Goal: Transaction & Acquisition: Purchase product/service

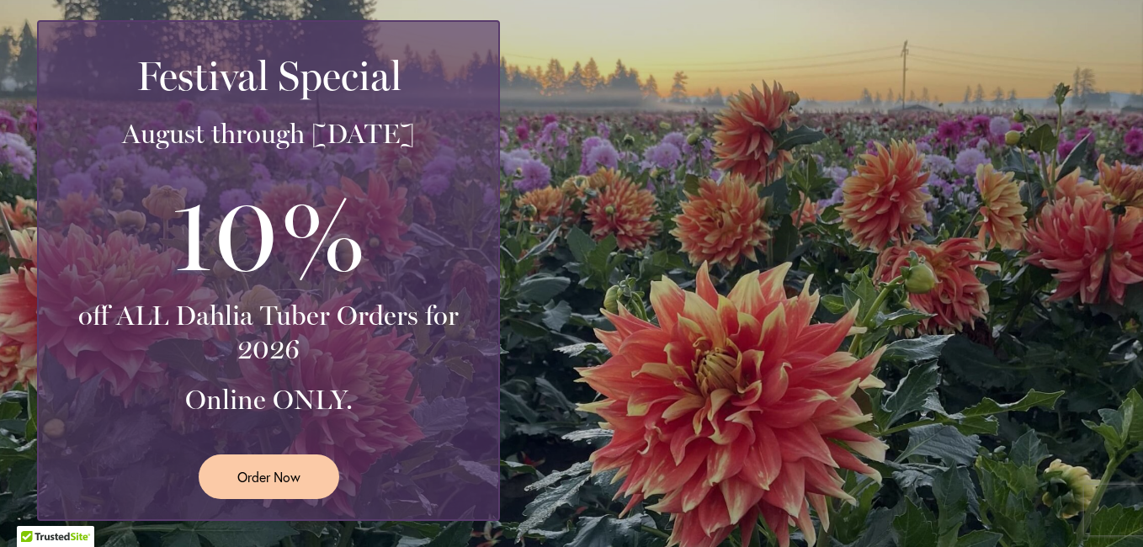
scroll to position [421, 0]
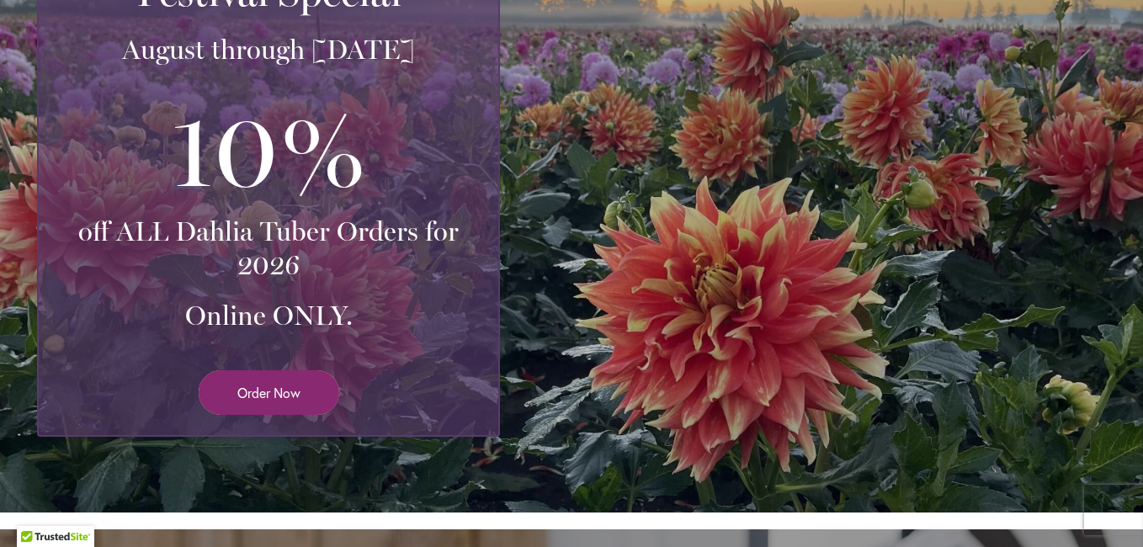
click at [263, 391] on span "Order Now" at bounding box center [268, 392] width 63 height 19
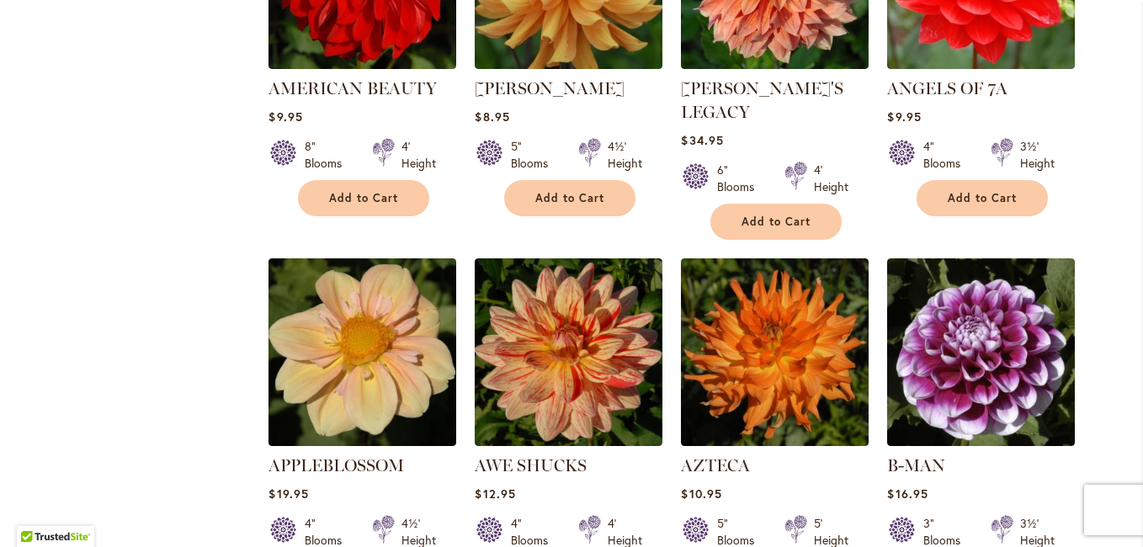
scroll to position [1294, 0]
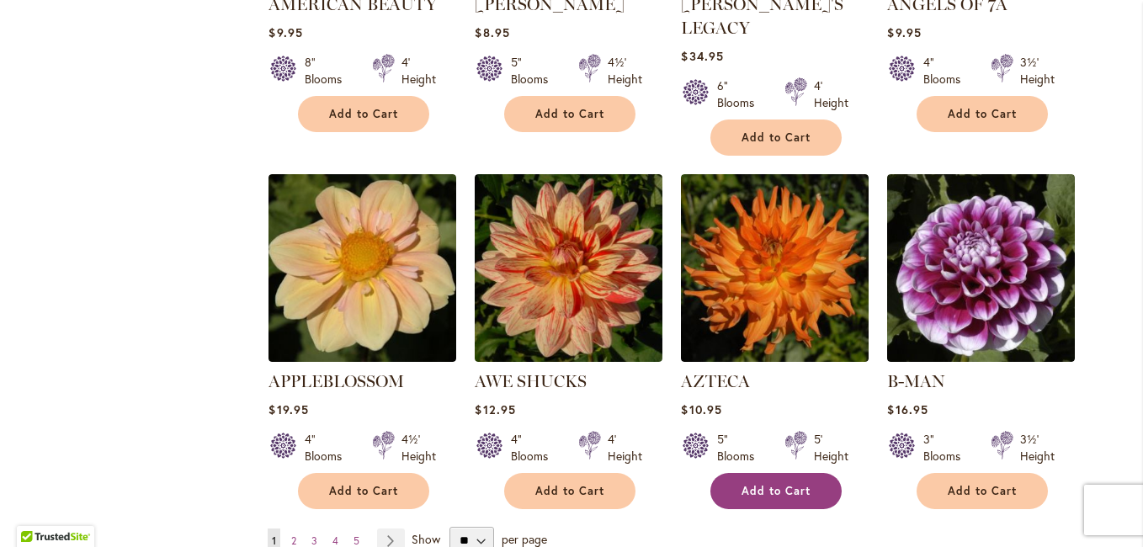
click at [761, 484] on span "Add to Cart" at bounding box center [775, 491] width 69 height 14
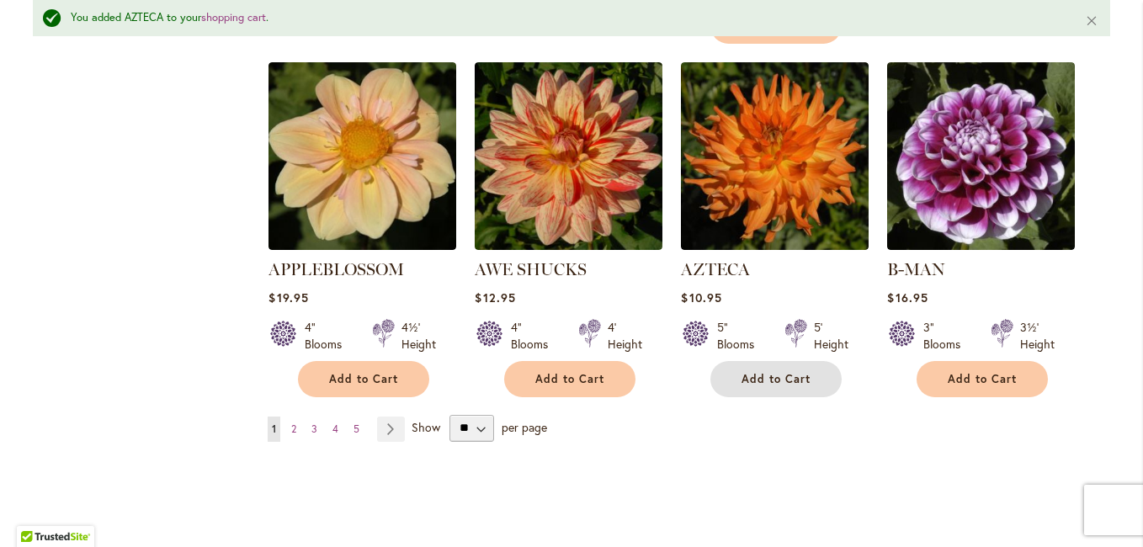
scroll to position [1507, 0]
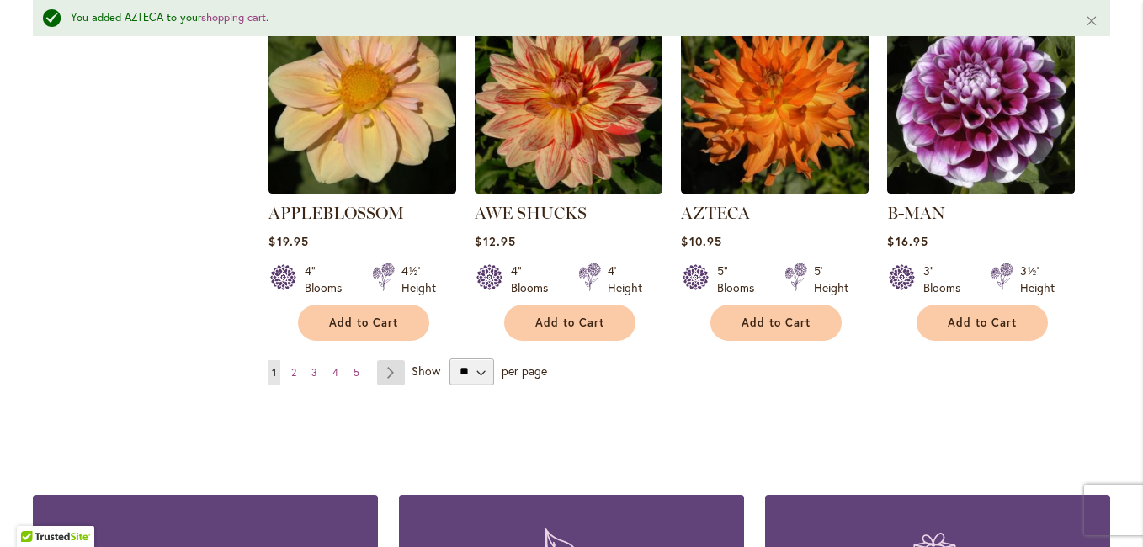
click at [386, 360] on link "Page Next" at bounding box center [391, 372] width 28 height 25
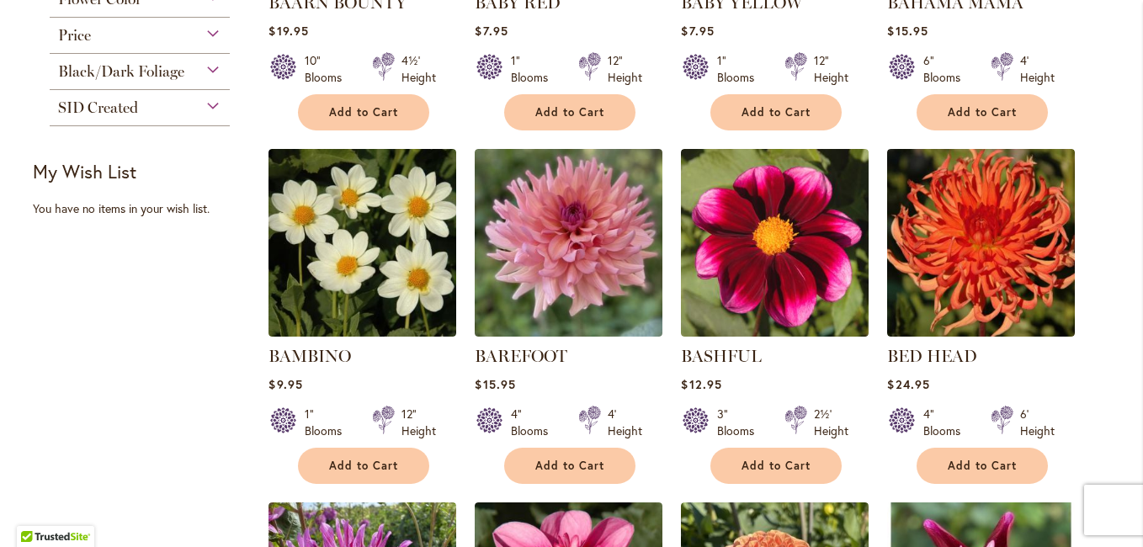
scroll to position [673, 0]
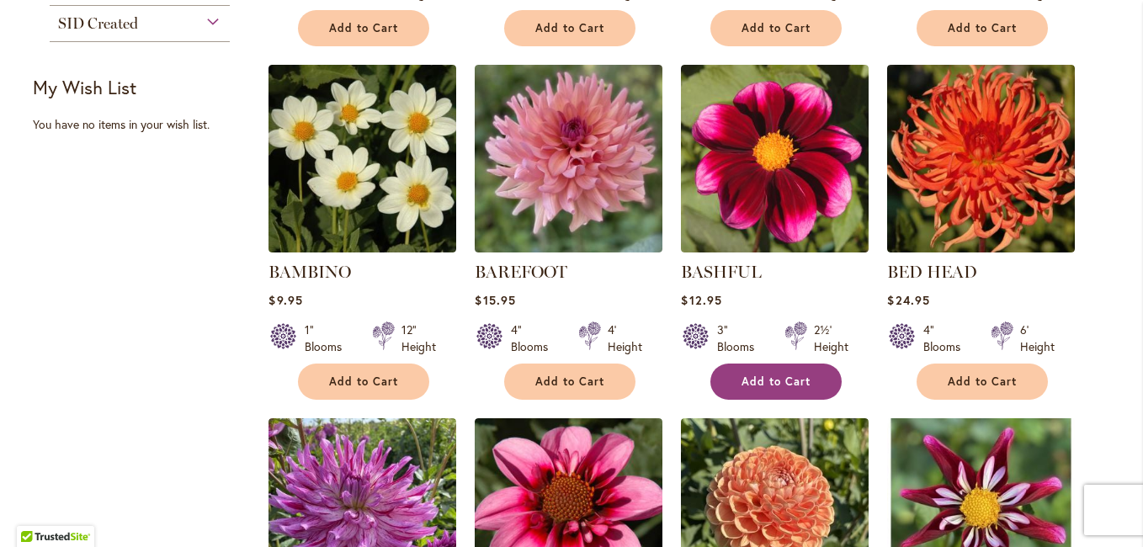
click at [775, 377] on span "Add to Cart" at bounding box center [775, 382] width 69 height 14
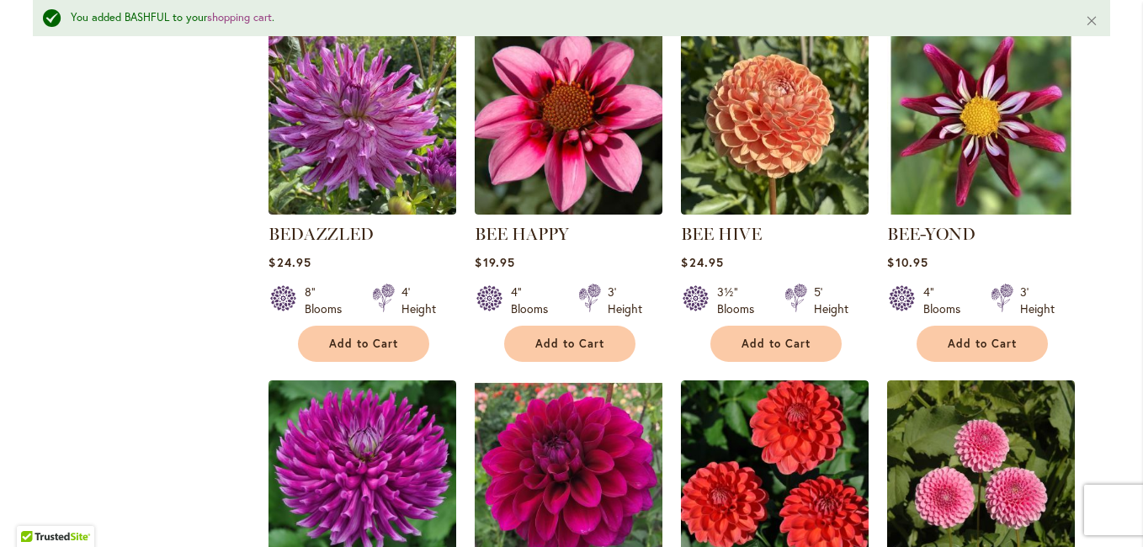
scroll to position [1139, 0]
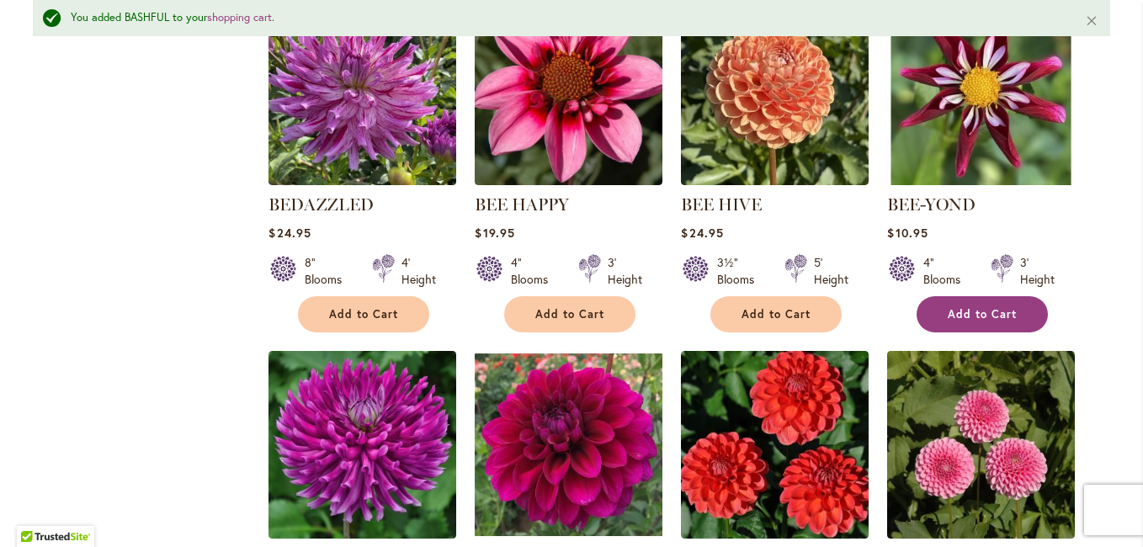
click at [966, 307] on span "Add to Cart" at bounding box center [982, 314] width 69 height 14
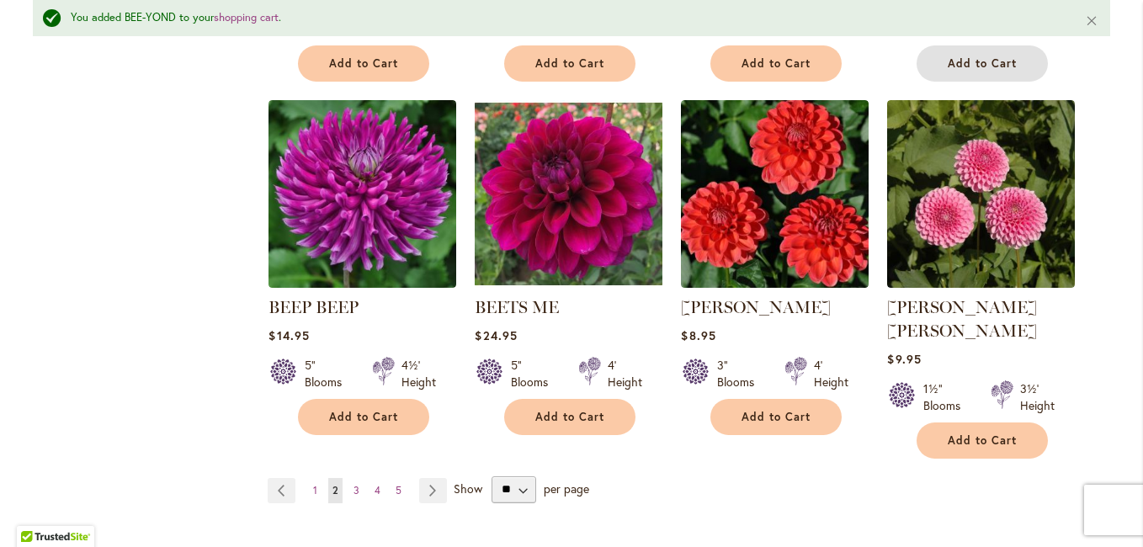
scroll to position [1391, 0]
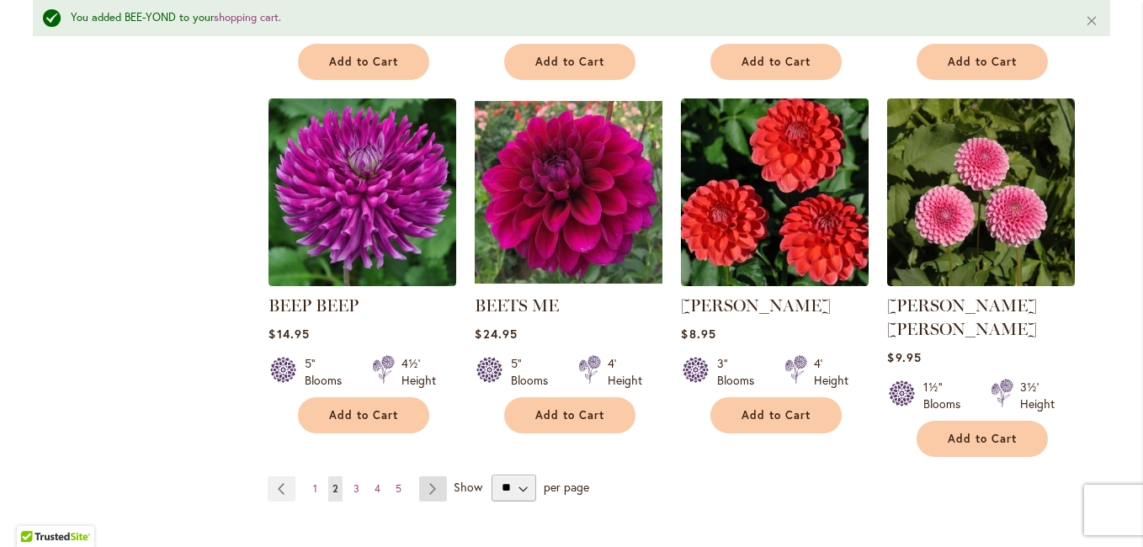
click at [424, 476] on link "Page Next" at bounding box center [433, 488] width 28 height 25
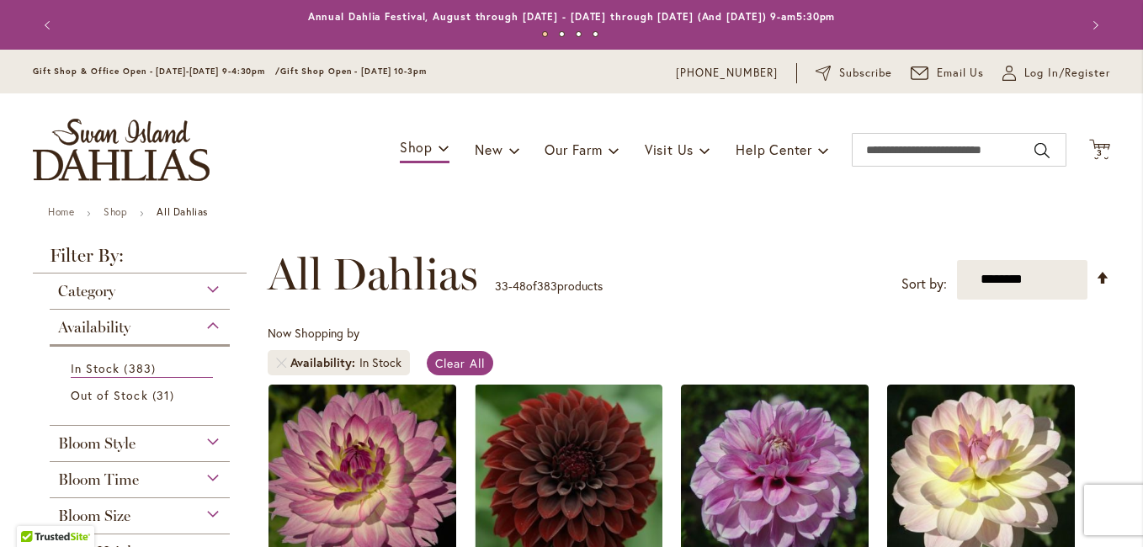
scroll to position [453, 0]
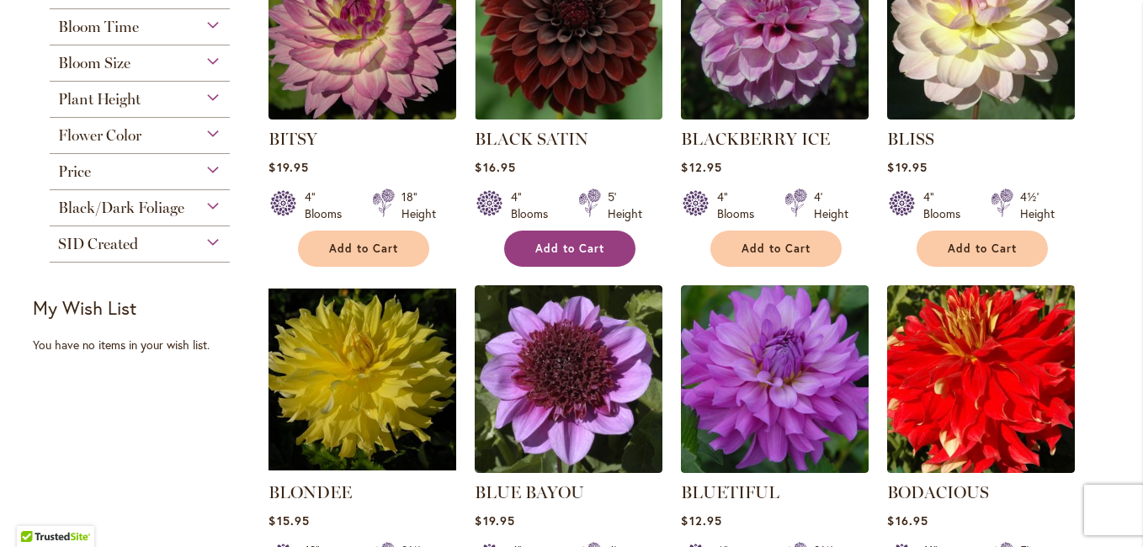
click at [595, 237] on button "Add to Cart" at bounding box center [569, 249] width 131 height 36
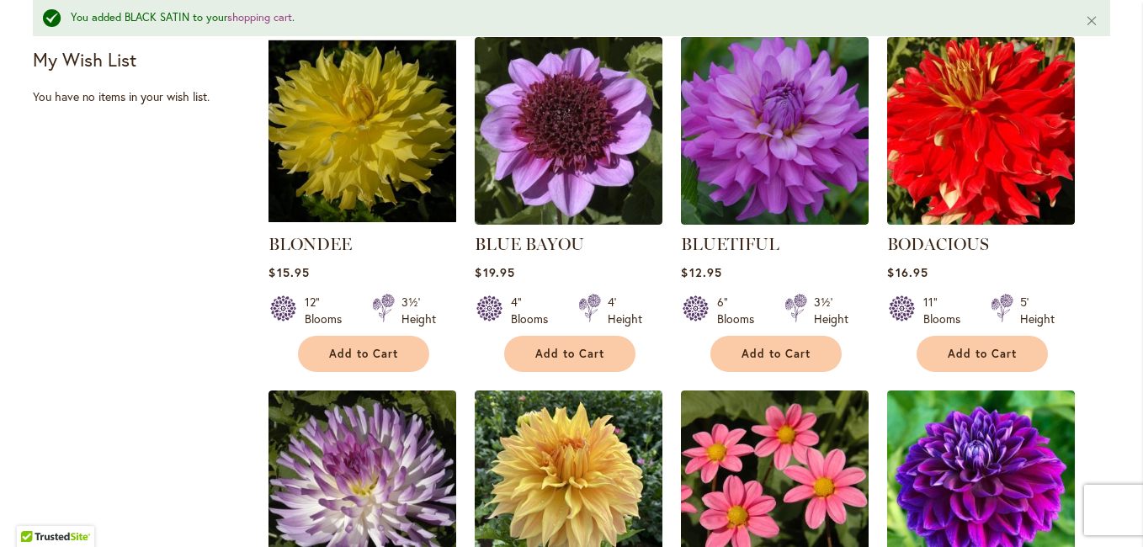
scroll to position [750, 0]
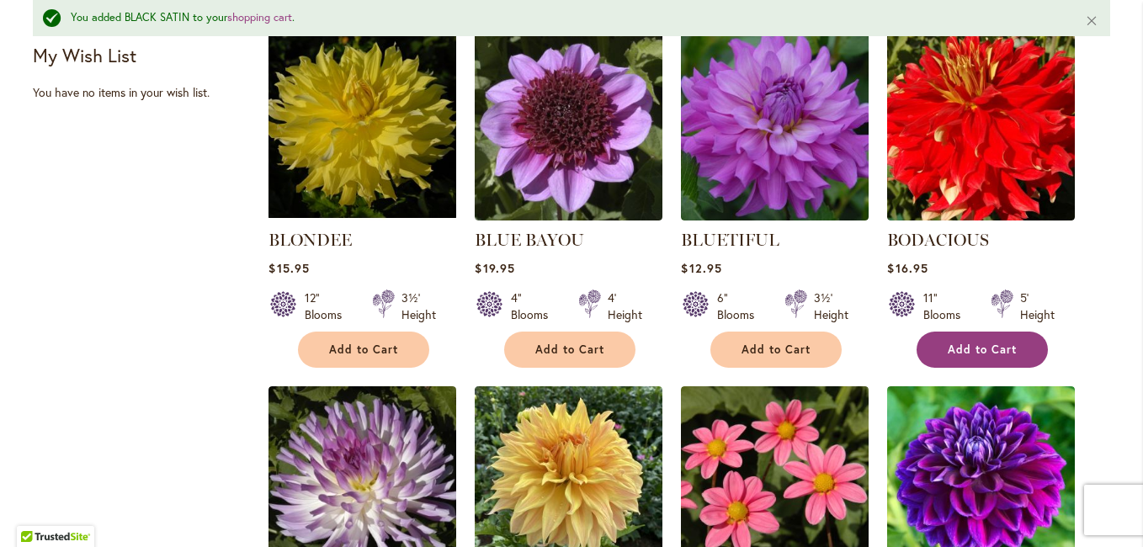
click at [981, 343] on span "Add to Cart" at bounding box center [982, 350] width 69 height 14
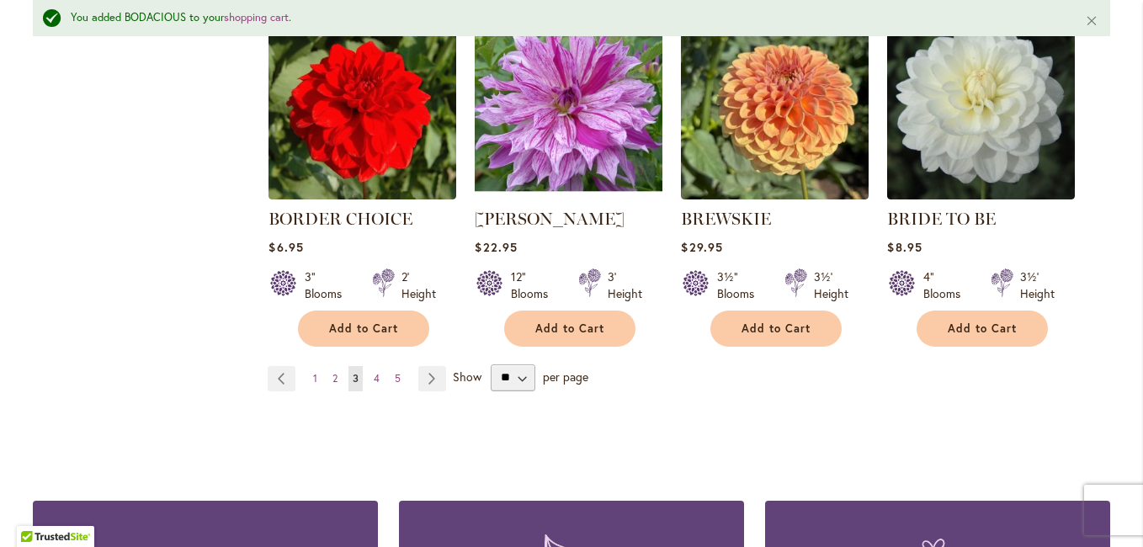
scroll to position [1507, 0]
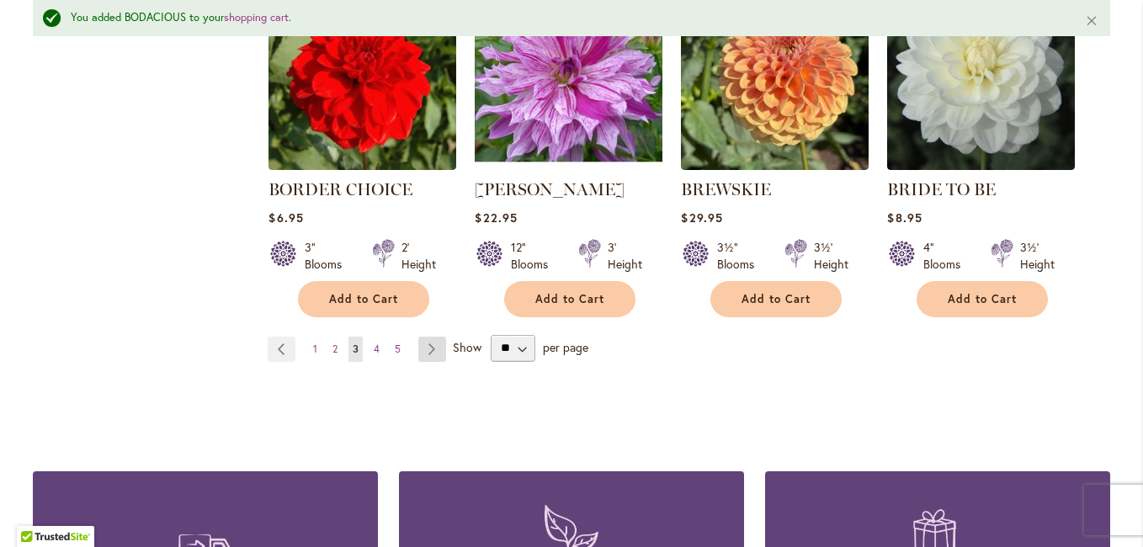
click at [424, 349] on link "Page Next" at bounding box center [432, 349] width 28 height 25
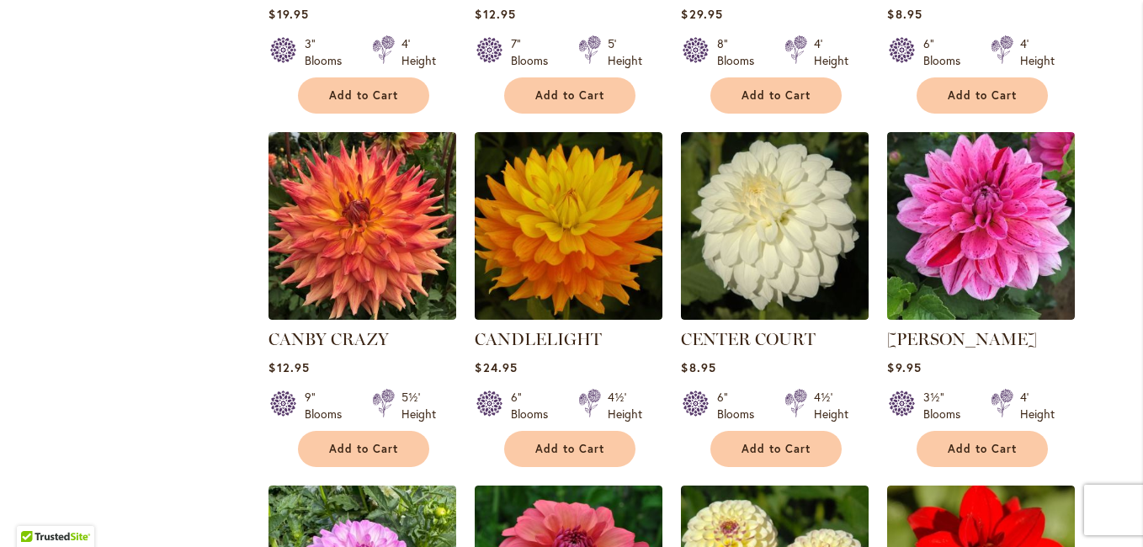
scroll to position [1038, 0]
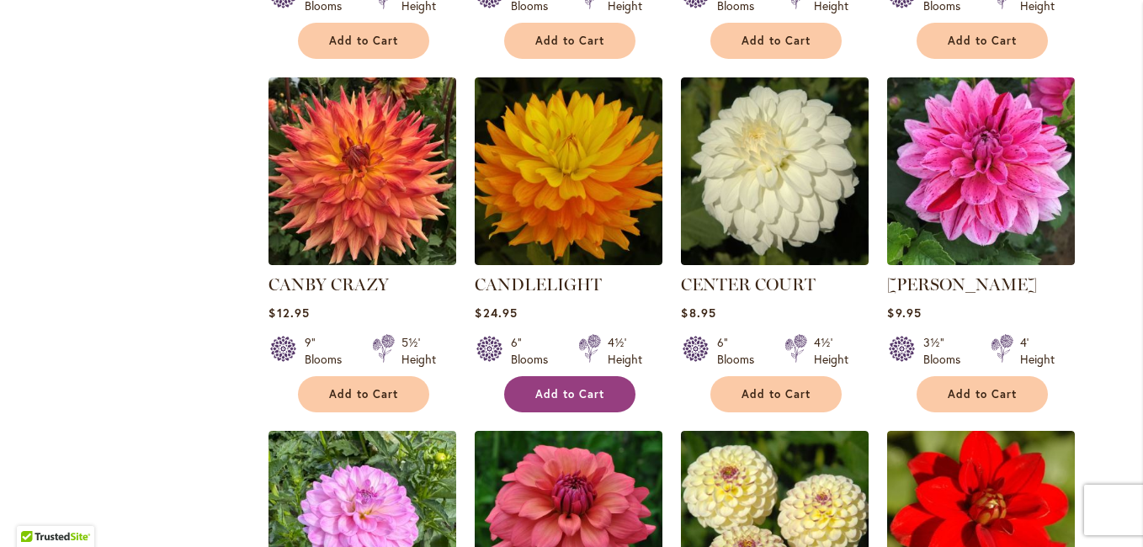
click at [583, 383] on button "Add to Cart" at bounding box center [569, 394] width 131 height 36
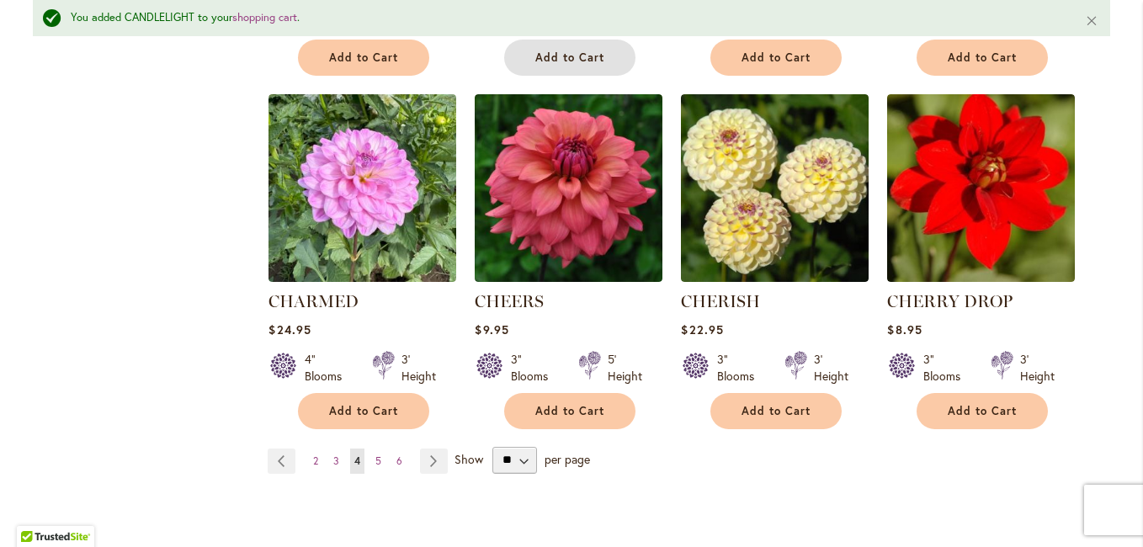
scroll to position [1503, 0]
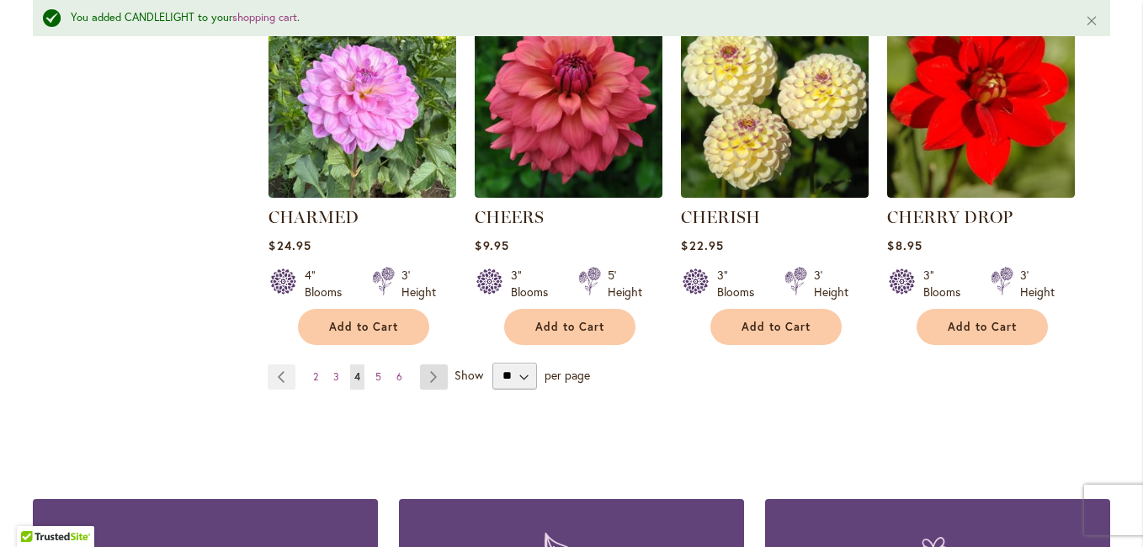
click at [431, 376] on link "Page Next" at bounding box center [434, 376] width 28 height 25
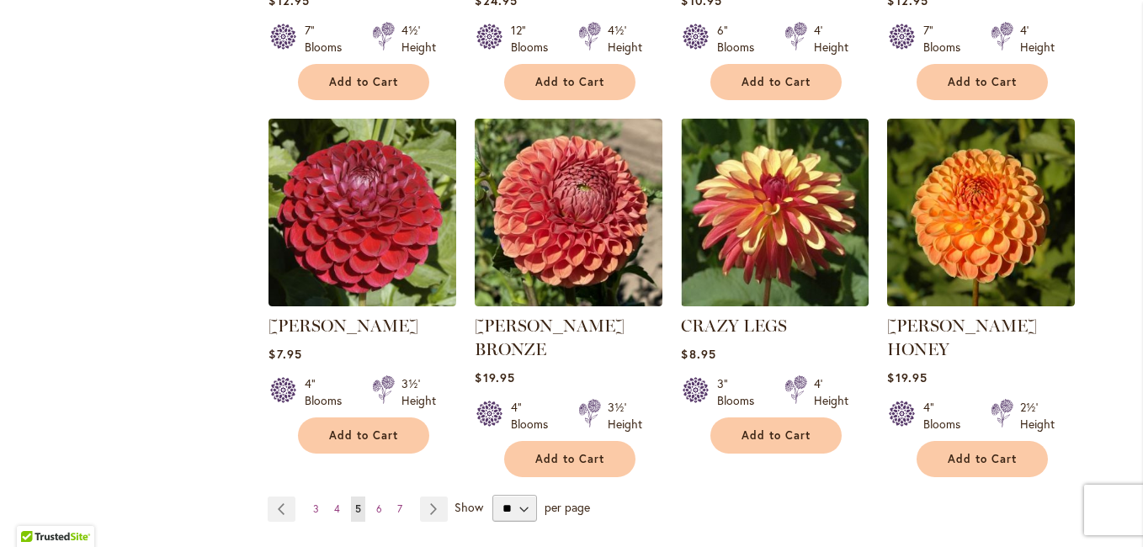
scroll to position [1379, 0]
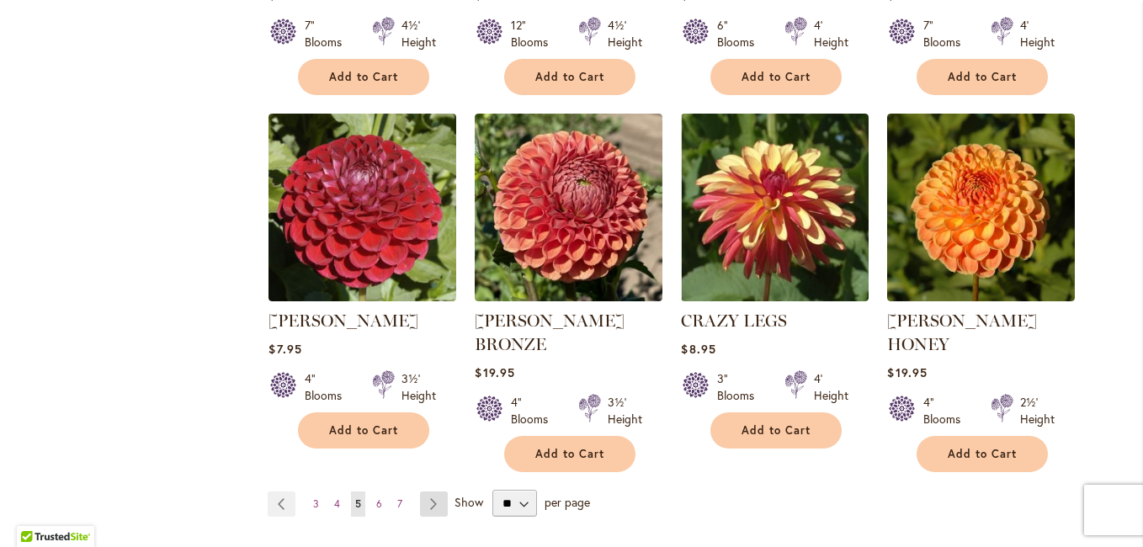
click at [424, 491] on link "Page Next" at bounding box center [434, 503] width 28 height 25
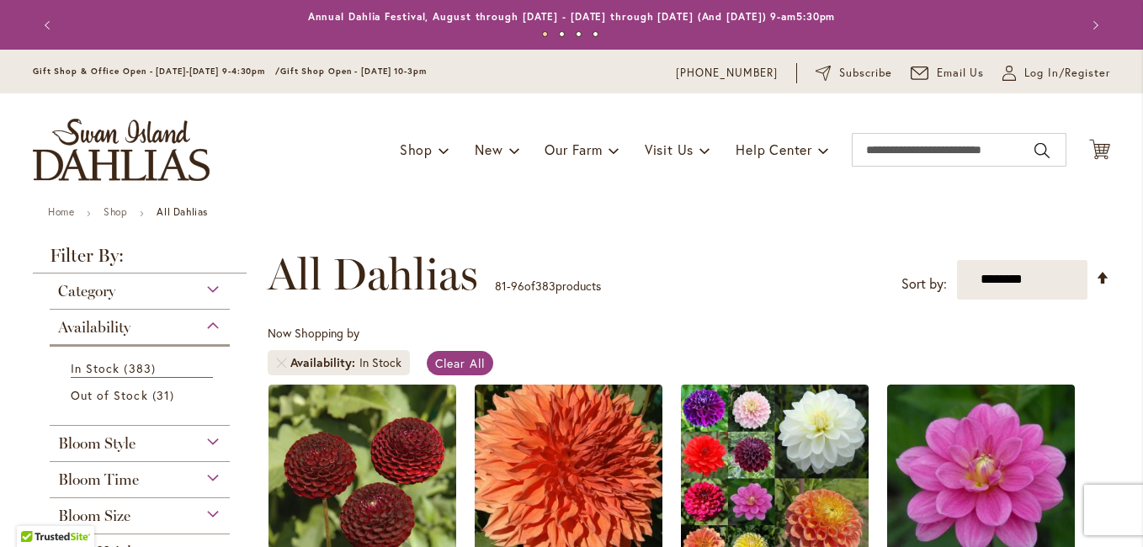
scroll to position [369, 0]
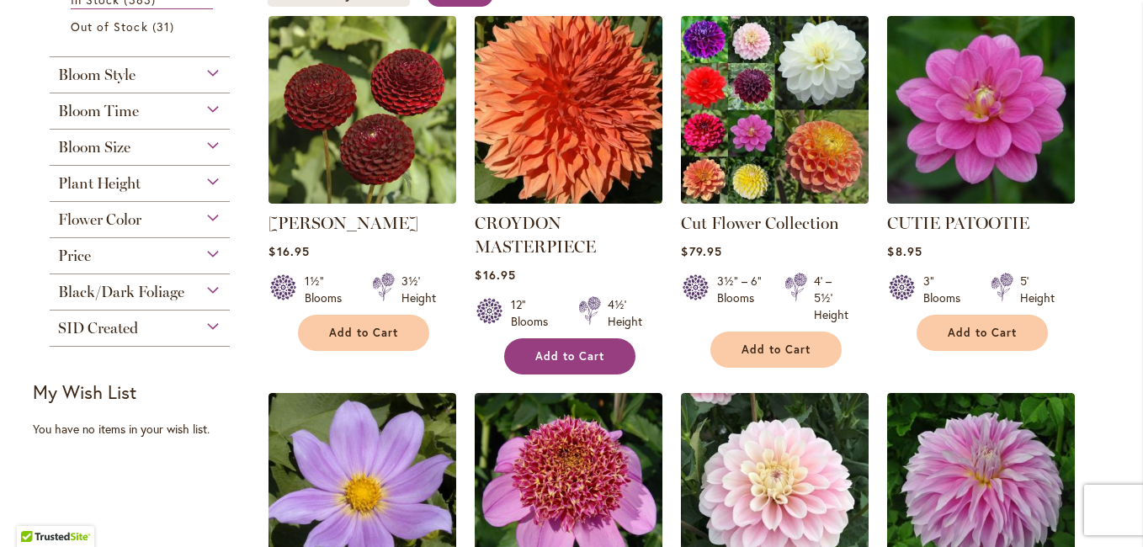
click at [569, 354] on span "Add to Cart" at bounding box center [569, 356] width 69 height 14
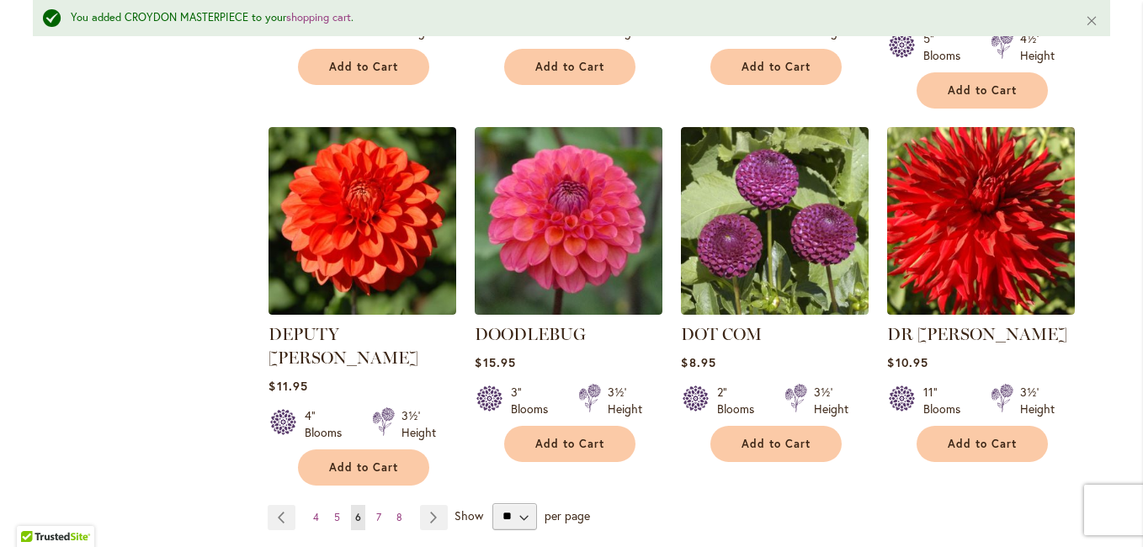
scroll to position [1423, 0]
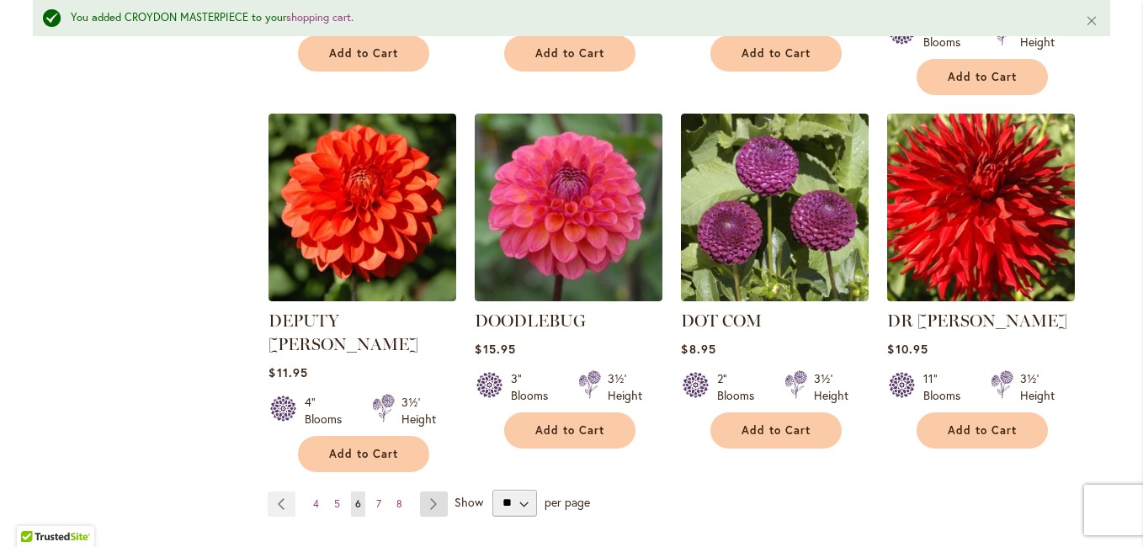
click at [420, 491] on link "Page Next" at bounding box center [434, 503] width 28 height 25
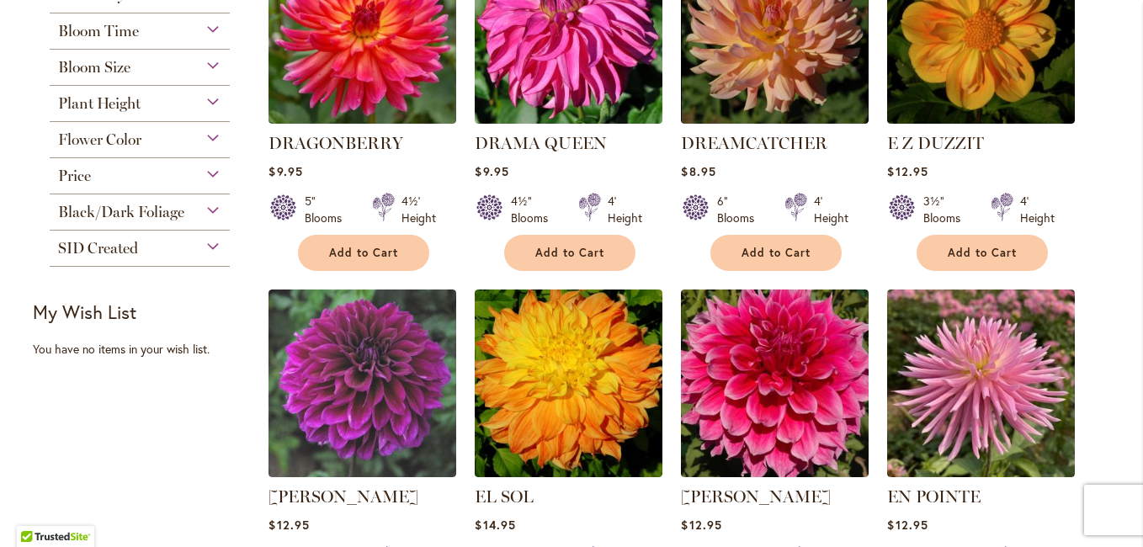
scroll to position [364, 0]
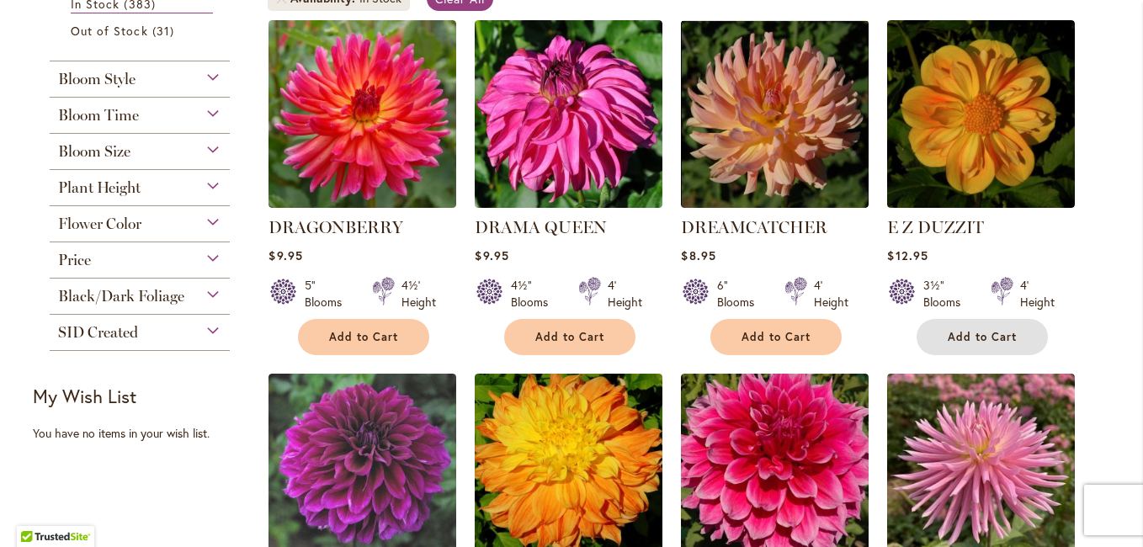
click at [973, 333] on span "Add to Cart" at bounding box center [982, 337] width 69 height 14
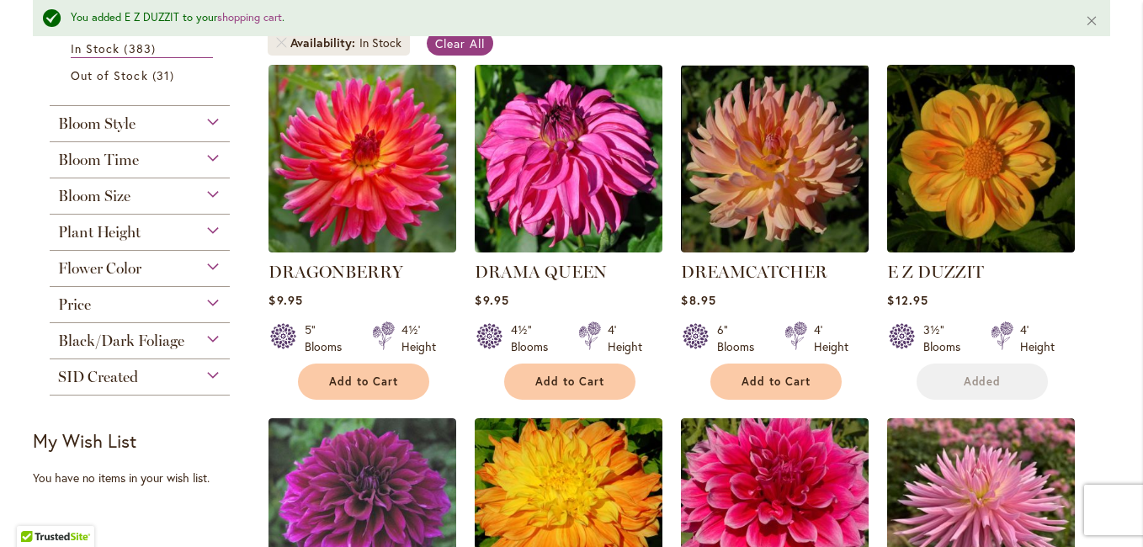
scroll to position [746, 0]
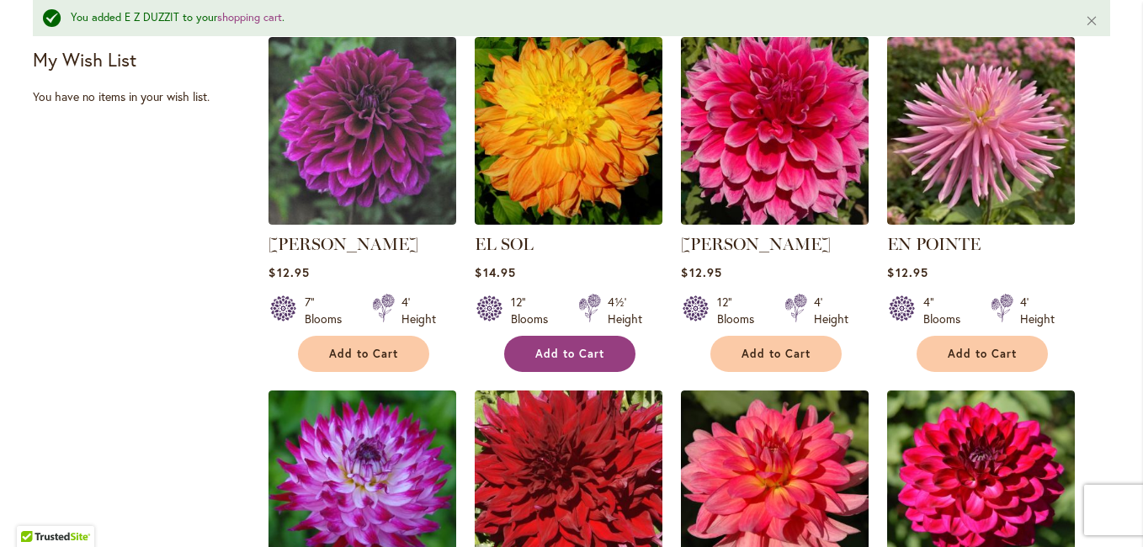
click at [592, 347] on span "Add to Cart" at bounding box center [569, 354] width 69 height 14
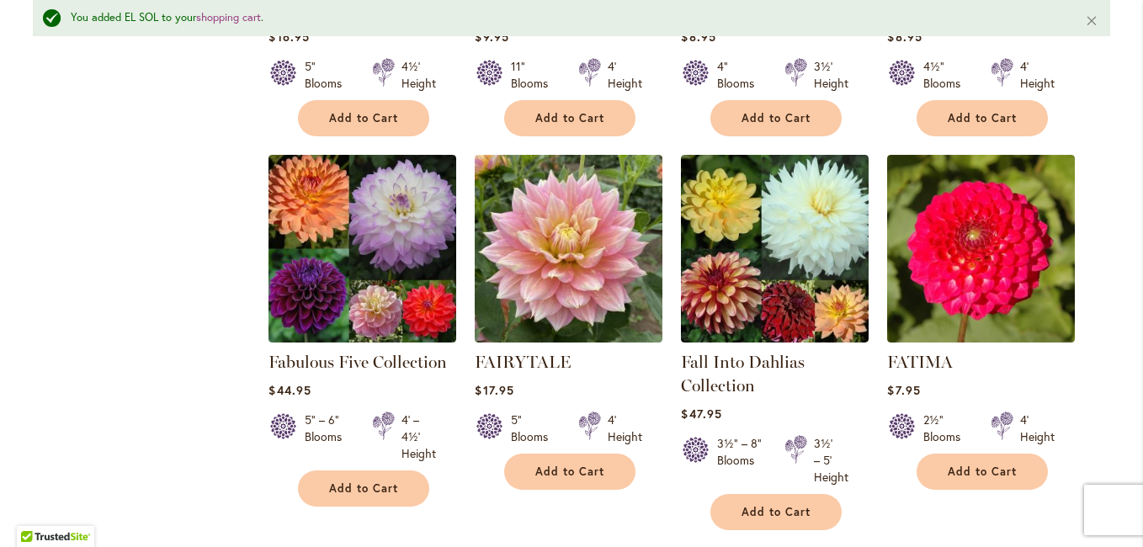
scroll to position [1419, 0]
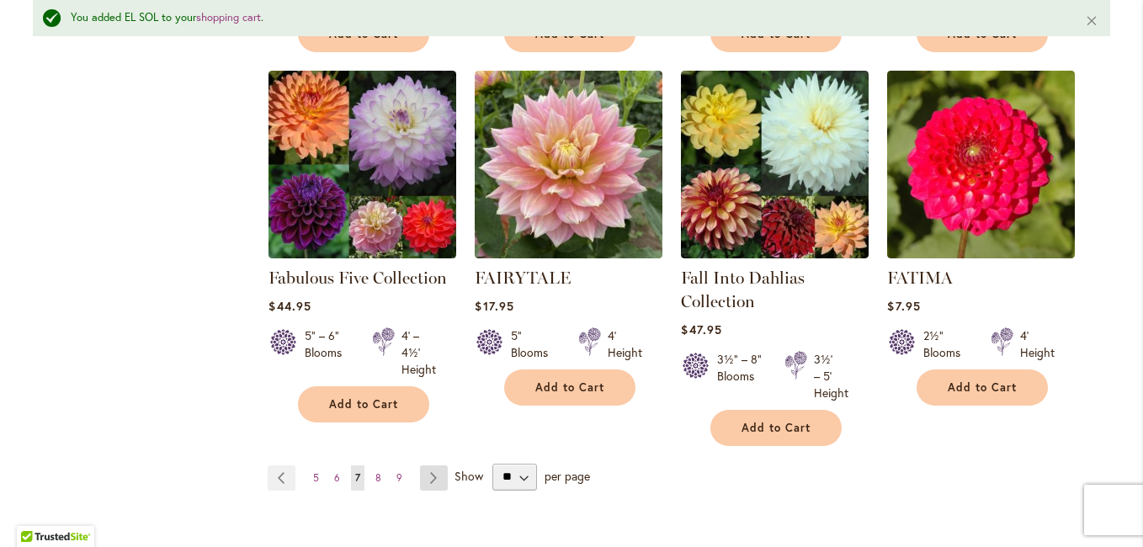
click at [428, 476] on link "Page Next" at bounding box center [434, 477] width 28 height 25
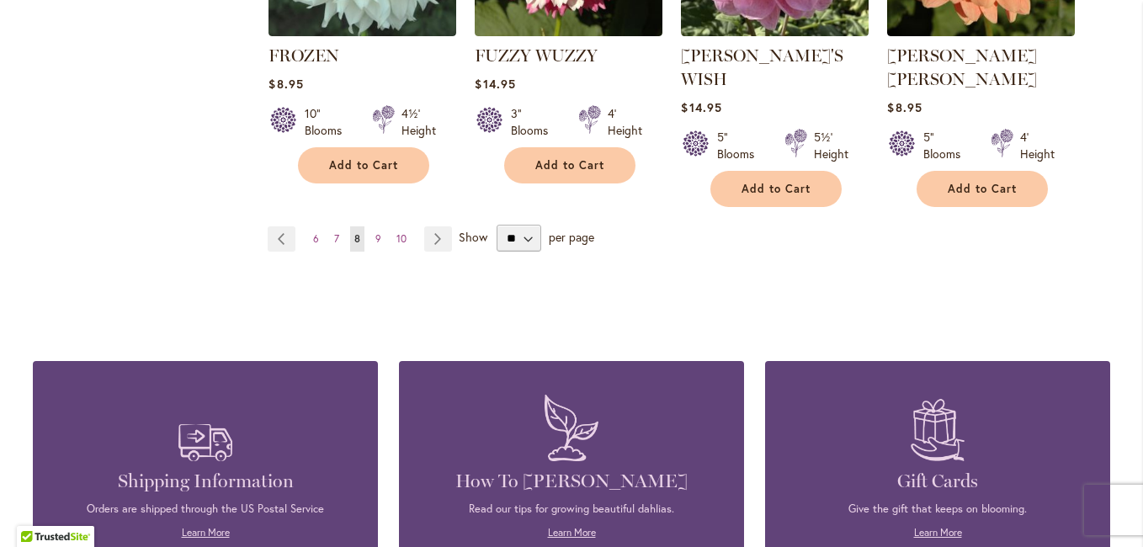
scroll to position [1715, 0]
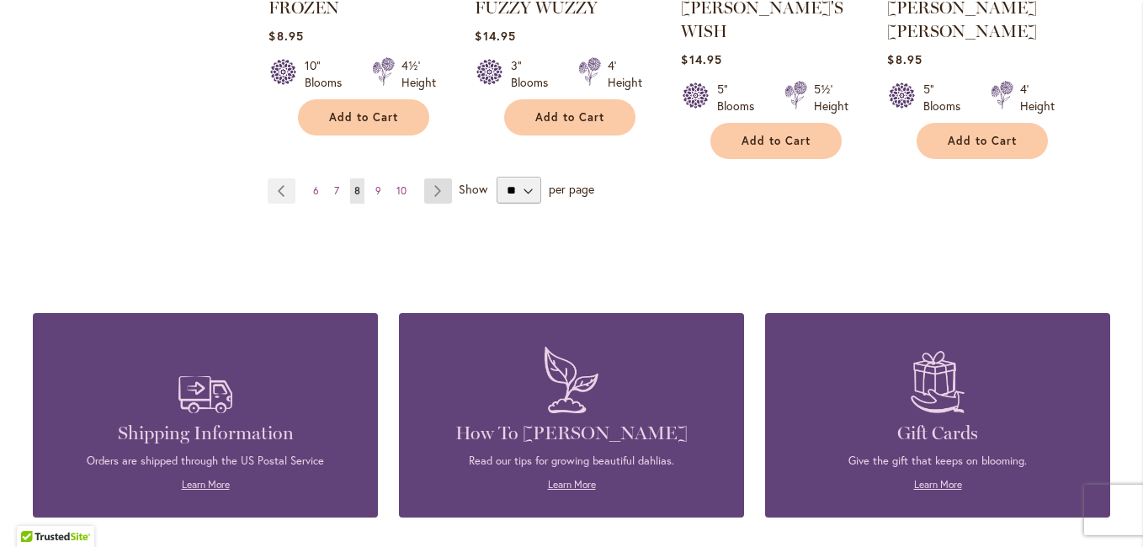
click at [433, 178] on link "Page Next" at bounding box center [438, 190] width 28 height 25
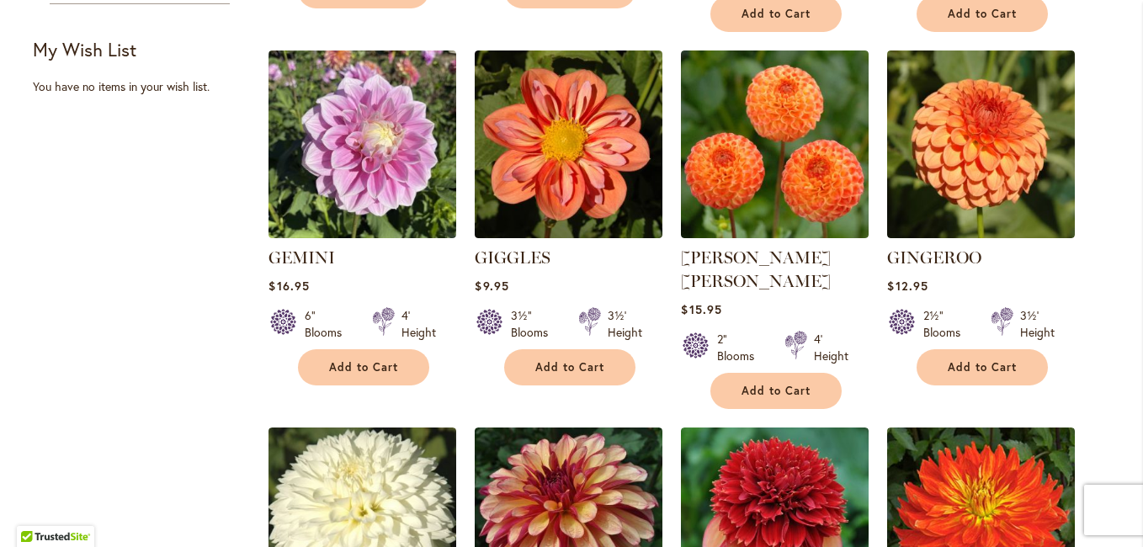
scroll to position [705, 0]
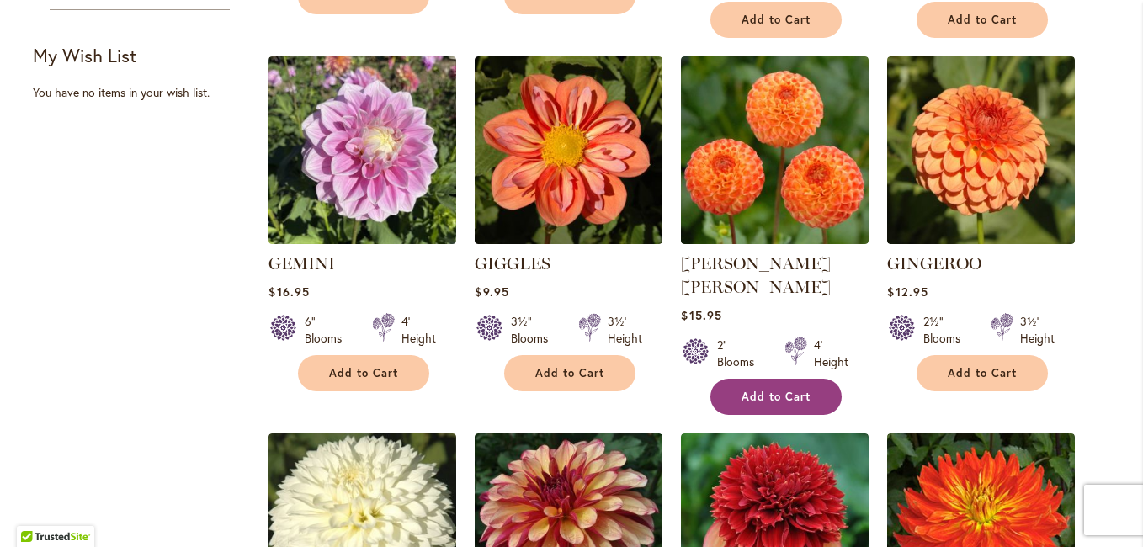
click at [741, 390] on span "Add to Cart" at bounding box center [775, 397] width 69 height 14
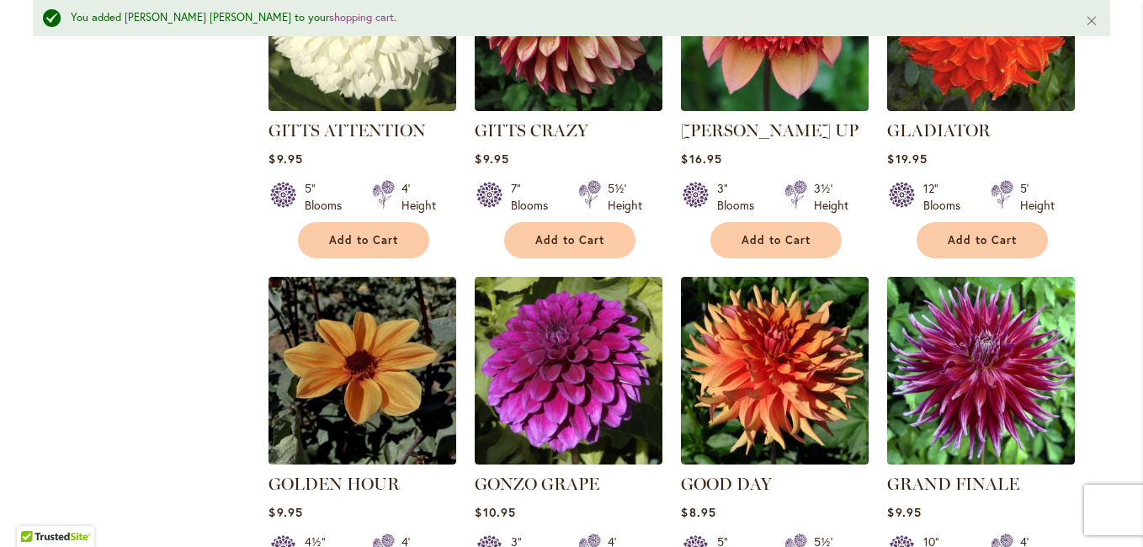
scroll to position [1423, 0]
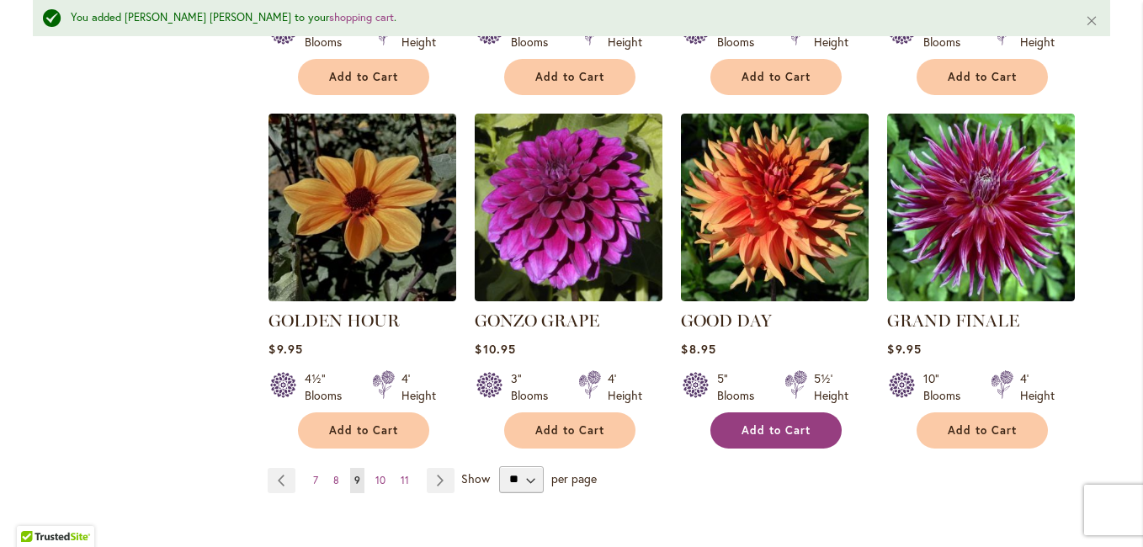
click at [767, 423] on span "Add to Cart" at bounding box center [775, 430] width 69 height 14
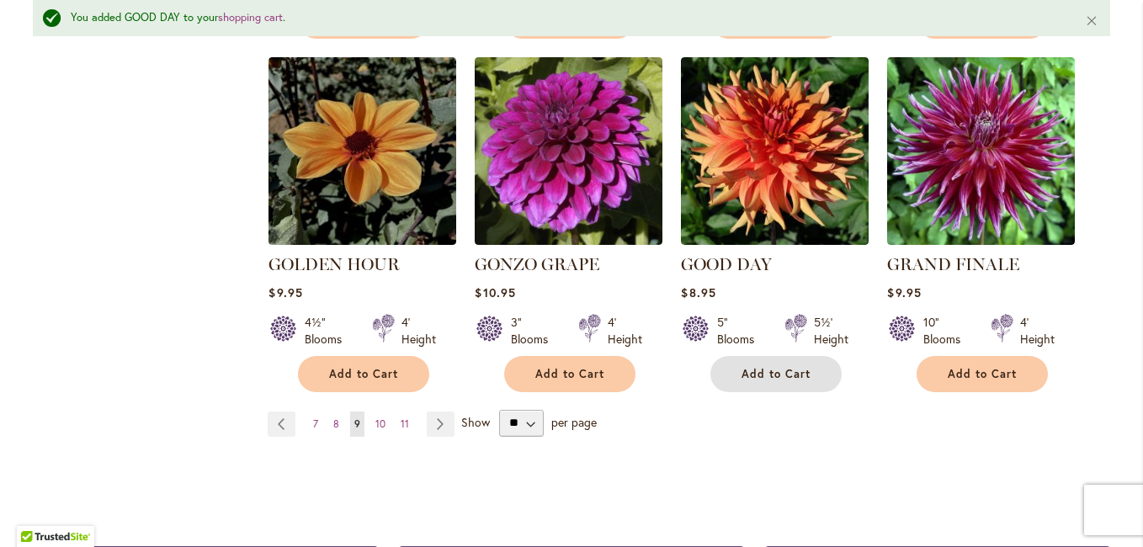
scroll to position [1507, 0]
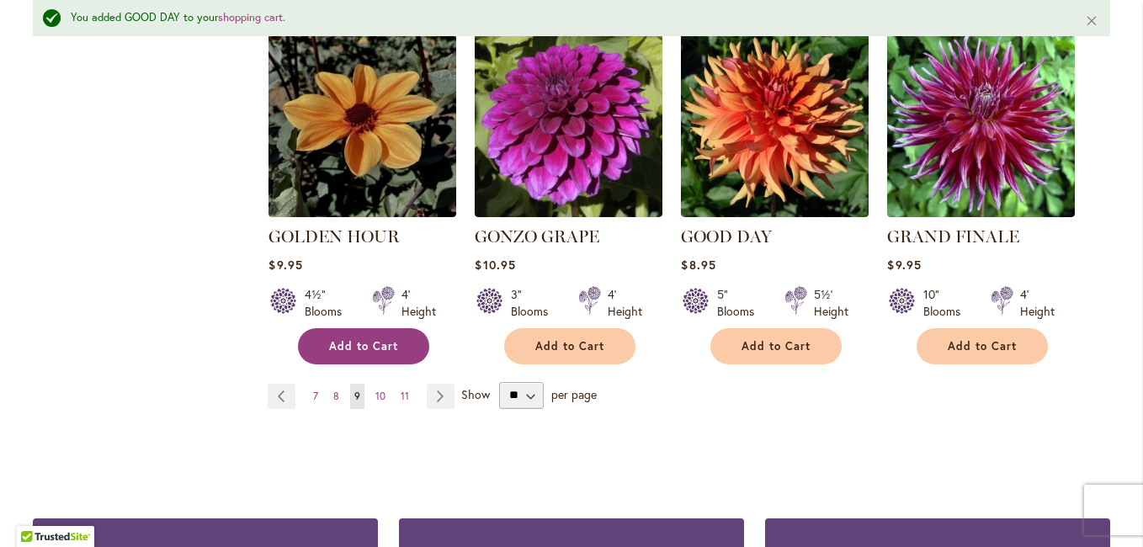
click at [390, 339] on span "Add to Cart" at bounding box center [363, 346] width 69 height 14
click at [432, 384] on link "Page Next" at bounding box center [441, 396] width 28 height 25
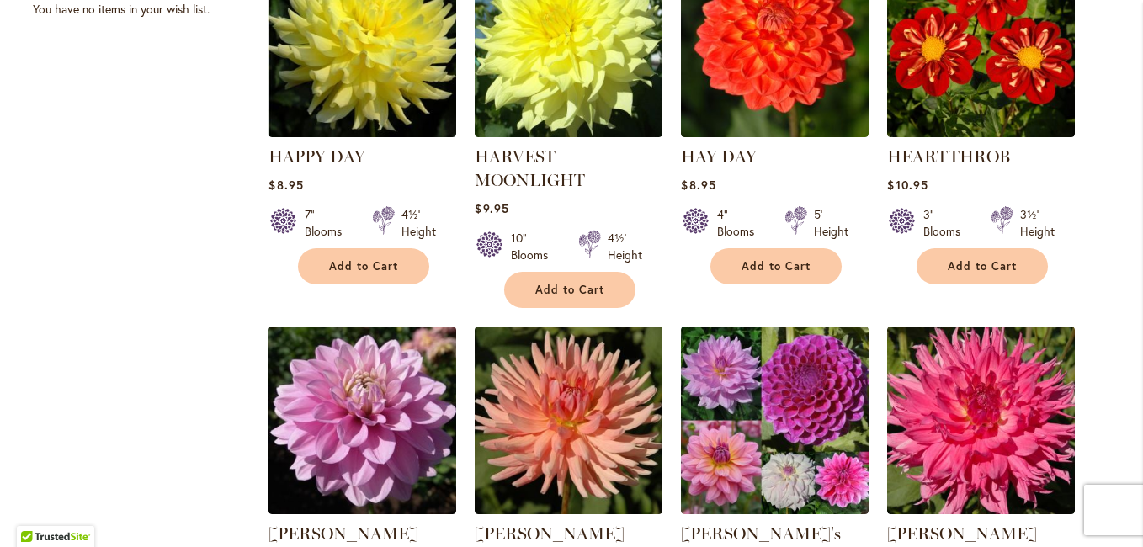
scroll to position [789, 0]
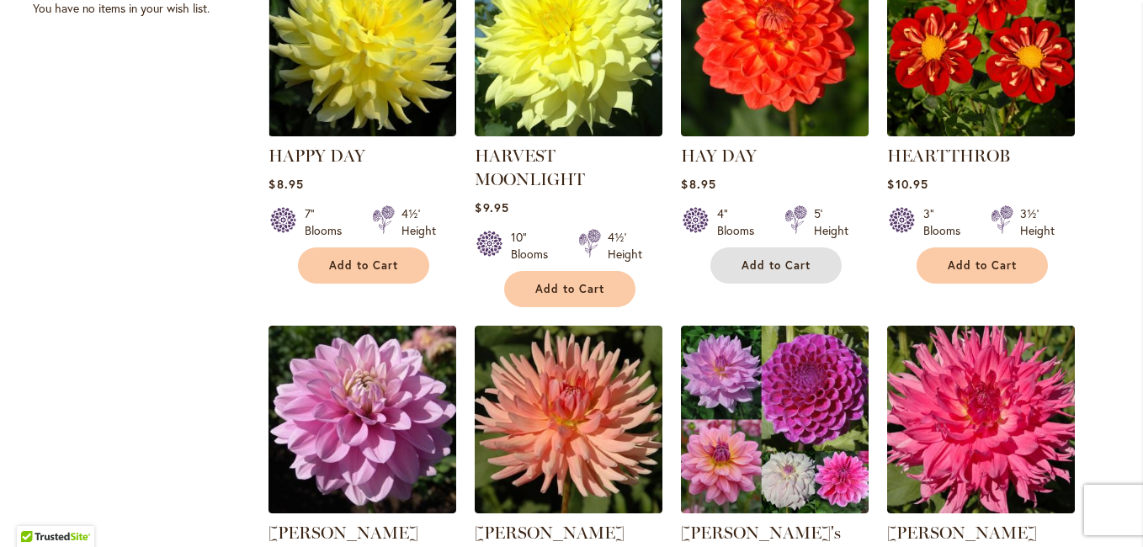
click at [756, 264] on span "Add to Cart" at bounding box center [775, 265] width 69 height 14
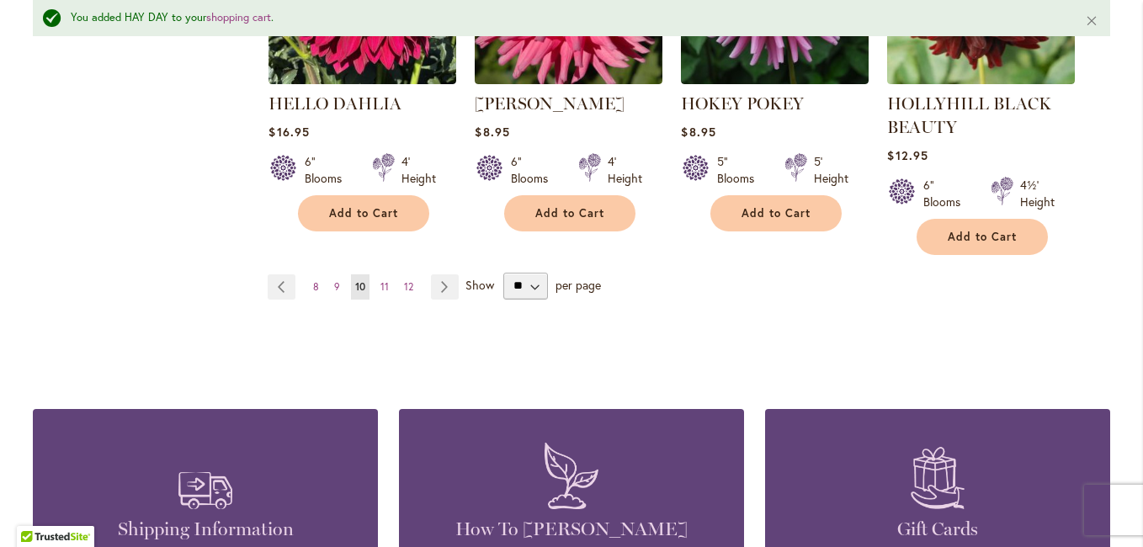
scroll to position [1676, 0]
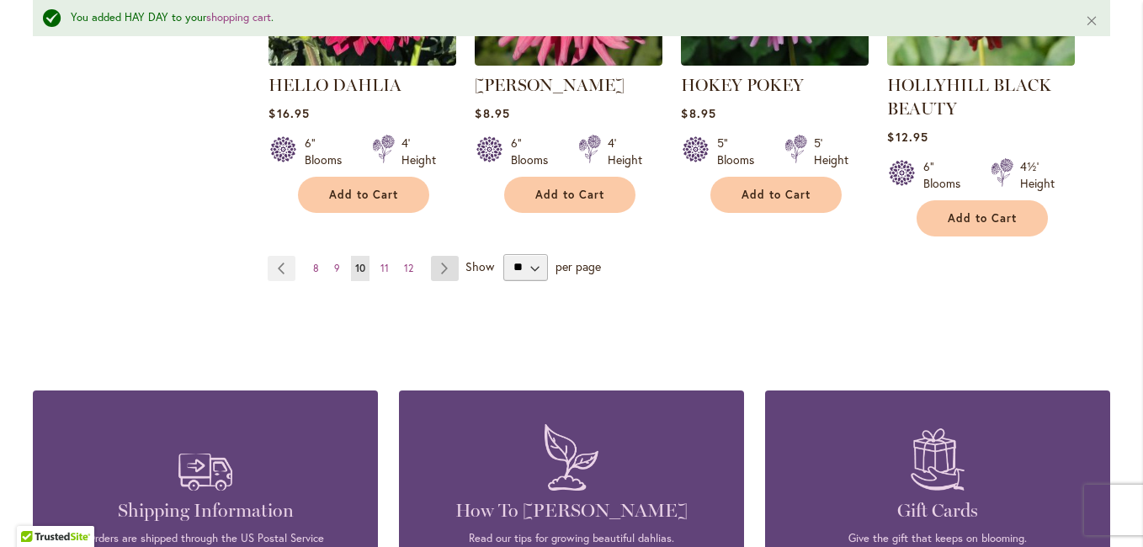
click at [438, 271] on link "Page Next" at bounding box center [445, 268] width 28 height 25
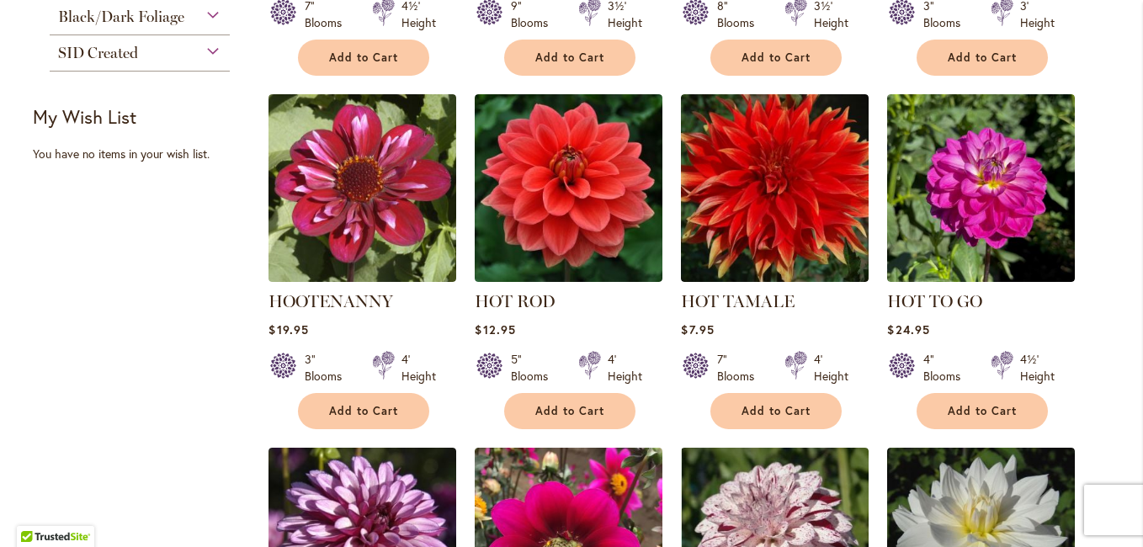
scroll to position [673, 0]
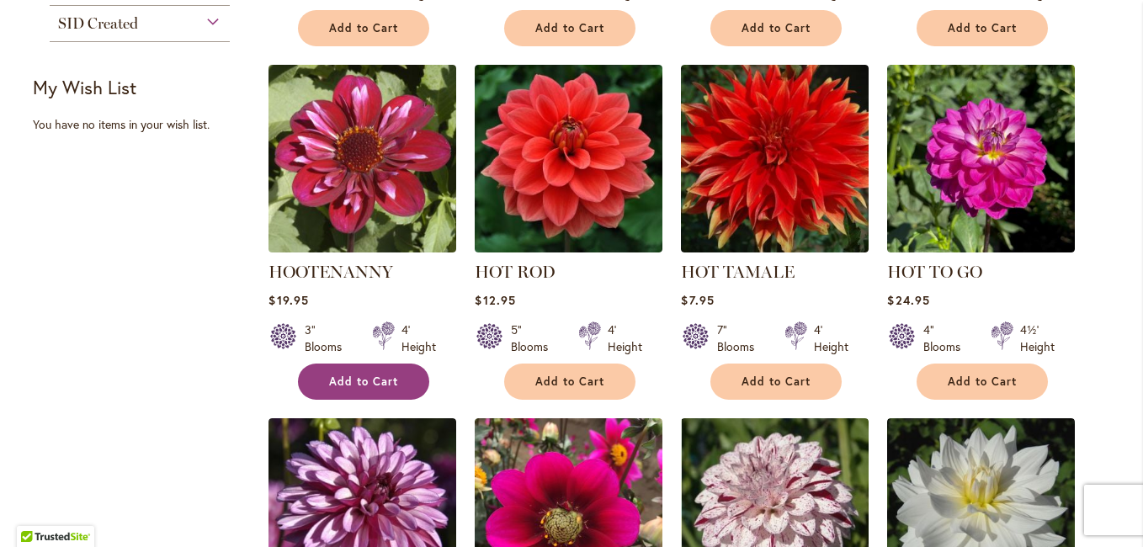
click at [380, 373] on button "Add to Cart" at bounding box center [363, 382] width 131 height 36
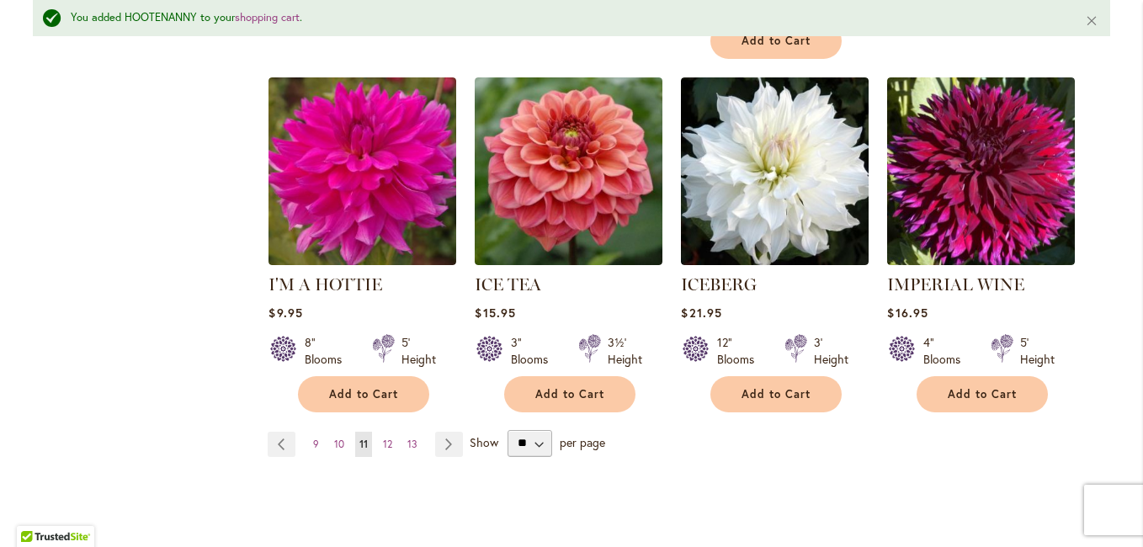
scroll to position [1475, 0]
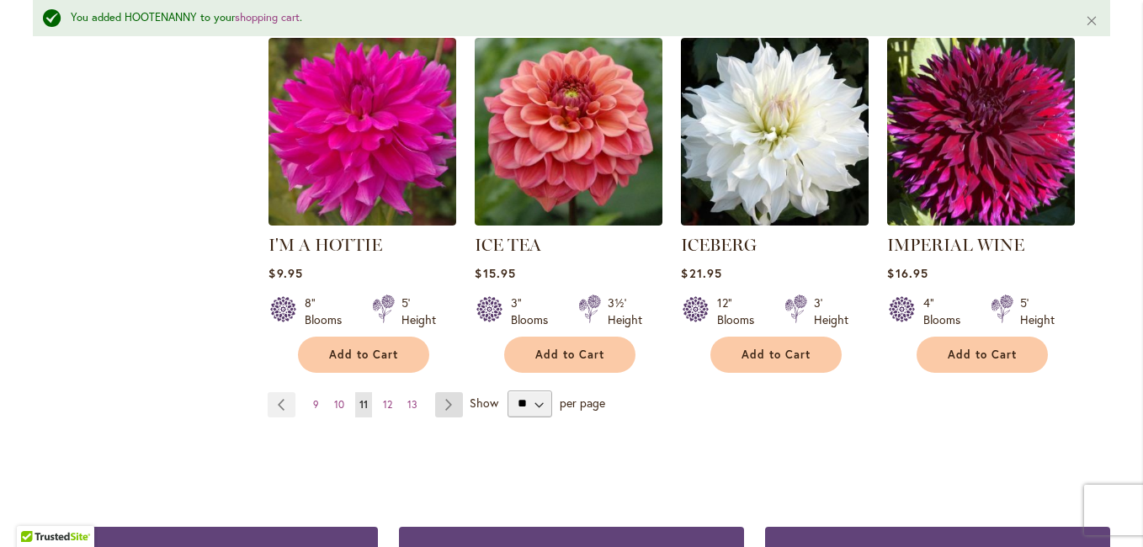
click at [438, 392] on link "Page Next" at bounding box center [449, 404] width 28 height 25
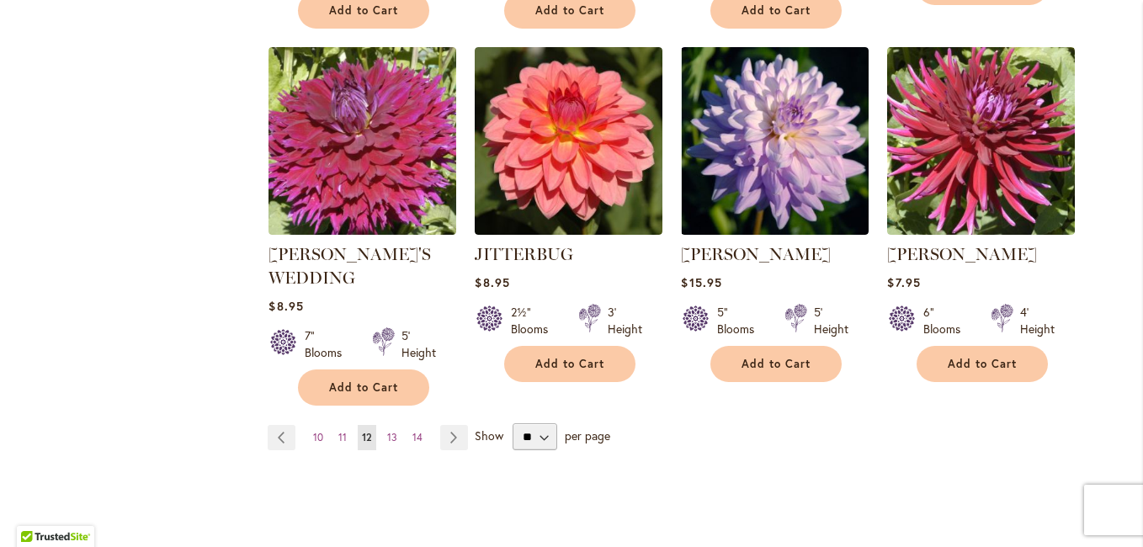
scroll to position [1463, 0]
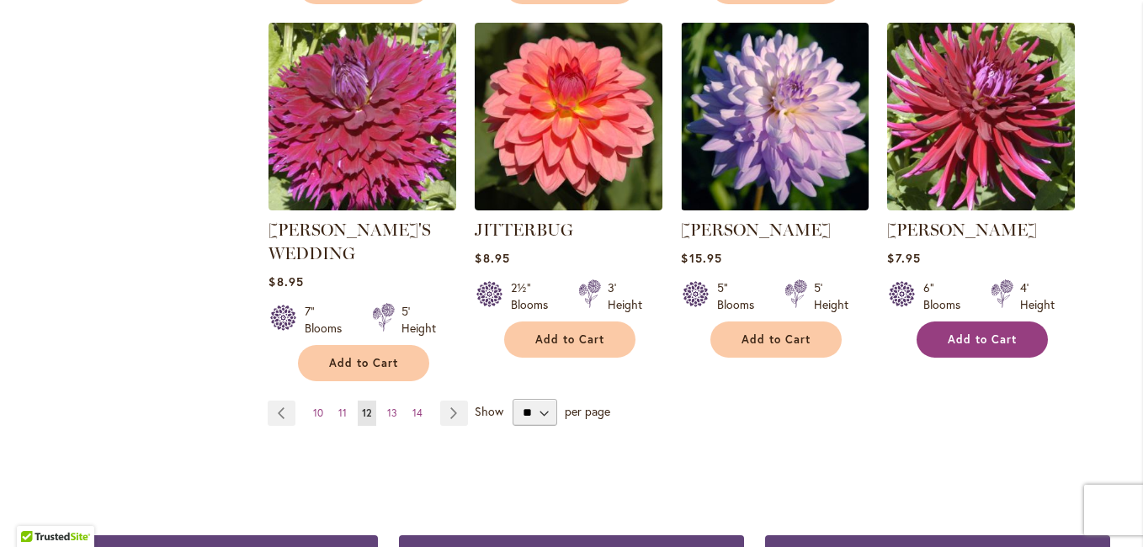
click at [997, 332] on span "Add to Cart" at bounding box center [982, 339] width 69 height 14
click at [446, 401] on link "Page Next" at bounding box center [454, 413] width 28 height 25
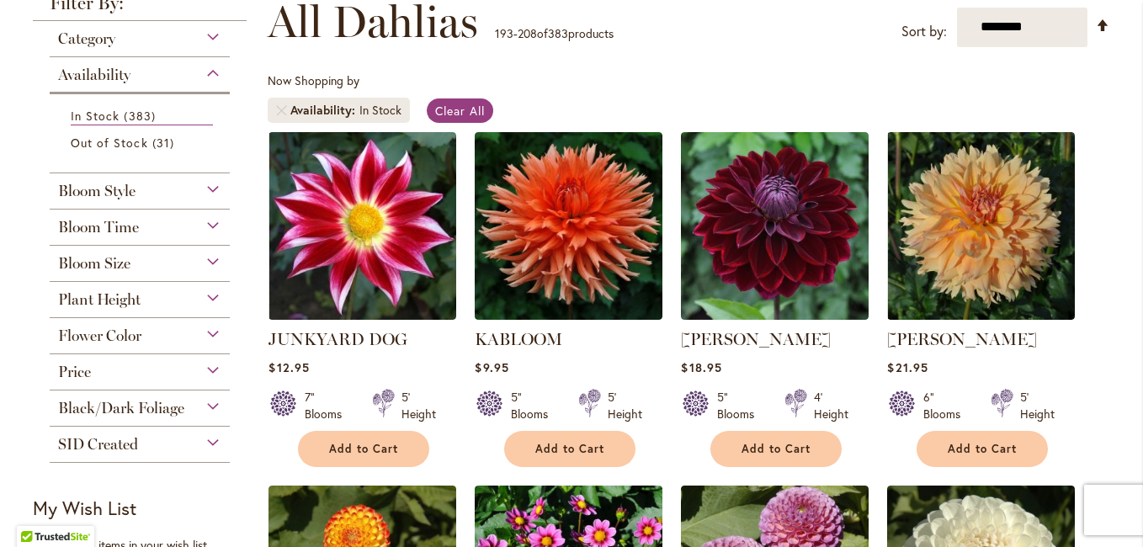
scroll to position [337, 0]
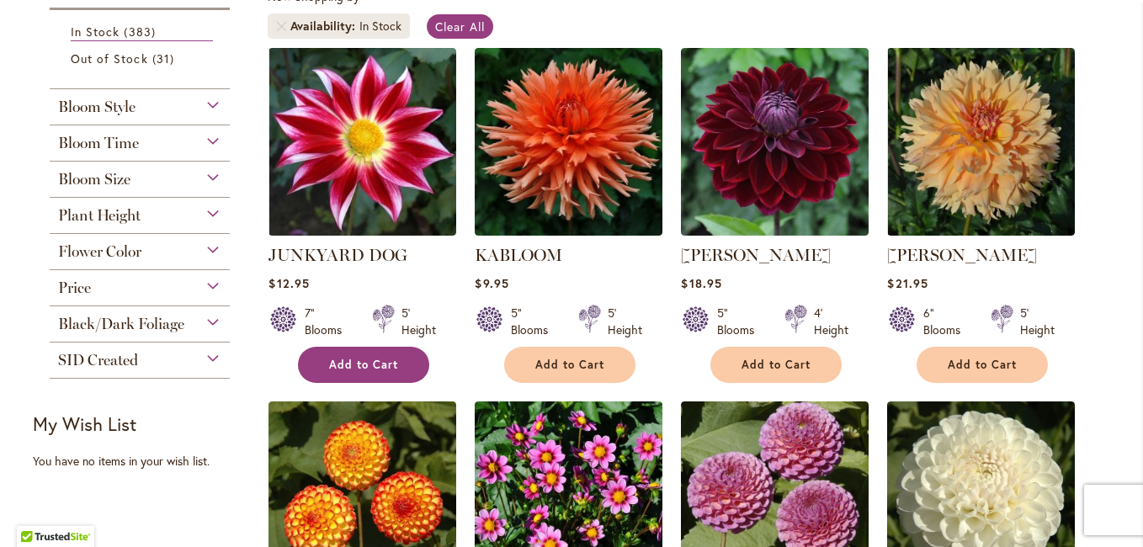
click at [374, 364] on span "Add to Cart" at bounding box center [363, 365] width 69 height 14
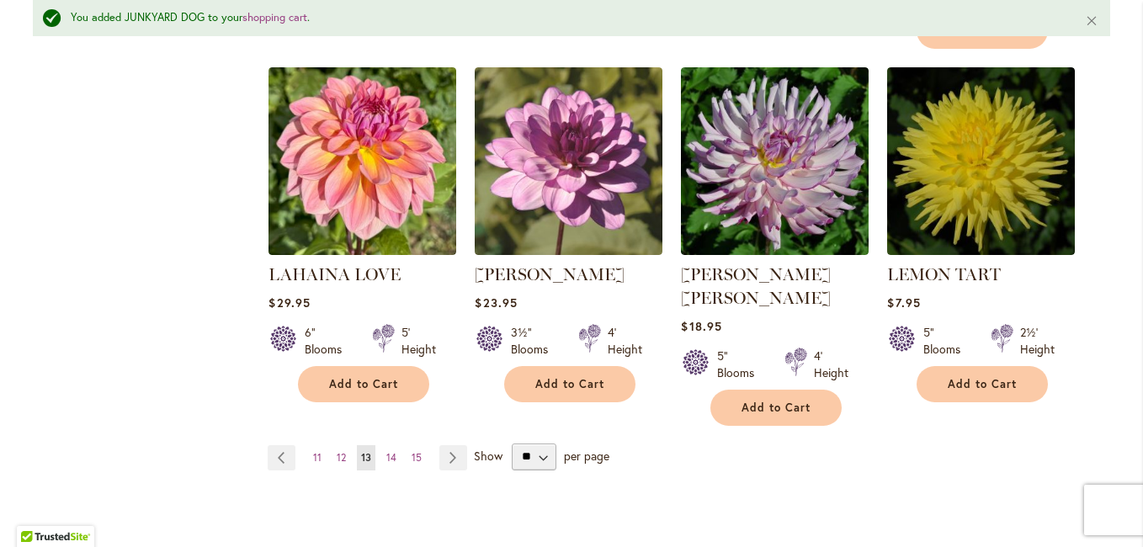
scroll to position [1475, 0]
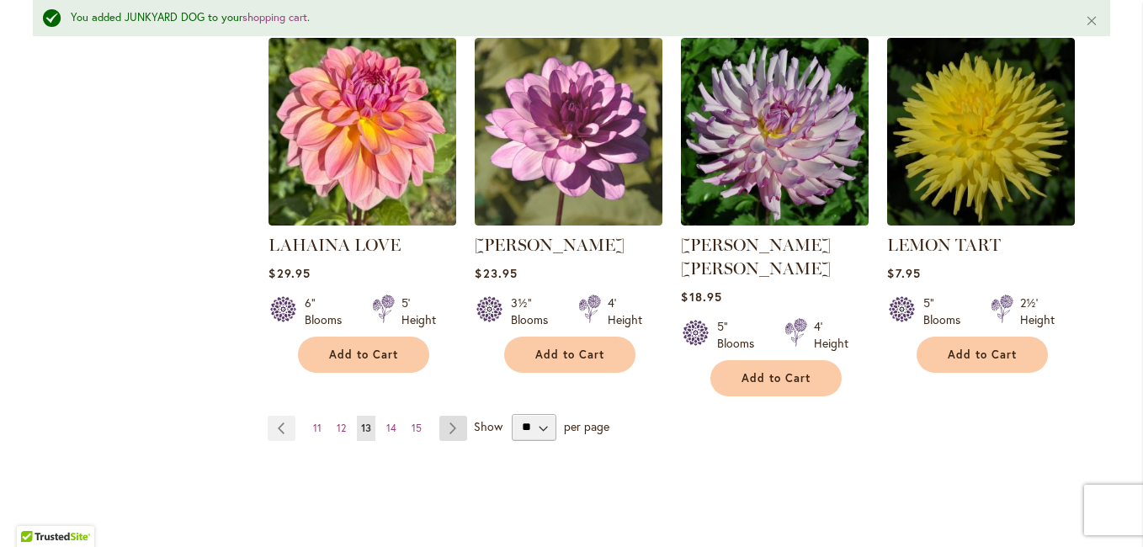
click at [451, 416] on link "Page Next" at bounding box center [453, 428] width 28 height 25
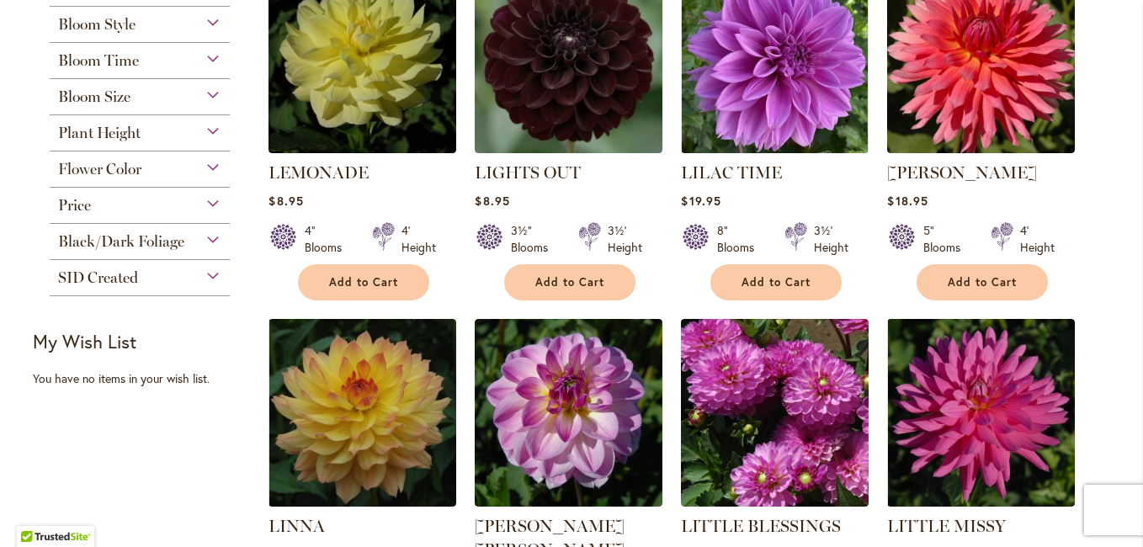
scroll to position [369, 0]
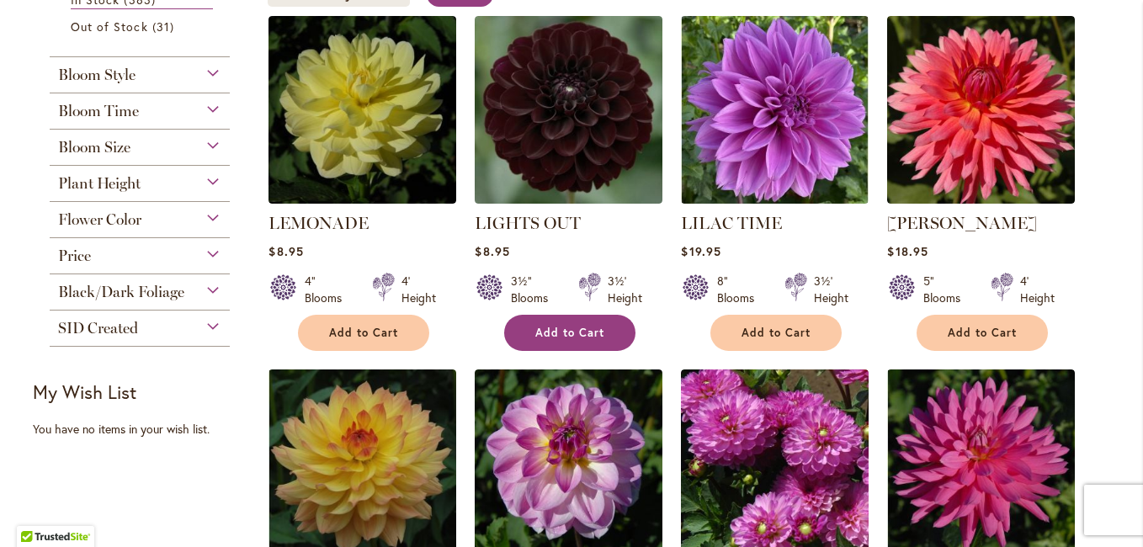
click at [550, 327] on span "Add to Cart" at bounding box center [569, 333] width 69 height 14
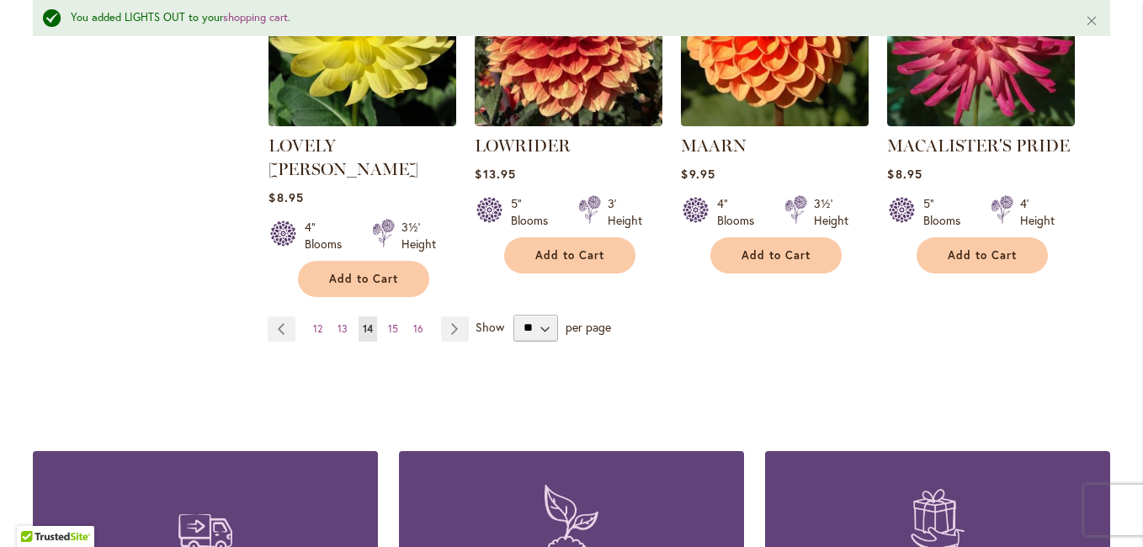
scroll to position [1591, 0]
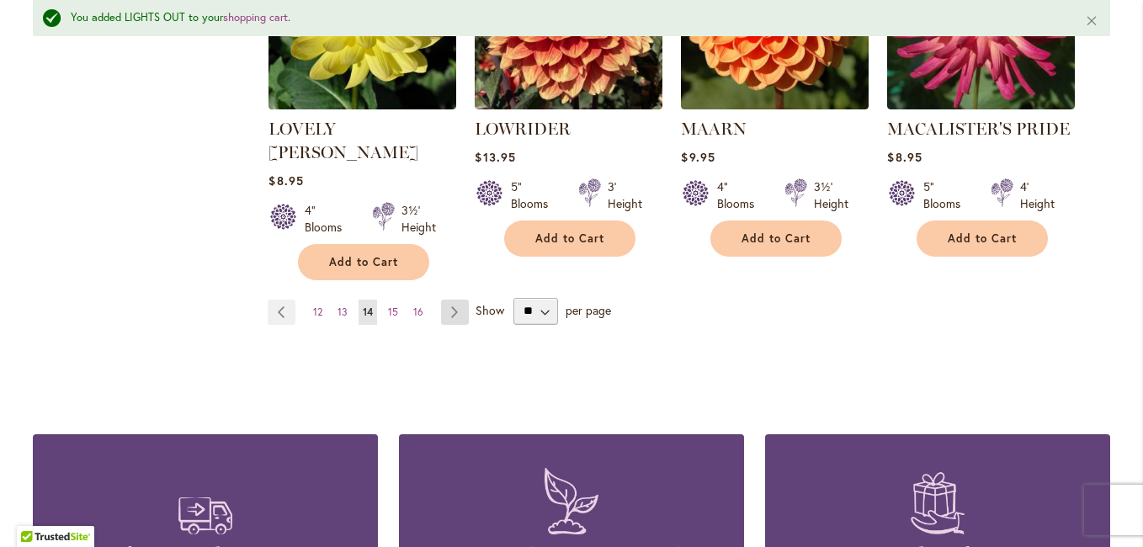
click at [444, 300] on link "Page Next" at bounding box center [455, 312] width 28 height 25
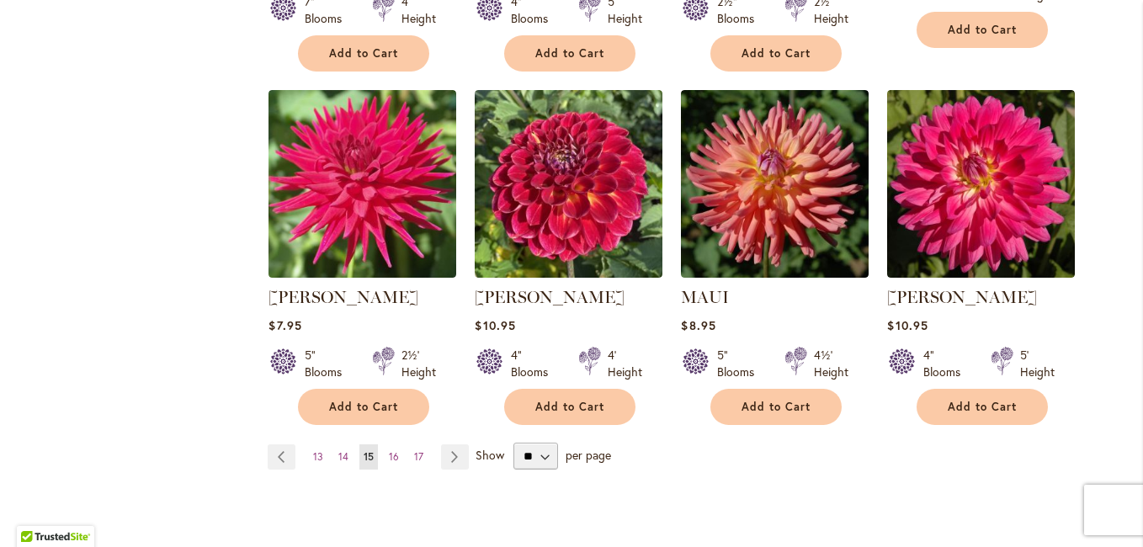
scroll to position [1463, 0]
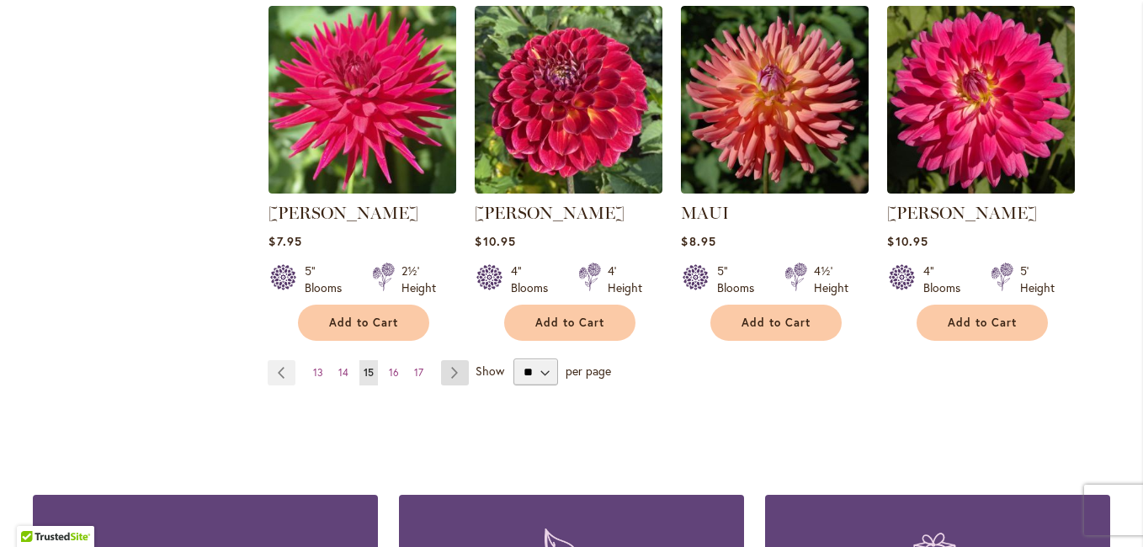
click at [449, 368] on link "Page Next" at bounding box center [455, 372] width 28 height 25
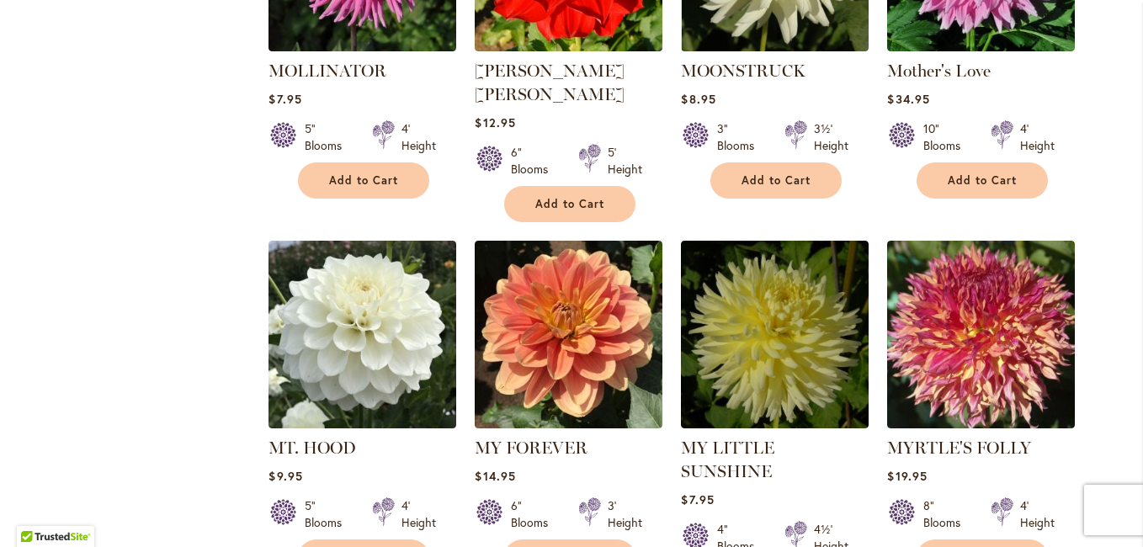
scroll to position [1294, 0]
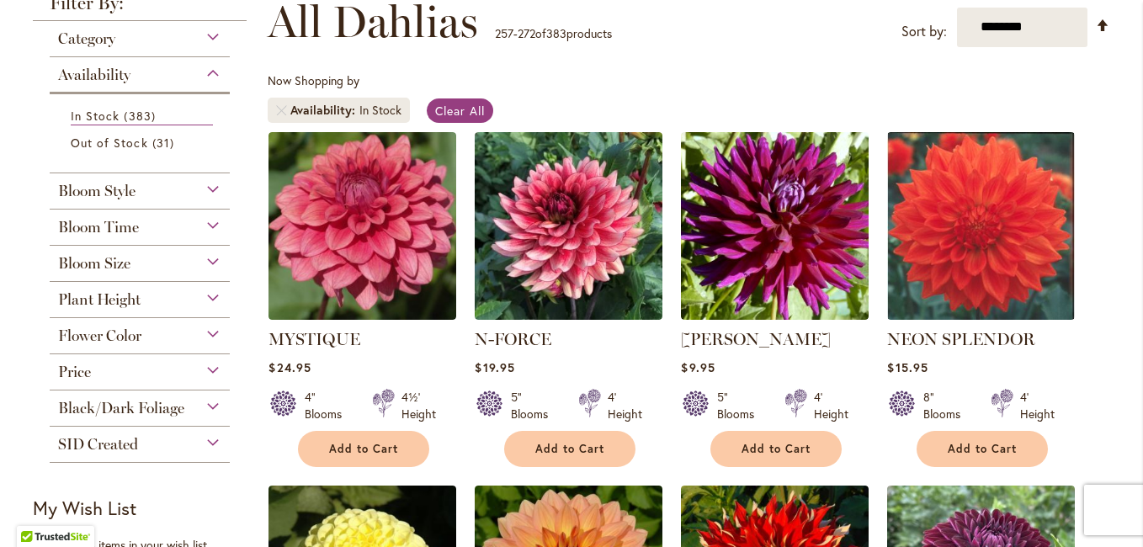
scroll to position [337, 0]
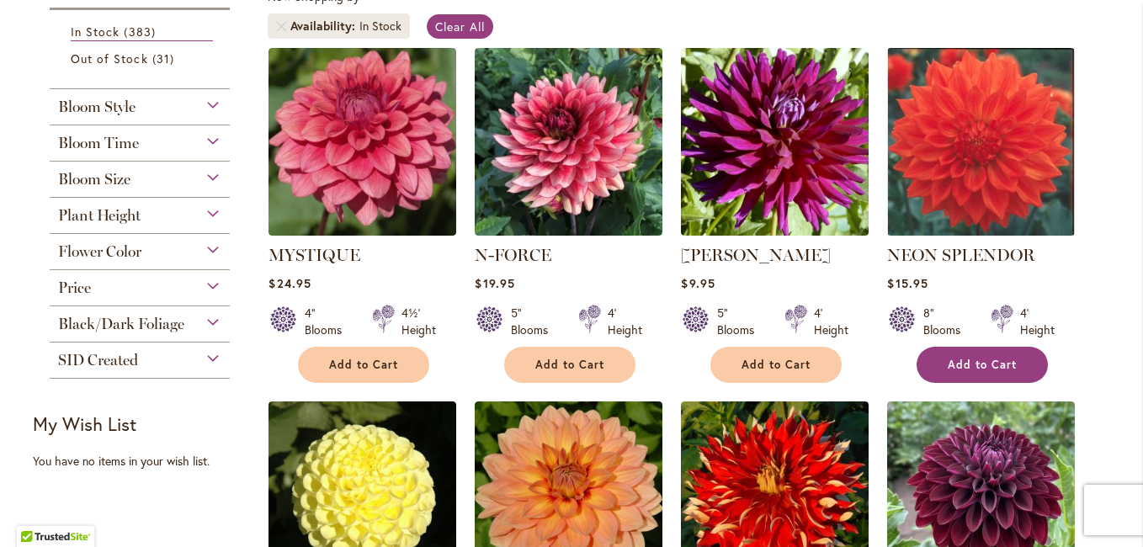
click at [985, 356] on button "Add to Cart" at bounding box center [982, 365] width 131 height 36
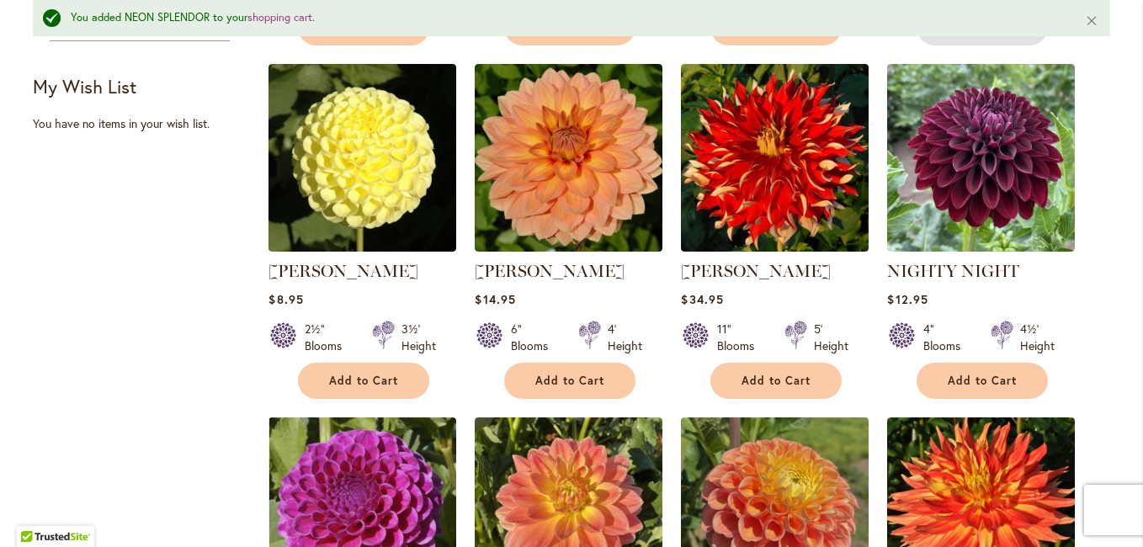
scroll to position [802, 0]
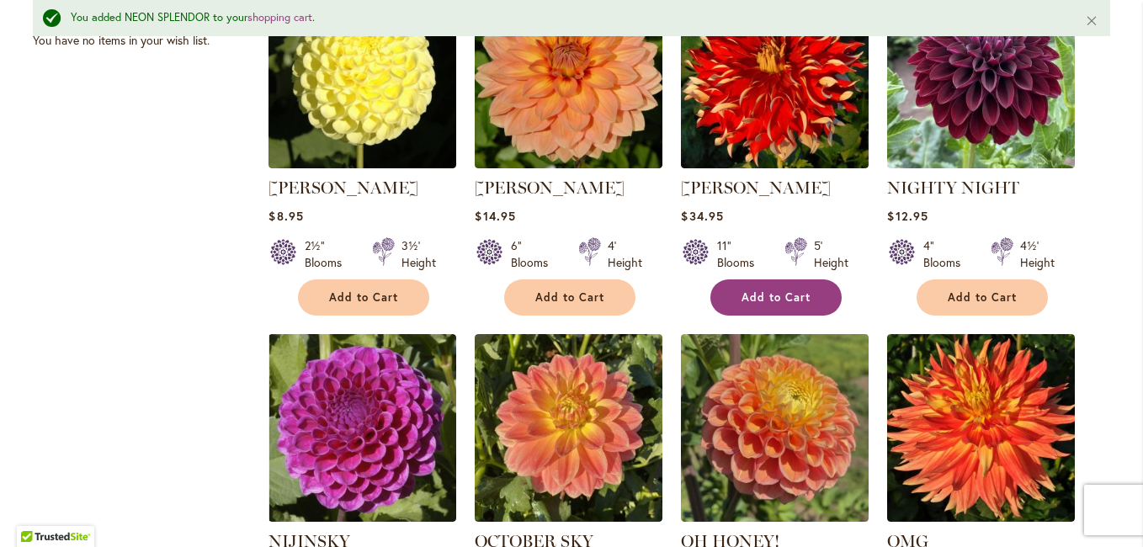
click at [779, 290] on span "Add to Cart" at bounding box center [775, 297] width 69 height 14
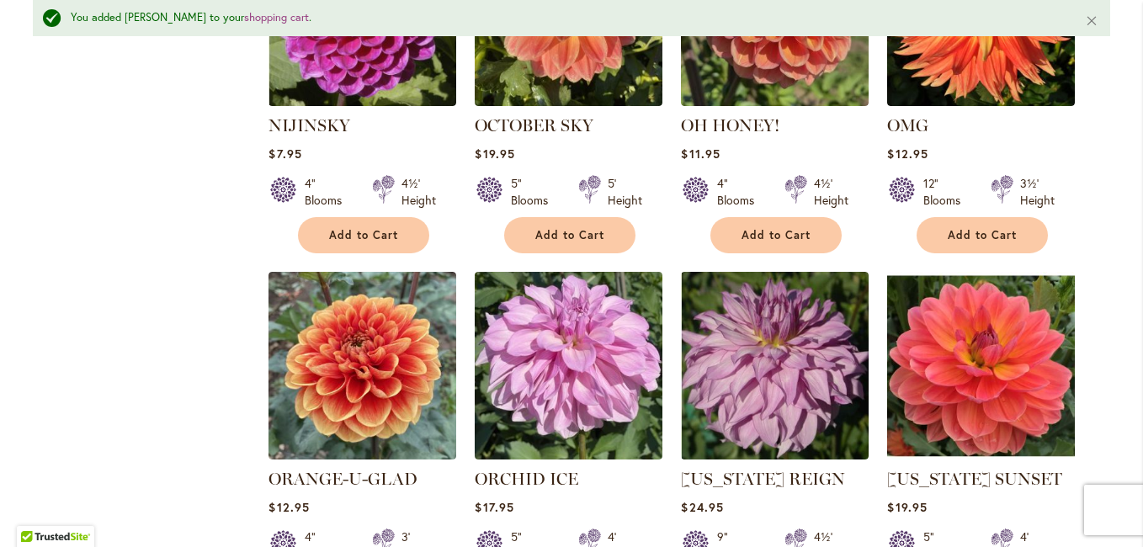
scroll to position [1391, 0]
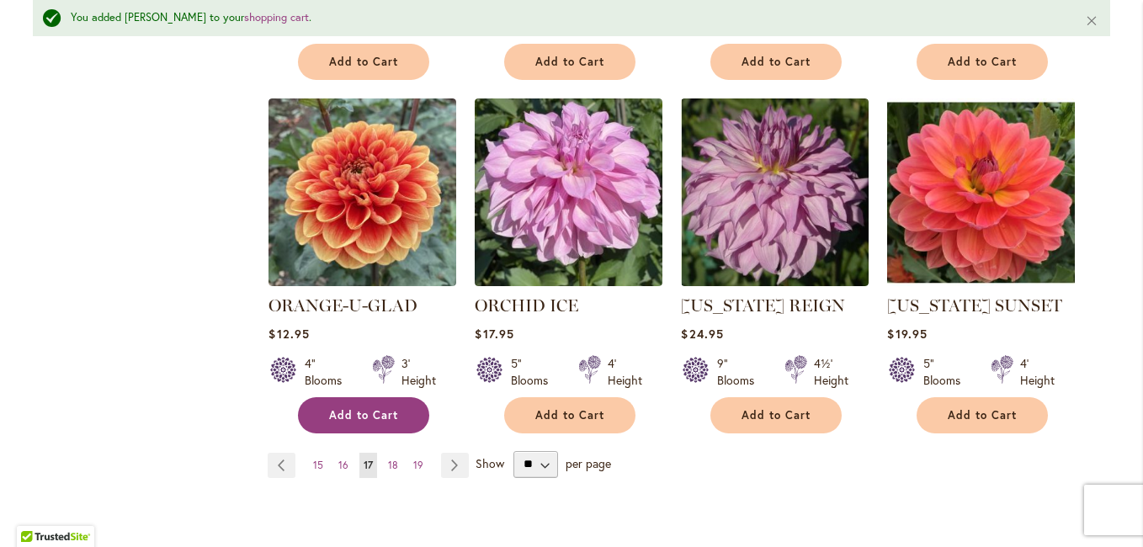
click at [369, 410] on span "Add to Cart" at bounding box center [363, 415] width 69 height 14
click at [449, 463] on link "Page Next" at bounding box center [455, 465] width 28 height 25
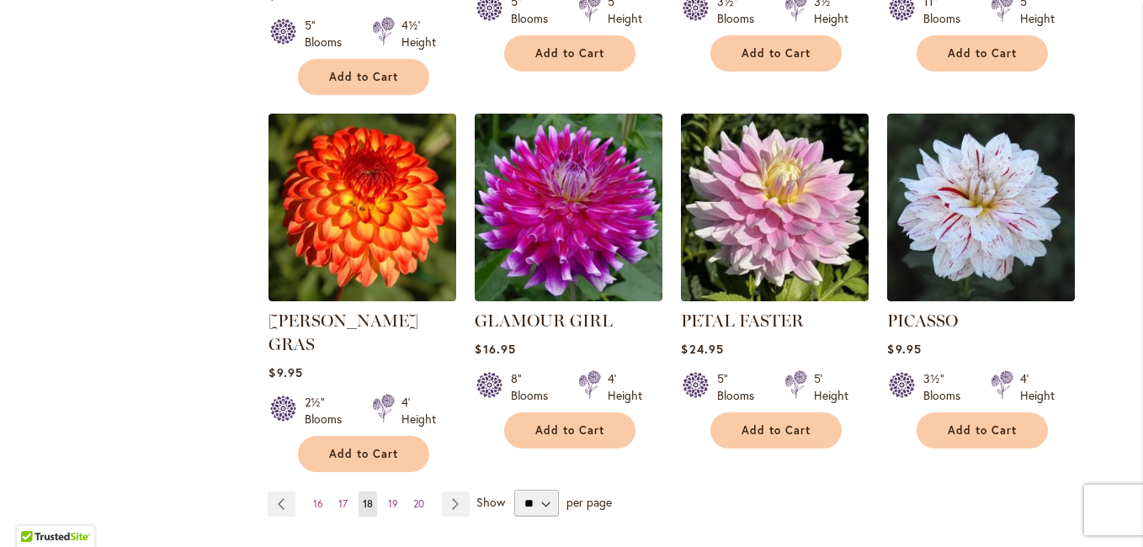
scroll to position [1463, 0]
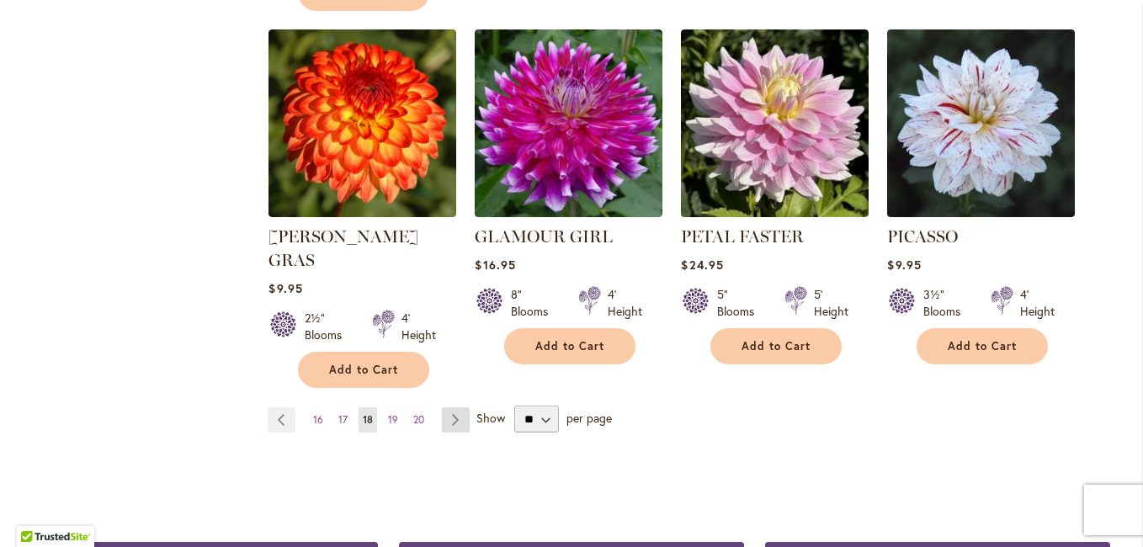
click at [449, 407] on link "Page Next" at bounding box center [456, 419] width 28 height 25
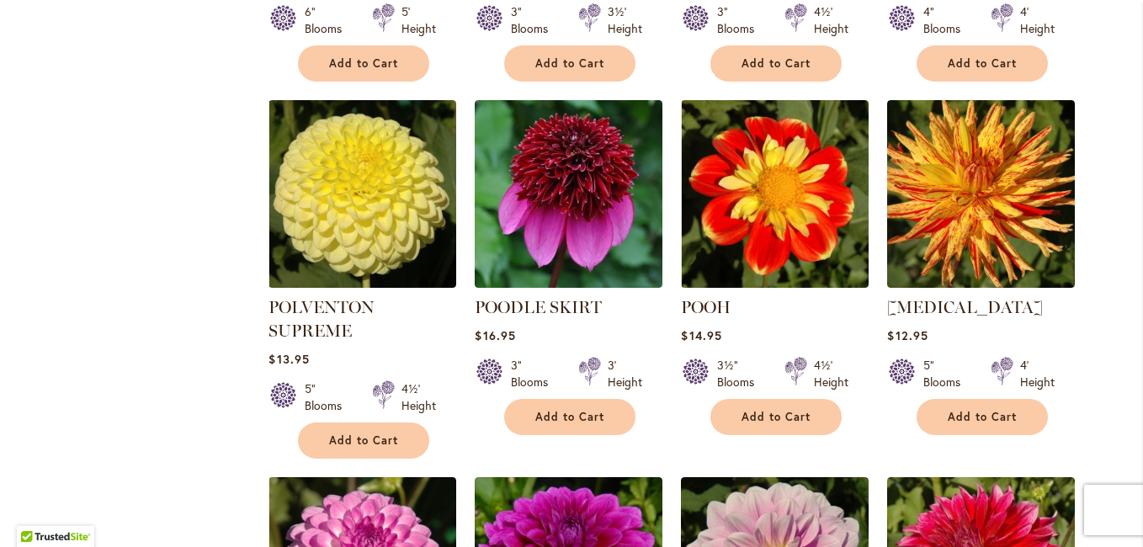
scroll to position [1042, 0]
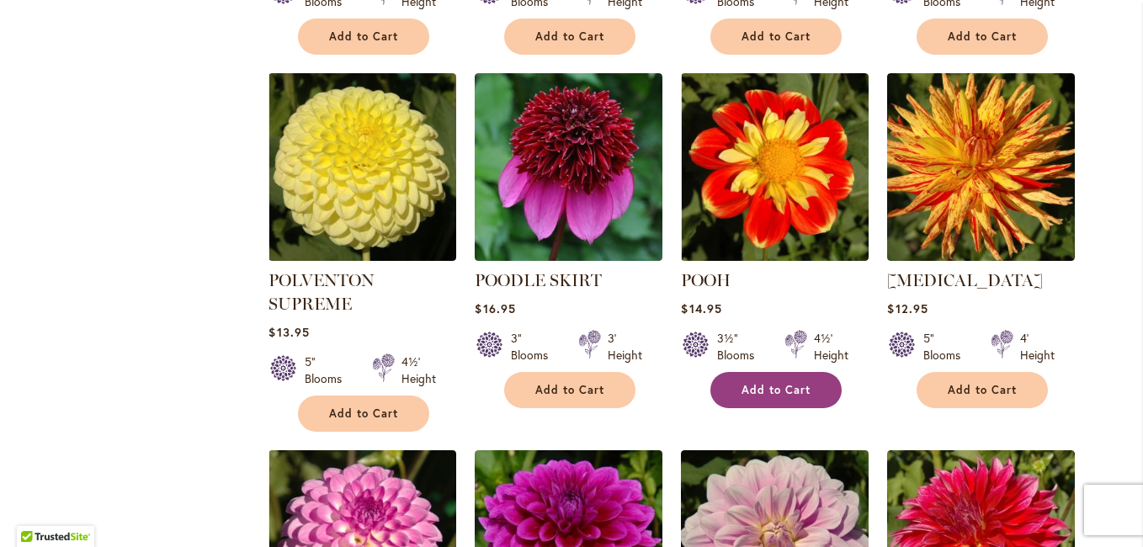
click at [750, 383] on span "Add to Cart" at bounding box center [775, 390] width 69 height 14
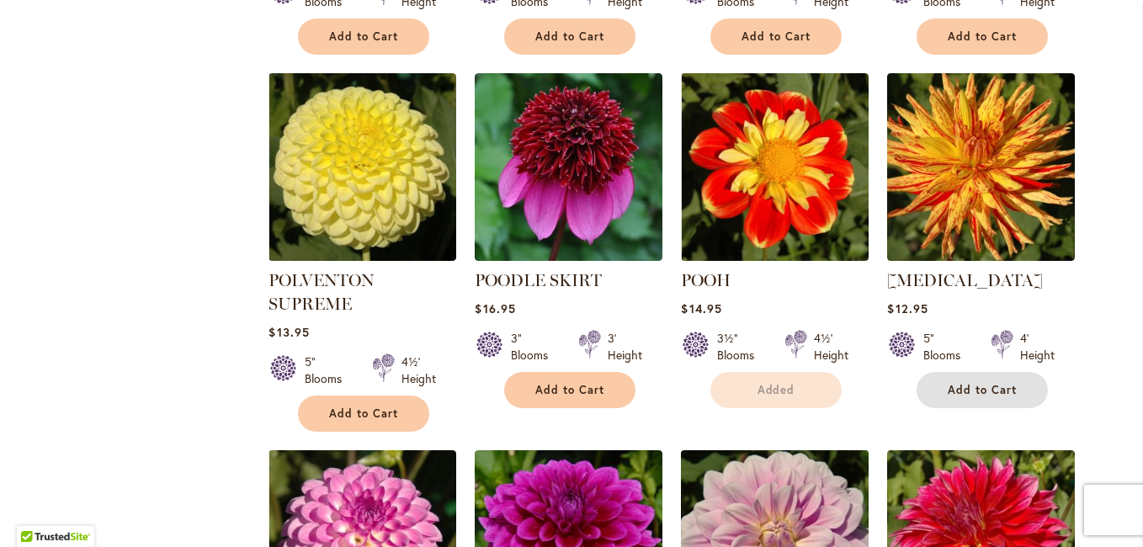
click at [980, 372] on button "Add to Cart" at bounding box center [982, 390] width 131 height 36
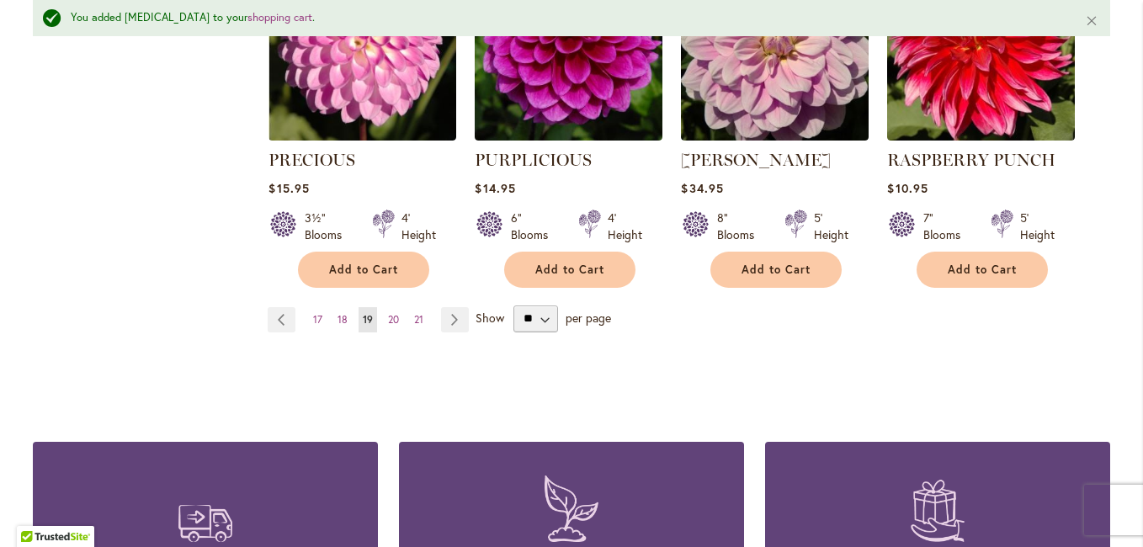
scroll to position [1591, 0]
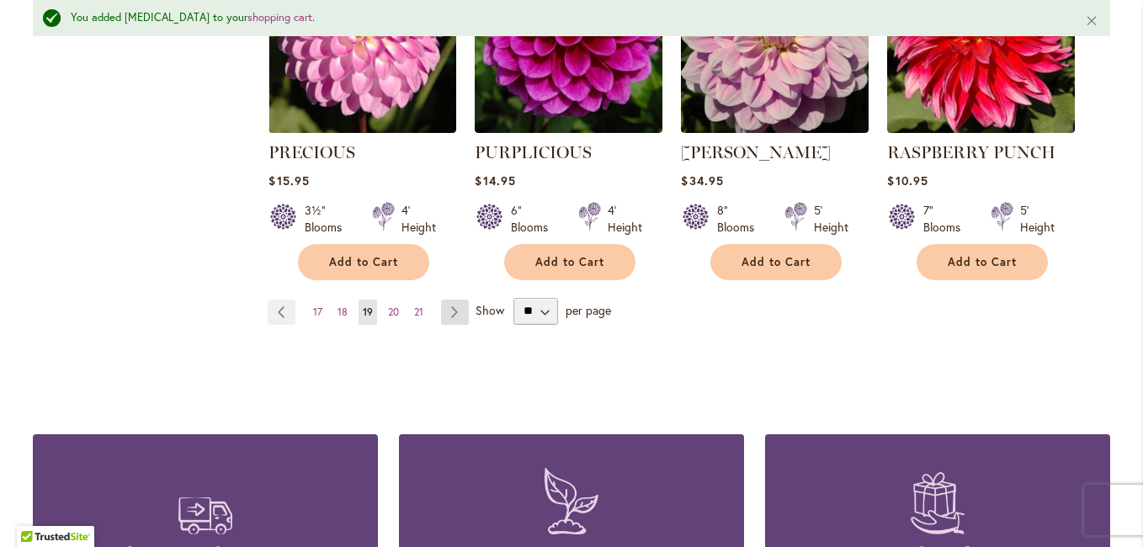
click at [452, 300] on link "Page Next" at bounding box center [455, 312] width 28 height 25
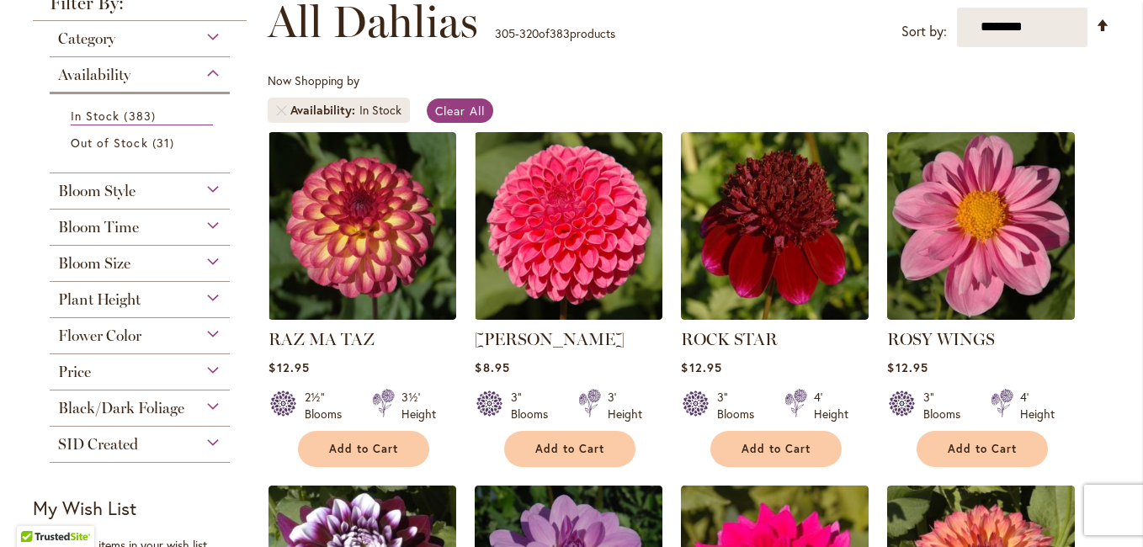
scroll to position [421, 0]
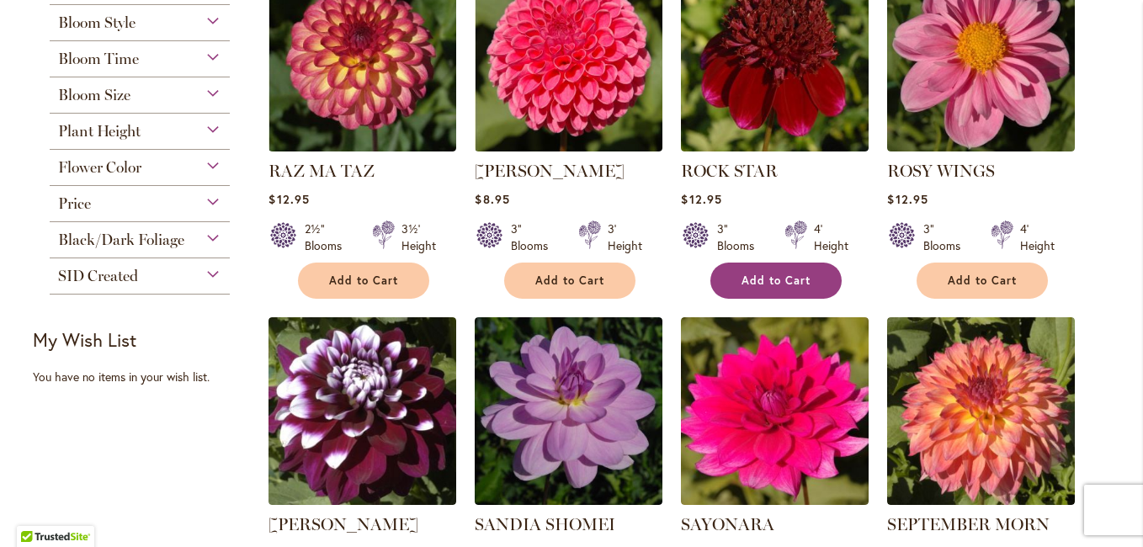
click at [778, 271] on button "Add to Cart" at bounding box center [775, 281] width 131 height 36
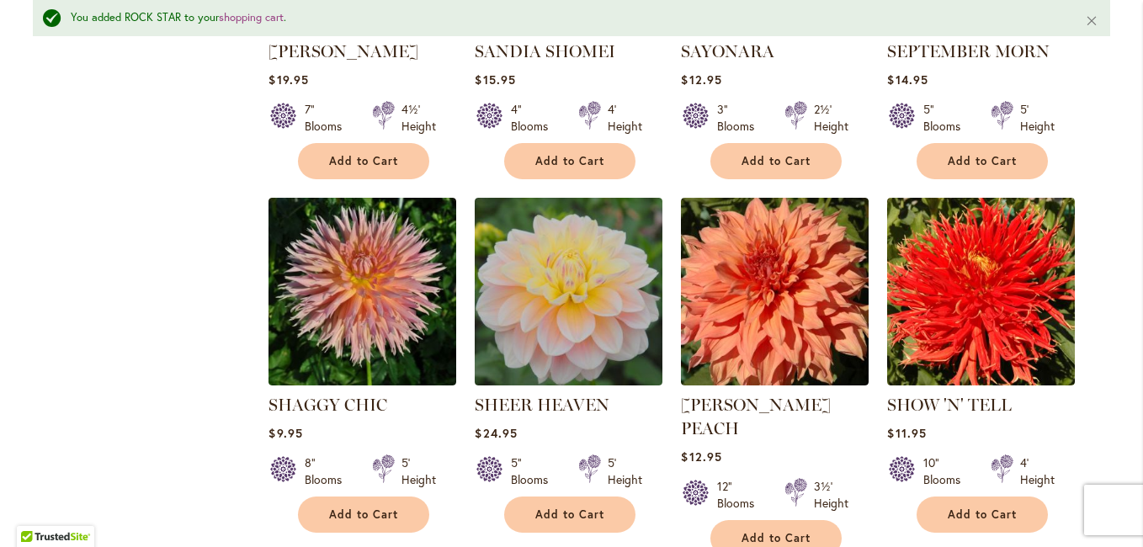
scroll to position [970, 0]
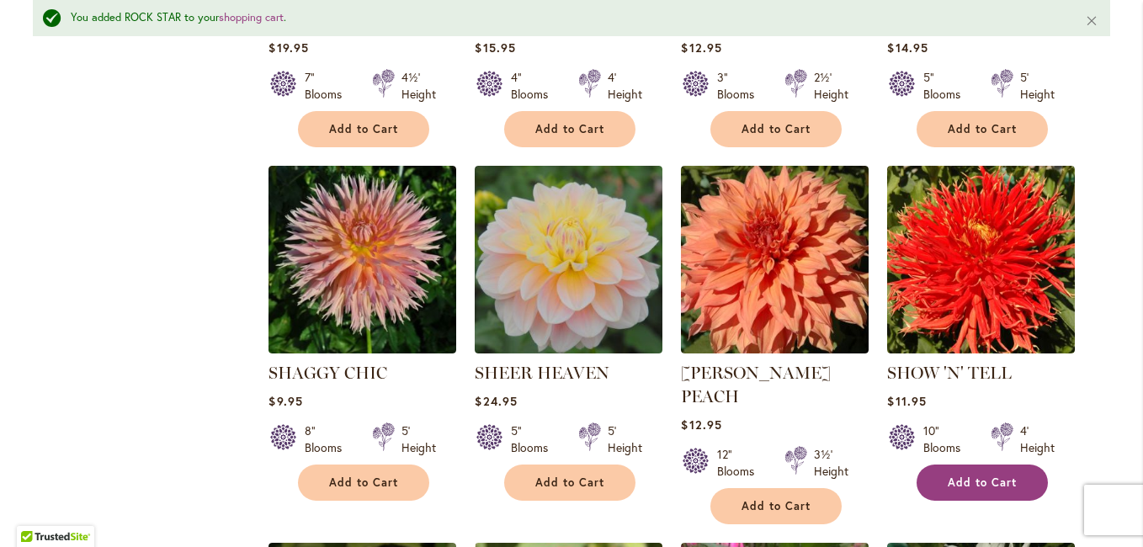
click at [984, 482] on span "Add to Cart" at bounding box center [982, 483] width 69 height 14
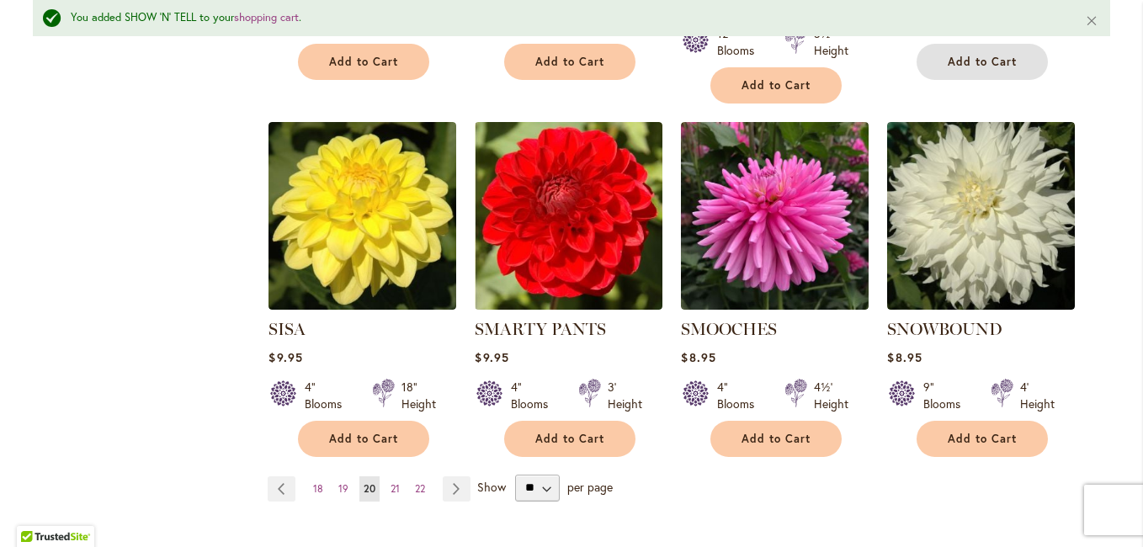
scroll to position [1475, 0]
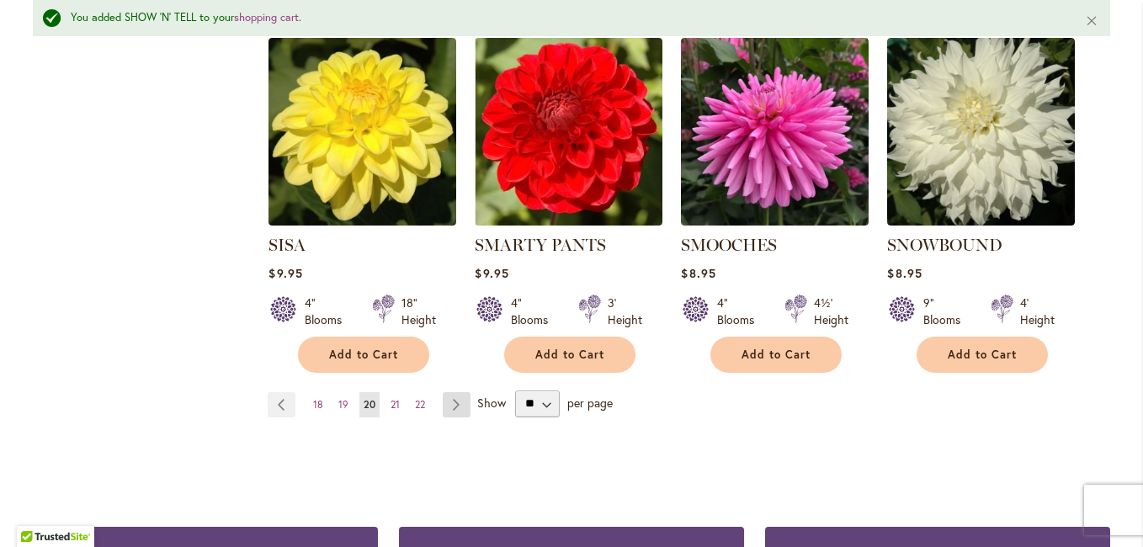
click at [451, 392] on link "Page Next" at bounding box center [457, 404] width 28 height 25
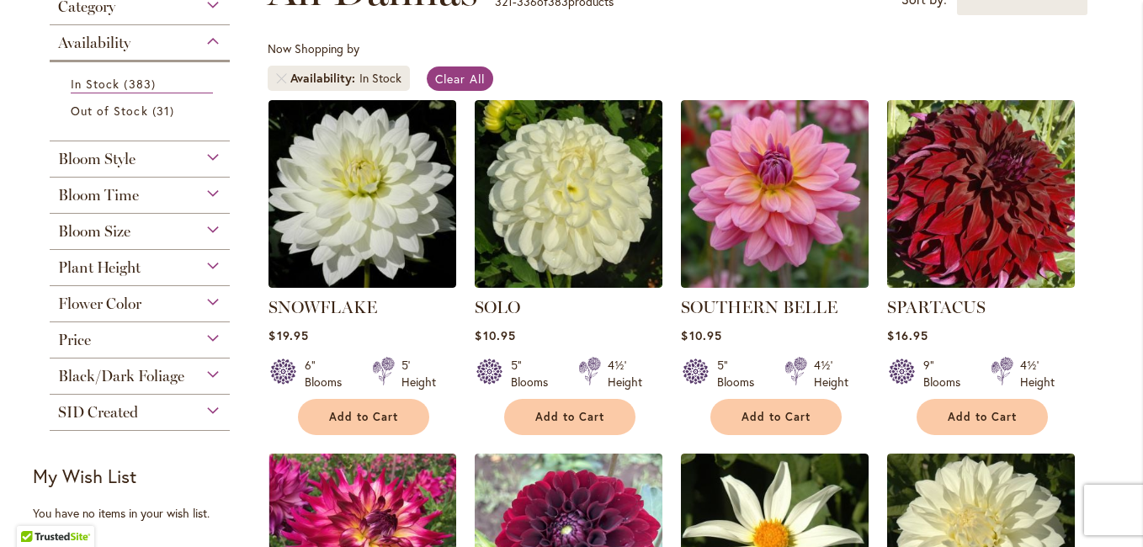
scroll to position [537, 0]
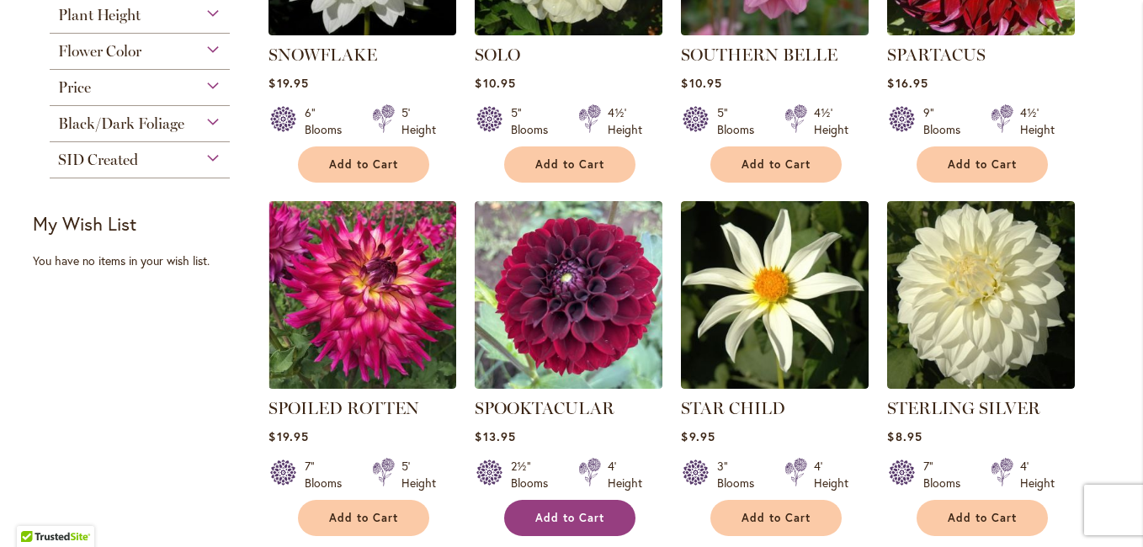
click at [583, 513] on span "Add to Cart" at bounding box center [569, 518] width 69 height 14
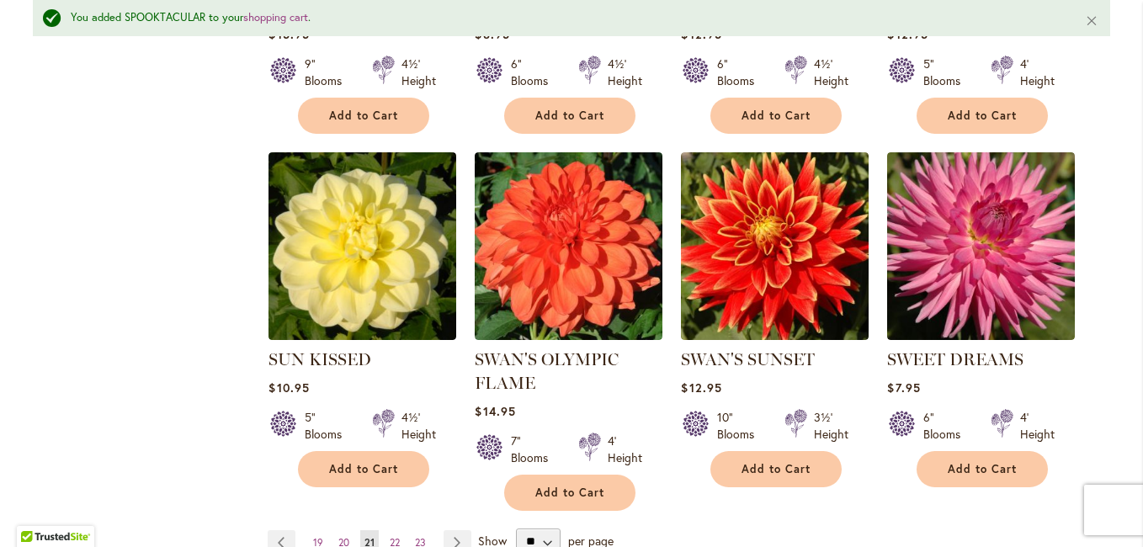
scroll to position [1423, 0]
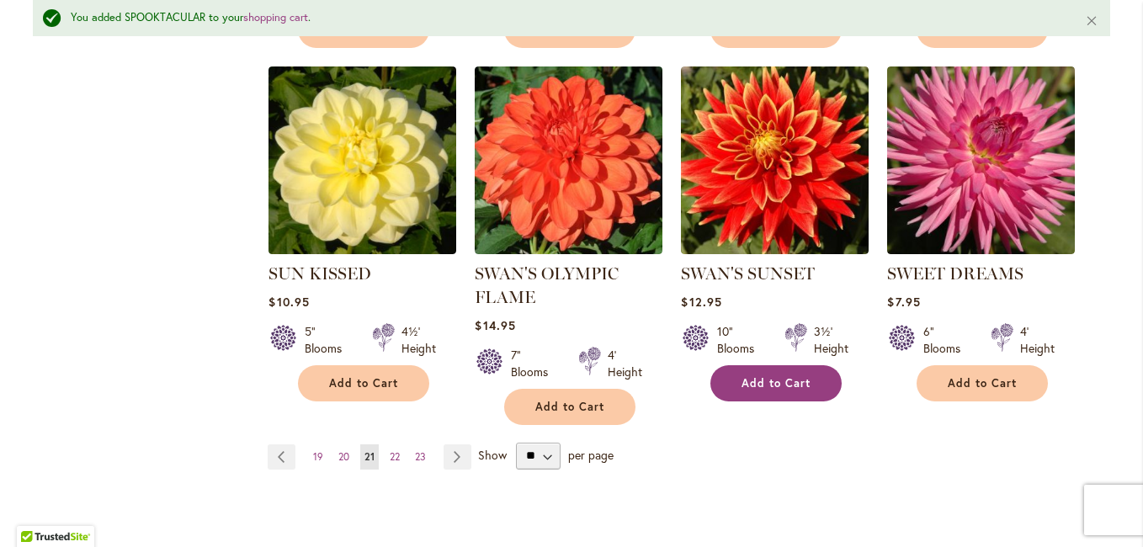
click at [771, 377] on span "Add to Cart" at bounding box center [775, 383] width 69 height 14
click at [452, 454] on link "Page Next" at bounding box center [458, 456] width 28 height 25
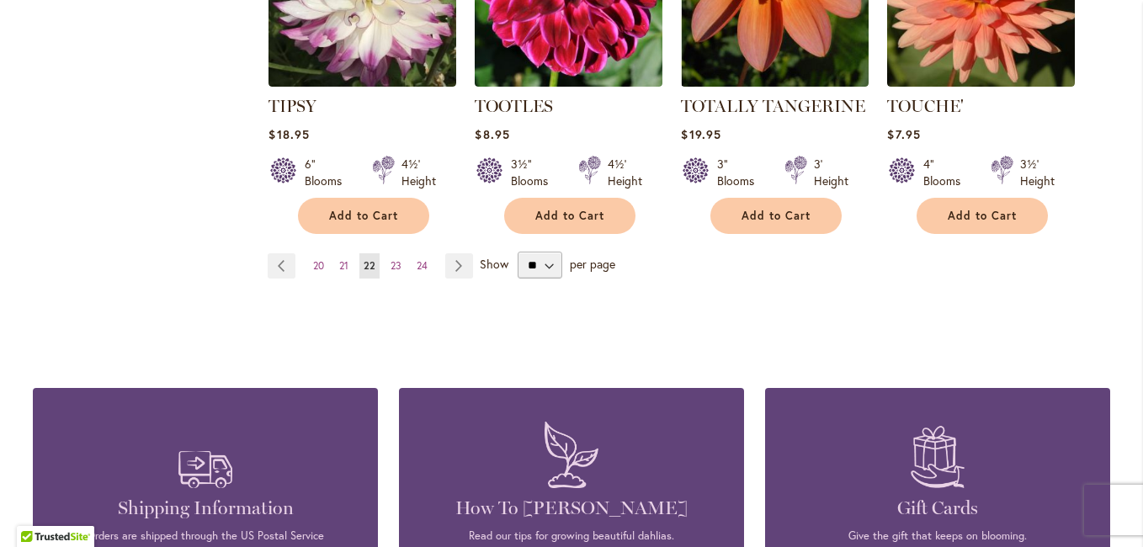
scroll to position [1547, 0]
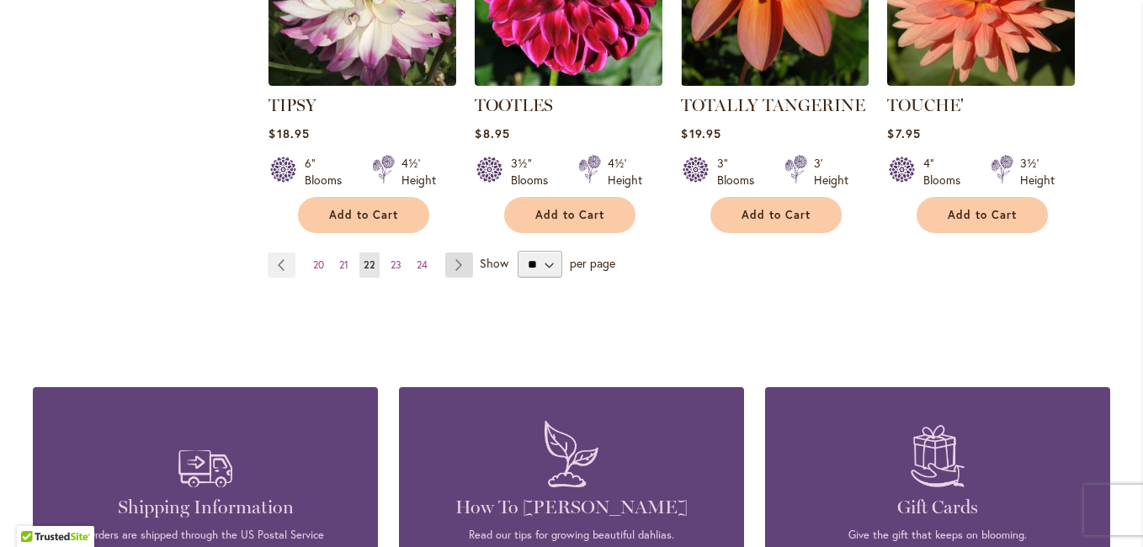
click at [452, 267] on link "Page Next" at bounding box center [459, 264] width 28 height 25
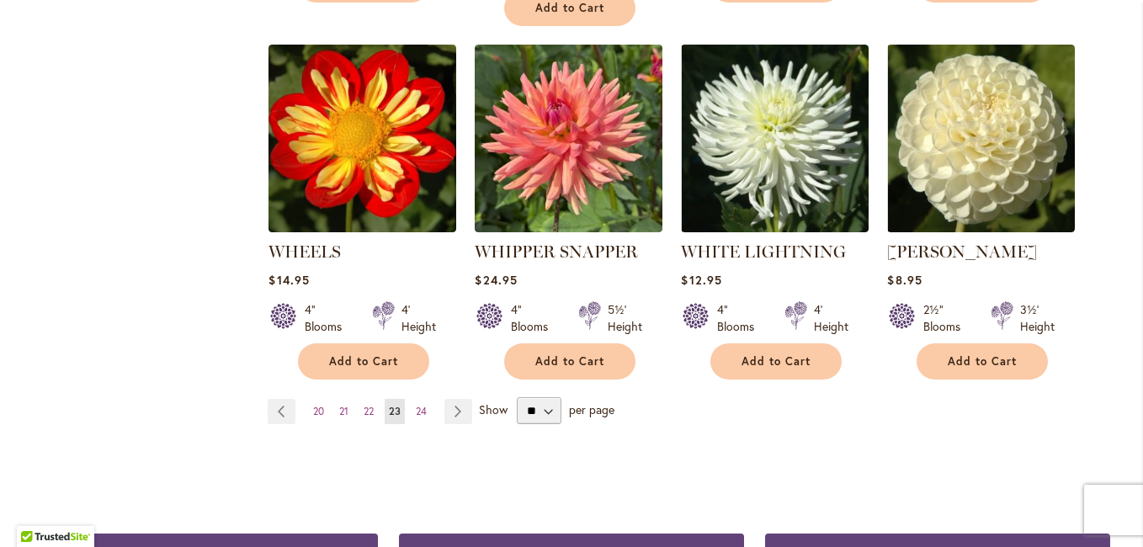
scroll to position [1463, 0]
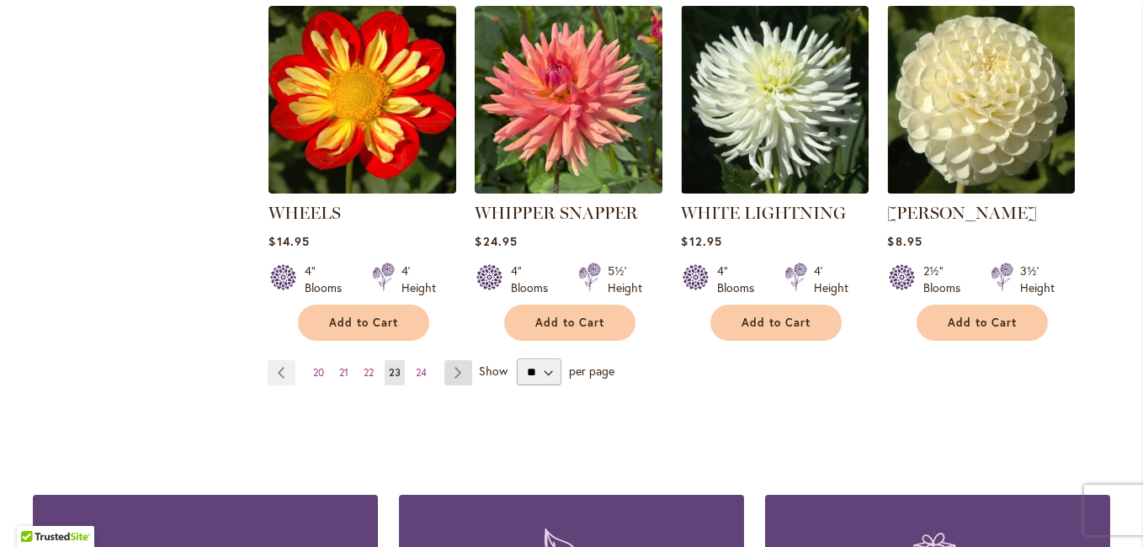
click at [454, 360] on link "Page Next" at bounding box center [458, 372] width 28 height 25
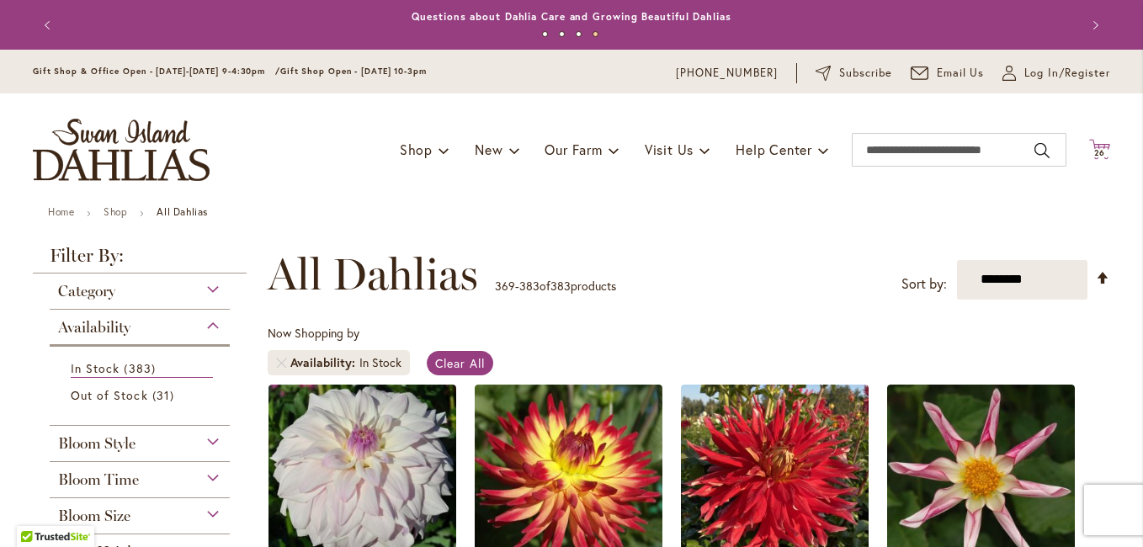
click at [1094, 148] on span "26" at bounding box center [1100, 152] width 12 height 11
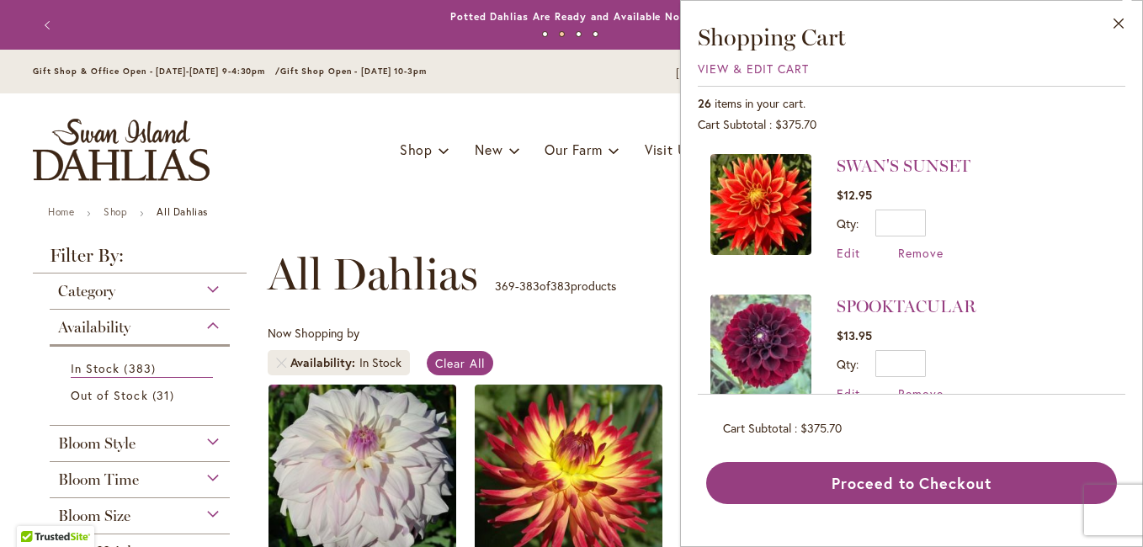
click at [768, 198] on img at bounding box center [760, 204] width 101 height 101
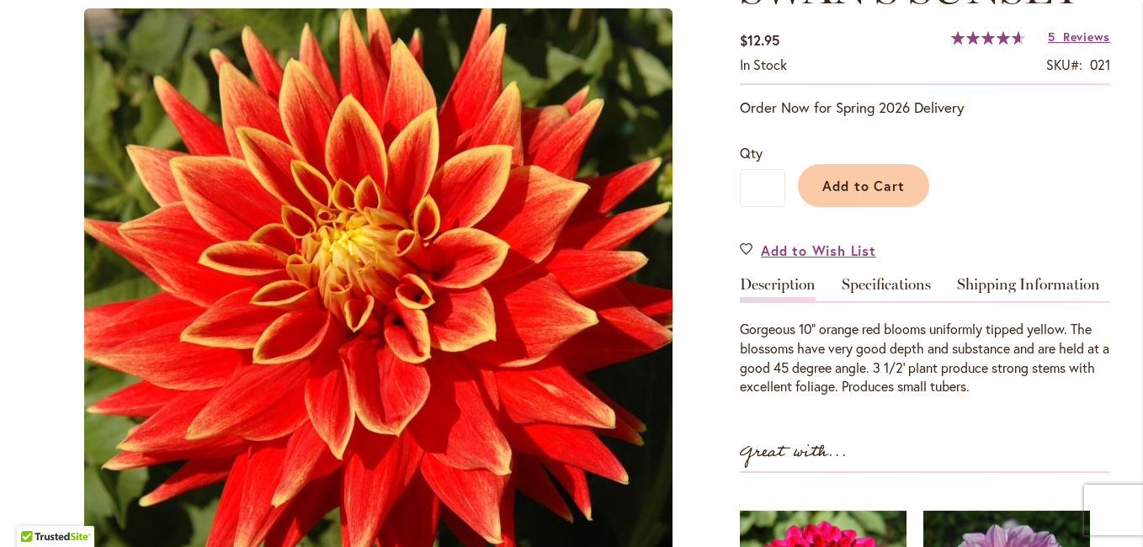
scroll to position [421, 0]
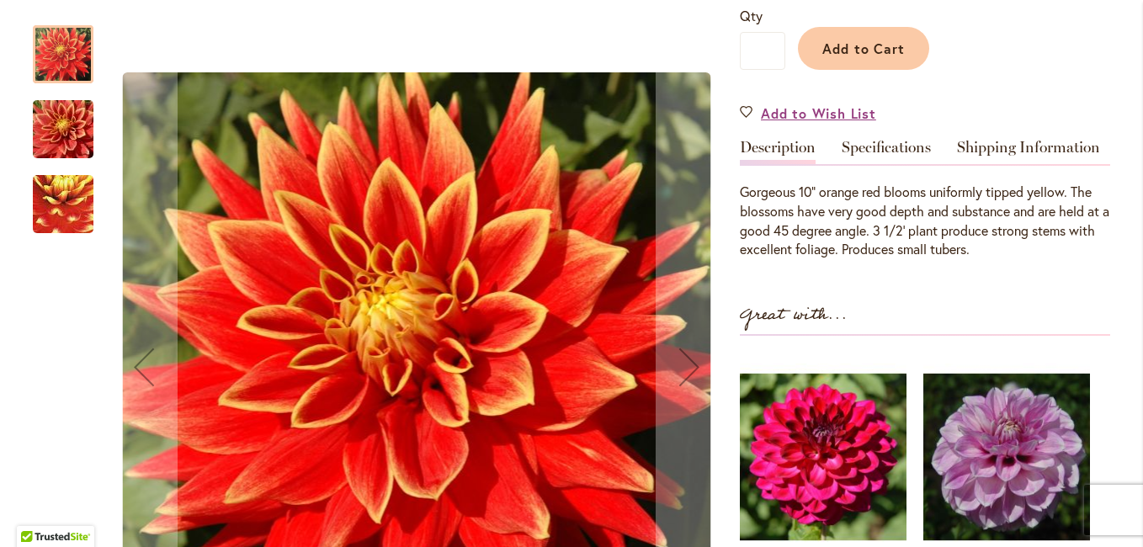
click at [54, 120] on img "Swan's Sunset" at bounding box center [63, 129] width 121 height 81
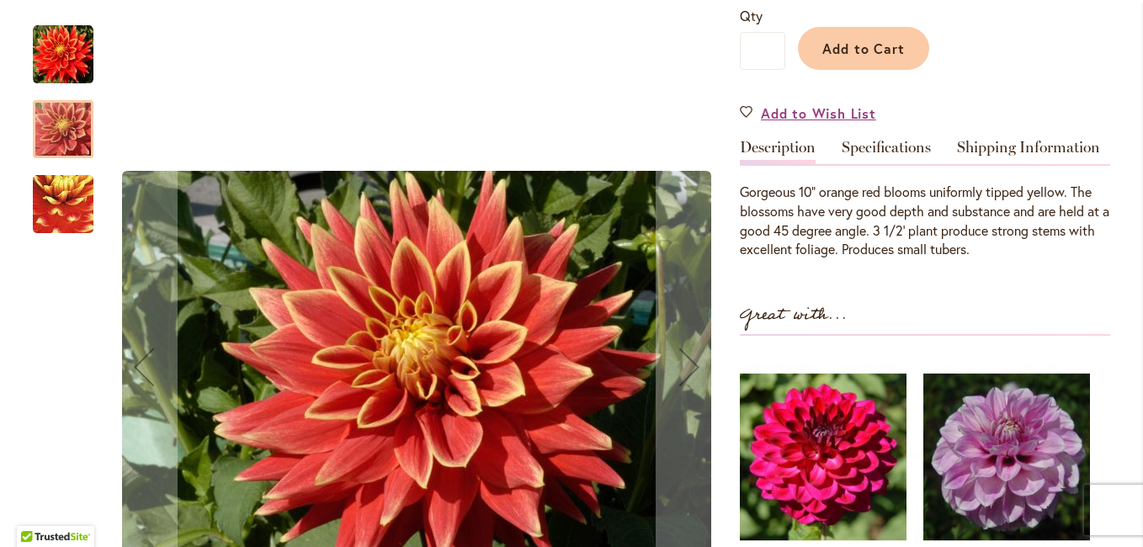
click at [50, 197] on img "Swan's Sunset" at bounding box center [63, 204] width 120 height 116
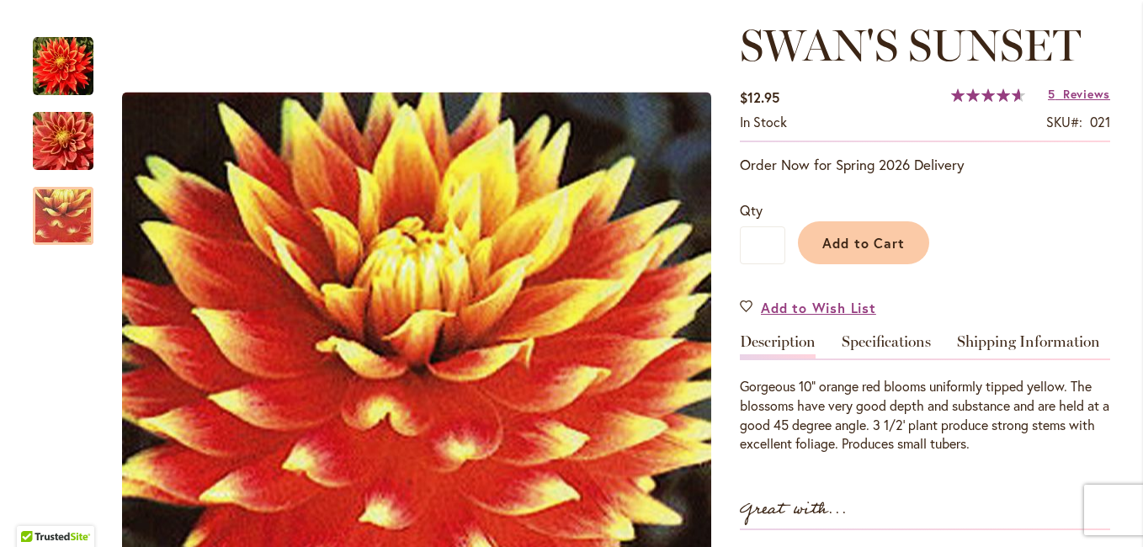
scroll to position [337, 0]
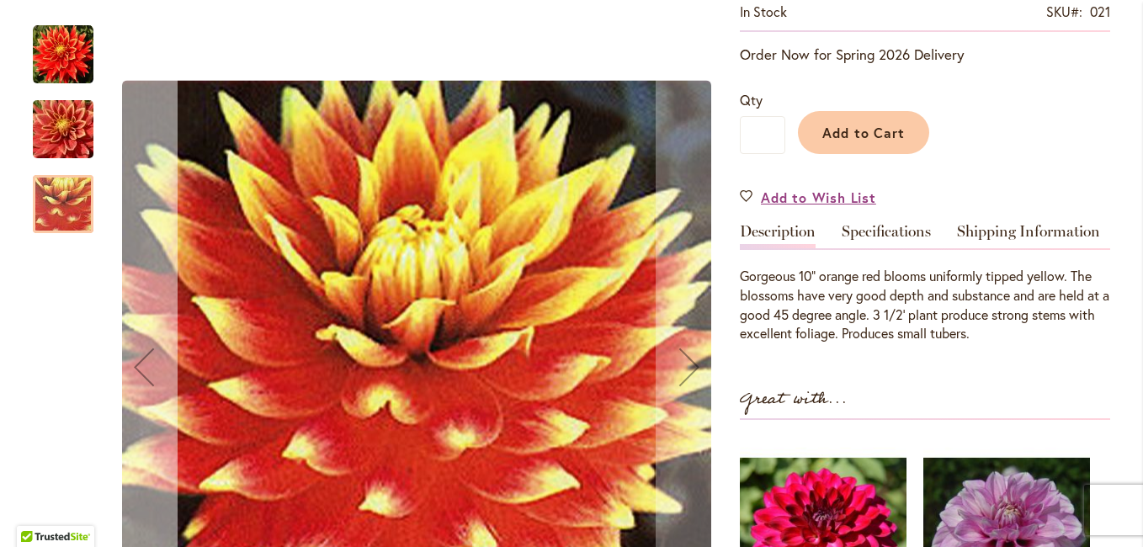
click at [136, 366] on div "Previous" at bounding box center [143, 366] width 67 height 67
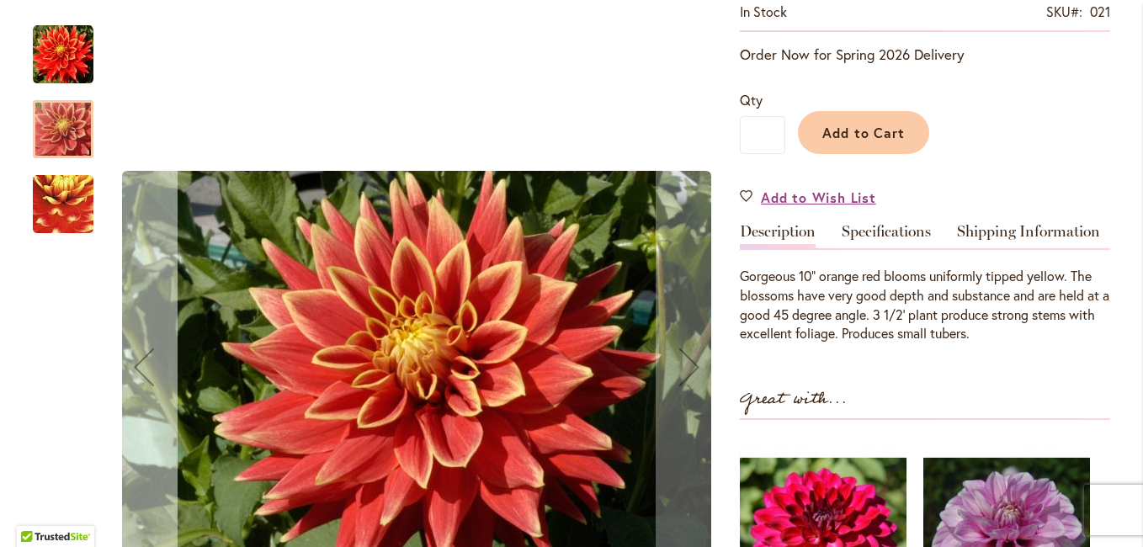
click at [136, 366] on div "Previous" at bounding box center [143, 366] width 67 height 67
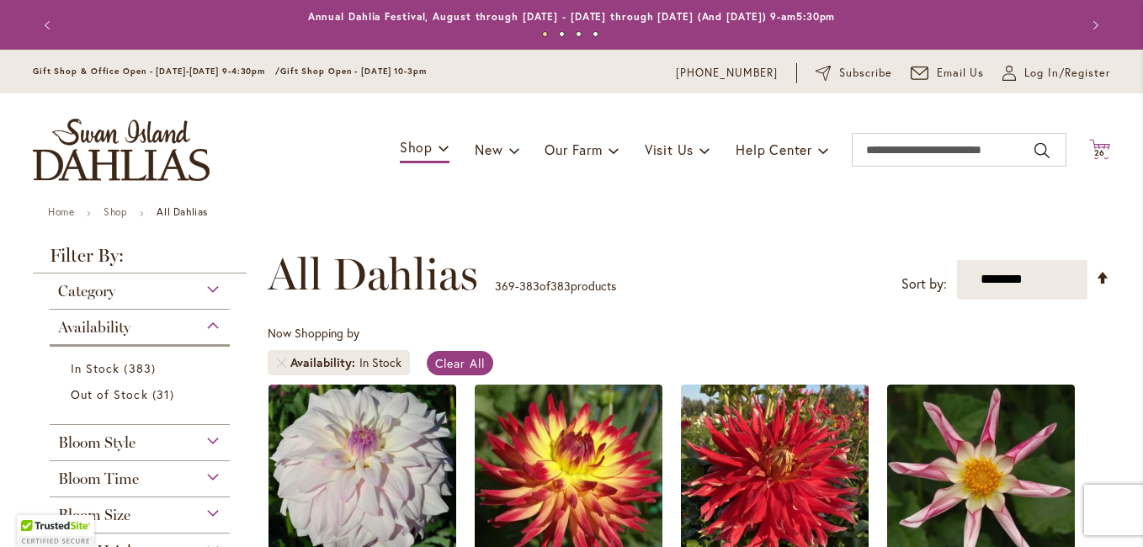
click at [1097, 150] on span "26" at bounding box center [1100, 152] width 12 height 11
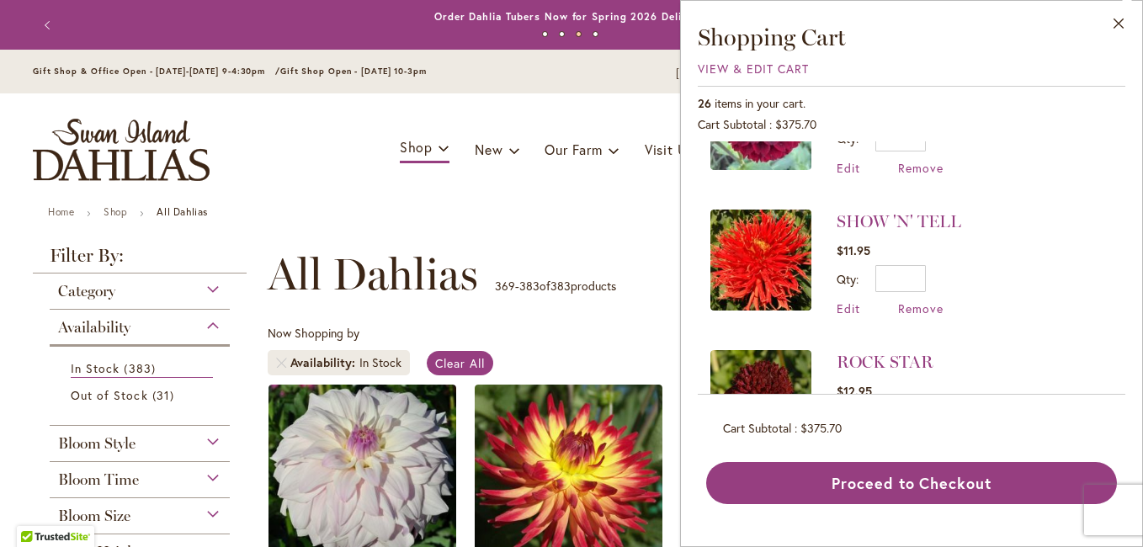
scroll to position [252, 0]
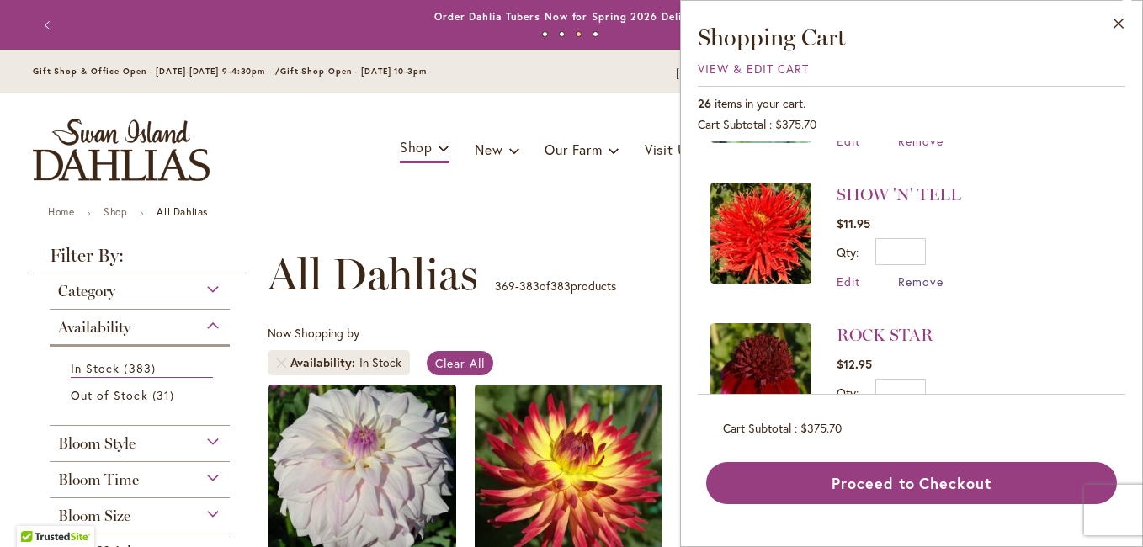
click at [927, 278] on span "Remove" at bounding box center [920, 282] width 45 height 16
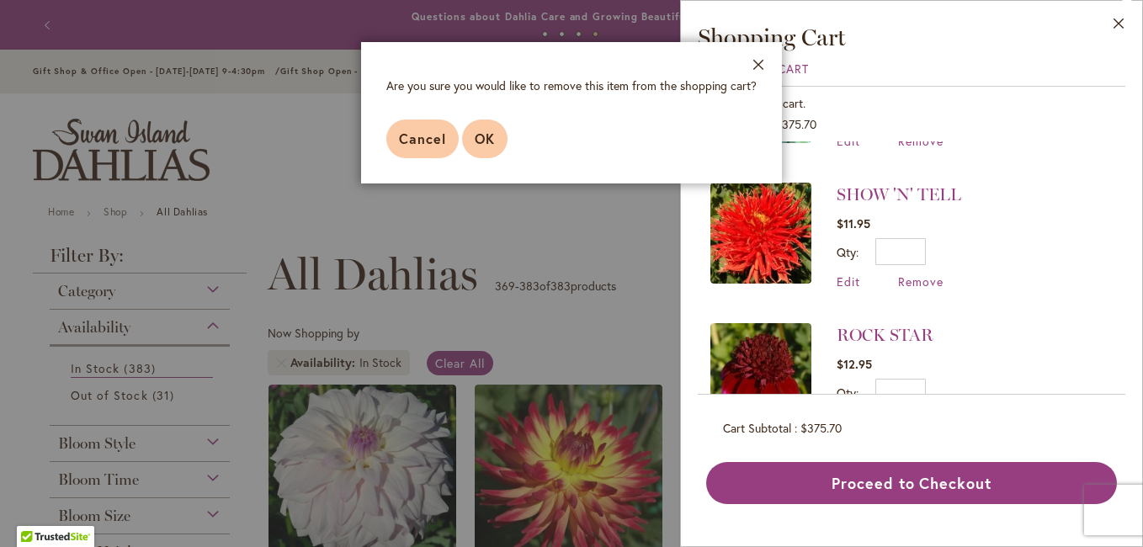
click at [488, 135] on span "OK" at bounding box center [485, 139] width 20 height 18
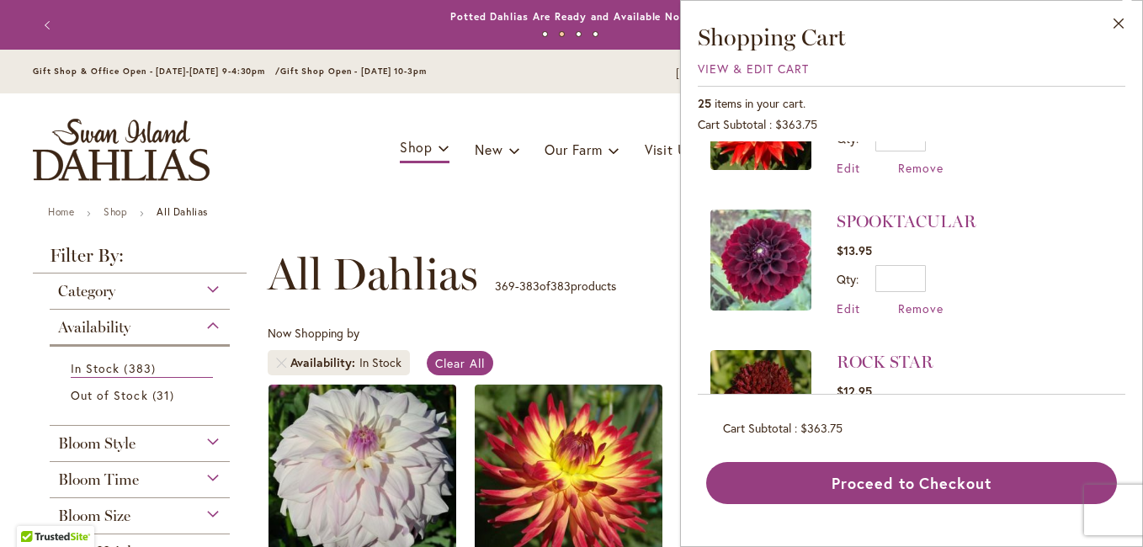
scroll to position [168, 0]
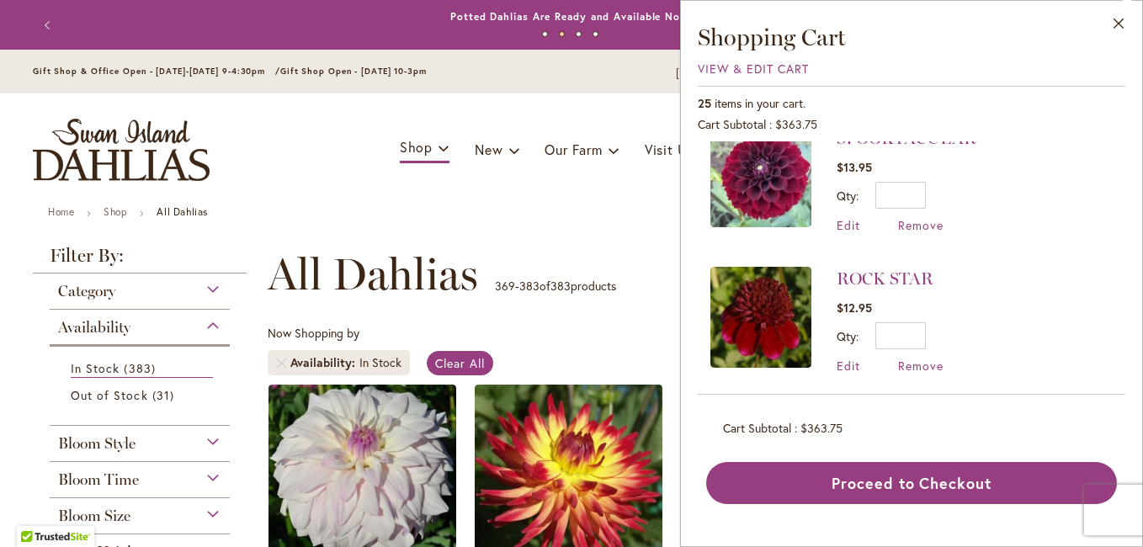
click at [767, 181] on img at bounding box center [760, 176] width 101 height 101
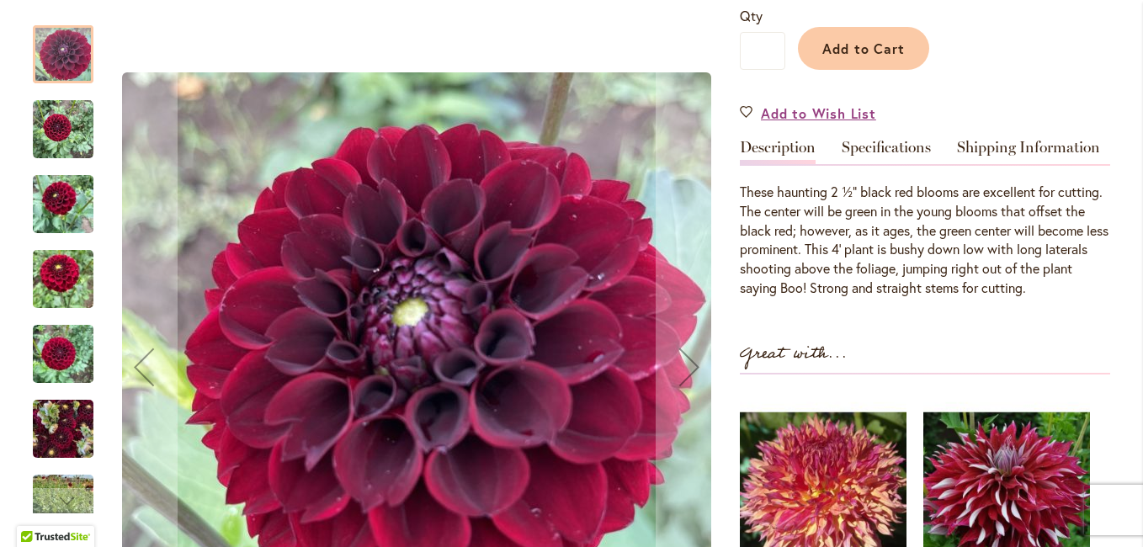
scroll to position [505, 0]
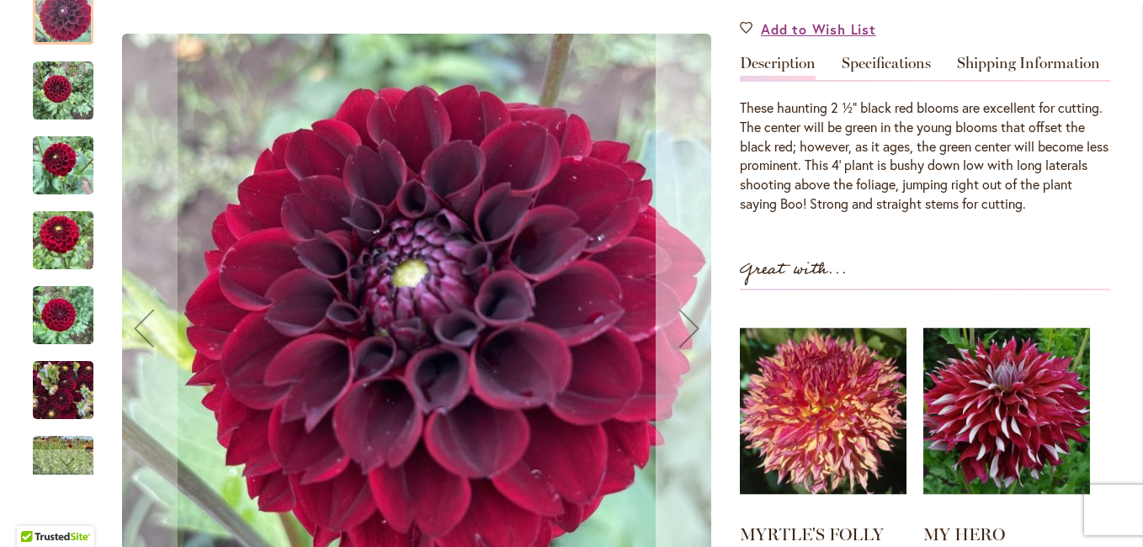
click at [676, 316] on div "Next" at bounding box center [689, 328] width 67 height 67
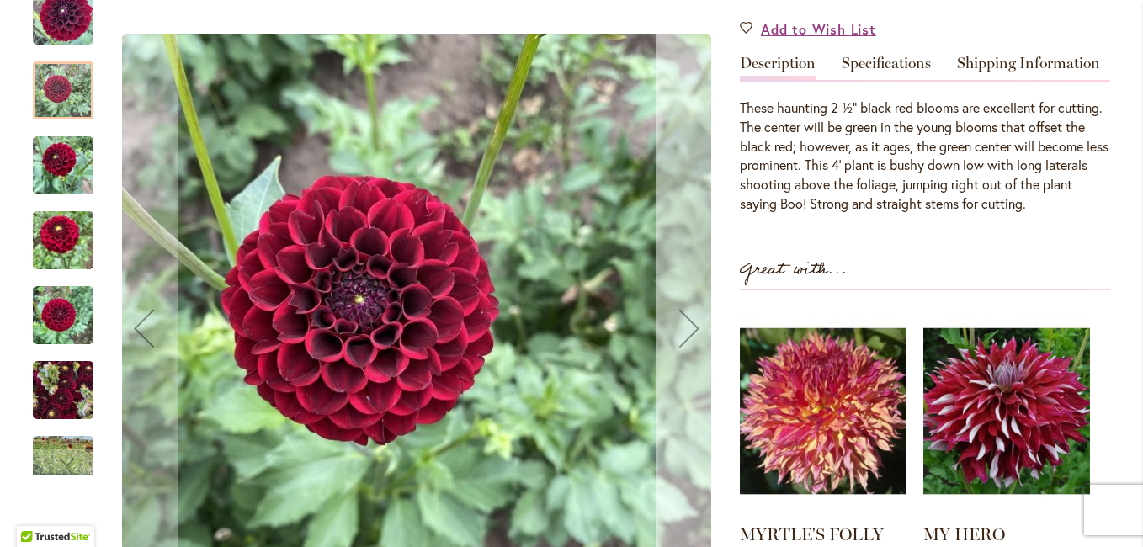
click at [677, 316] on div "Next" at bounding box center [689, 328] width 67 height 67
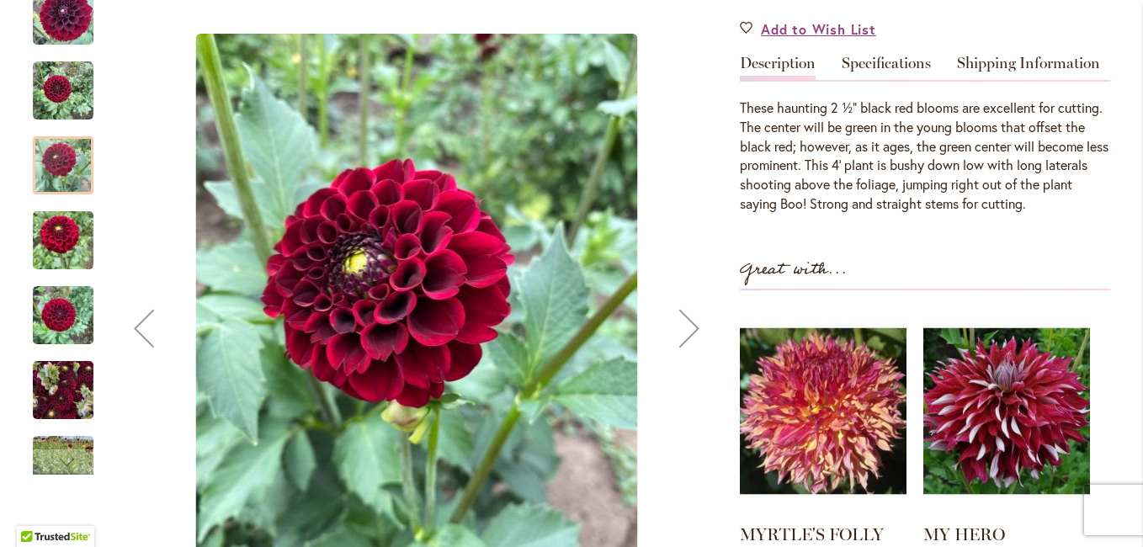
click at [677, 316] on div "Next" at bounding box center [689, 328] width 67 height 67
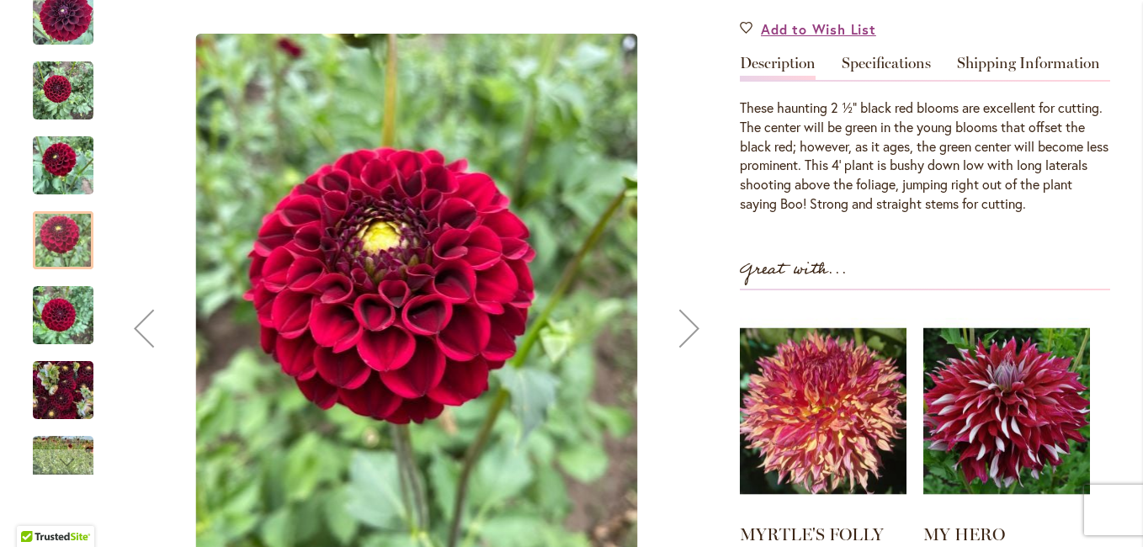
click at [677, 316] on div "Next" at bounding box center [689, 328] width 67 height 67
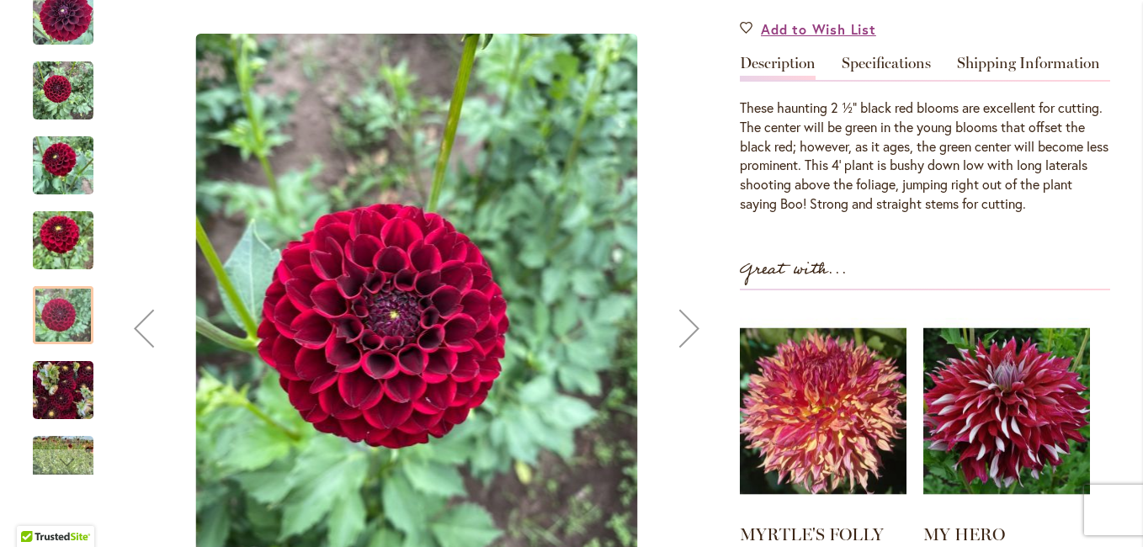
click at [677, 316] on div "Next" at bounding box center [689, 328] width 67 height 67
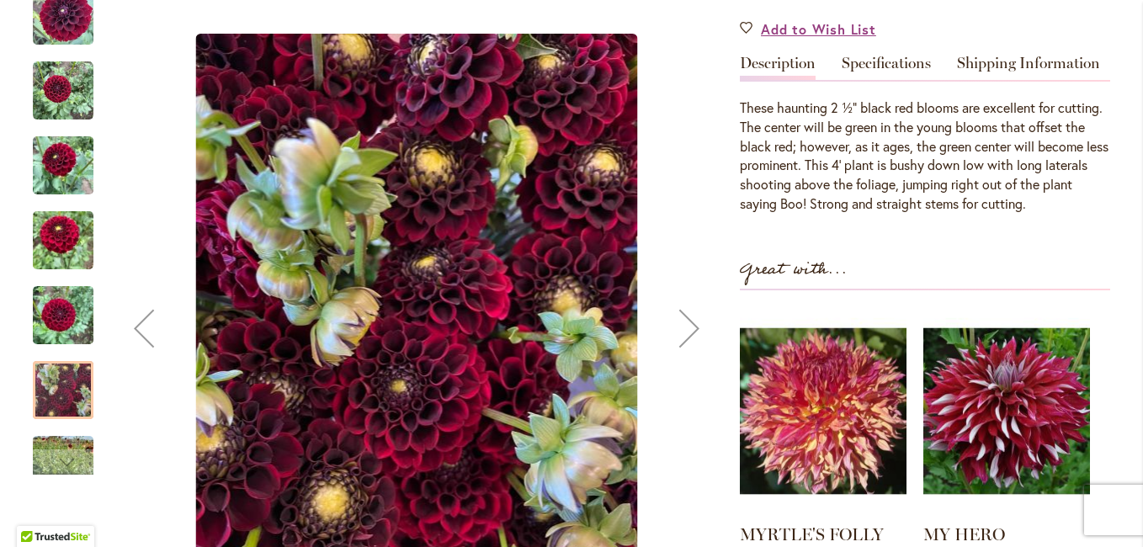
click at [677, 316] on div "Next" at bounding box center [689, 328] width 67 height 67
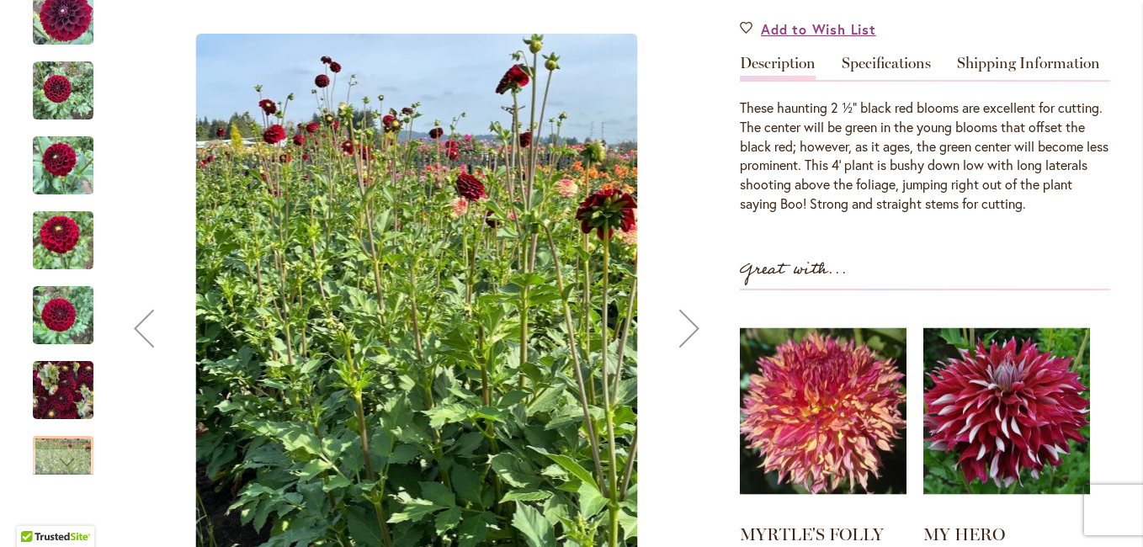
click at [677, 316] on div "Next" at bounding box center [689, 328] width 67 height 67
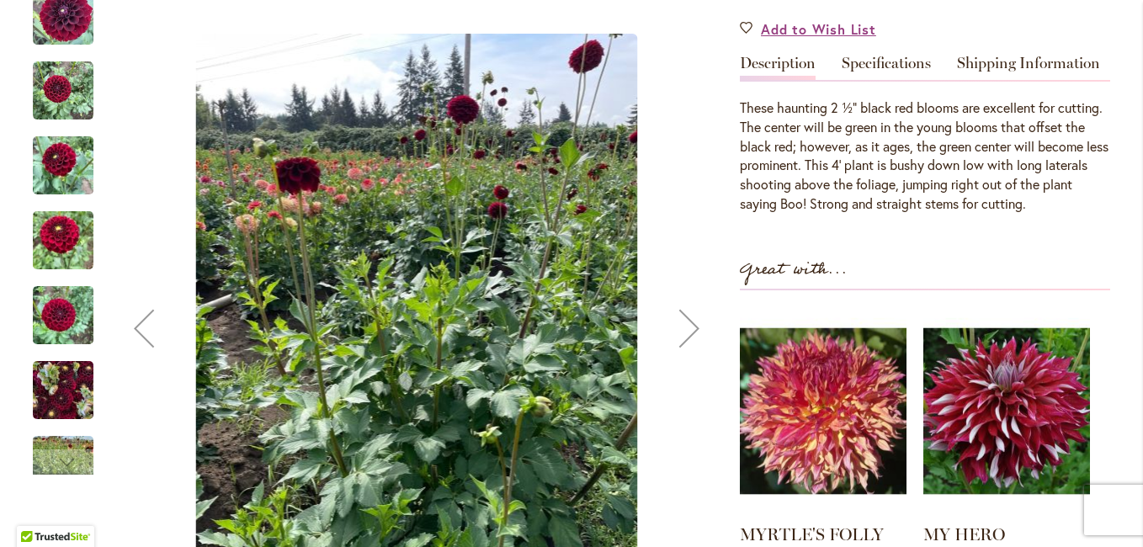
click at [677, 316] on div "Next" at bounding box center [689, 328] width 67 height 67
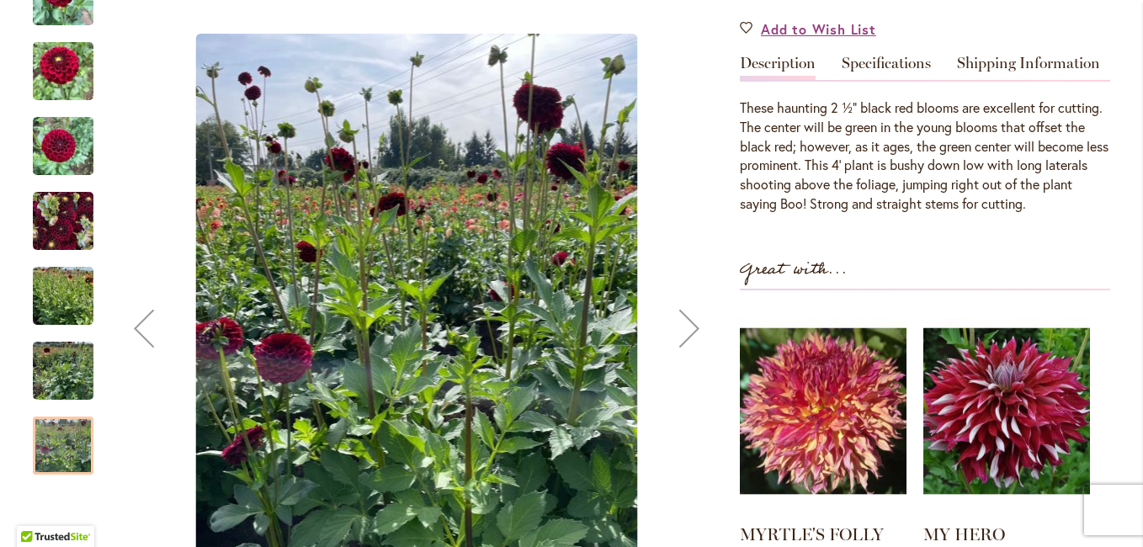
click at [677, 316] on div "Next" at bounding box center [689, 328] width 67 height 67
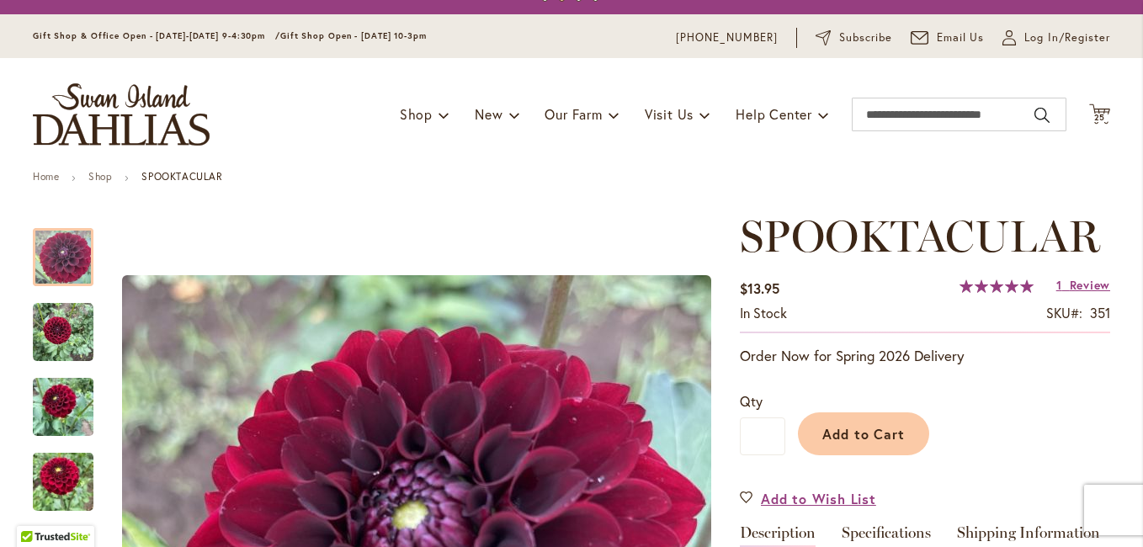
scroll to position [0, 0]
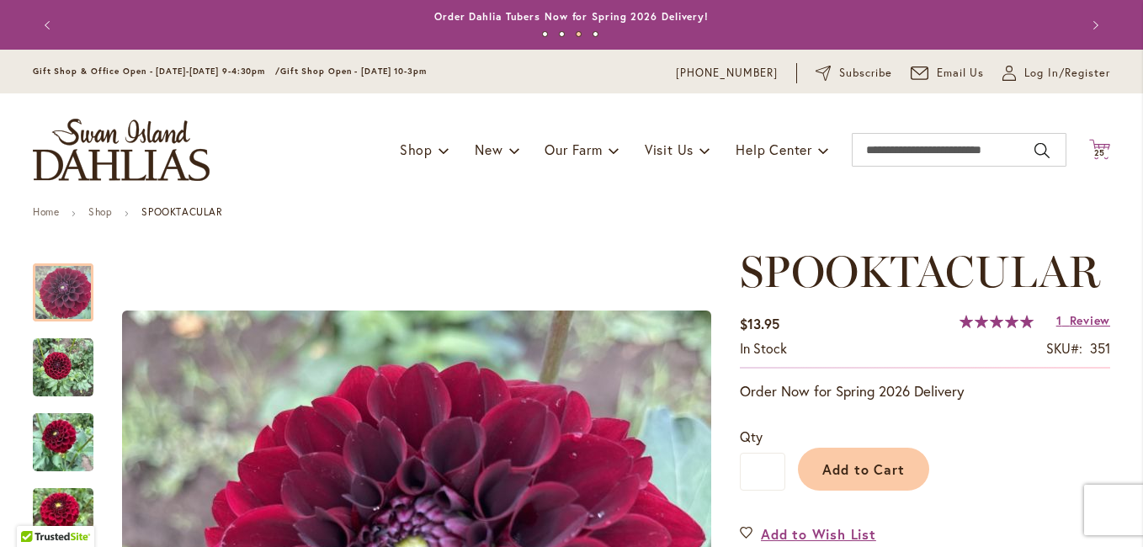
click at [1096, 146] on icon "Cart .cls-1 { fill: #231f20; }" at bounding box center [1099, 149] width 21 height 21
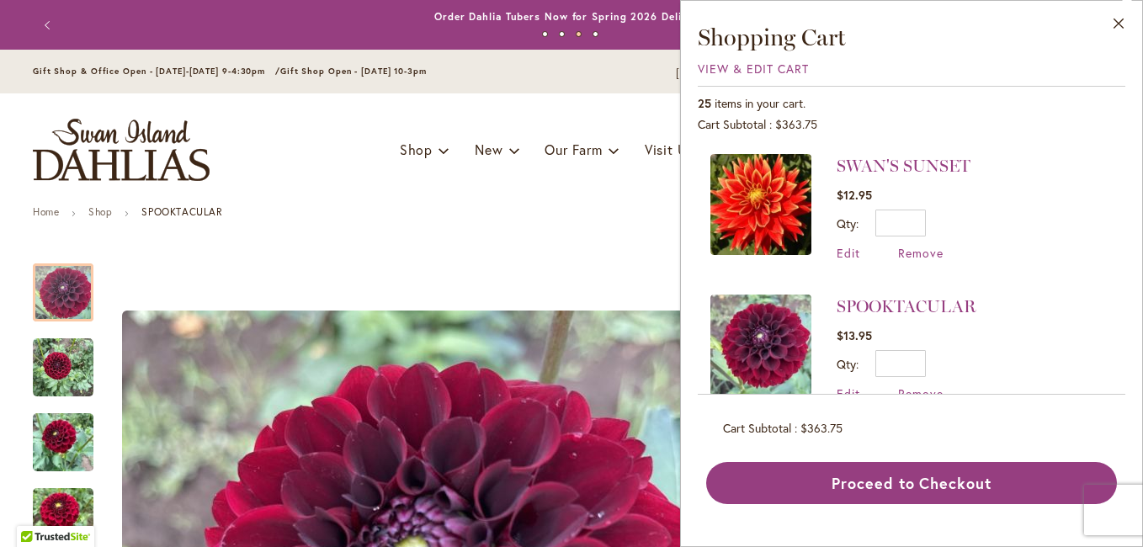
scroll to position [84, 0]
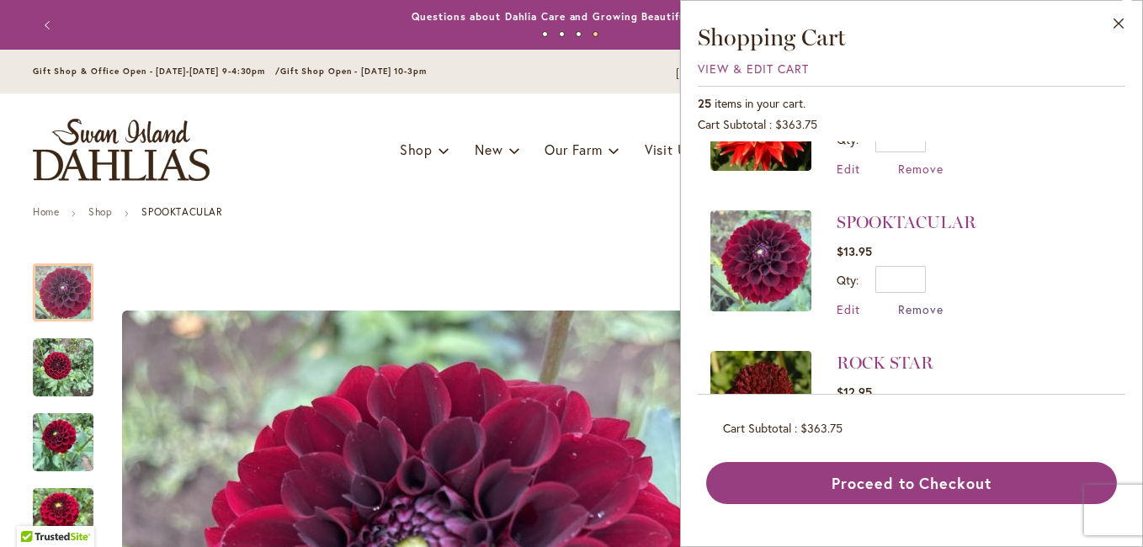
click at [925, 310] on span "Remove" at bounding box center [920, 309] width 45 height 16
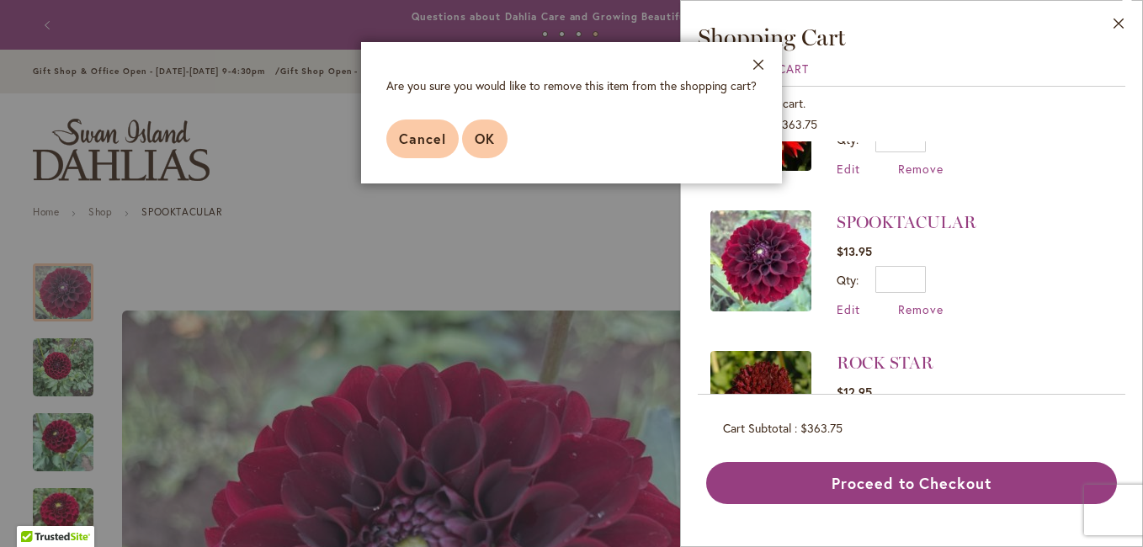
click at [482, 133] on span "OK" at bounding box center [485, 139] width 20 height 18
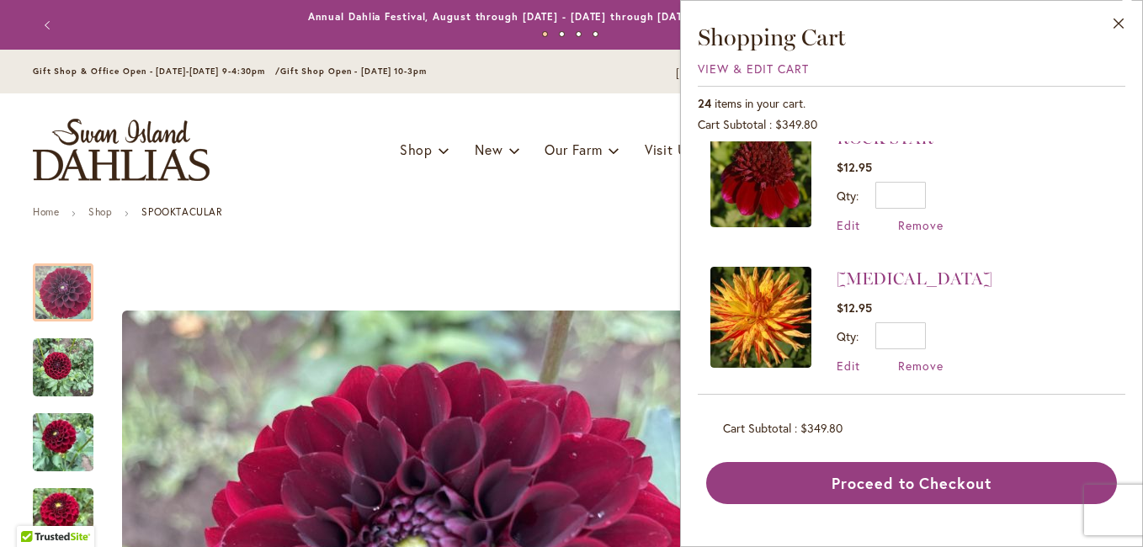
scroll to position [84, 0]
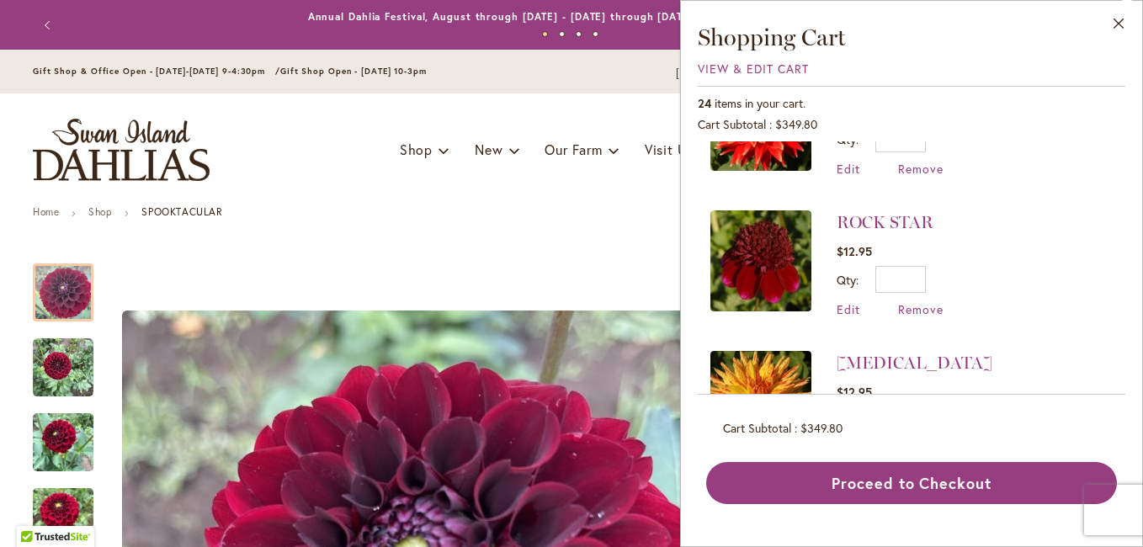
click at [752, 249] on img at bounding box center [760, 260] width 101 height 101
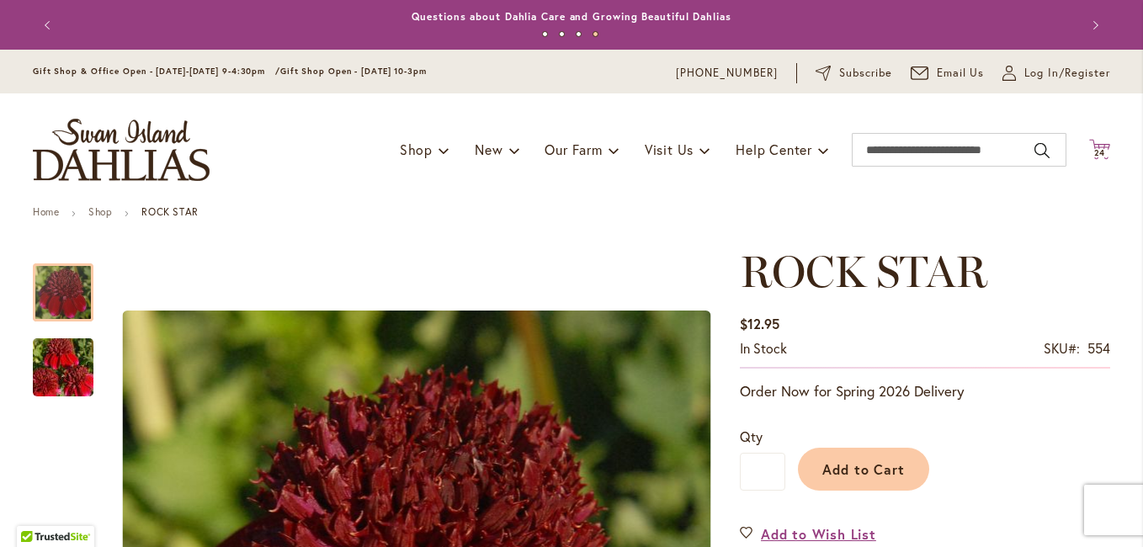
click at [1100, 151] on span "24 24 items" at bounding box center [1100, 153] width 17 height 8
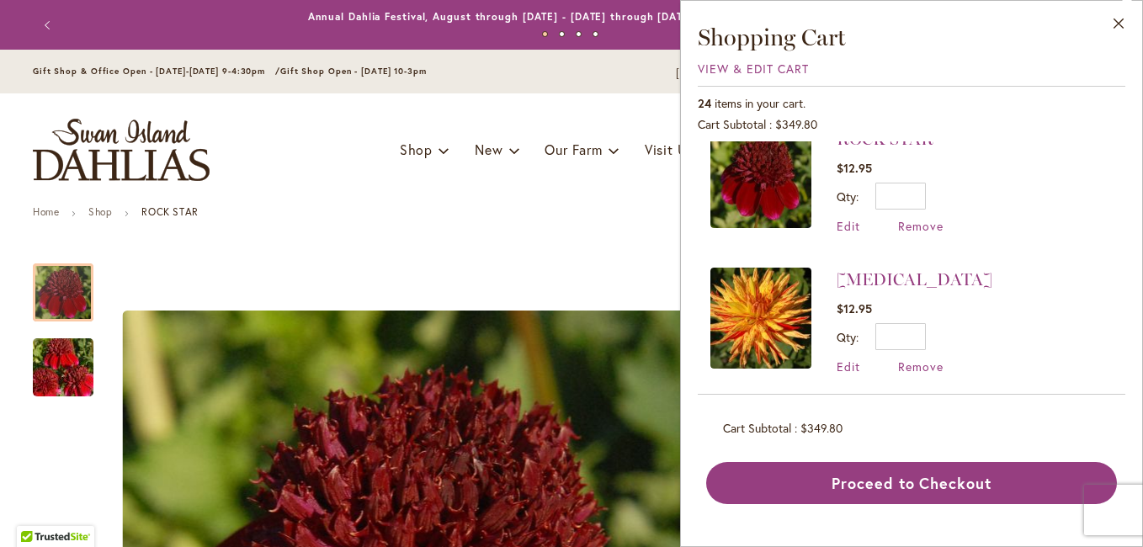
scroll to position [168, 0]
click at [927, 224] on span "Remove" at bounding box center [920, 225] width 45 height 16
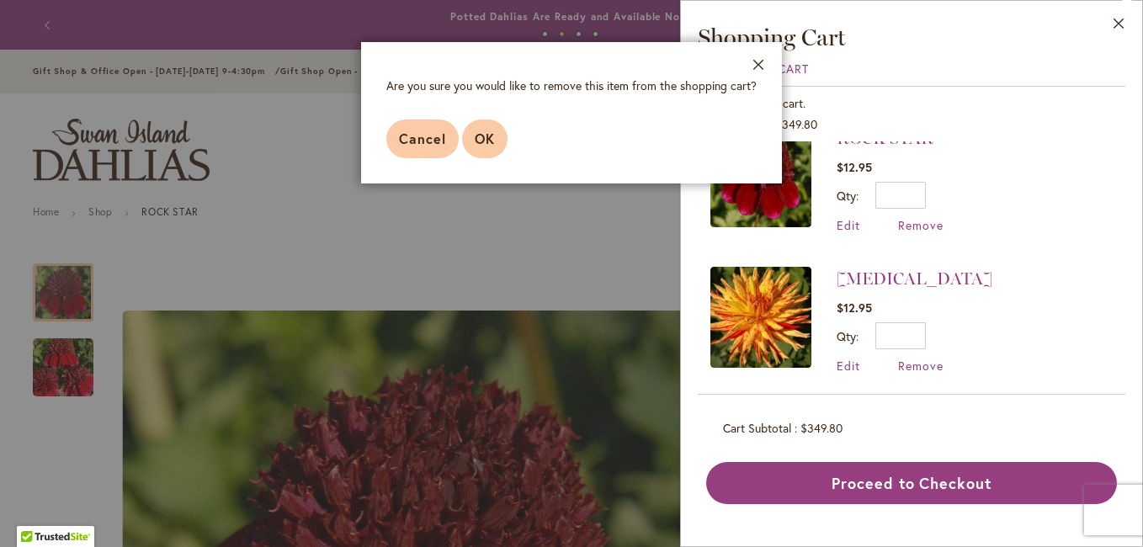
click at [481, 147] on button "OK" at bounding box center [484, 139] width 45 height 39
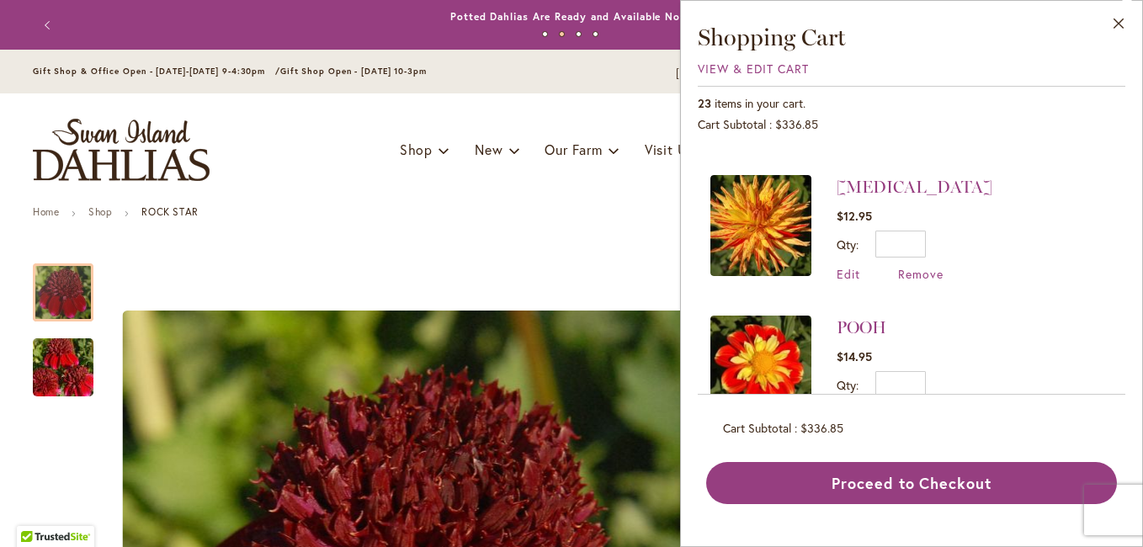
scroll to position [168, 0]
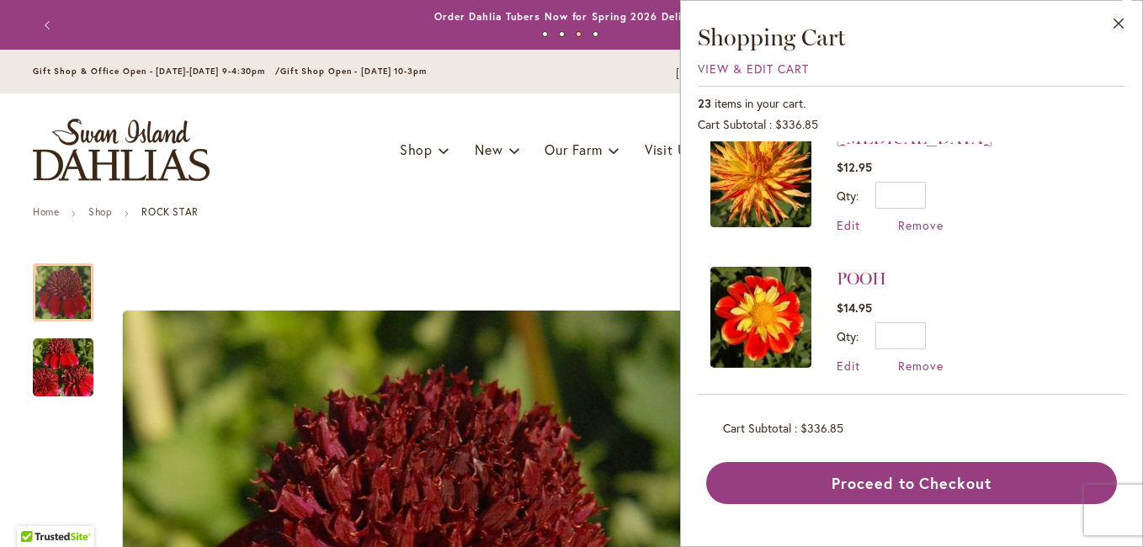
click at [772, 174] on img at bounding box center [760, 176] width 101 height 101
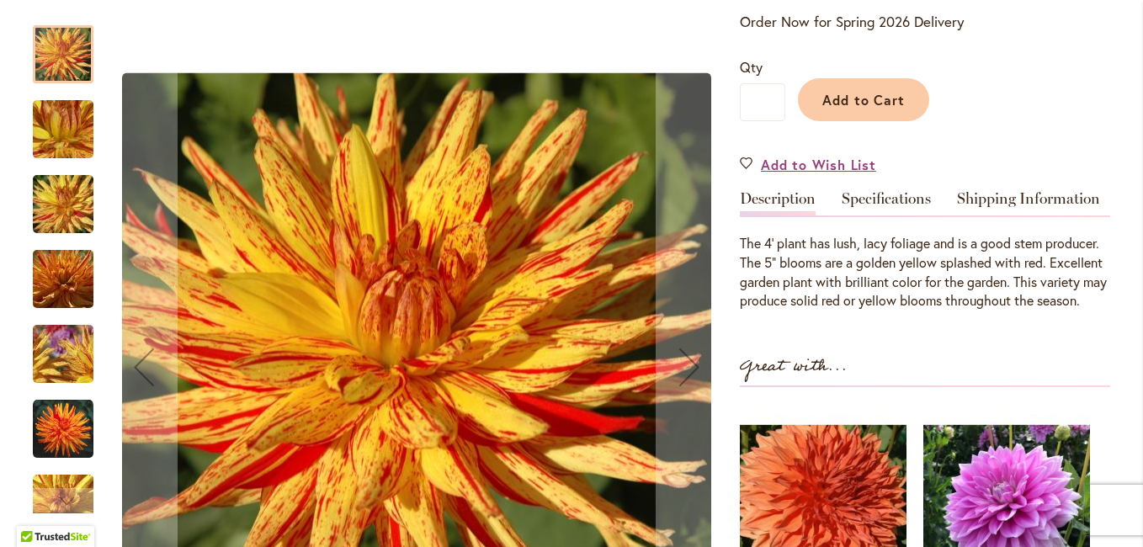
scroll to position [505, 0]
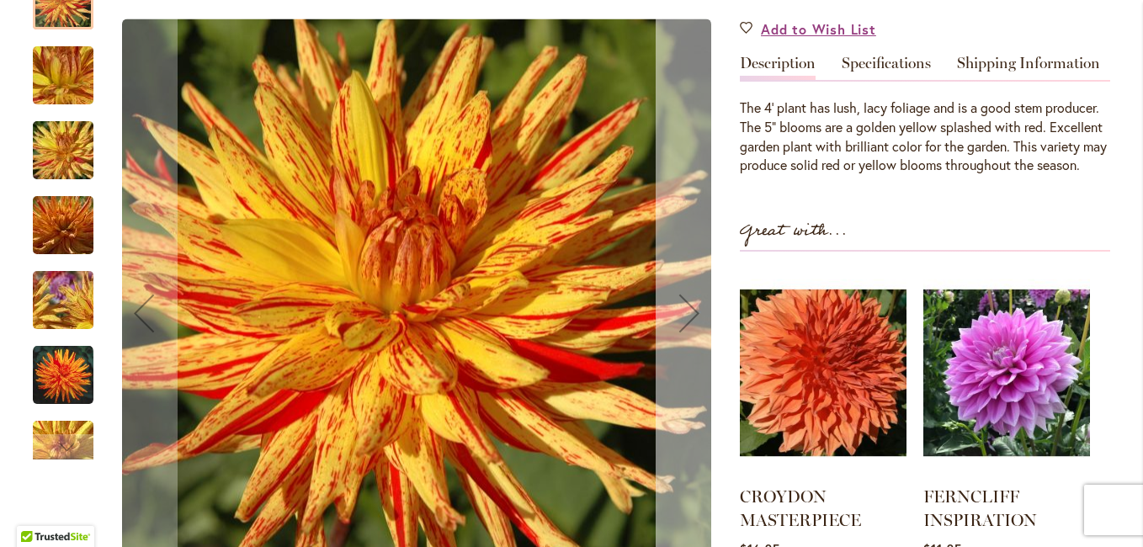
click at [683, 334] on div "Next" at bounding box center [689, 312] width 67 height 67
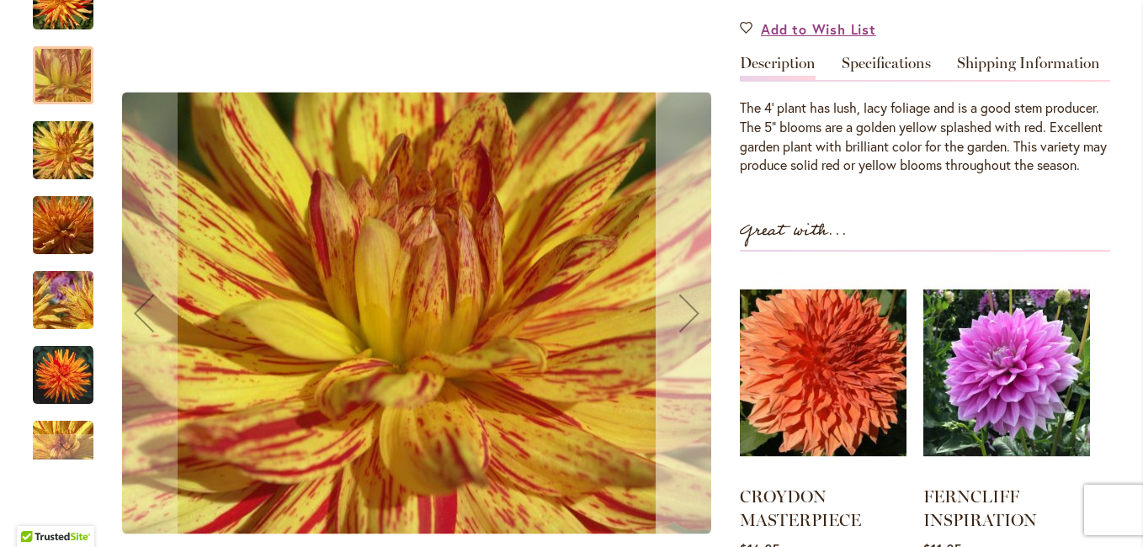
click at [683, 334] on div "Next" at bounding box center [689, 312] width 67 height 67
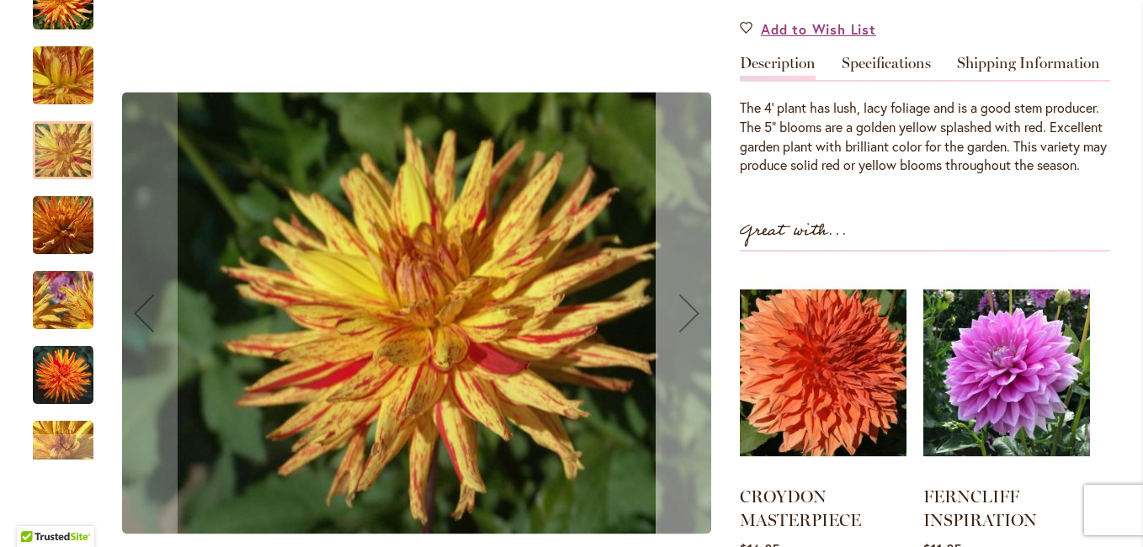
click at [683, 334] on div "Next" at bounding box center [689, 312] width 67 height 67
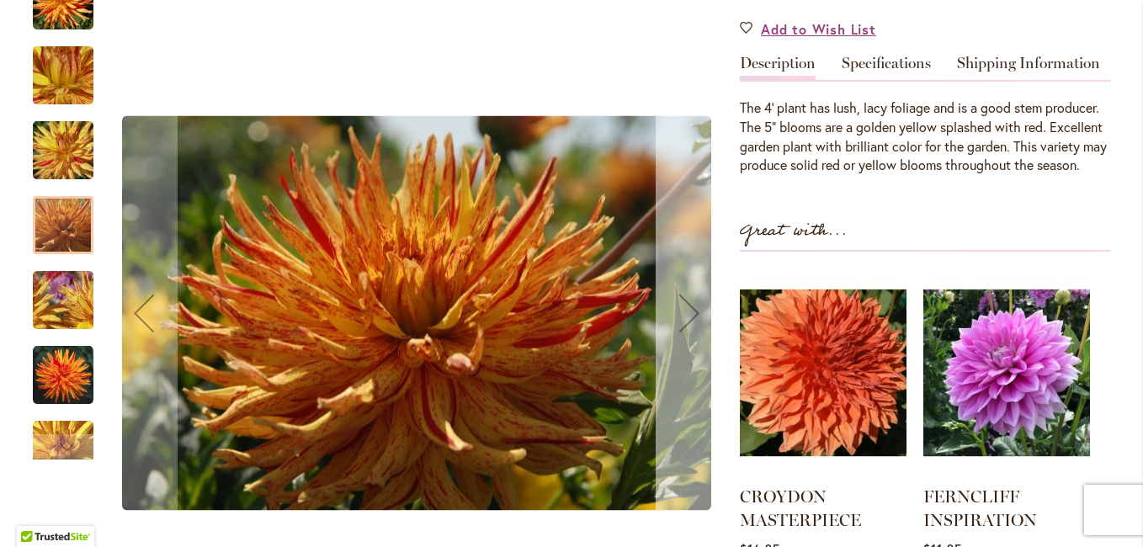
click at [683, 334] on div "Next" at bounding box center [689, 312] width 67 height 67
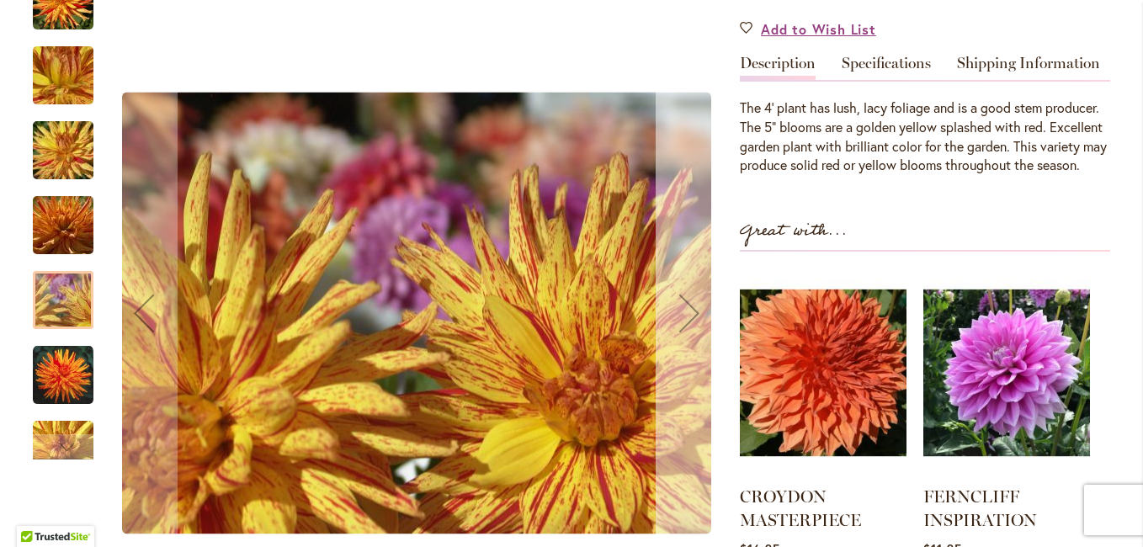
click at [683, 334] on div "Next" at bounding box center [689, 312] width 67 height 67
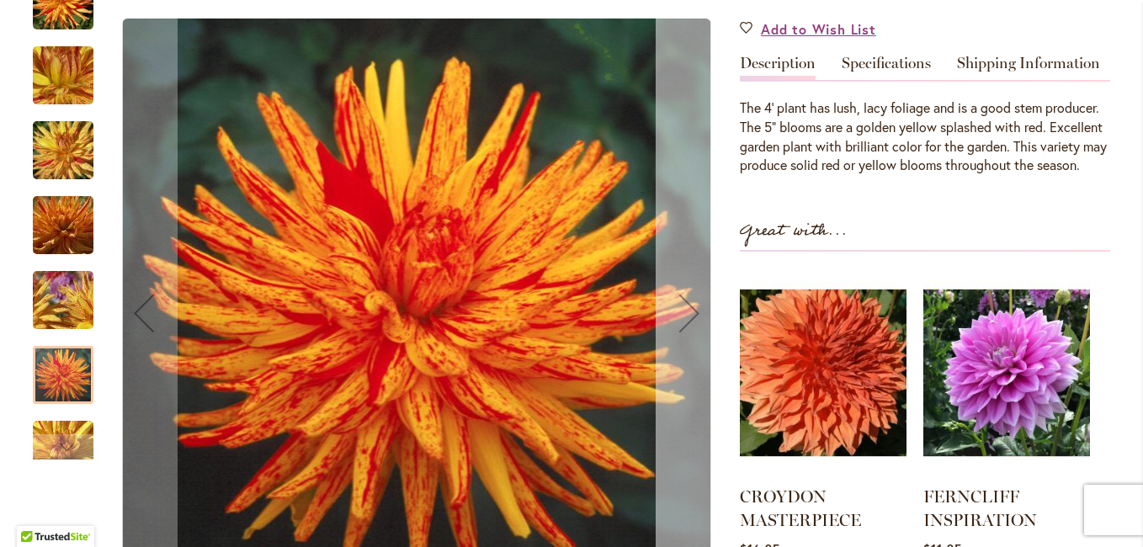
click at [683, 334] on div "Next" at bounding box center [689, 312] width 67 height 67
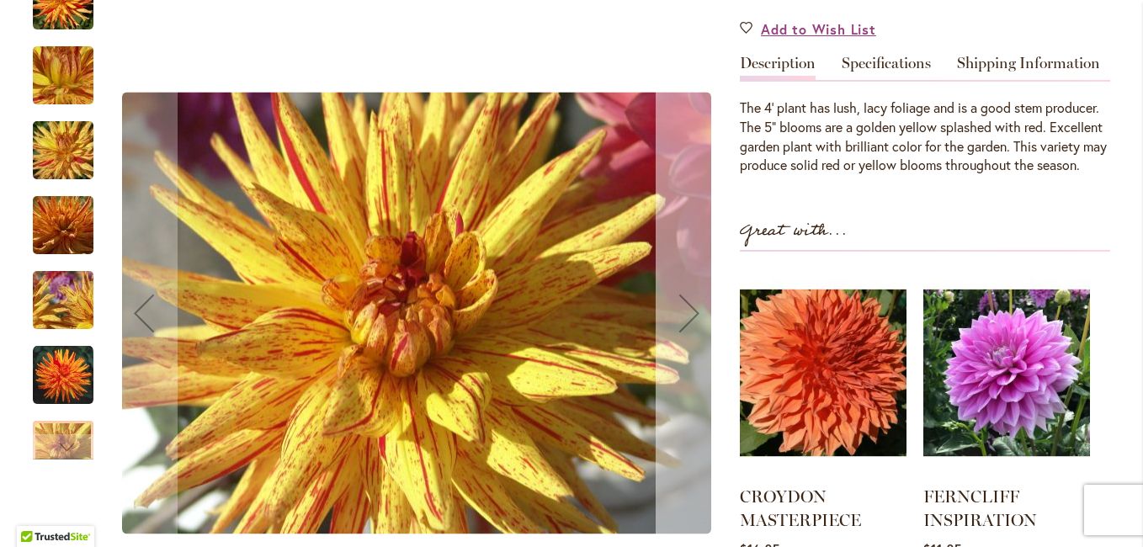
click at [683, 334] on div "Next" at bounding box center [689, 312] width 67 height 67
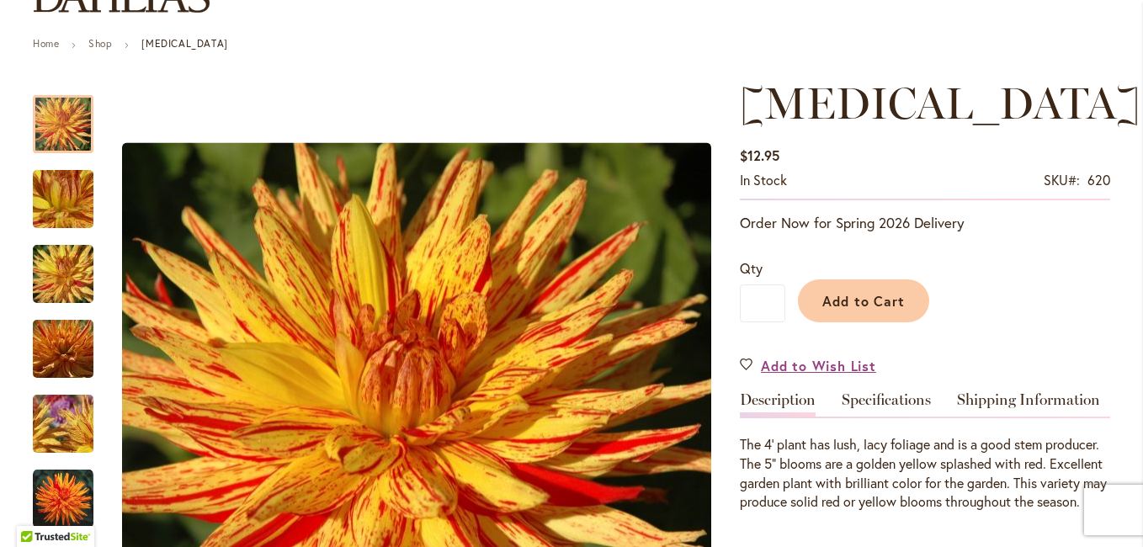
scroll to position [0, 0]
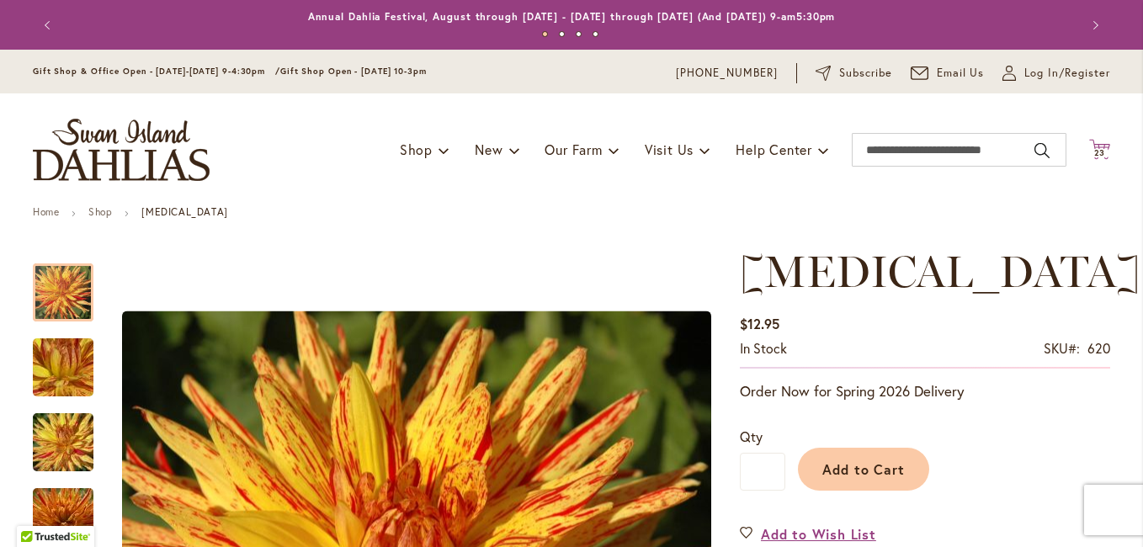
click at [1095, 149] on span "23" at bounding box center [1100, 152] width 12 height 11
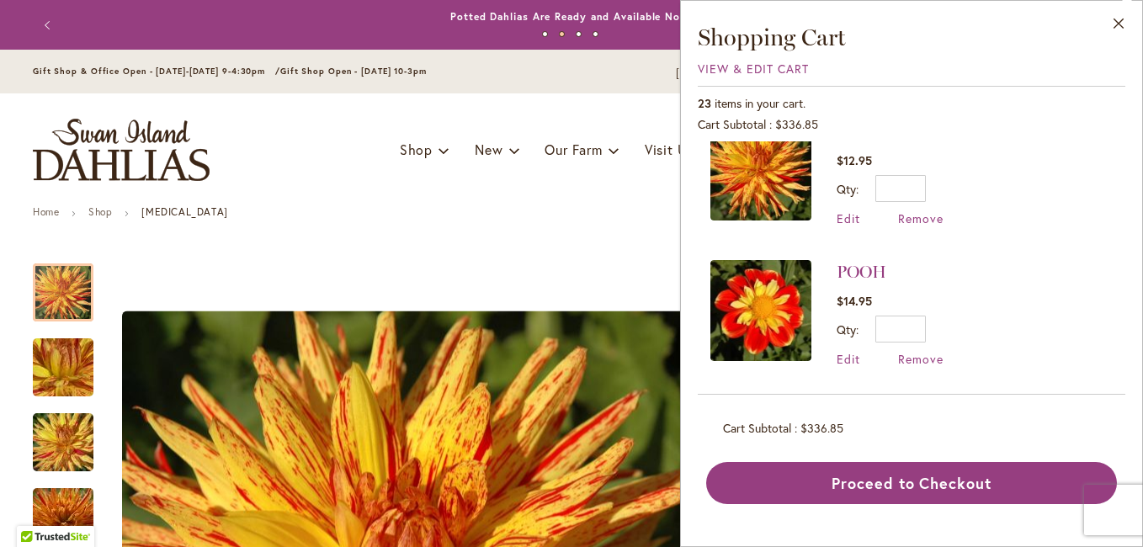
scroll to position [252, 0]
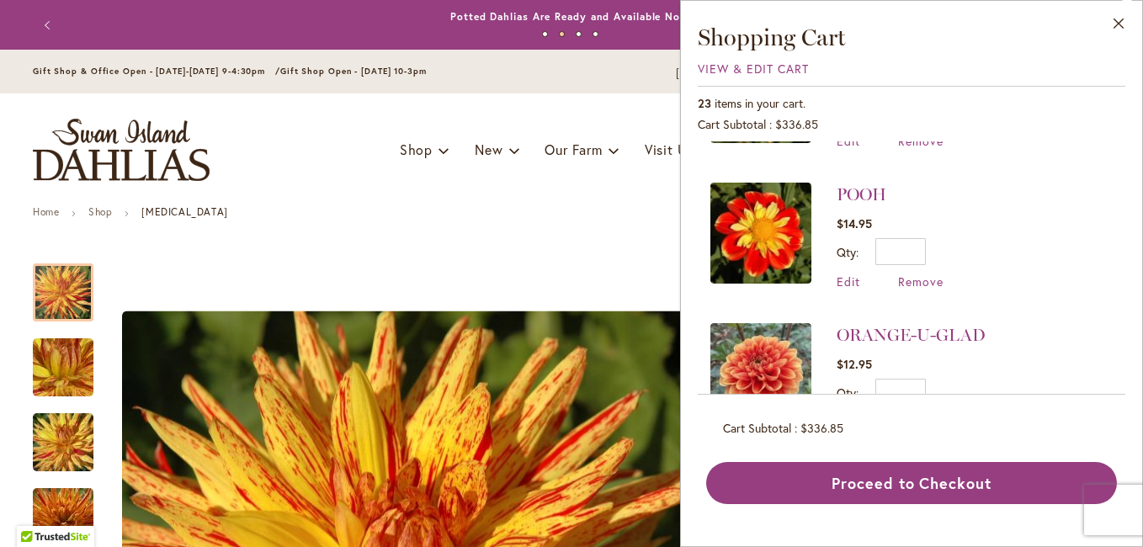
click at [765, 221] on img at bounding box center [760, 233] width 101 height 101
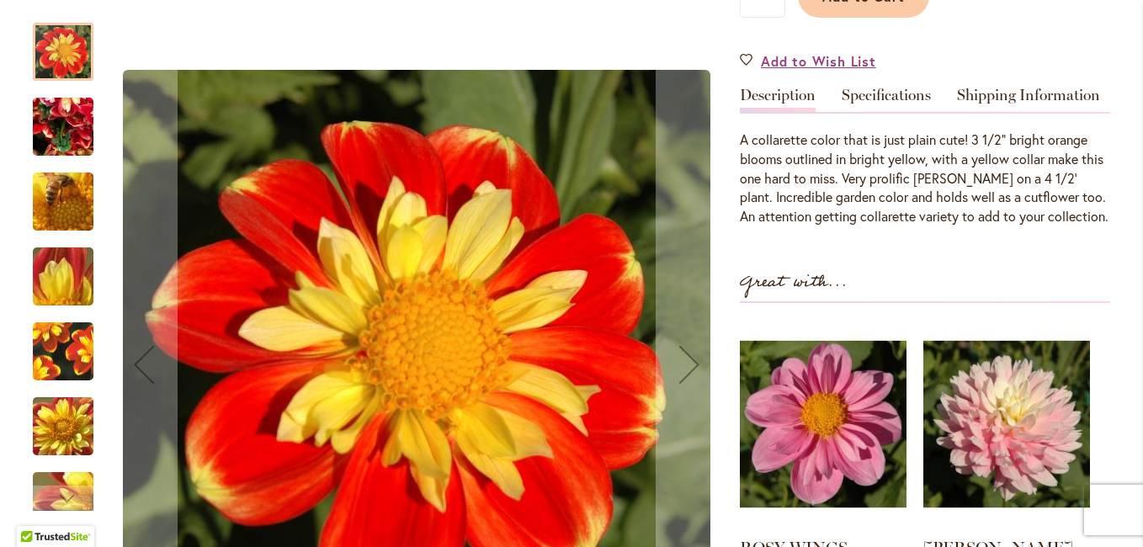
scroll to position [505, 0]
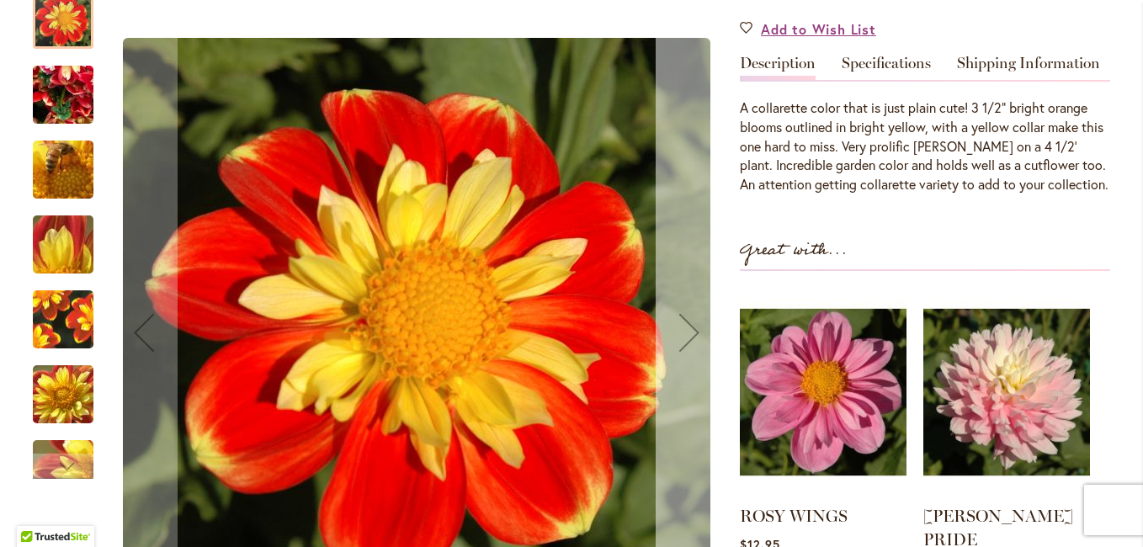
click at [677, 310] on div "Next" at bounding box center [689, 332] width 67 height 67
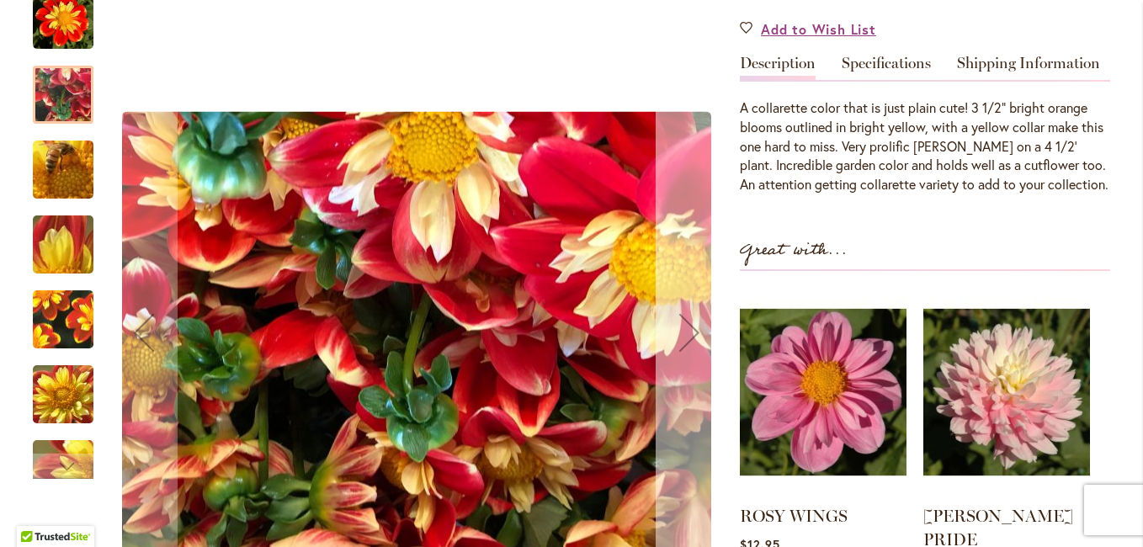
click at [677, 310] on div "Next" at bounding box center [689, 332] width 67 height 67
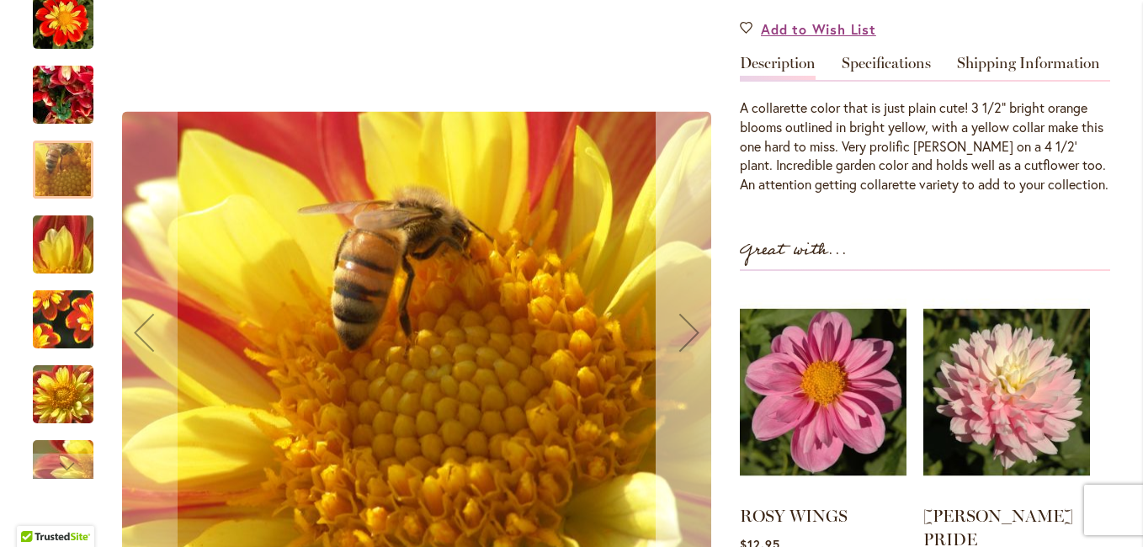
click at [677, 310] on div "Next" at bounding box center [689, 332] width 67 height 67
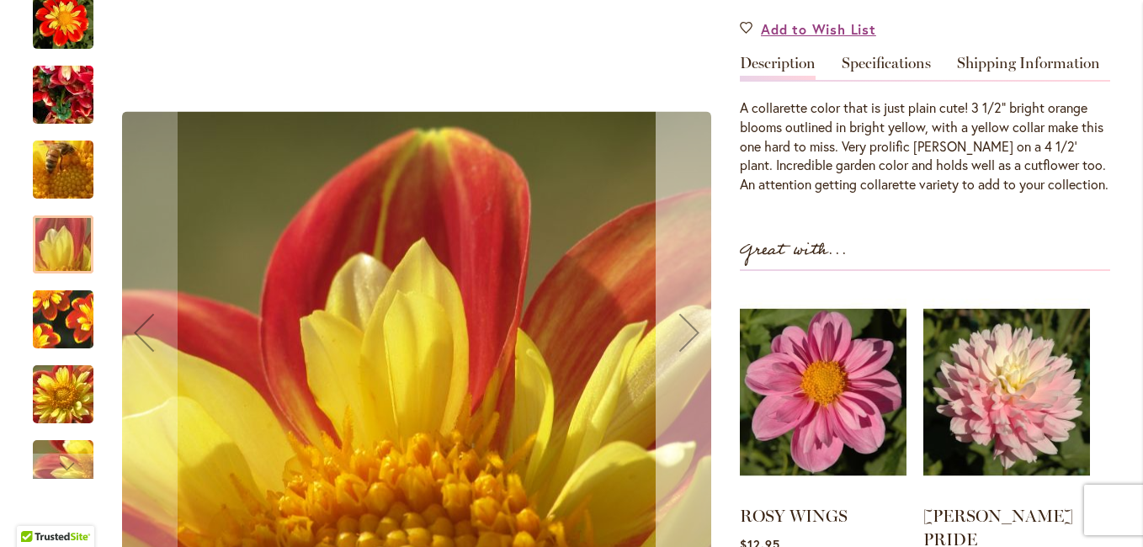
click at [677, 310] on div "Next" at bounding box center [689, 332] width 67 height 67
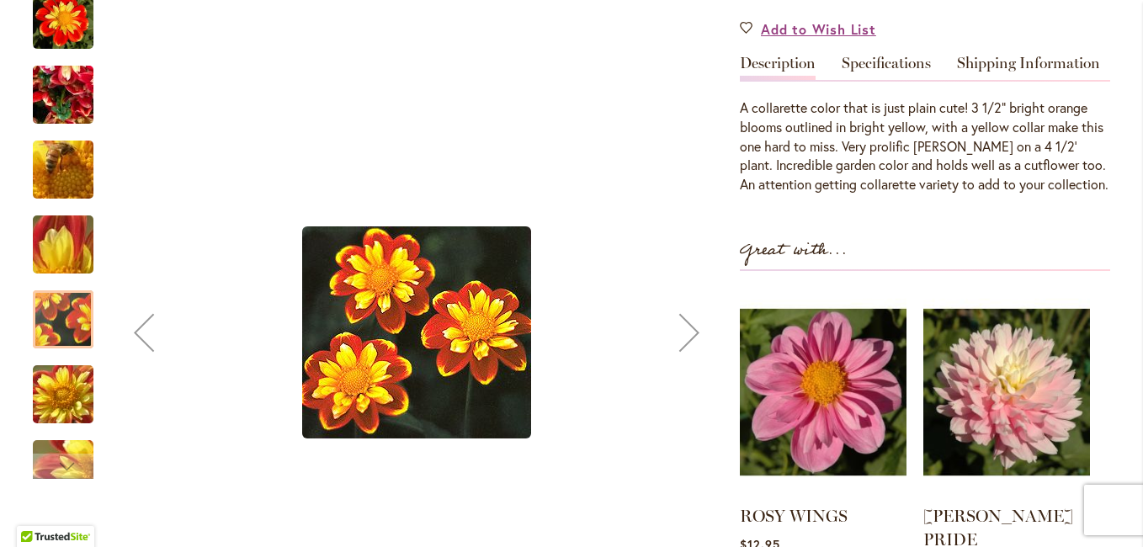
click at [677, 310] on div "Next" at bounding box center [689, 332] width 67 height 67
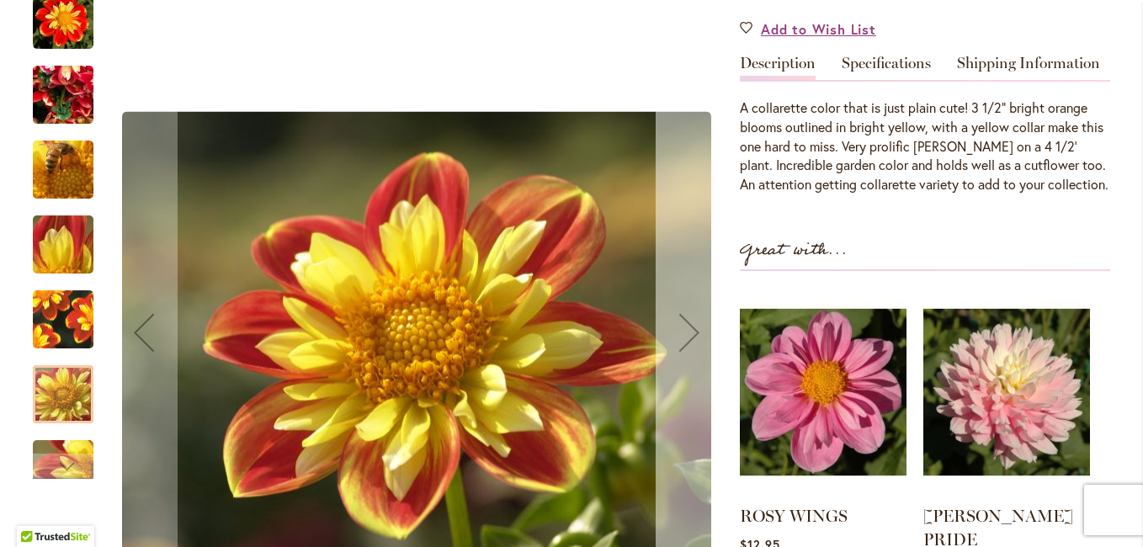
click at [677, 310] on div "Next" at bounding box center [689, 332] width 67 height 67
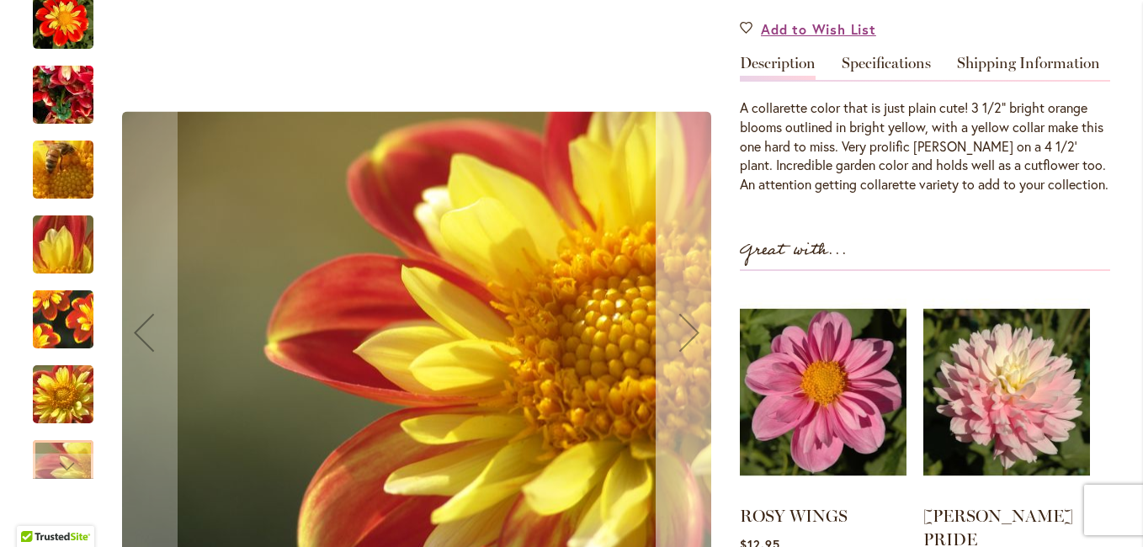
click at [677, 310] on div "Next" at bounding box center [689, 332] width 67 height 67
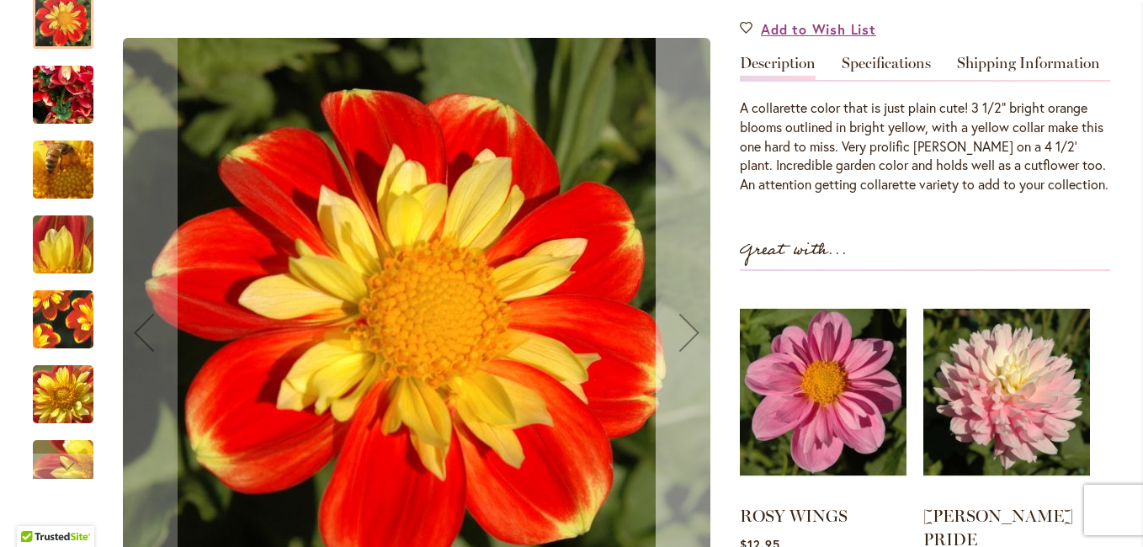
click at [677, 310] on div "Next" at bounding box center [689, 332] width 67 height 67
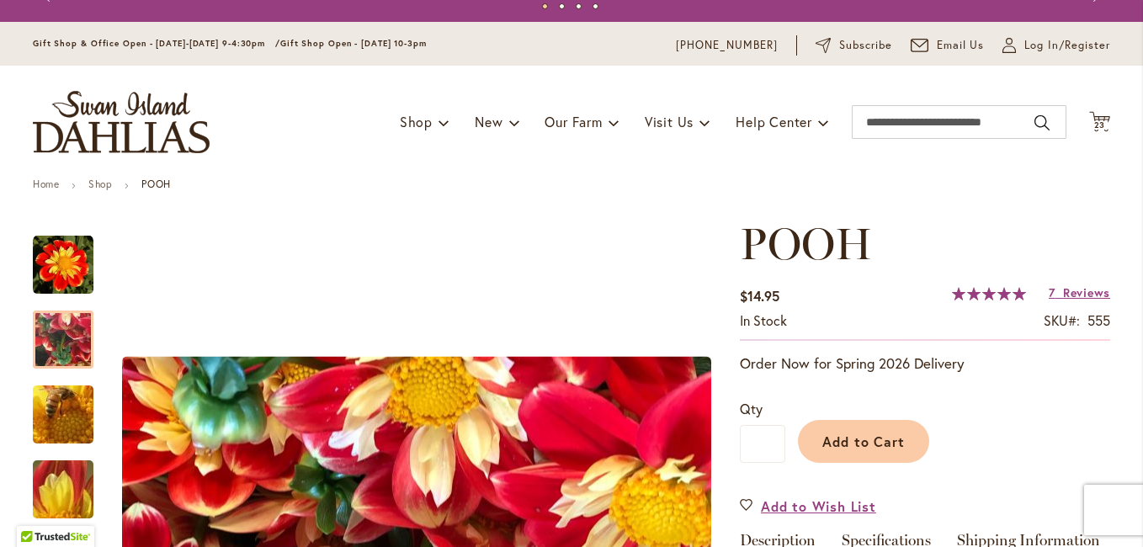
scroll to position [0, 0]
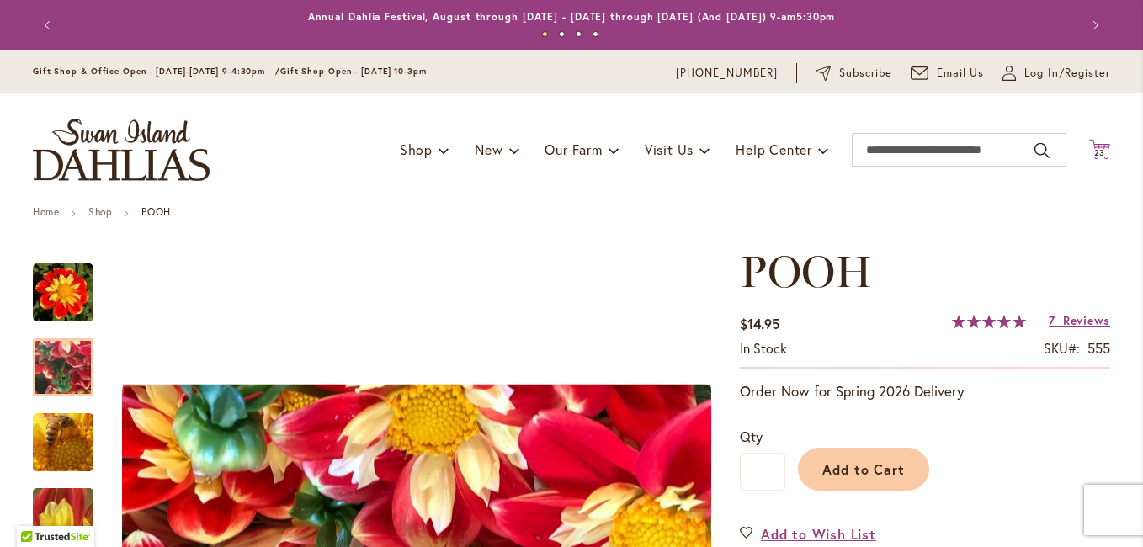
click at [1097, 142] on icon "Cart .cls-1 { fill: #231f20; }" at bounding box center [1099, 149] width 21 height 21
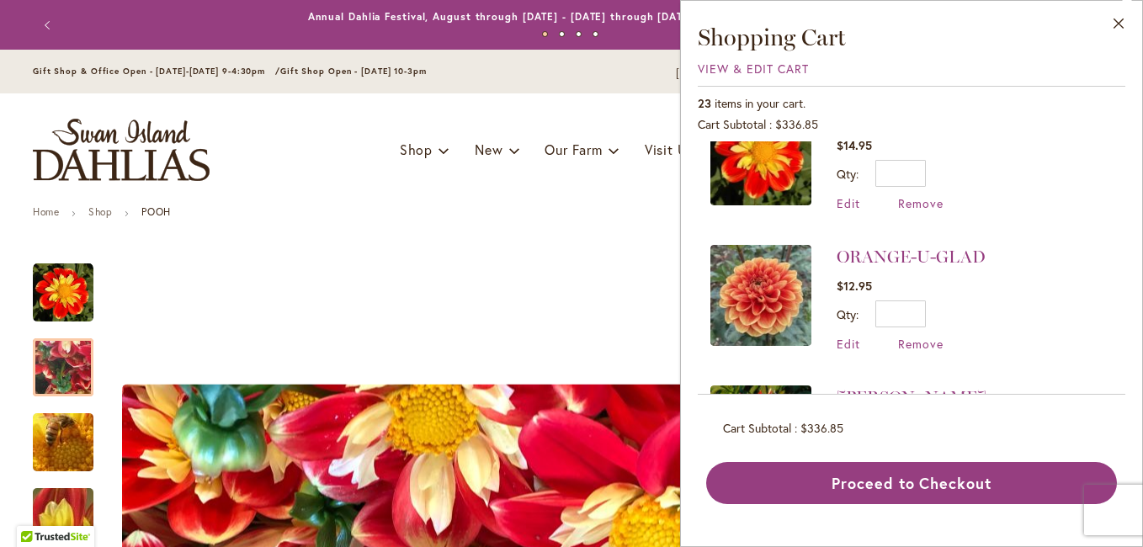
scroll to position [337, 0]
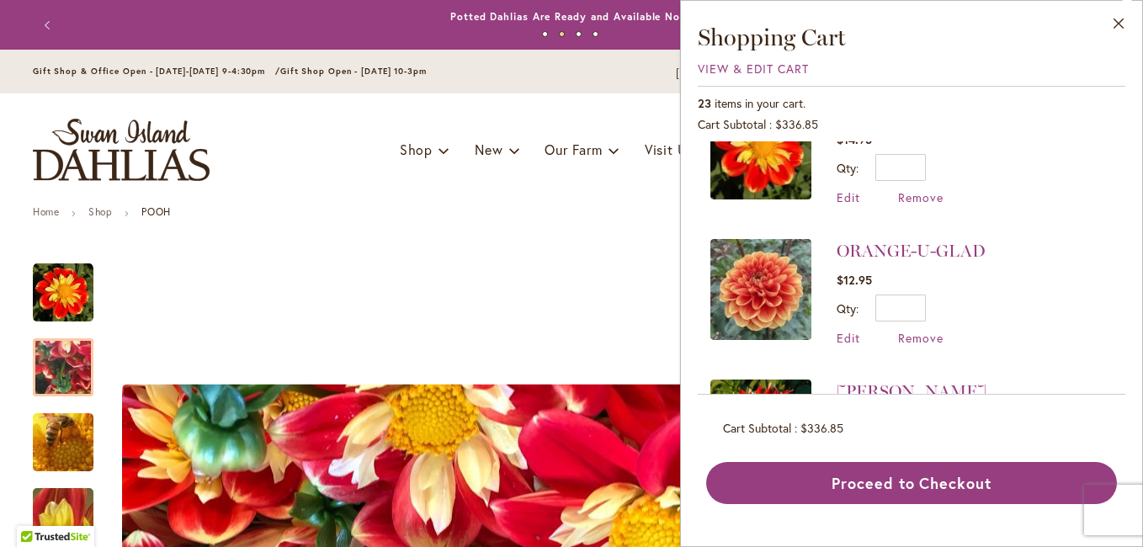
click at [782, 282] on img at bounding box center [760, 289] width 101 height 101
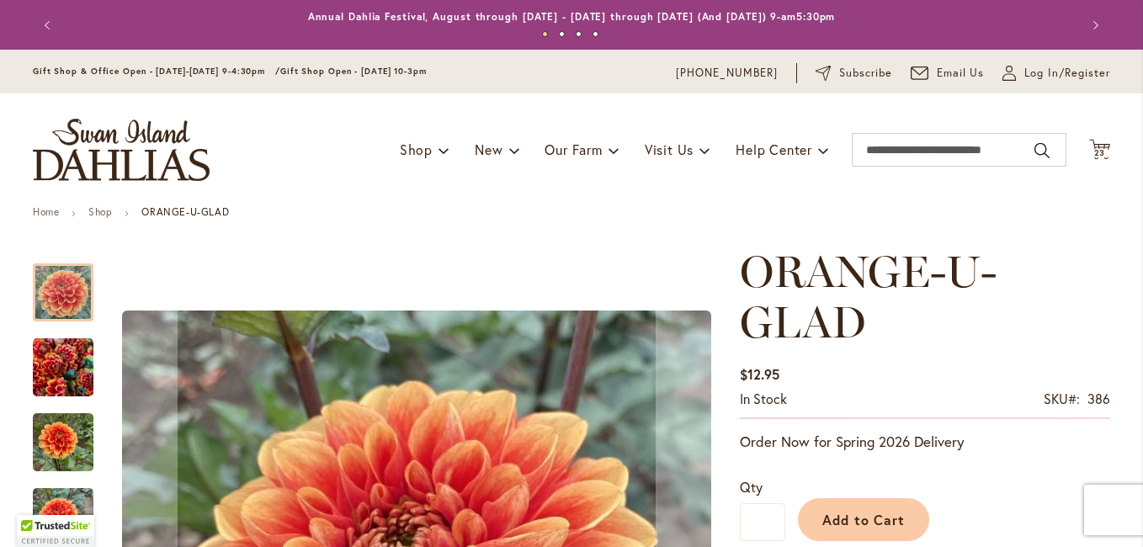
scroll to position [337, 0]
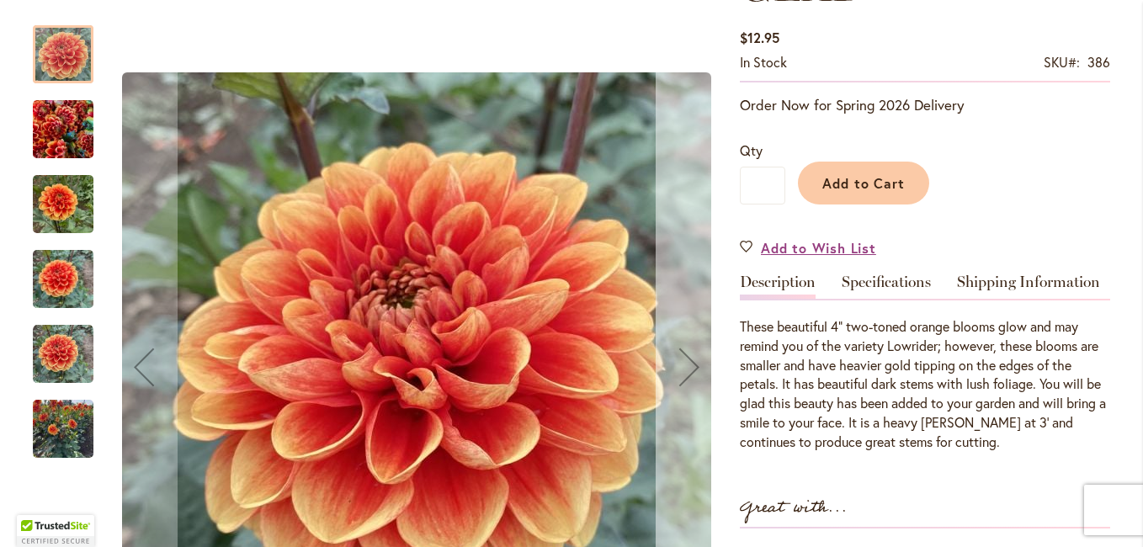
click at [683, 357] on div "Next" at bounding box center [689, 366] width 67 height 67
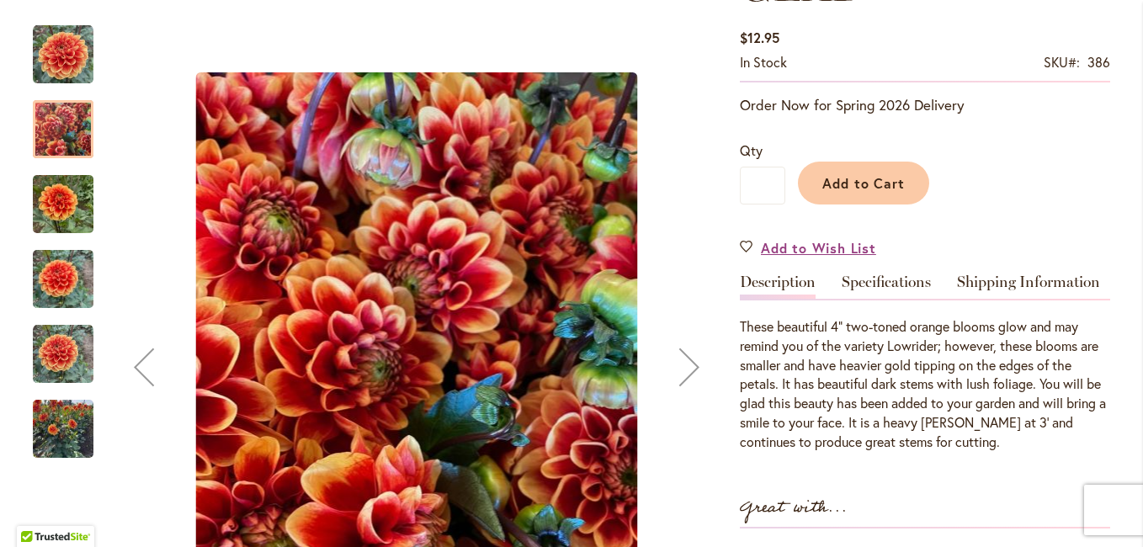
click at [683, 357] on div "Next" at bounding box center [689, 366] width 67 height 67
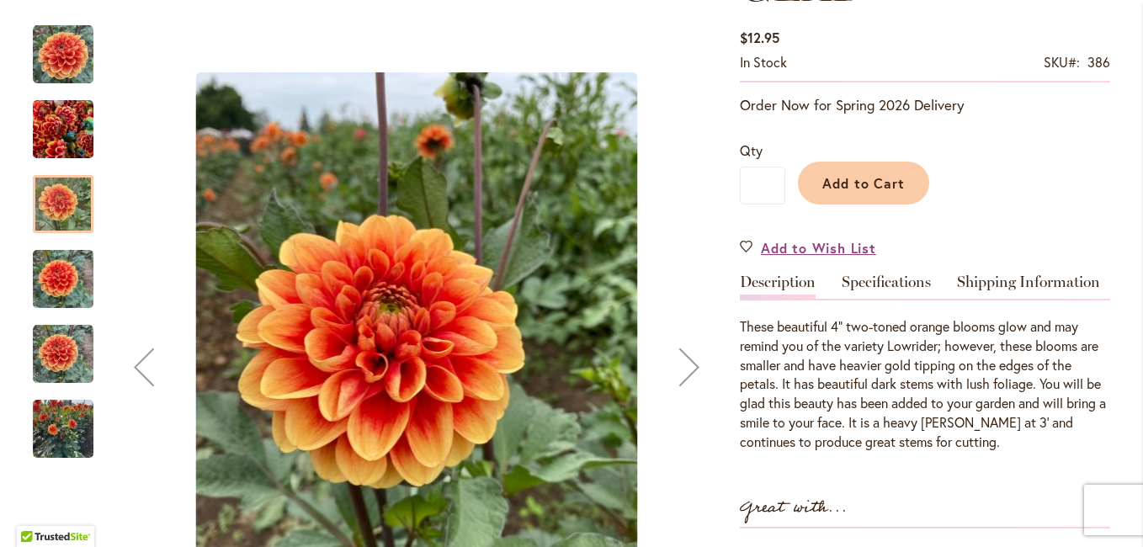
click at [683, 357] on div "Next" at bounding box center [689, 366] width 67 height 67
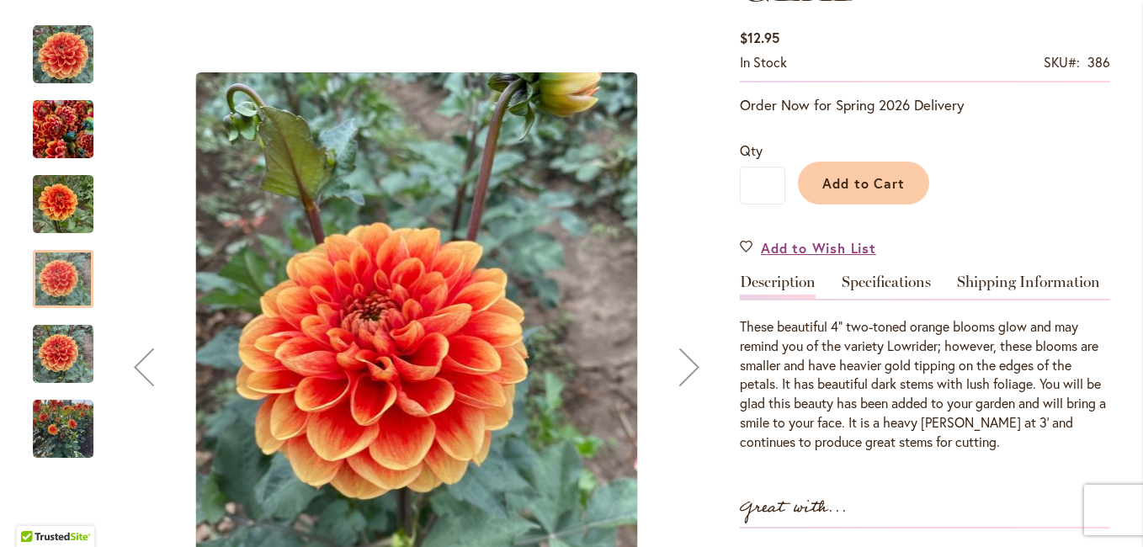
click at [683, 357] on div "Next" at bounding box center [689, 366] width 67 height 67
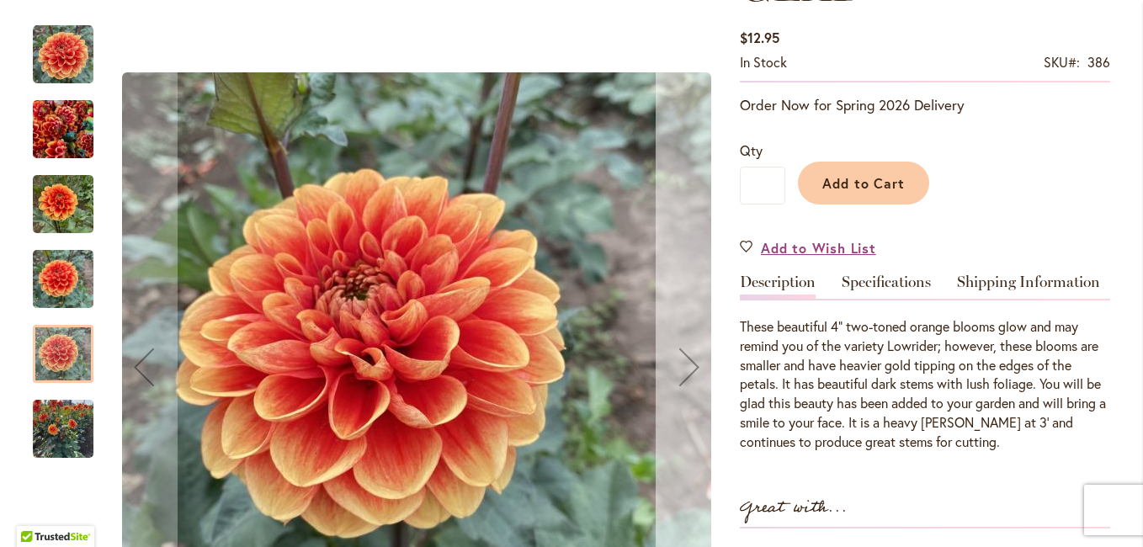
click at [683, 357] on div "Next" at bounding box center [689, 366] width 67 height 67
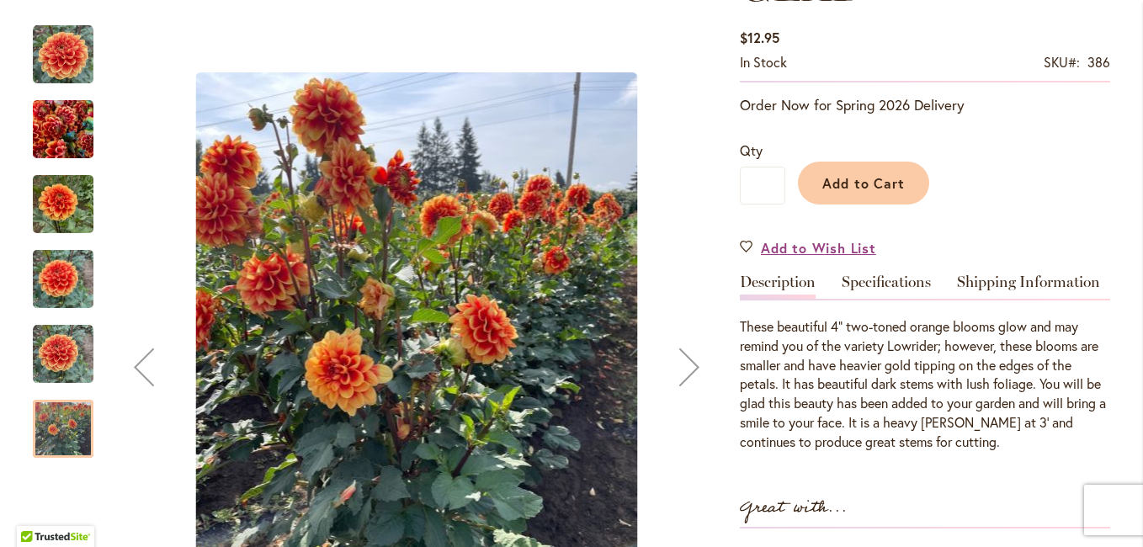
click at [683, 357] on div "Next" at bounding box center [689, 366] width 67 height 67
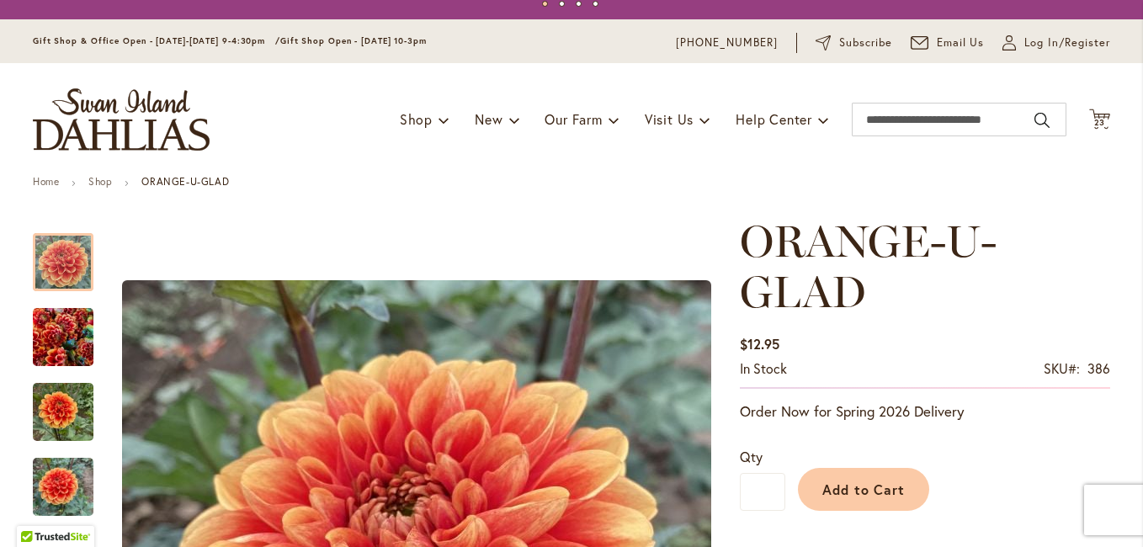
scroll to position [0, 0]
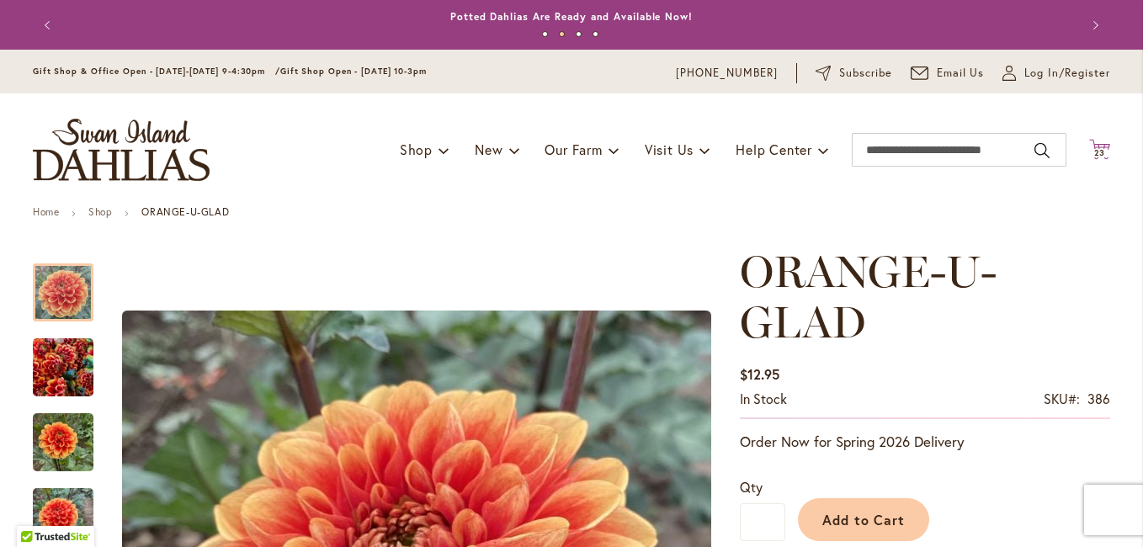
click at [1092, 144] on icon "Cart .cls-1 { fill: #231f20; }" at bounding box center [1099, 149] width 21 height 21
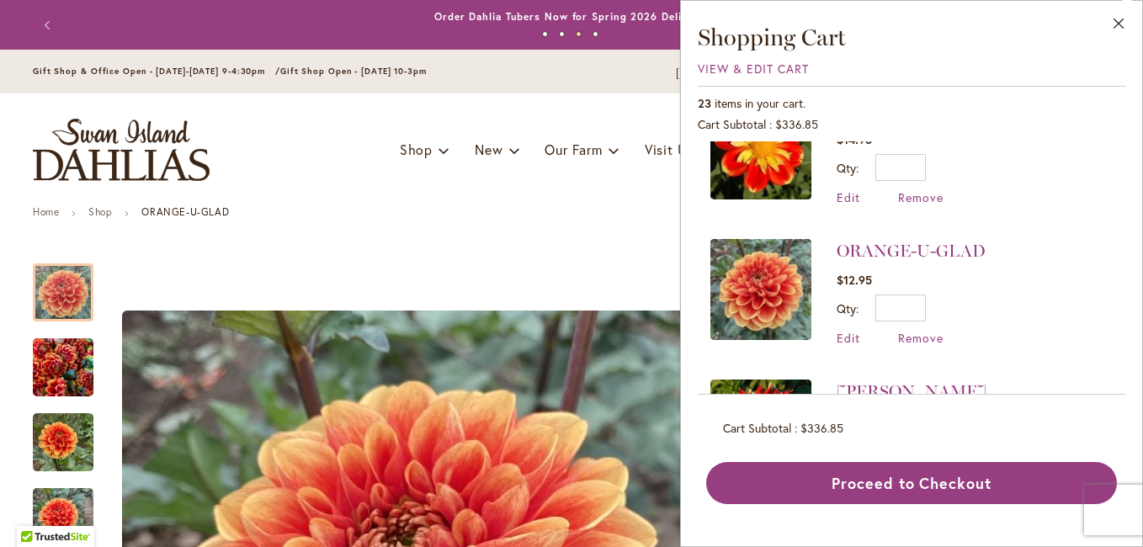
scroll to position [421, 0]
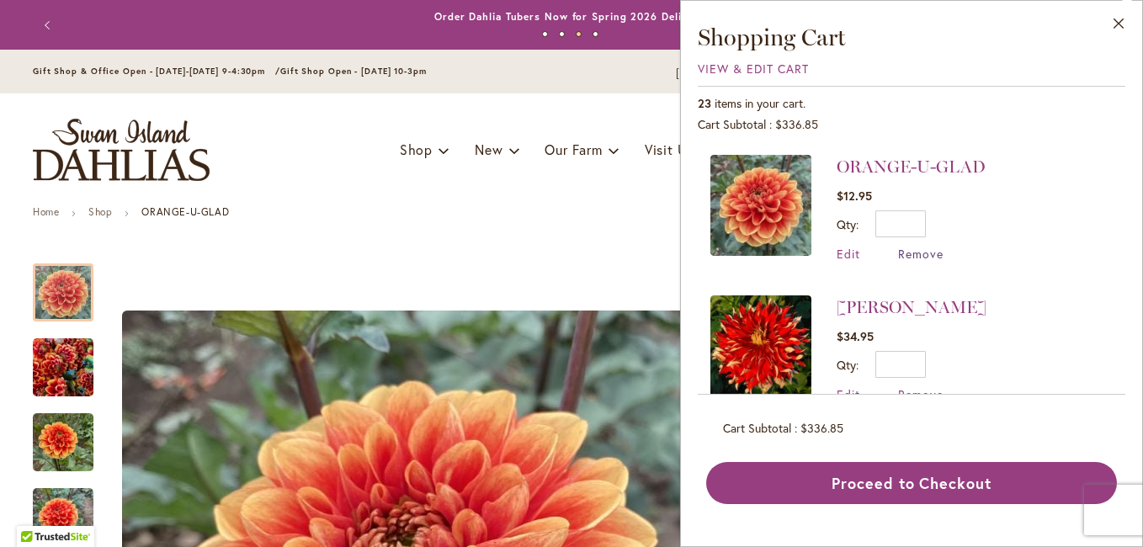
click at [917, 254] on span "Remove" at bounding box center [920, 254] width 45 height 16
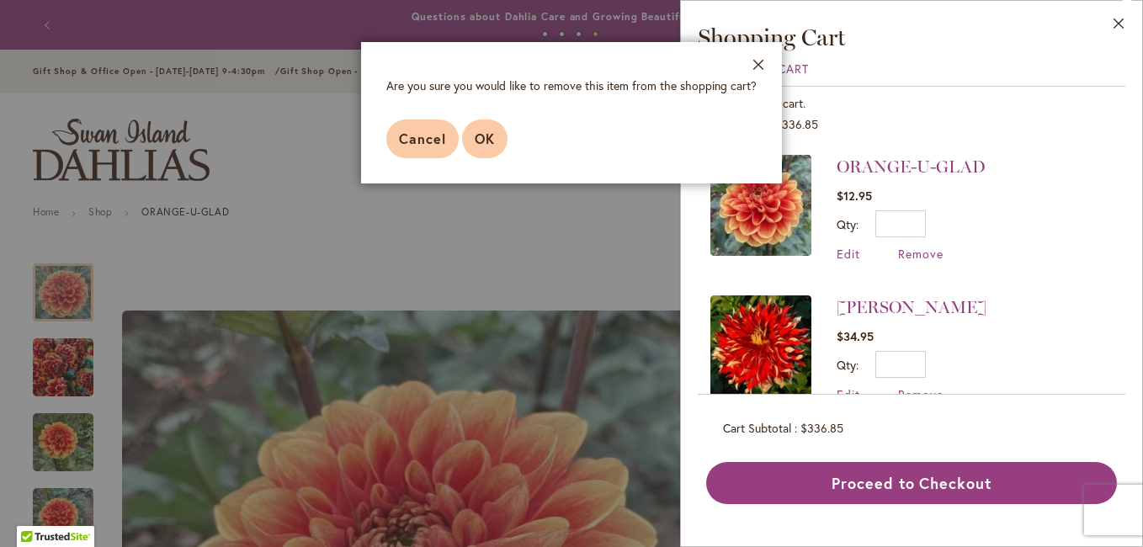
click at [484, 141] on span "OK" at bounding box center [485, 139] width 20 height 18
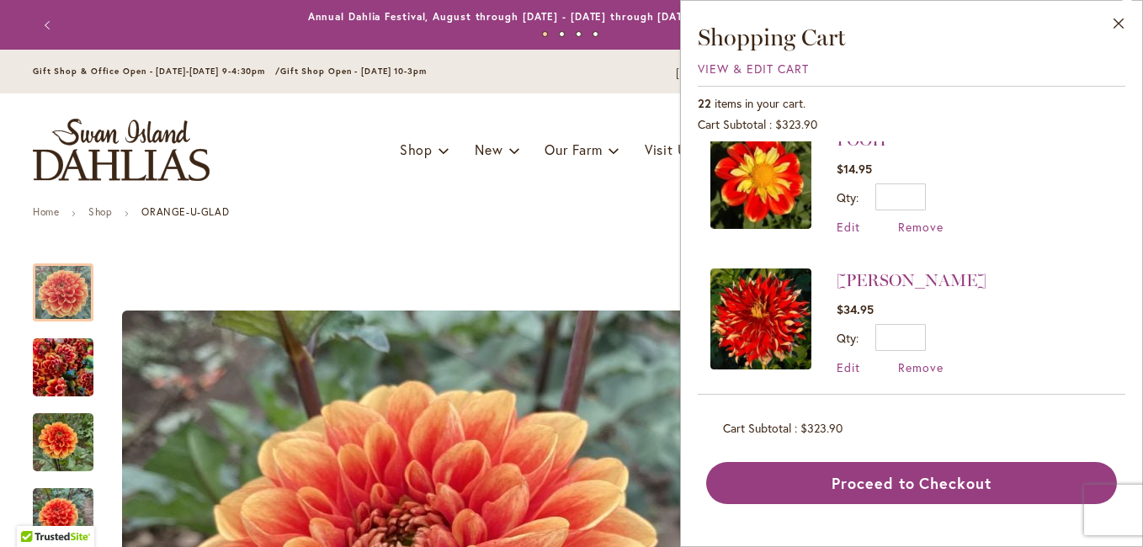
scroll to position [337, 0]
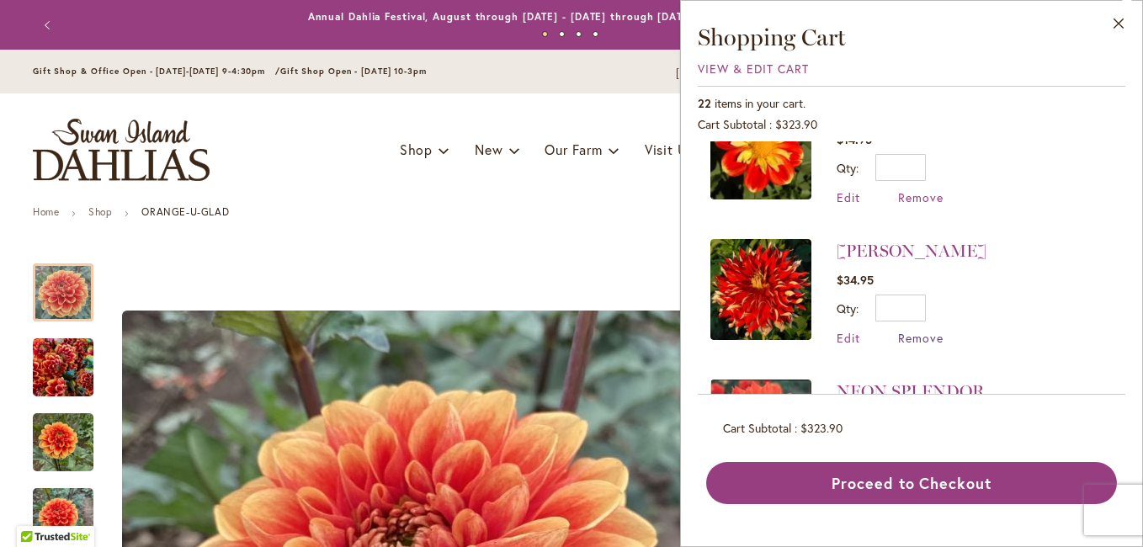
click at [920, 335] on span "Remove" at bounding box center [920, 338] width 45 height 16
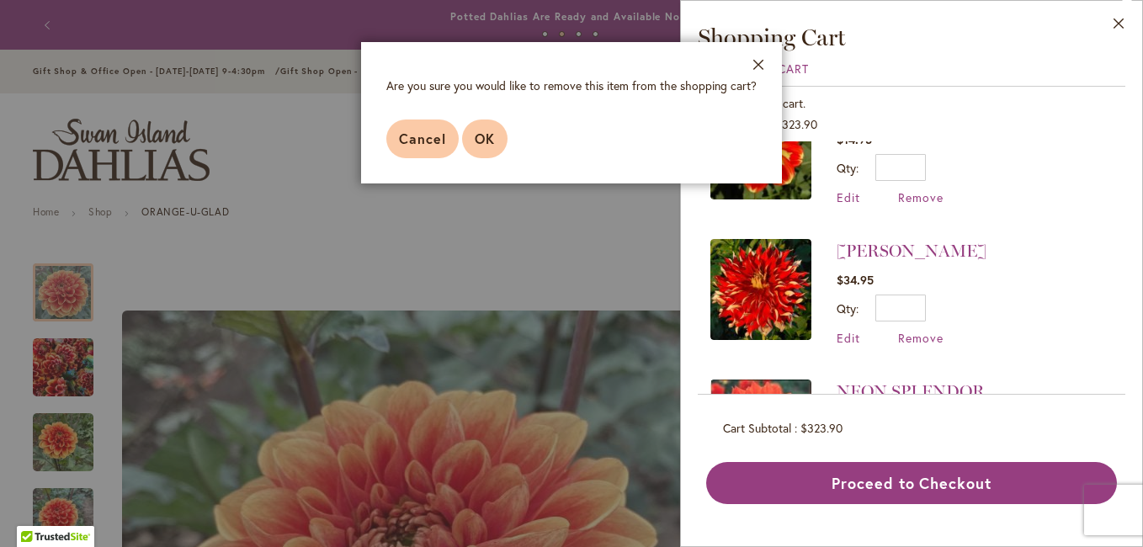
click at [488, 128] on button "OK" at bounding box center [484, 139] width 45 height 39
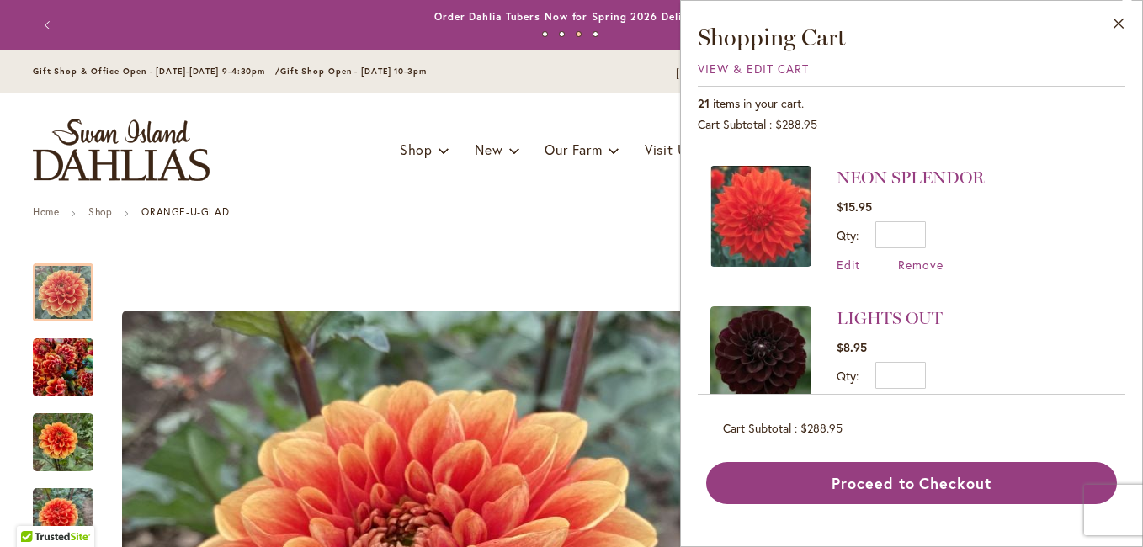
scroll to position [421, 0]
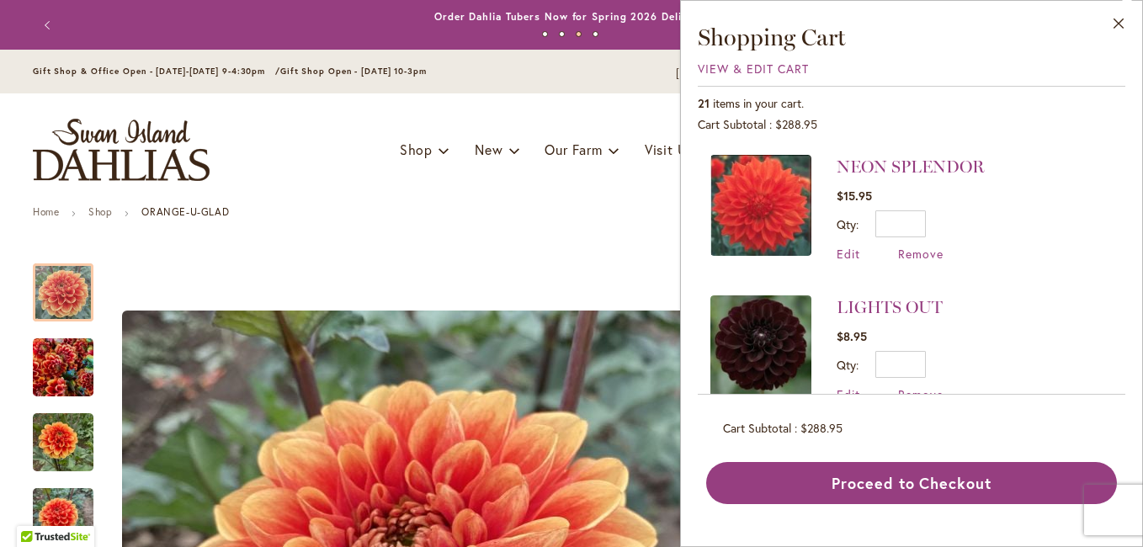
click at [768, 189] on img at bounding box center [760, 205] width 101 height 101
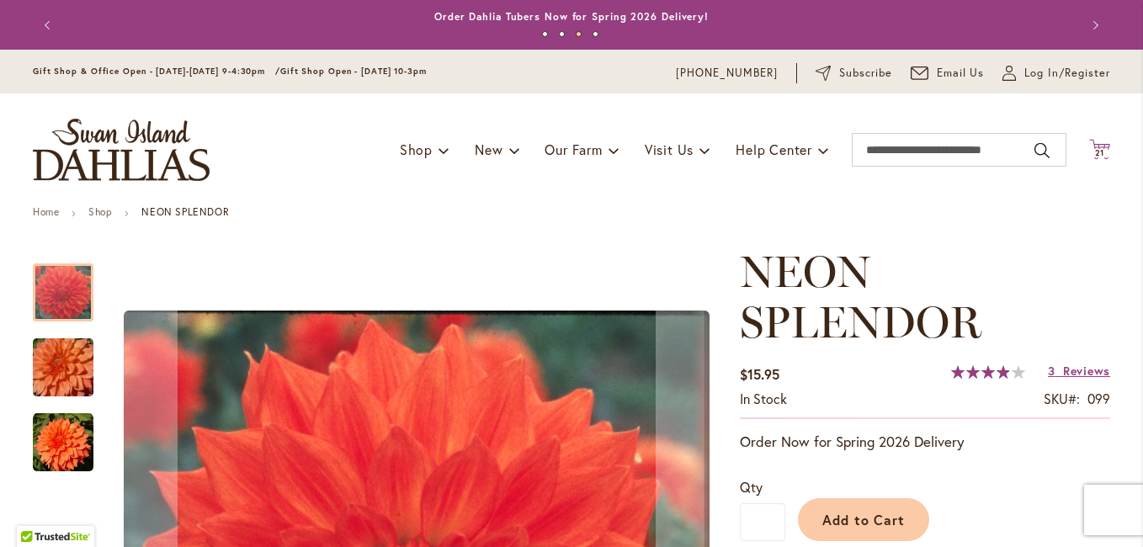
click at [1093, 146] on icon "Cart .cls-1 { fill: #231f20; }" at bounding box center [1099, 149] width 21 height 21
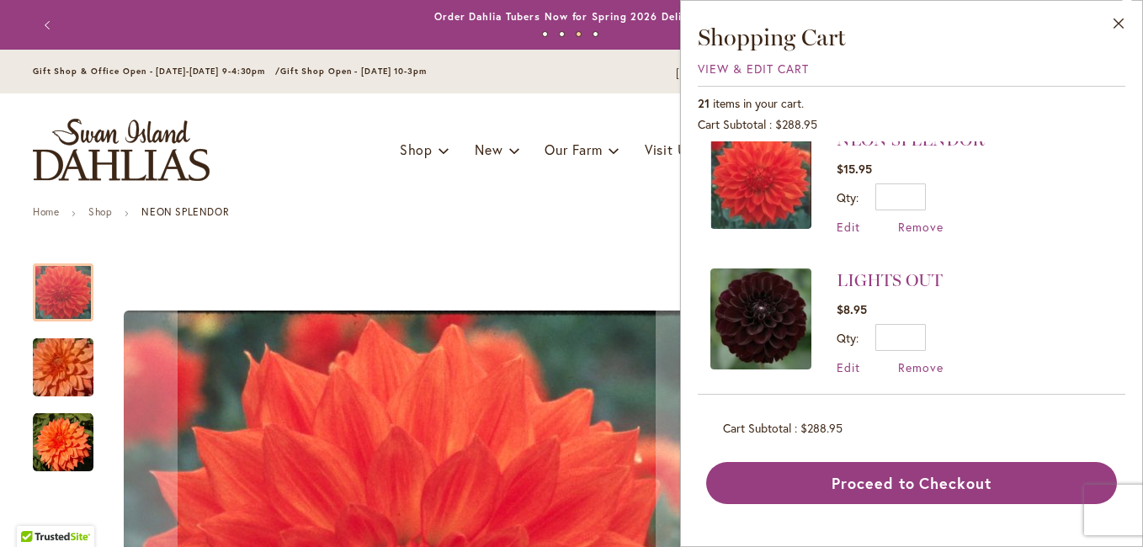
scroll to position [421, 0]
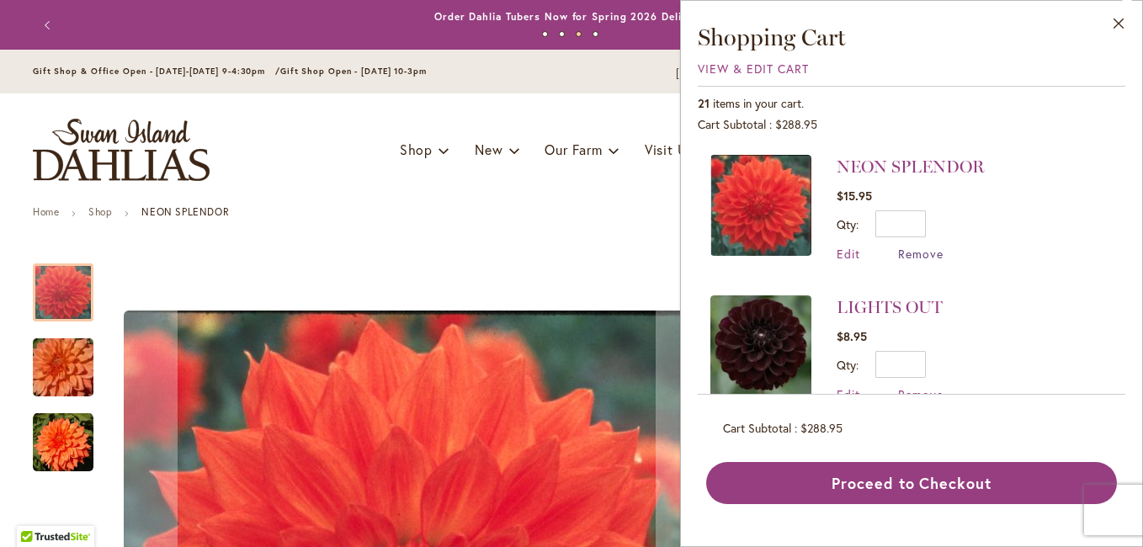
click at [929, 252] on span "Remove" at bounding box center [920, 254] width 45 height 16
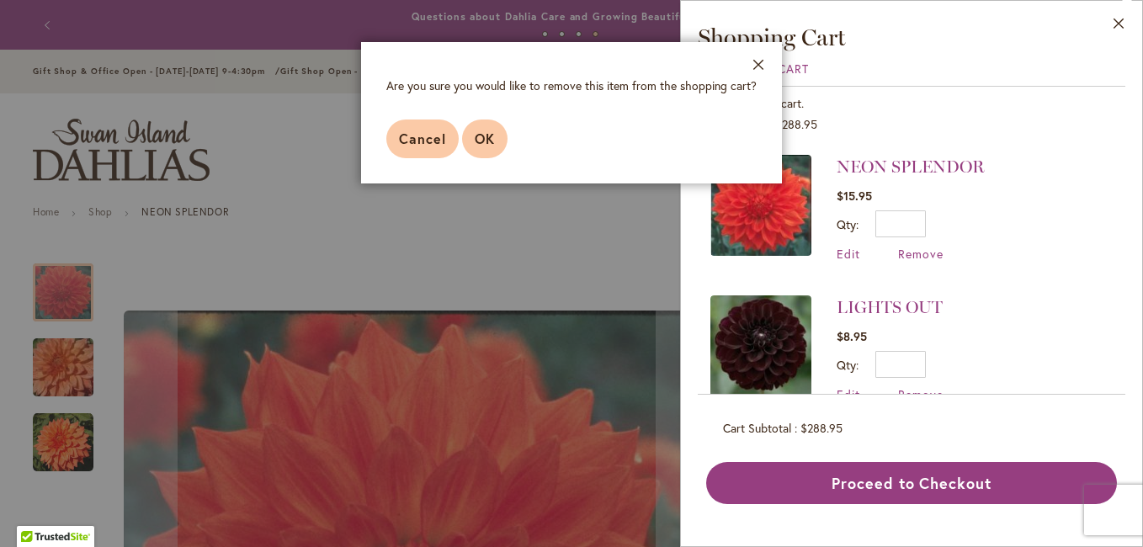
click at [486, 133] on span "OK" at bounding box center [485, 139] width 20 height 18
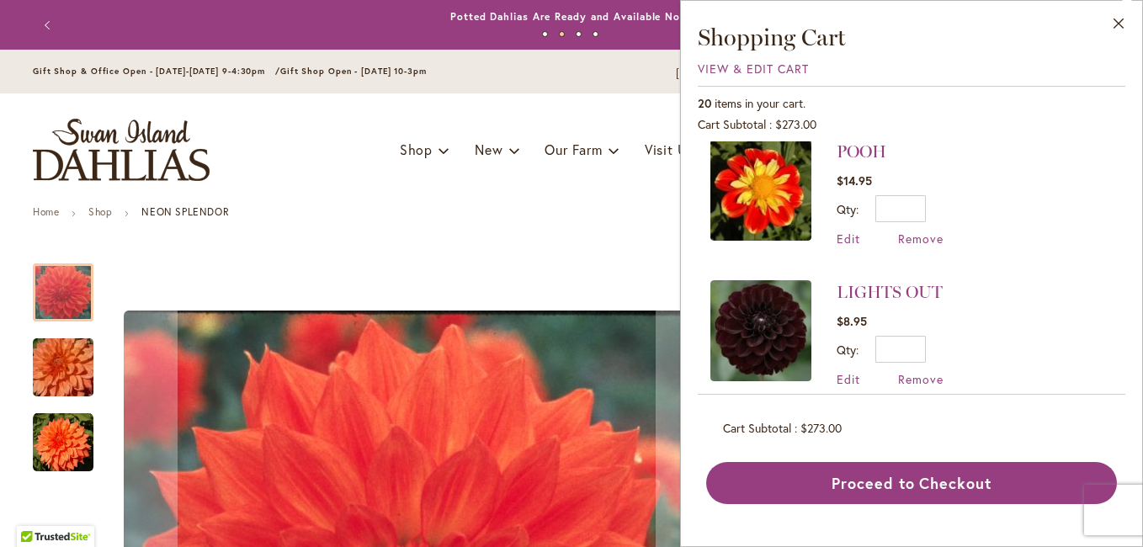
scroll to position [337, 0]
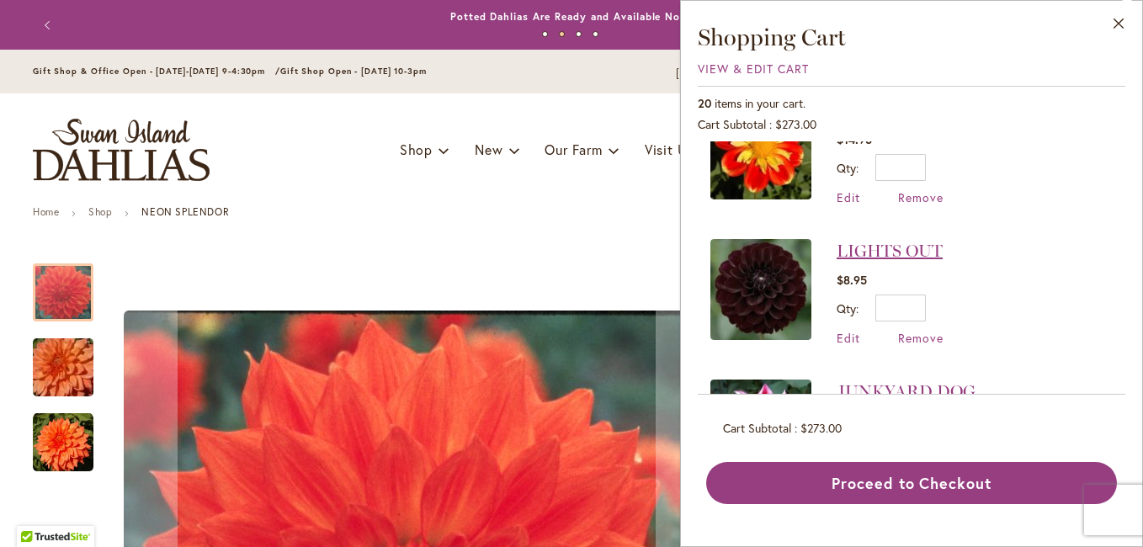
click at [885, 248] on link "LIGHTS OUT" at bounding box center [890, 251] width 106 height 20
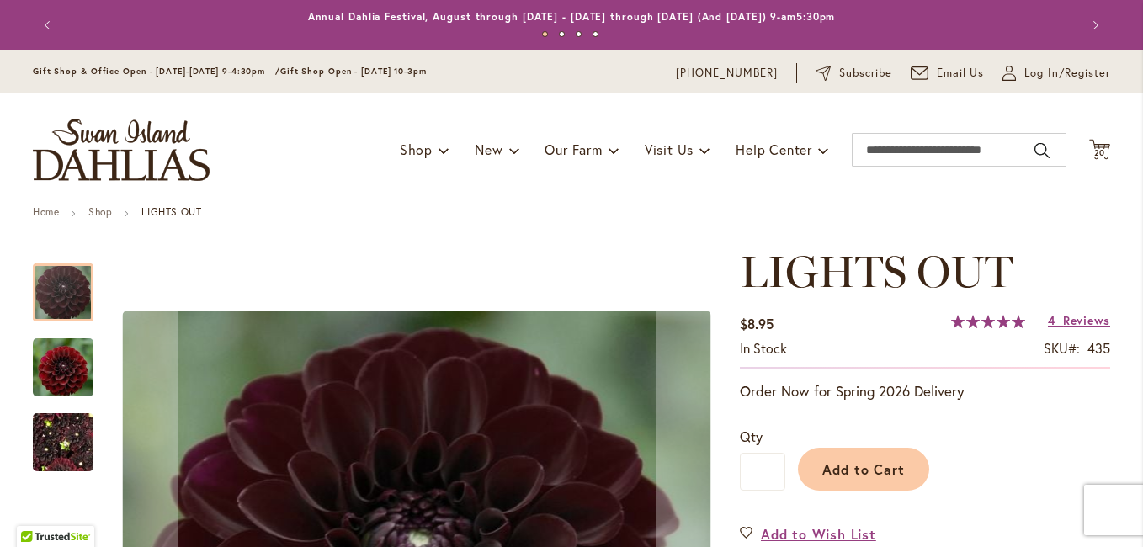
scroll to position [421, 0]
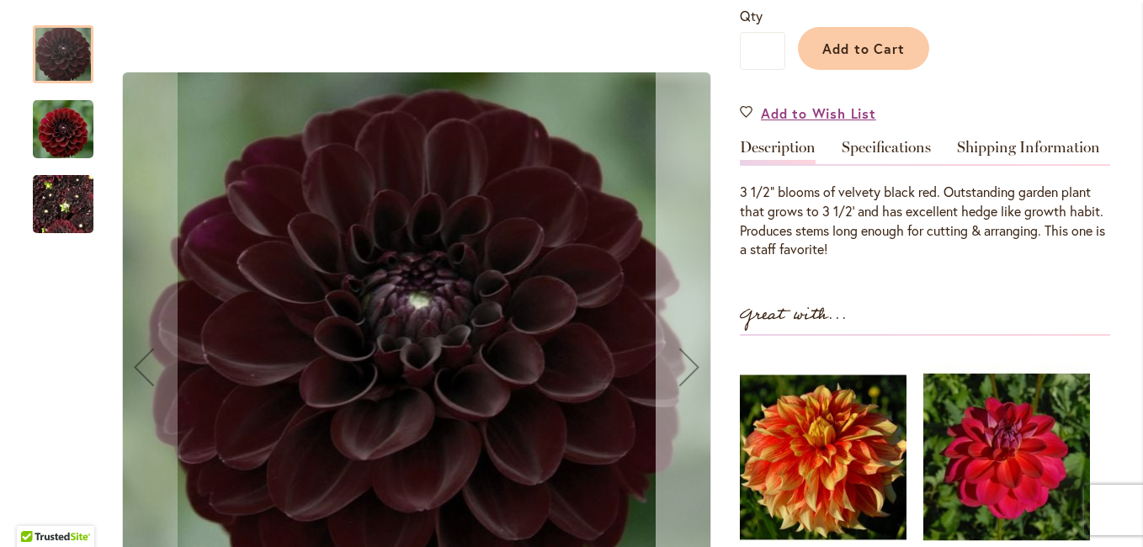
click at [679, 362] on div "Next" at bounding box center [689, 366] width 67 height 67
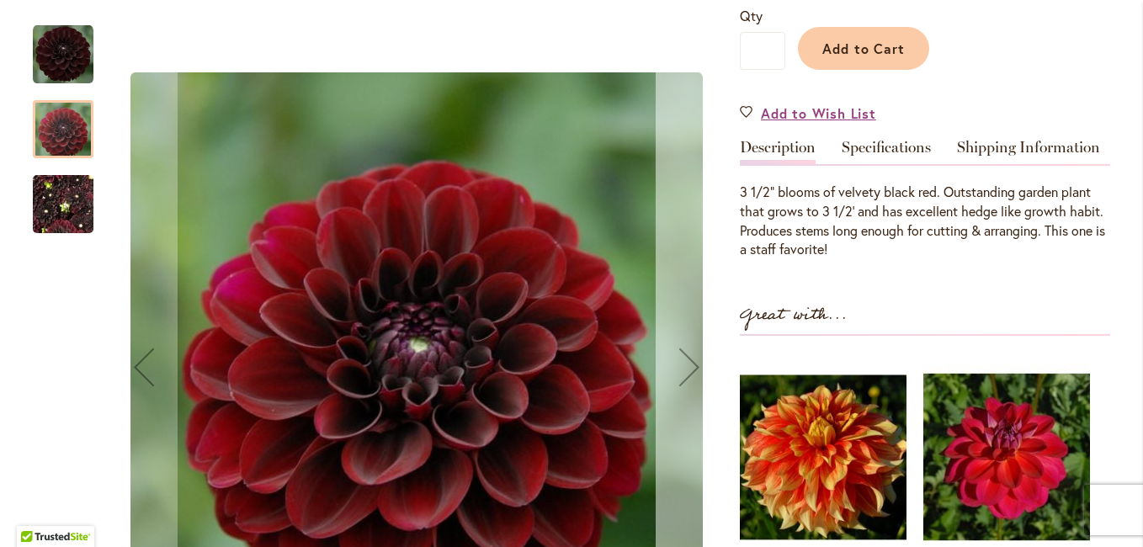
click at [679, 362] on div "Next" at bounding box center [689, 366] width 67 height 67
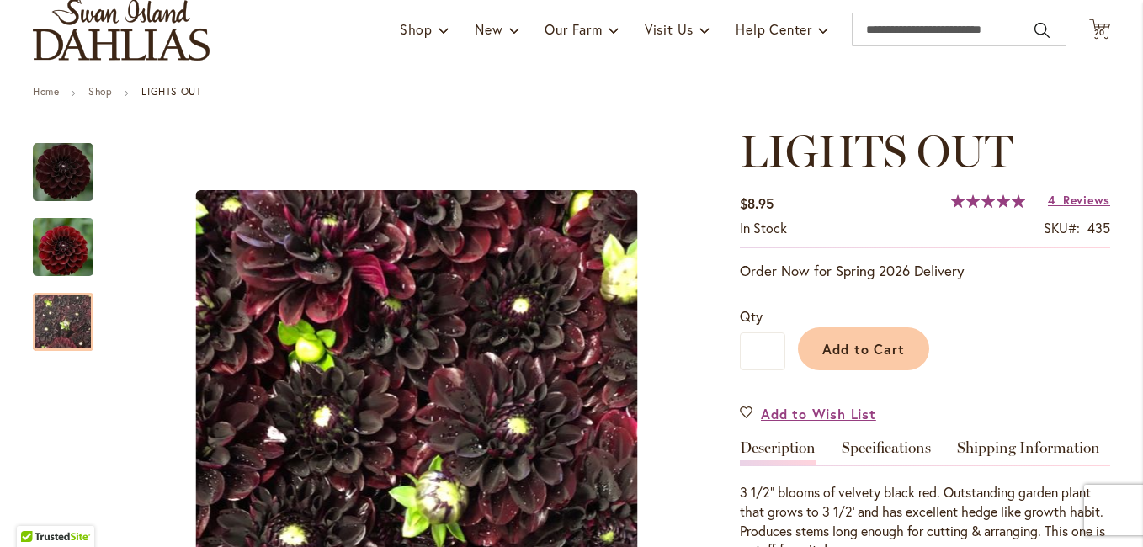
scroll to position [0, 0]
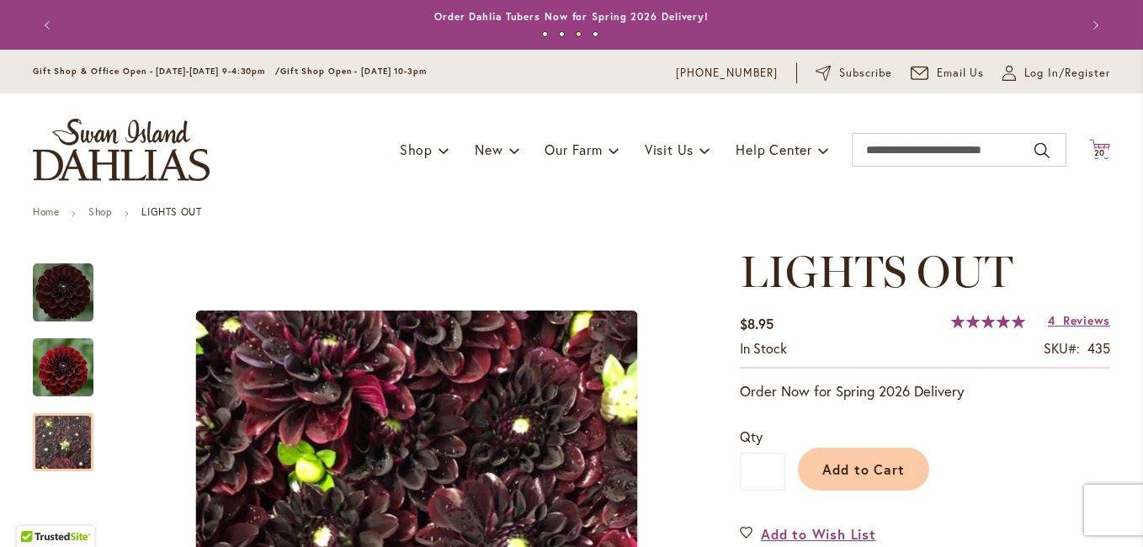
click at [1093, 144] on icon "Cart .cls-1 { fill: #231f20; }" at bounding box center [1099, 149] width 21 height 21
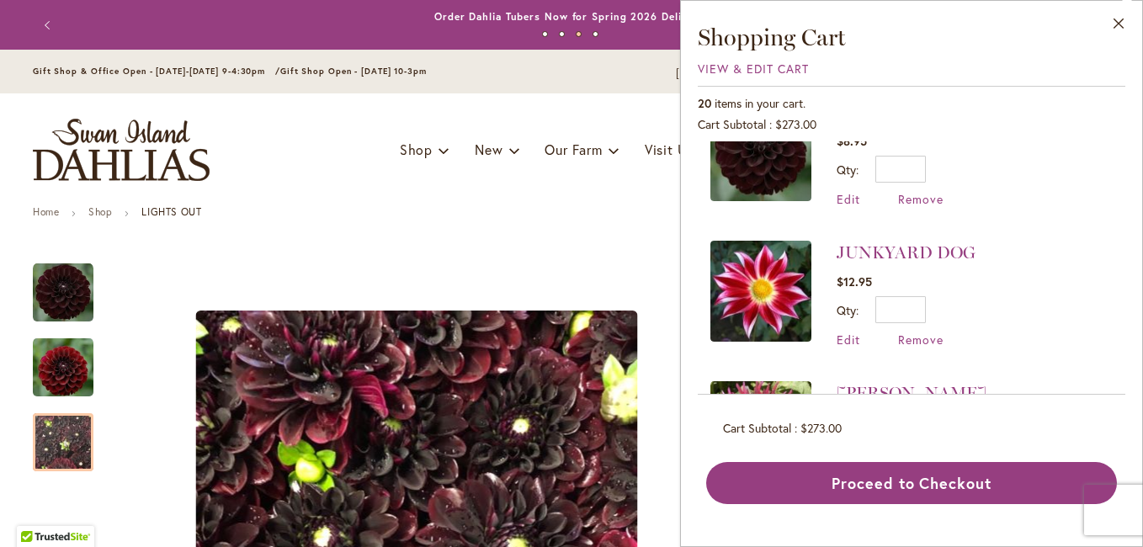
scroll to position [505, 0]
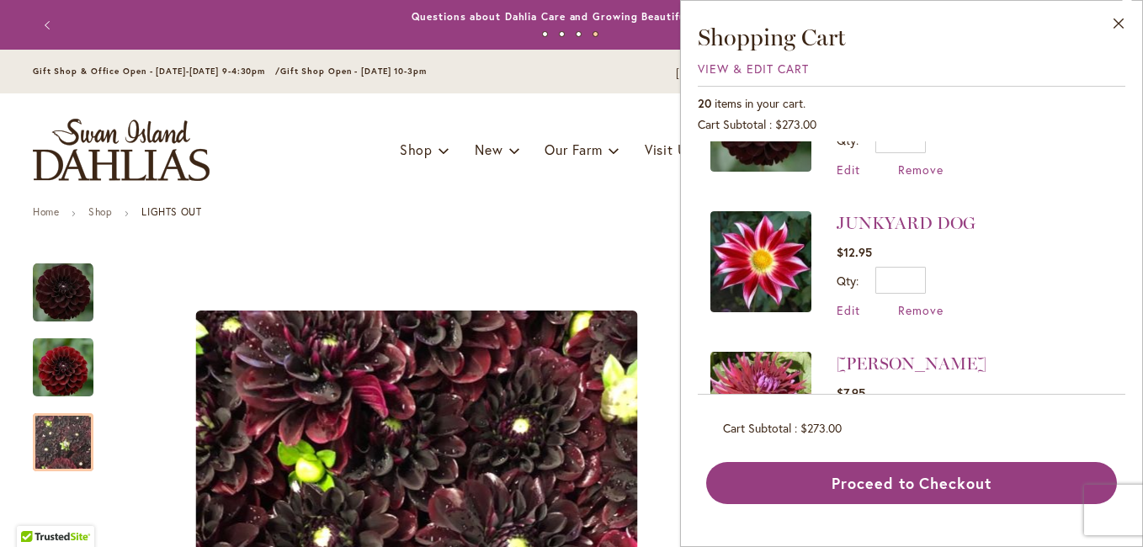
click at [767, 266] on img at bounding box center [760, 261] width 101 height 101
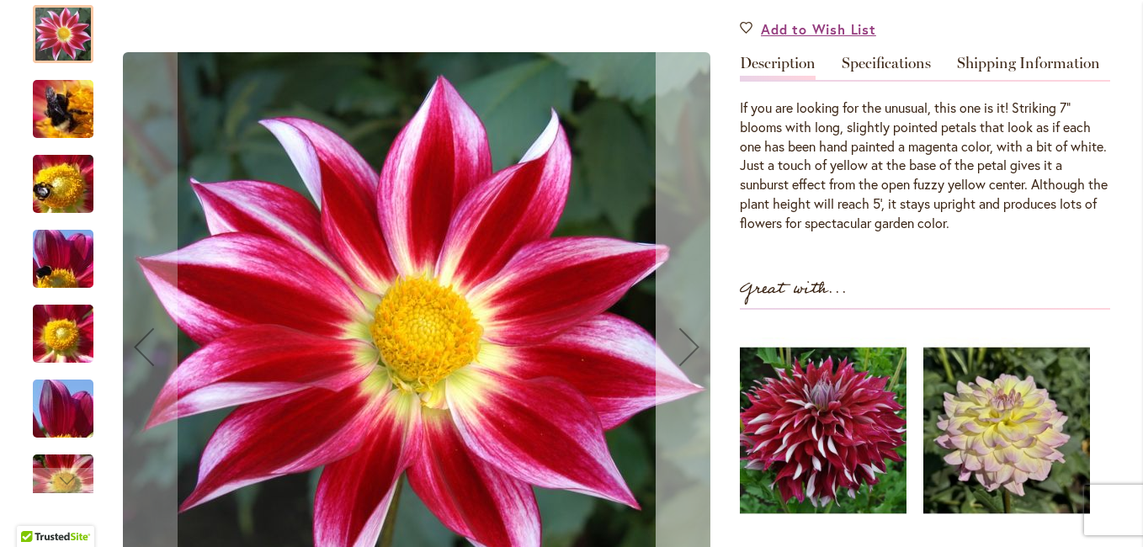
scroll to position [589, 0]
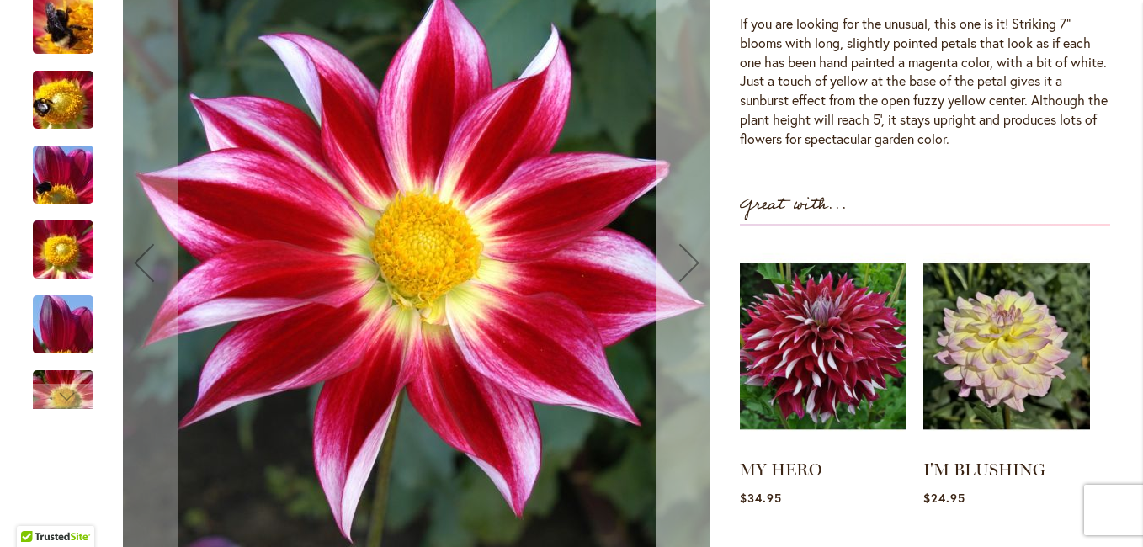
click at [683, 259] on div "Next" at bounding box center [689, 263] width 67 height 67
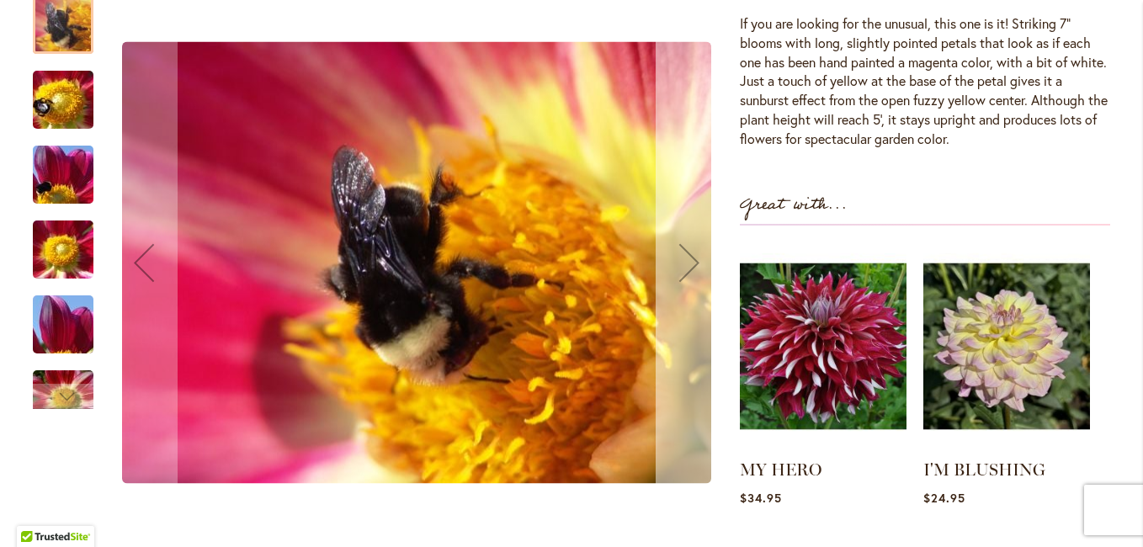
click at [683, 259] on div "Next" at bounding box center [689, 263] width 67 height 67
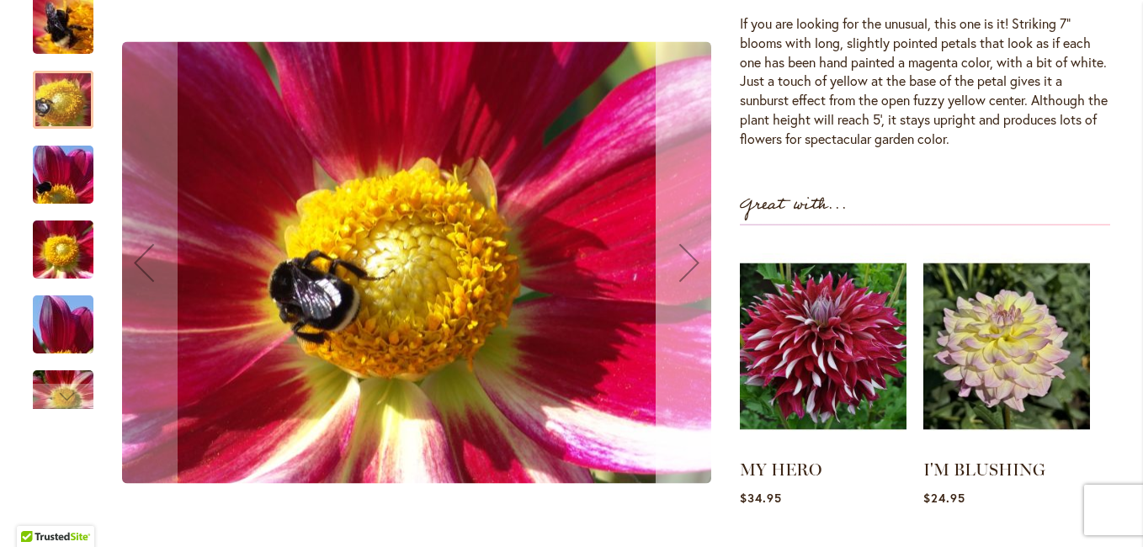
click at [683, 259] on div "Next" at bounding box center [689, 263] width 67 height 67
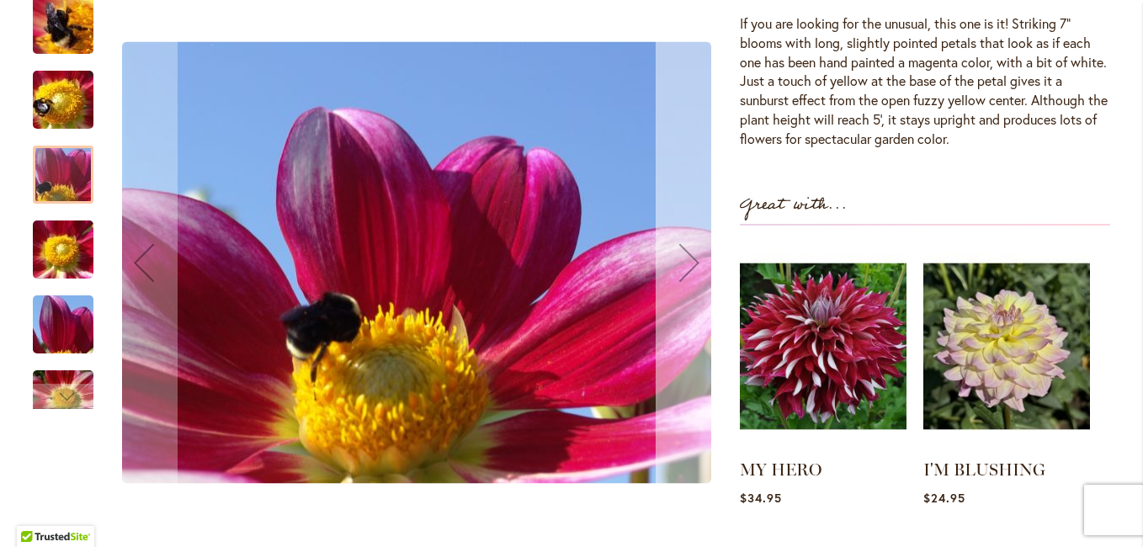
click at [683, 259] on div "Next" at bounding box center [689, 263] width 67 height 67
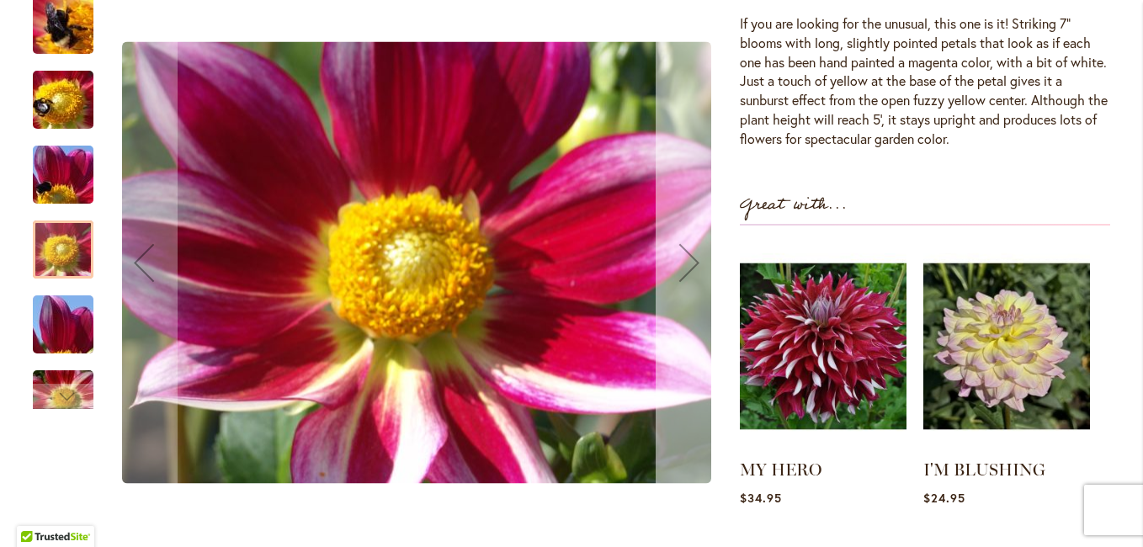
click at [683, 259] on div "Next" at bounding box center [689, 263] width 67 height 67
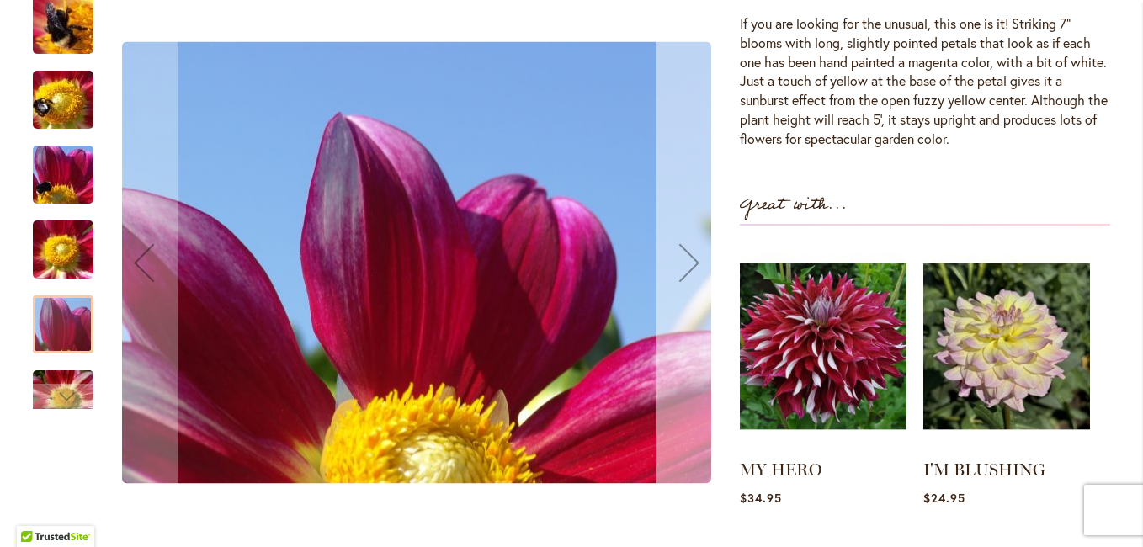
click at [683, 259] on div "Next" at bounding box center [689, 263] width 67 height 67
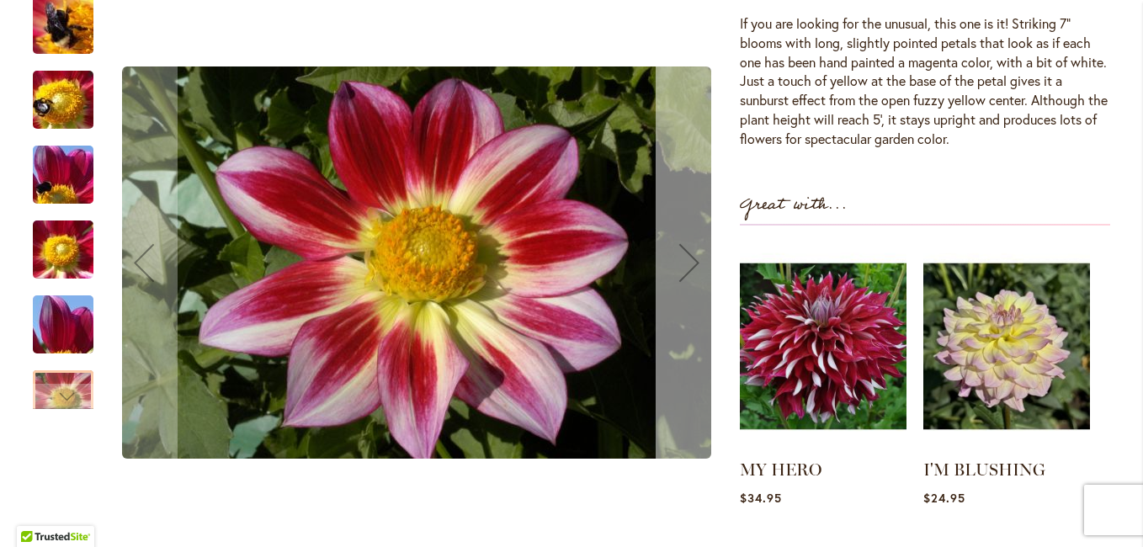
click at [683, 259] on div "Next" at bounding box center [689, 263] width 67 height 67
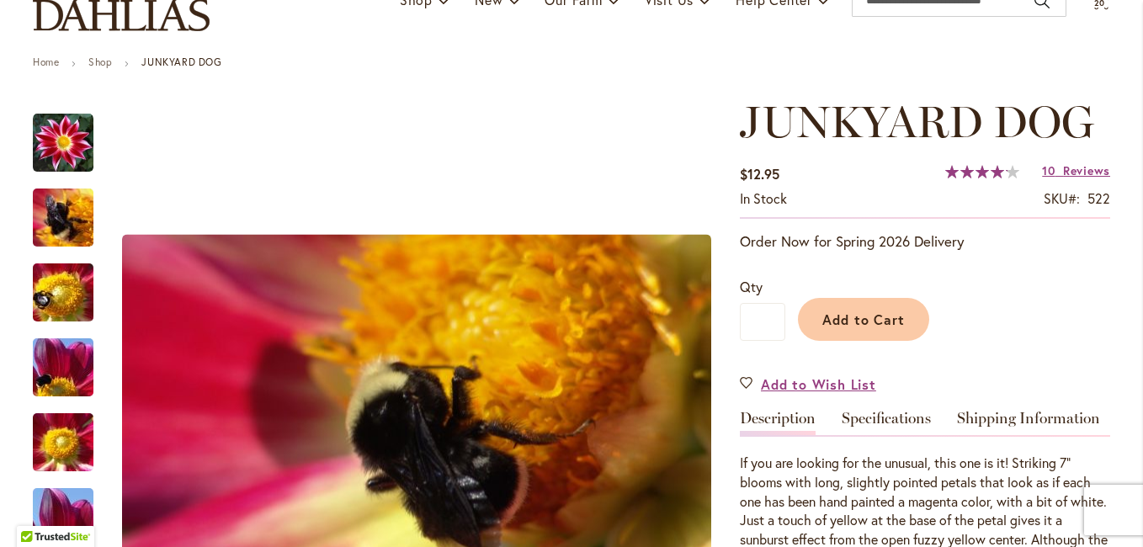
scroll to position [0, 0]
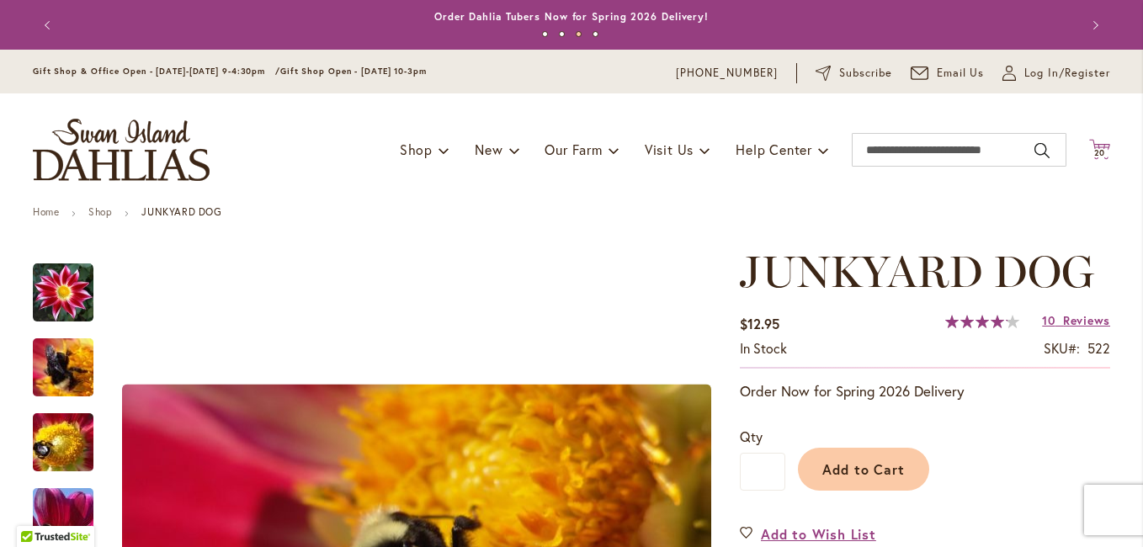
click at [1094, 149] on span "20" at bounding box center [1100, 152] width 12 height 11
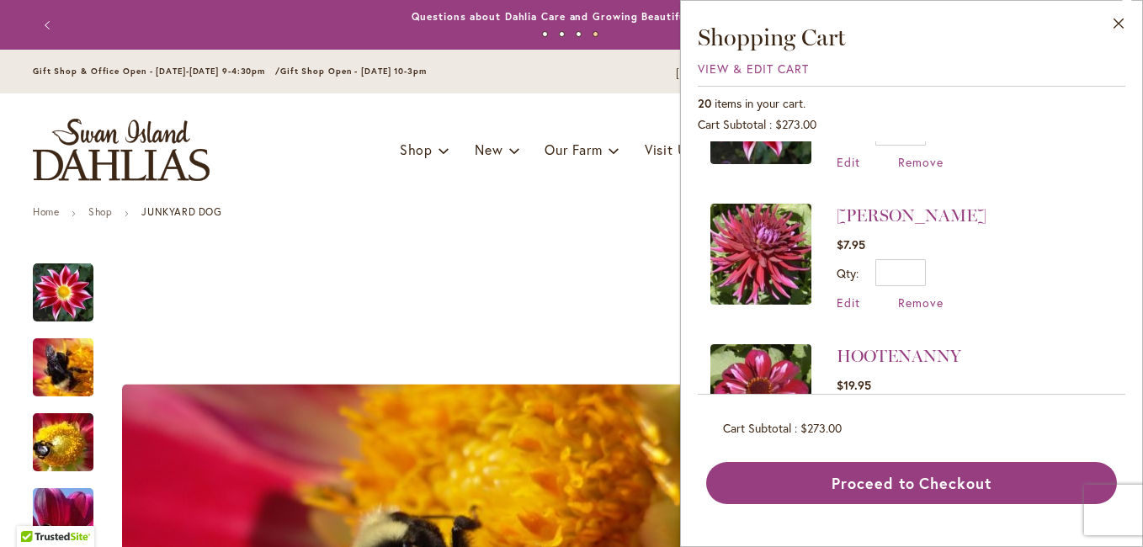
scroll to position [589, 0]
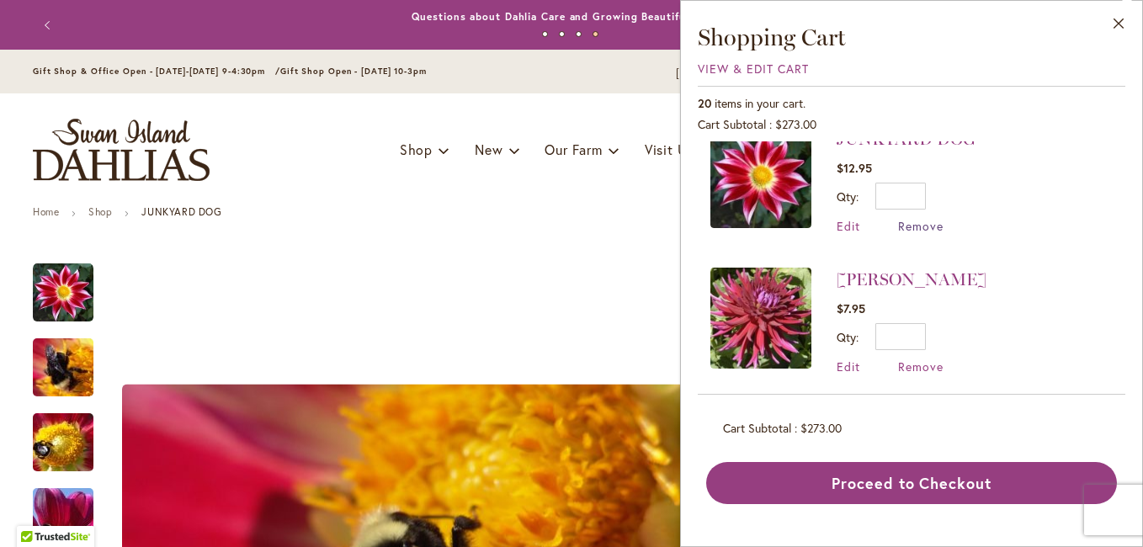
click at [926, 227] on span "Remove" at bounding box center [920, 226] width 45 height 16
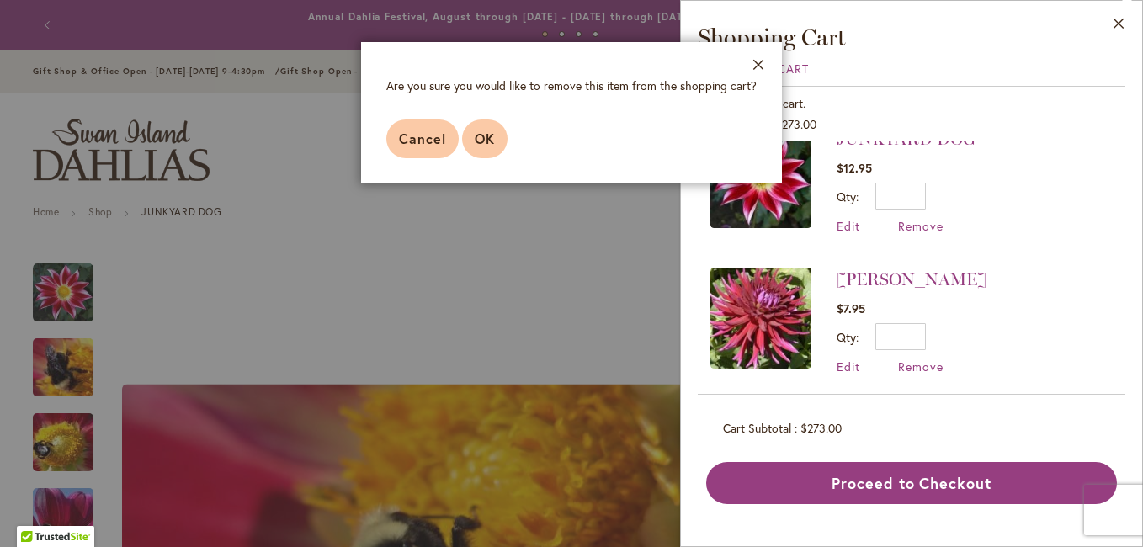
click at [493, 136] on span "OK" at bounding box center [485, 139] width 20 height 18
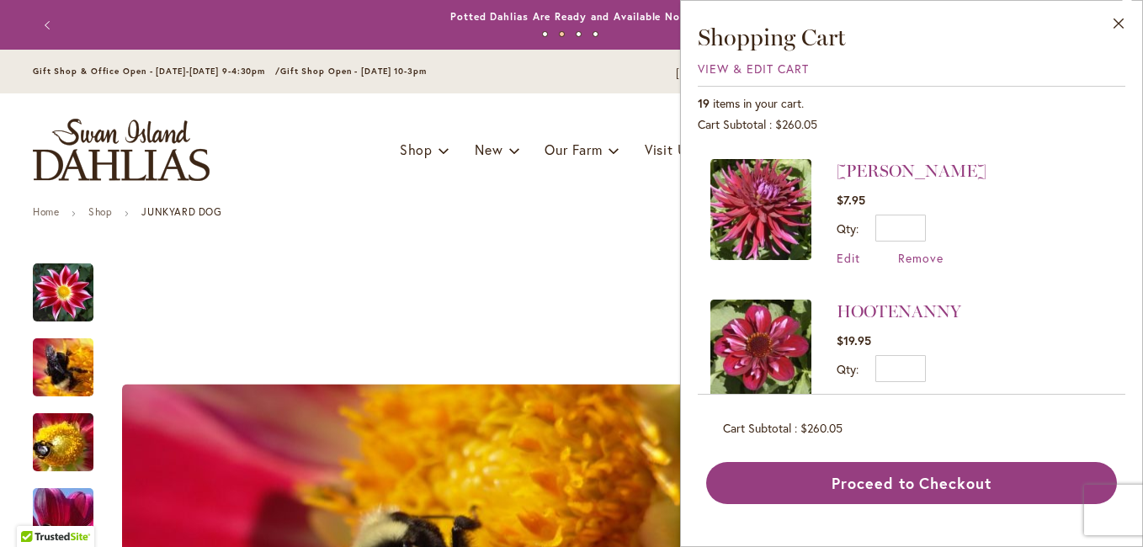
scroll to position [589, 0]
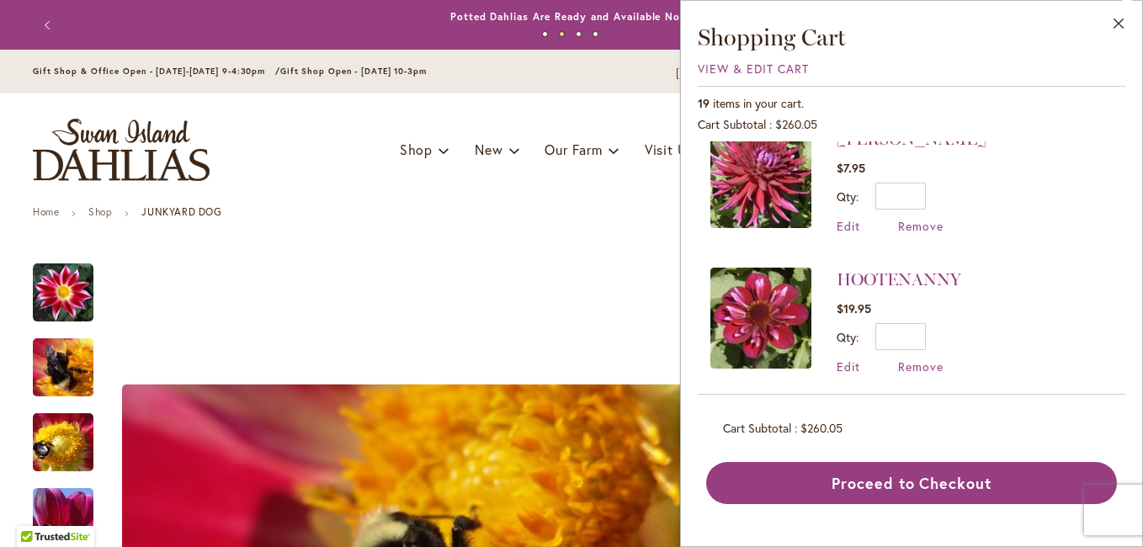
click at [781, 180] on img at bounding box center [760, 177] width 101 height 101
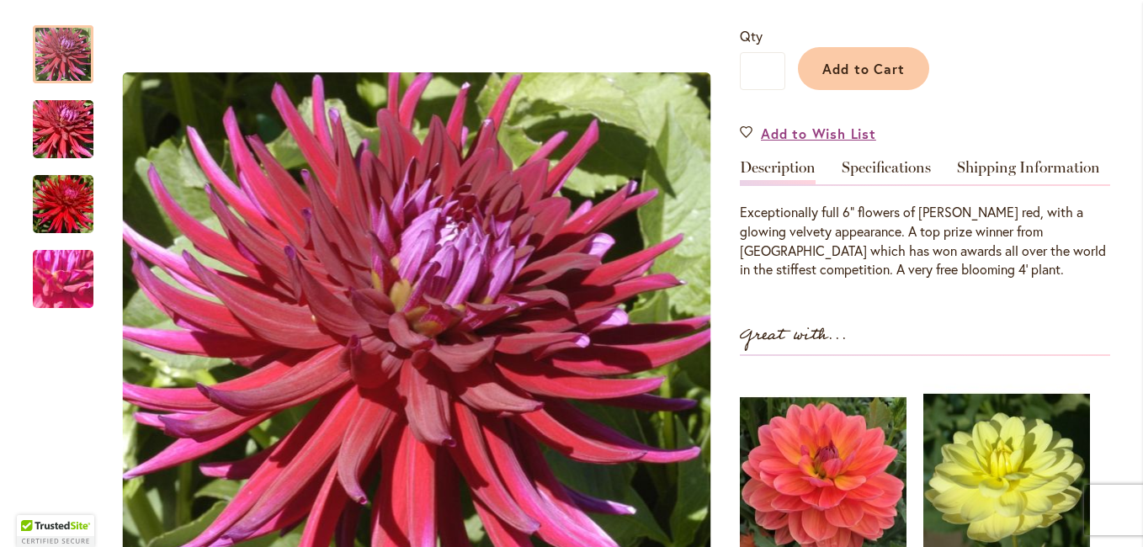
scroll to position [421, 0]
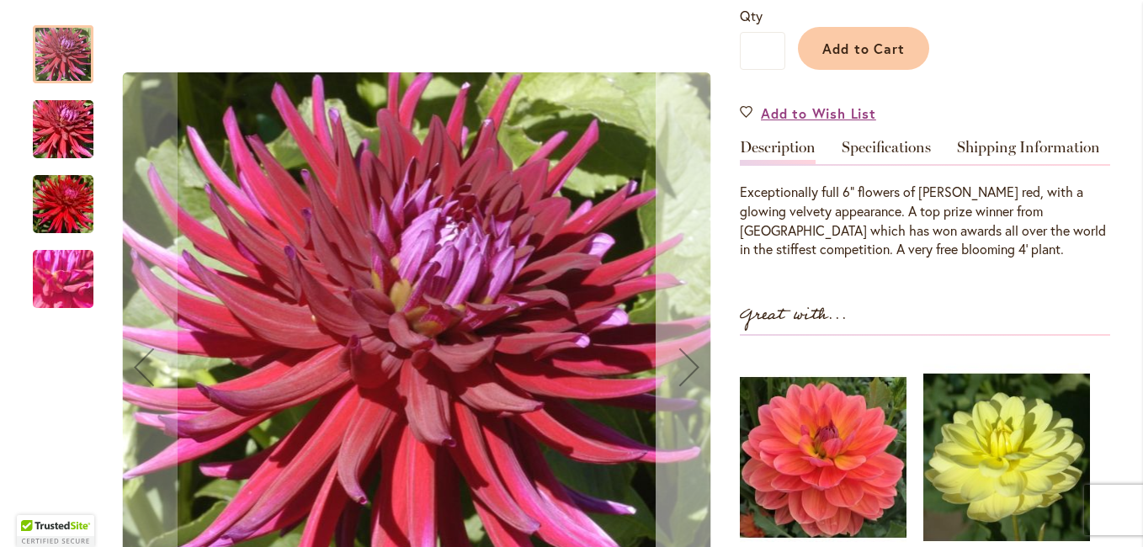
click at [679, 359] on div "Next" at bounding box center [689, 366] width 67 height 67
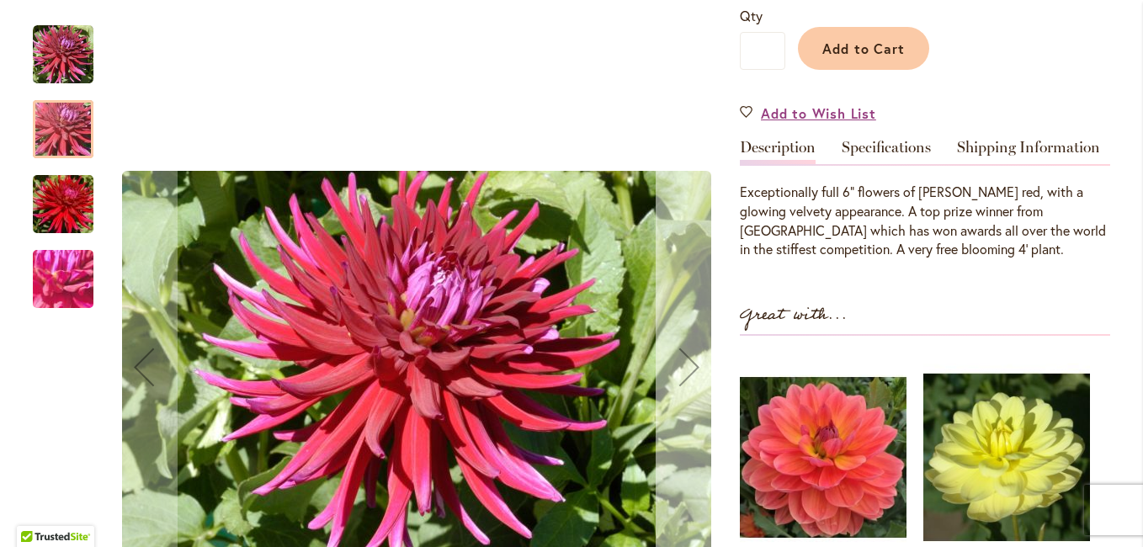
click at [679, 359] on div "Next" at bounding box center [689, 366] width 67 height 67
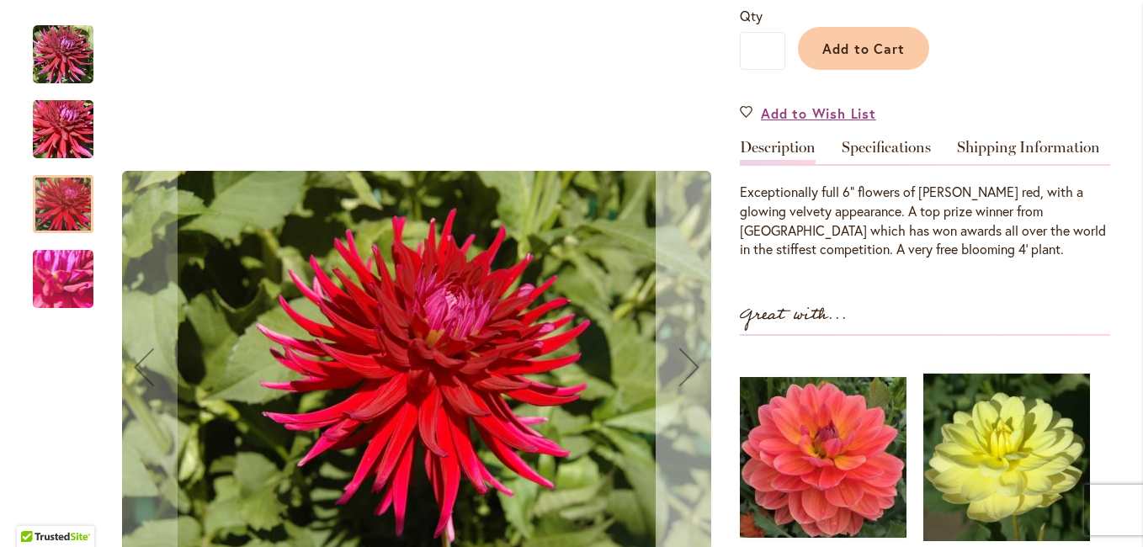
click at [679, 359] on div "Next" at bounding box center [689, 366] width 67 height 67
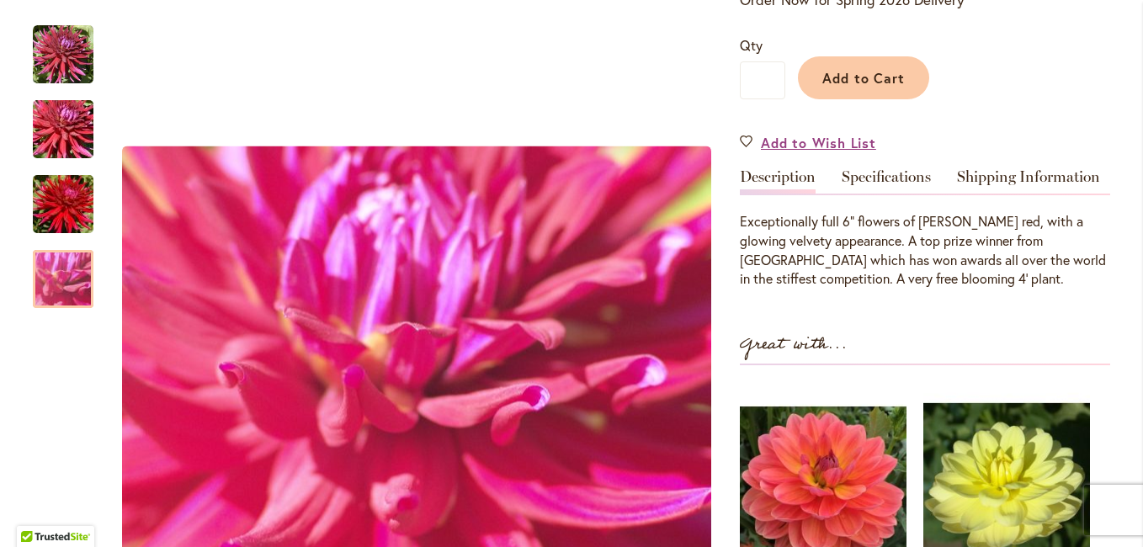
scroll to position [0, 0]
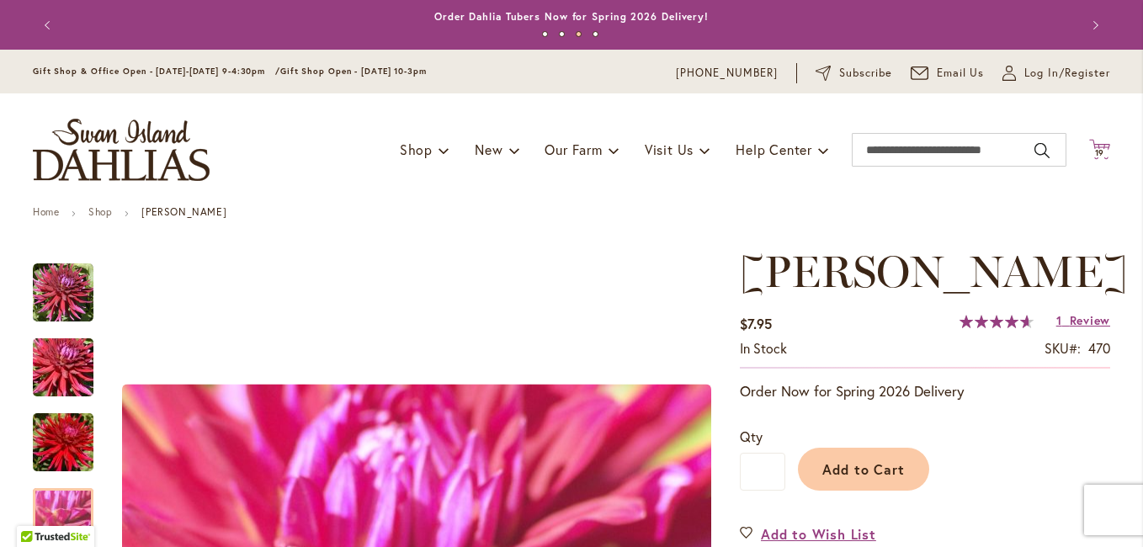
click at [1095, 148] on span "19" at bounding box center [1100, 152] width 10 height 11
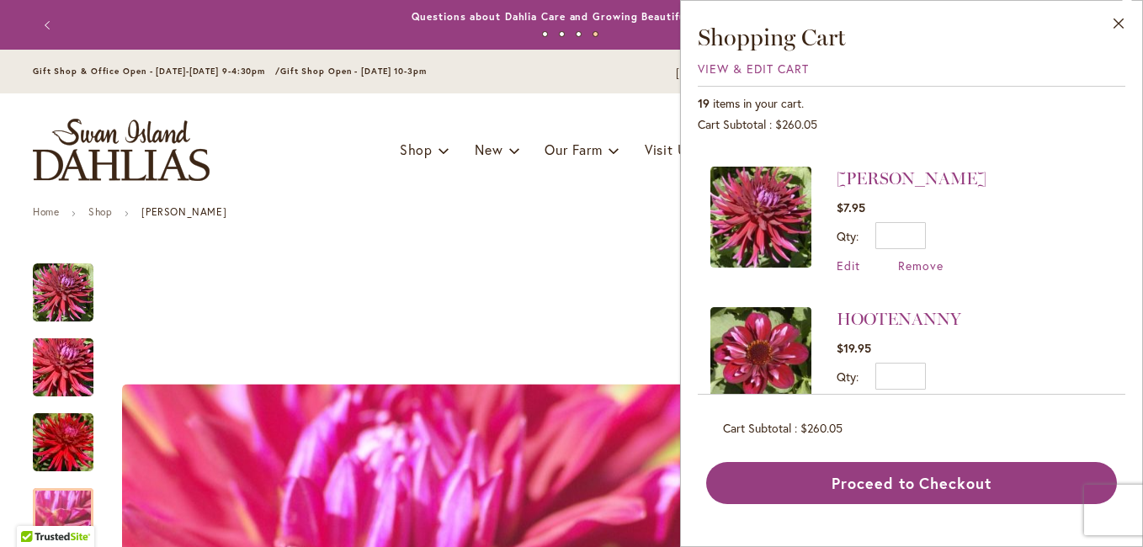
scroll to position [505, 0]
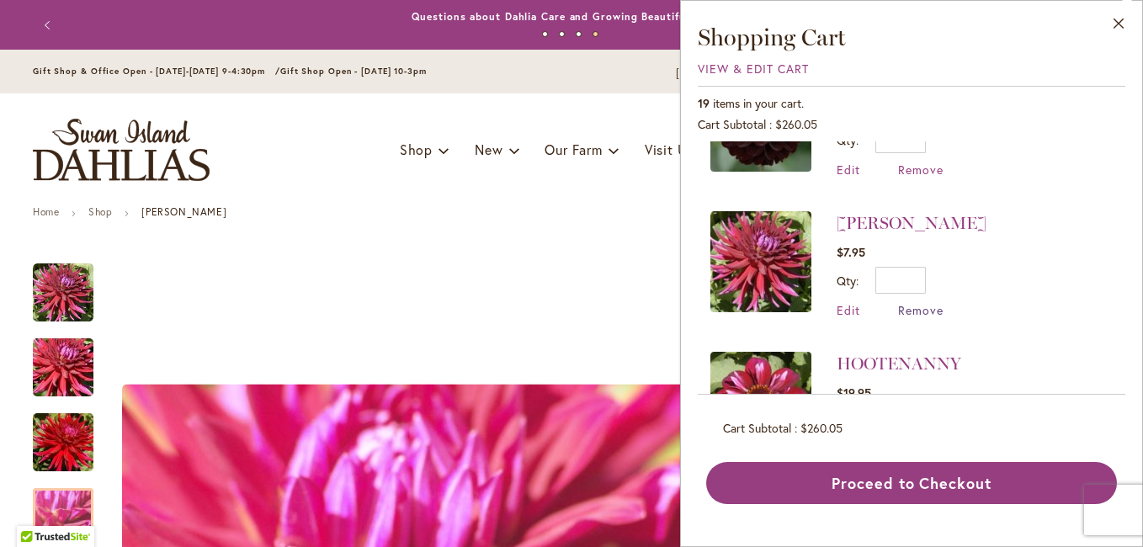
click at [925, 309] on span "Remove" at bounding box center [920, 310] width 45 height 16
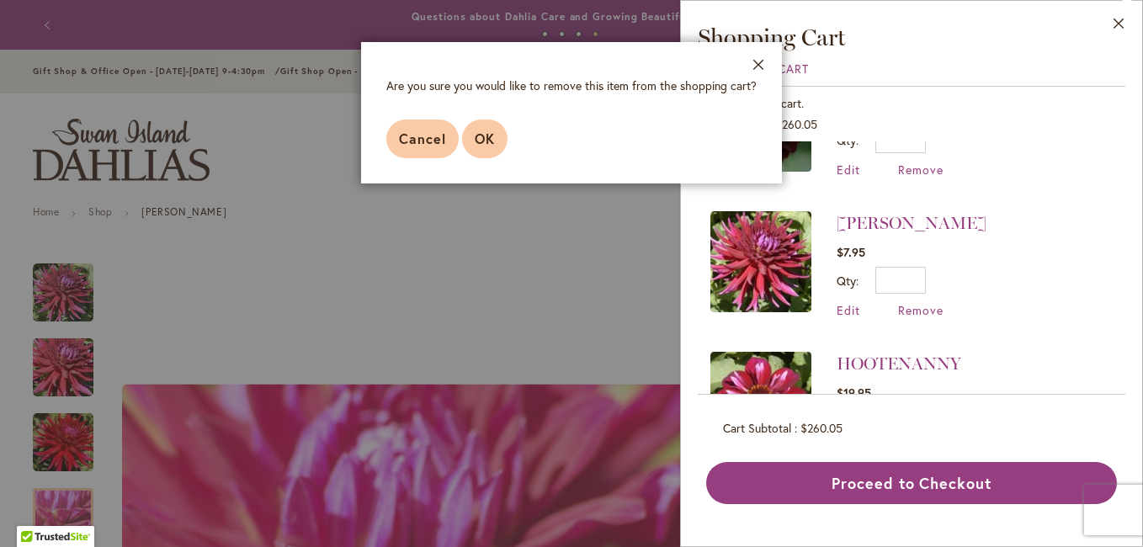
click at [482, 137] on span "OK" at bounding box center [485, 139] width 20 height 18
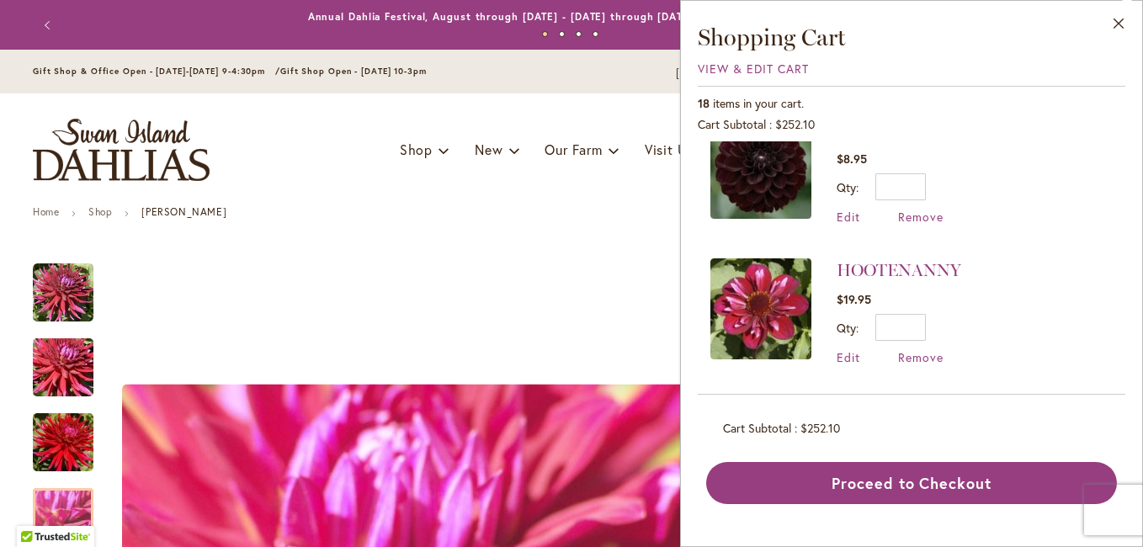
scroll to position [505, 0]
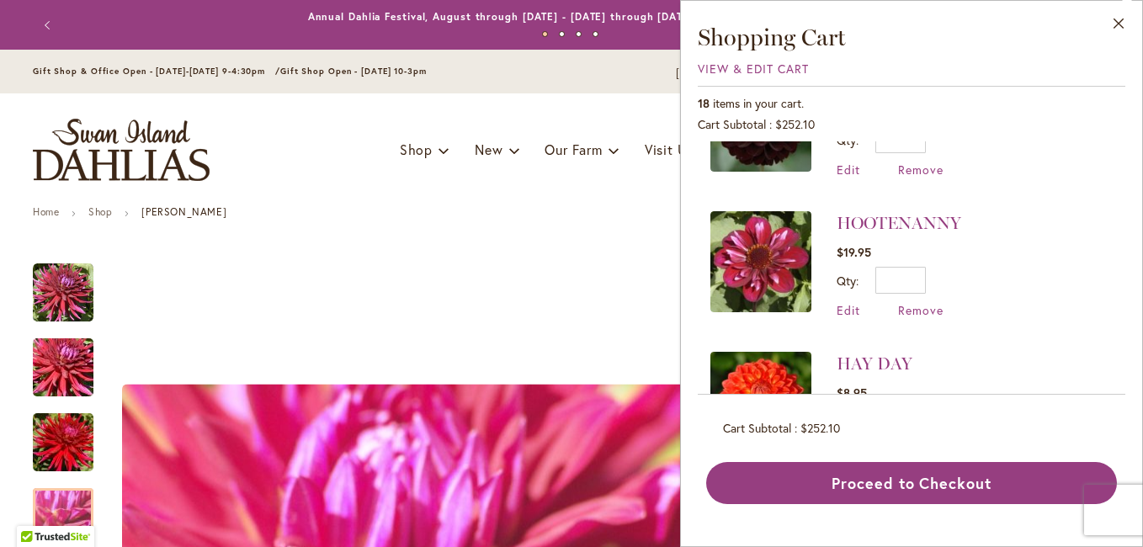
click at [770, 260] on img at bounding box center [760, 261] width 101 height 101
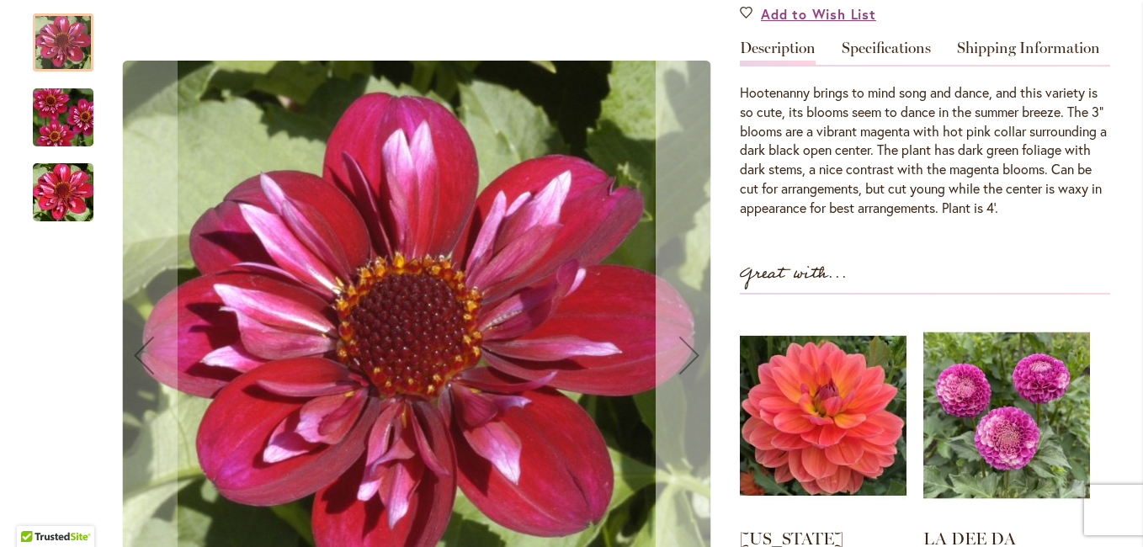
scroll to position [562, 0]
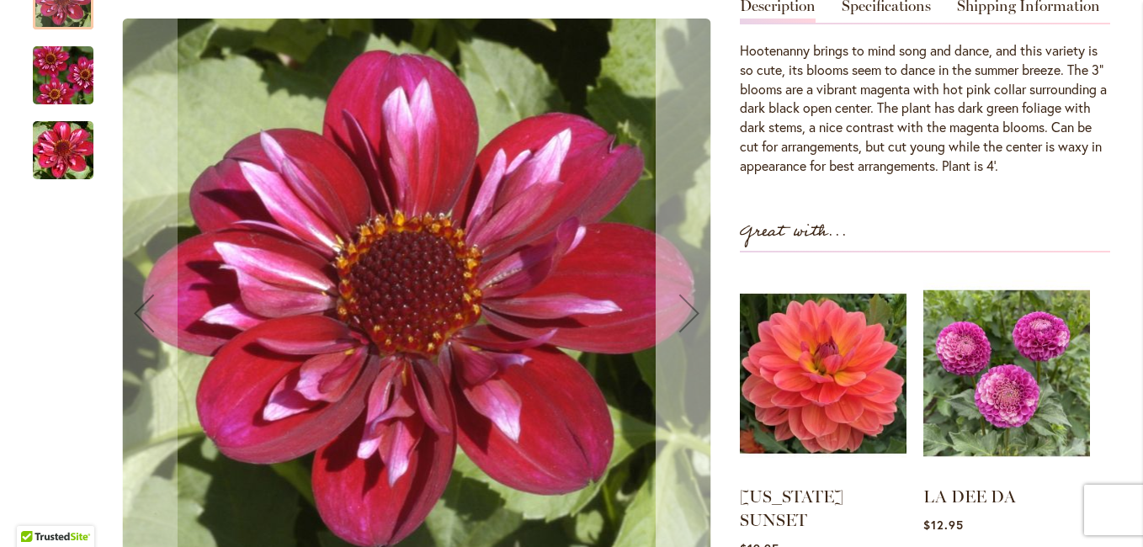
click at [682, 321] on div "Next" at bounding box center [689, 313] width 67 height 67
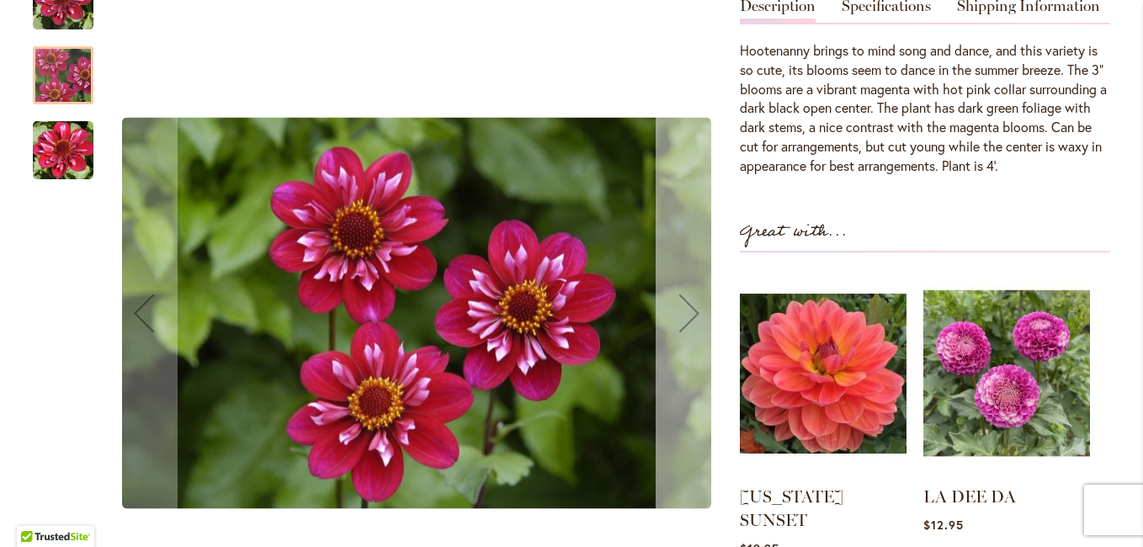
click at [683, 288] on div "Next" at bounding box center [689, 313] width 67 height 67
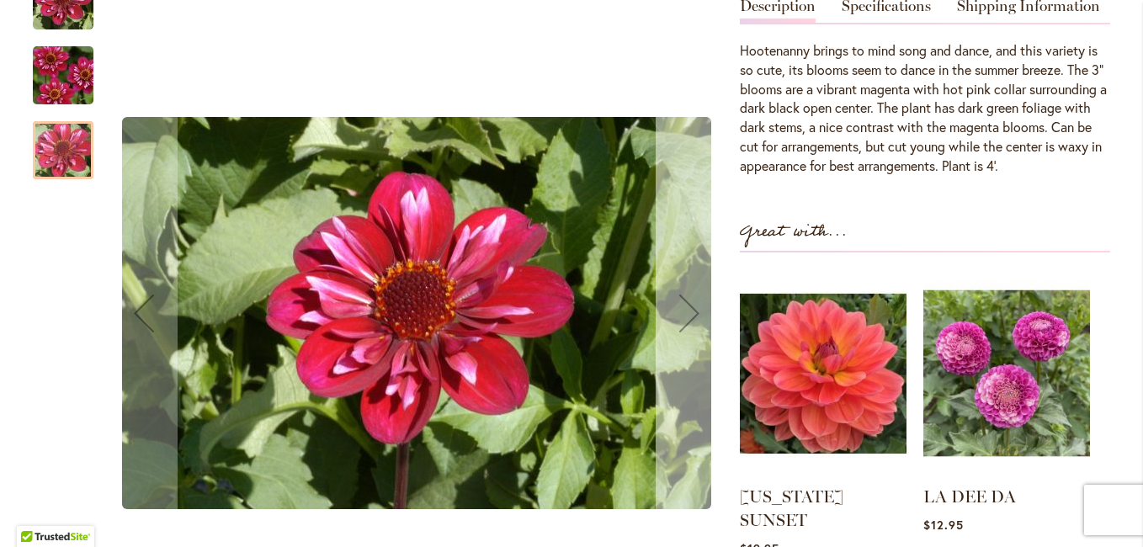
click at [683, 288] on div "Next" at bounding box center [689, 313] width 67 height 67
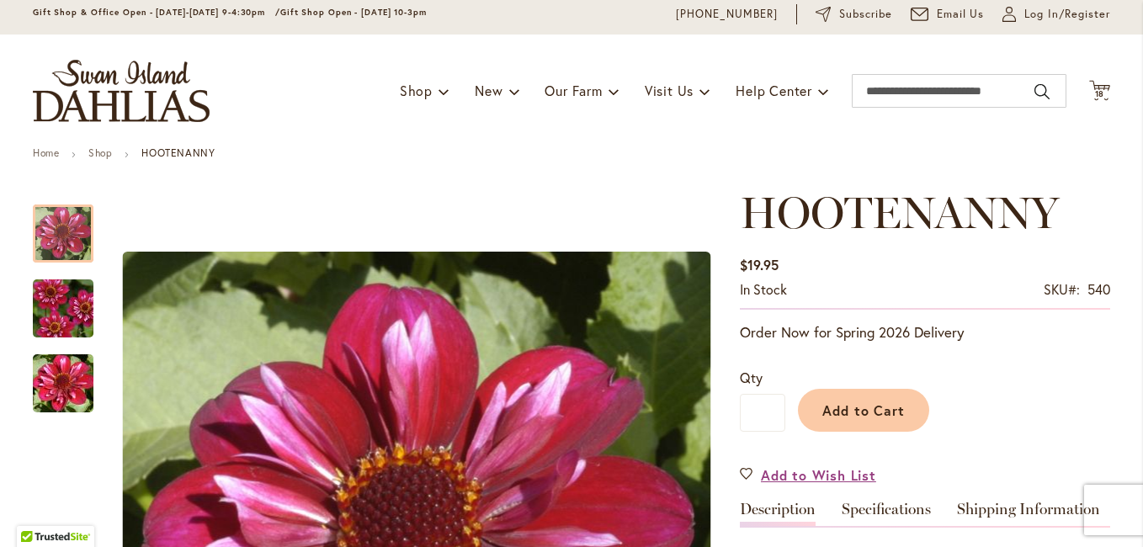
scroll to position [0, 0]
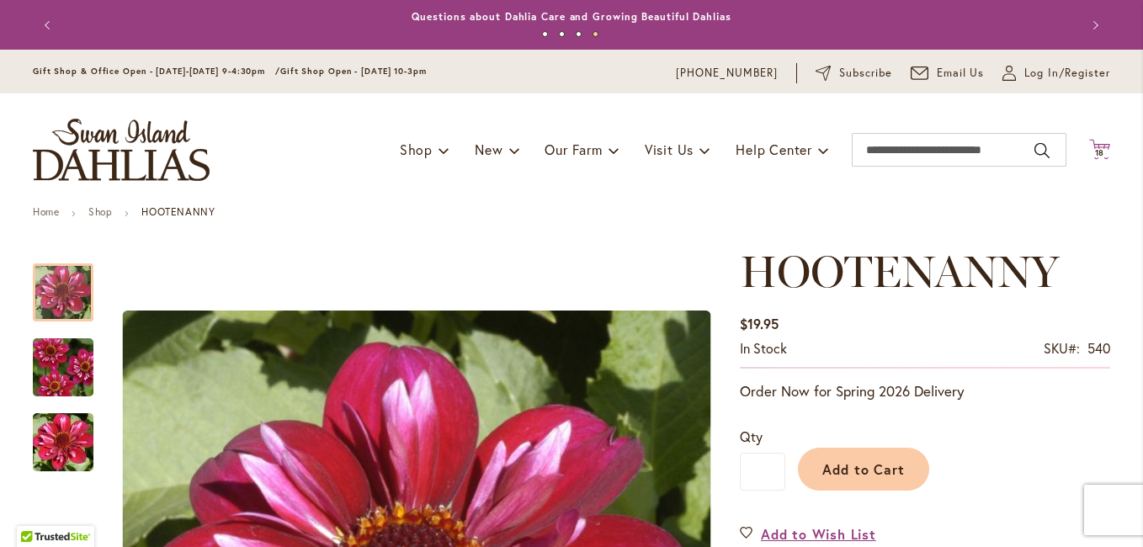
click at [1098, 145] on icon at bounding box center [1099, 149] width 21 height 20
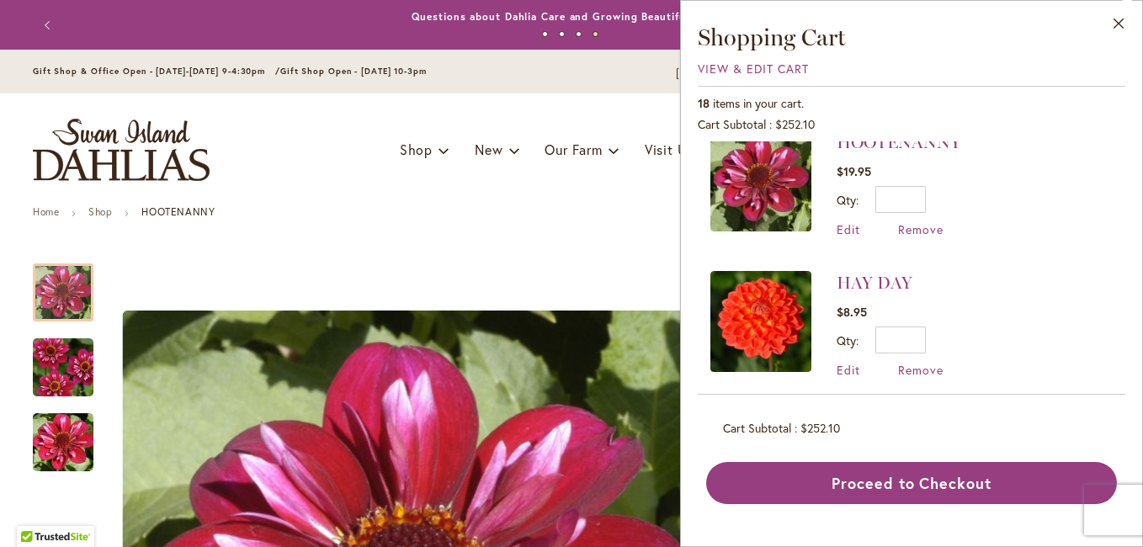
scroll to position [589, 0]
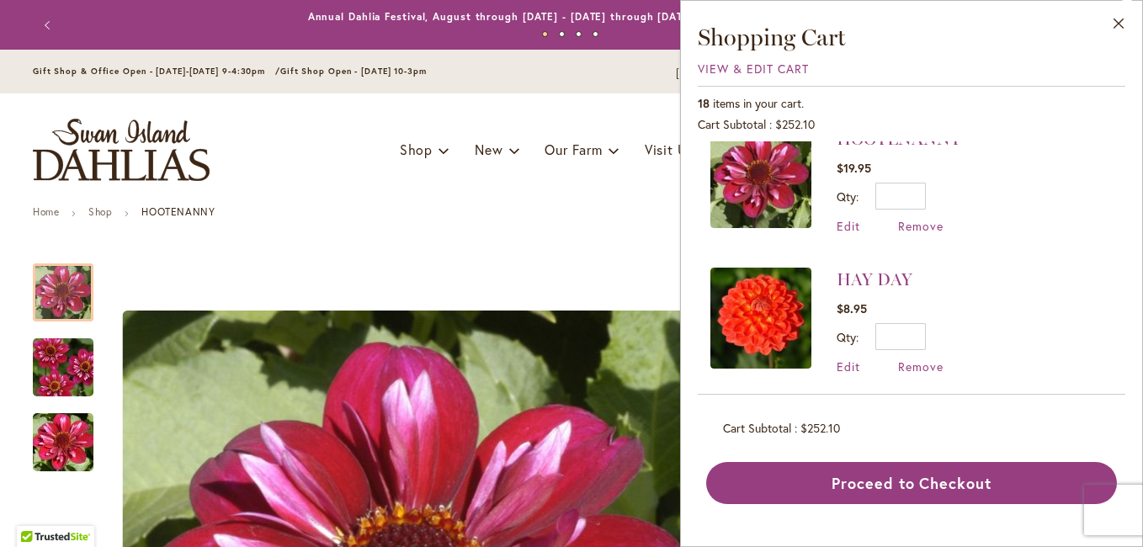
click at [761, 308] on img at bounding box center [760, 318] width 101 height 101
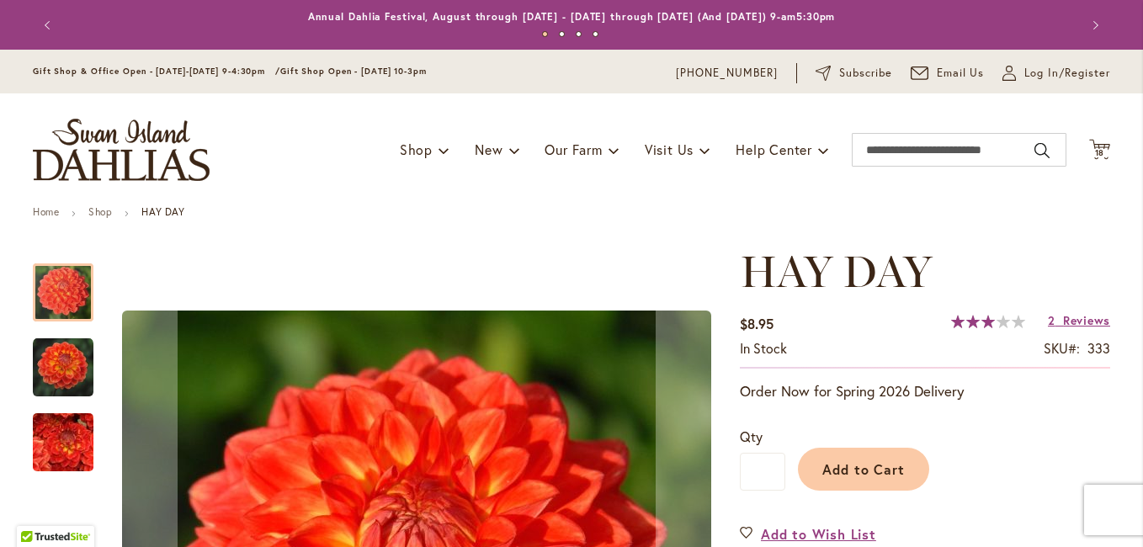
scroll to position [337, 0]
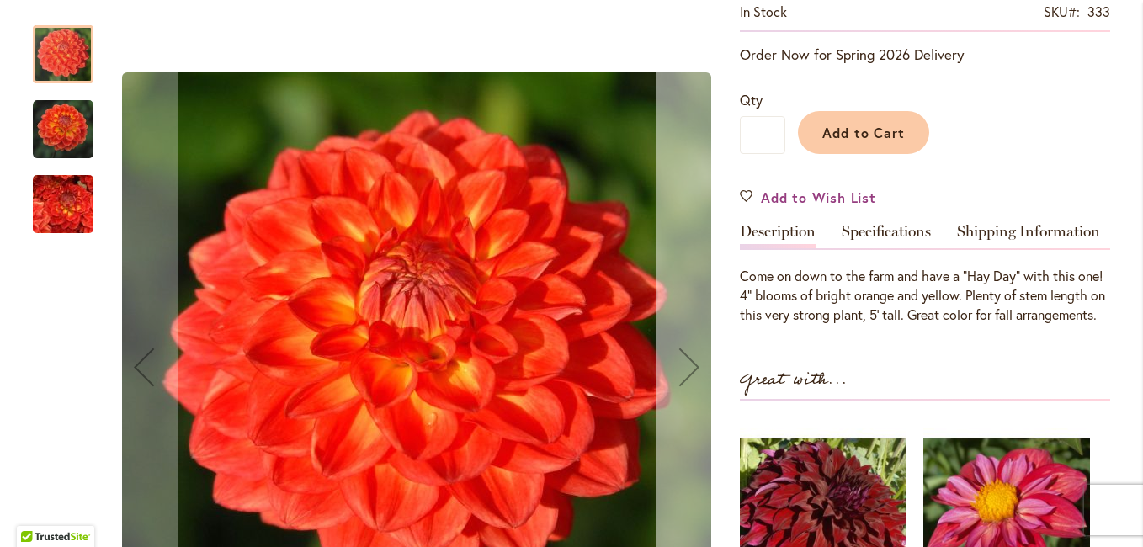
click at [700, 364] on div "Next" at bounding box center [689, 366] width 67 height 67
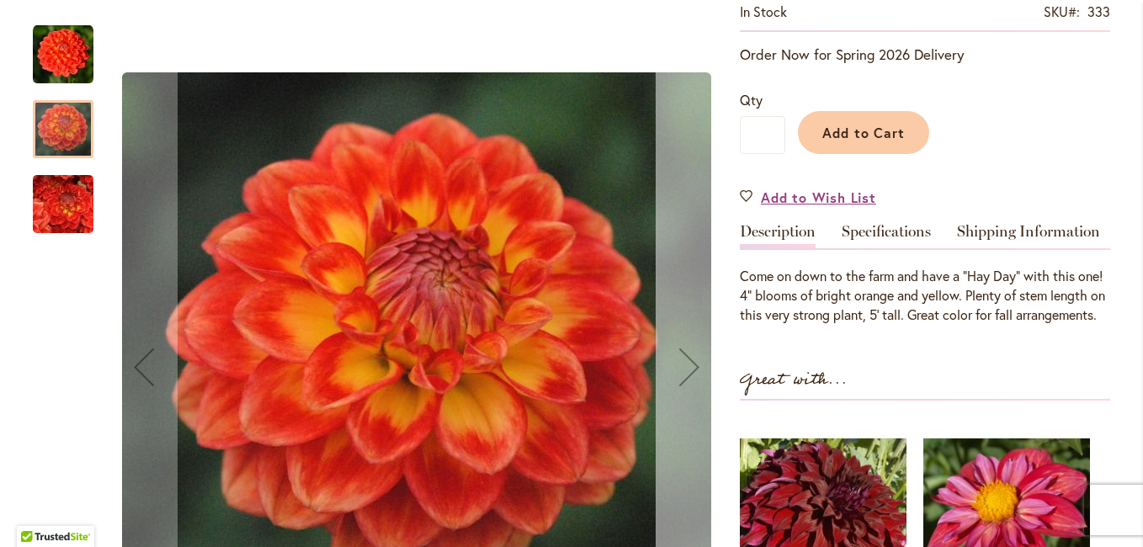
click at [683, 367] on div "Next" at bounding box center [689, 366] width 67 height 67
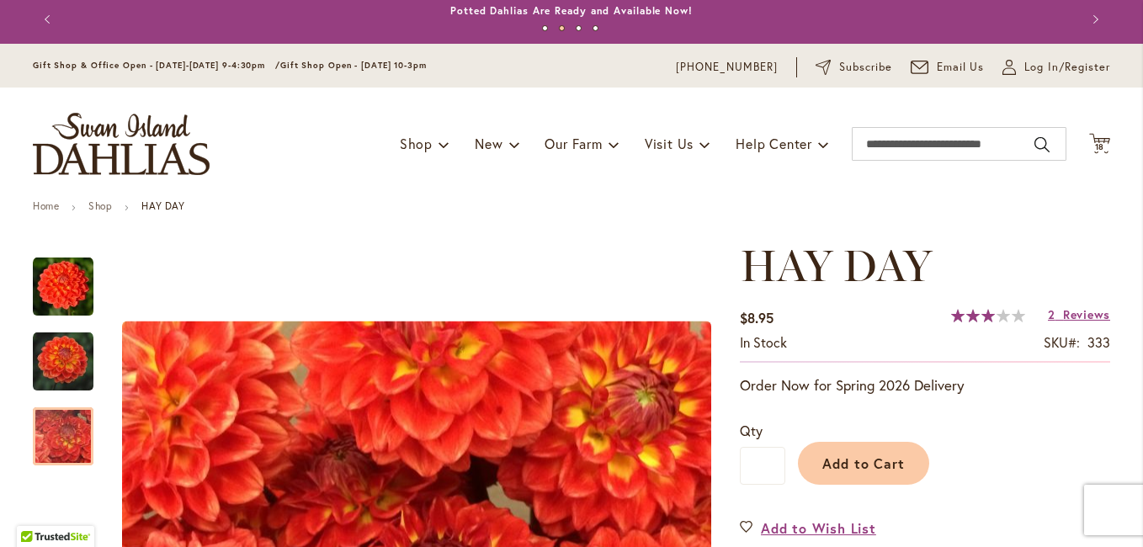
scroll to position [0, 0]
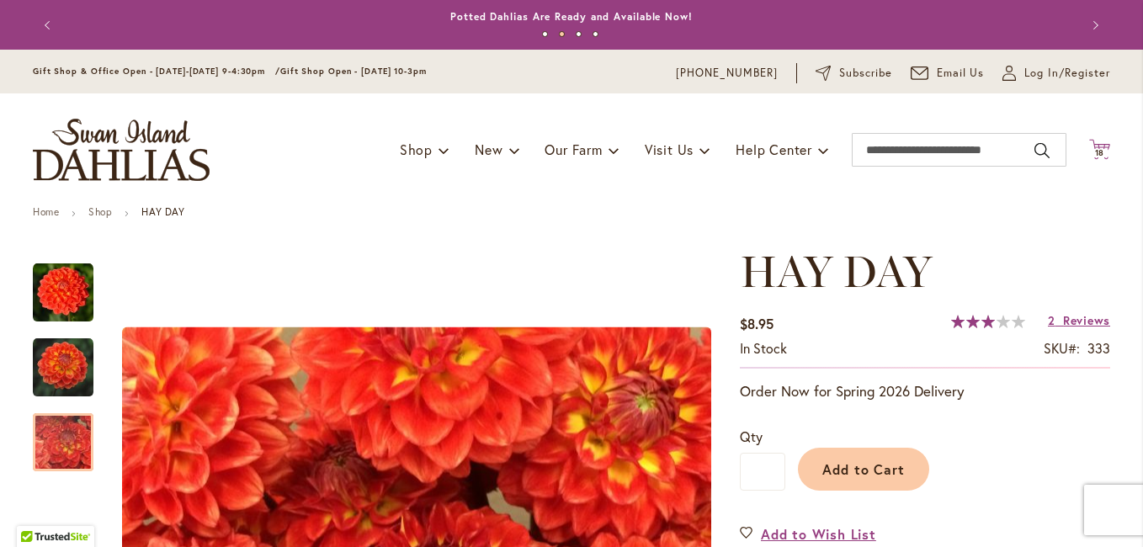
click at [1089, 143] on icon at bounding box center [1099, 149] width 21 height 20
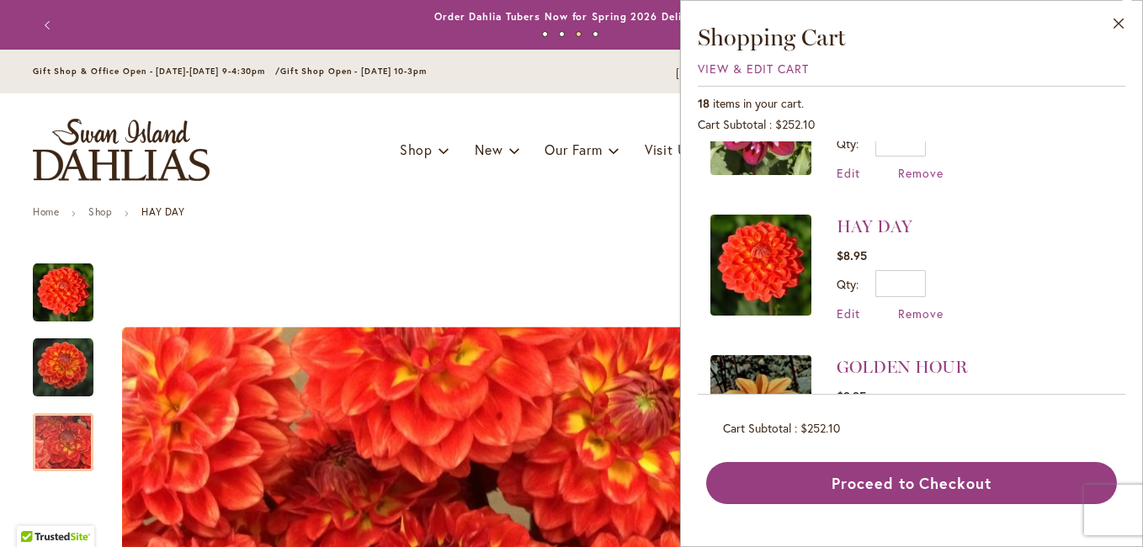
scroll to position [673, 0]
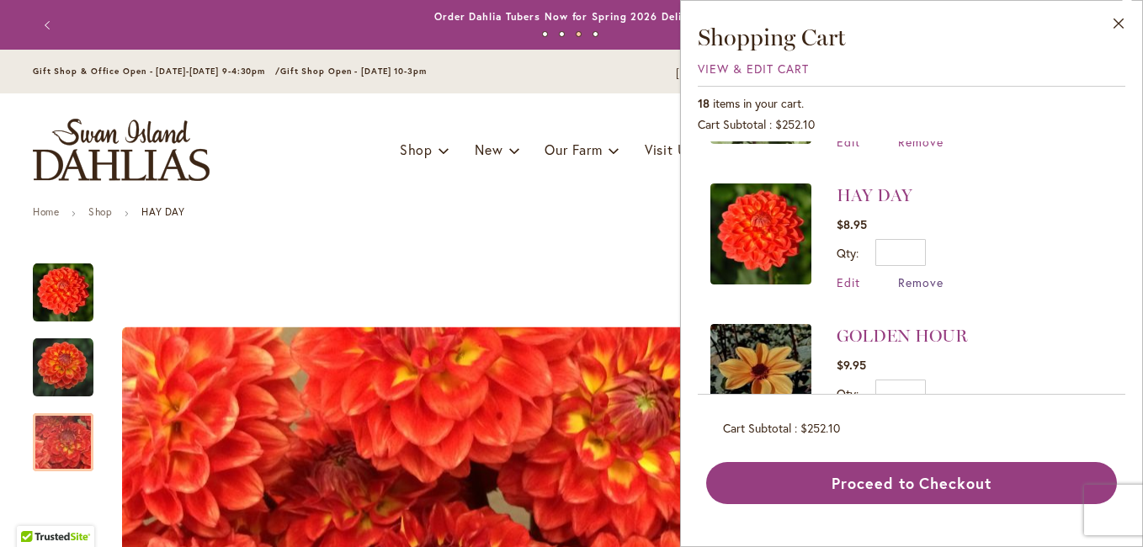
click at [920, 281] on span "Remove" at bounding box center [920, 282] width 45 height 16
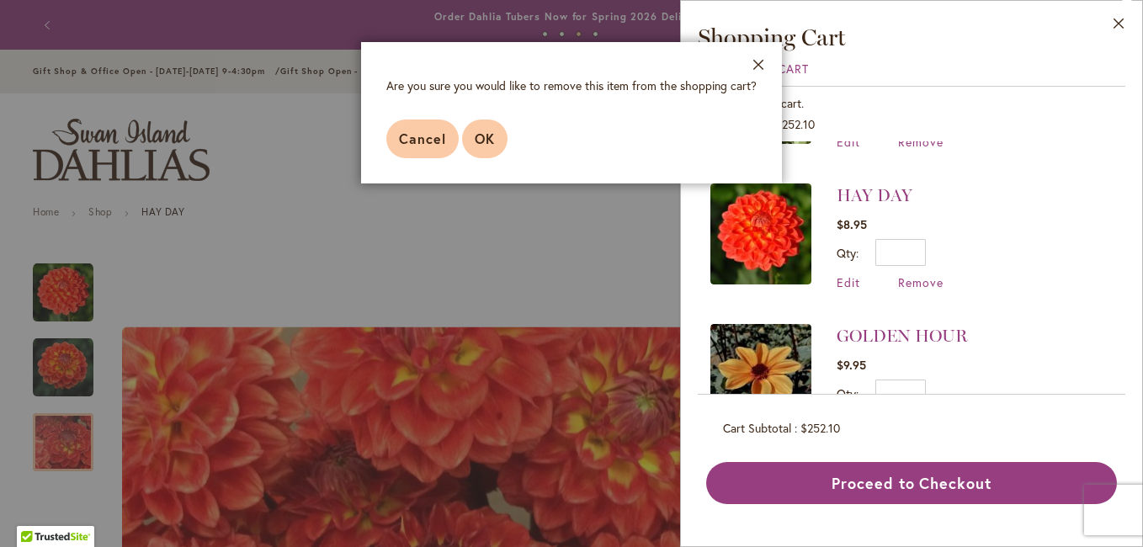
click at [478, 125] on button "OK" at bounding box center [484, 139] width 45 height 39
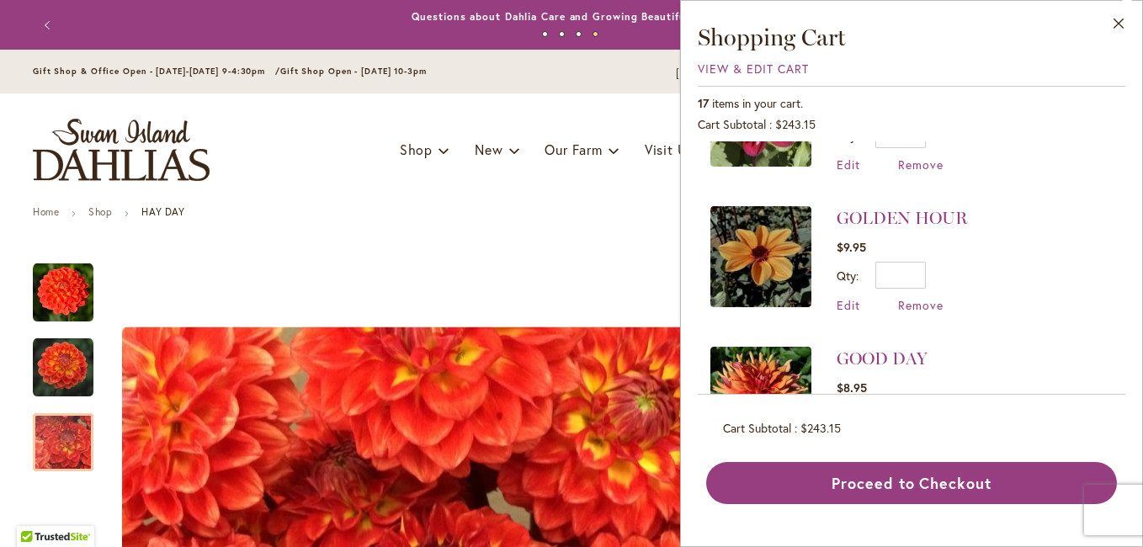
scroll to position [673, 0]
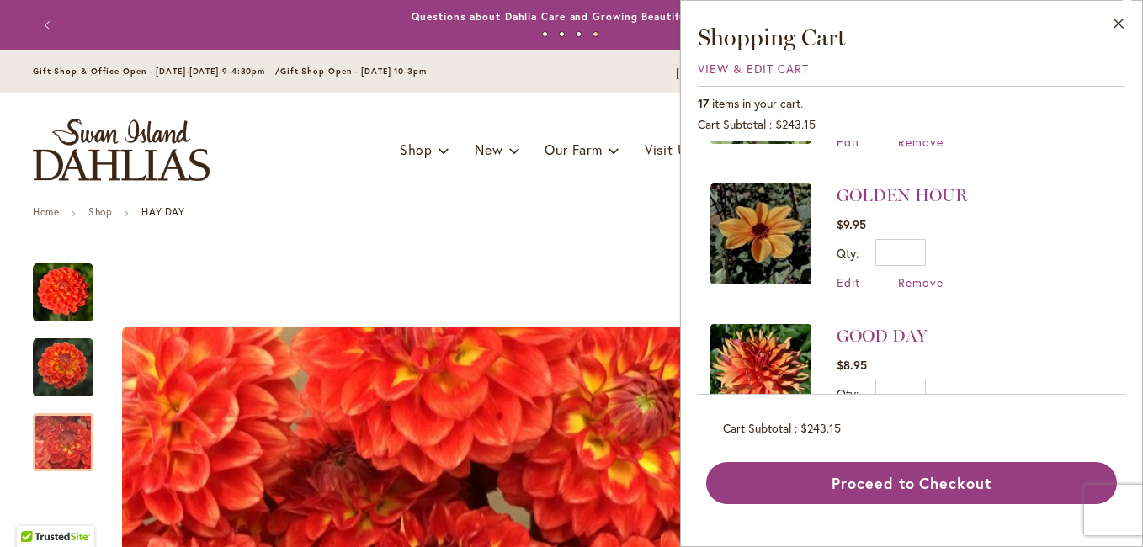
click at [766, 231] on img at bounding box center [760, 233] width 101 height 101
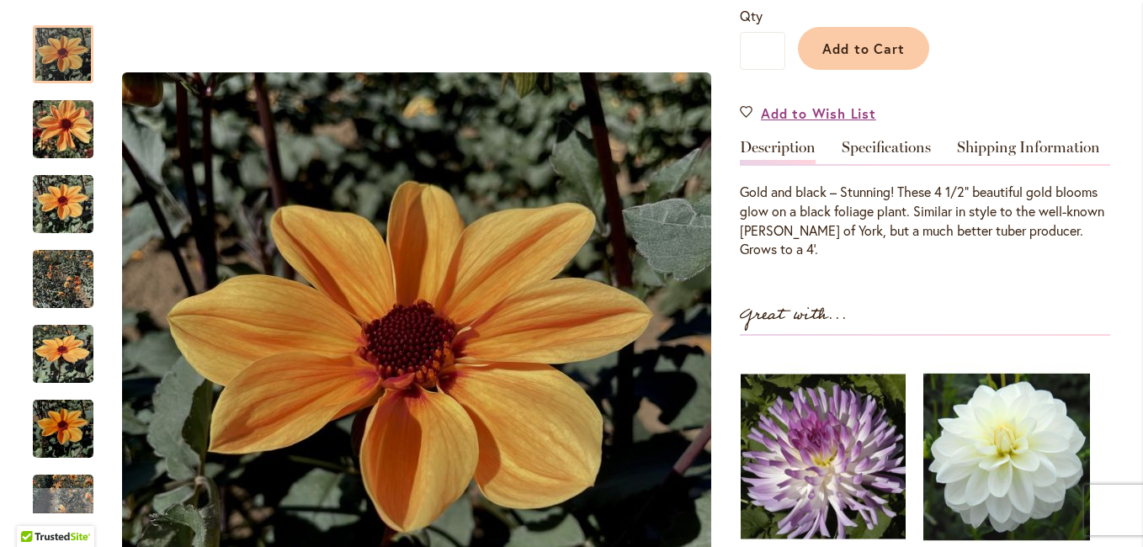
scroll to position [589, 0]
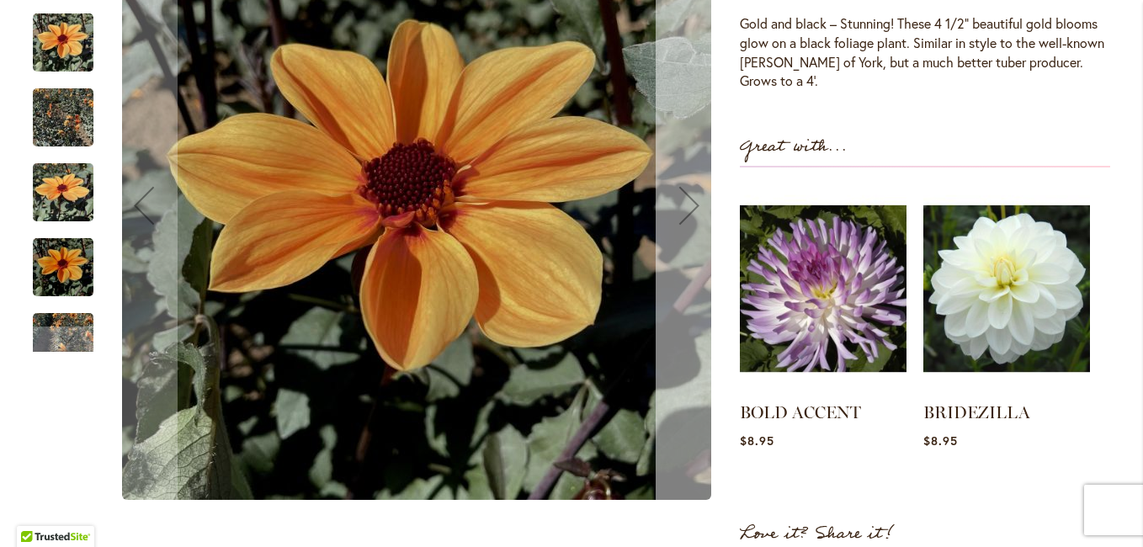
click at [684, 208] on div "Next" at bounding box center [689, 205] width 67 height 67
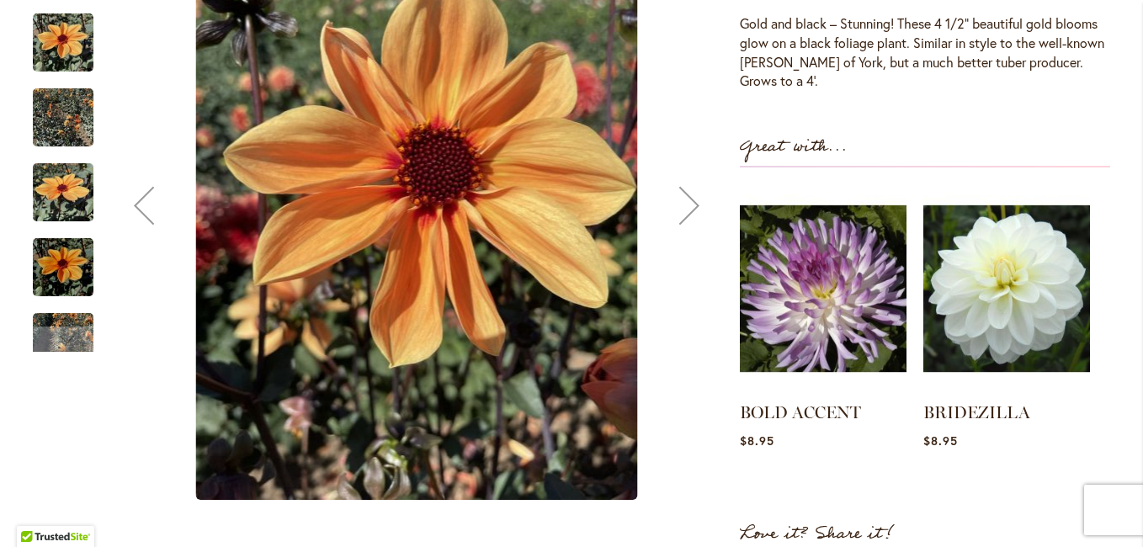
click at [684, 208] on div "Next" at bounding box center [689, 205] width 67 height 67
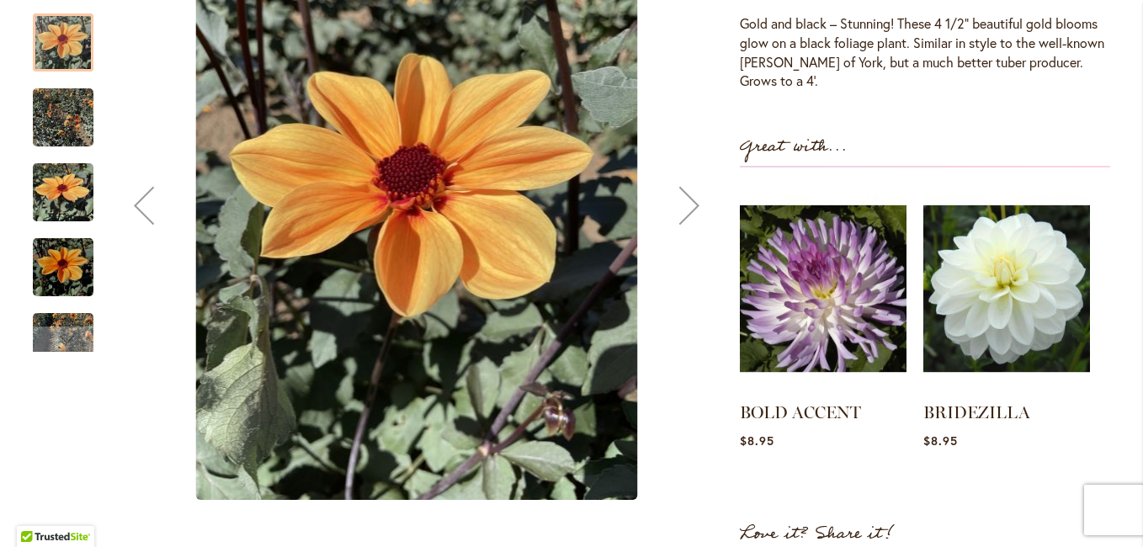
click at [684, 208] on div "Next" at bounding box center [689, 205] width 67 height 67
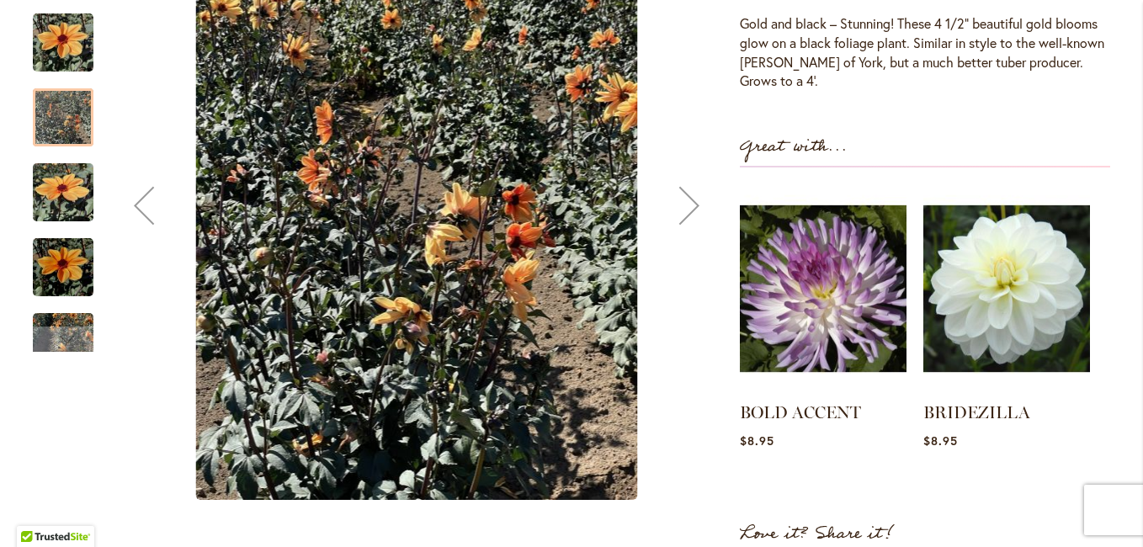
click at [684, 208] on div "Next" at bounding box center [689, 205] width 67 height 67
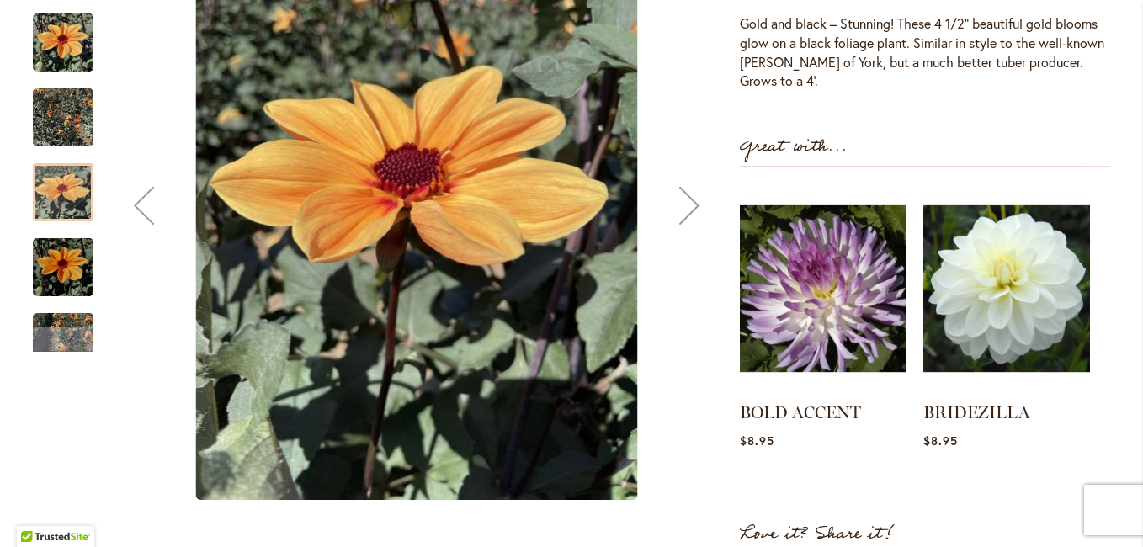
click at [684, 208] on div "Next" at bounding box center [689, 205] width 67 height 67
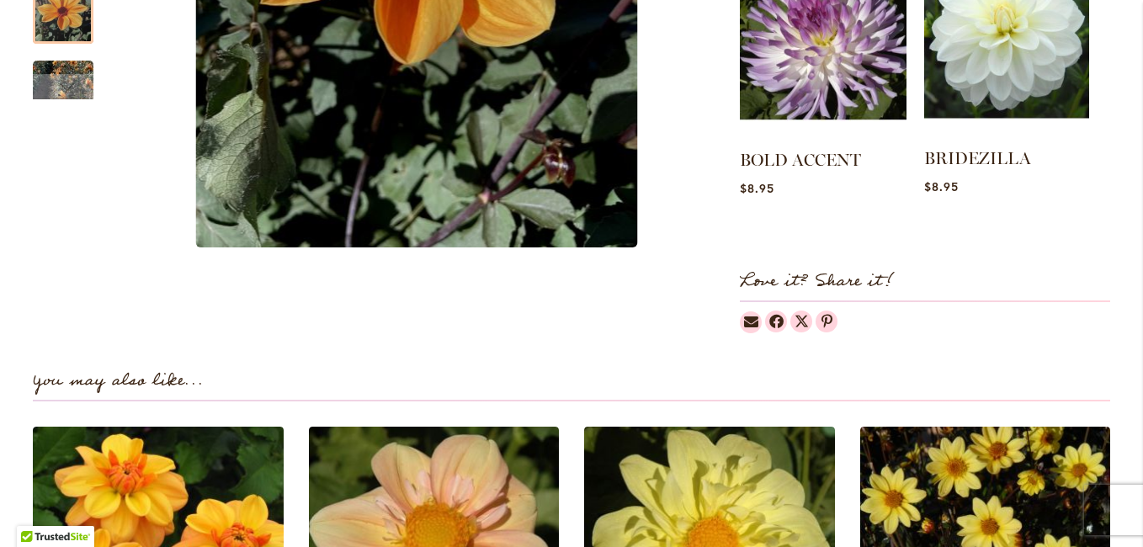
scroll to position [0, 0]
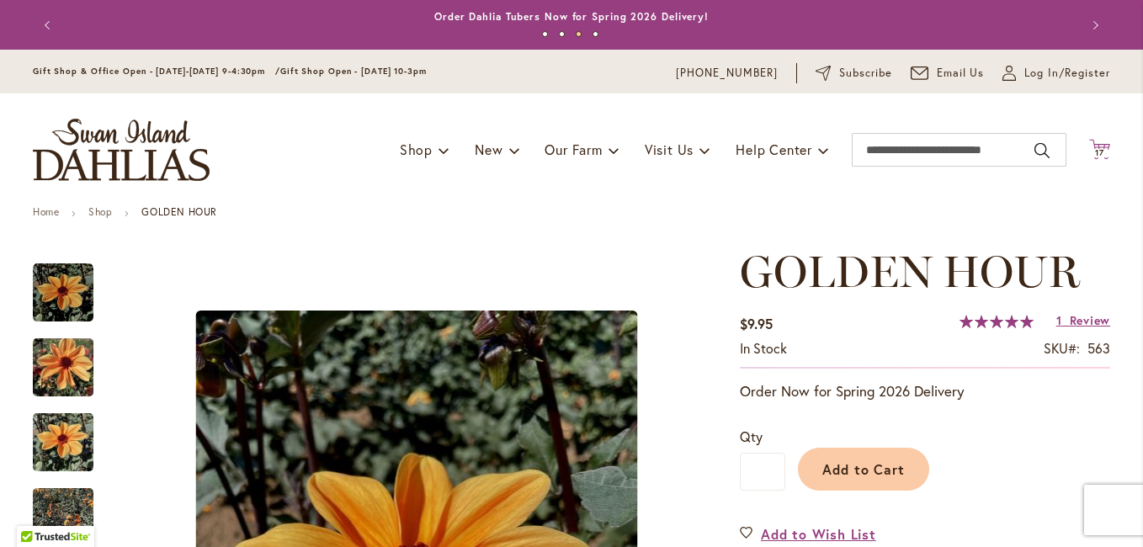
click at [1092, 146] on icon at bounding box center [1099, 149] width 21 height 20
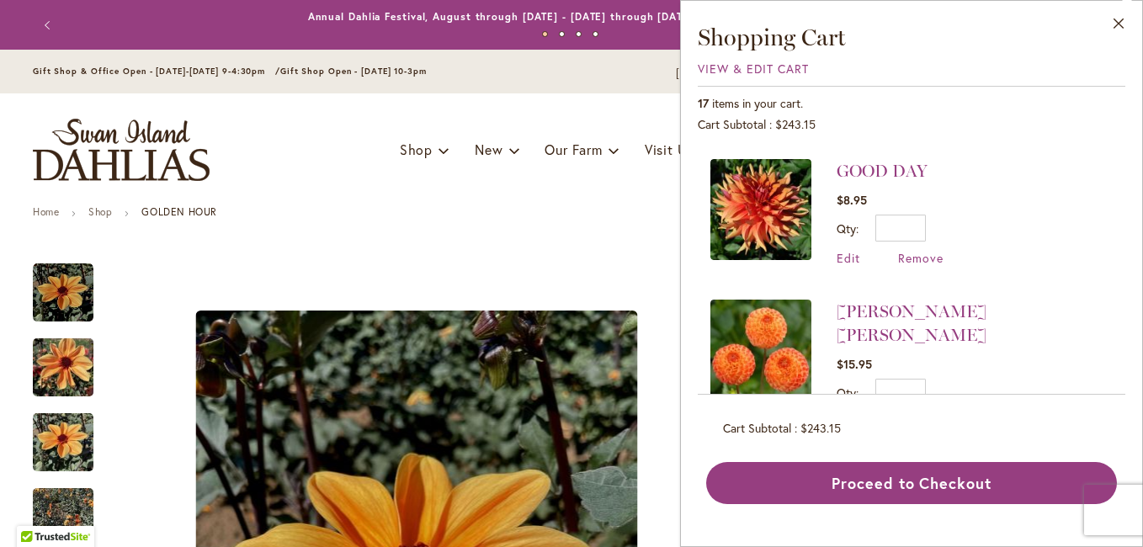
scroll to position [842, 0]
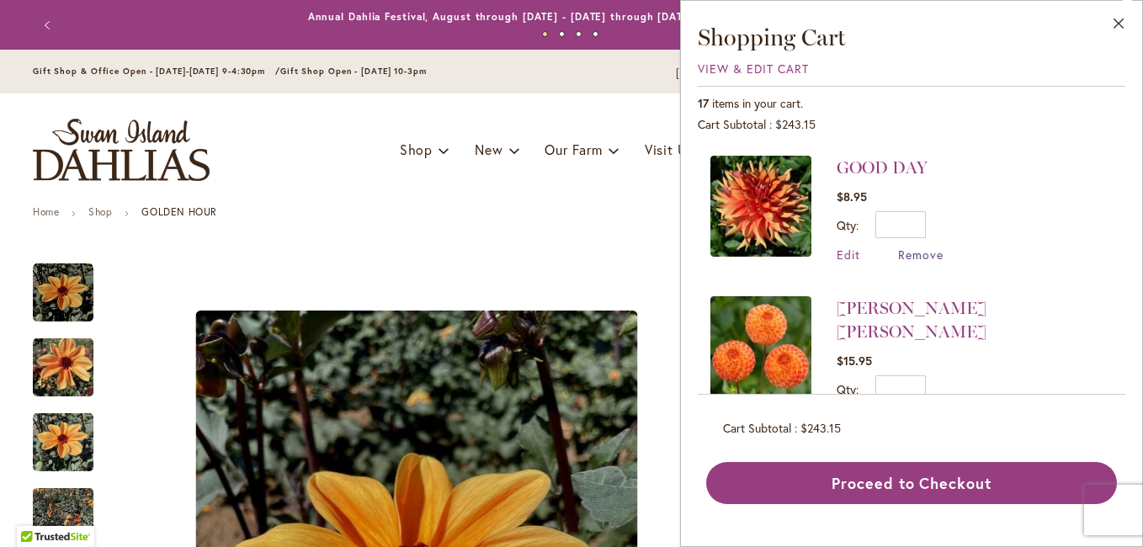
click at [921, 257] on span "Remove" at bounding box center [920, 255] width 45 height 16
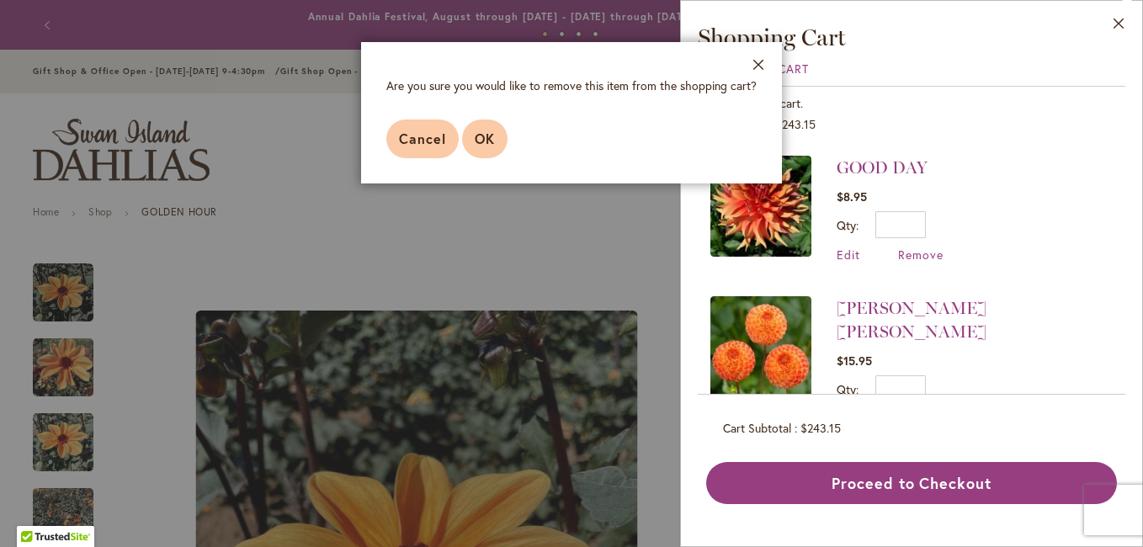
click at [476, 137] on span "OK" at bounding box center [485, 139] width 20 height 18
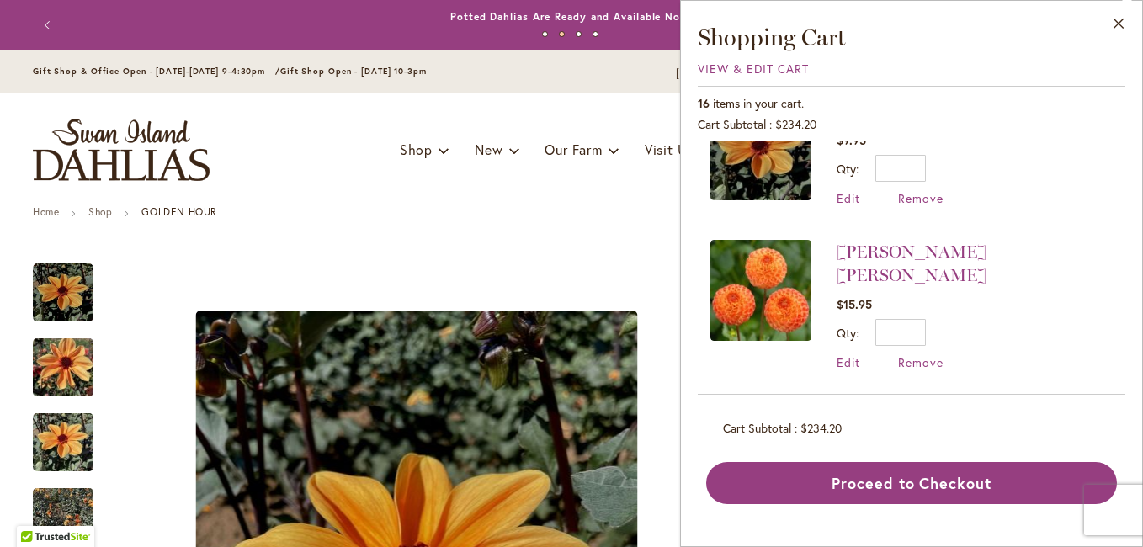
scroll to position [842, 0]
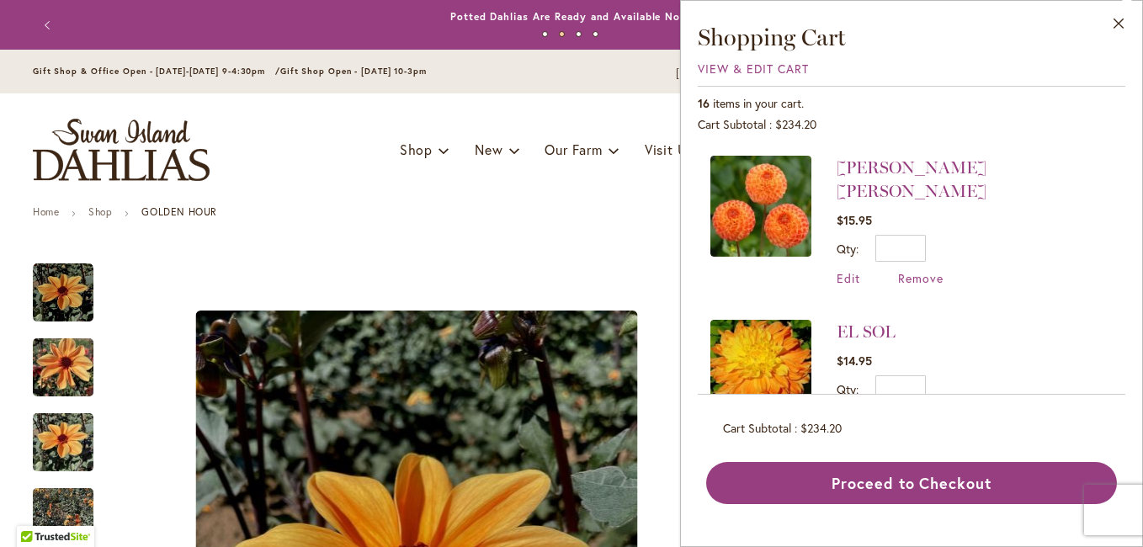
click at [761, 194] on img at bounding box center [760, 206] width 101 height 101
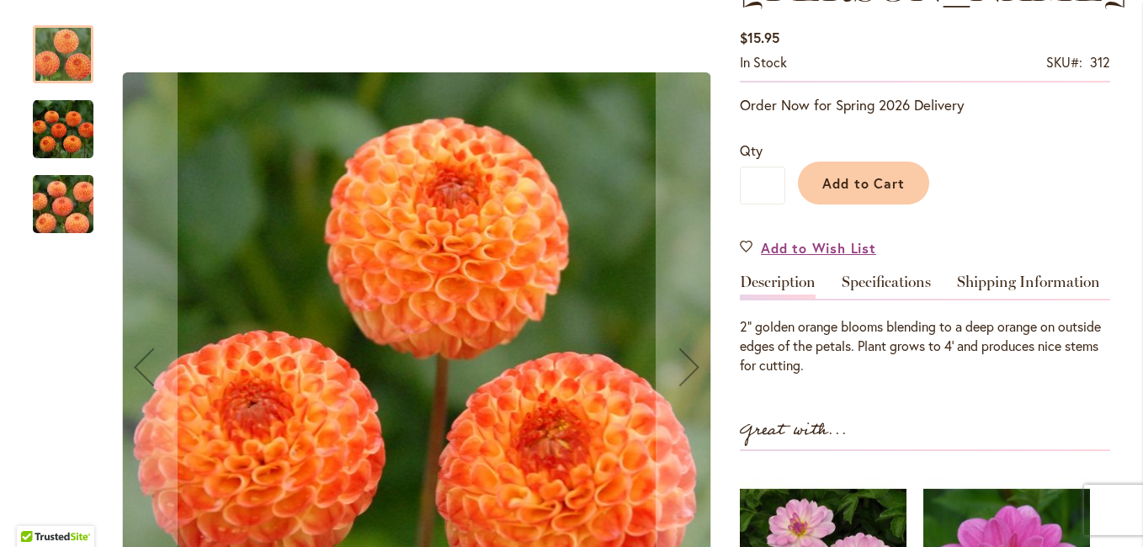
scroll to position [421, 0]
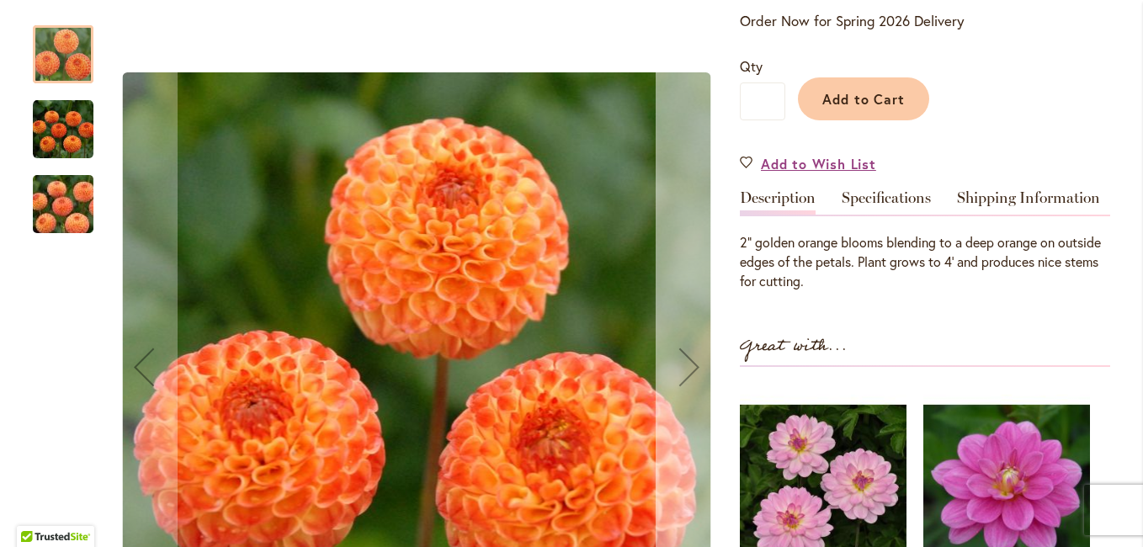
click at [681, 351] on div "Next" at bounding box center [689, 366] width 67 height 67
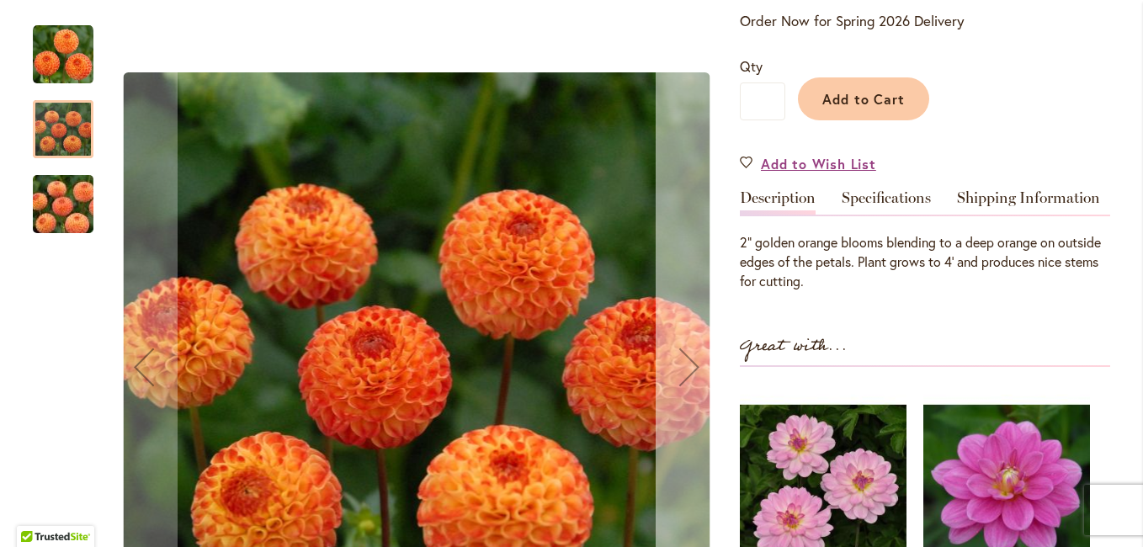
click at [681, 351] on div "Next" at bounding box center [689, 366] width 67 height 67
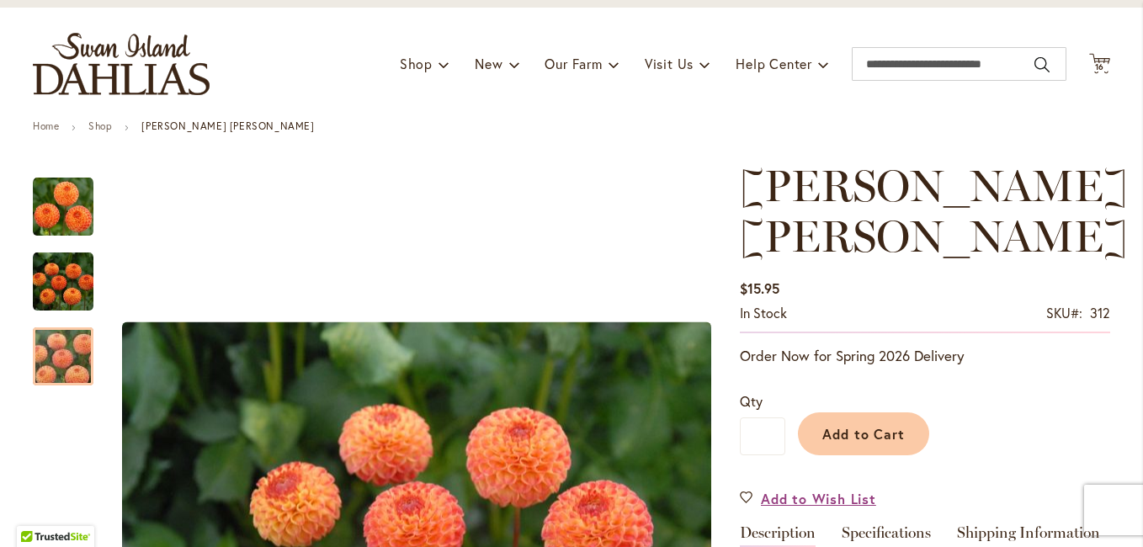
scroll to position [0, 0]
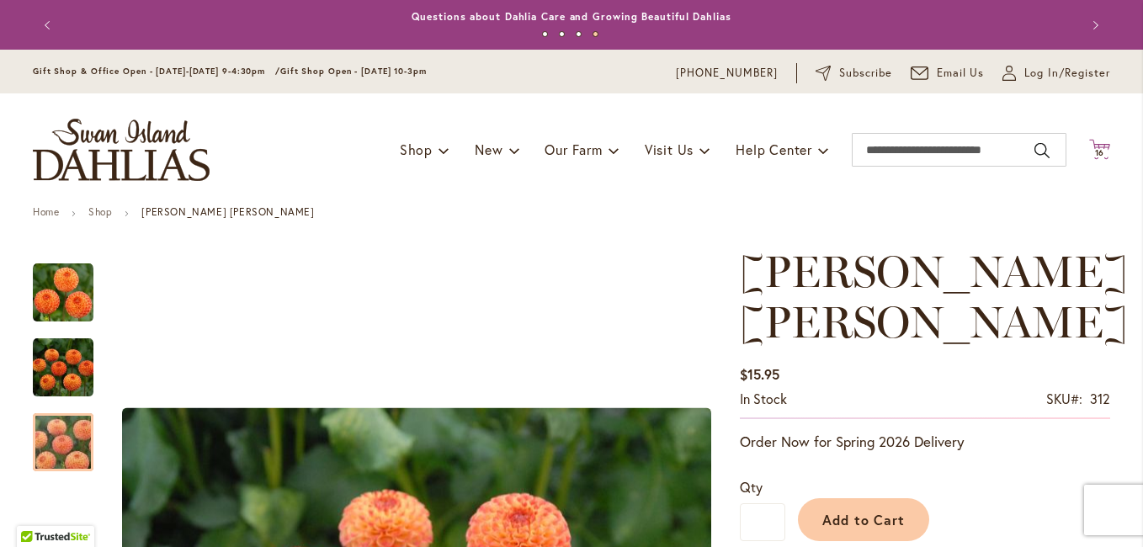
click at [1096, 148] on span "16" at bounding box center [1100, 152] width 10 height 11
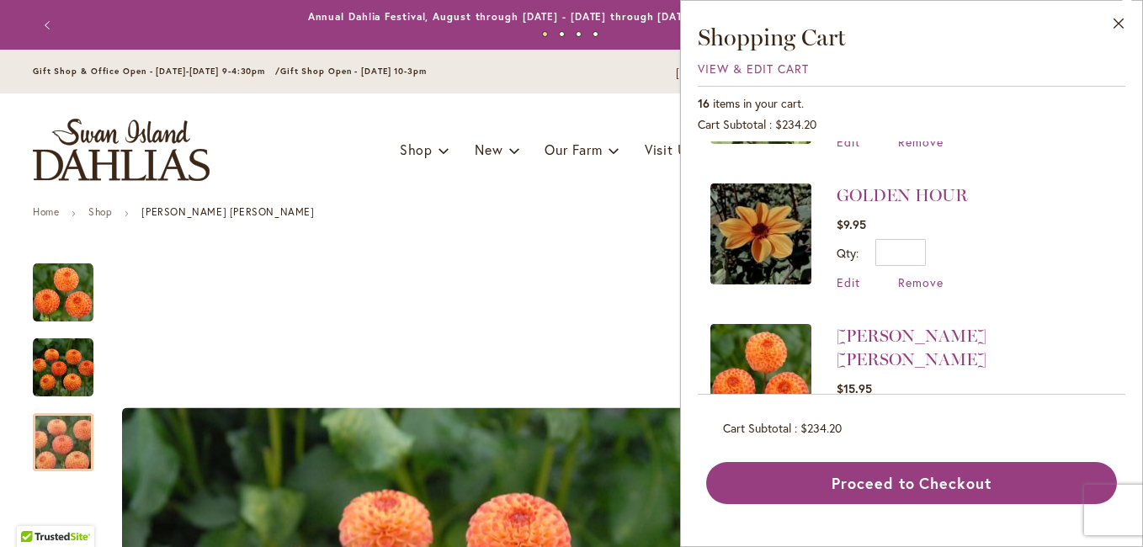
scroll to position [842, 0]
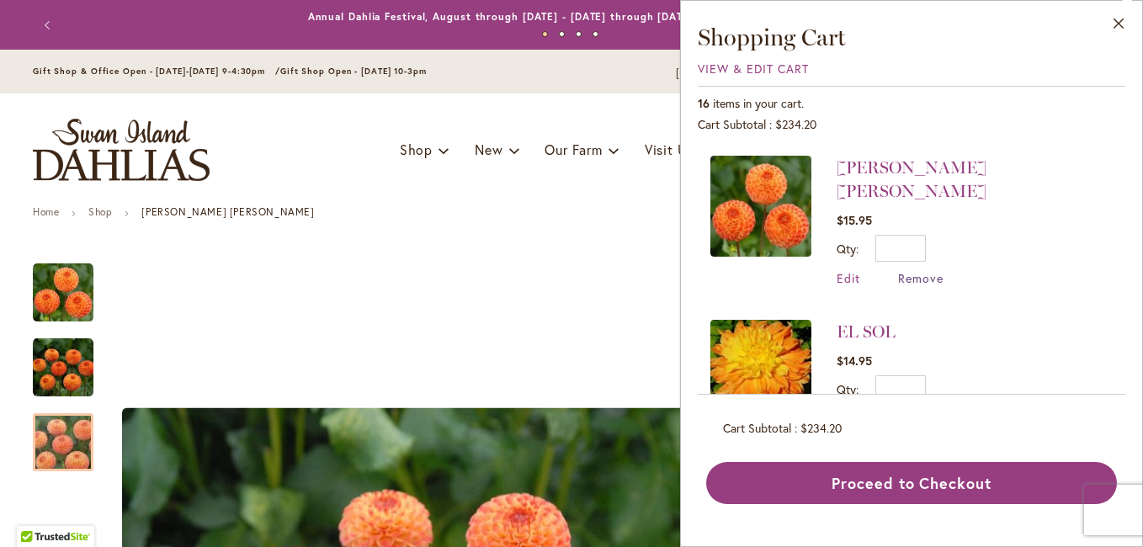
click at [922, 270] on span "Remove" at bounding box center [920, 278] width 45 height 16
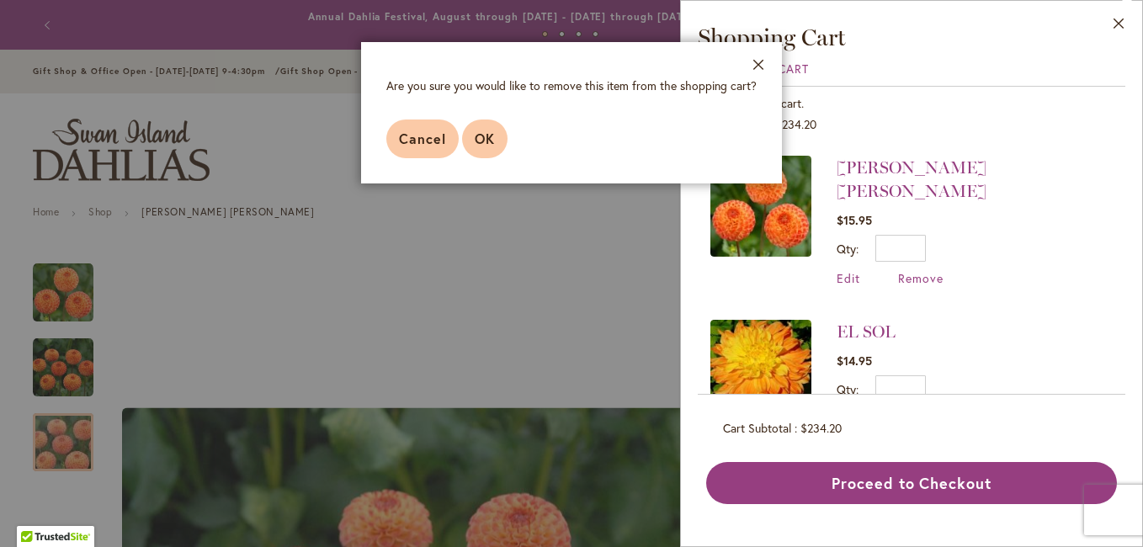
click at [482, 138] on span "OK" at bounding box center [485, 139] width 20 height 18
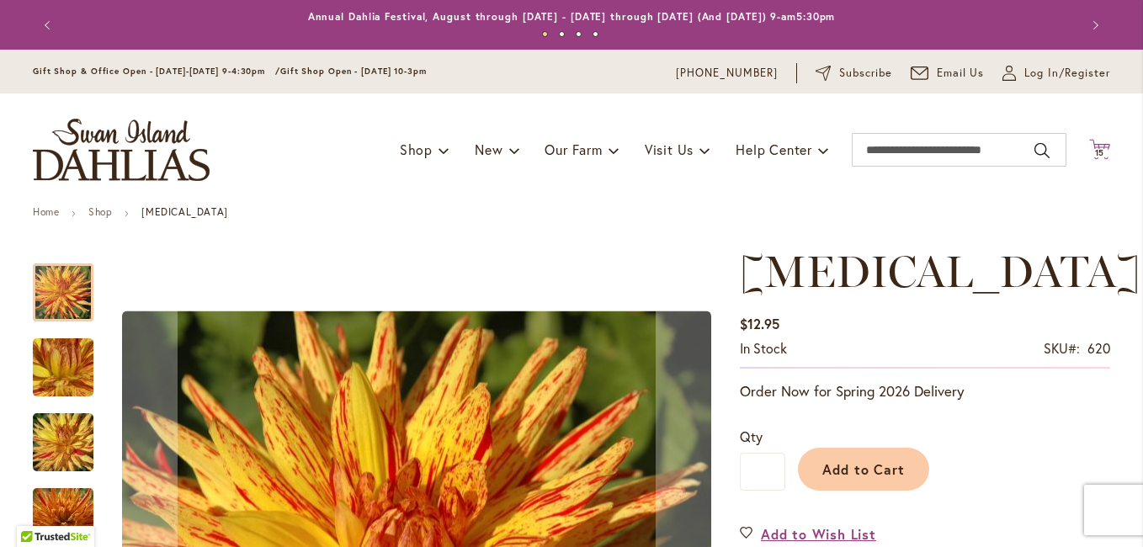
click at [1093, 139] on icon "Cart .cls-1 { fill: #231f20; }" at bounding box center [1099, 149] width 21 height 21
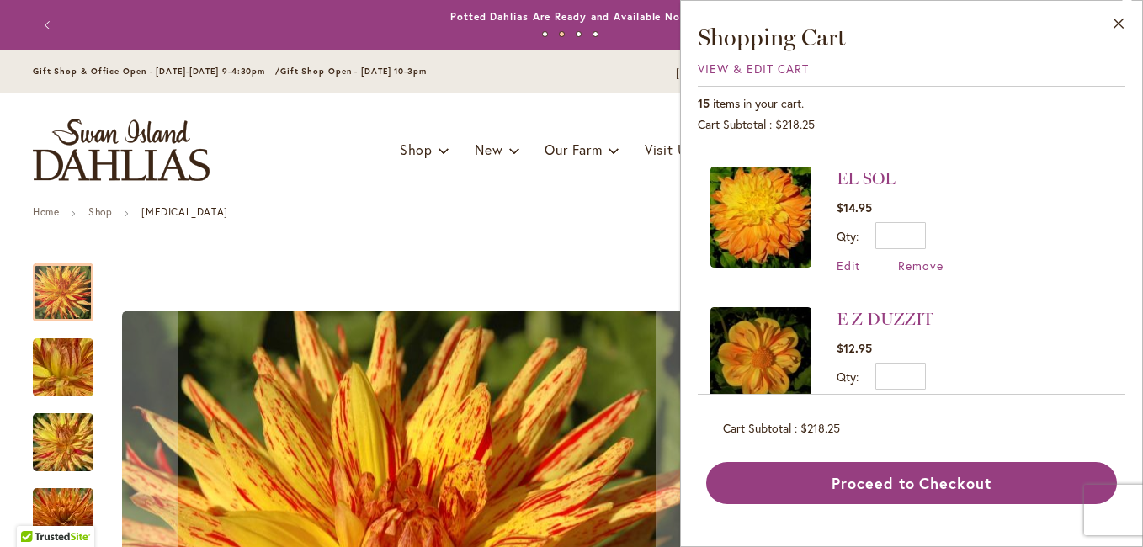
scroll to position [842, 0]
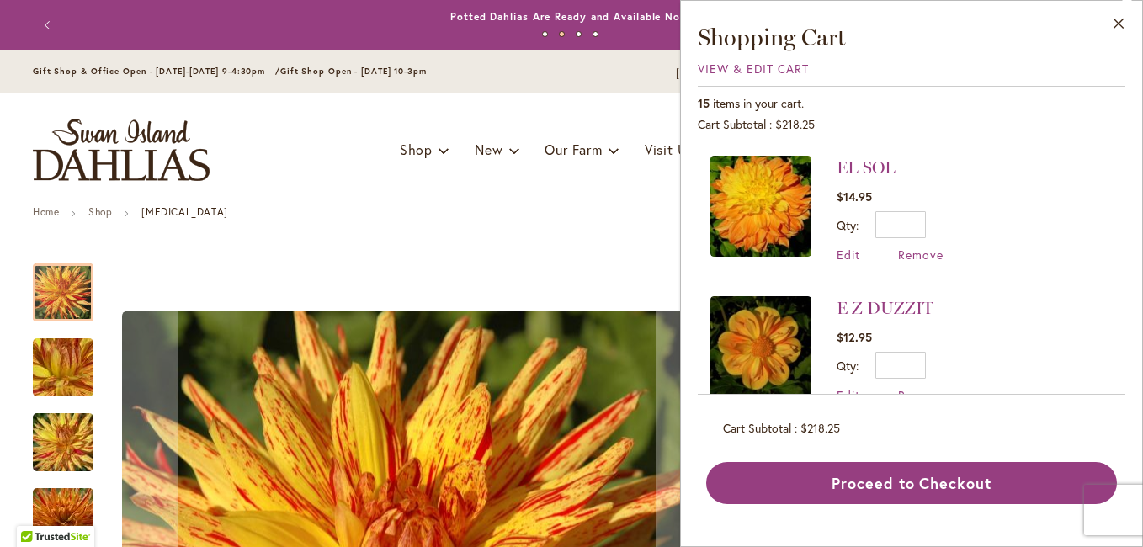
click at [770, 200] on img at bounding box center [760, 206] width 101 height 101
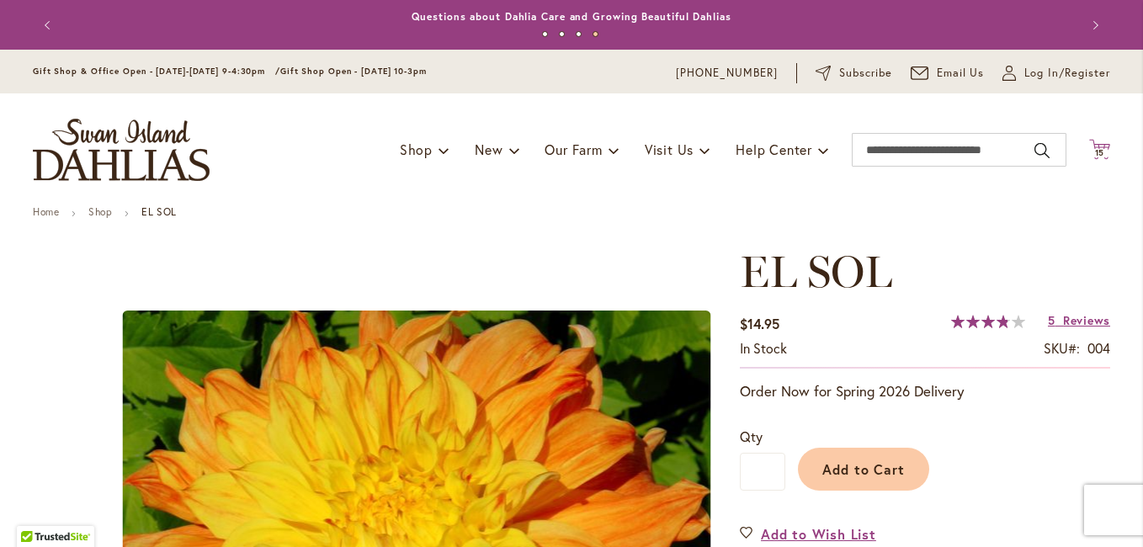
click at [1095, 151] on span "15" at bounding box center [1100, 152] width 10 height 11
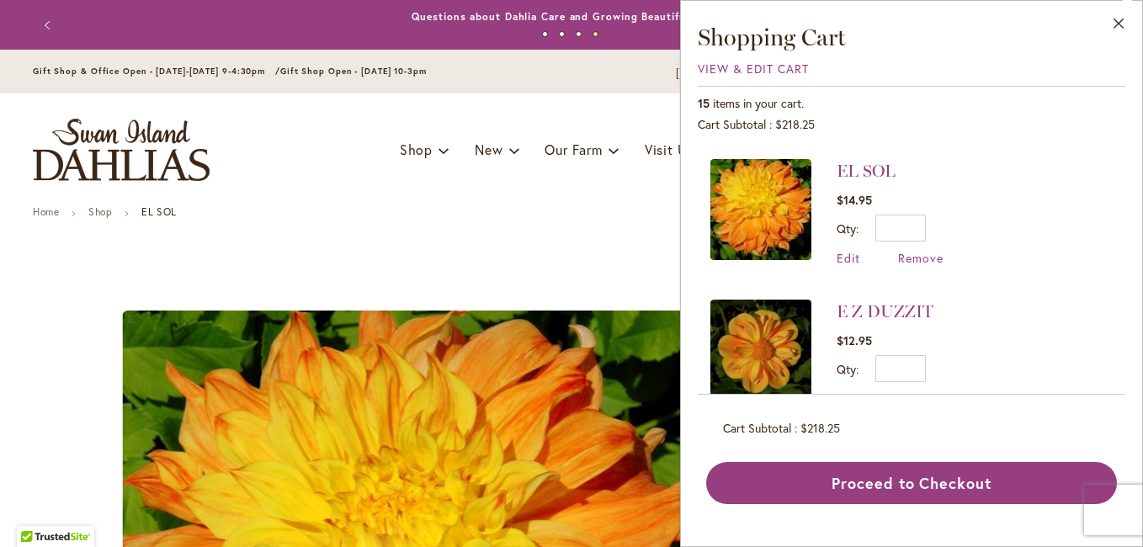
scroll to position [842, 0]
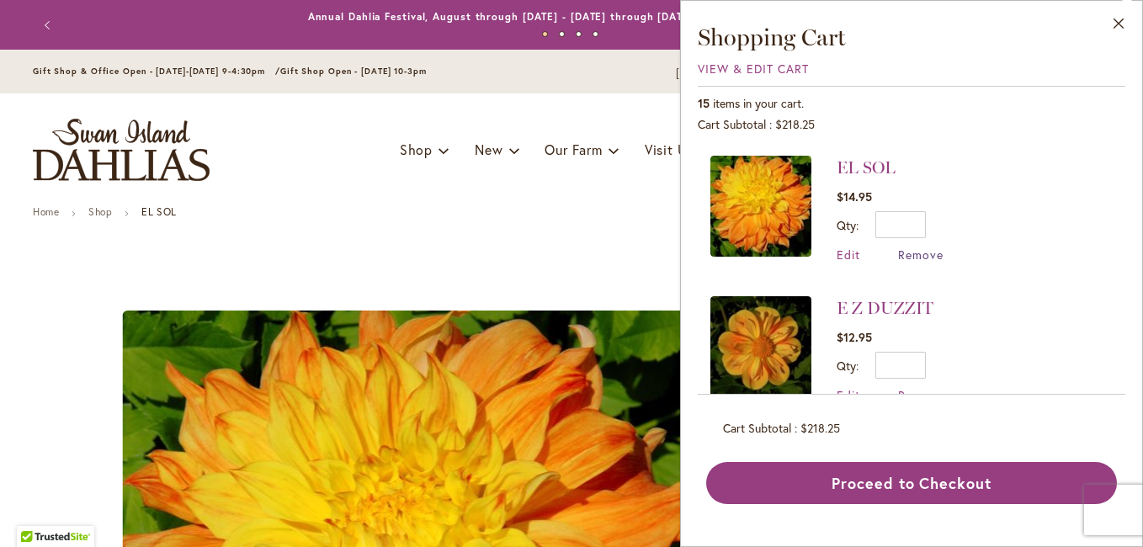
click at [922, 252] on span "Remove" at bounding box center [920, 255] width 45 height 16
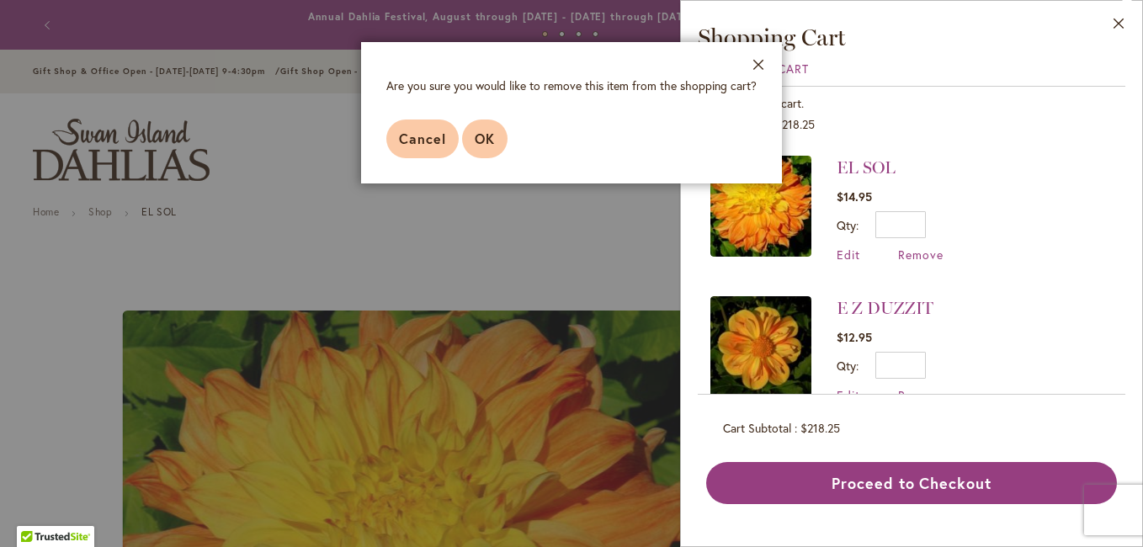
click at [483, 130] on span "OK" at bounding box center [485, 139] width 20 height 18
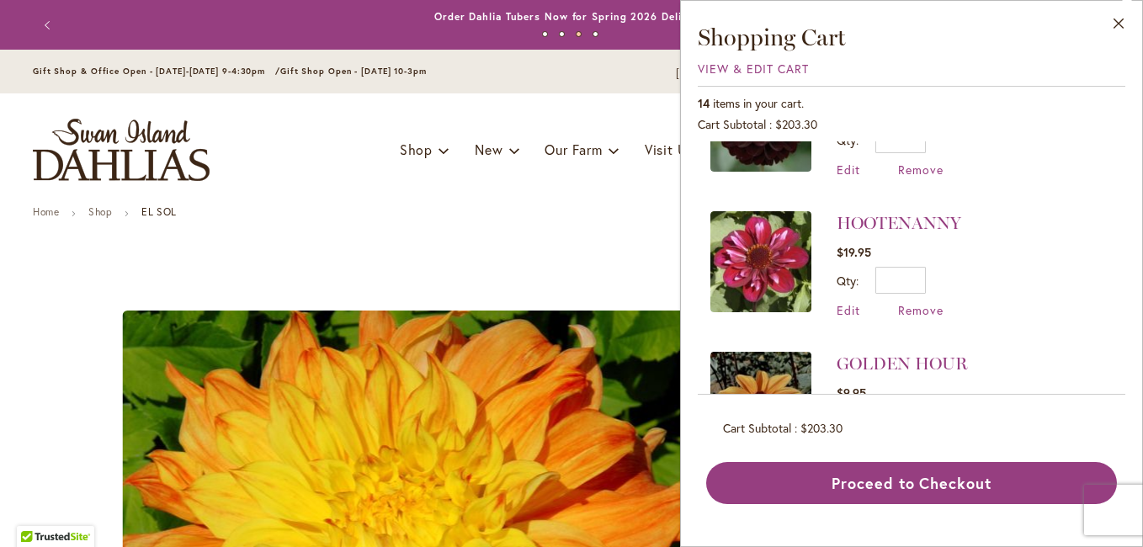
scroll to position [589, 0]
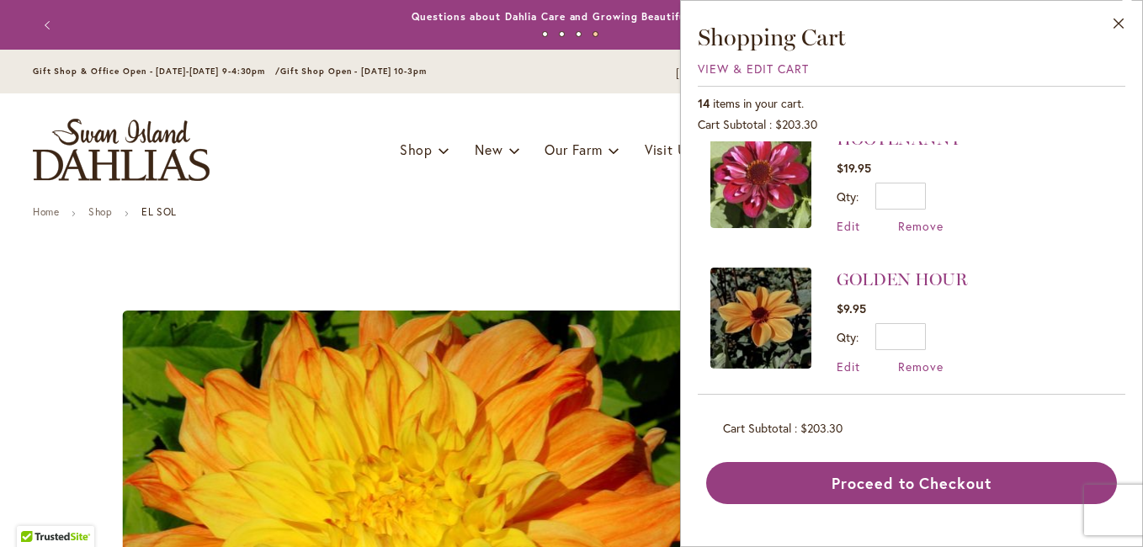
click at [774, 176] on img at bounding box center [760, 177] width 101 height 101
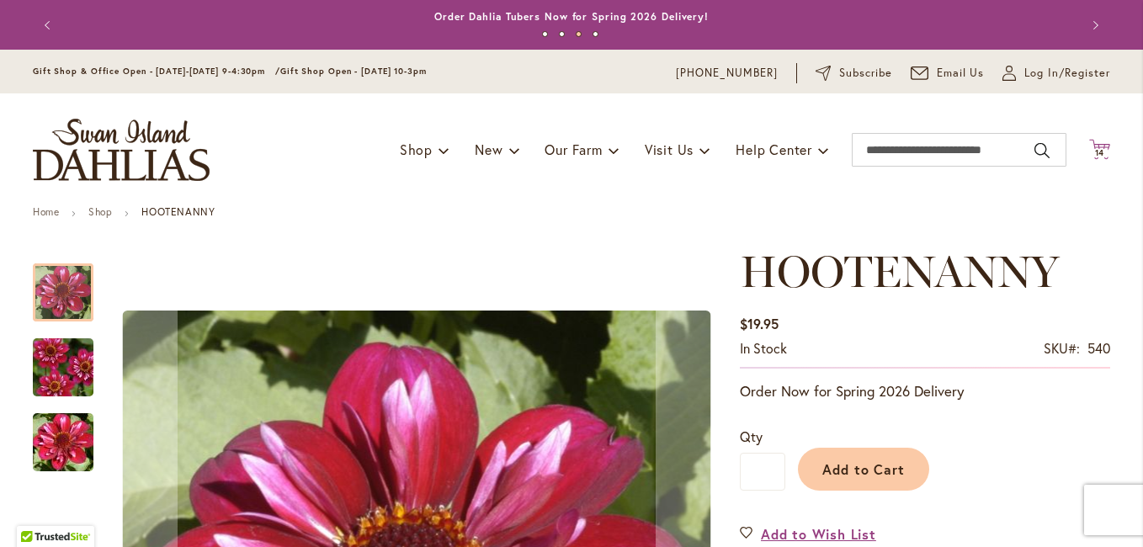
click at [1097, 148] on span "14" at bounding box center [1100, 152] width 10 height 11
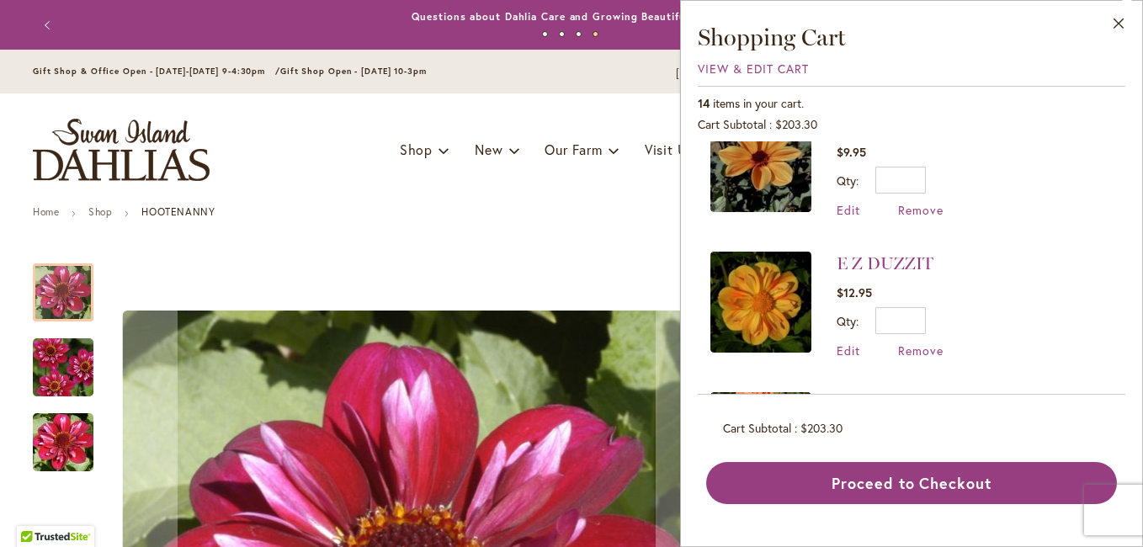
scroll to position [757, 0]
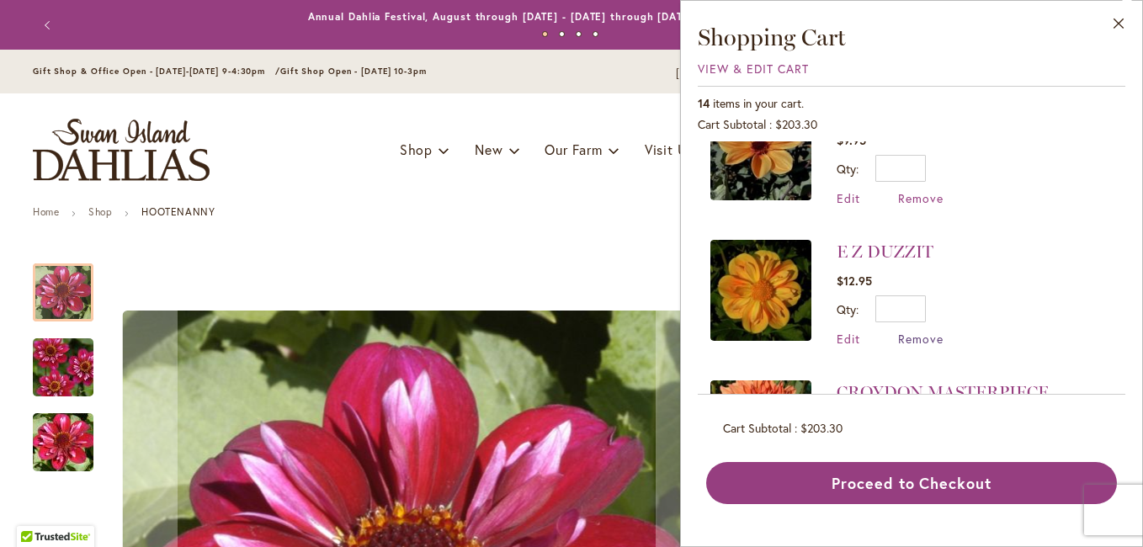
click at [932, 340] on span "Remove" at bounding box center [920, 339] width 45 height 16
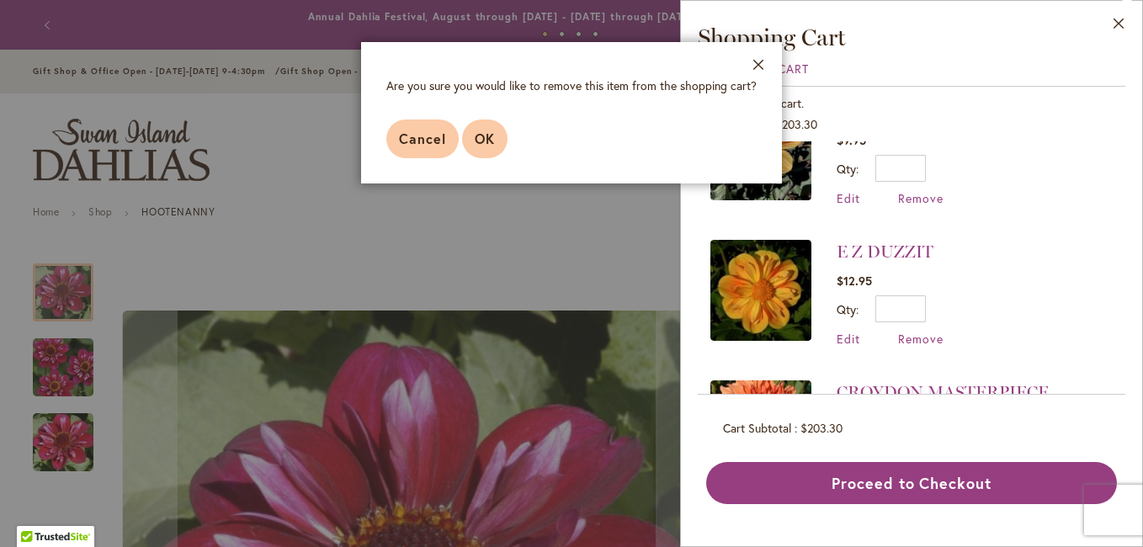
click at [487, 135] on span "OK" at bounding box center [485, 139] width 20 height 18
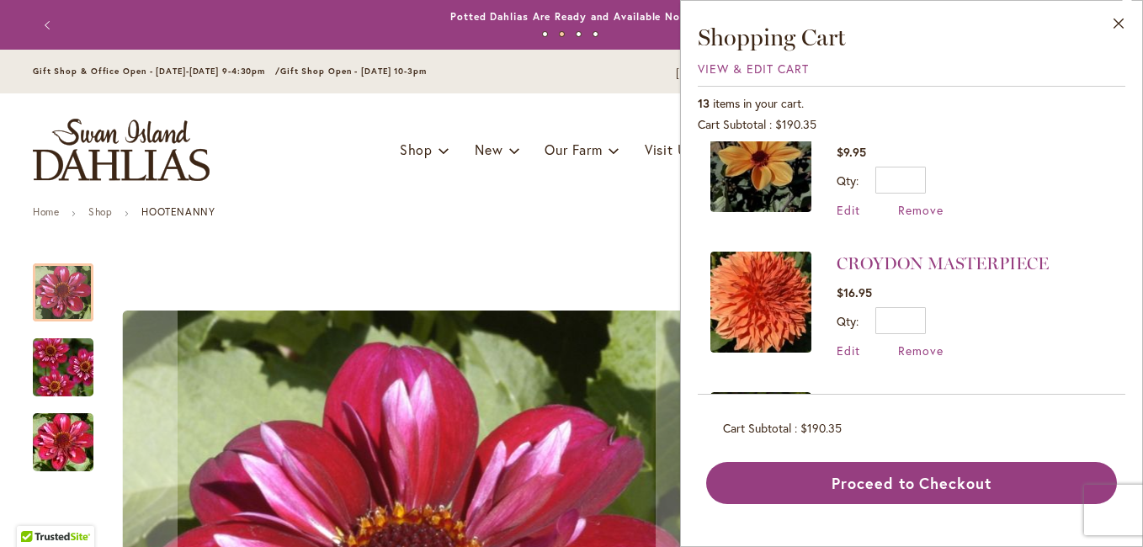
scroll to position [757, 0]
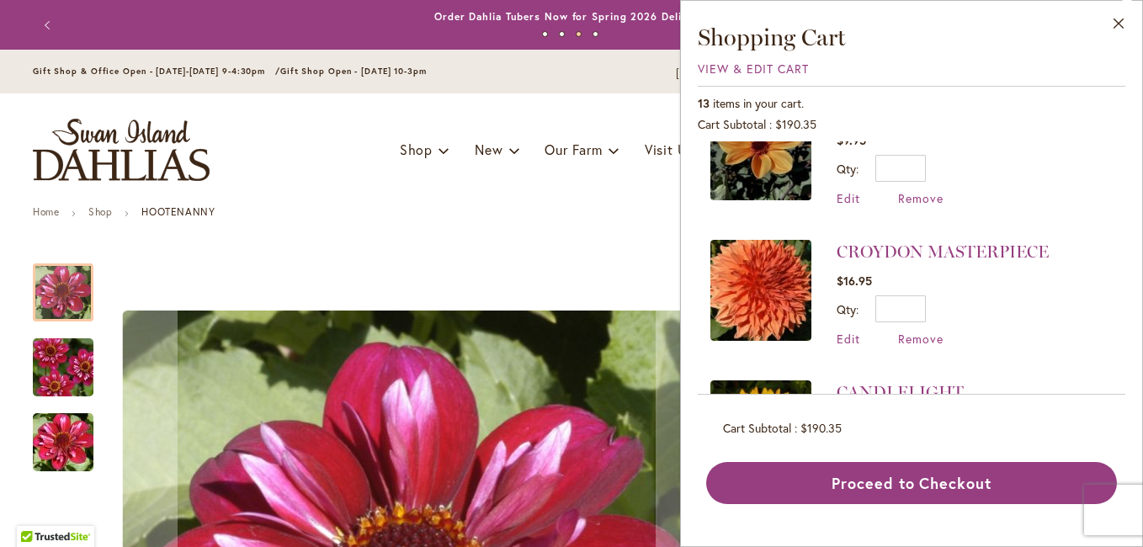
click at [769, 278] on img at bounding box center [760, 290] width 101 height 101
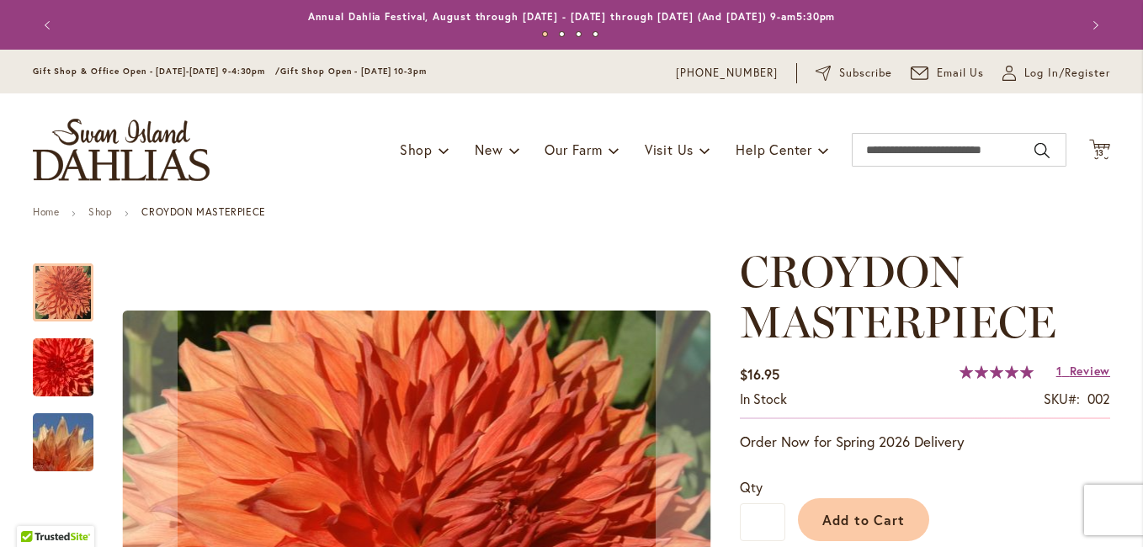
scroll to position [337, 0]
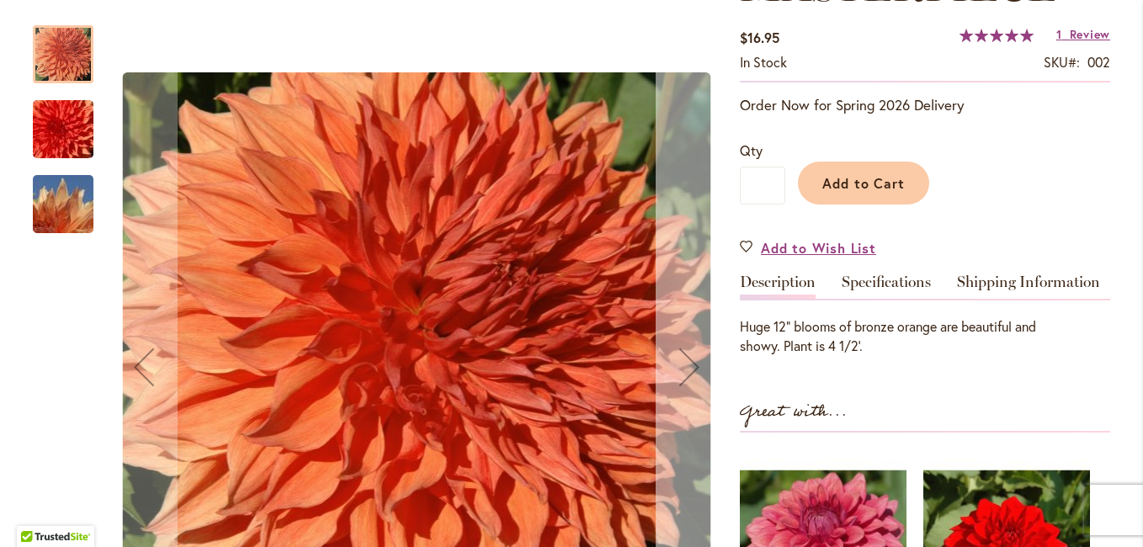
click at [681, 364] on div "Next" at bounding box center [689, 366] width 67 height 67
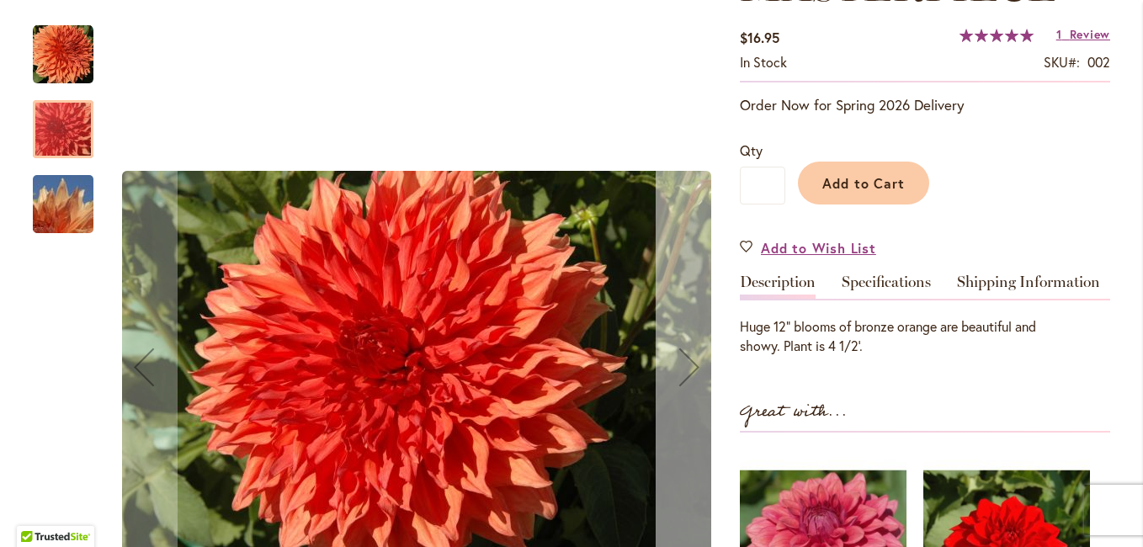
click at [681, 364] on div "Next" at bounding box center [689, 366] width 67 height 67
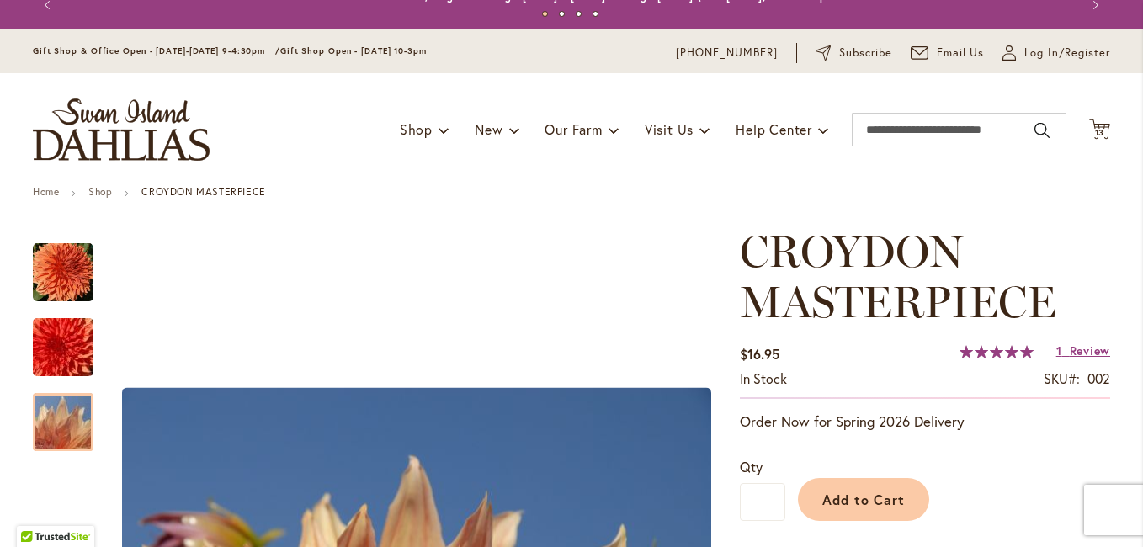
scroll to position [0, 0]
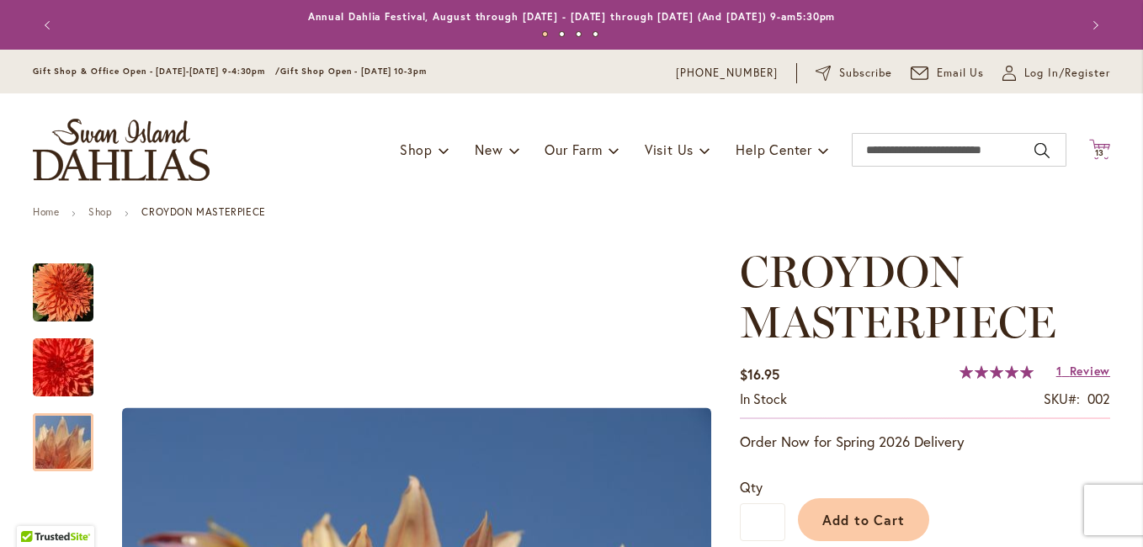
click at [1096, 149] on span "13" at bounding box center [1100, 152] width 10 height 11
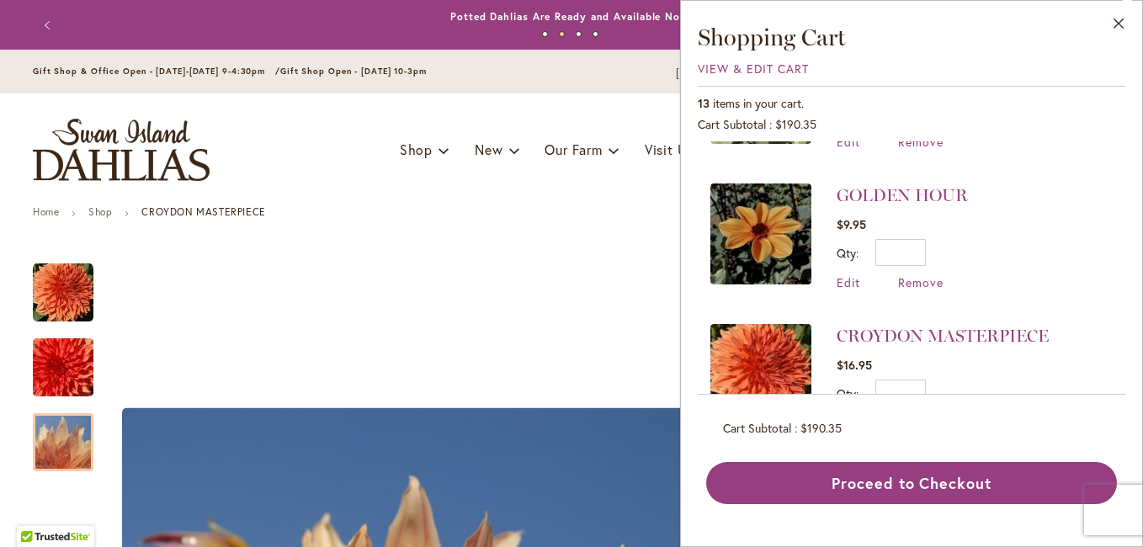
scroll to position [757, 0]
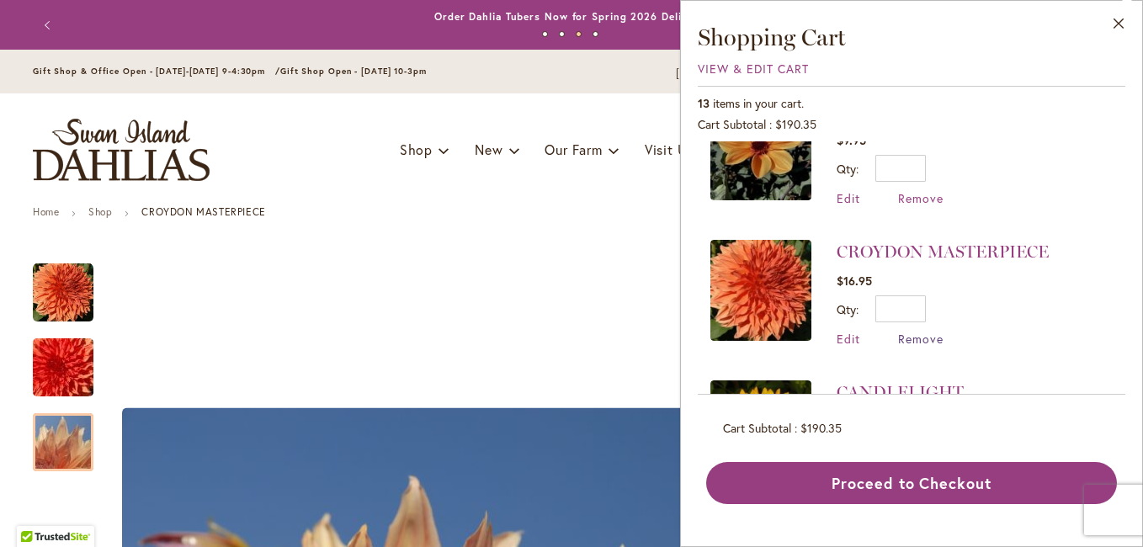
click at [923, 339] on span "Remove" at bounding box center [920, 339] width 45 height 16
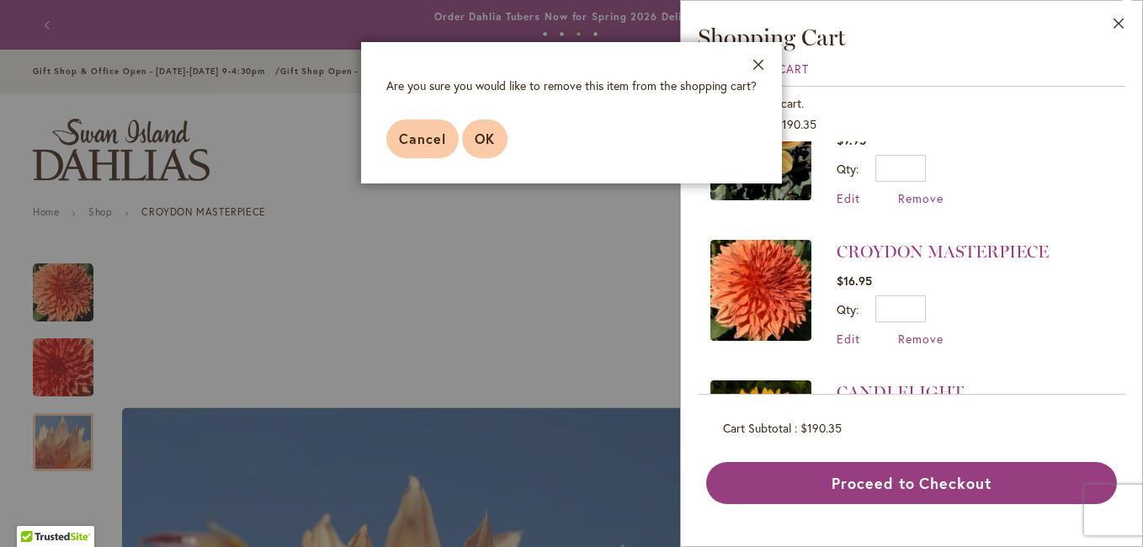
click at [476, 134] on span "OK" at bounding box center [485, 139] width 20 height 18
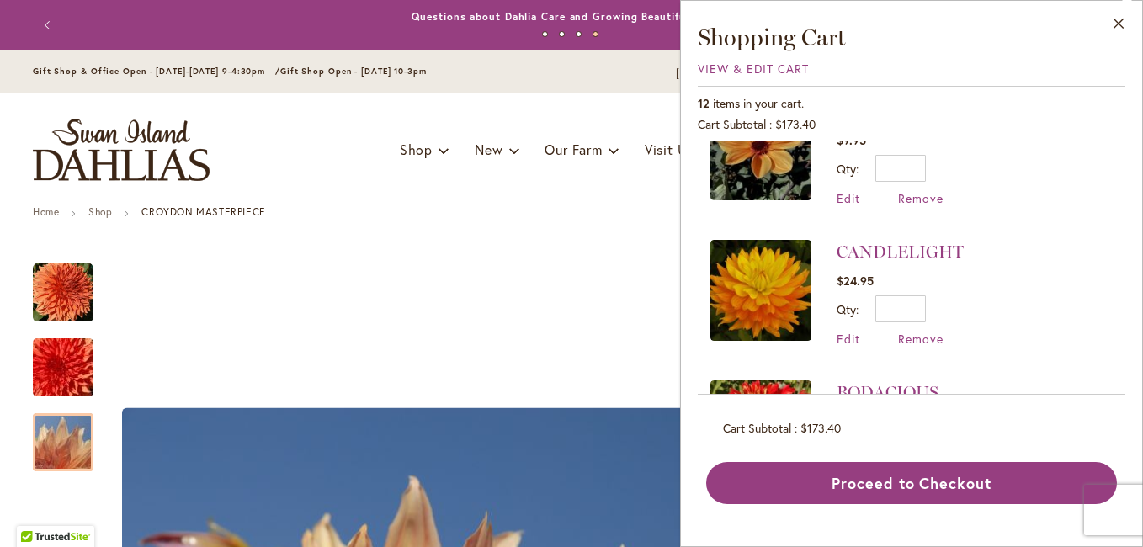
scroll to position [842, 0]
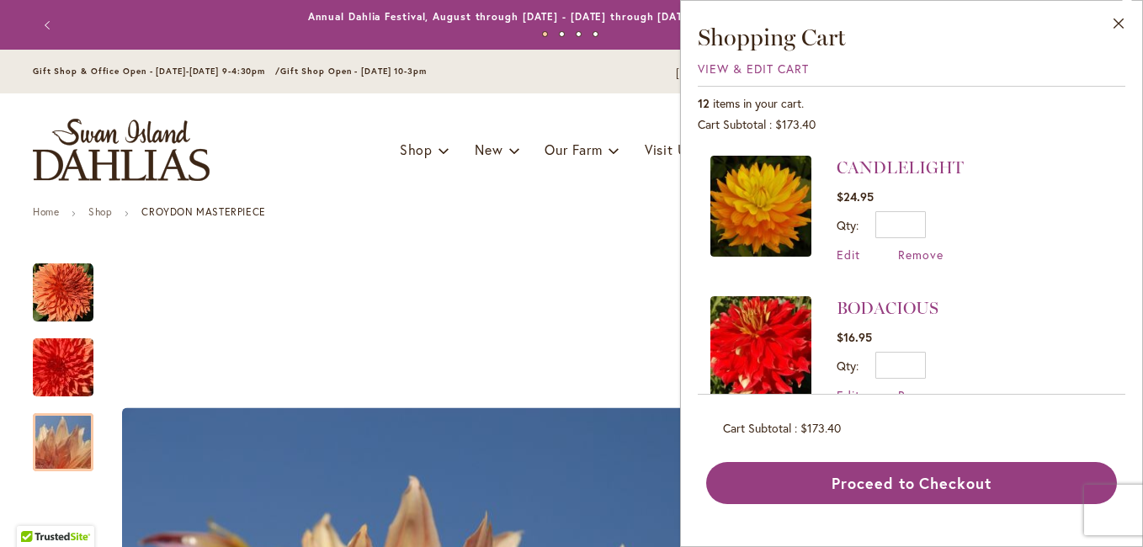
click at [770, 199] on img at bounding box center [760, 206] width 101 height 101
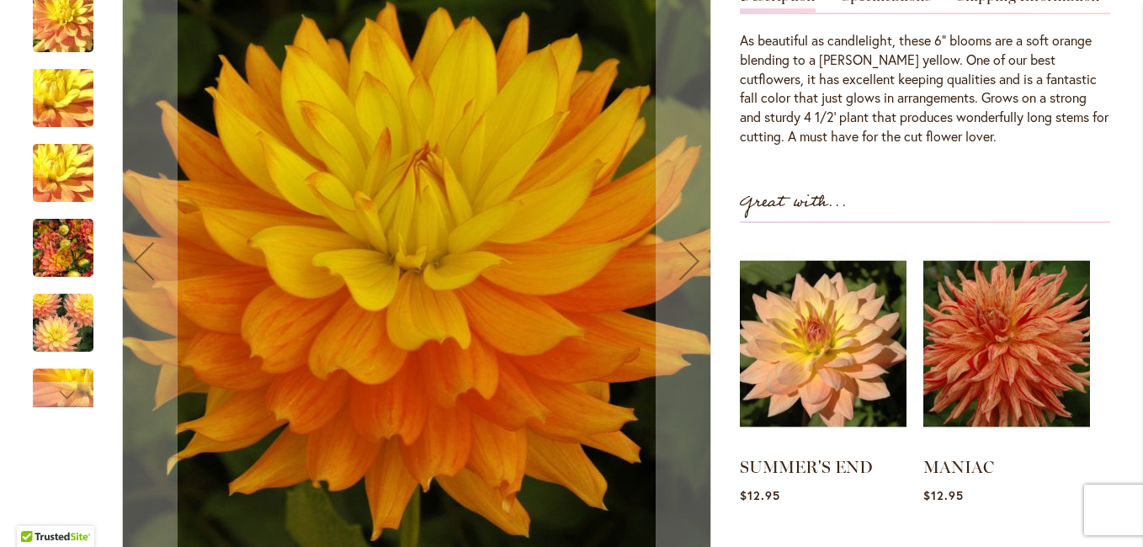
scroll to position [589, 0]
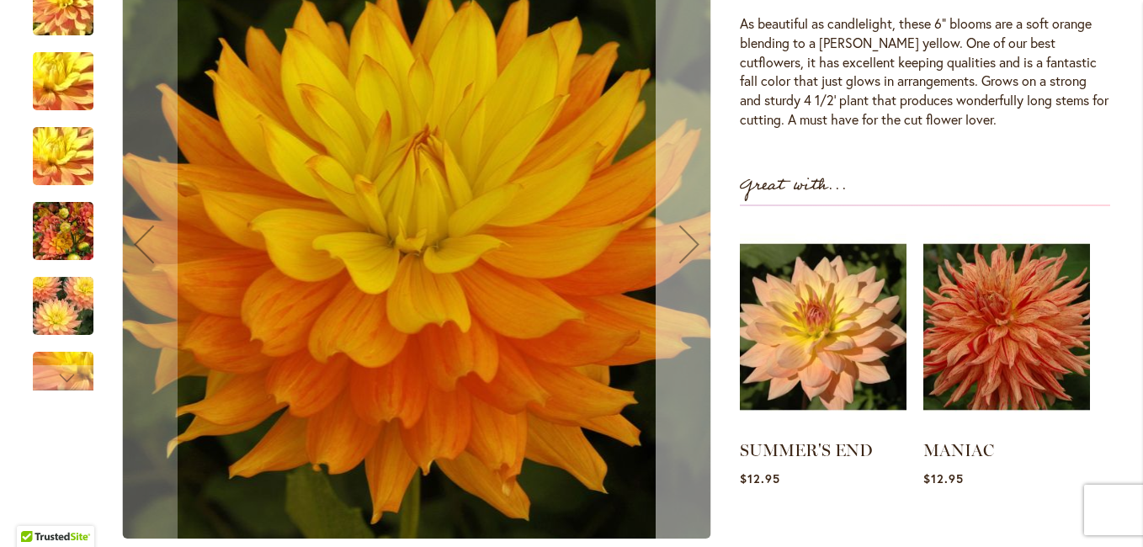
click at [679, 240] on div "Next" at bounding box center [689, 243] width 67 height 67
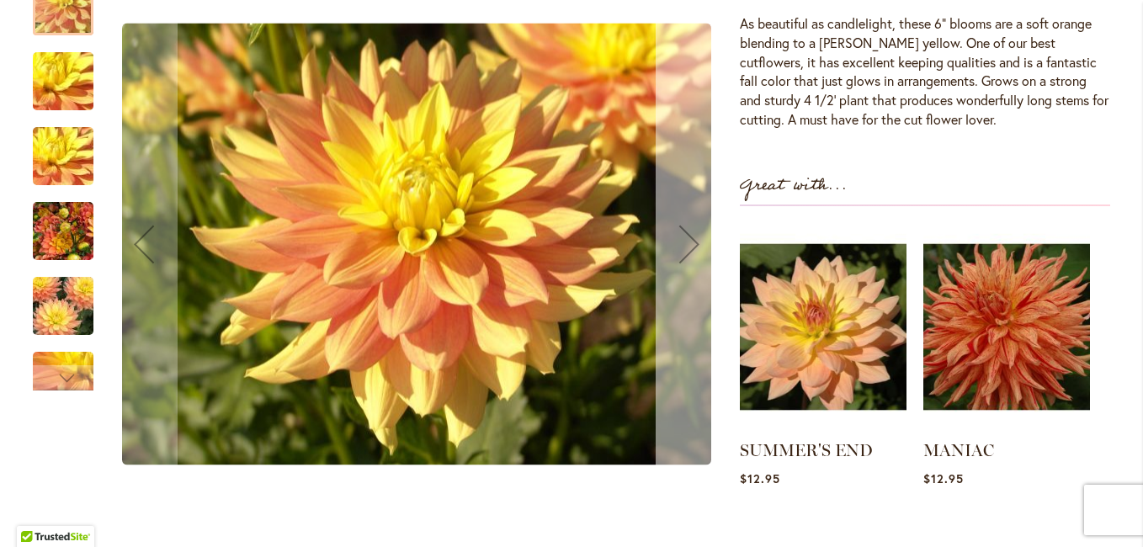
click at [679, 240] on div "Next" at bounding box center [689, 243] width 67 height 67
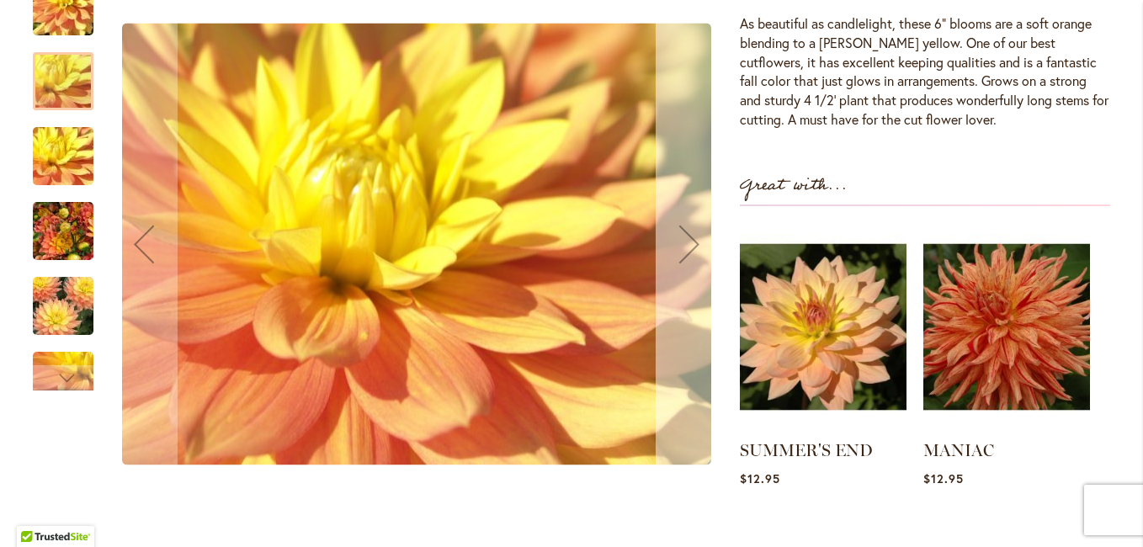
click at [679, 240] on div "Next" at bounding box center [689, 243] width 67 height 67
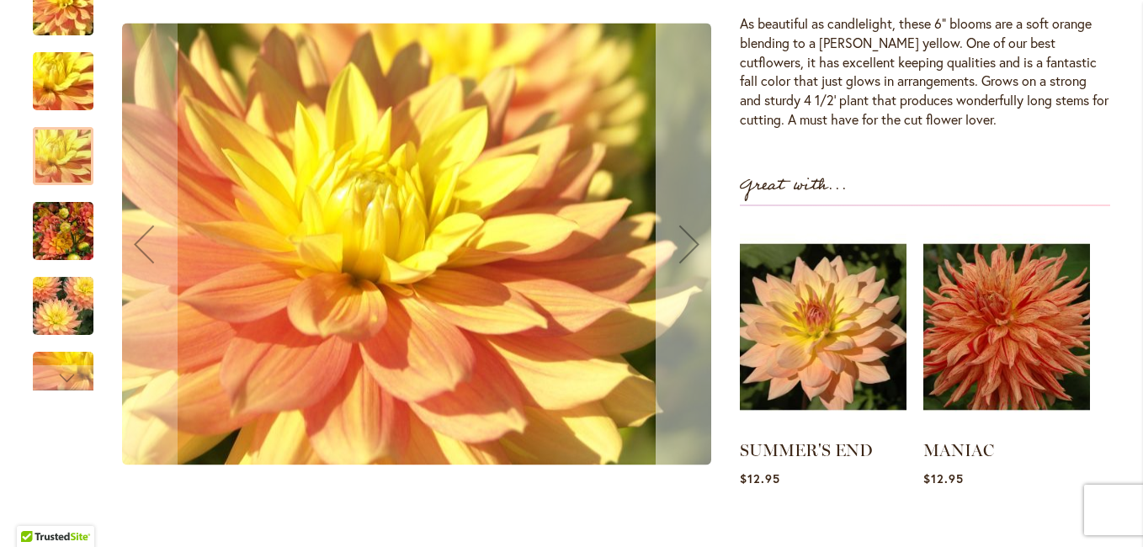
click at [679, 240] on div "Next" at bounding box center [689, 243] width 67 height 67
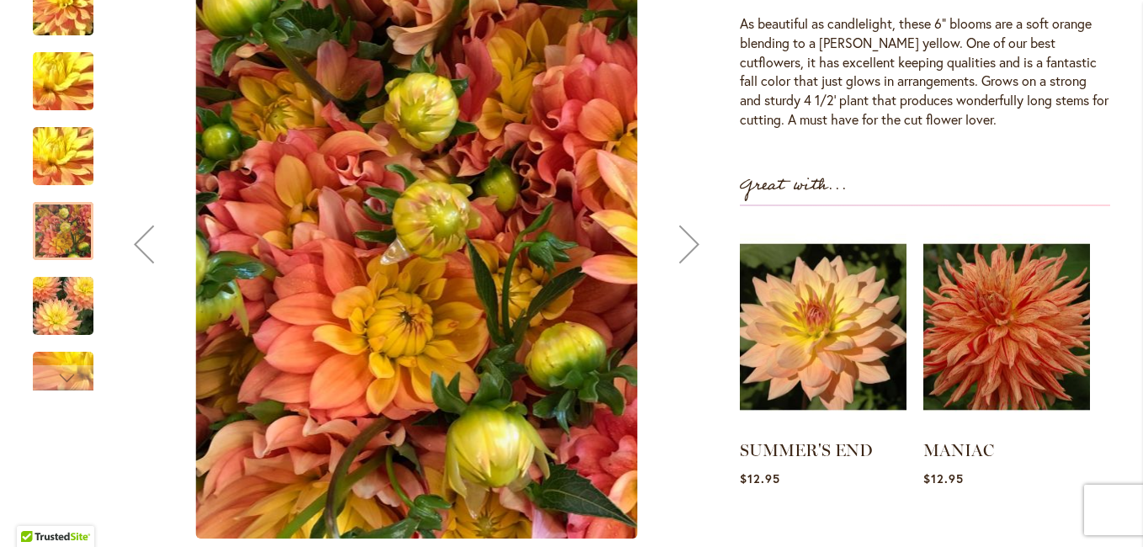
click at [679, 240] on div "Next" at bounding box center [689, 243] width 67 height 67
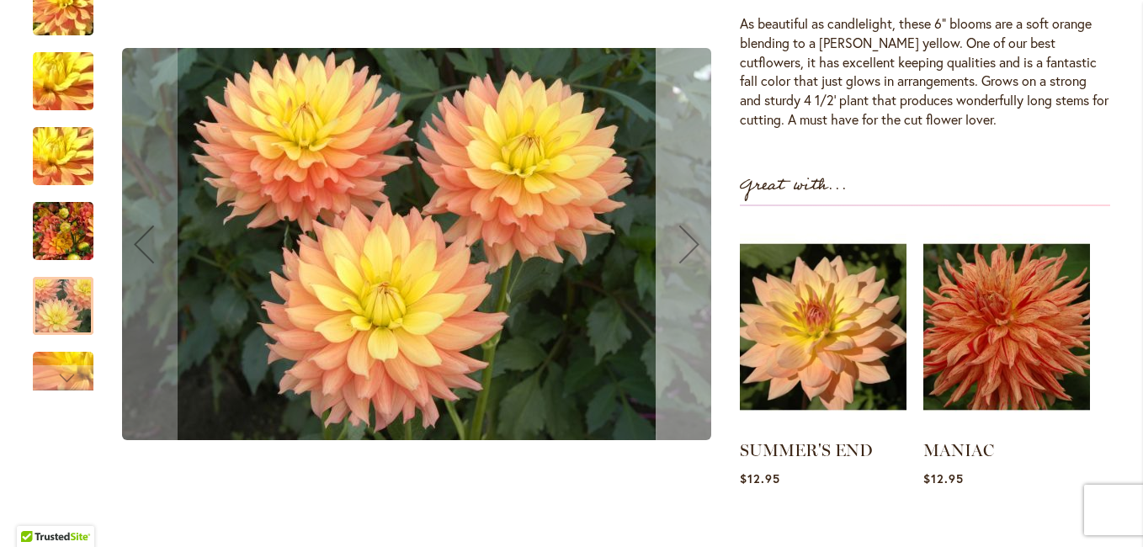
click at [679, 240] on div "Next" at bounding box center [689, 243] width 67 height 67
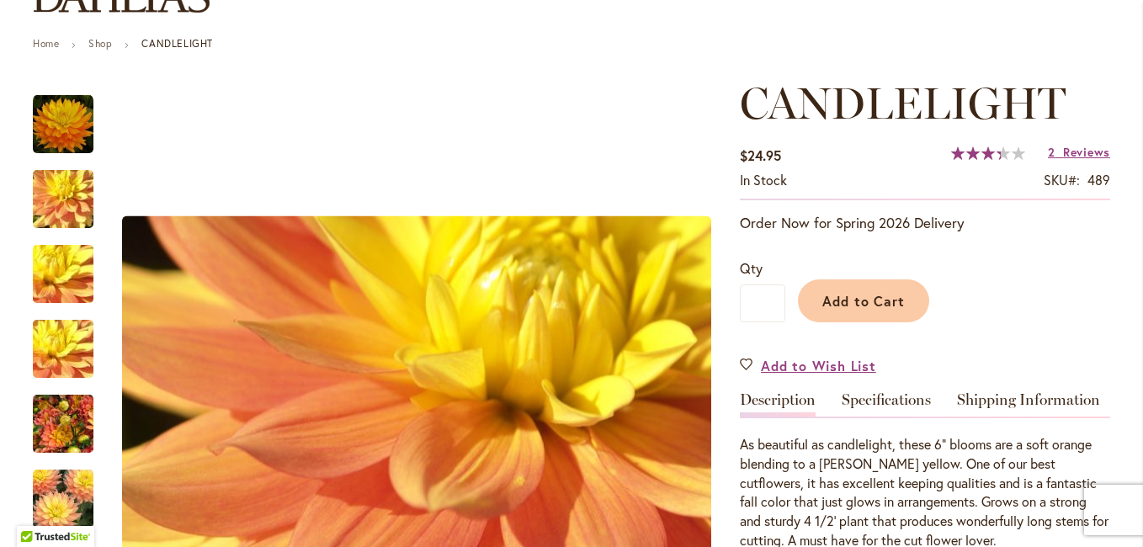
scroll to position [84, 0]
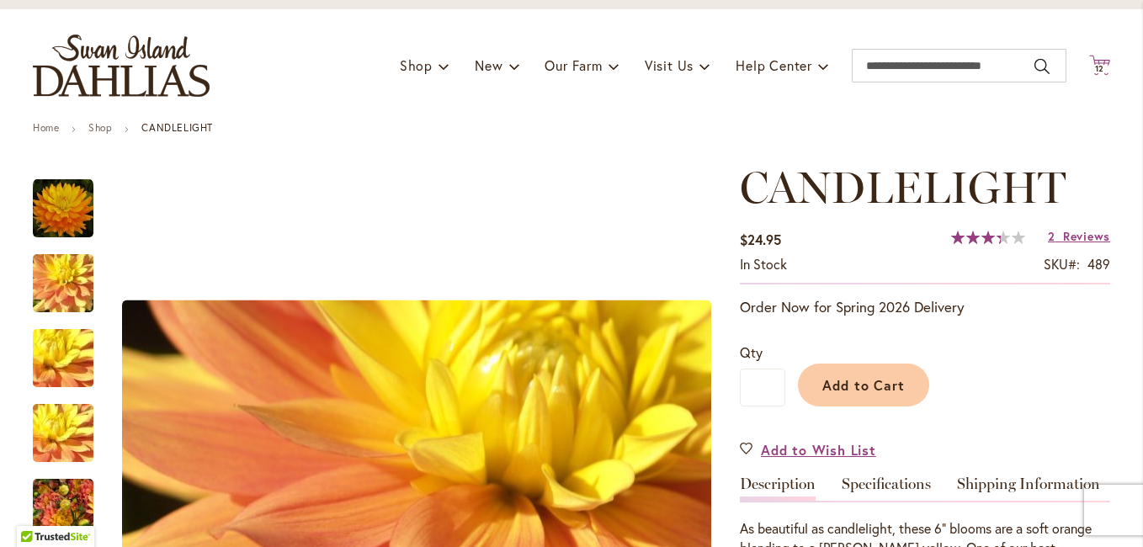
click at [1095, 61] on icon "Cart .cls-1 { fill: #231f20; }" at bounding box center [1099, 65] width 21 height 21
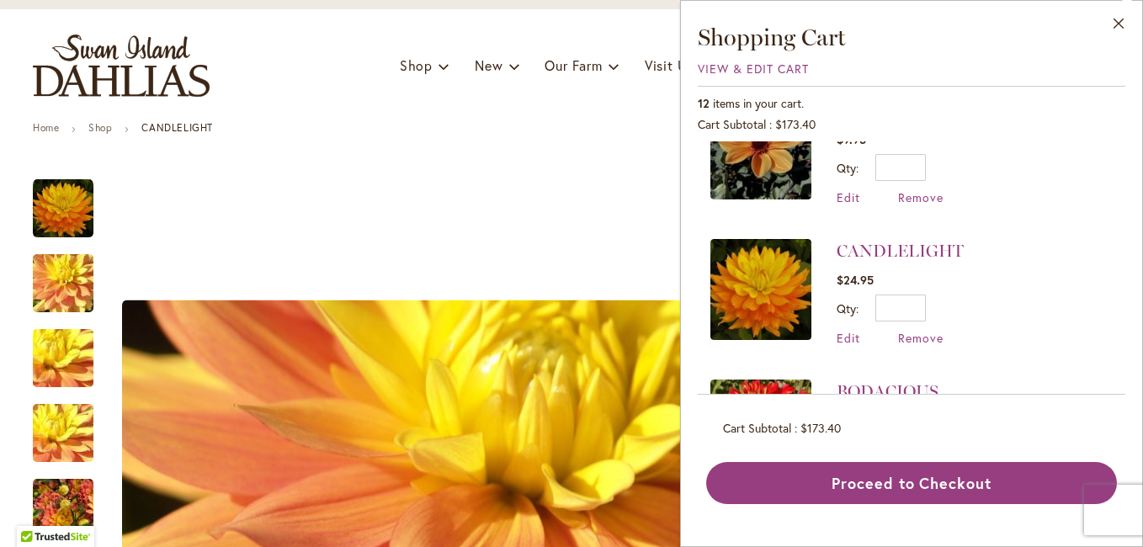
scroll to position [757, 0]
click at [924, 338] on span "Remove" at bounding box center [920, 339] width 45 height 16
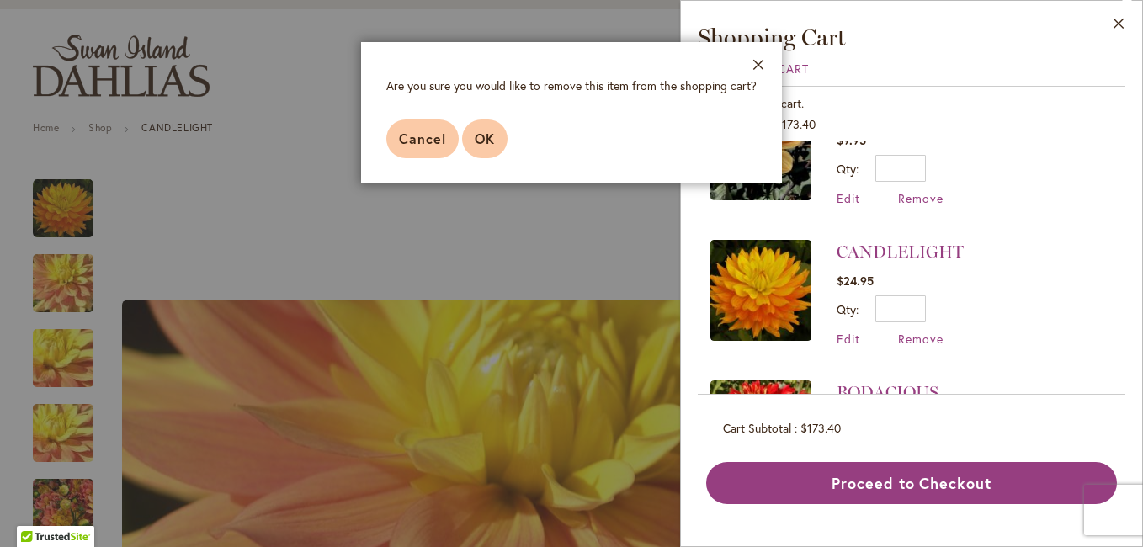
click at [482, 135] on span "OK" at bounding box center [485, 139] width 20 height 18
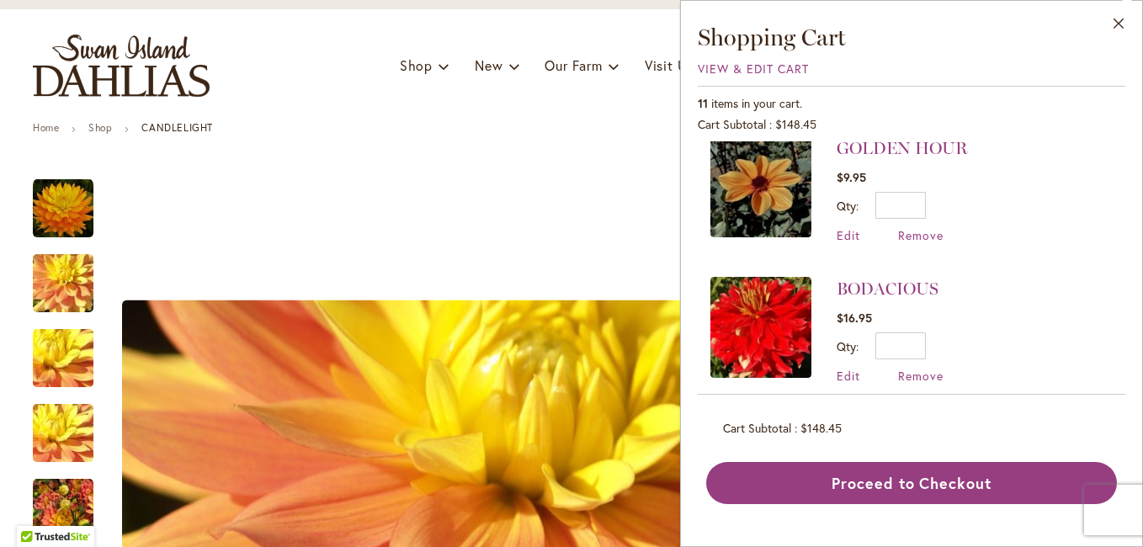
scroll to position [757, 0]
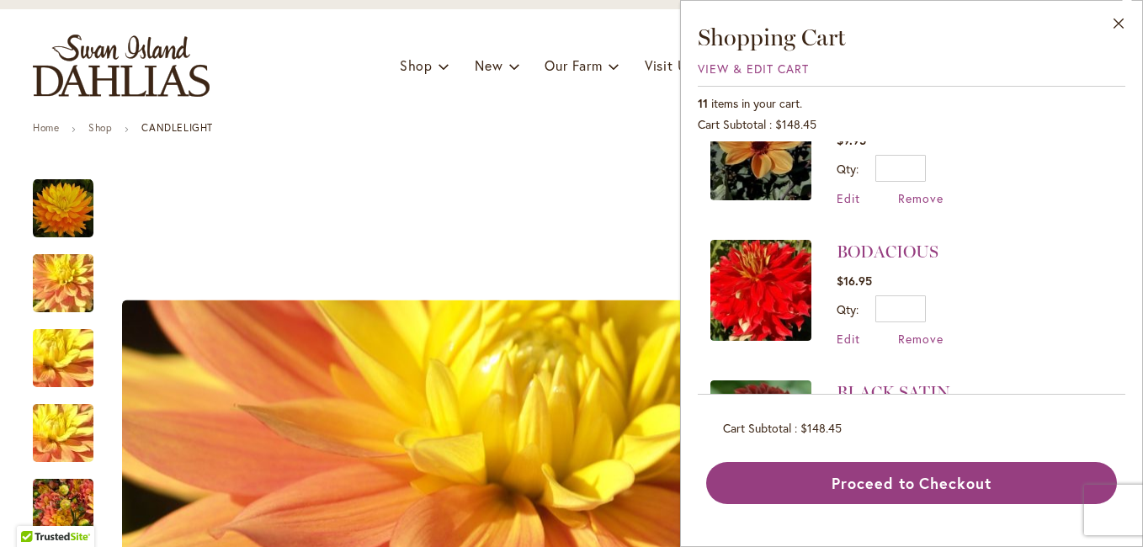
click at [757, 280] on img at bounding box center [760, 290] width 101 height 101
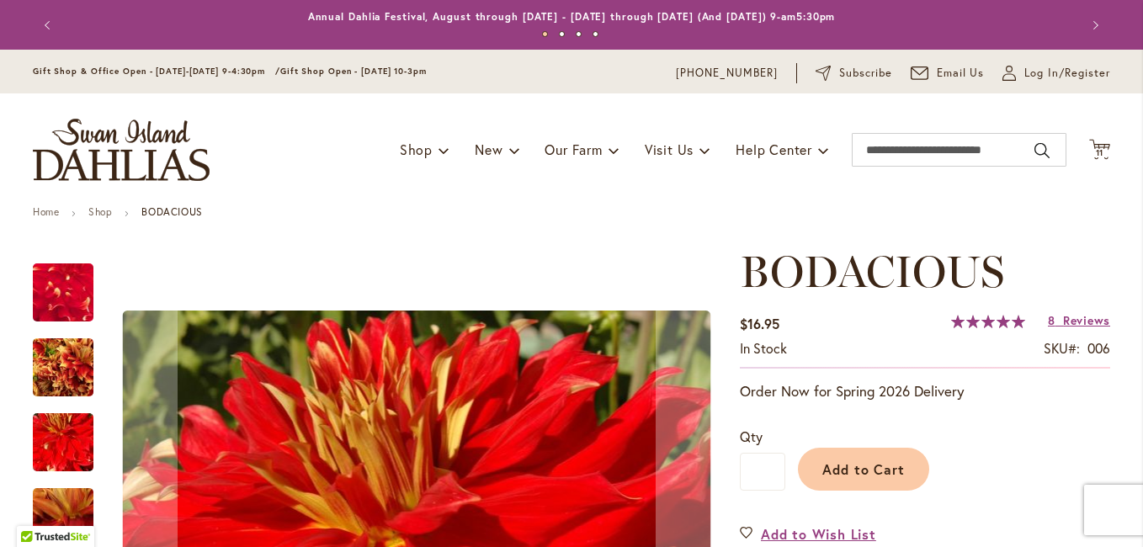
scroll to position [337, 0]
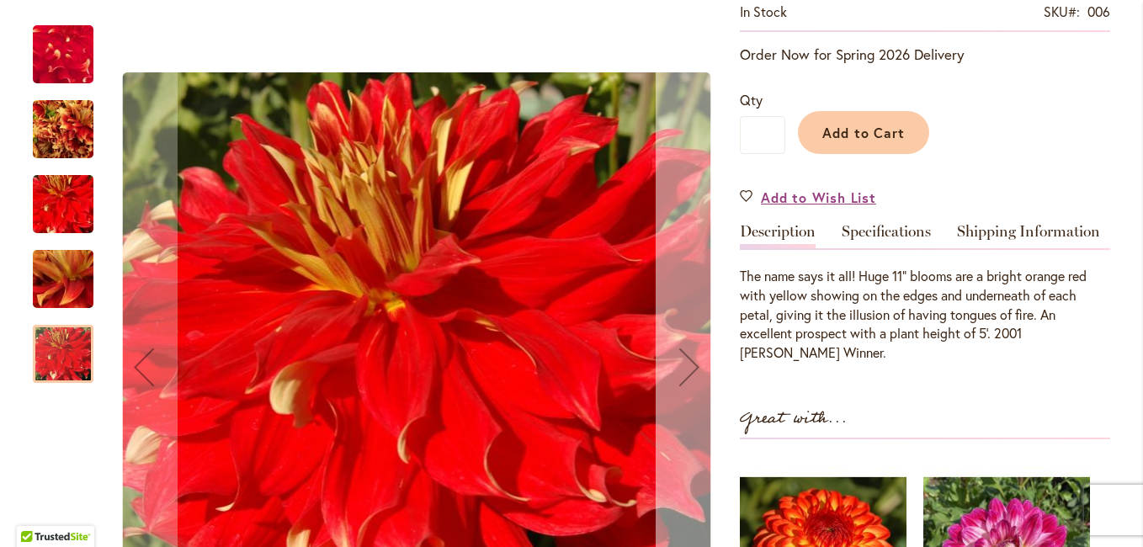
click at [683, 364] on div "Next" at bounding box center [689, 366] width 67 height 67
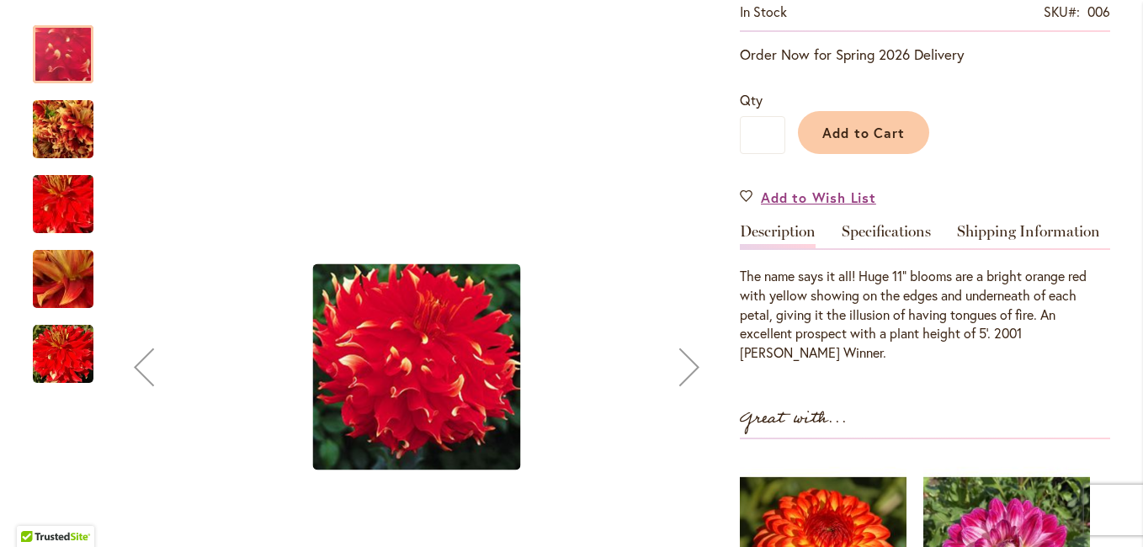
click at [683, 364] on div "Next" at bounding box center [689, 366] width 67 height 67
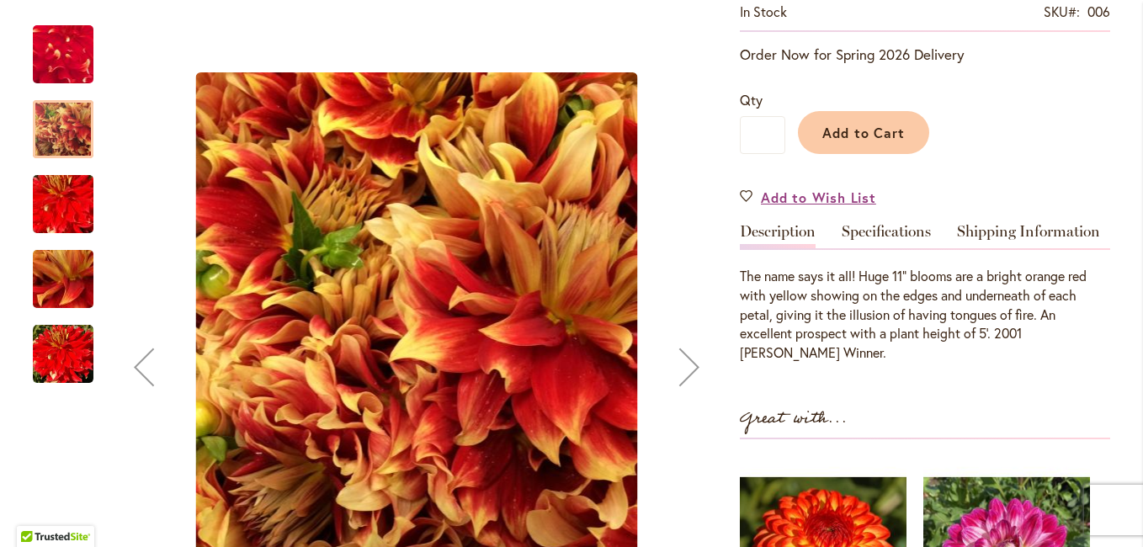
click at [683, 364] on div "Next" at bounding box center [689, 366] width 67 height 67
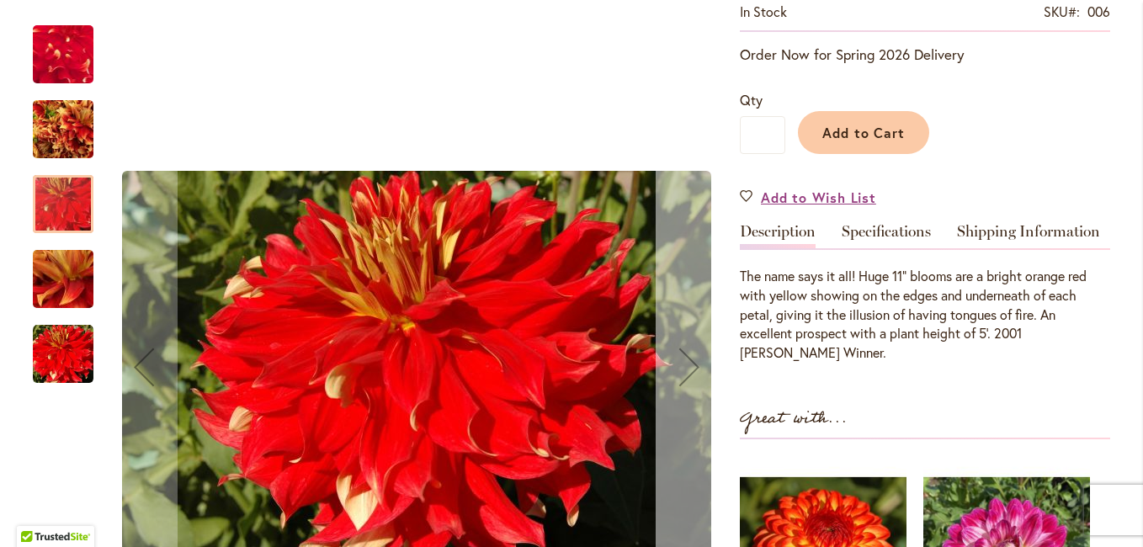
click at [683, 364] on div "Next" at bounding box center [689, 366] width 67 height 67
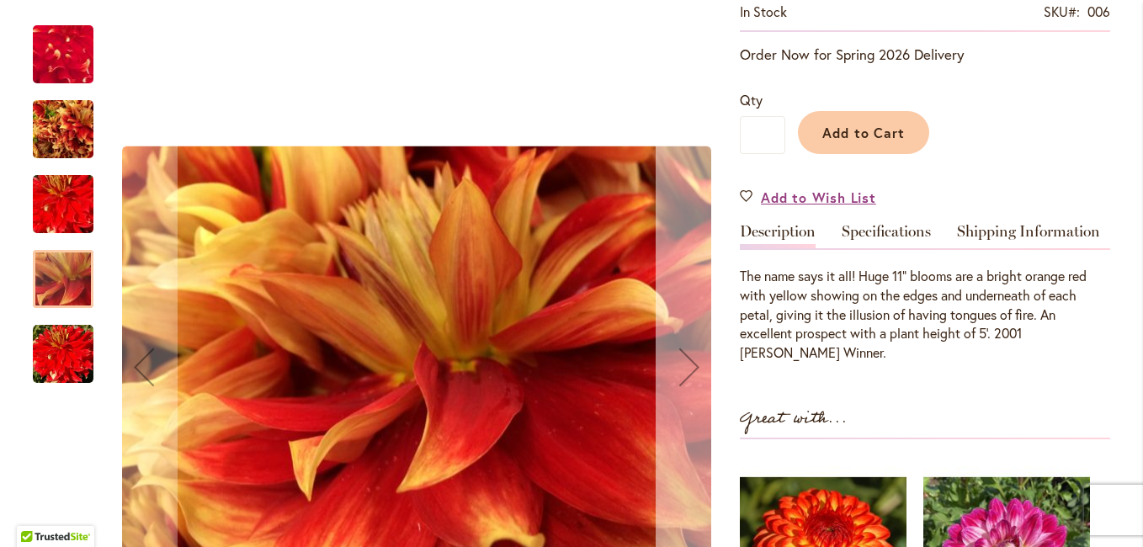
click at [683, 364] on div "Next" at bounding box center [689, 366] width 67 height 67
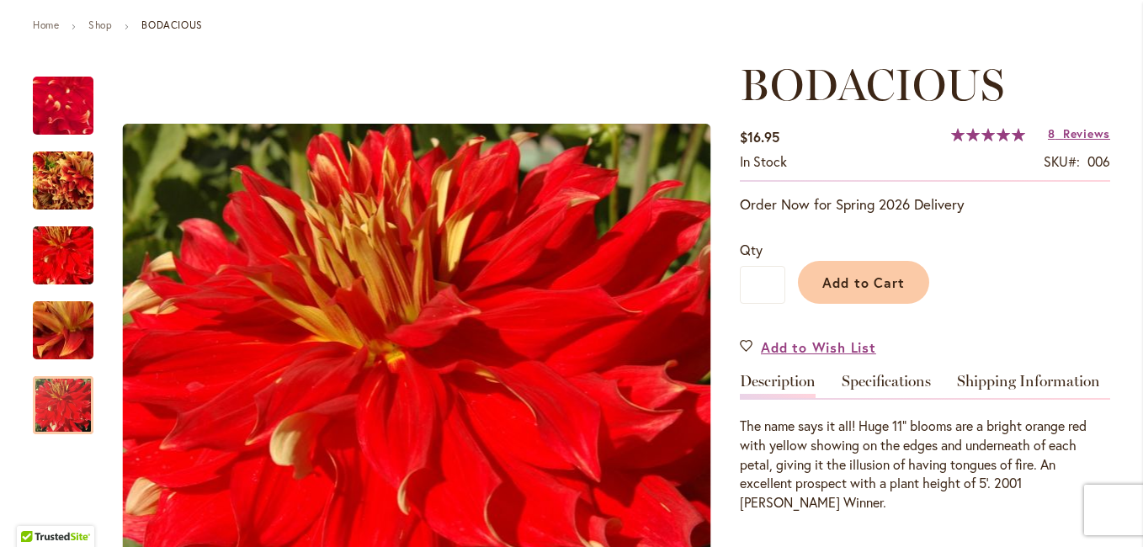
scroll to position [0, 0]
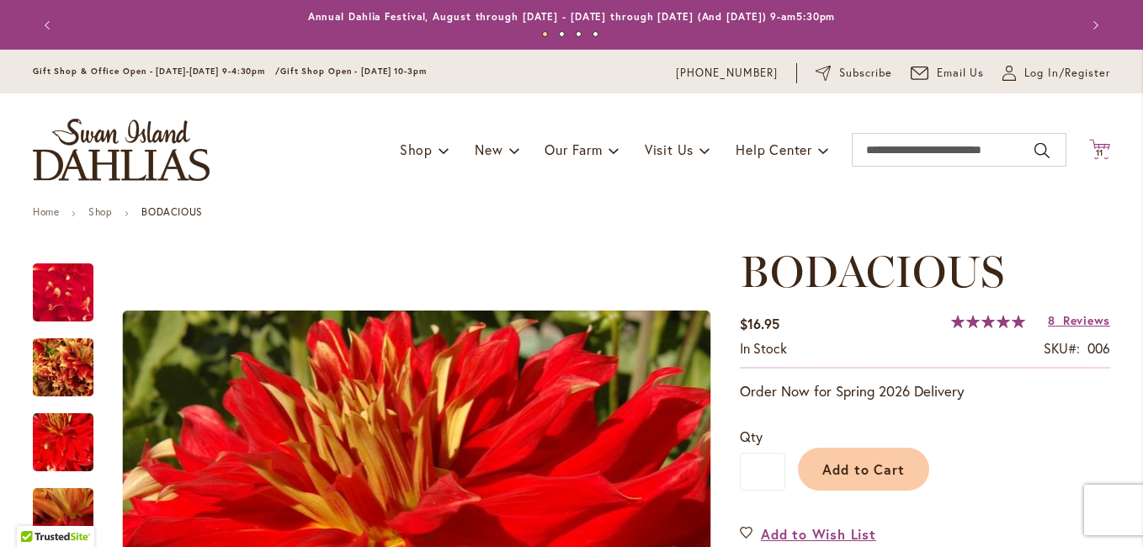
click at [1094, 145] on icon "Cart .cls-1 { fill: #231f20; }" at bounding box center [1099, 149] width 21 height 21
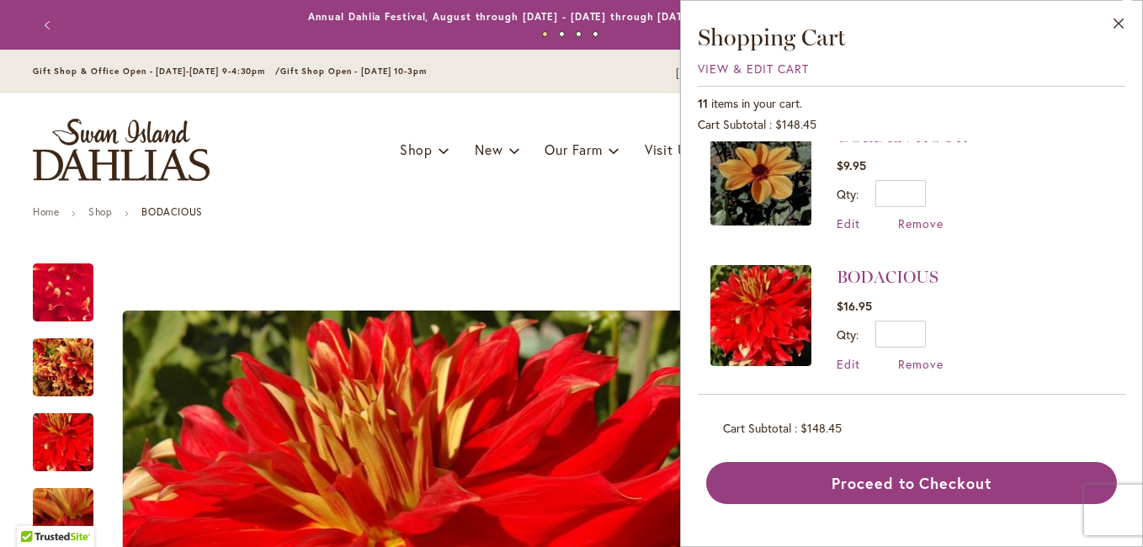
scroll to position [757, 0]
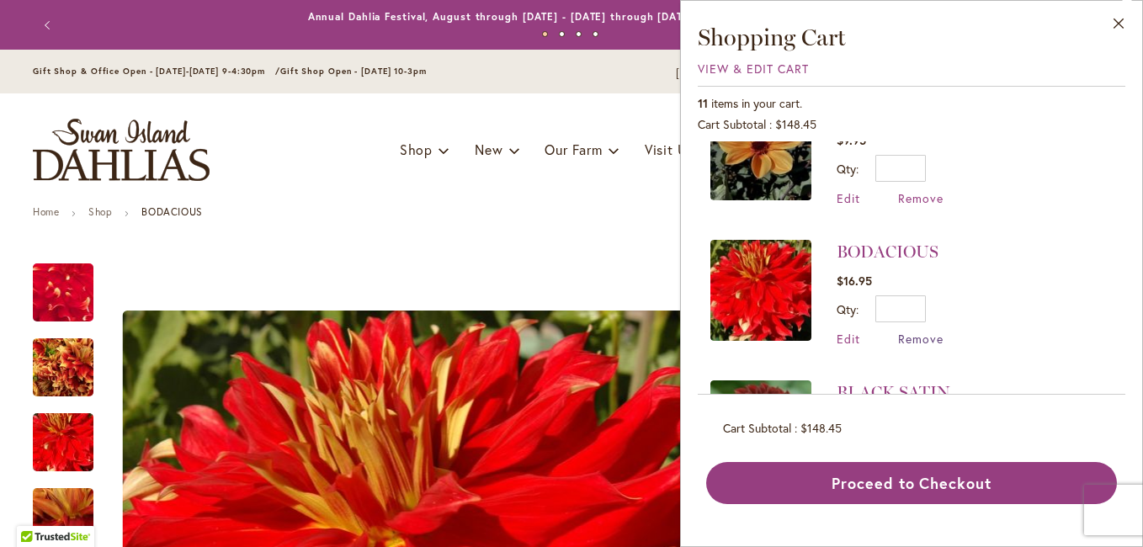
click at [922, 338] on span "Remove" at bounding box center [920, 339] width 45 height 16
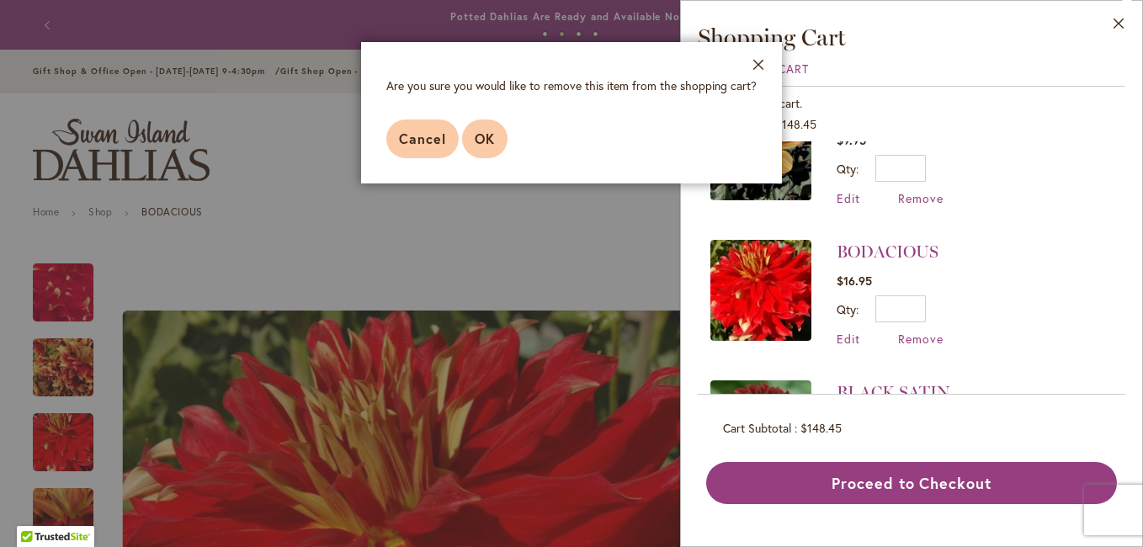
click at [484, 131] on span "OK" at bounding box center [485, 139] width 20 height 18
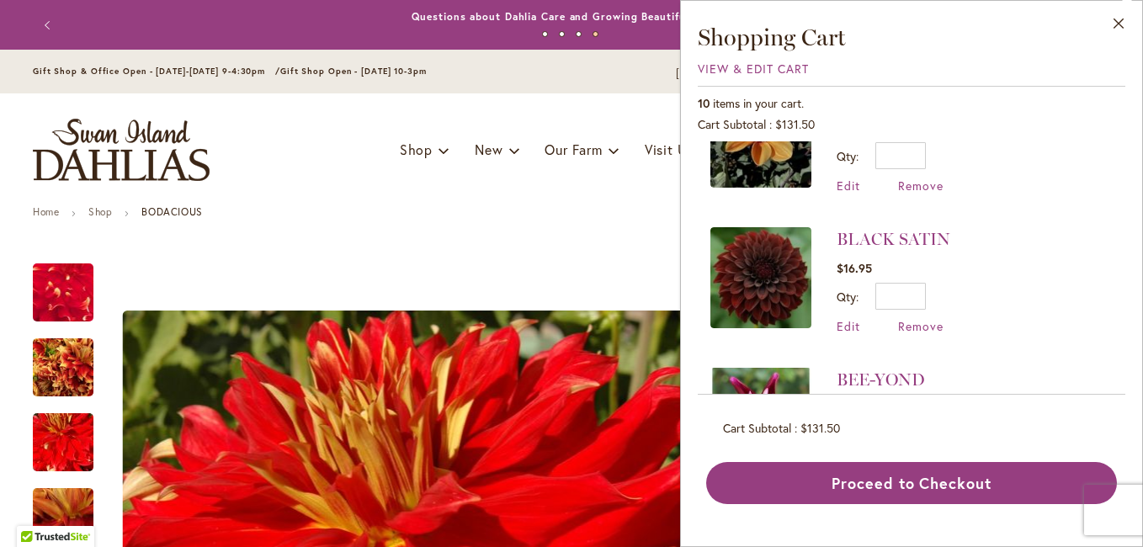
scroll to position [842, 0]
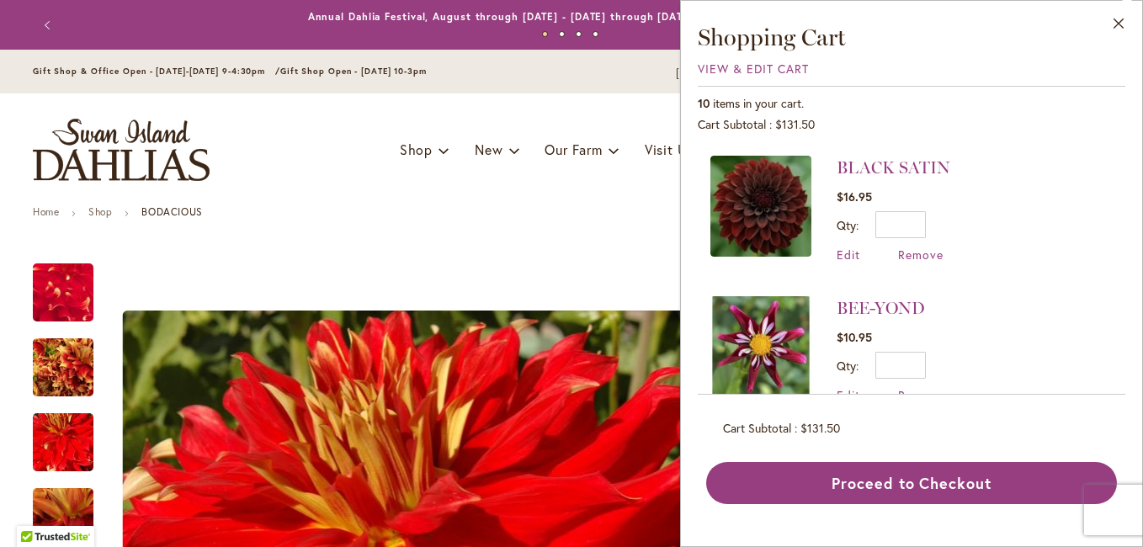
click at [769, 326] on img at bounding box center [760, 346] width 101 height 101
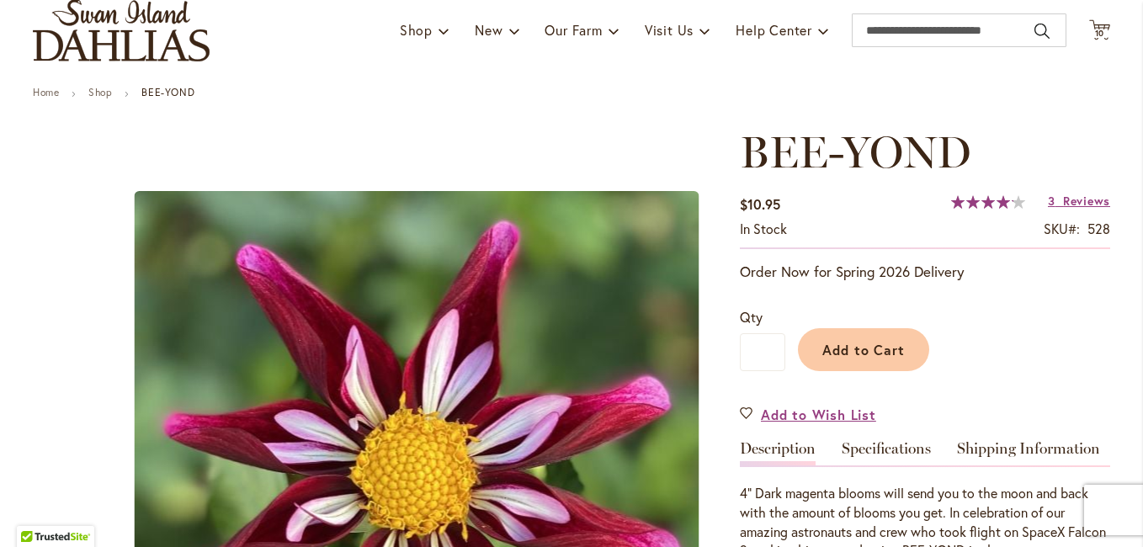
scroll to position [116, 0]
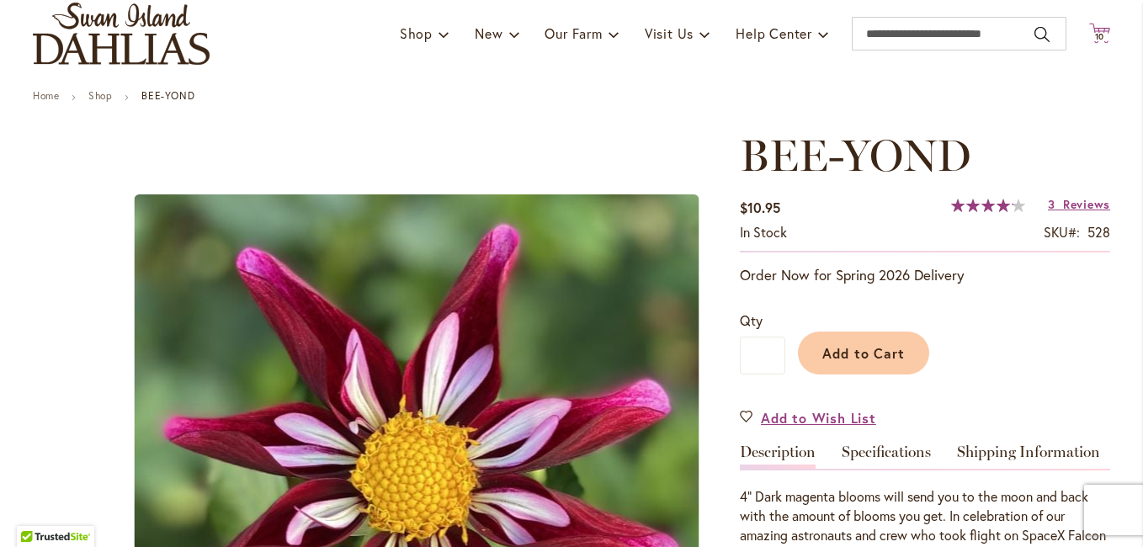
click at [1097, 30] on icon at bounding box center [1099, 33] width 21 height 20
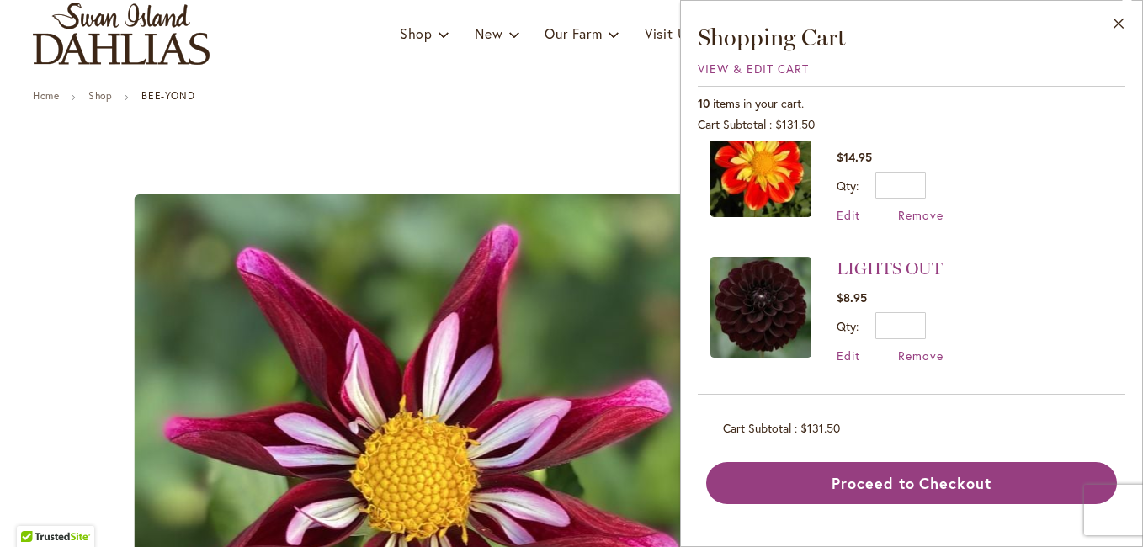
scroll to position [337, 0]
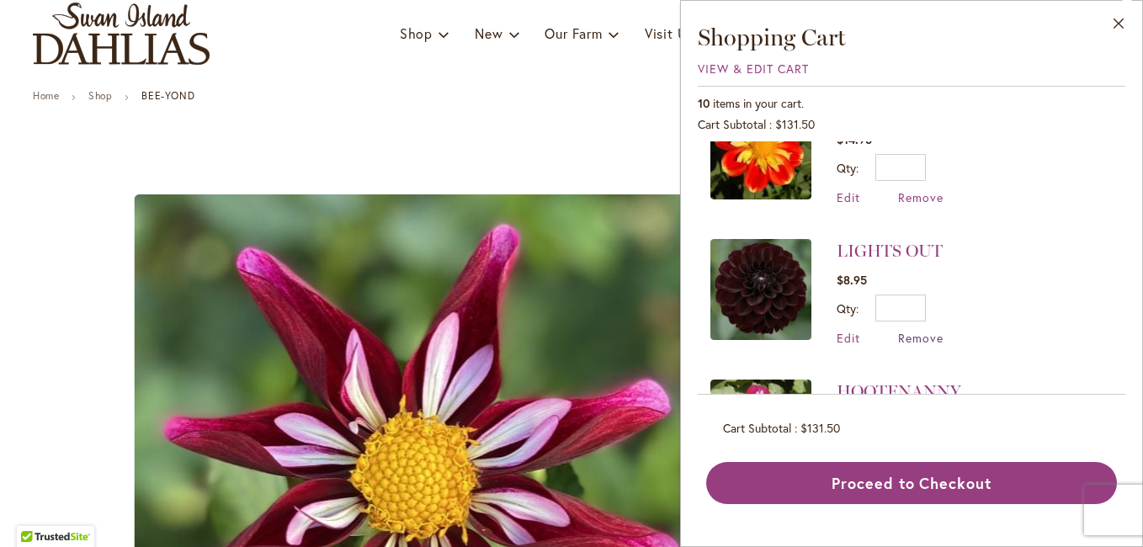
click at [922, 336] on span "Remove" at bounding box center [920, 338] width 45 height 16
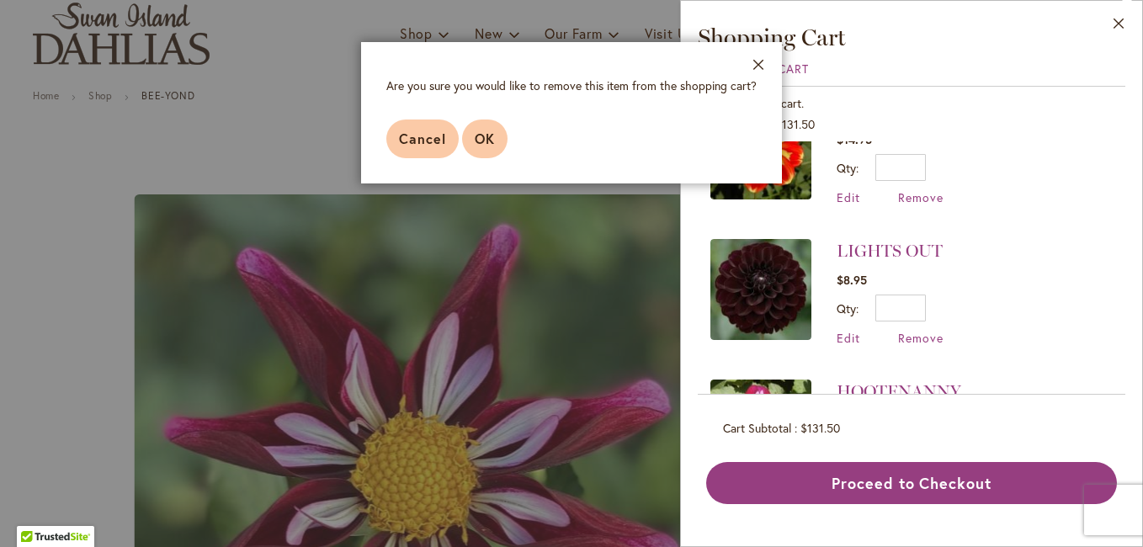
click at [497, 135] on button "OK" at bounding box center [484, 139] width 45 height 39
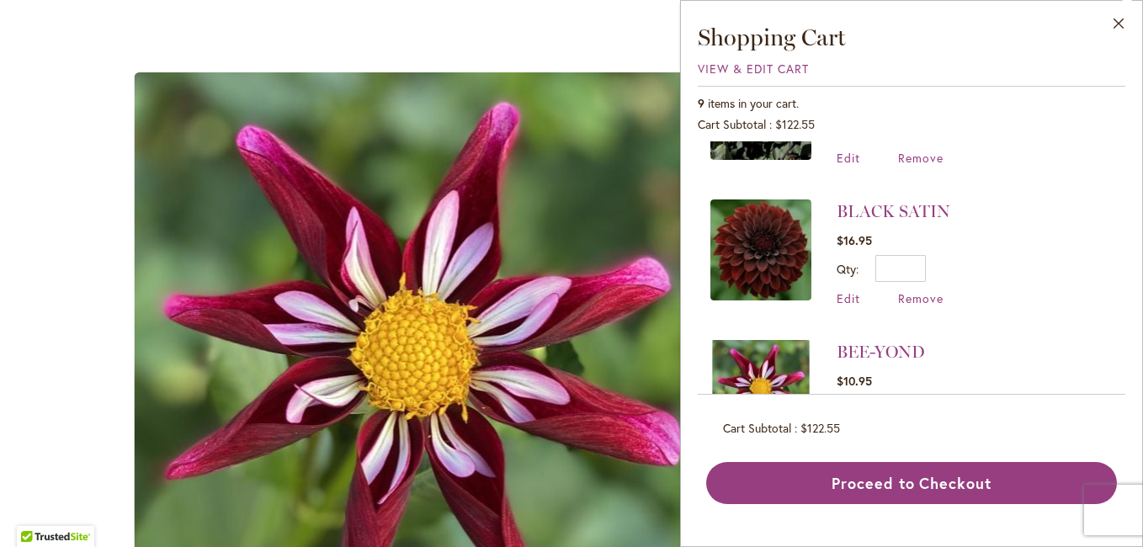
scroll to position [673, 0]
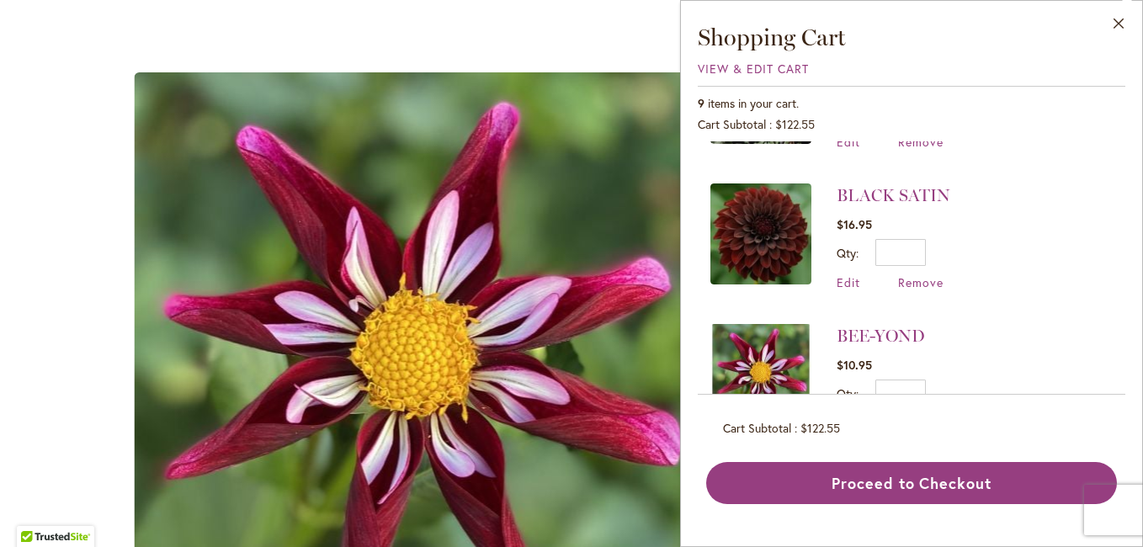
click at [788, 226] on img at bounding box center [760, 233] width 101 height 101
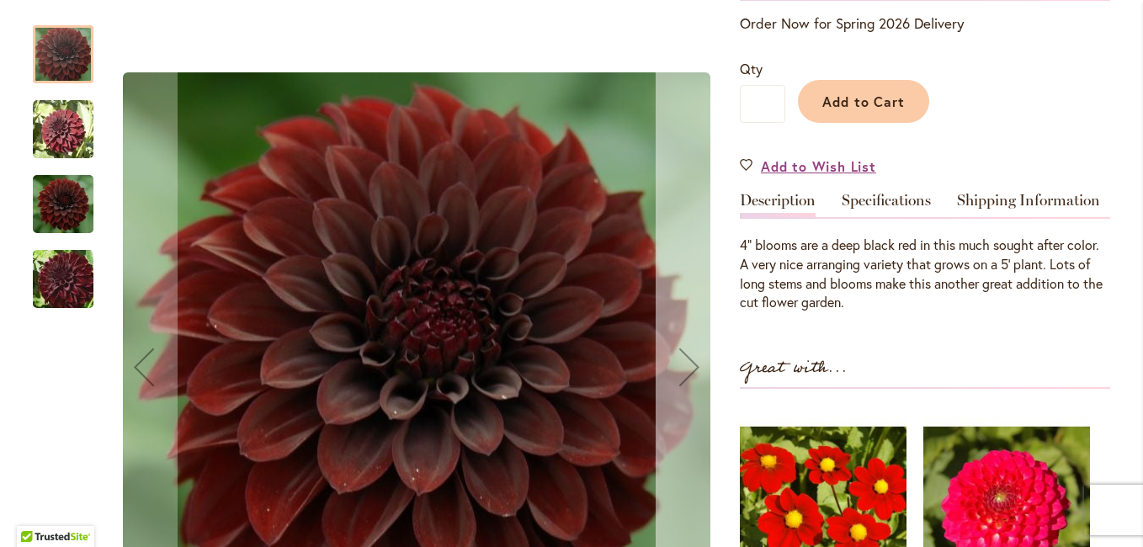
scroll to position [421, 0]
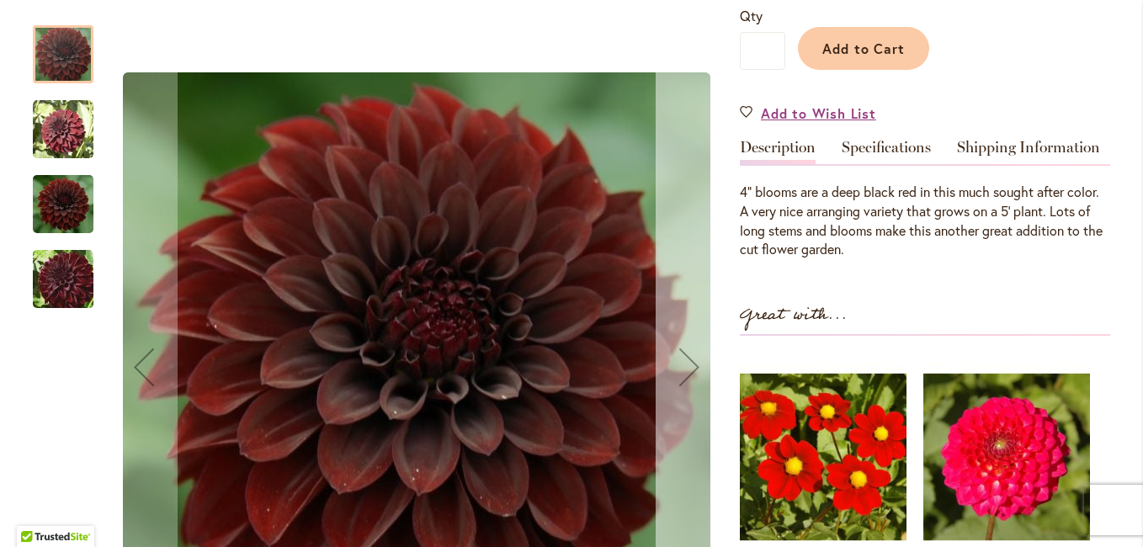
click at [677, 369] on div "Next" at bounding box center [689, 366] width 67 height 67
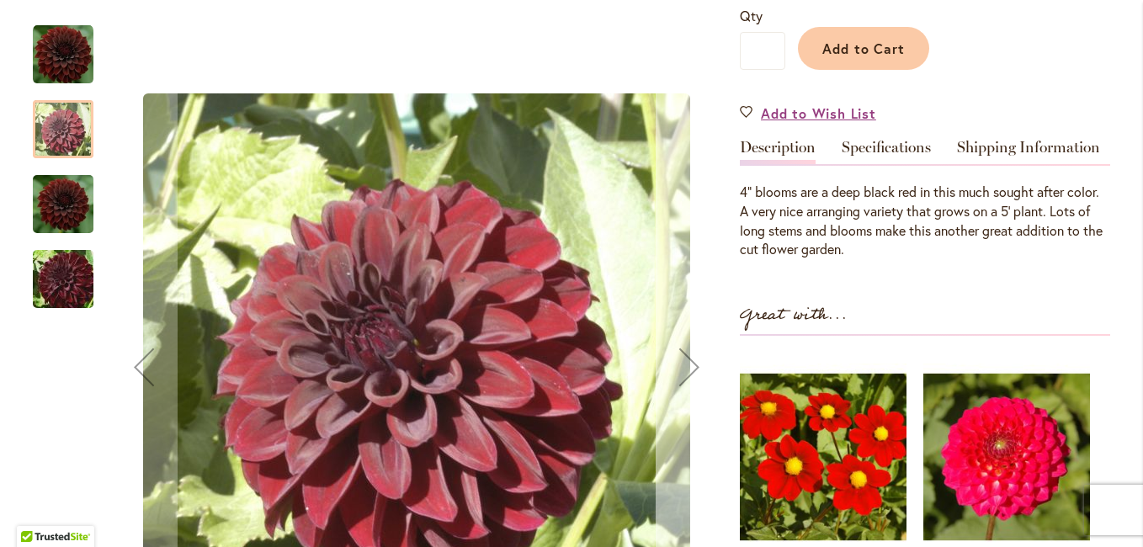
click at [677, 364] on div "Next" at bounding box center [689, 366] width 67 height 67
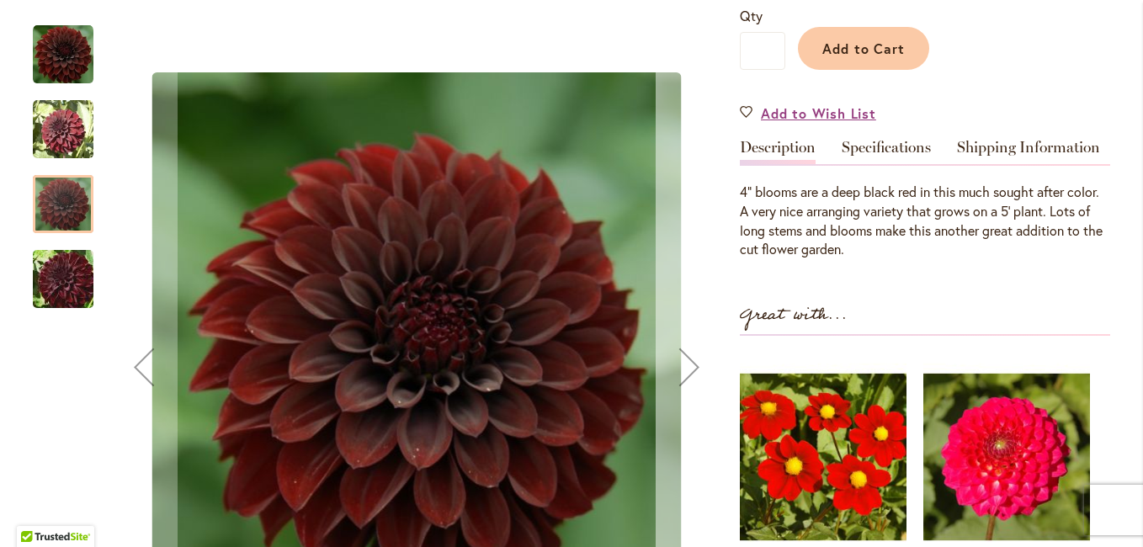
click at [677, 364] on div "Next" at bounding box center [689, 366] width 67 height 67
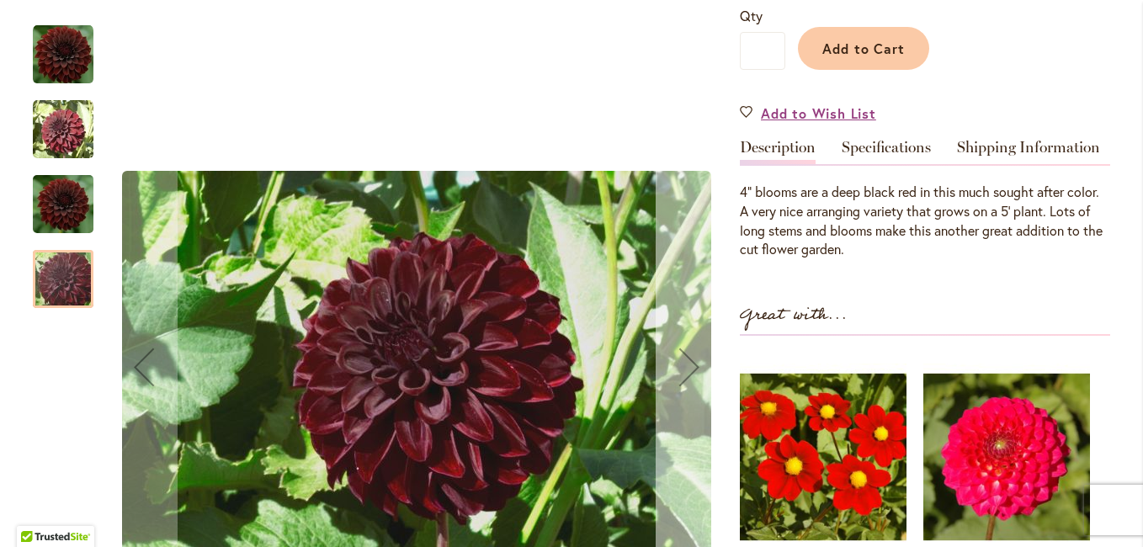
click at [677, 364] on div "Next" at bounding box center [689, 366] width 67 height 67
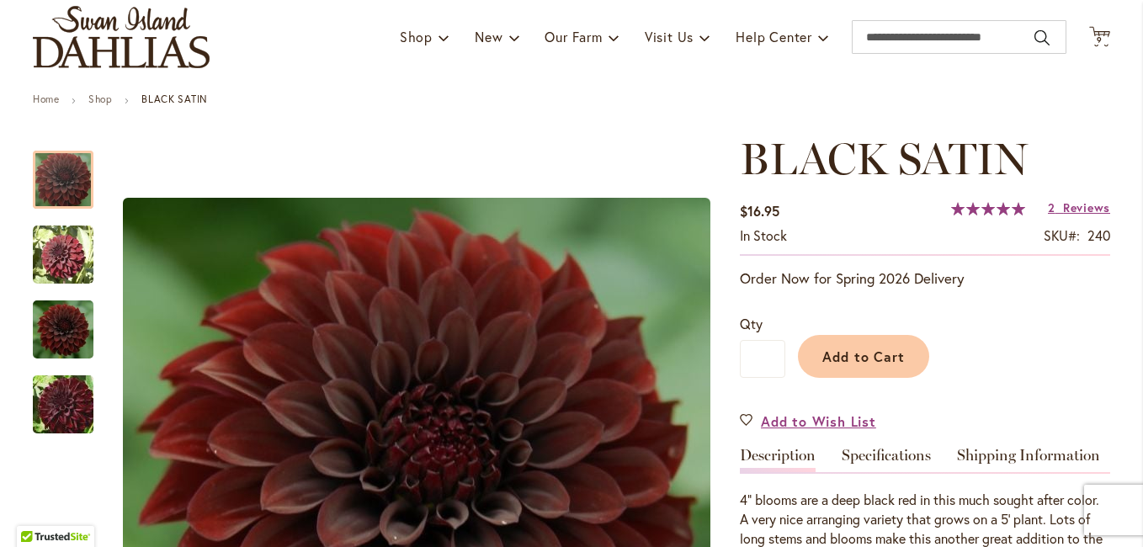
scroll to position [84, 0]
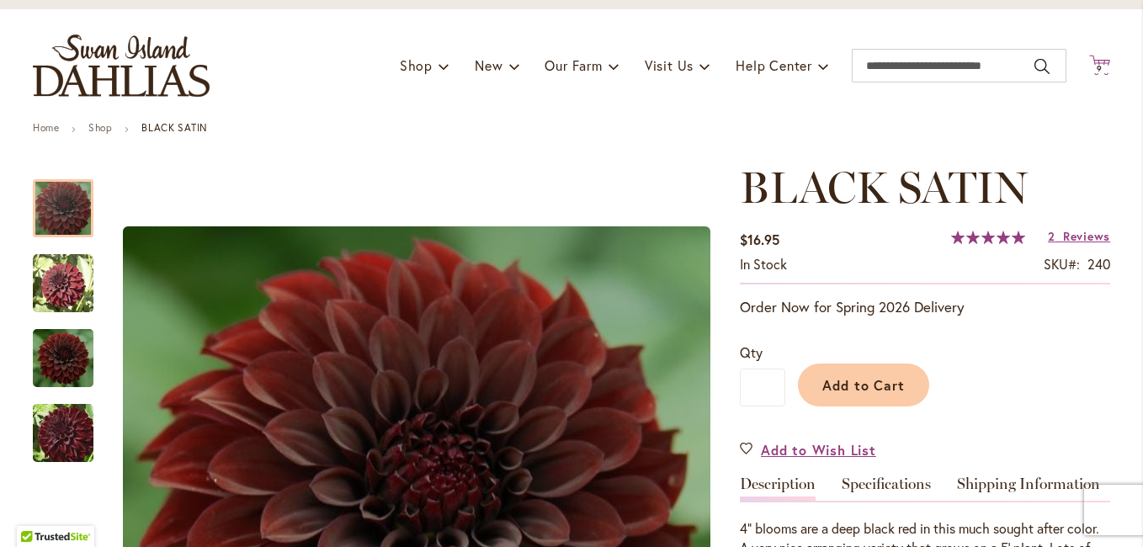
click at [1094, 58] on icon "Cart .cls-1 { fill: #231f20; }" at bounding box center [1099, 65] width 21 height 21
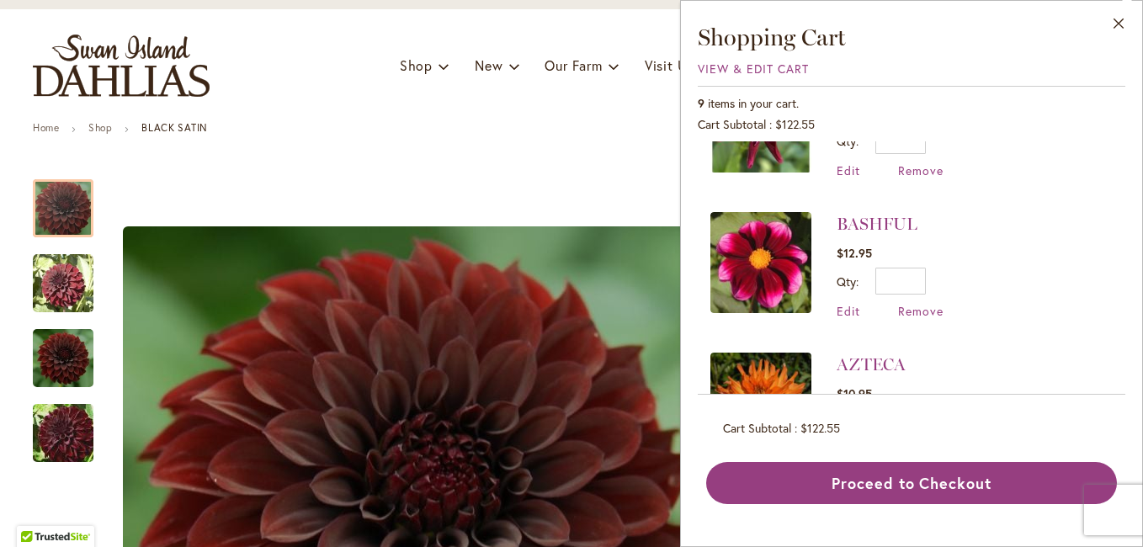
scroll to position [1010, 0]
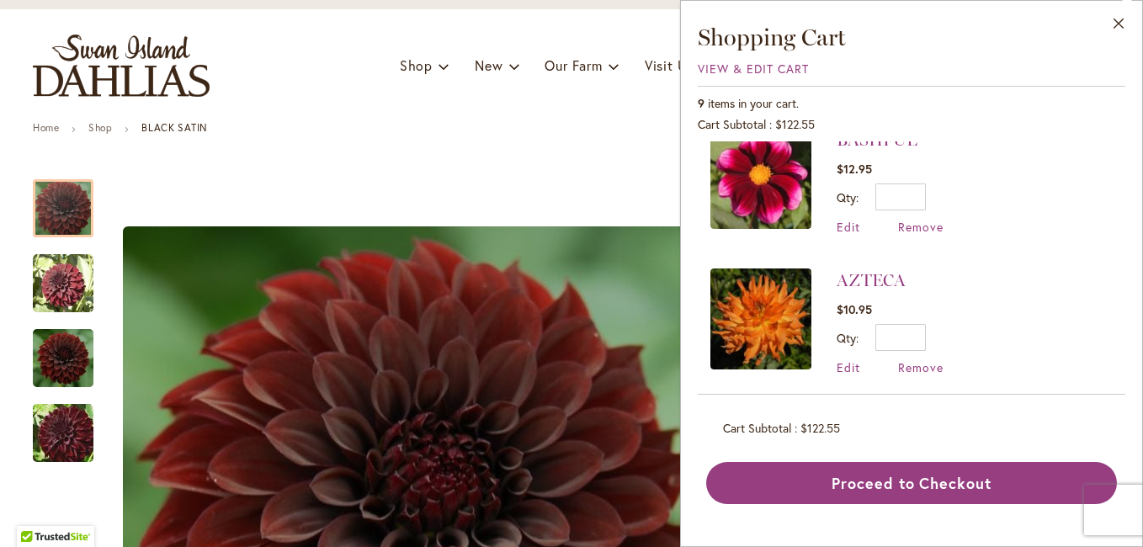
click at [762, 184] on img at bounding box center [760, 178] width 101 height 101
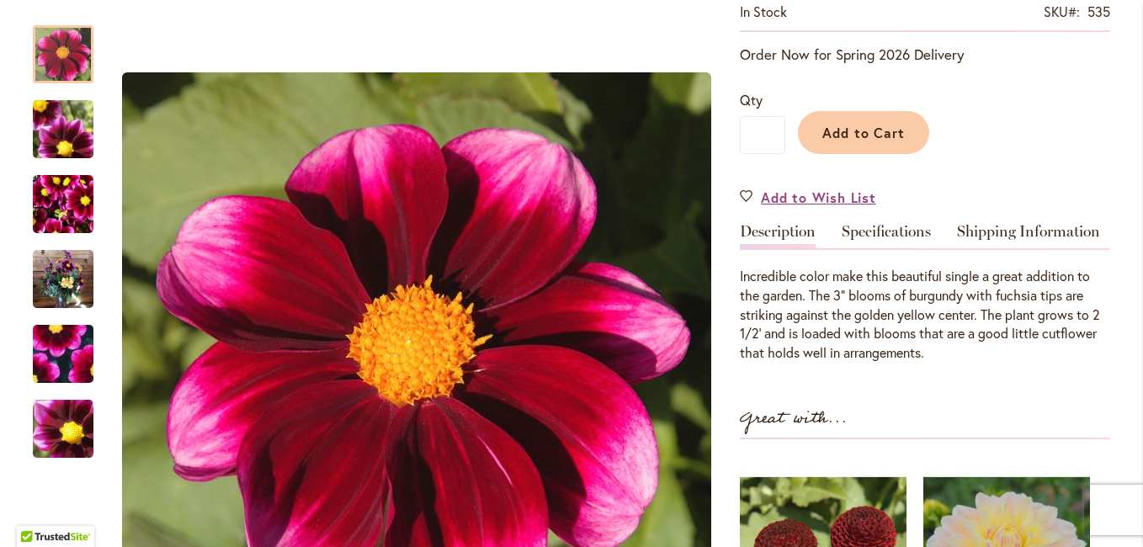
scroll to position [421, 0]
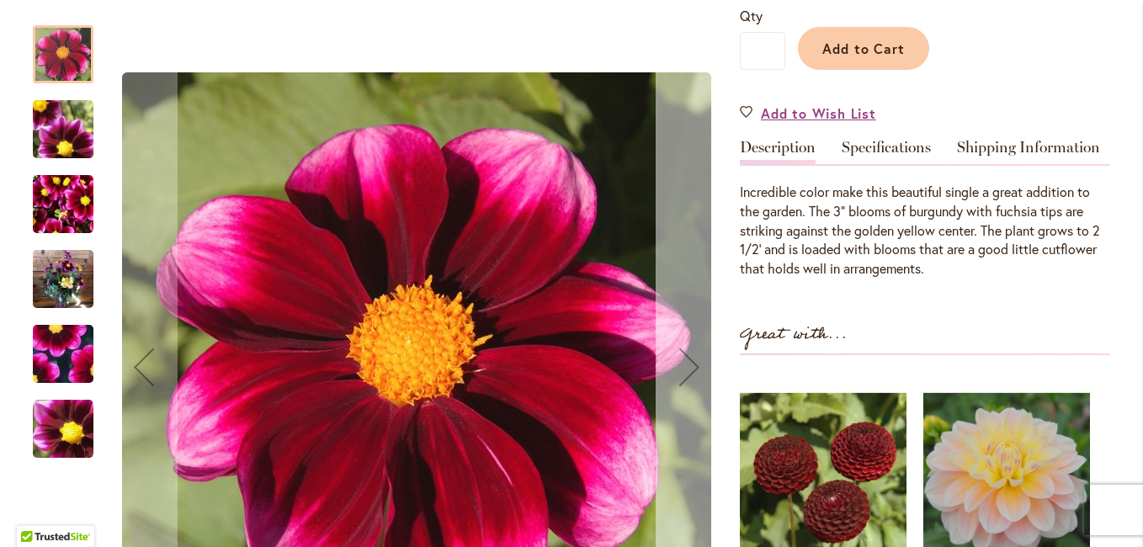
click at [681, 359] on div "Next" at bounding box center [689, 366] width 67 height 67
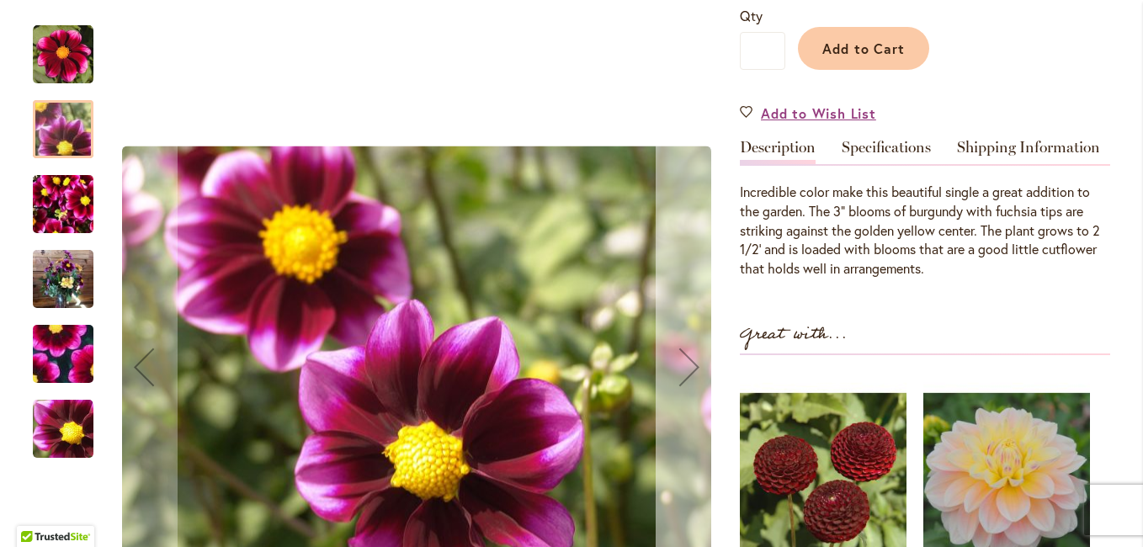
click at [681, 359] on div "Next" at bounding box center [689, 366] width 67 height 67
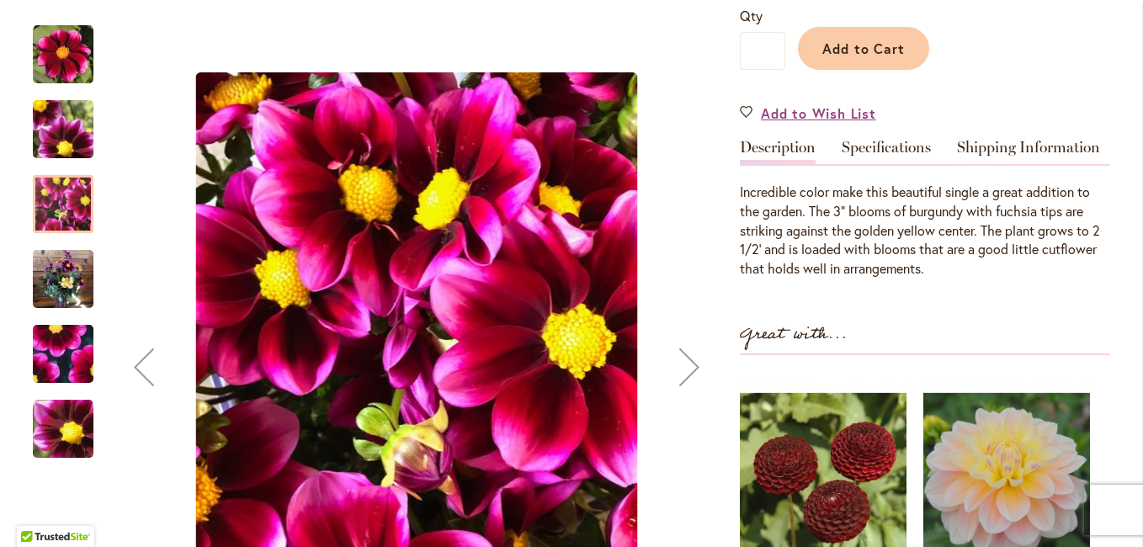
click at [681, 359] on div "Next" at bounding box center [689, 366] width 67 height 67
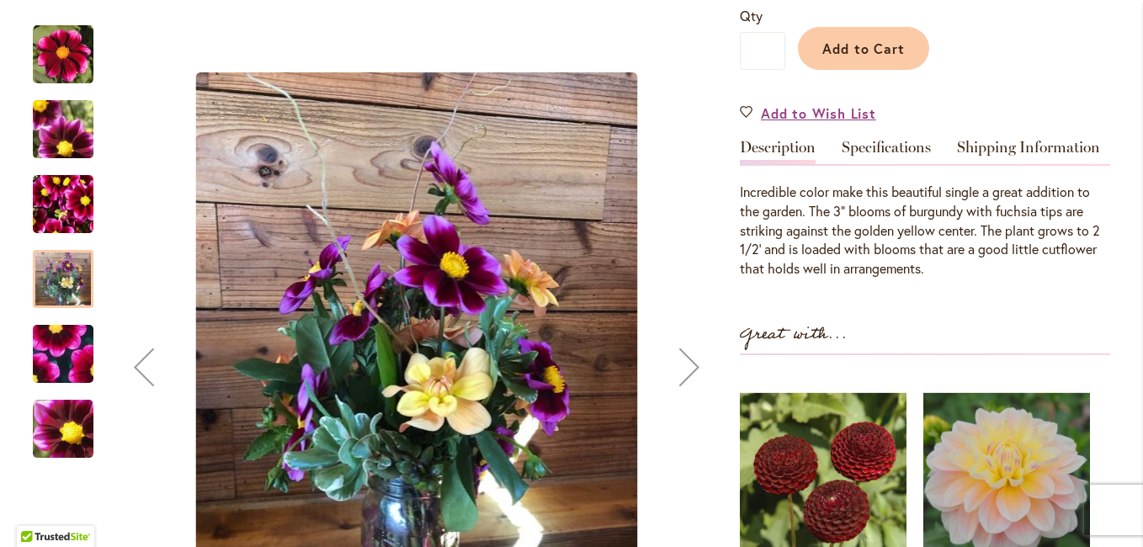
click at [681, 359] on div "Next" at bounding box center [689, 366] width 67 height 67
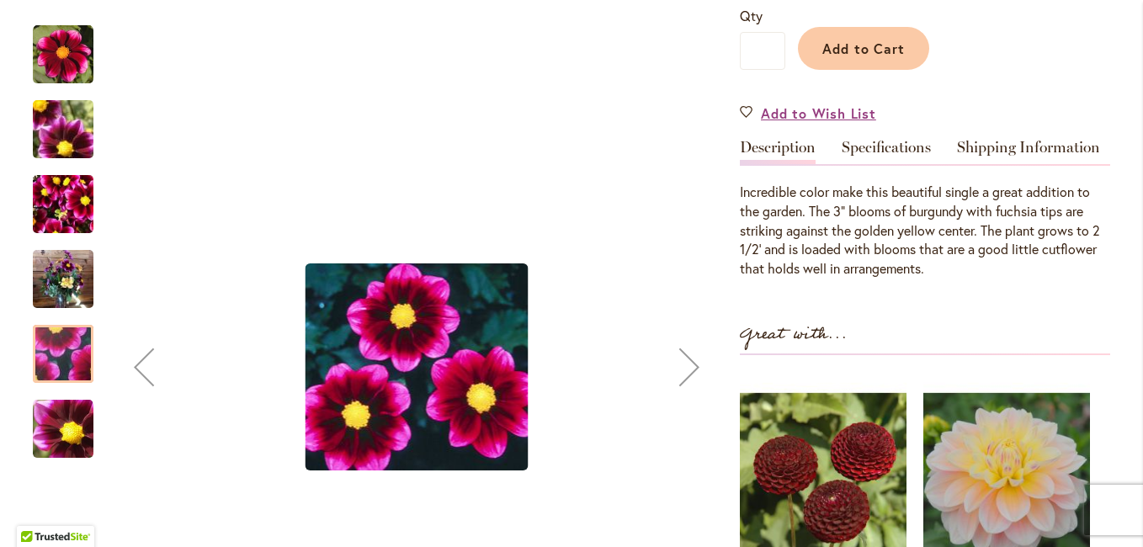
click at [681, 359] on div "Next" at bounding box center [689, 366] width 67 height 67
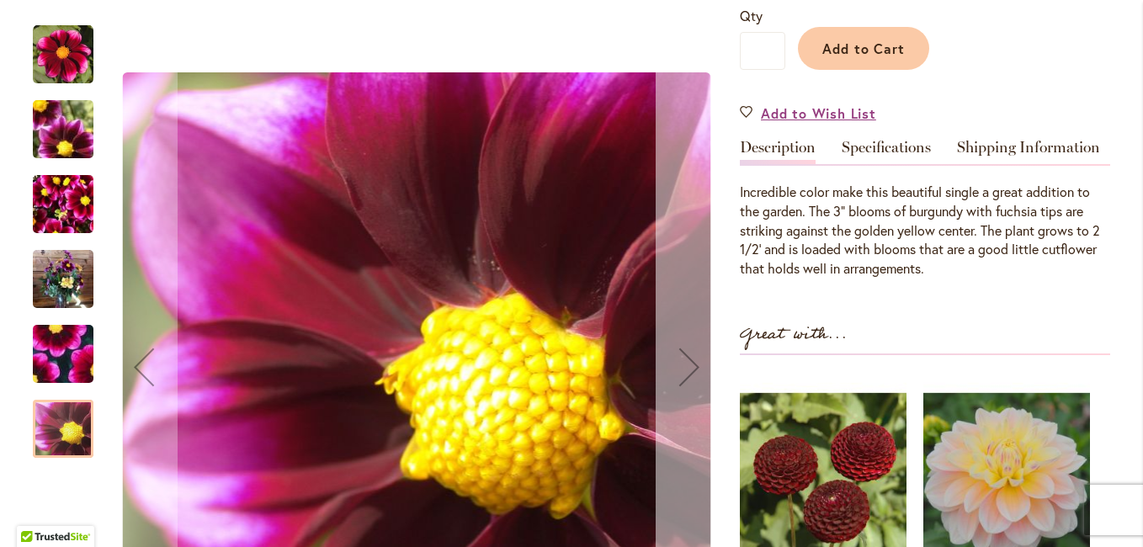
click at [681, 359] on div "Next" at bounding box center [689, 366] width 67 height 67
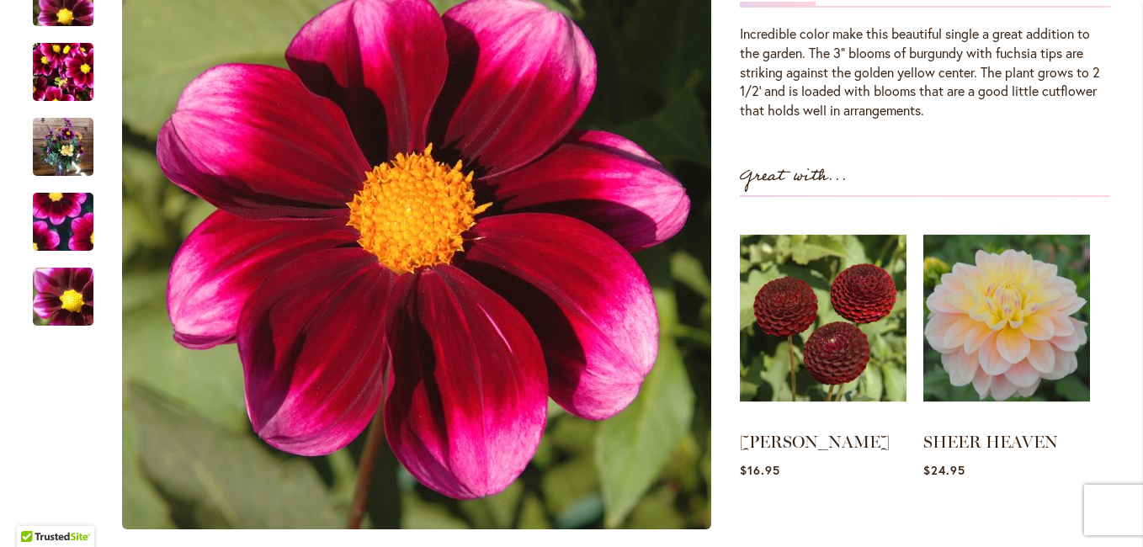
scroll to position [0, 0]
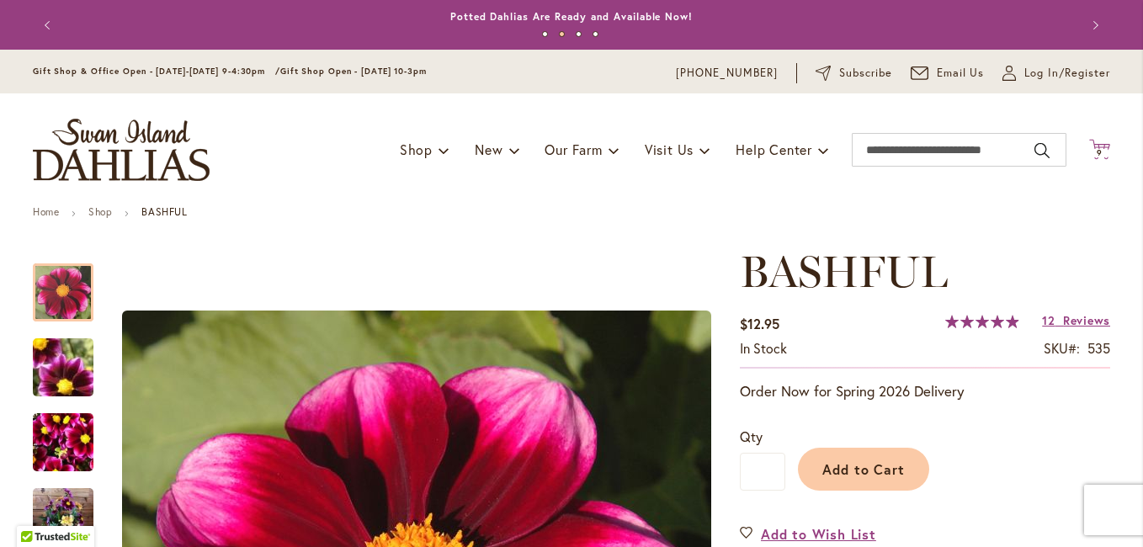
click at [1097, 148] on span "9" at bounding box center [1100, 152] width 6 height 11
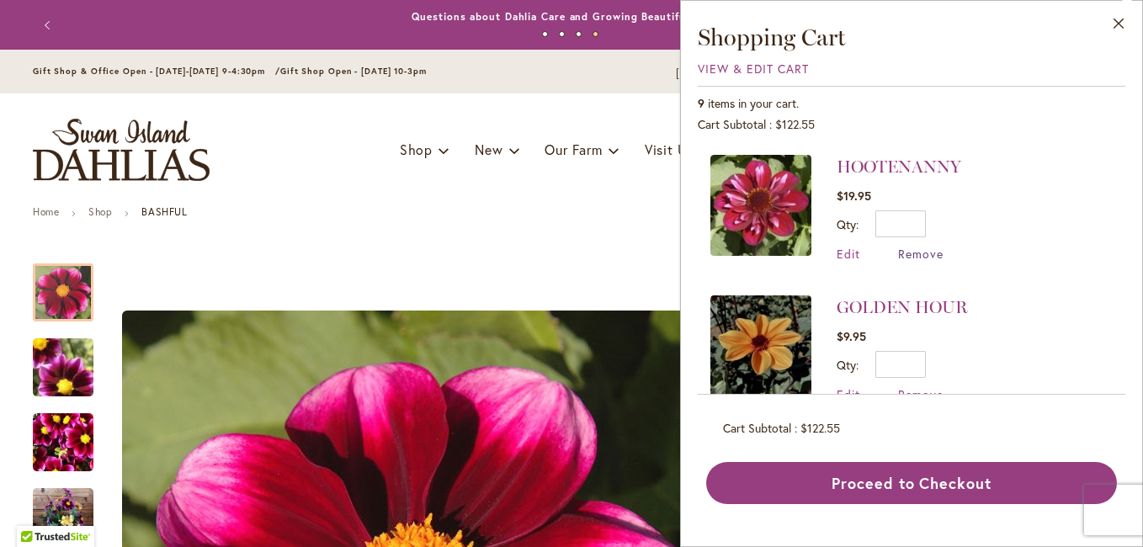
click at [926, 251] on span "Remove" at bounding box center [920, 254] width 45 height 16
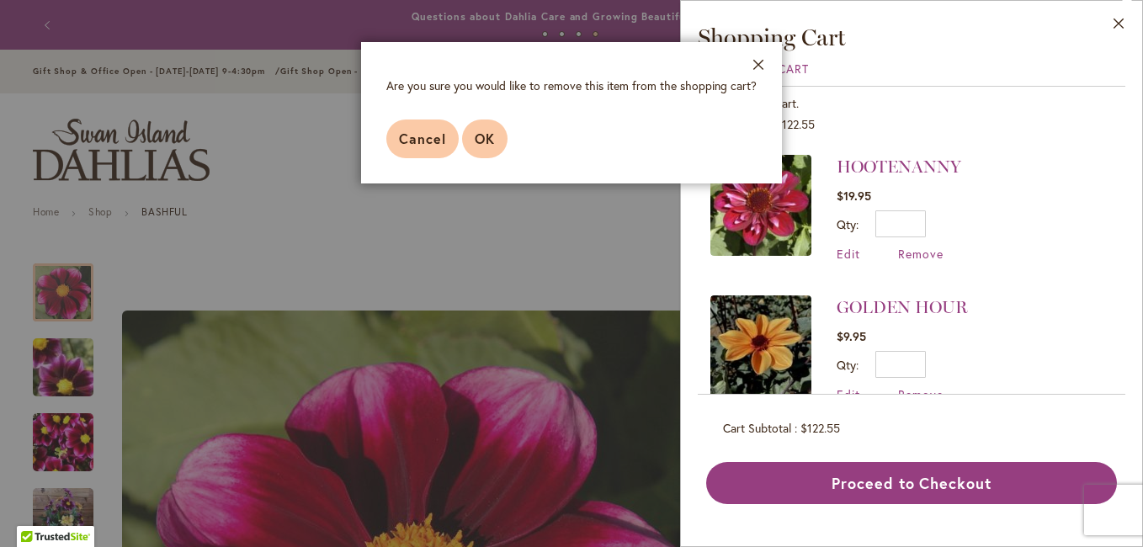
click at [486, 145] on span "OK" at bounding box center [485, 139] width 20 height 18
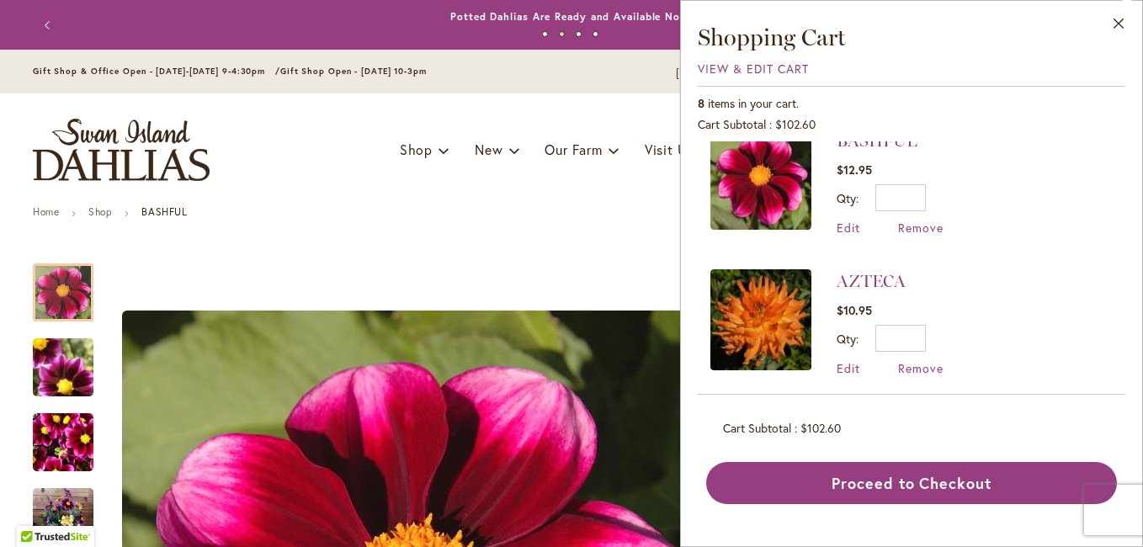
scroll to position [880, 0]
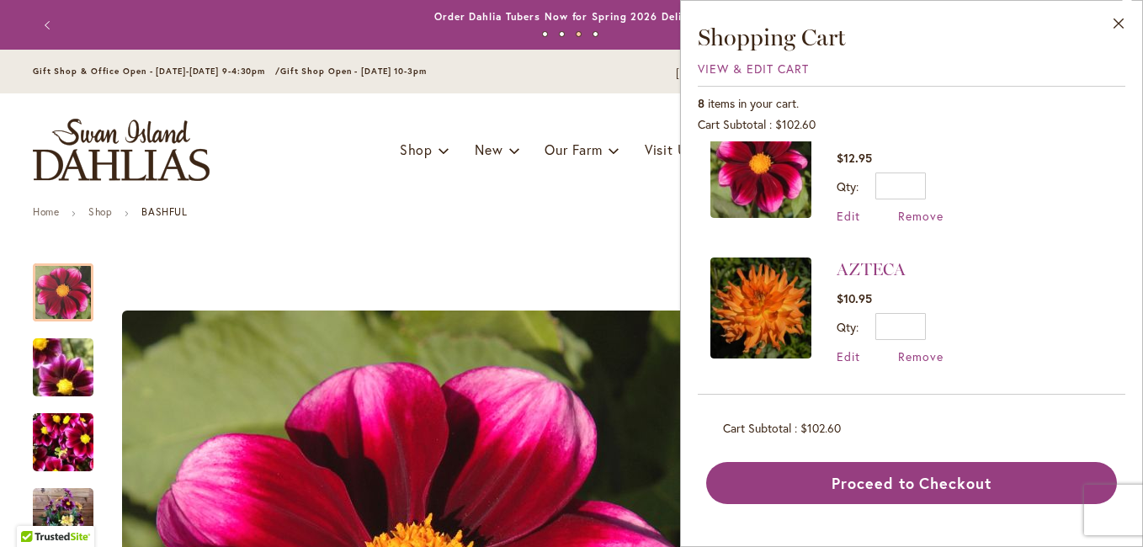
click at [769, 298] on img at bounding box center [760, 308] width 101 height 101
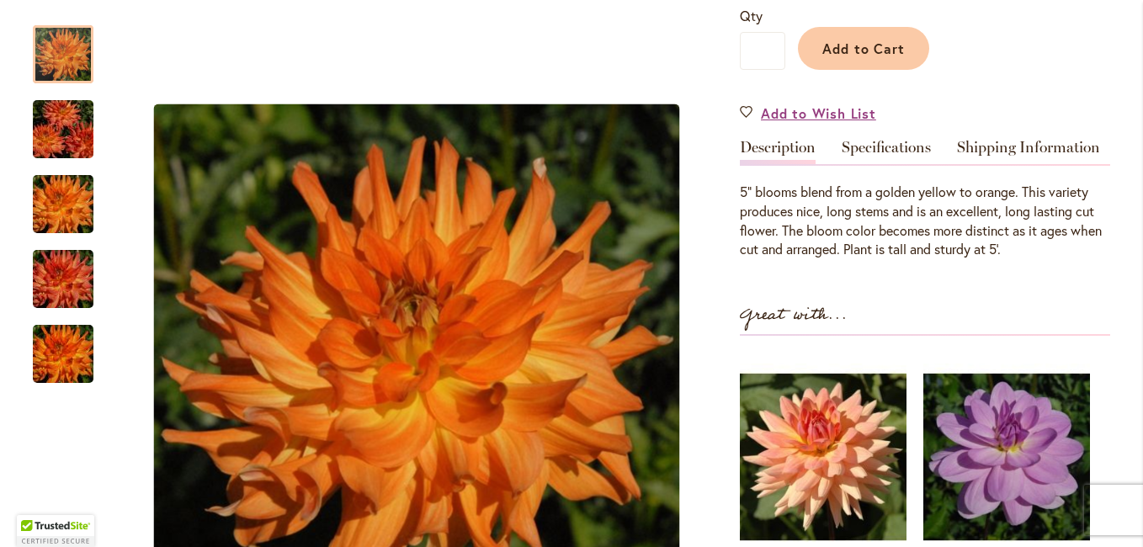
scroll to position [505, 0]
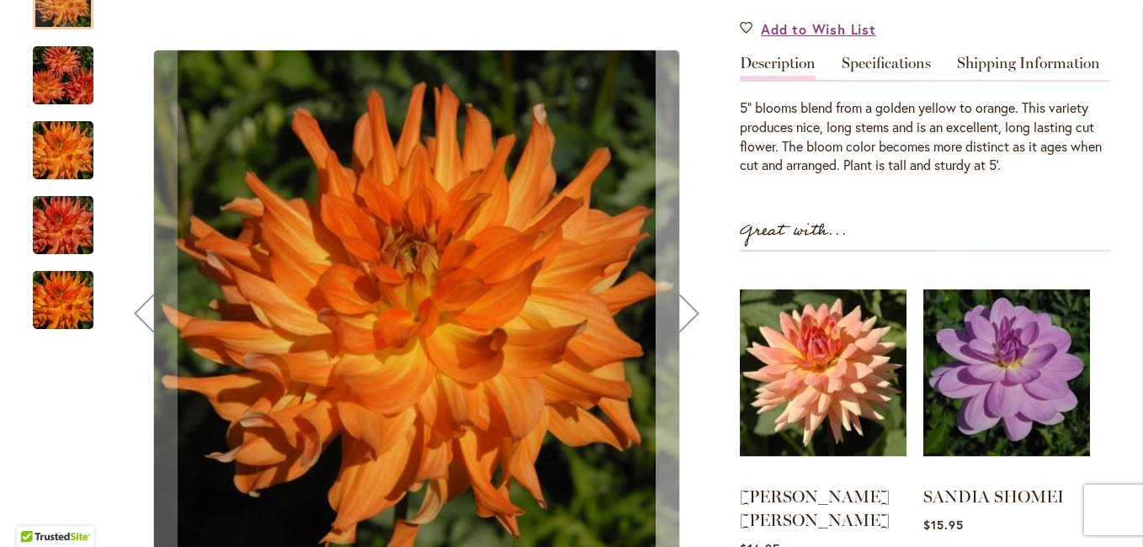
click at [681, 291] on div "Next" at bounding box center [689, 312] width 67 height 67
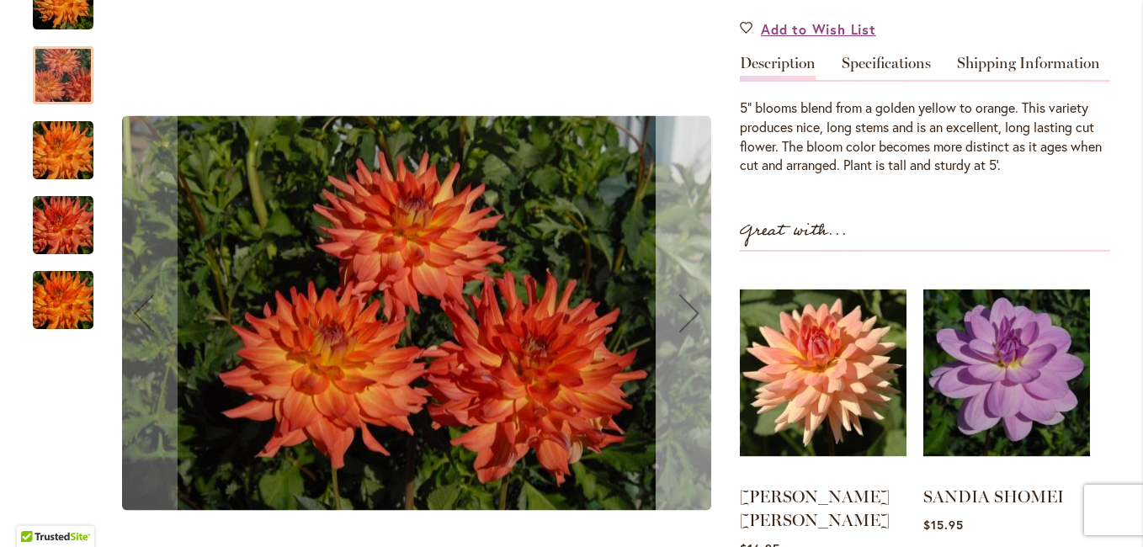
click at [681, 291] on div "Next" at bounding box center [689, 312] width 67 height 67
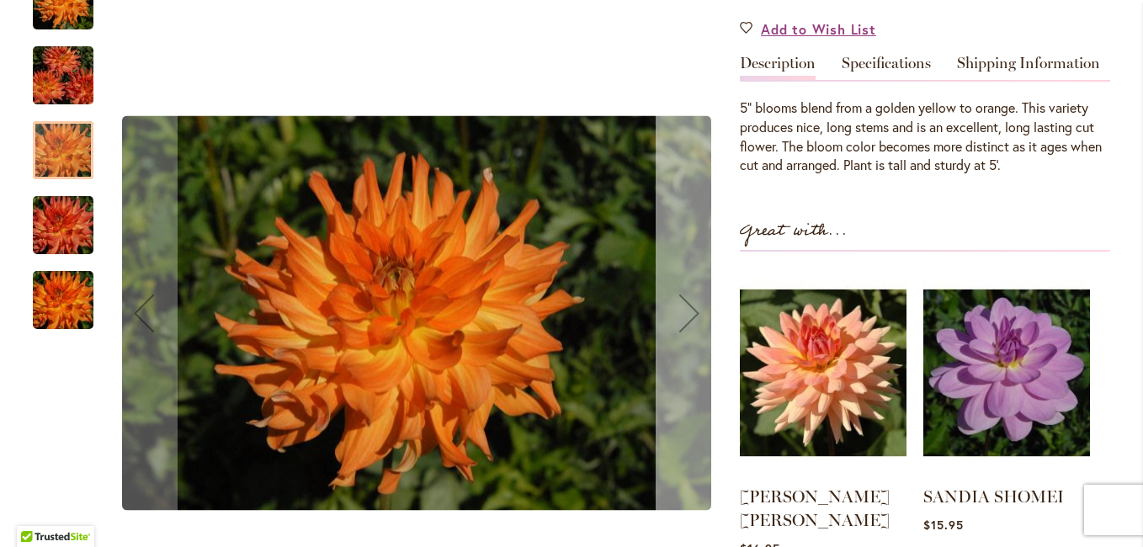
click at [681, 291] on div "Next" at bounding box center [689, 312] width 67 height 67
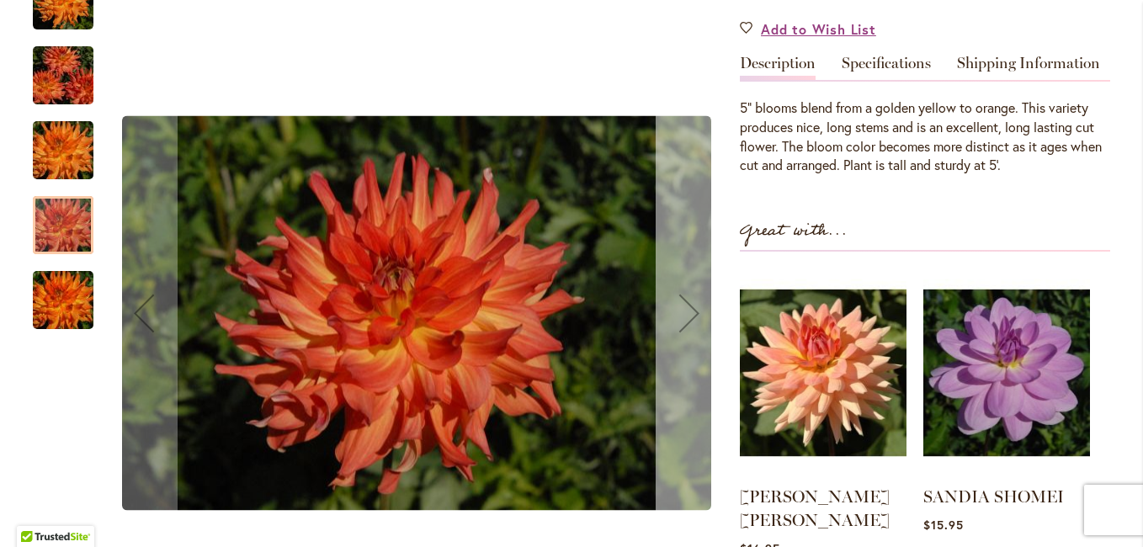
click at [681, 291] on div "Next" at bounding box center [689, 312] width 67 height 67
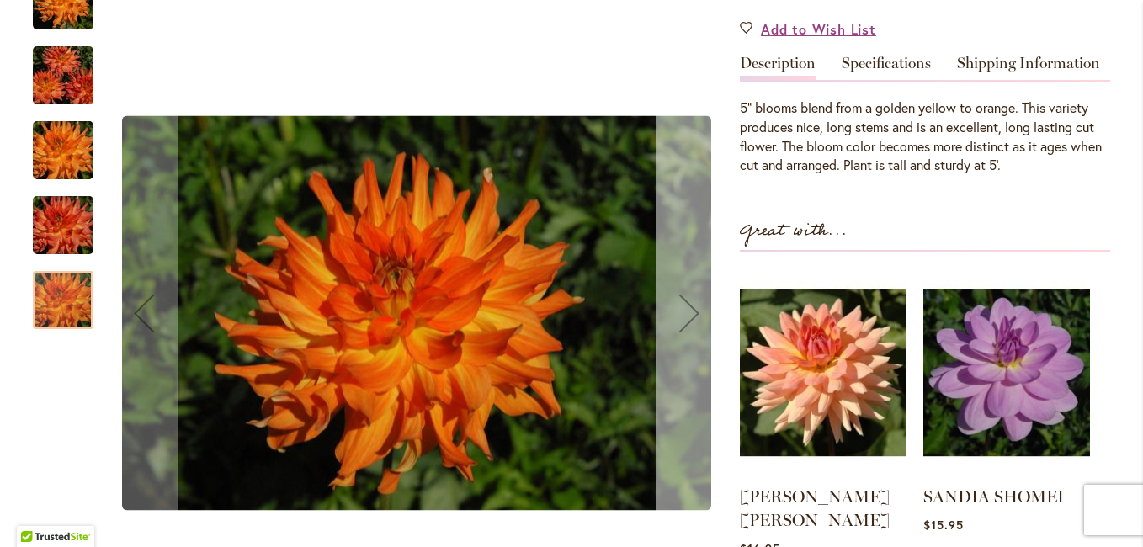
click at [681, 291] on div "Next" at bounding box center [689, 312] width 67 height 67
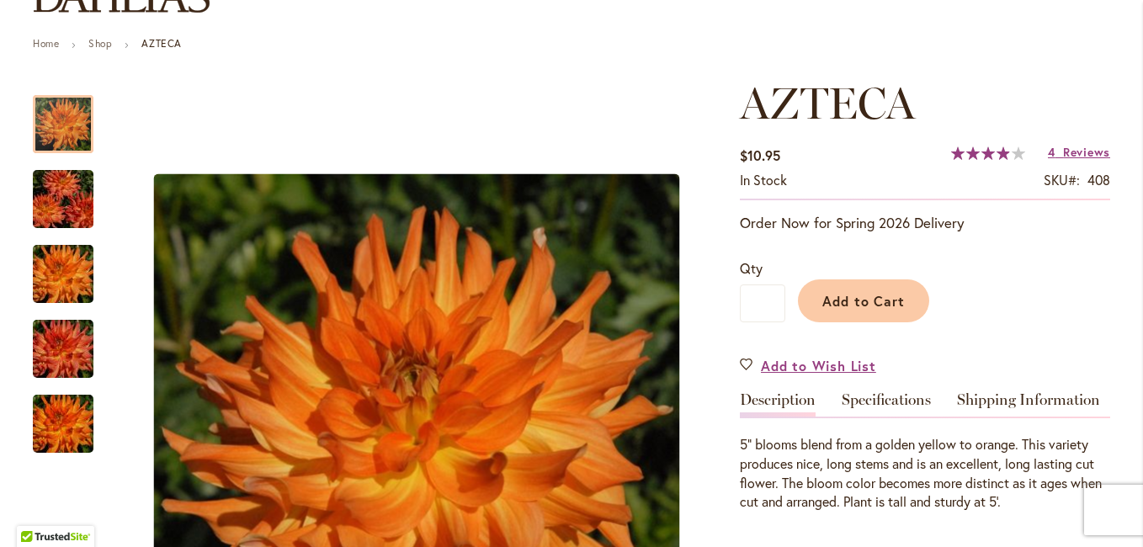
scroll to position [84, 0]
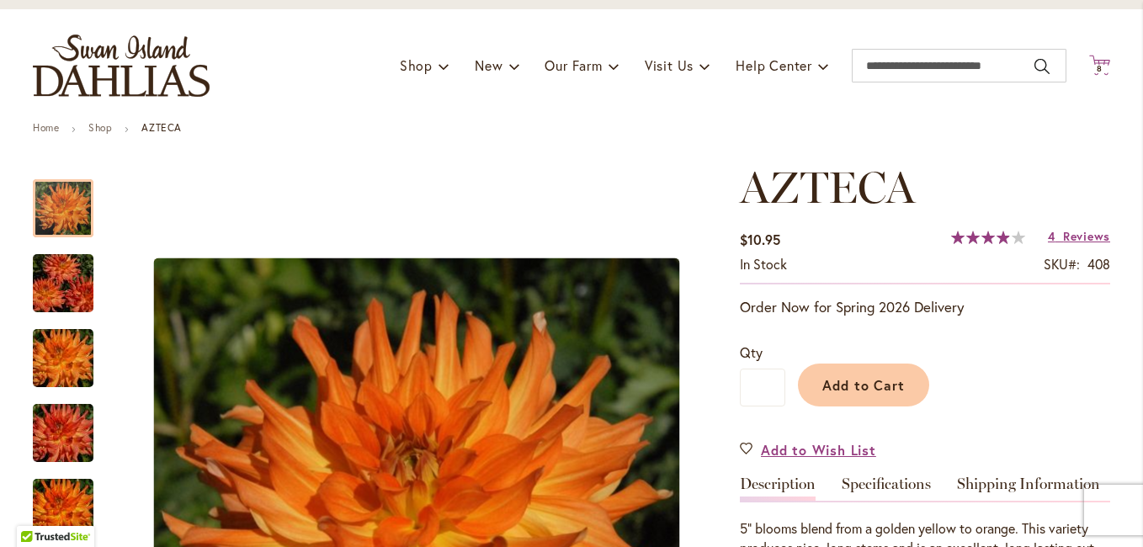
click at [1097, 60] on icon "Cart .cls-1 { fill: #231f20; }" at bounding box center [1099, 65] width 21 height 21
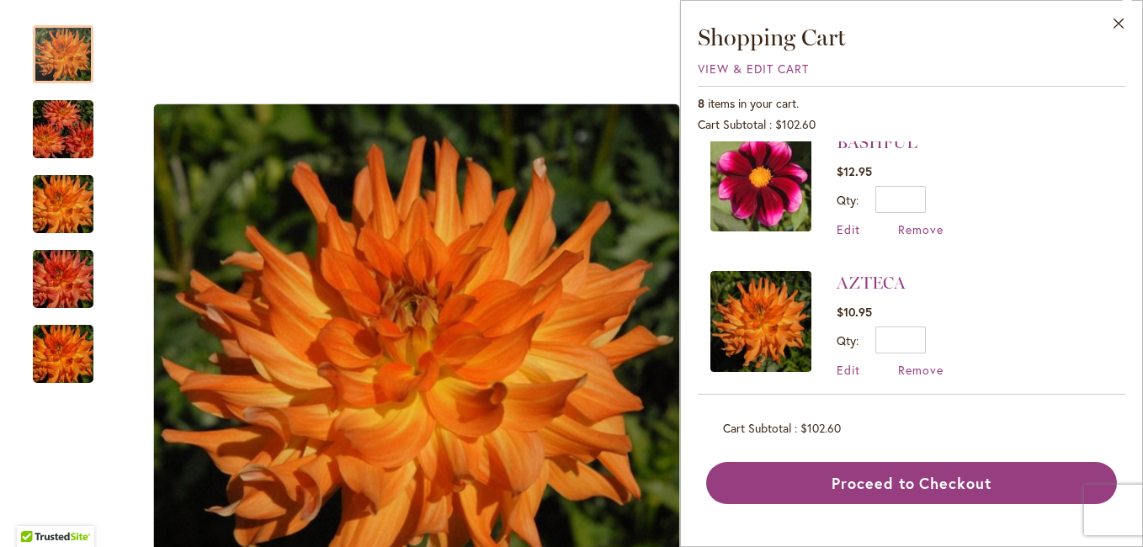
scroll to position [880, 0]
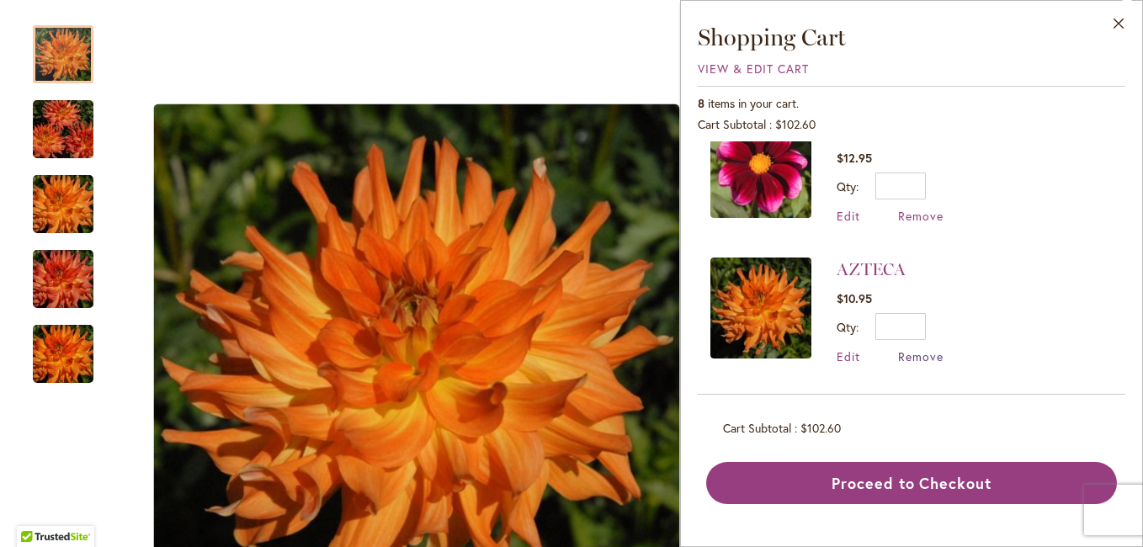
click at [928, 355] on span "Remove" at bounding box center [920, 356] width 45 height 16
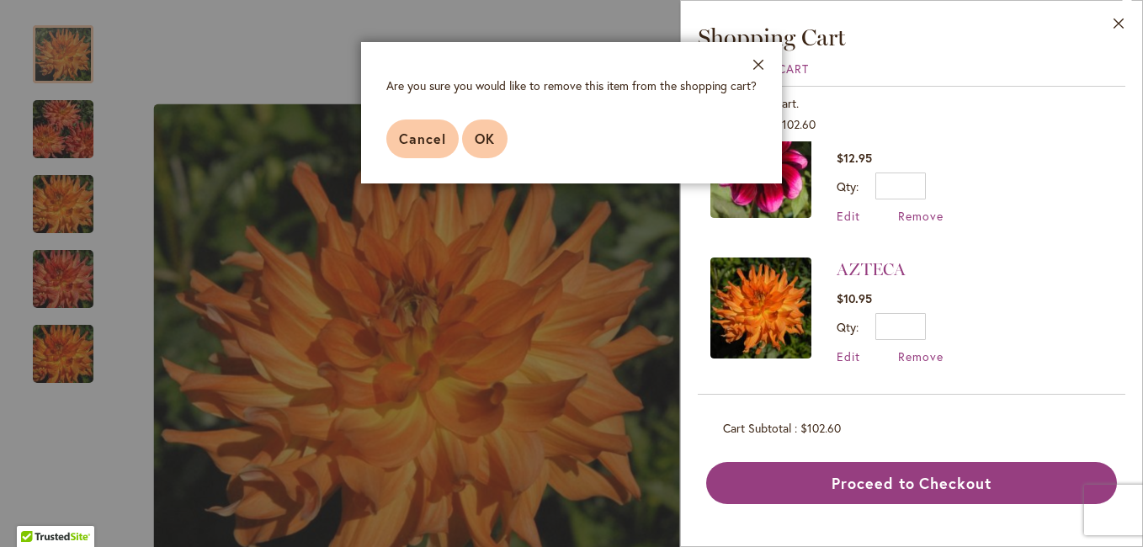
click at [478, 126] on button "OK" at bounding box center [484, 139] width 45 height 39
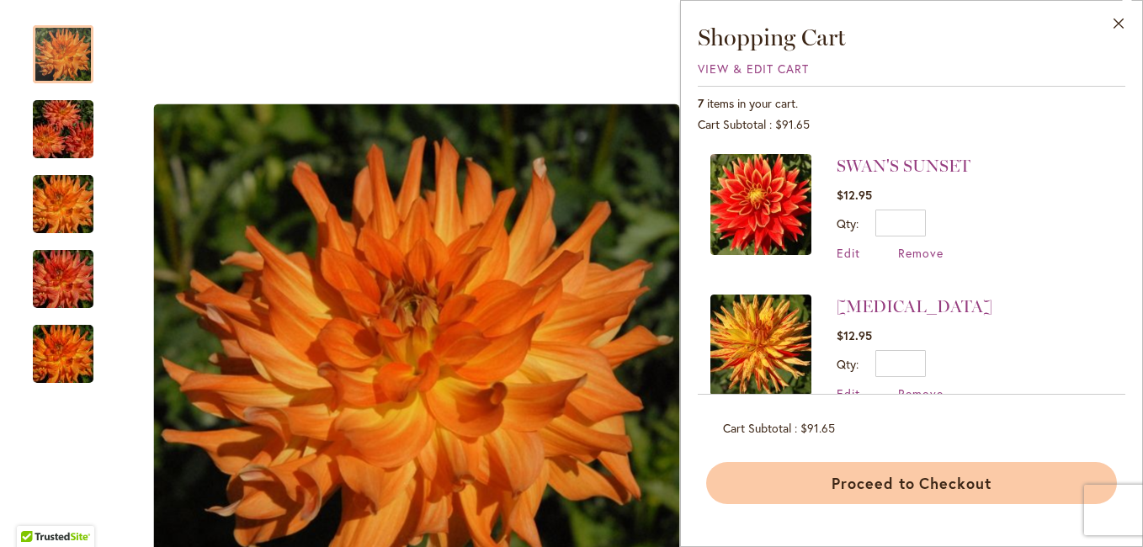
click at [917, 479] on button "Proceed to Checkout" at bounding box center [911, 483] width 411 height 42
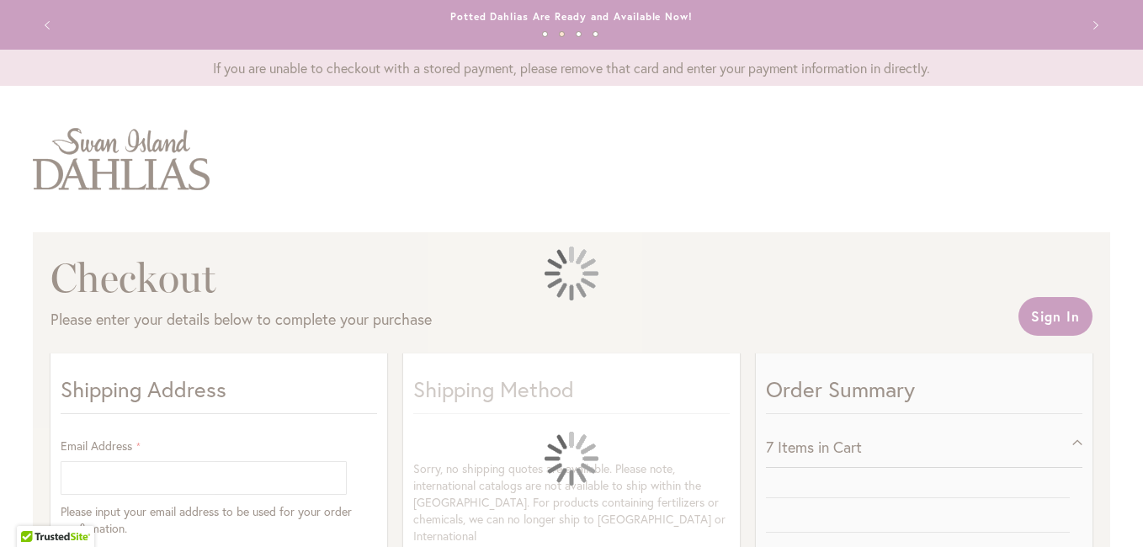
select select "**"
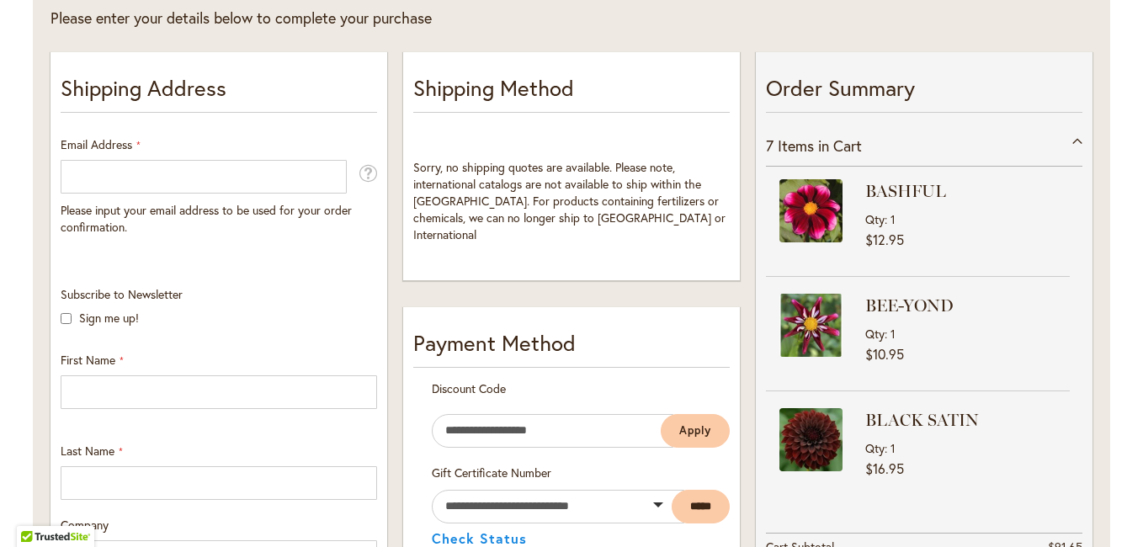
scroll to position [252, 0]
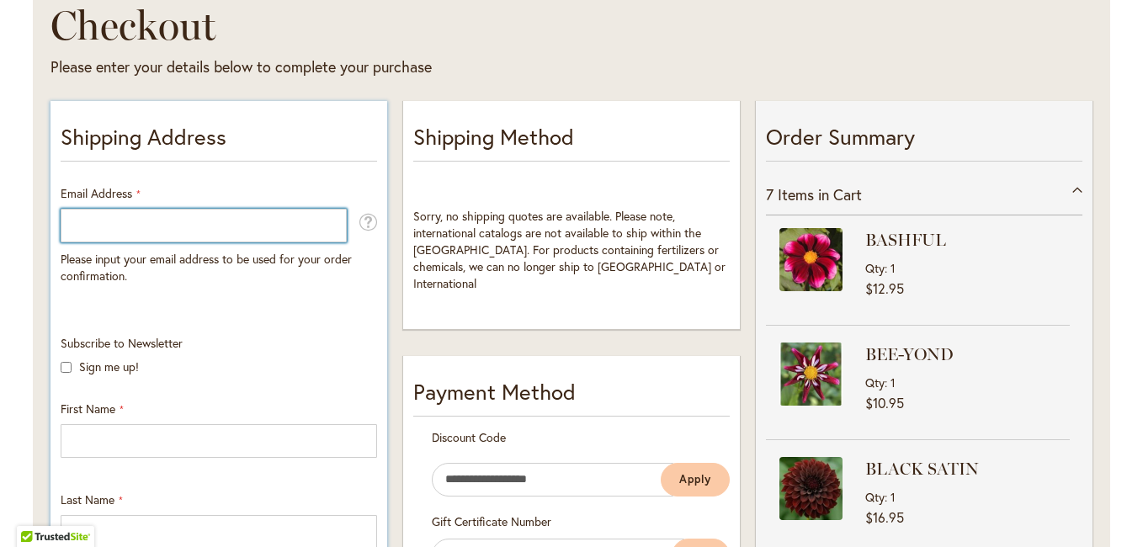
click at [72, 221] on input "Email Address" at bounding box center [204, 226] width 286 height 34
type input "**********"
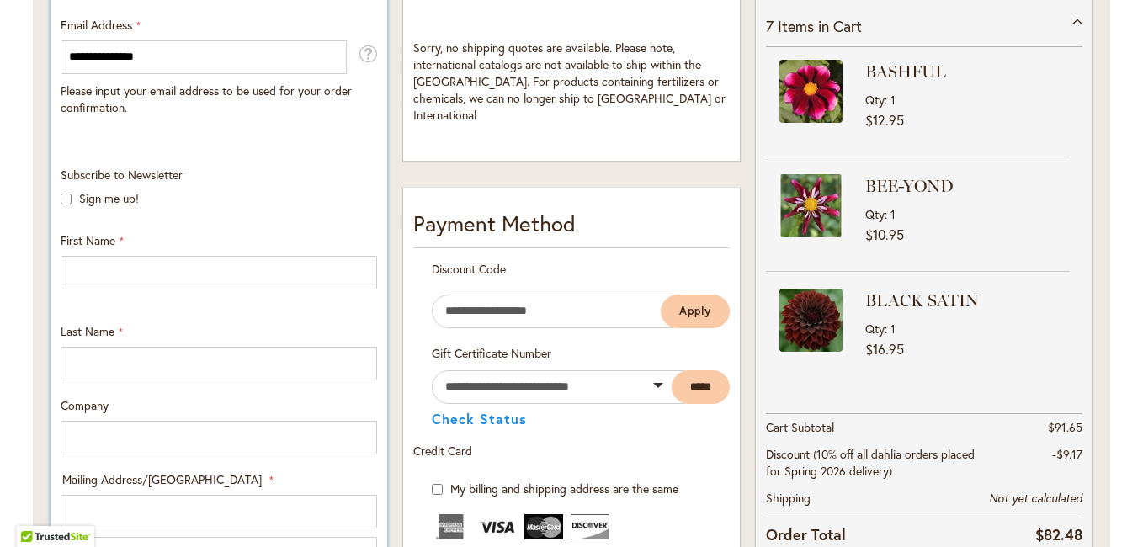
scroll to position [505, 0]
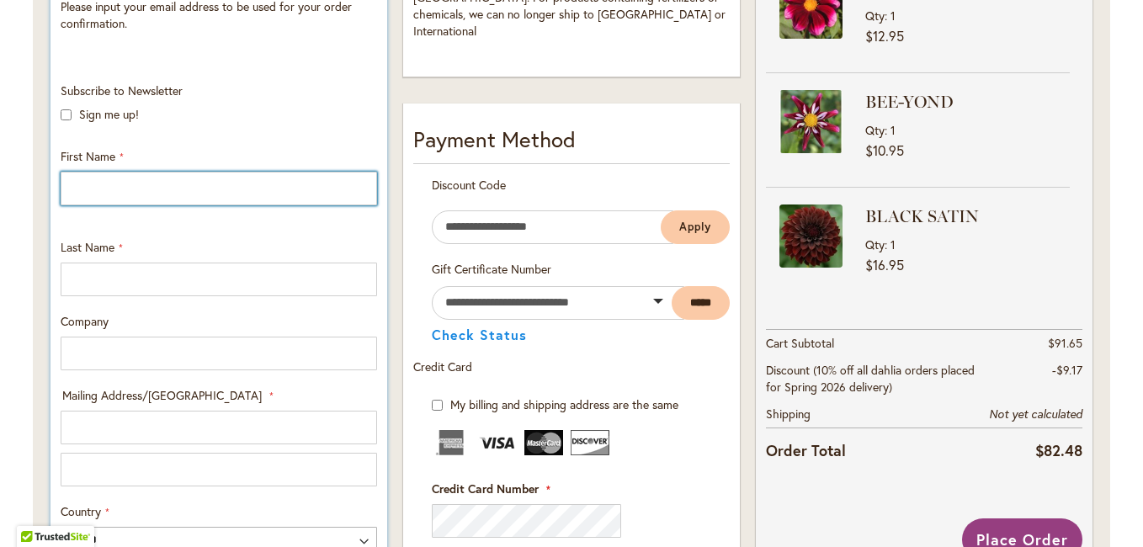
click at [135, 193] on input "First Name" at bounding box center [219, 189] width 316 height 34
type input "*******"
type input "******"
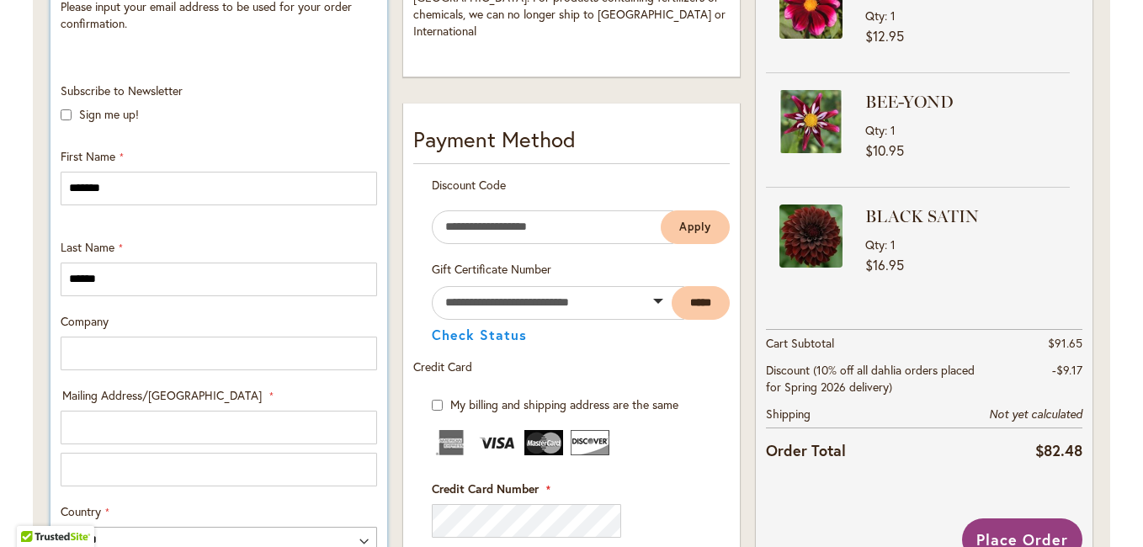
type input "**********"
select select "**"
type input "*****"
type input "**********"
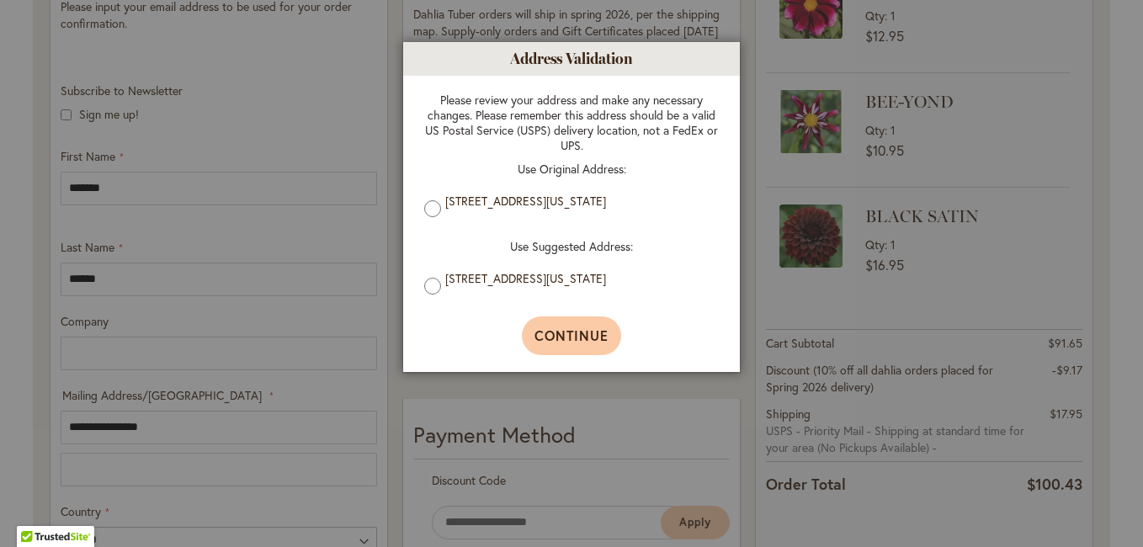
click at [552, 334] on span "Continue" at bounding box center [571, 336] width 75 height 18
type input "**********"
type input "*****"
type input "**********"
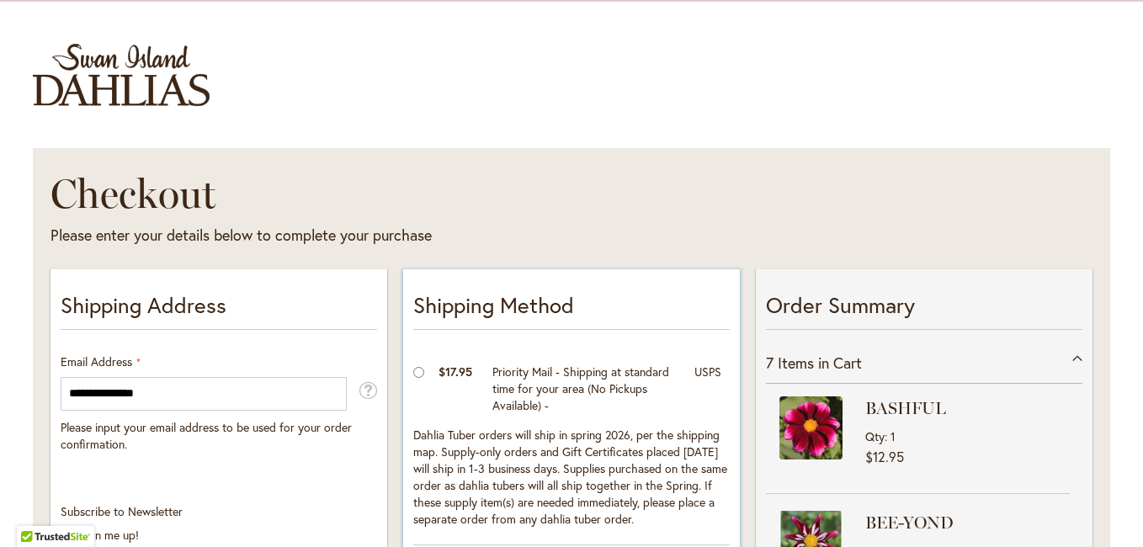
scroll to position [0, 0]
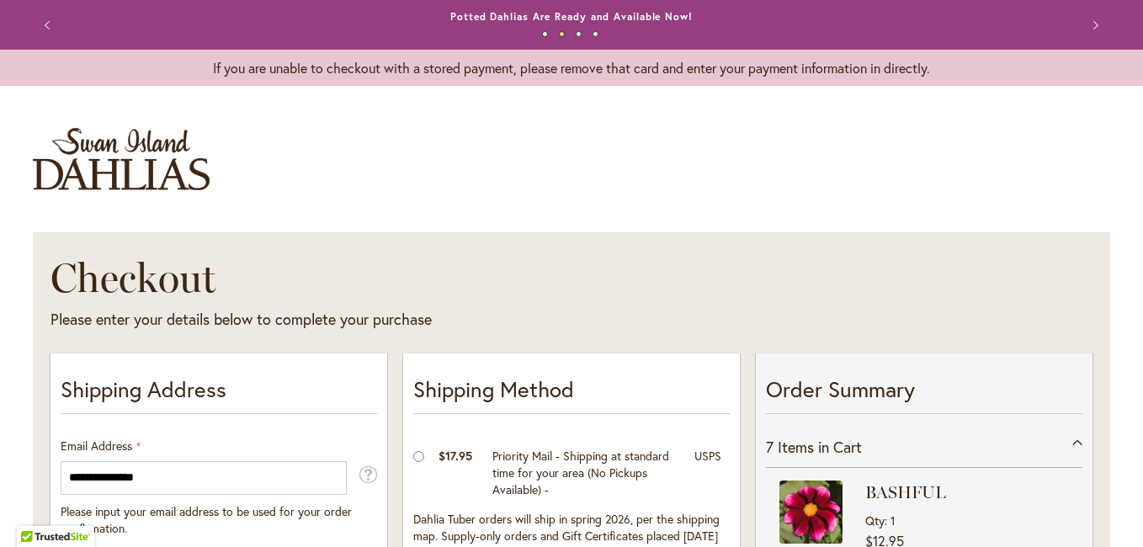
click at [576, 31] on button "3" at bounding box center [579, 34] width 6 height 6
click at [592, 35] on button "4" at bounding box center [595, 34] width 6 height 6
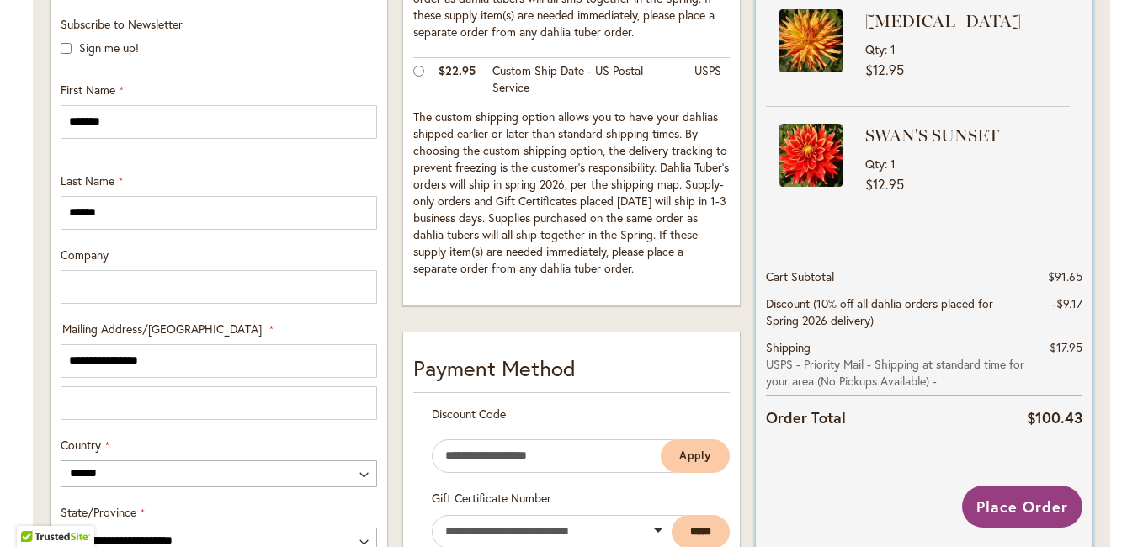
scroll to position [589, 0]
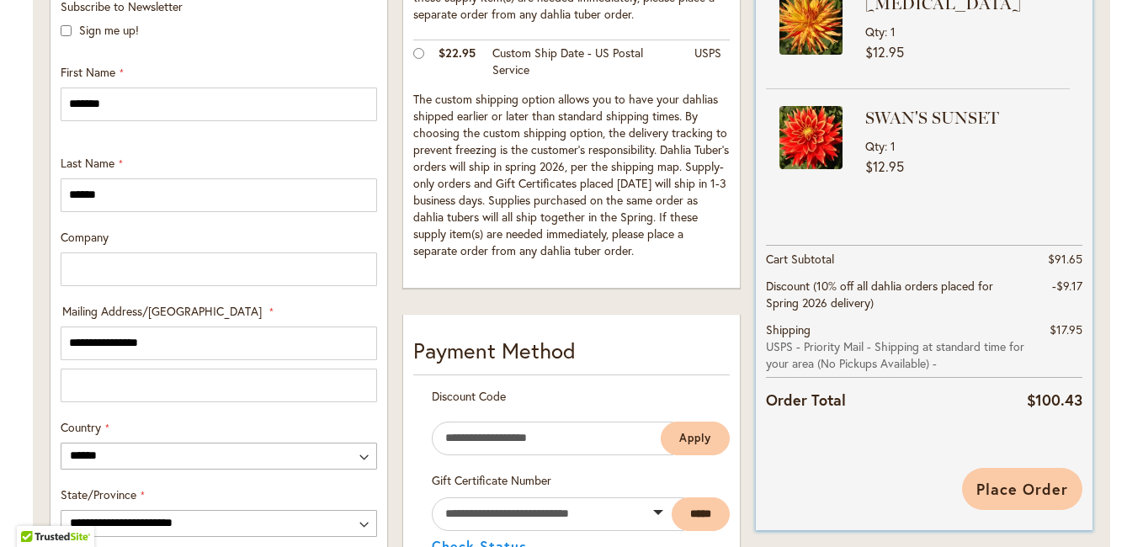
click at [1028, 481] on span "Place Order" at bounding box center [1022, 489] width 92 height 20
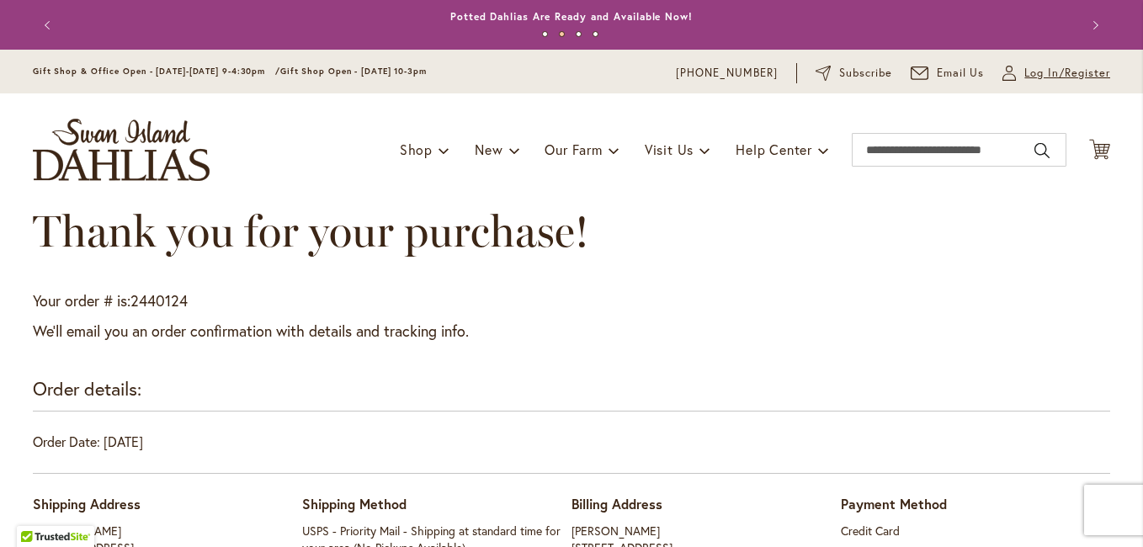
click at [1062, 68] on span "Log In/Register" at bounding box center [1067, 73] width 86 height 17
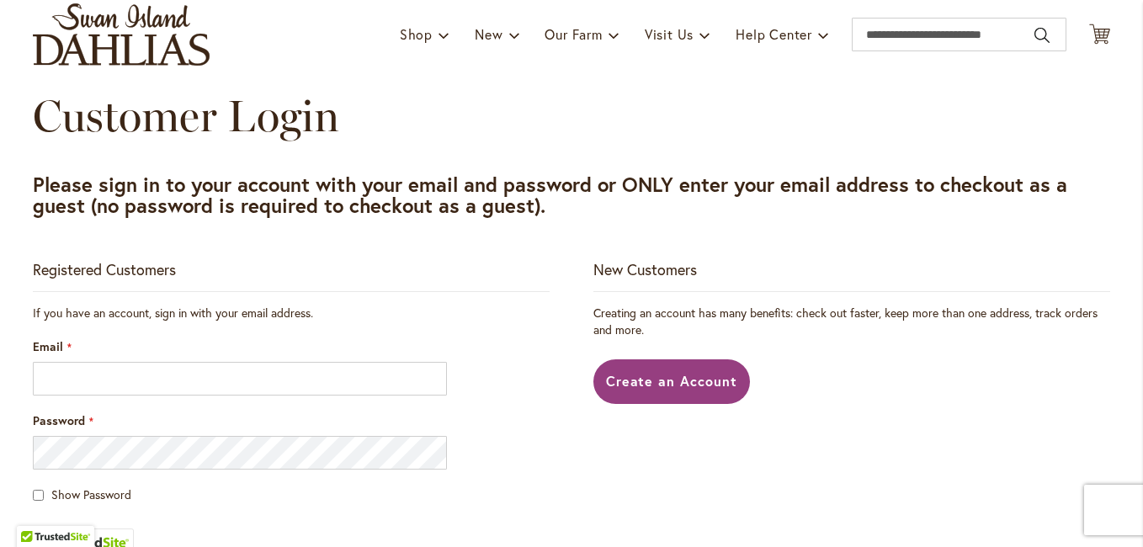
scroll to position [252, 0]
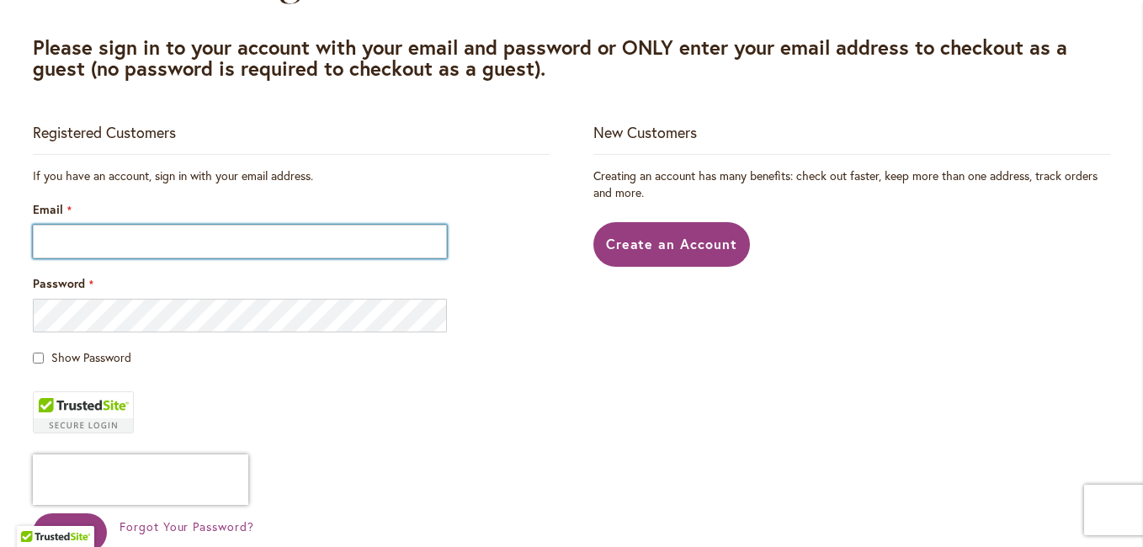
click at [76, 231] on input "Email" at bounding box center [240, 242] width 414 height 34
type input "**********"
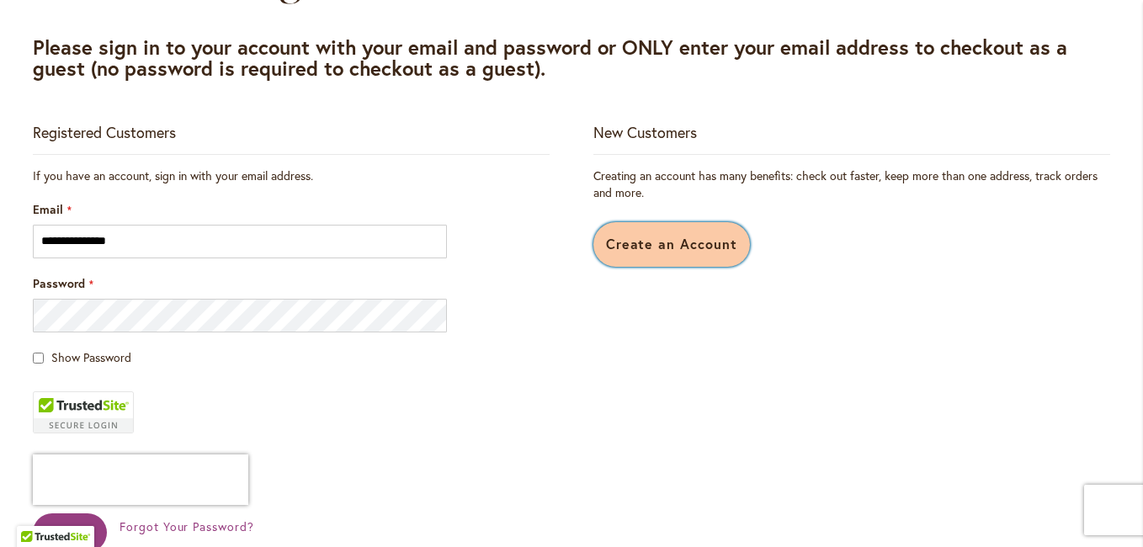
click at [660, 246] on span "Create an Account" at bounding box center [672, 244] width 132 height 18
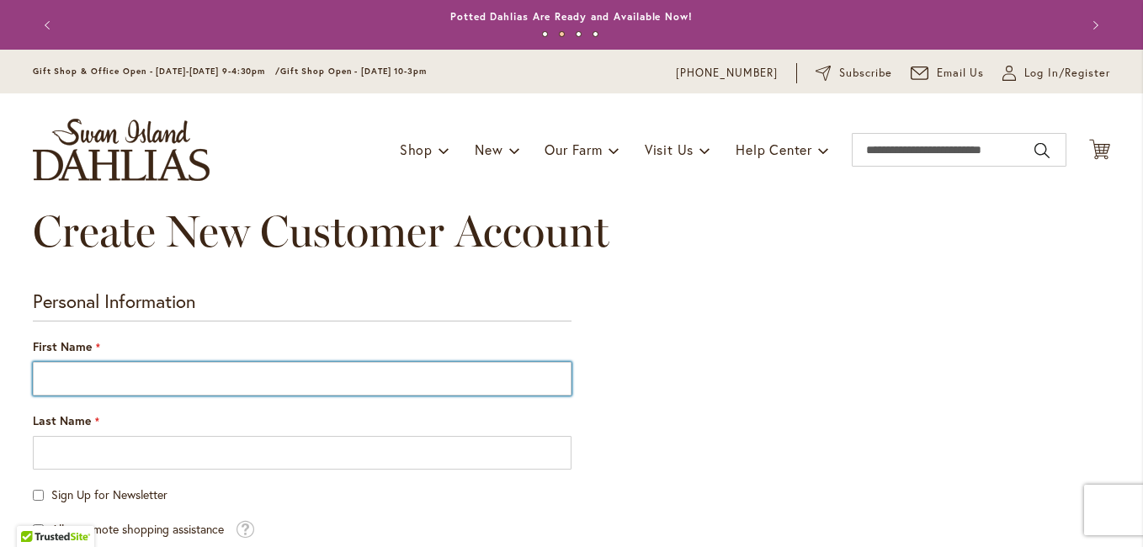
click at [66, 374] on input "First Name" at bounding box center [302, 379] width 539 height 34
type input "*****"
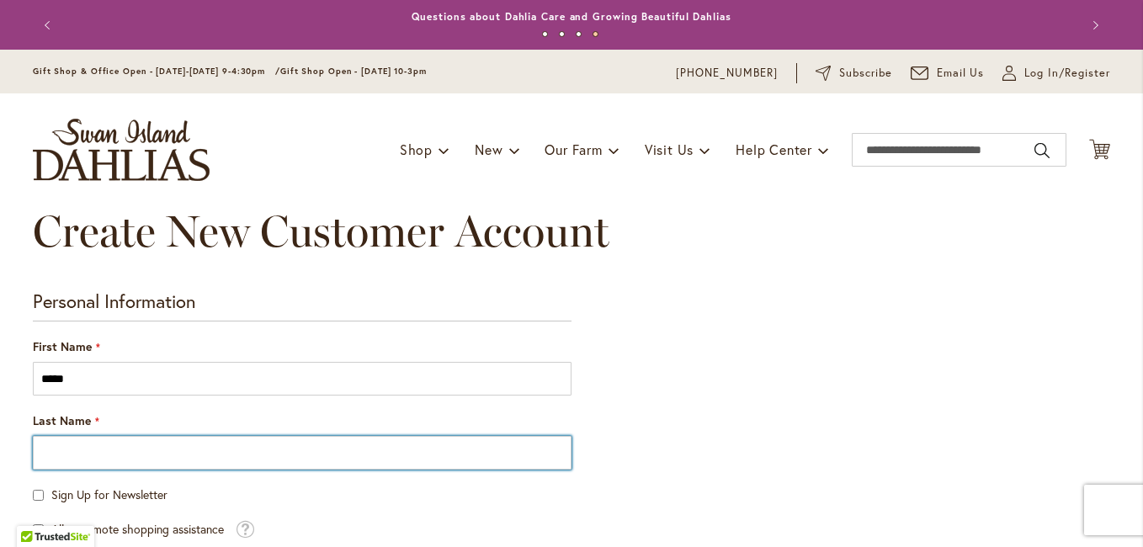
type input "******"
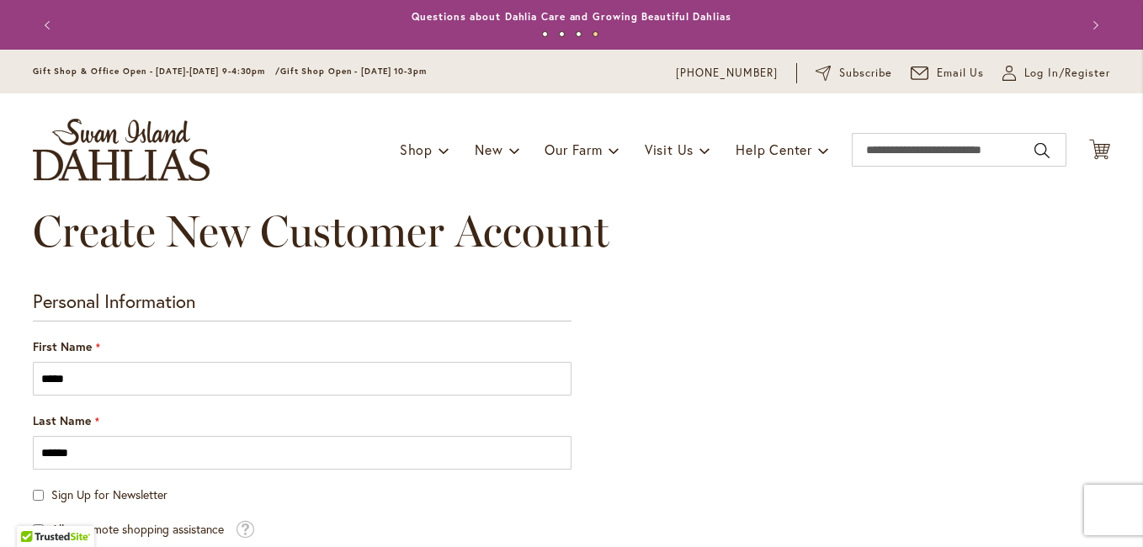
type input "**********"
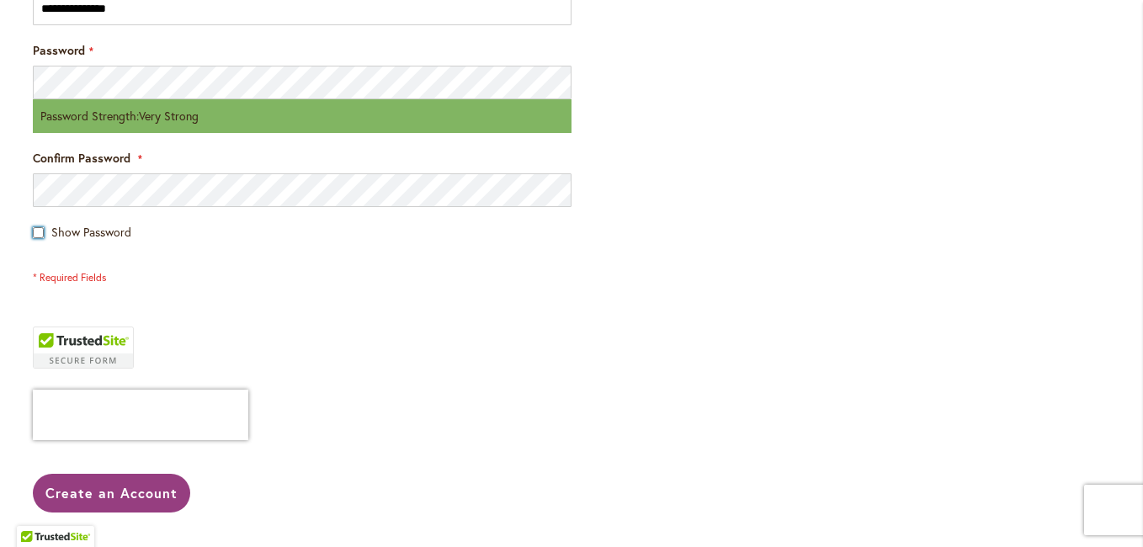
scroll to position [757, 0]
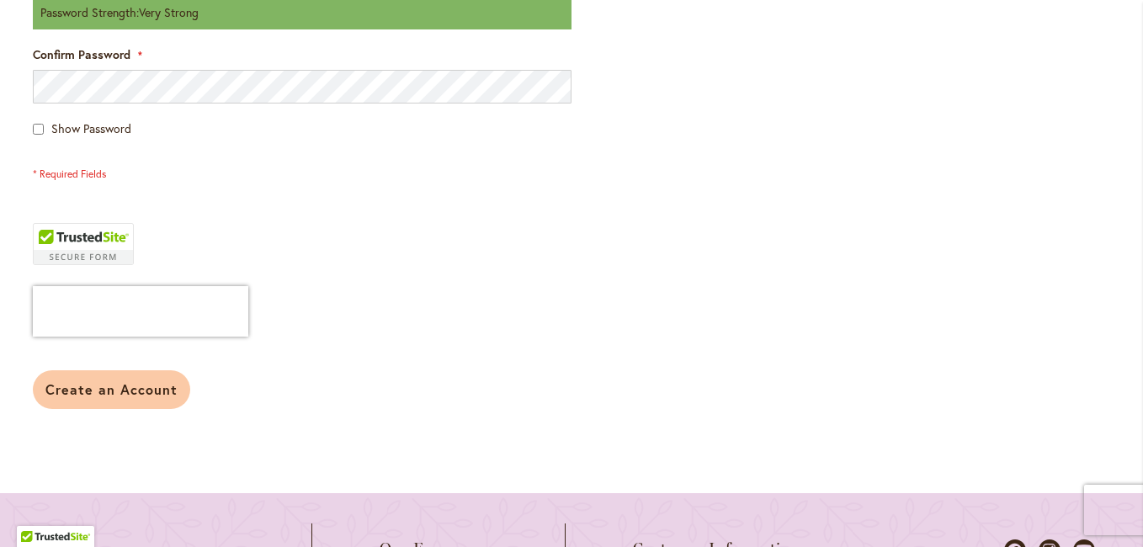
click at [99, 389] on span "Create an Account" at bounding box center [111, 389] width 132 height 18
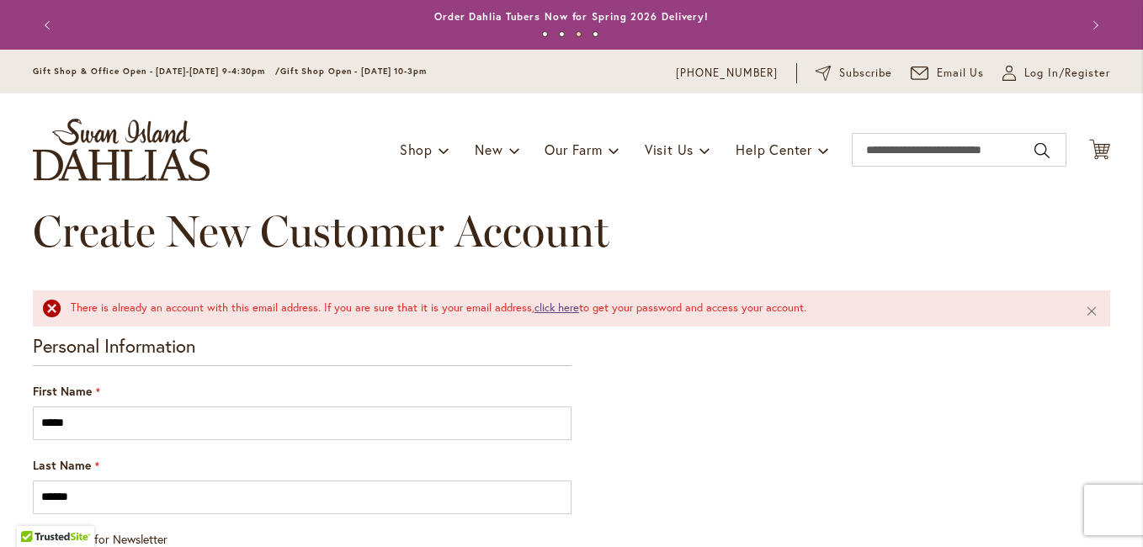
click at [545, 307] on link "click here" at bounding box center [556, 307] width 45 height 14
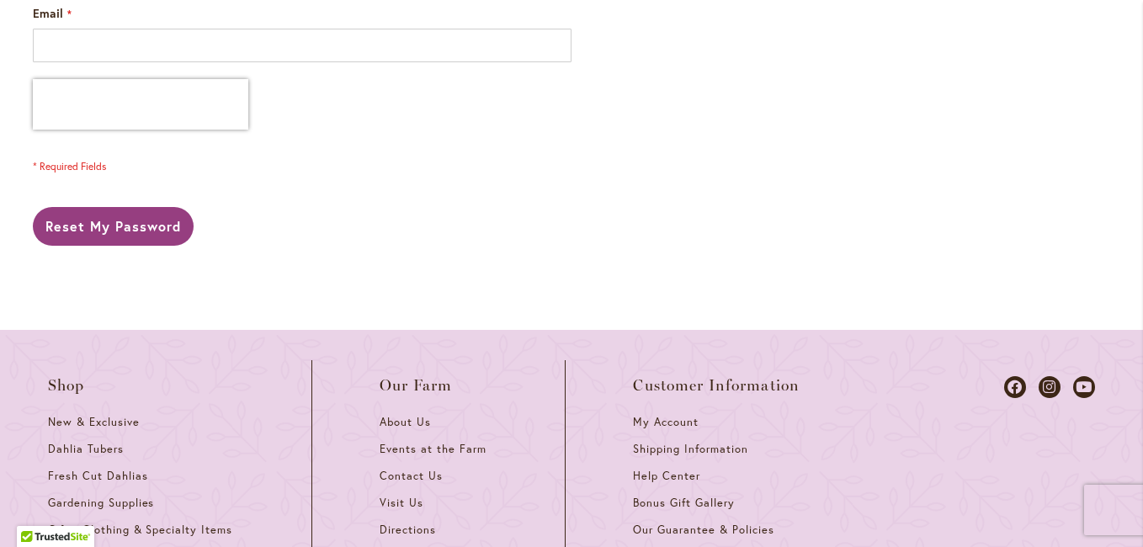
scroll to position [337, 0]
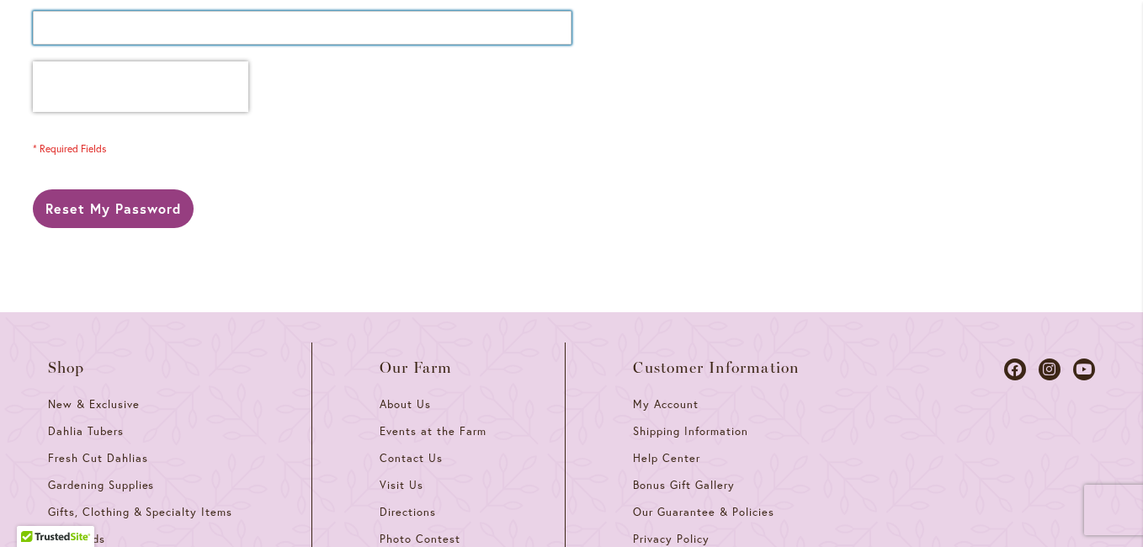
click at [62, 32] on input "Email" at bounding box center [302, 28] width 539 height 34
type input "**********"
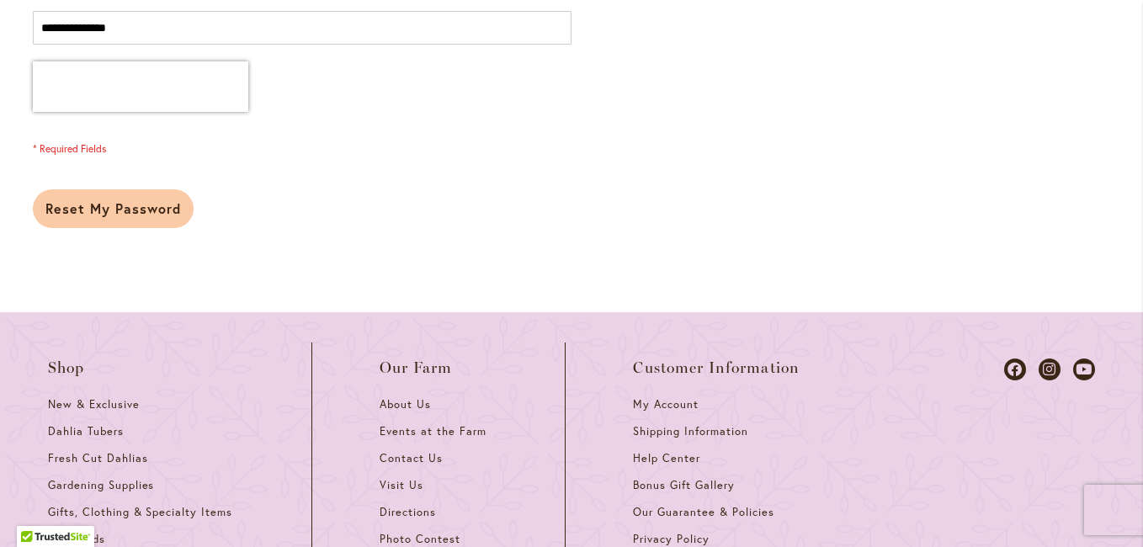
click at [114, 203] on span "Reset My Password" at bounding box center [112, 208] width 135 height 18
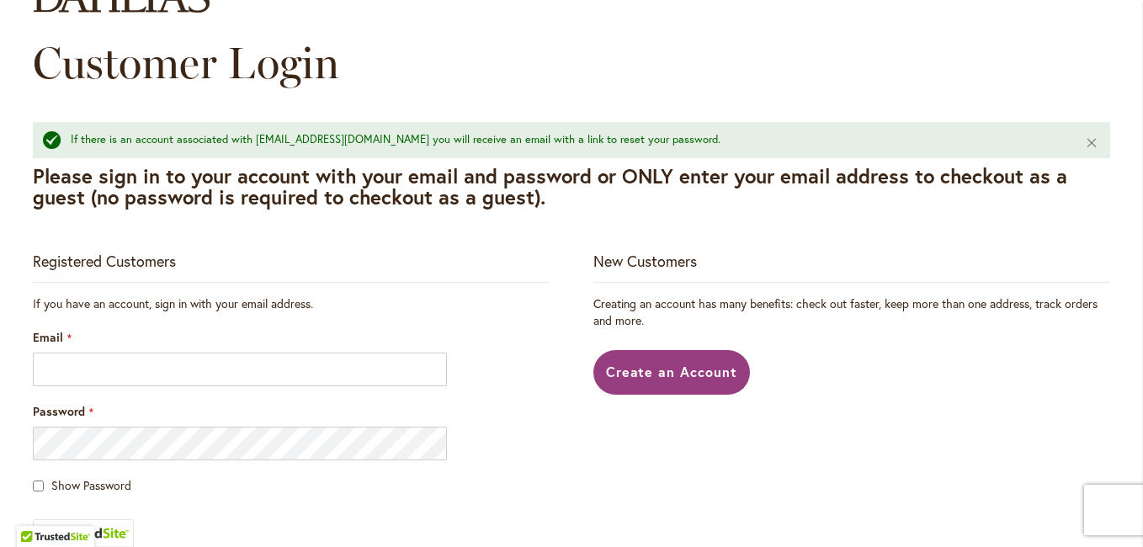
scroll to position [252, 0]
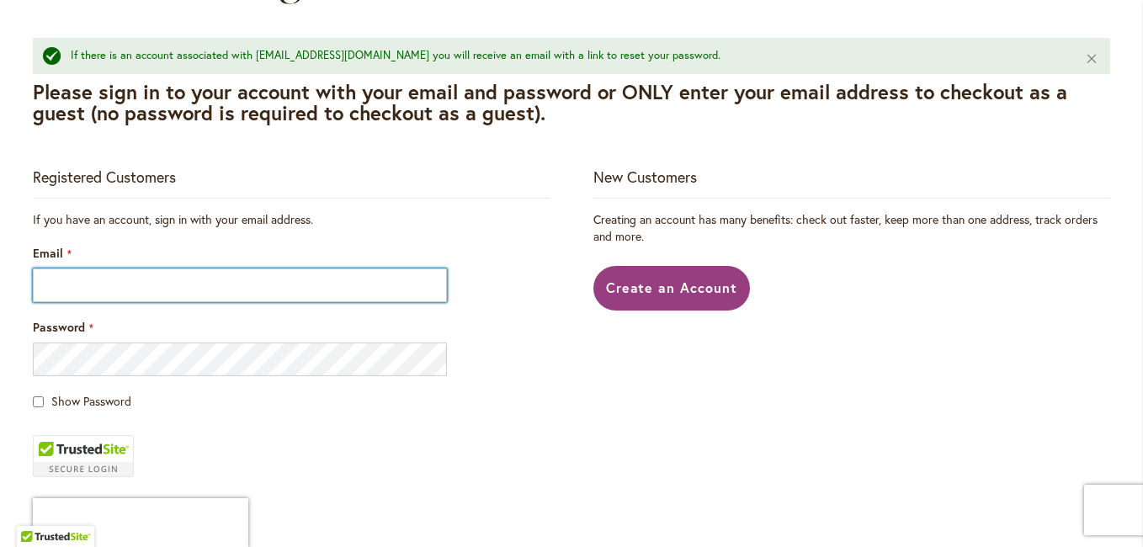
click at [77, 292] on input "Email" at bounding box center [240, 285] width 414 height 34
type input "**********"
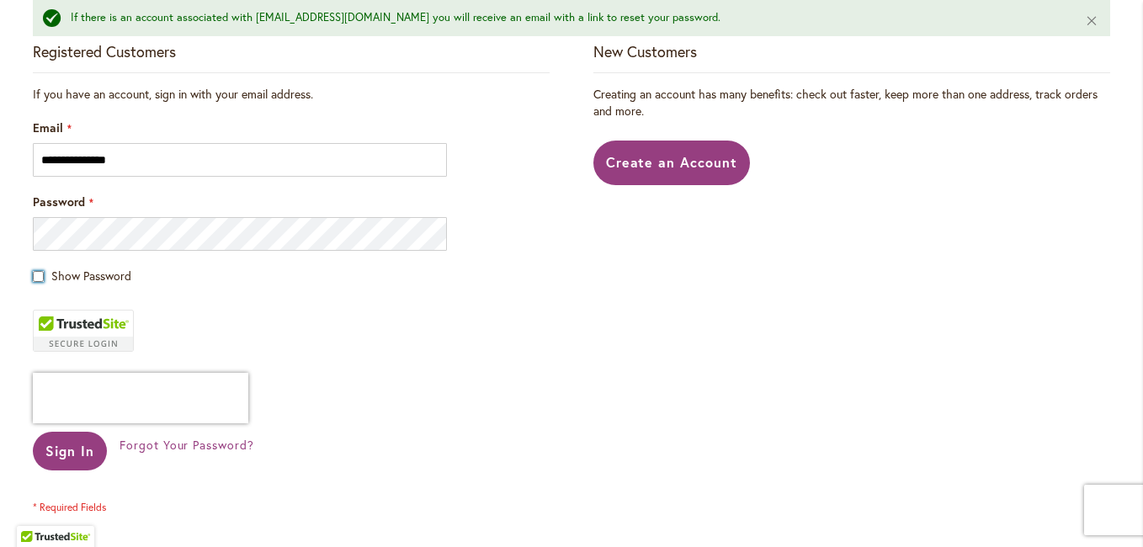
scroll to position [421, 0]
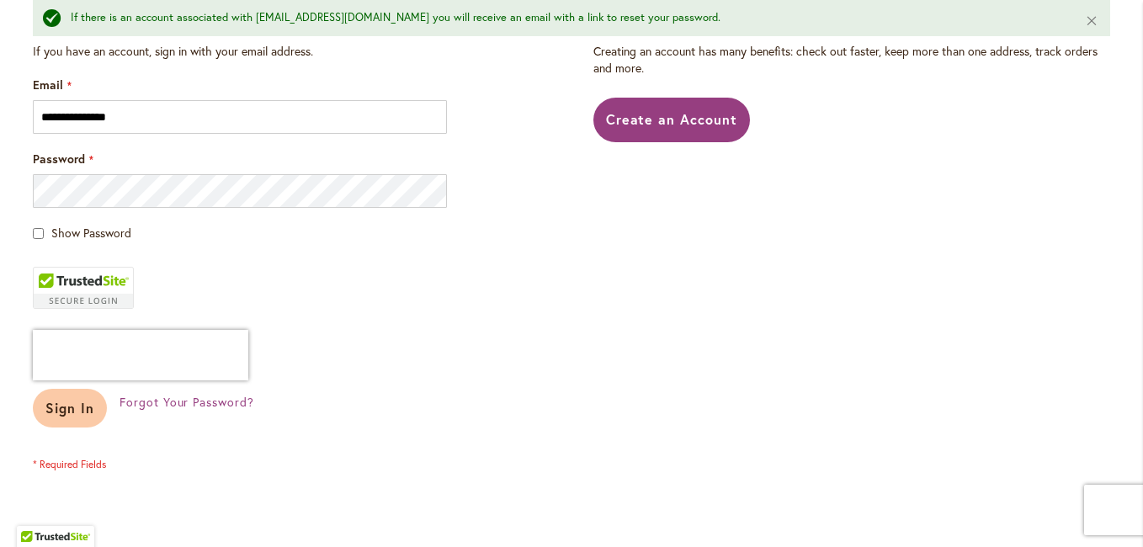
click at [49, 413] on span "Sign In" at bounding box center [69, 408] width 49 height 18
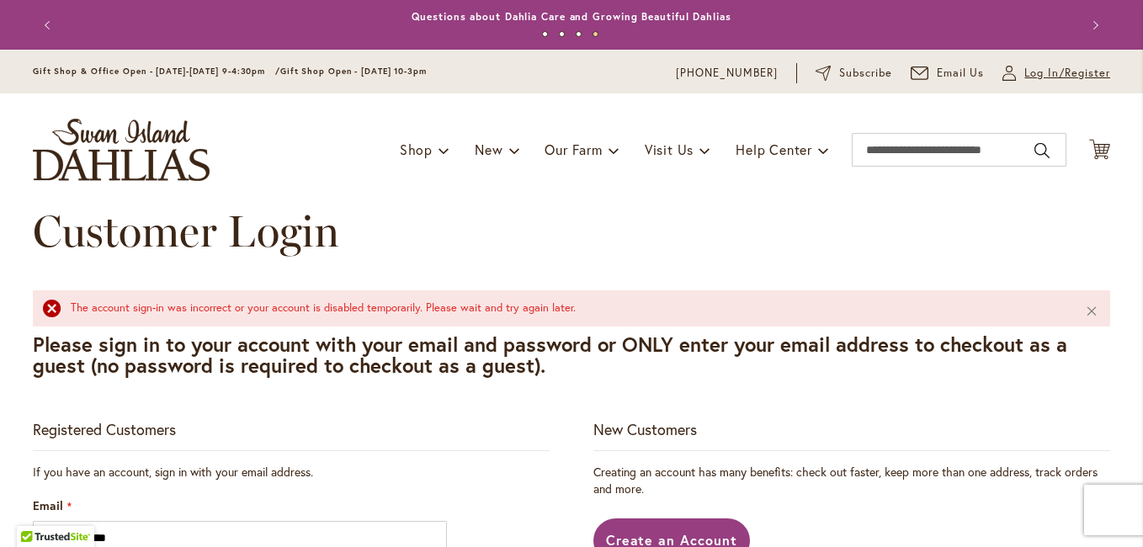
click at [1033, 68] on span "Log In/Register" at bounding box center [1067, 73] width 86 height 17
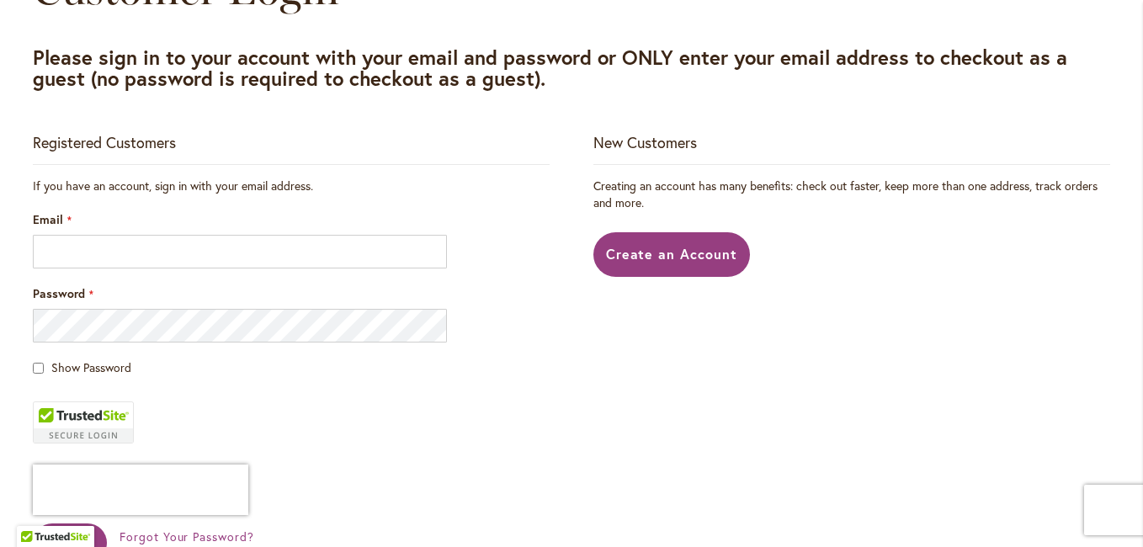
scroll to position [252, 0]
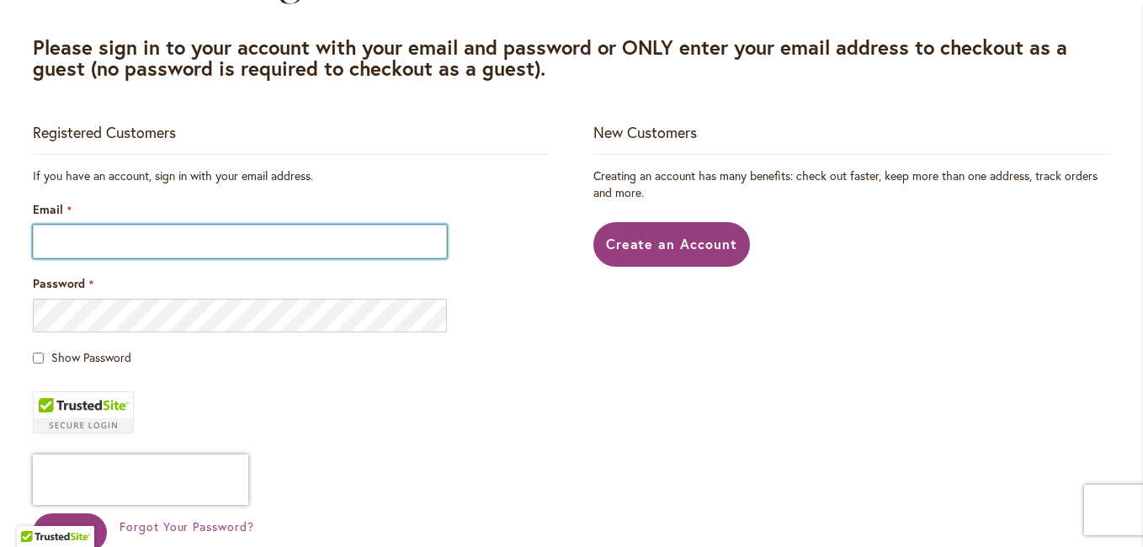
click at [99, 247] on input "Email" at bounding box center [240, 242] width 414 height 34
type input "**********"
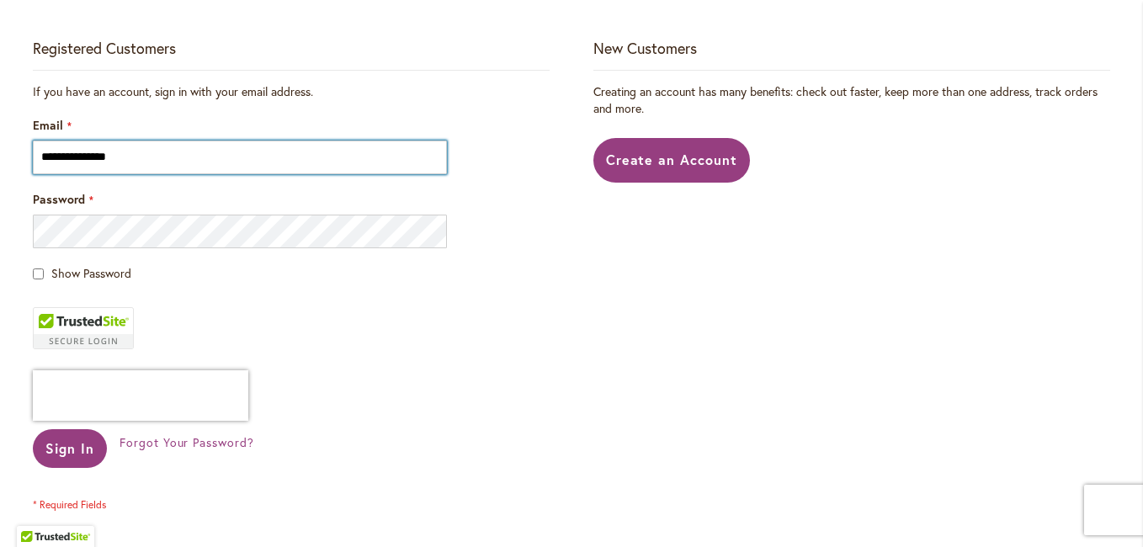
scroll to position [421, 0]
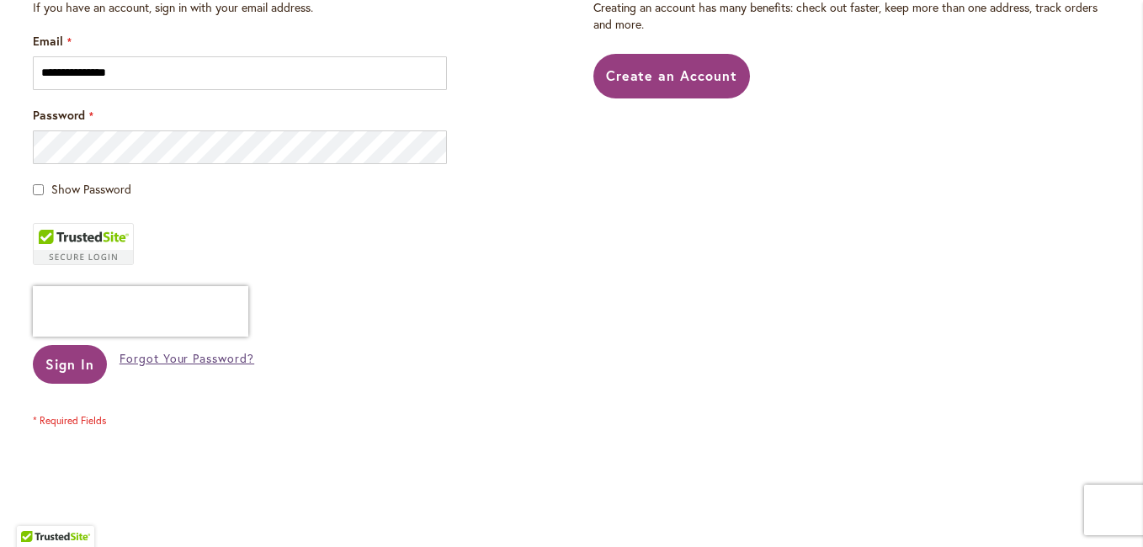
click at [167, 353] on span "Forgot Your Password?" at bounding box center [187, 358] width 135 height 16
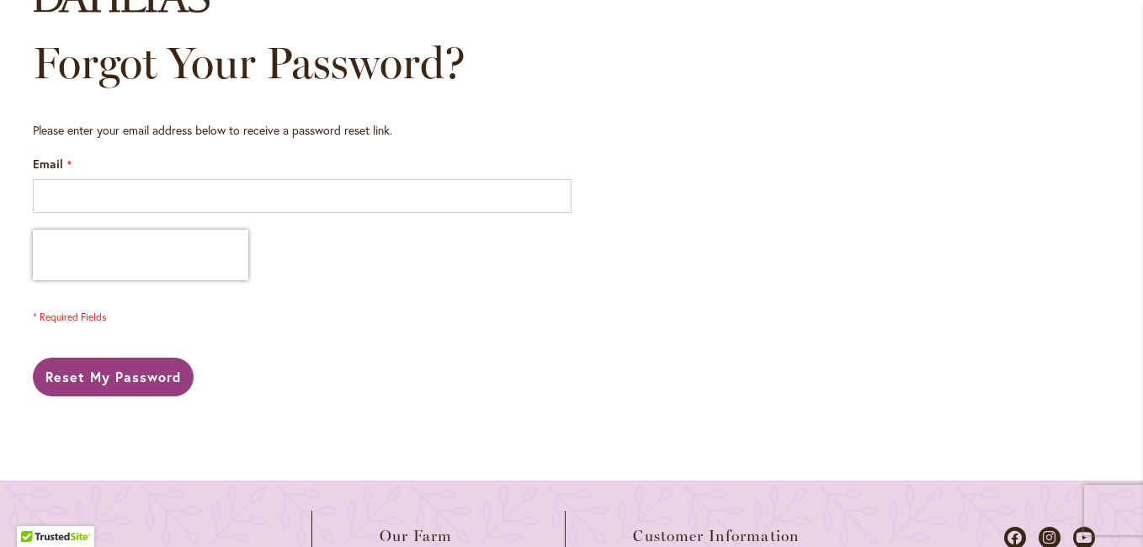
scroll to position [84, 0]
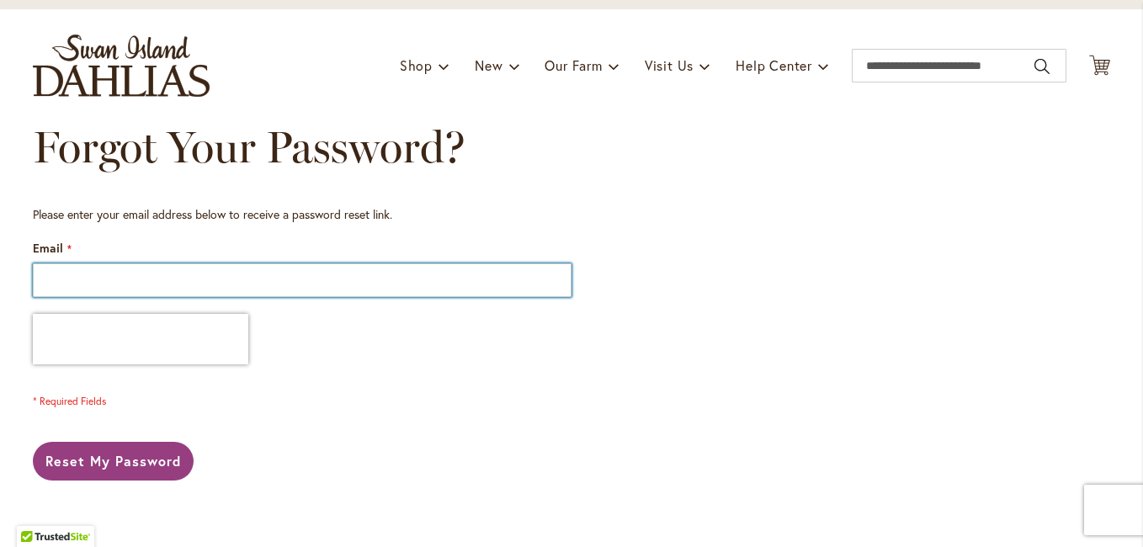
click at [61, 276] on input "Email" at bounding box center [302, 280] width 539 height 34
type input "**********"
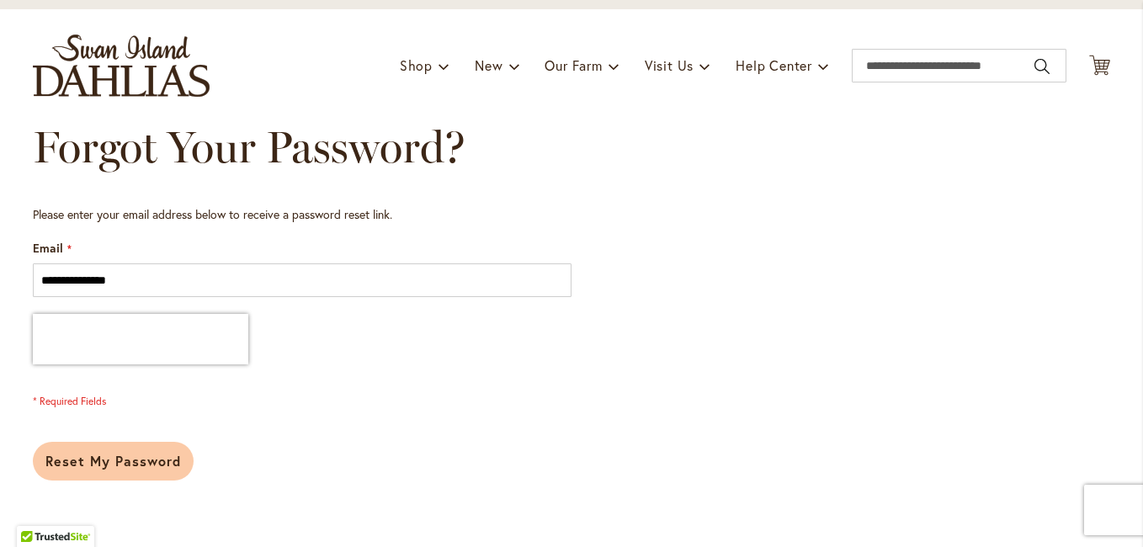
click at [108, 462] on span "Reset My Password" at bounding box center [112, 461] width 135 height 18
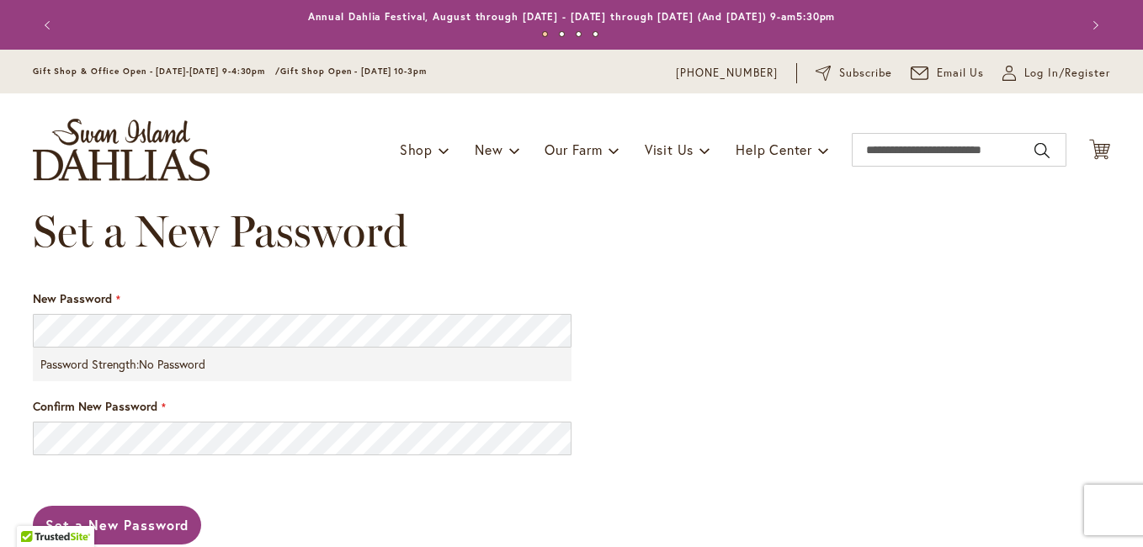
click at [55, 295] on span "New Password" at bounding box center [72, 298] width 79 height 16
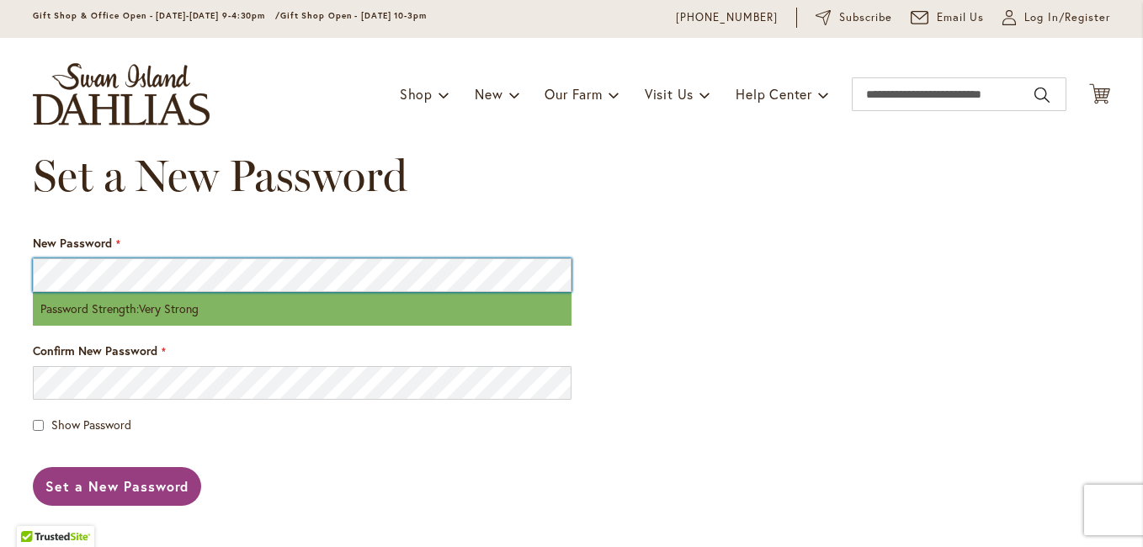
scroll to position [84, 0]
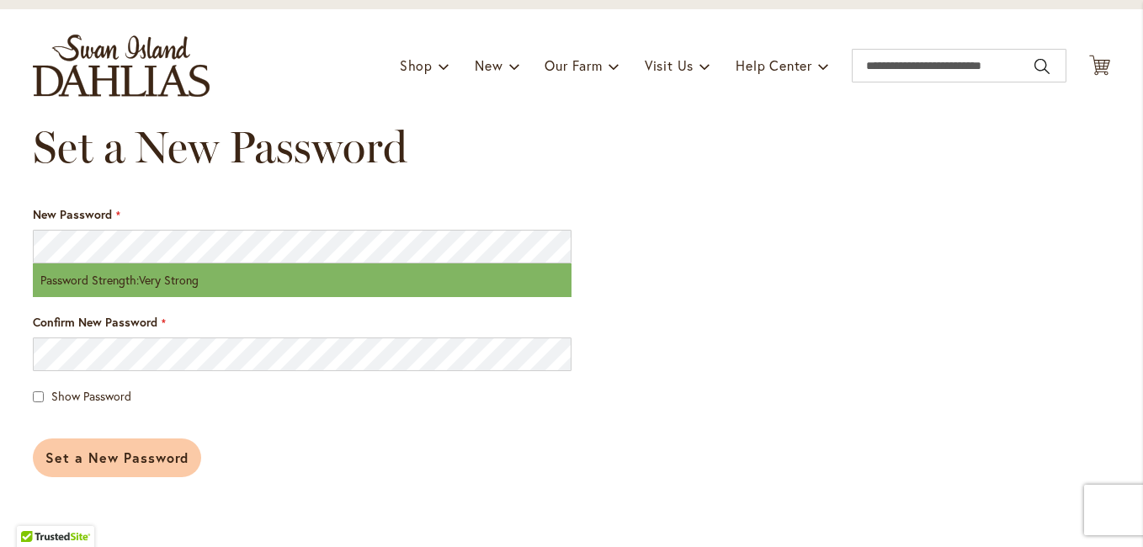
click at [123, 456] on span "Set a New Password" at bounding box center [116, 458] width 143 height 18
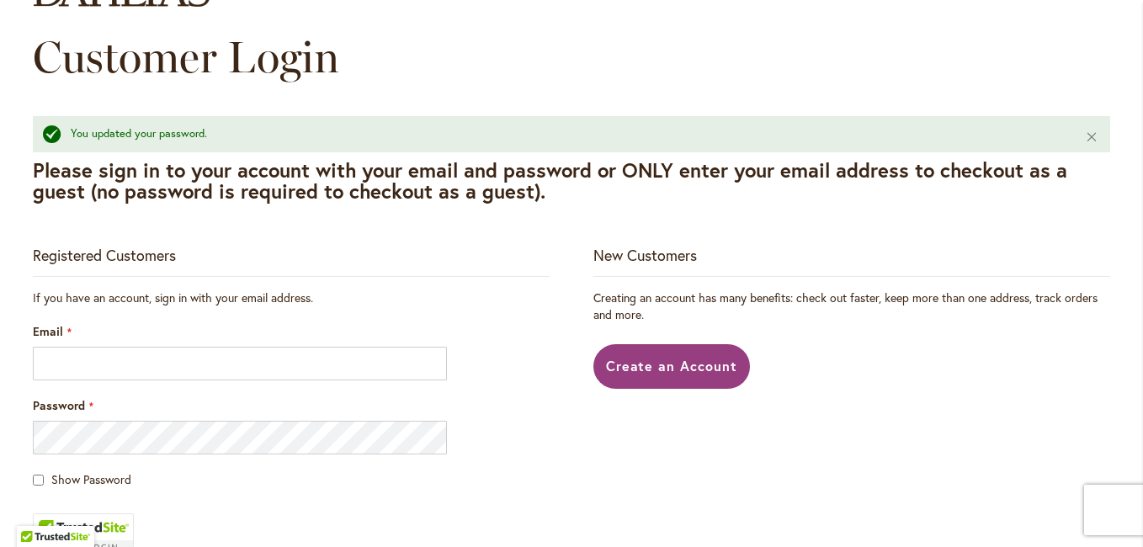
scroll to position [252, 0]
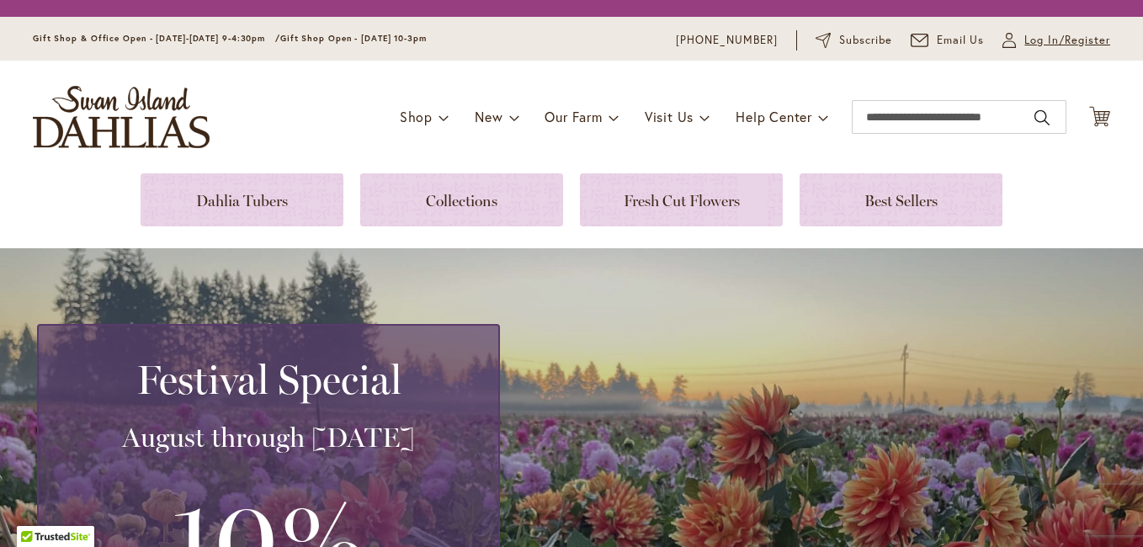
click at [1060, 41] on span "Log In/Register" at bounding box center [1067, 40] width 86 height 17
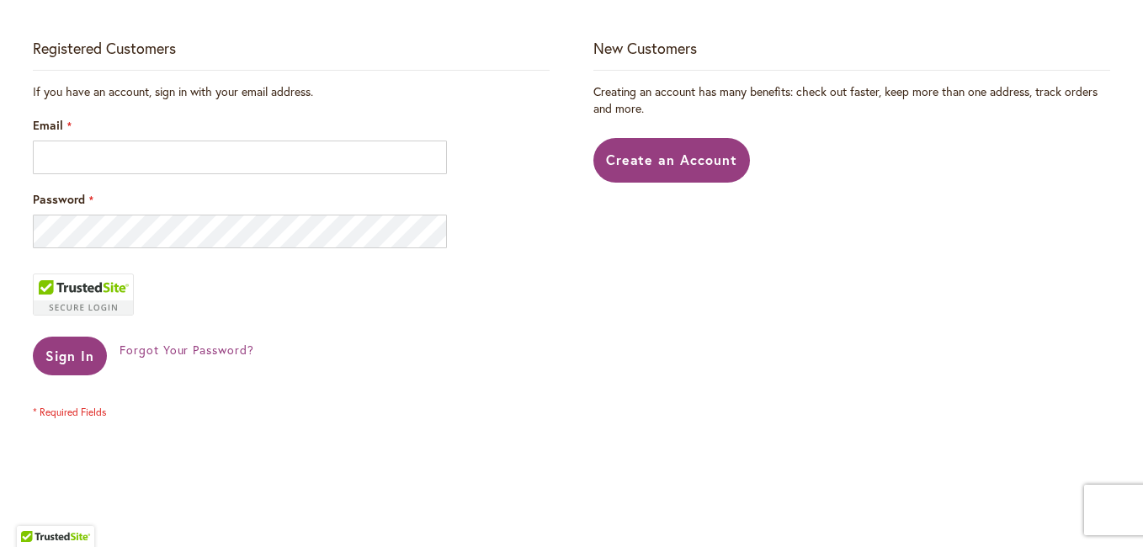
scroll to position [369, 0]
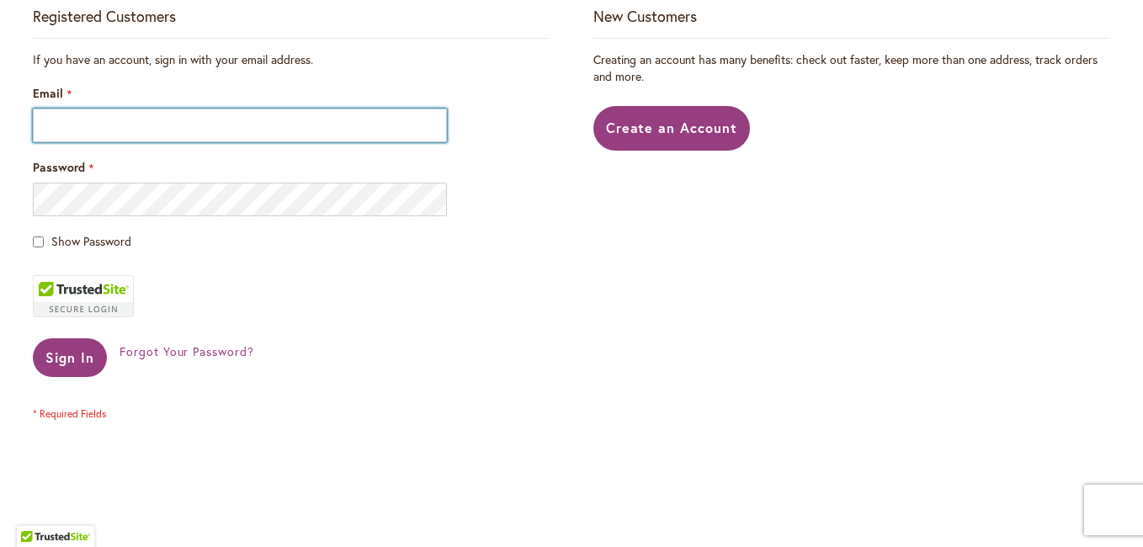
click at [99, 125] on input "Email" at bounding box center [240, 126] width 414 height 34
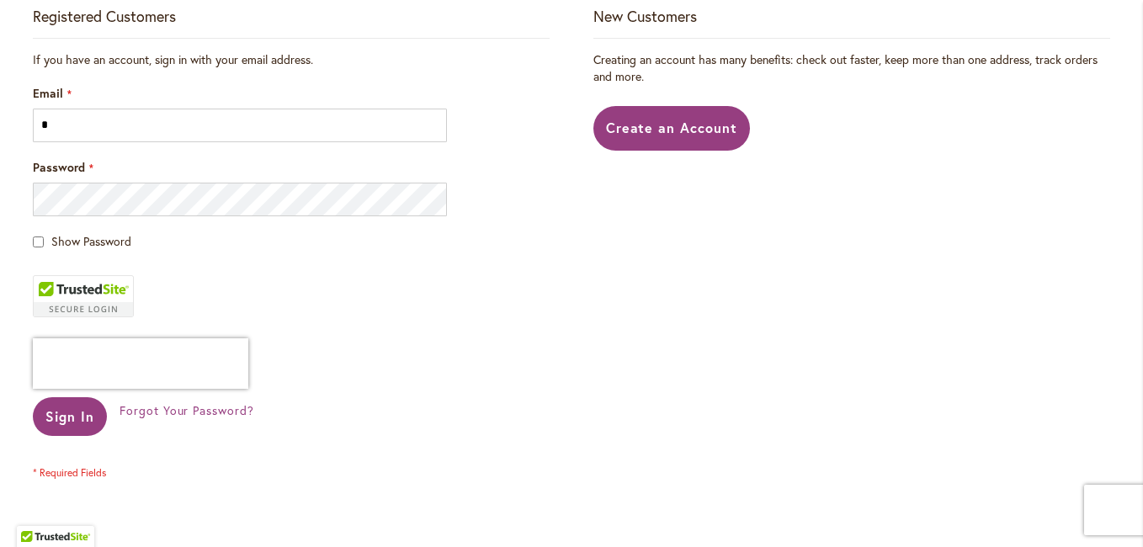
type input "**********"
click at [69, 420] on span "Sign In" at bounding box center [69, 416] width 49 height 18
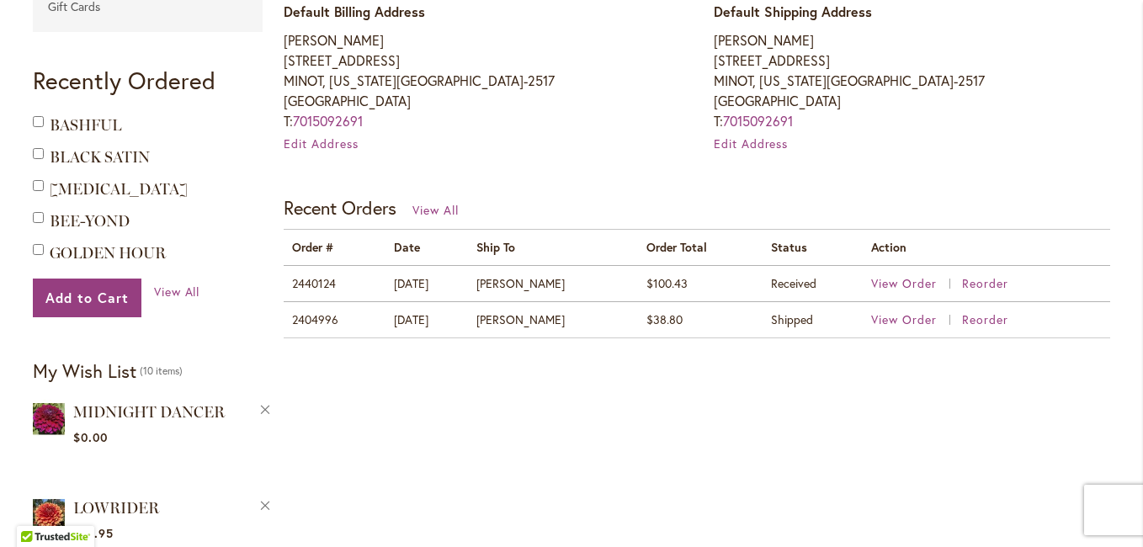
scroll to position [589, 0]
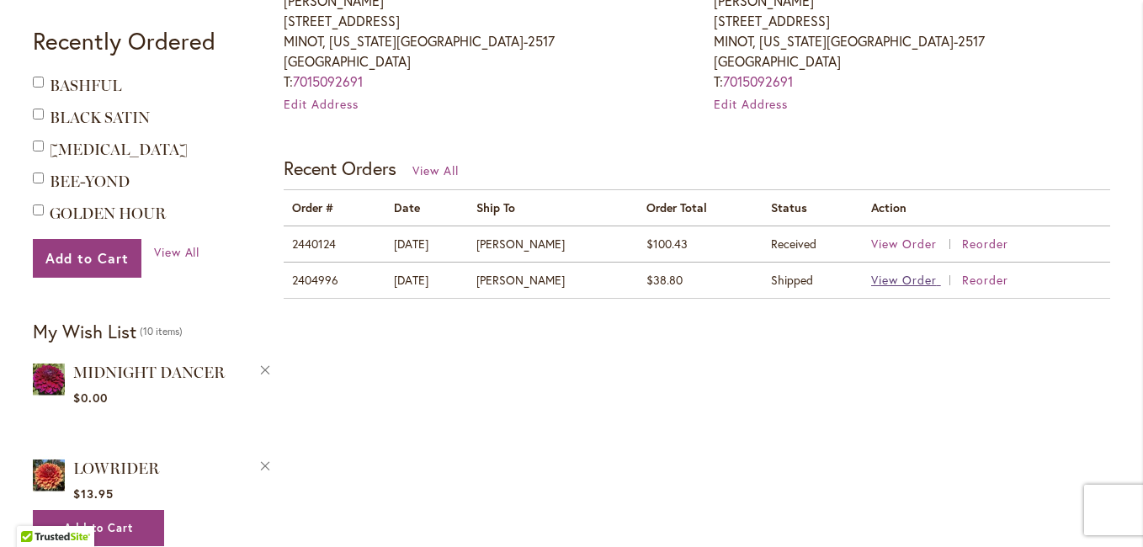
type input "**********"
click at [917, 276] on span "View Order" at bounding box center [904, 280] width 66 height 16
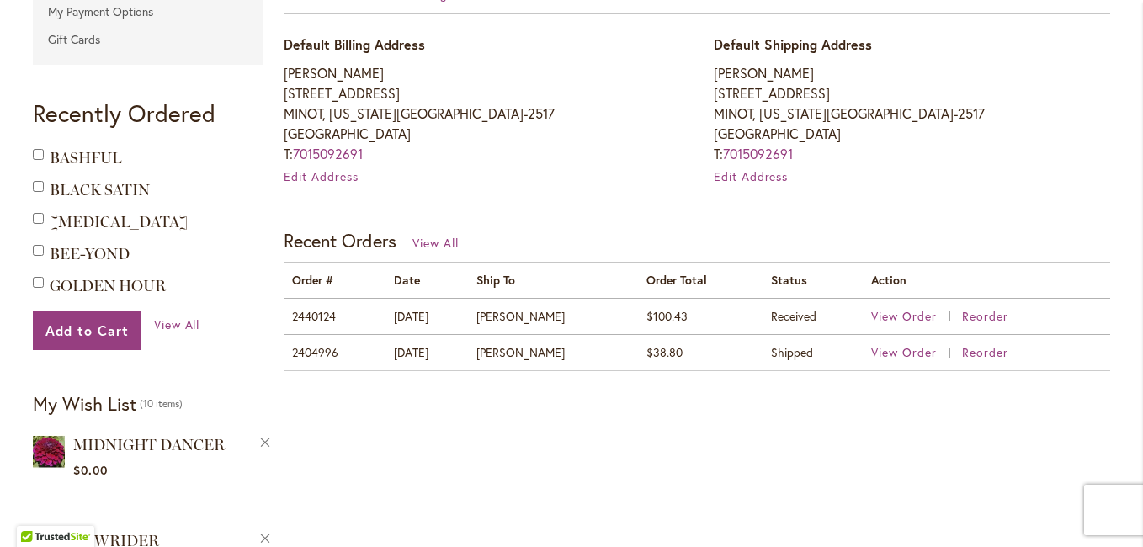
scroll to position [589, 0]
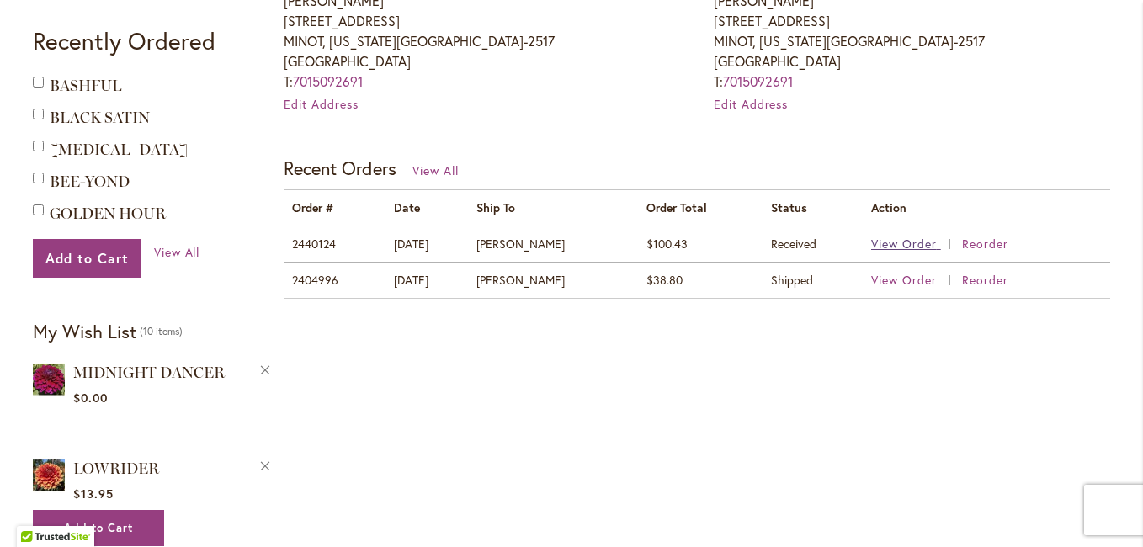
type input "**********"
click at [913, 243] on span "View Order" at bounding box center [904, 244] width 66 height 16
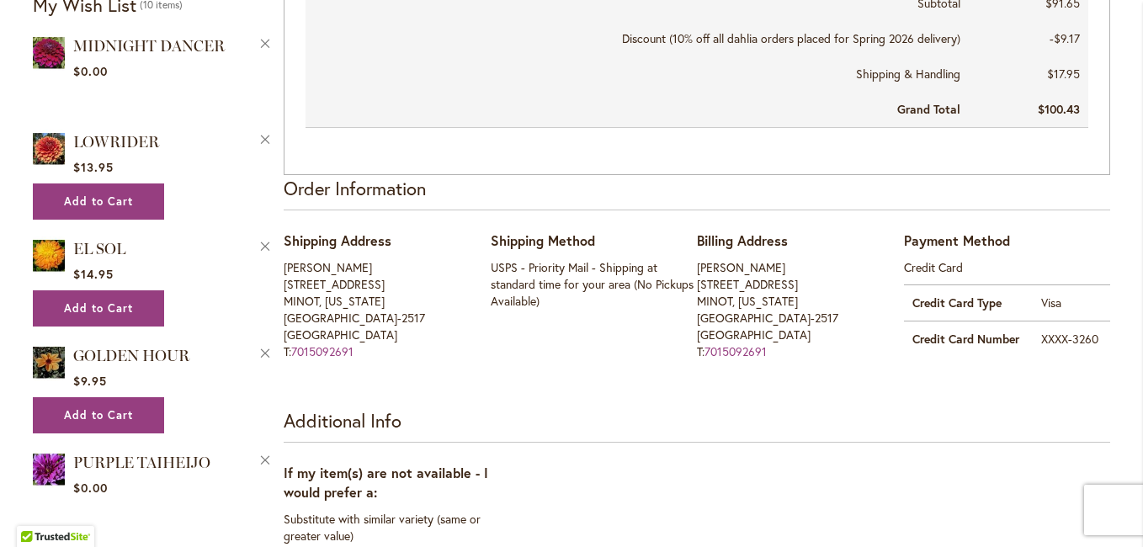
scroll to position [926, 0]
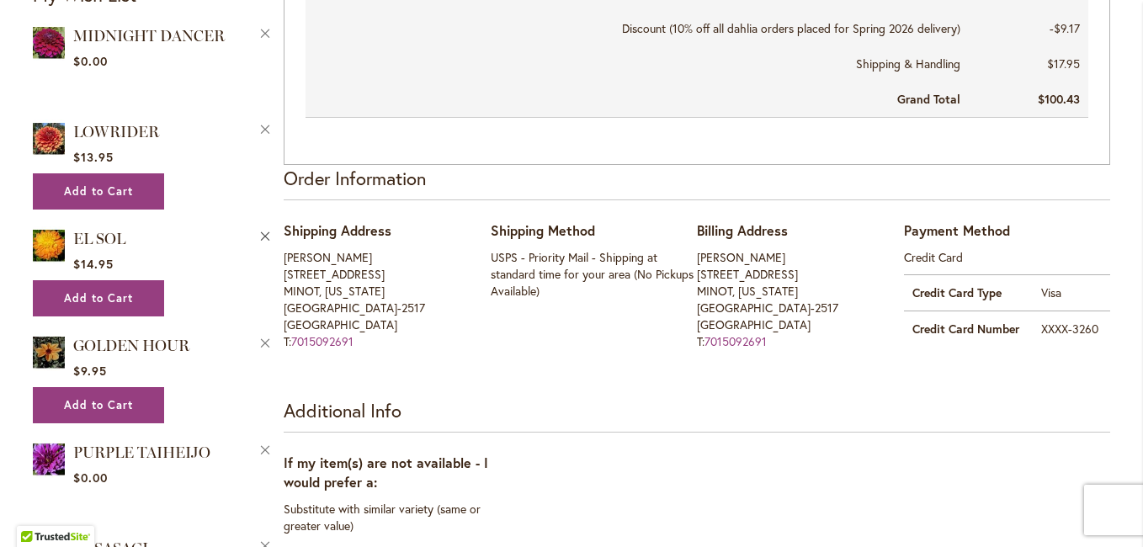
type input "**********"
click at [259, 230] on button "Remove EL SOL from Wishlist" at bounding box center [265, 235] width 15 height 18
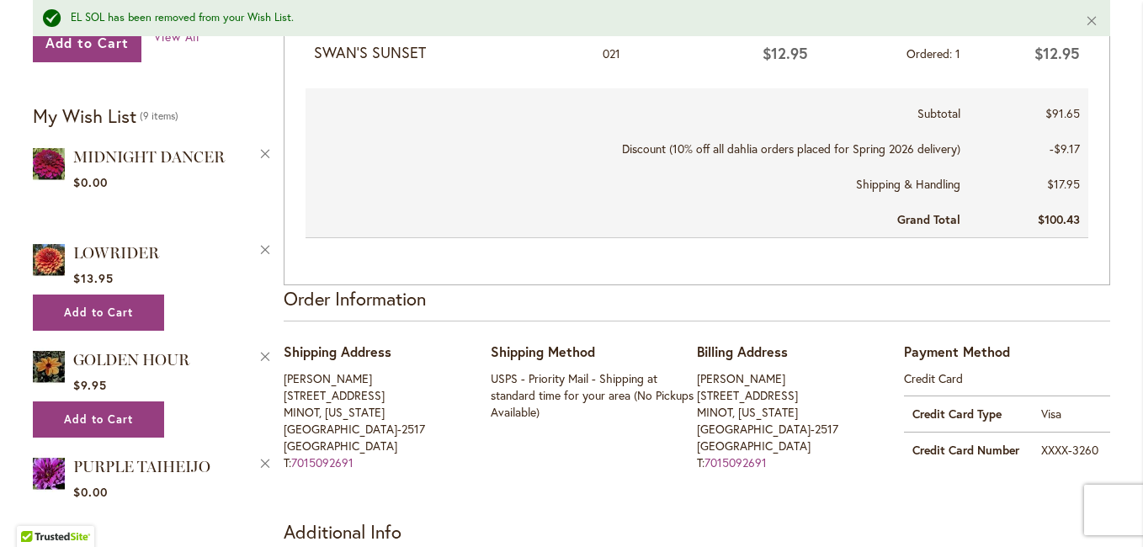
scroll to position [842, 0]
type input "**********"
click at [258, 150] on button "Remove MIDNIGHT DANCER from Wishlist" at bounding box center [265, 152] width 15 height 18
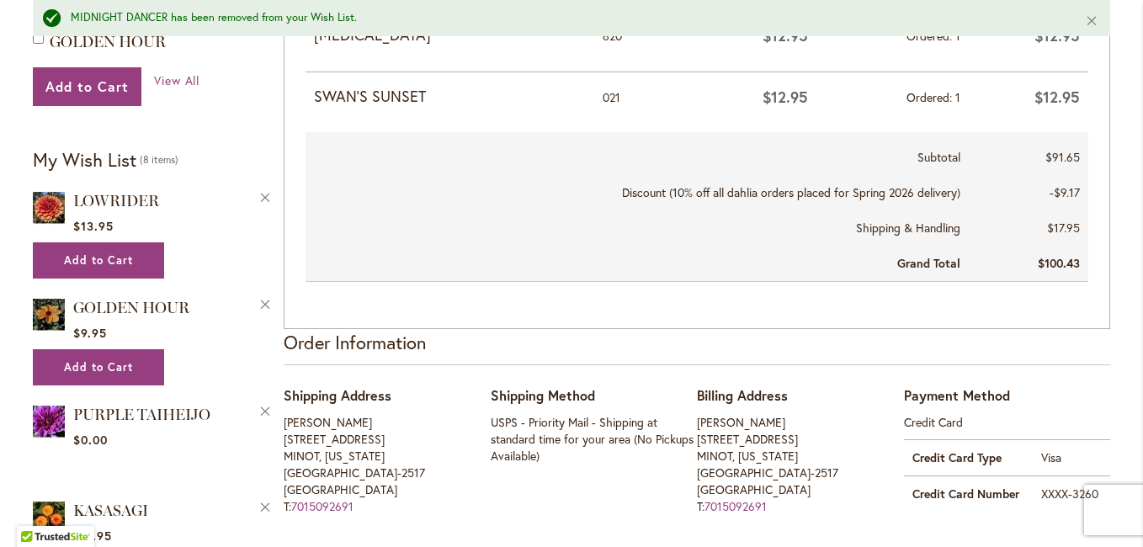
scroll to position [926, 0]
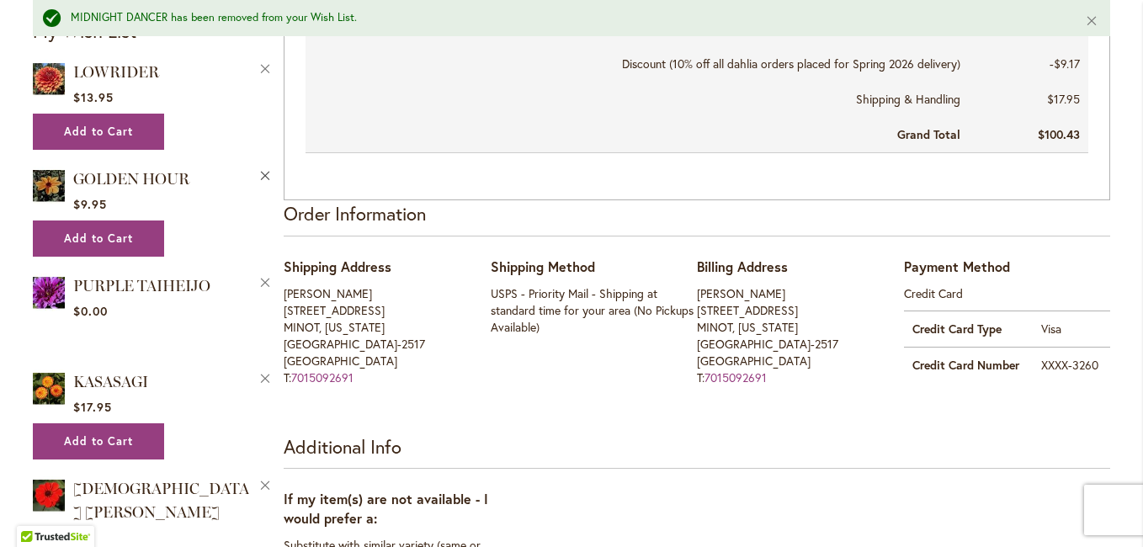
type input "**********"
click at [258, 172] on button "Remove GOLDEN HOUR from Wishlist" at bounding box center [265, 175] width 15 height 18
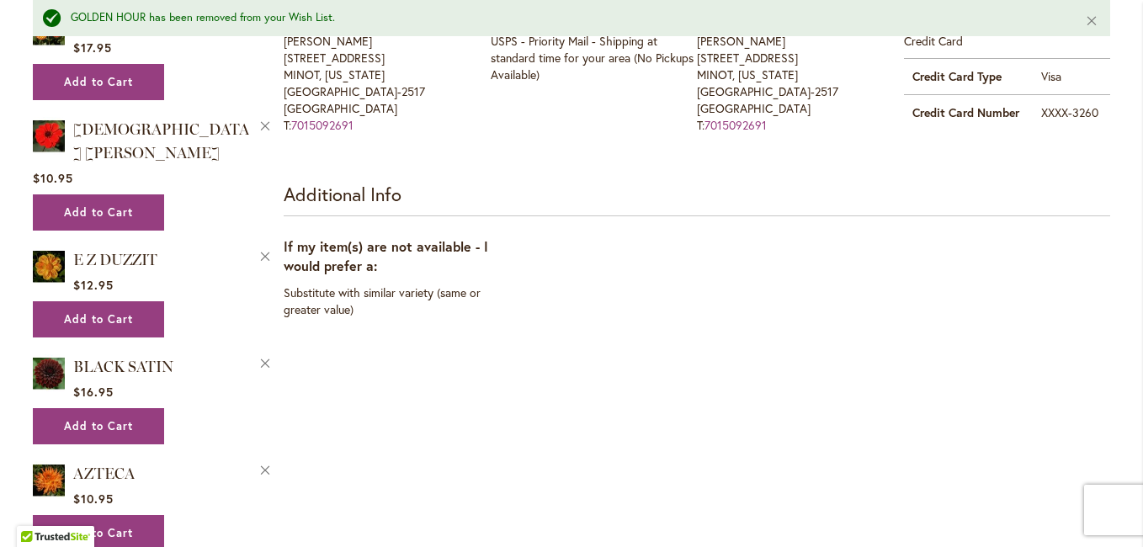
scroll to position [1262, 0]
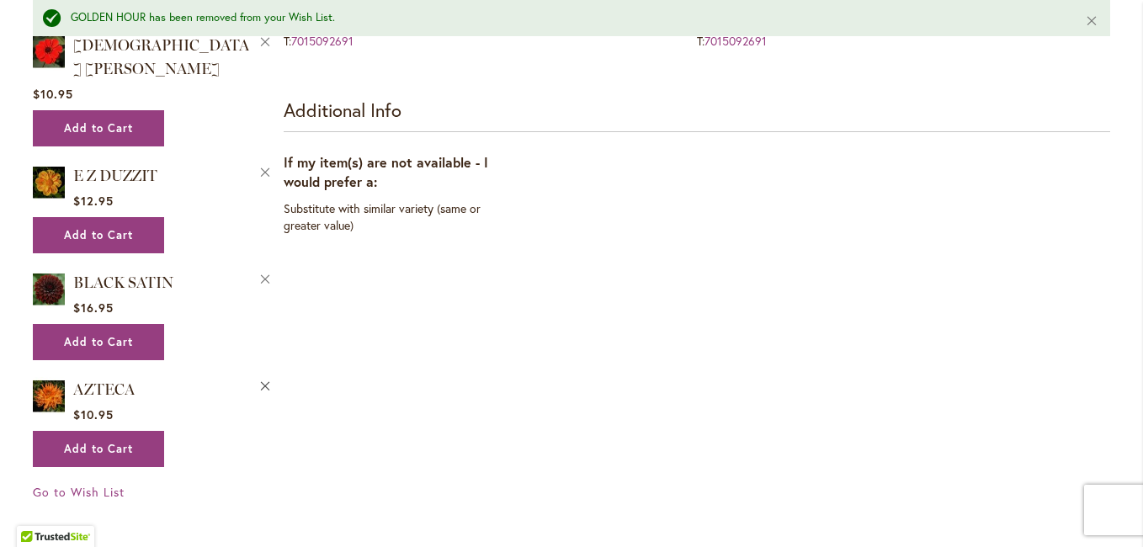
type input "**********"
click at [261, 376] on button "Remove AZTECA from Wishlist" at bounding box center [265, 385] width 15 height 18
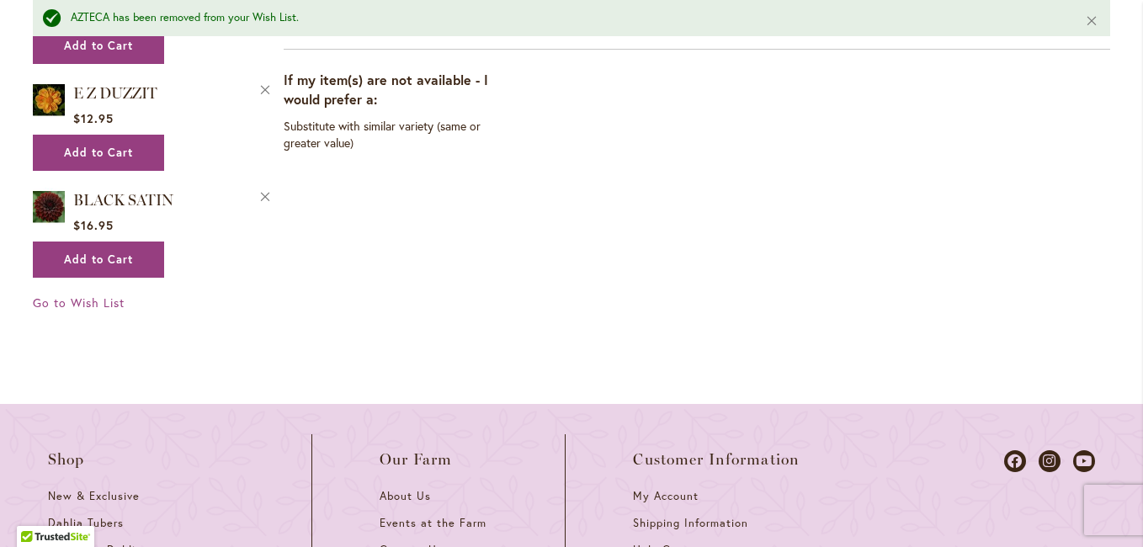
scroll to position [1347, 0]
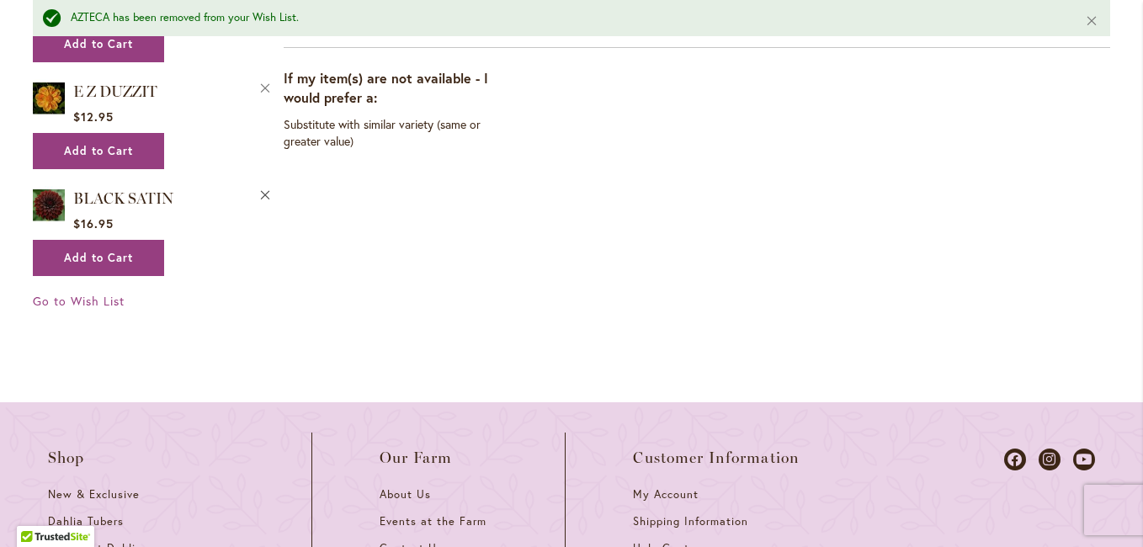
type input "**********"
click at [258, 185] on button "Remove BLACK SATIN from Wishlist" at bounding box center [265, 194] width 15 height 18
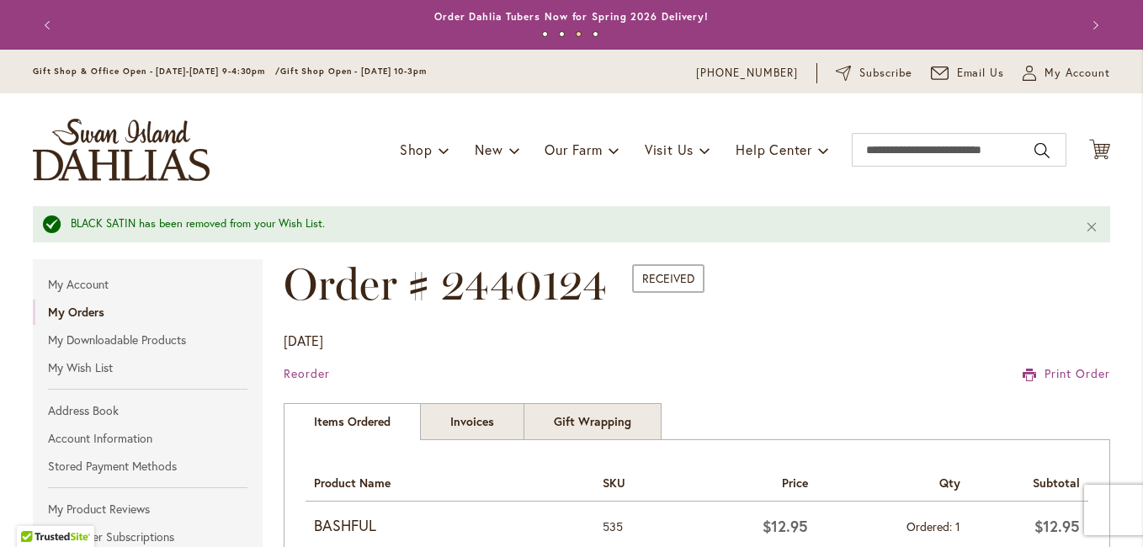
type input "**********"
drag, startPoint x: 694, startPoint y: 50, endPoint x: 1142, endPoint y: -62, distance: 461.7
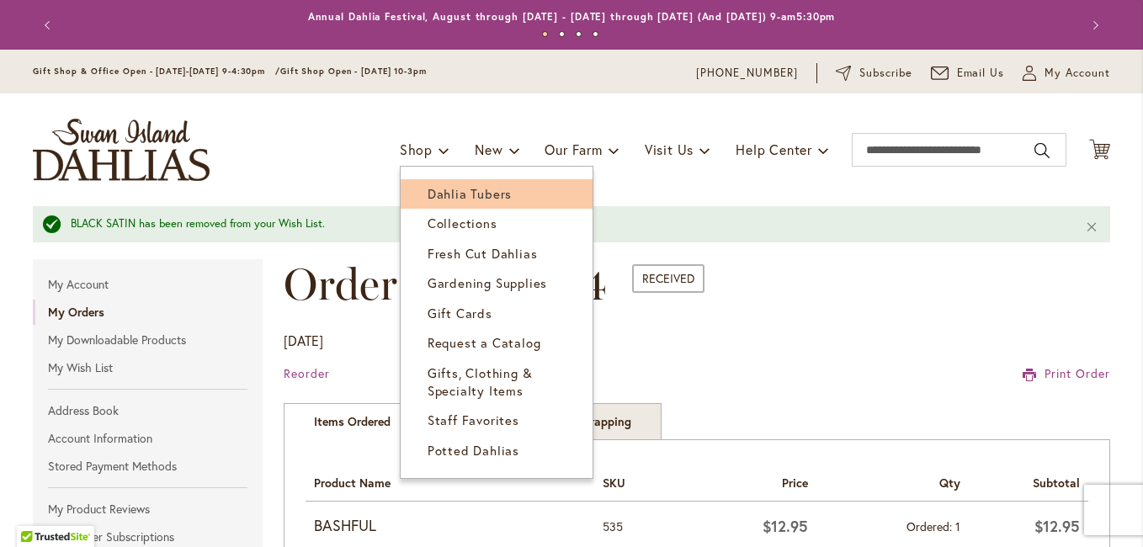
click at [443, 194] on span "Dahlia Tubers" at bounding box center [470, 193] width 84 height 17
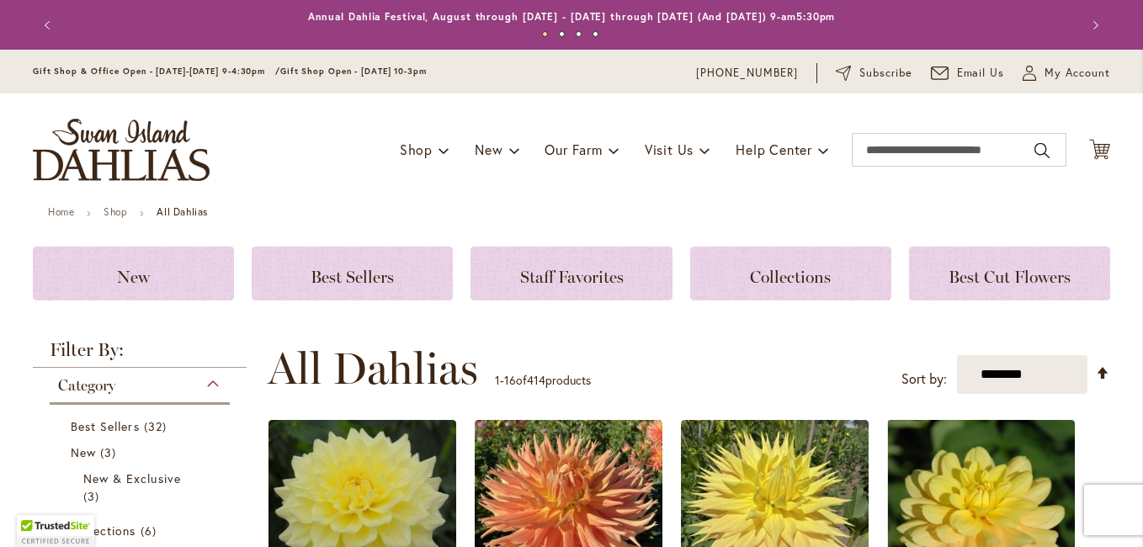
scroll to position [337, 0]
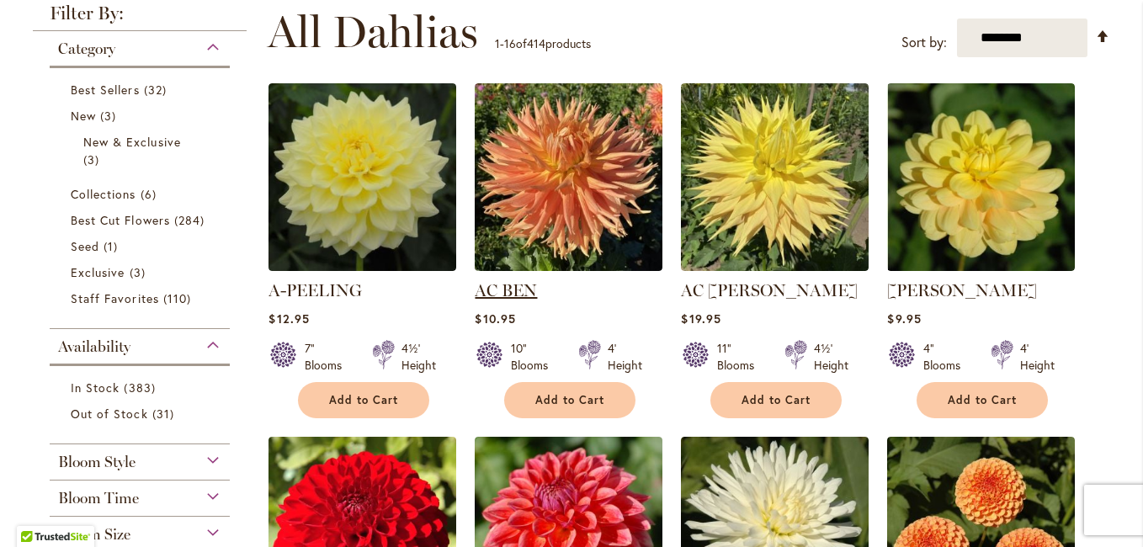
type input "**********"
click at [508, 288] on link "AC BEN" at bounding box center [506, 290] width 62 height 20
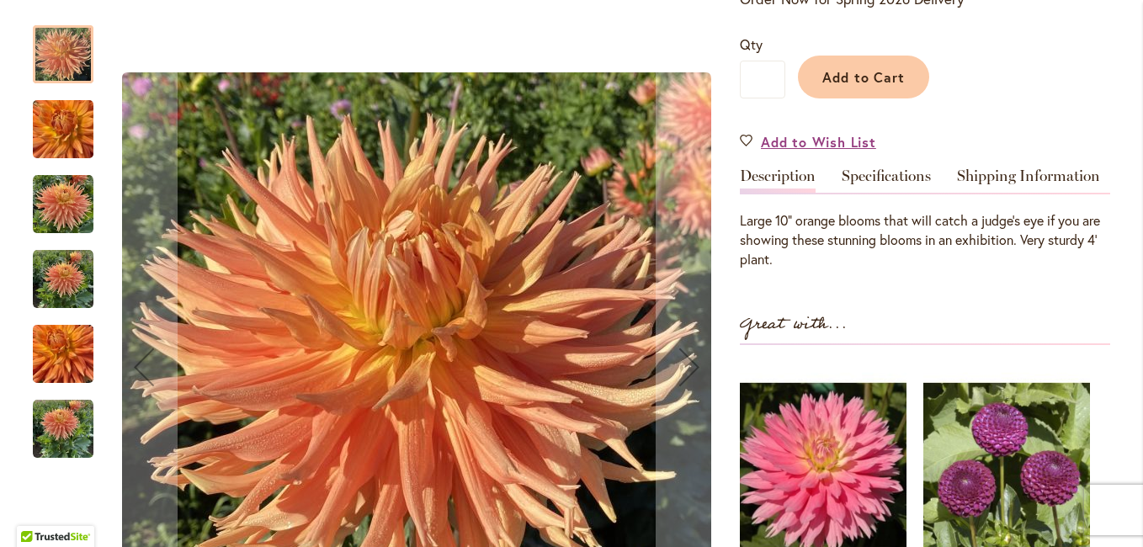
scroll to position [421, 0]
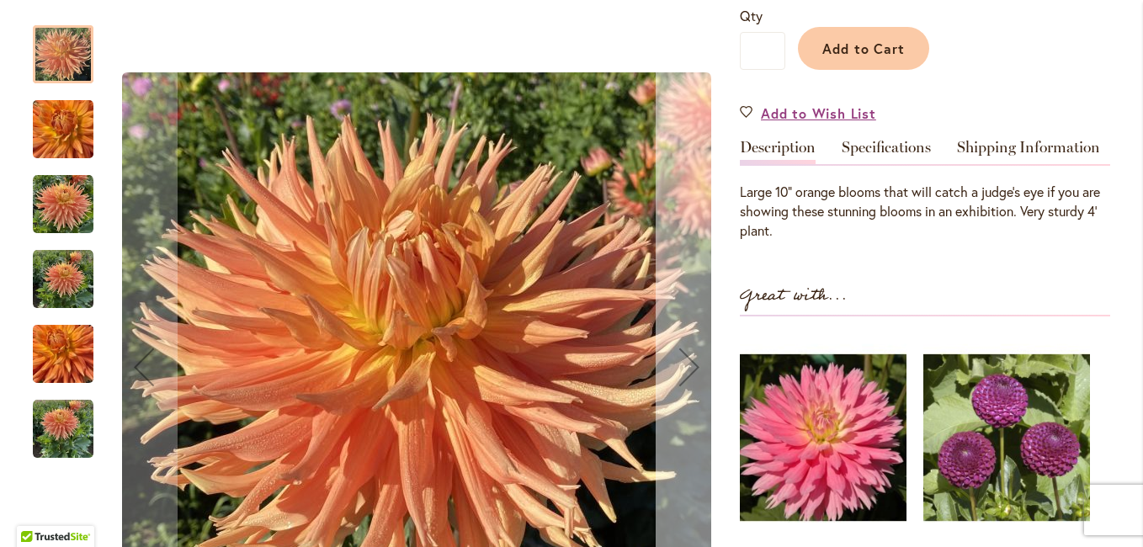
type input "**********"
click at [681, 349] on div "Next" at bounding box center [689, 366] width 67 height 67
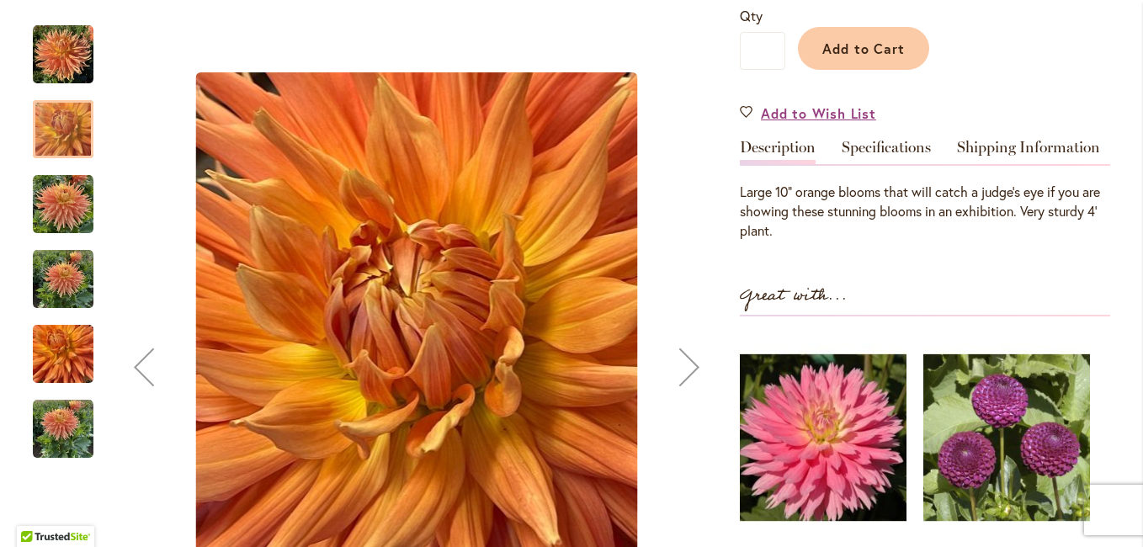
click at [681, 349] on div "Next" at bounding box center [689, 366] width 67 height 67
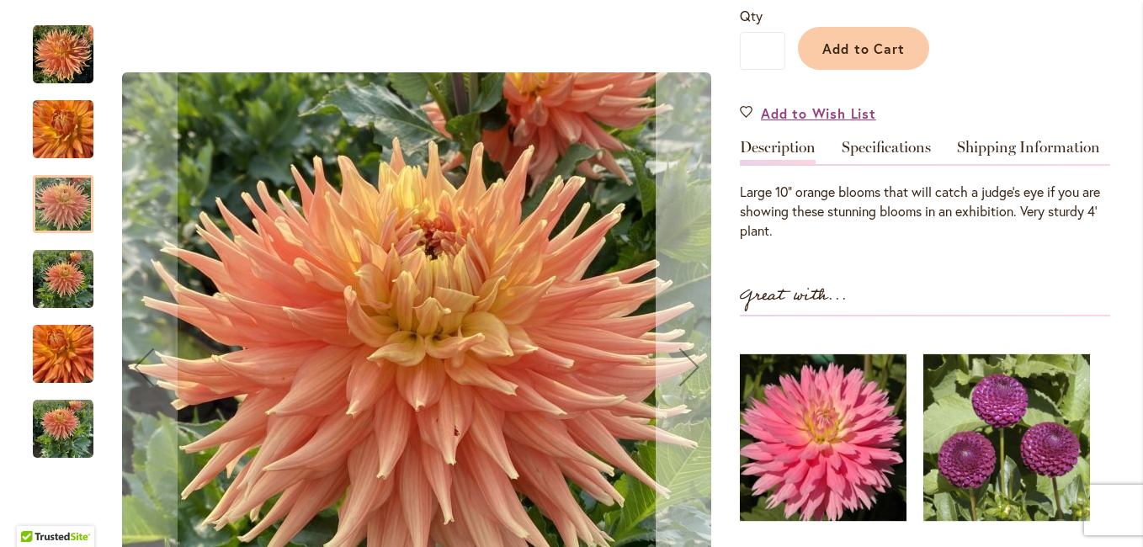
click at [681, 349] on div "Next" at bounding box center [689, 366] width 67 height 67
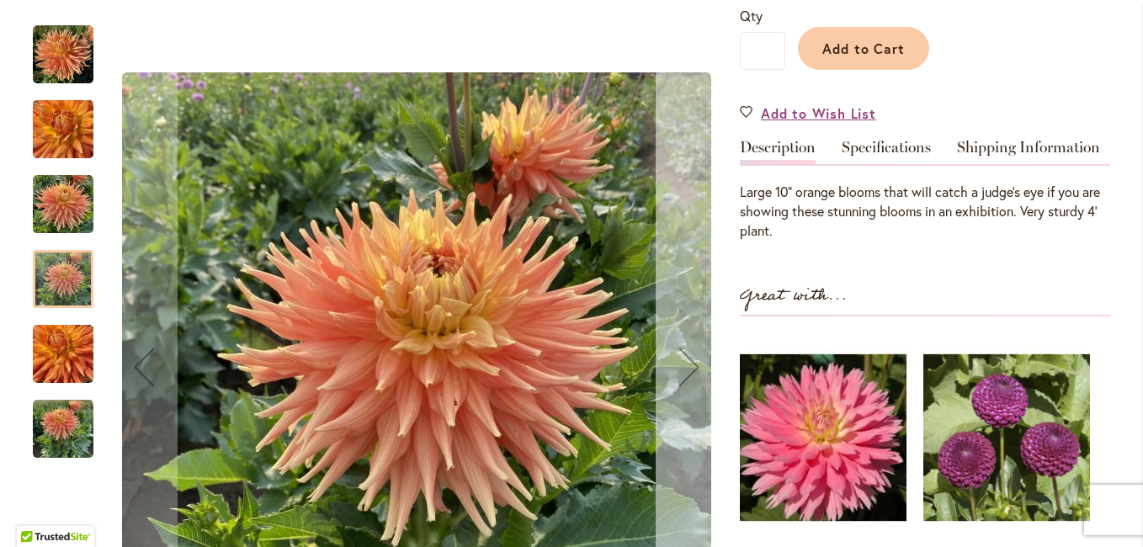
click at [681, 349] on div "Next" at bounding box center [689, 366] width 67 height 67
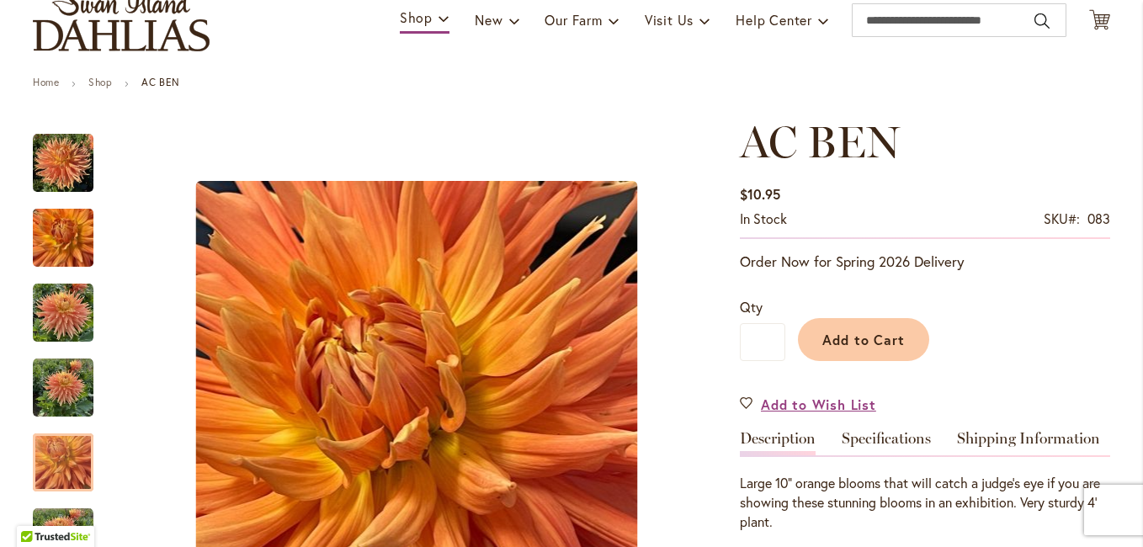
scroll to position [0, 0]
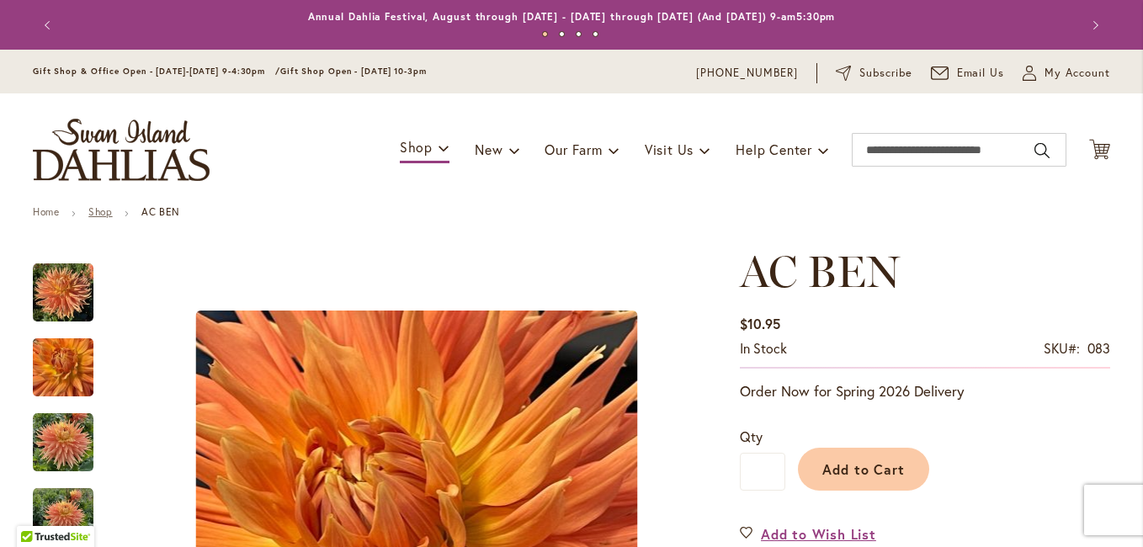
click at [91, 211] on link "Shop" at bounding box center [100, 211] width 24 height 13
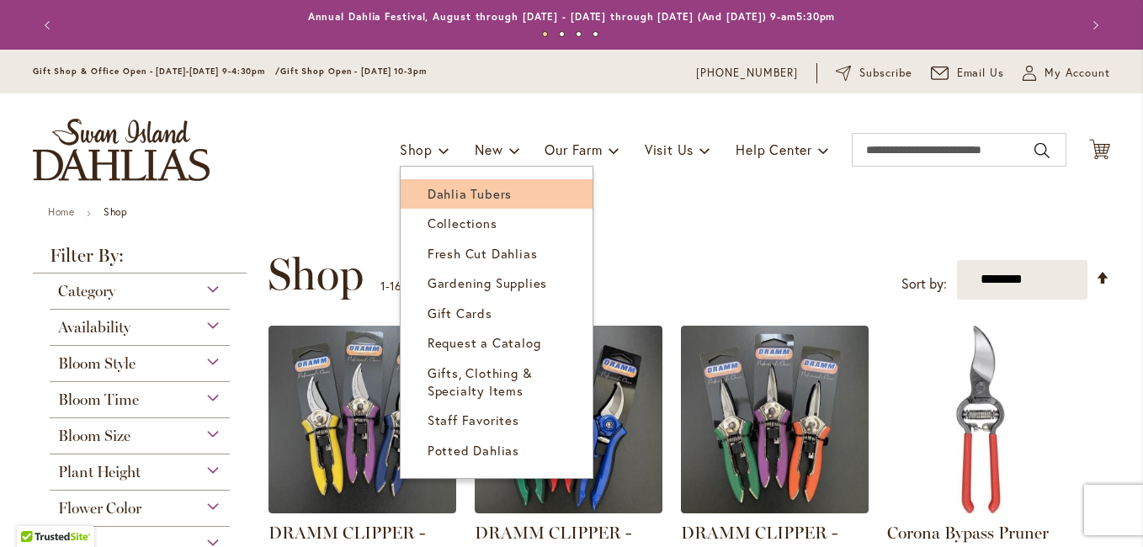
type input "**********"
click at [445, 194] on span "Dahlia Tubers" at bounding box center [470, 193] width 84 height 17
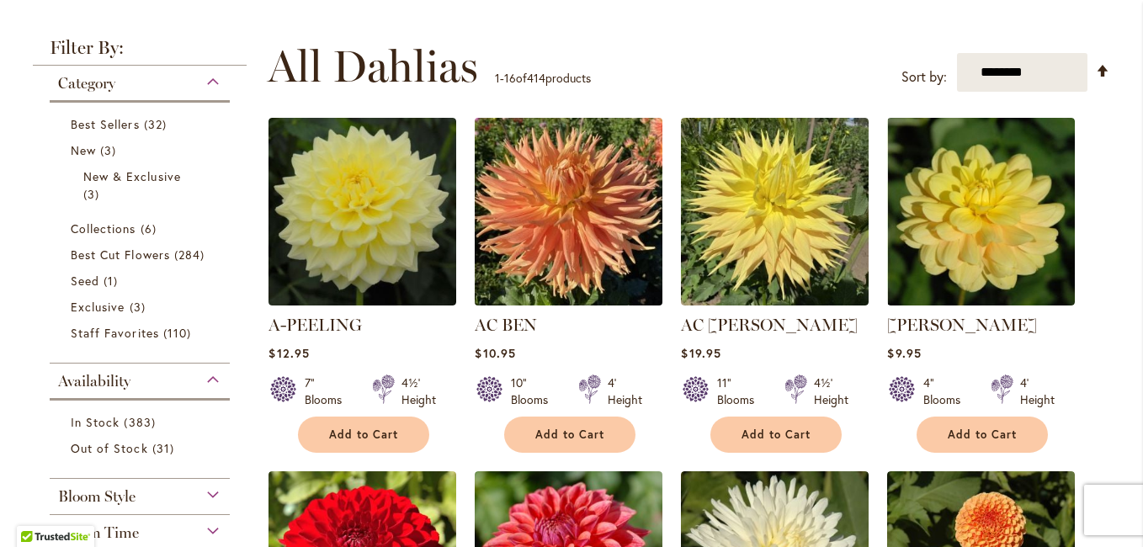
scroll to position [337, 0]
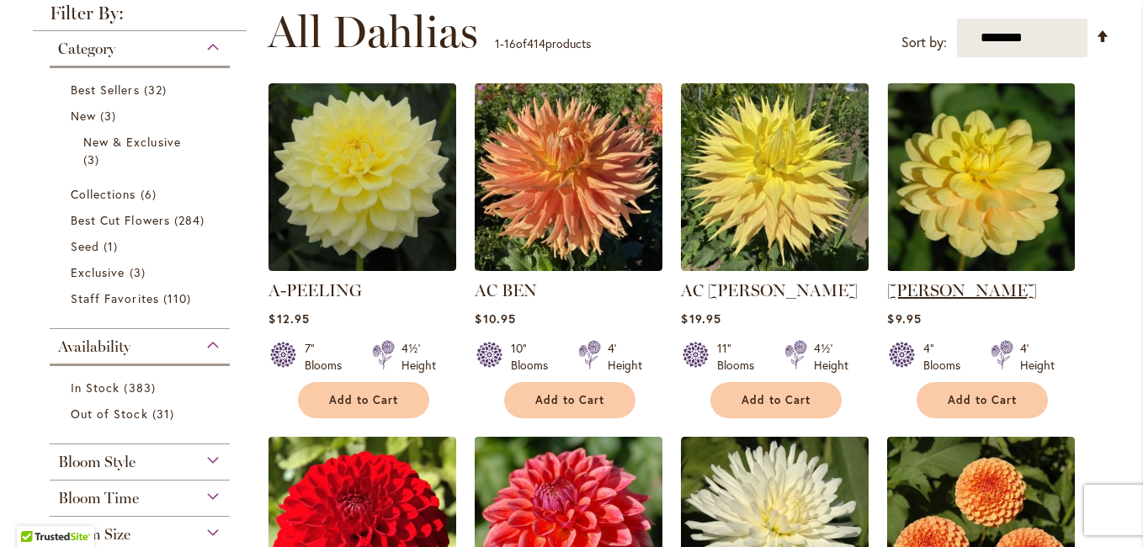
type input "**********"
click at [938, 291] on link "AHOY MATEY" at bounding box center [962, 290] width 150 height 20
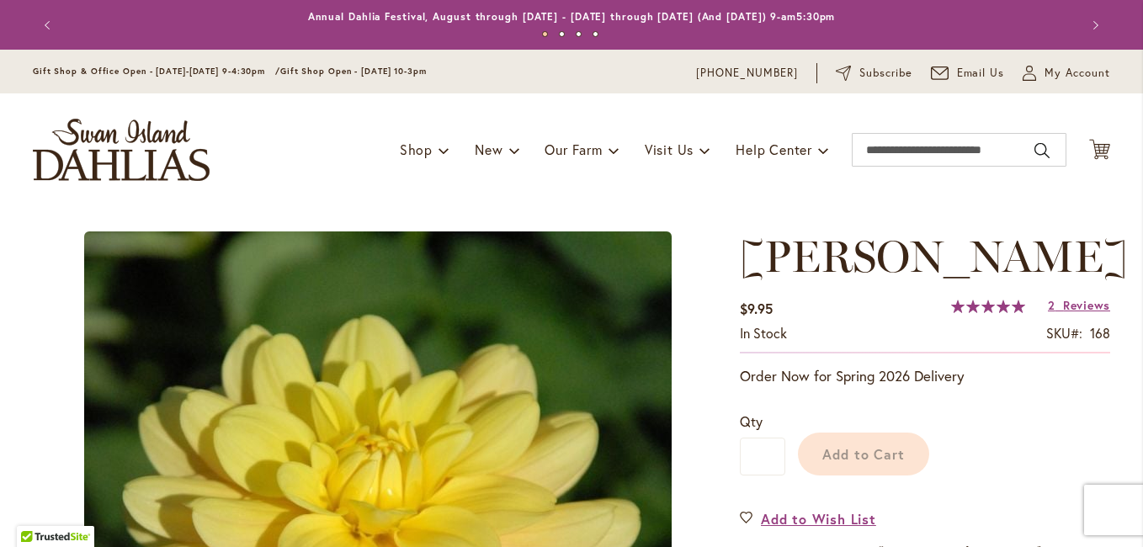
type input "*****"
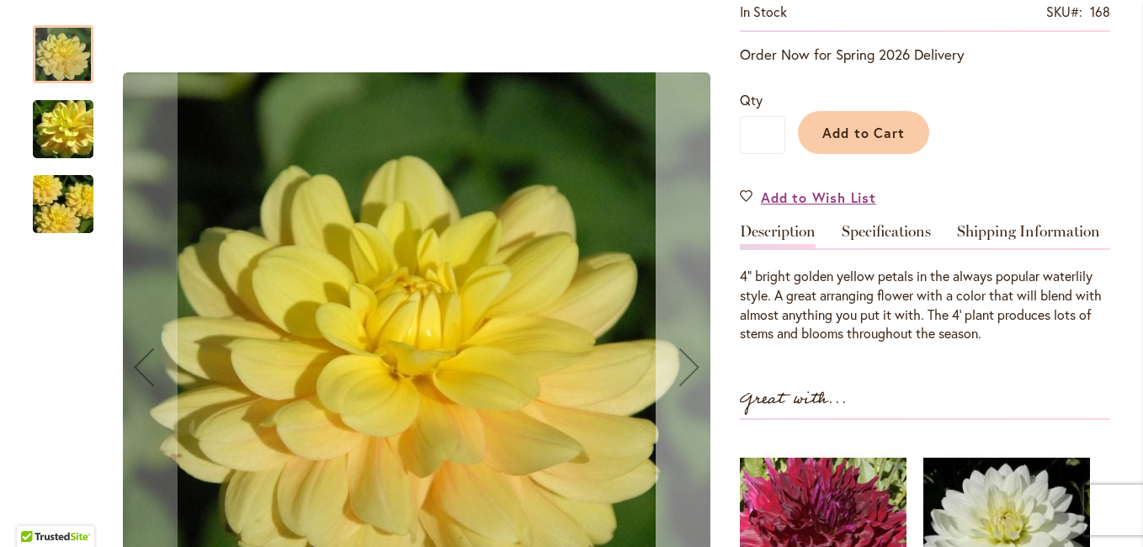
scroll to position [421, 0]
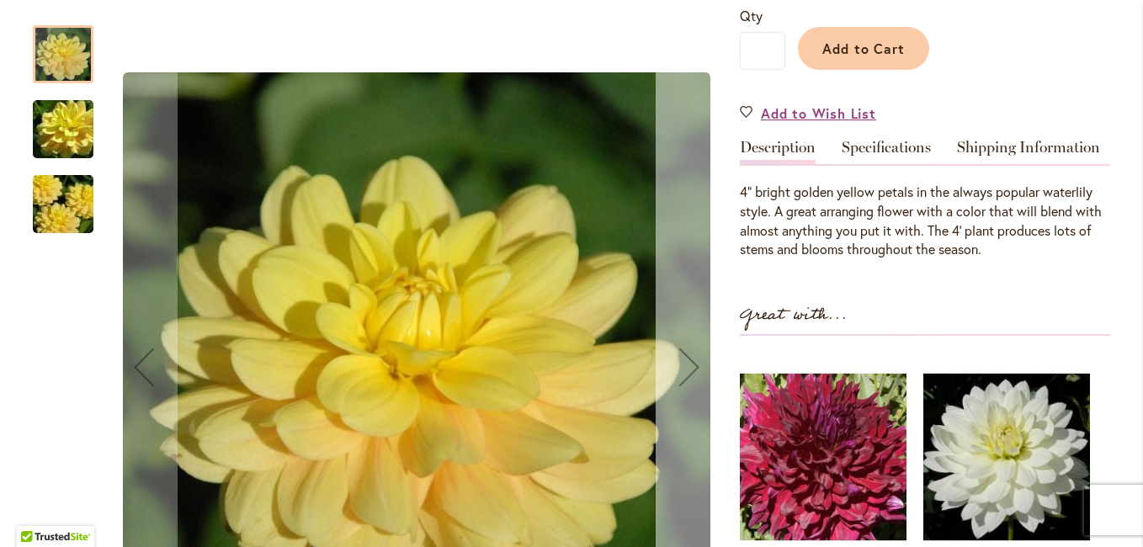
type input "**********"
click at [685, 367] on div "Next" at bounding box center [689, 366] width 67 height 67
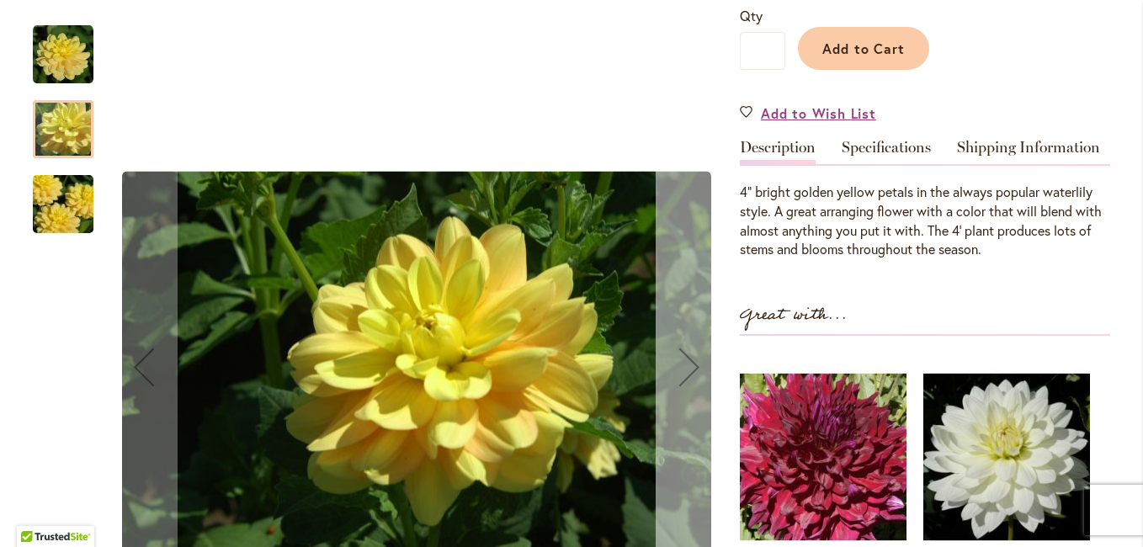
click at [685, 367] on div "Next" at bounding box center [689, 366] width 67 height 67
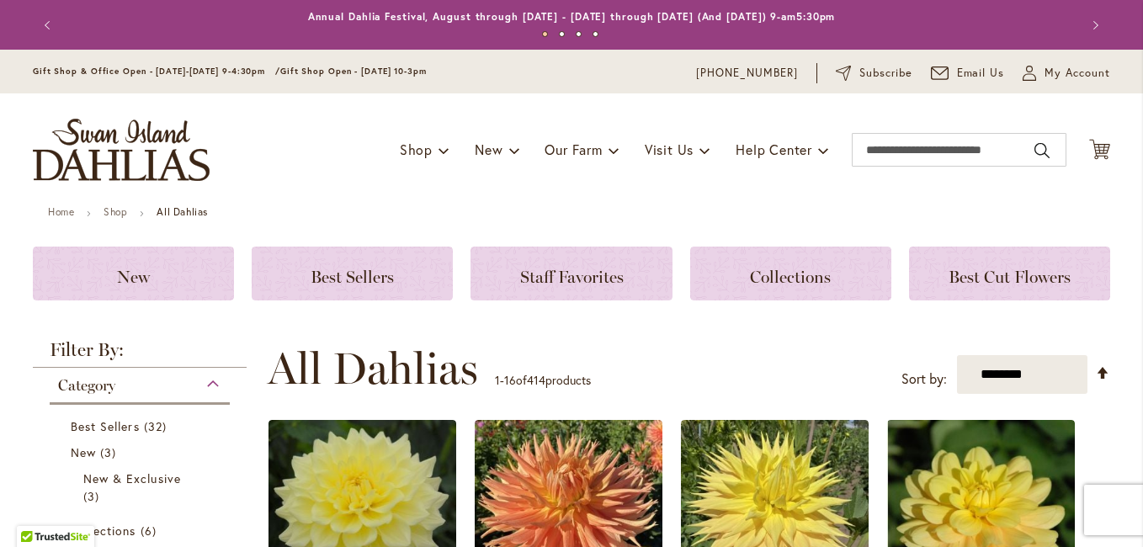
scroll to position [537, 0]
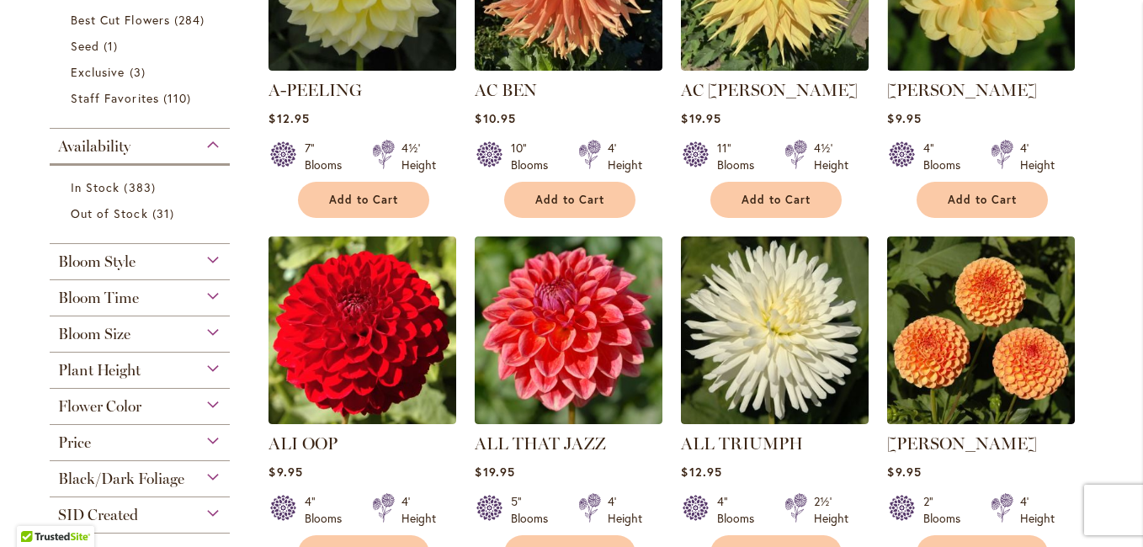
type input "**********"
click at [207, 400] on div "Flower Color" at bounding box center [140, 402] width 180 height 27
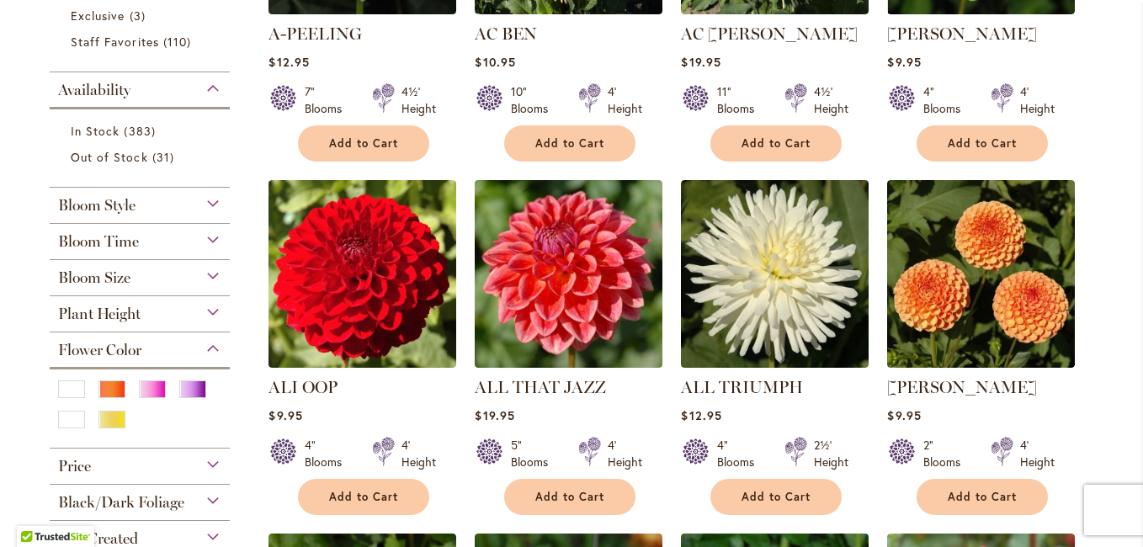
scroll to position [621, 0]
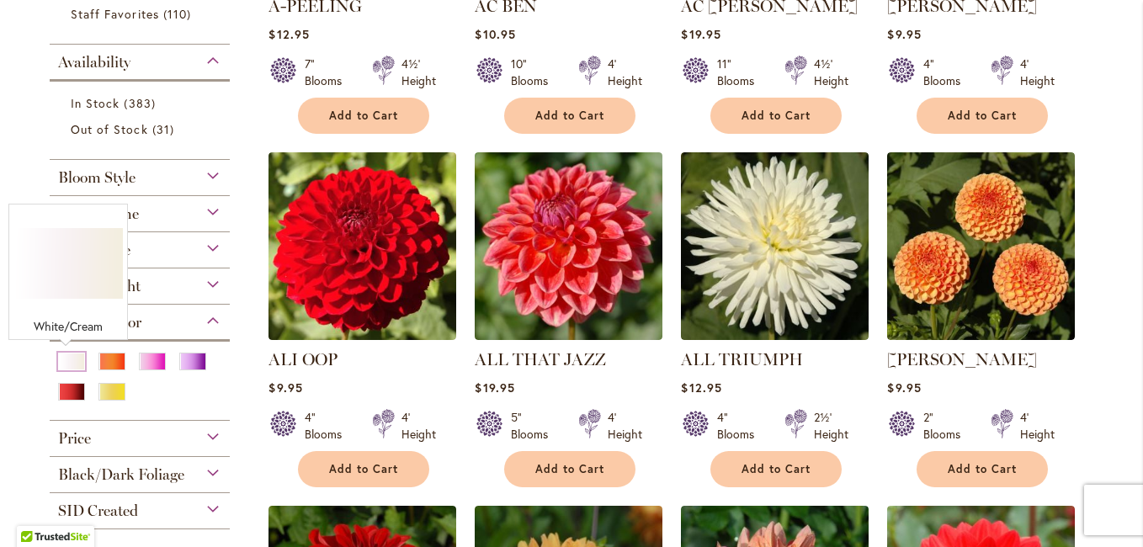
click at [62, 359] on div "White/Cream" at bounding box center [71, 362] width 27 height 18
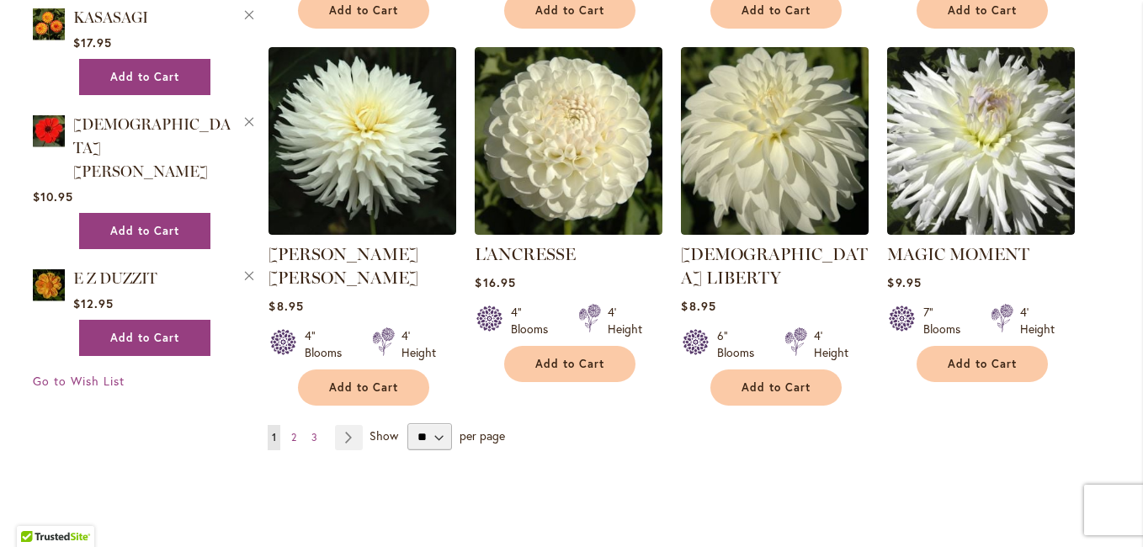
scroll to position [1431, 0]
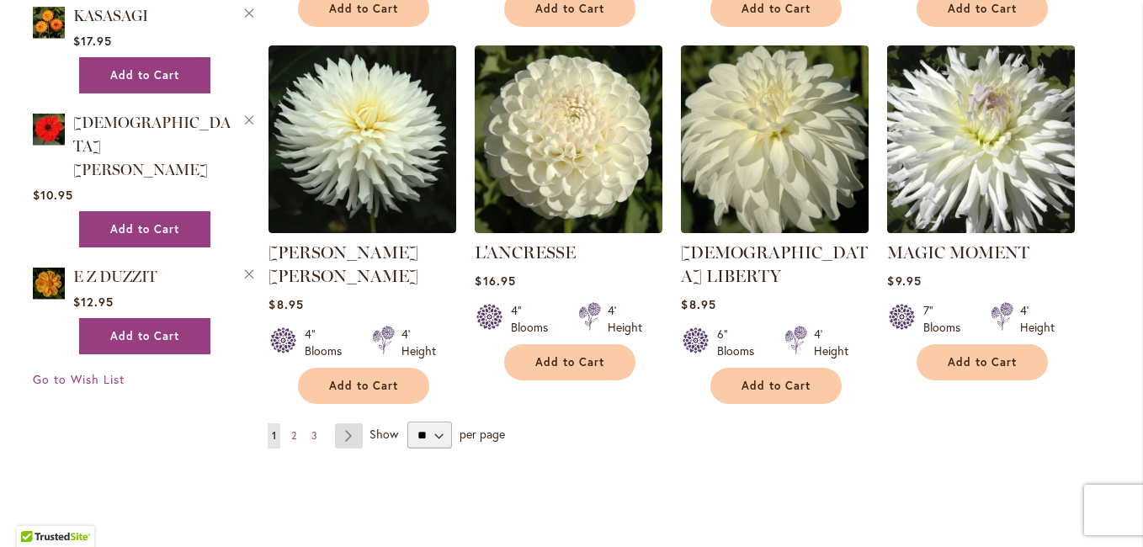
type input "**********"
click at [342, 423] on link "Page Next" at bounding box center [349, 435] width 28 height 25
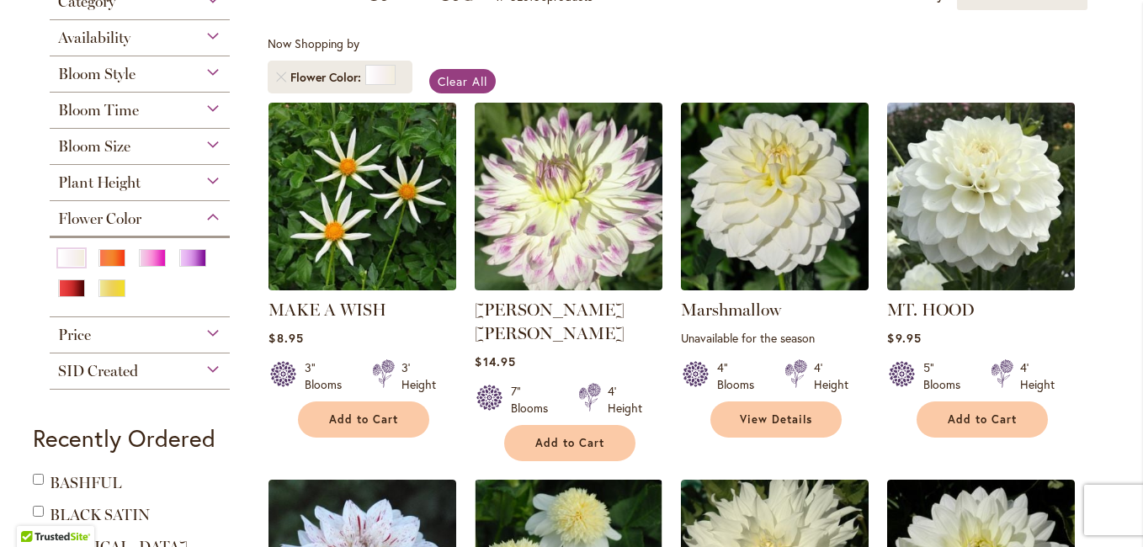
scroll to position [337, 0]
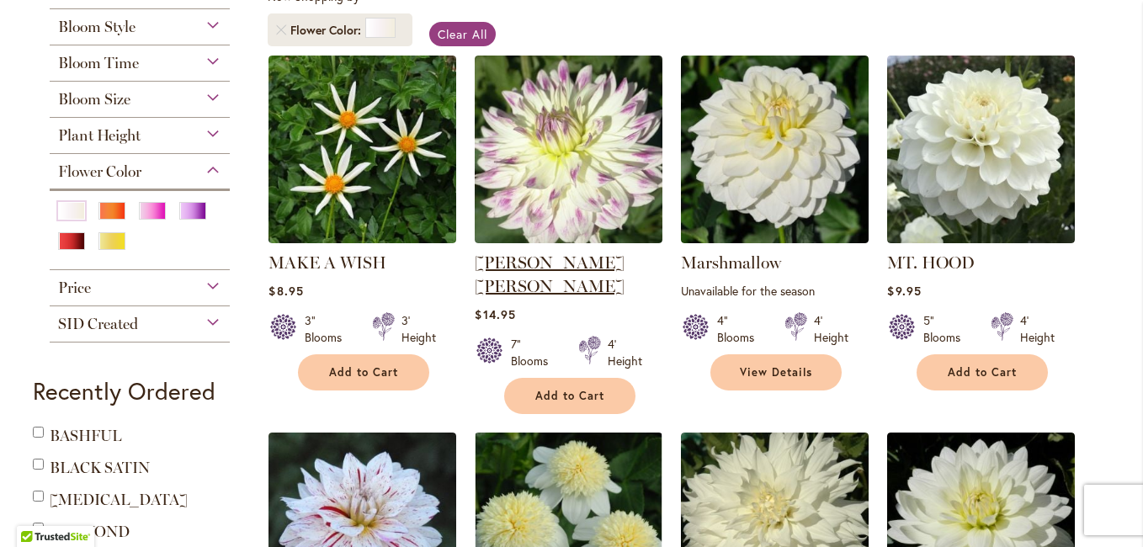
type input "**********"
click at [565, 259] on link "[PERSON_NAME] [PERSON_NAME]" at bounding box center [550, 274] width 150 height 44
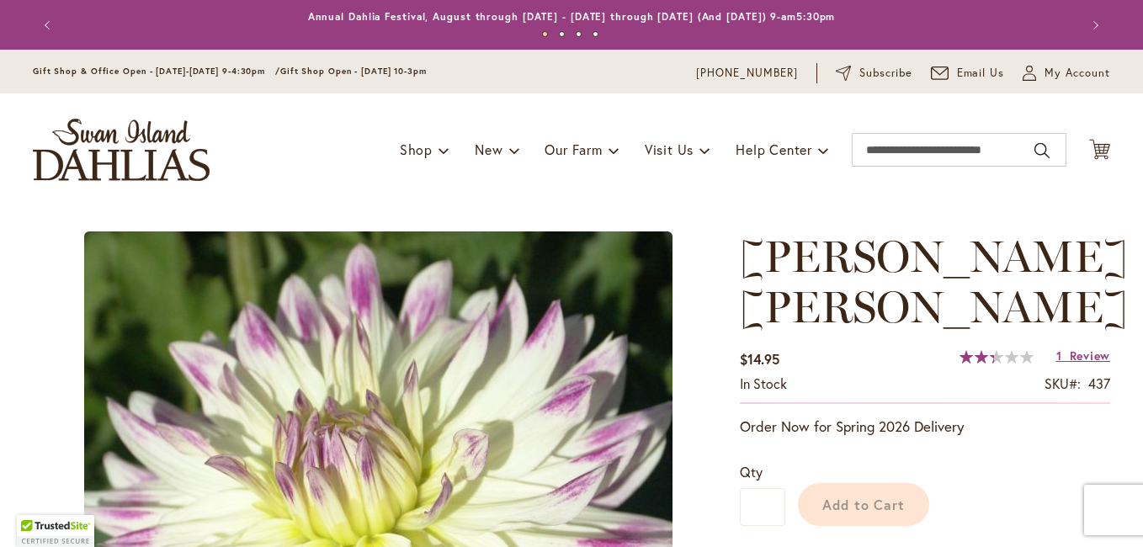
type input "*****"
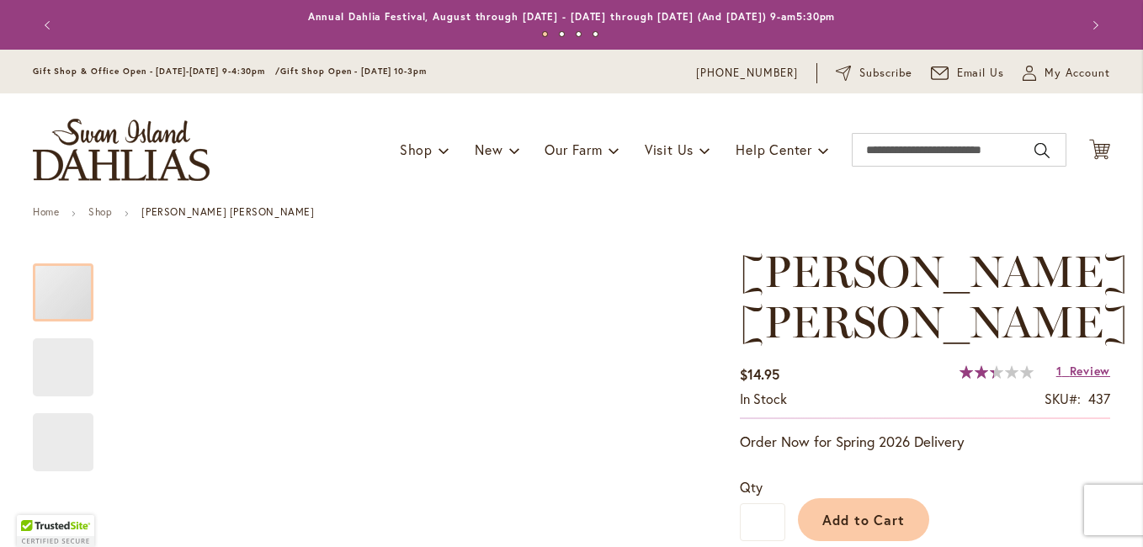
scroll to position [421, 0]
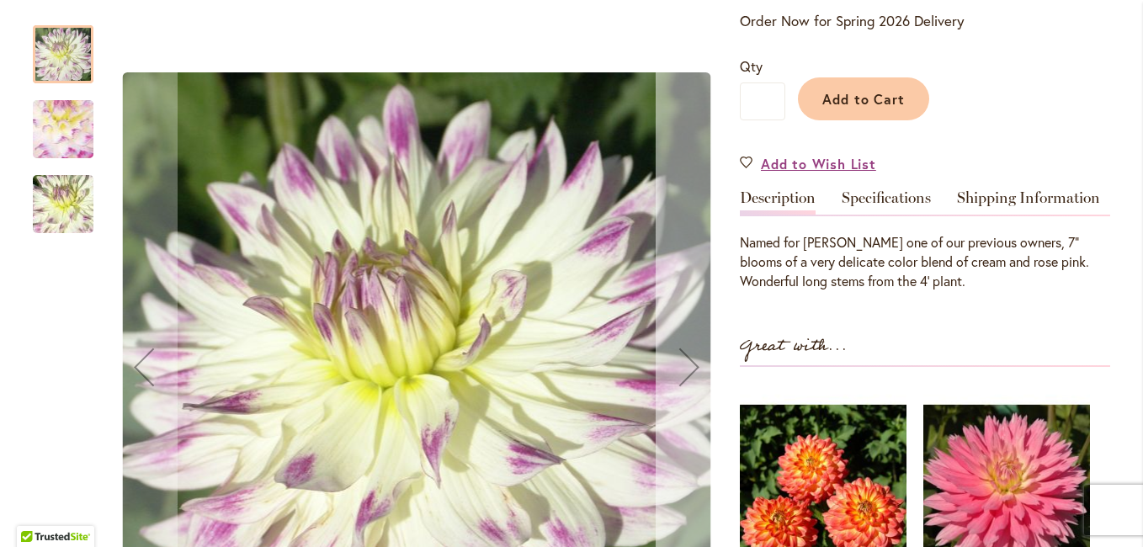
type input "**********"
click at [687, 367] on div "Next" at bounding box center [689, 366] width 67 height 67
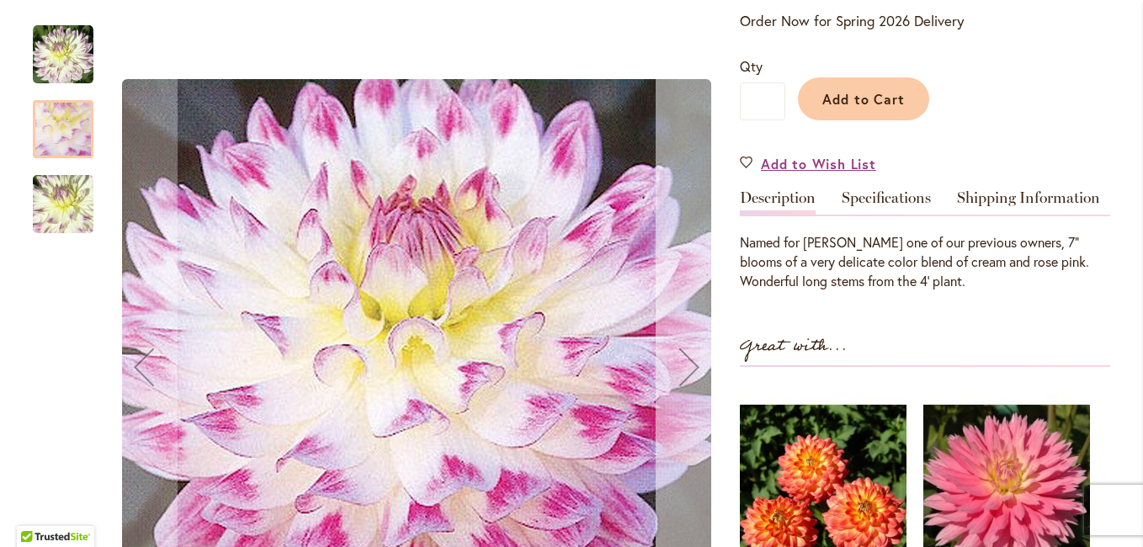
click at [687, 361] on div "Next" at bounding box center [689, 366] width 67 height 67
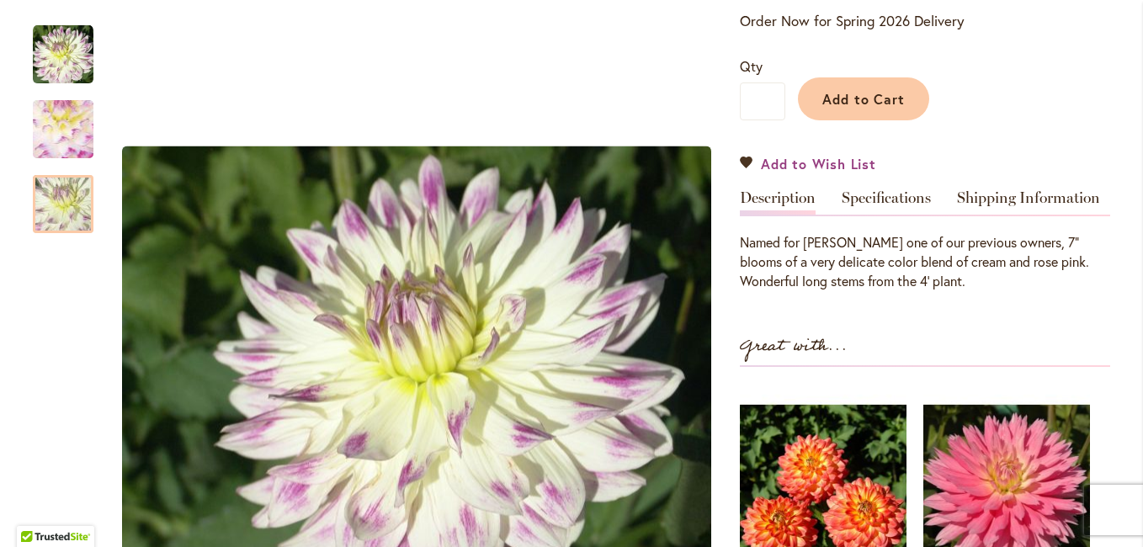
click at [826, 163] on span "Add to Wish List" at bounding box center [818, 163] width 115 height 19
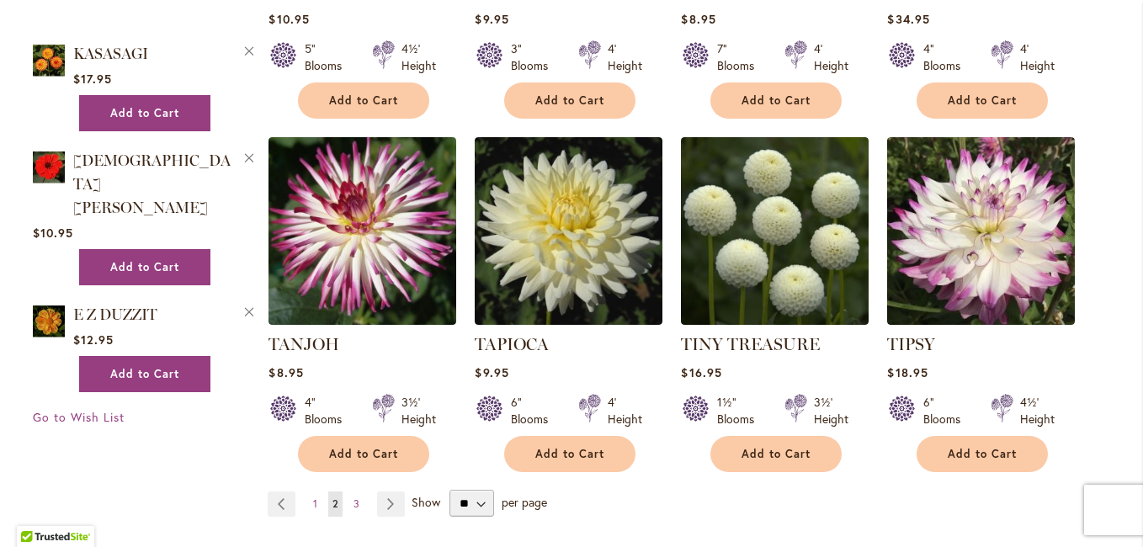
scroll to position [1347, 0]
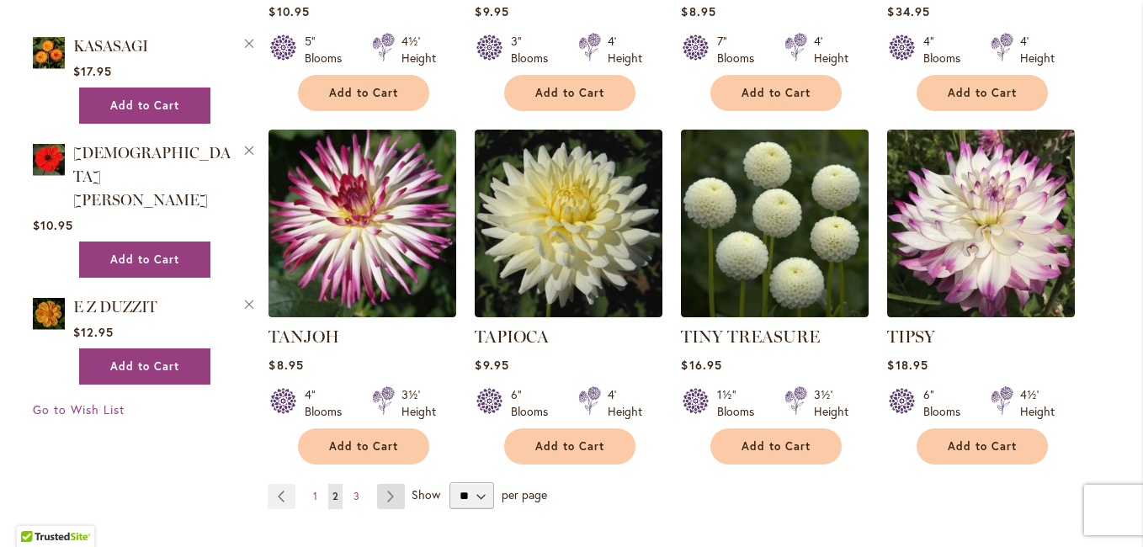
type input "**********"
click at [383, 484] on link "Page Next" at bounding box center [391, 496] width 28 height 25
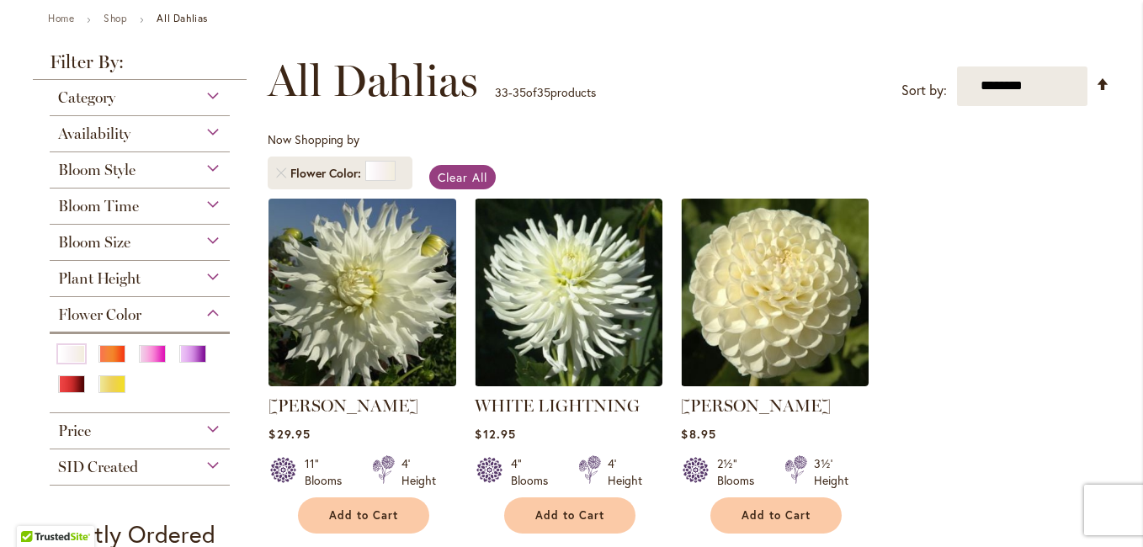
scroll to position [168, 0]
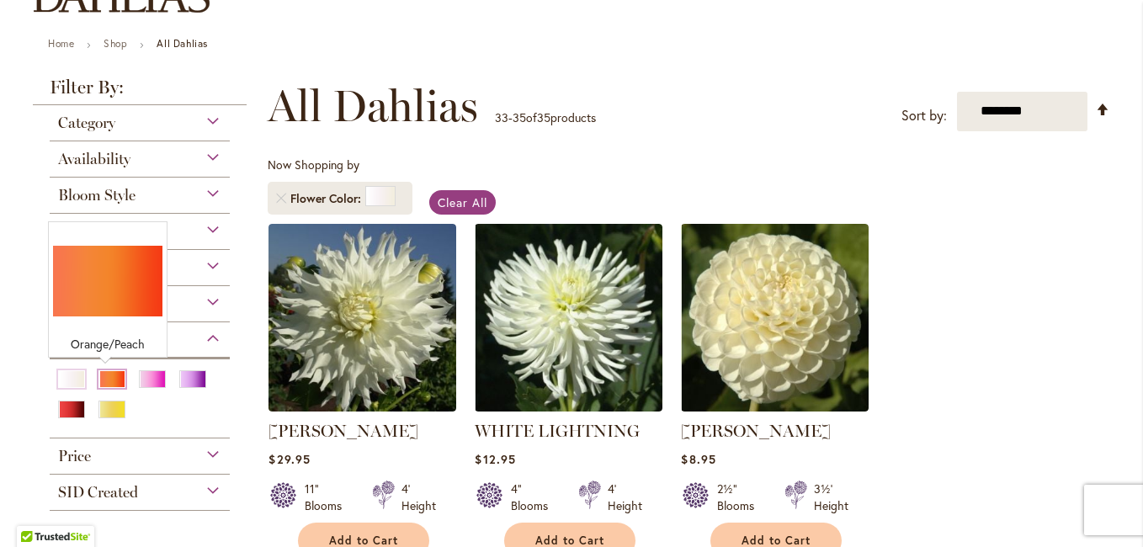
type input "**********"
click at [101, 376] on div "Orange/Peach" at bounding box center [111, 379] width 27 height 18
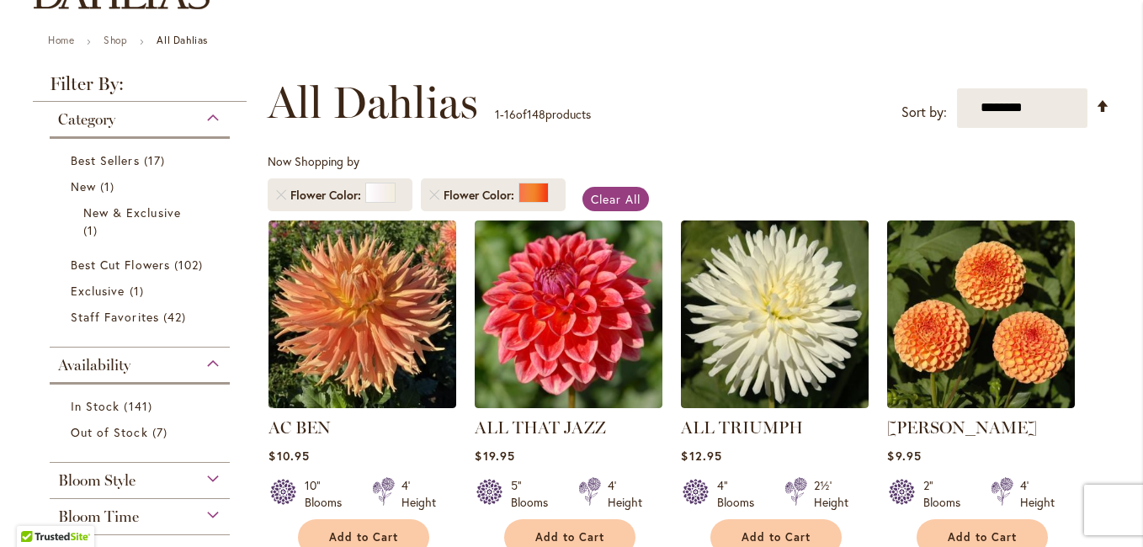
scroll to position [84, 0]
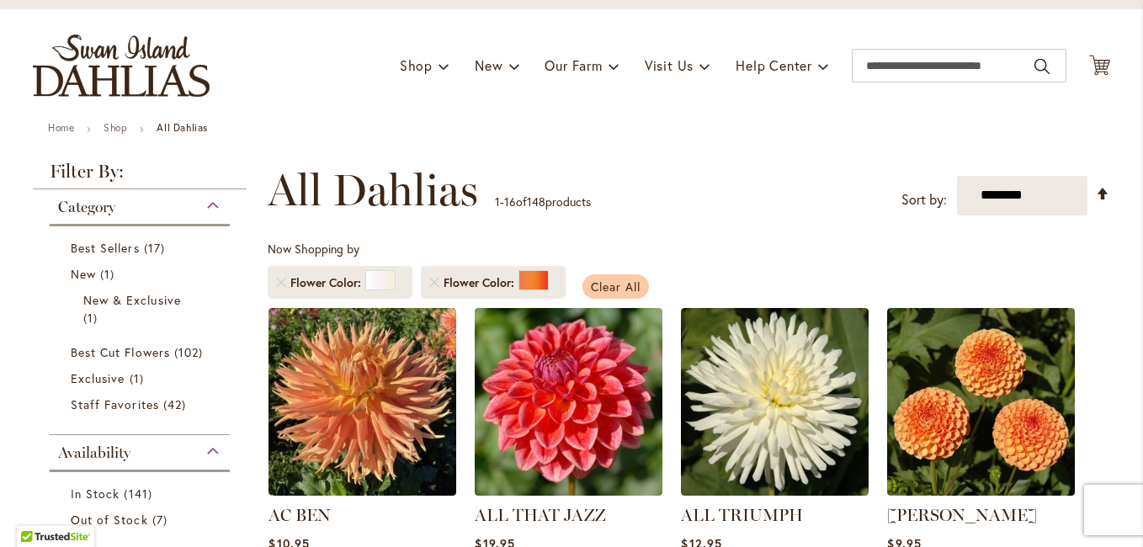
type input "**********"
click at [612, 282] on span "Clear All" at bounding box center [616, 287] width 50 height 16
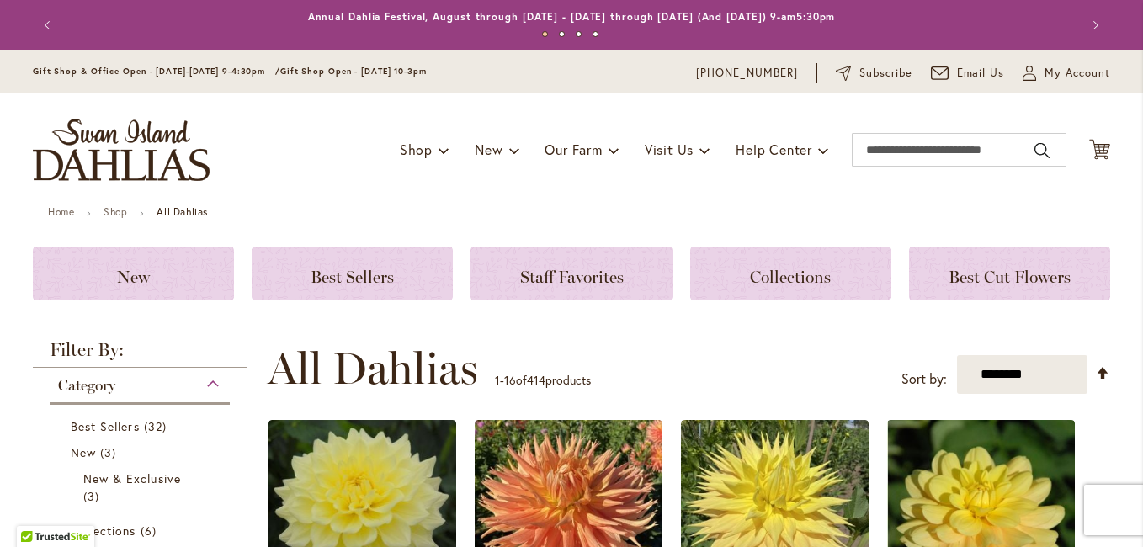
scroll to position [589, 0]
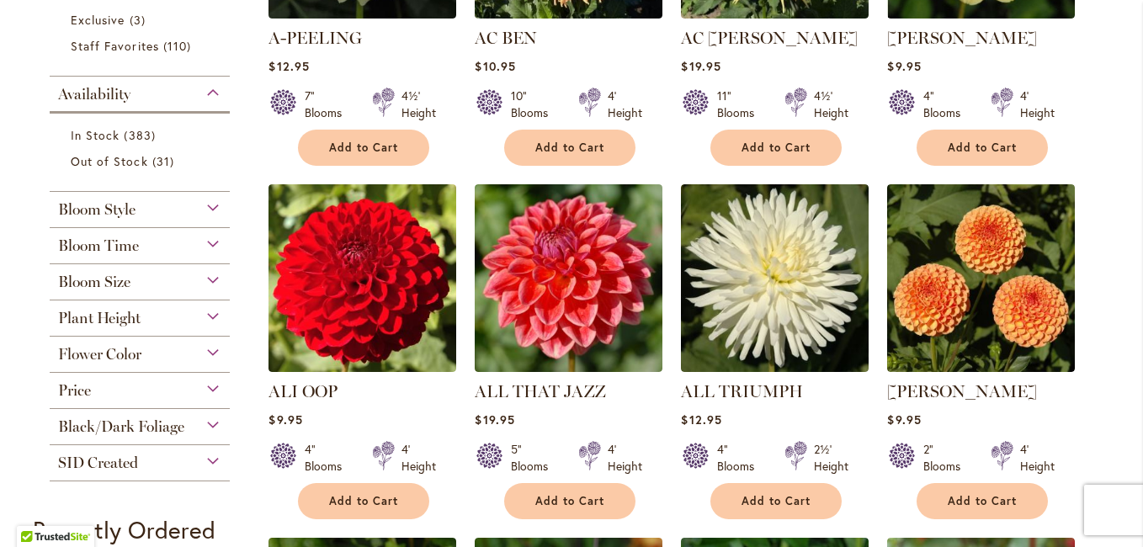
type input "**********"
click at [209, 350] on div "Flower Color" at bounding box center [140, 350] width 180 height 27
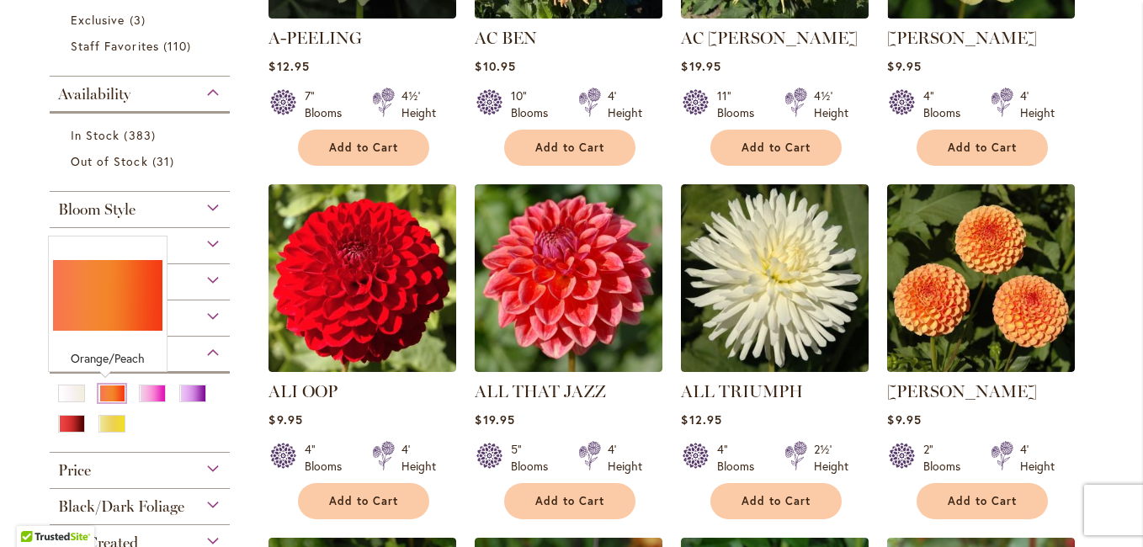
click at [104, 392] on div "Orange/Peach" at bounding box center [111, 394] width 27 height 18
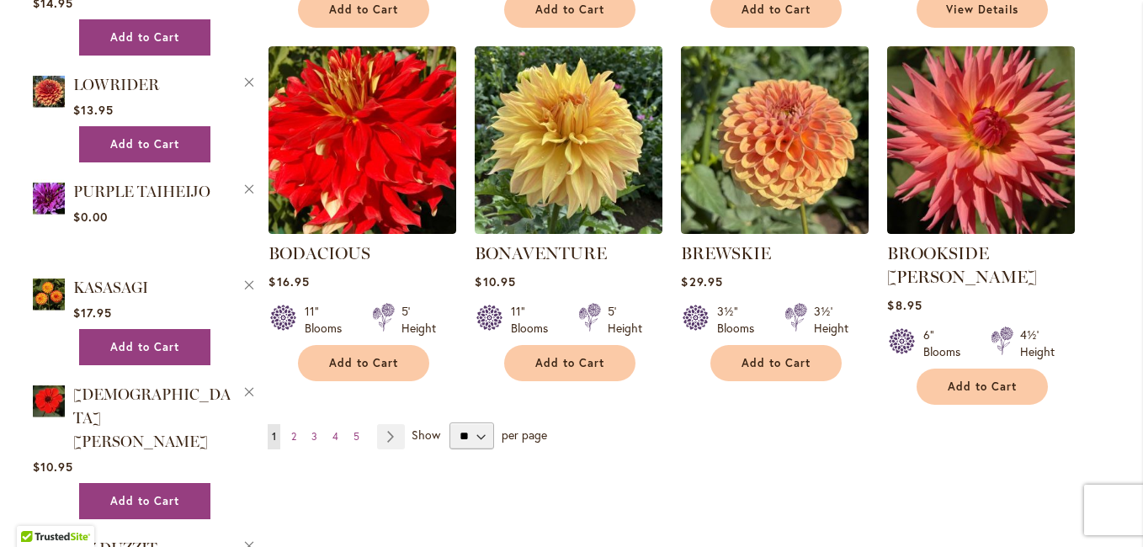
scroll to position [1431, 0]
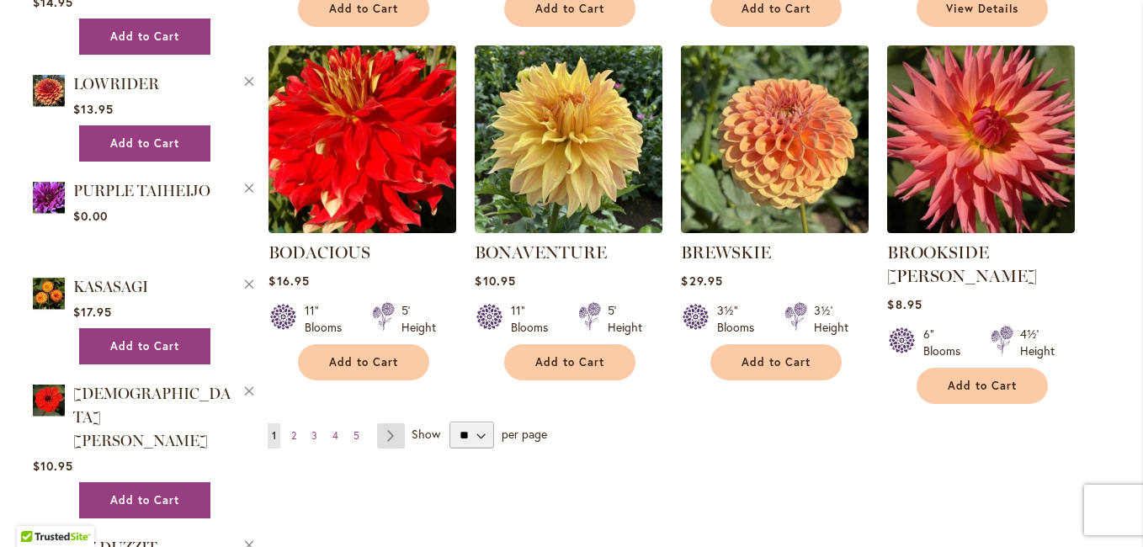
type input "**********"
click at [384, 423] on link "Page Next" at bounding box center [391, 435] width 28 height 25
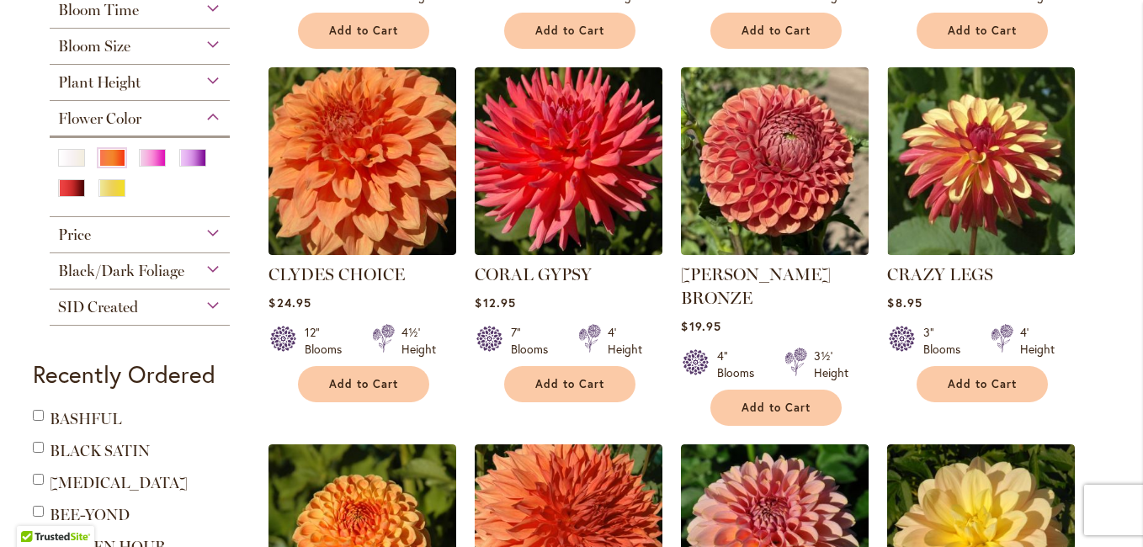
scroll to position [757, 0]
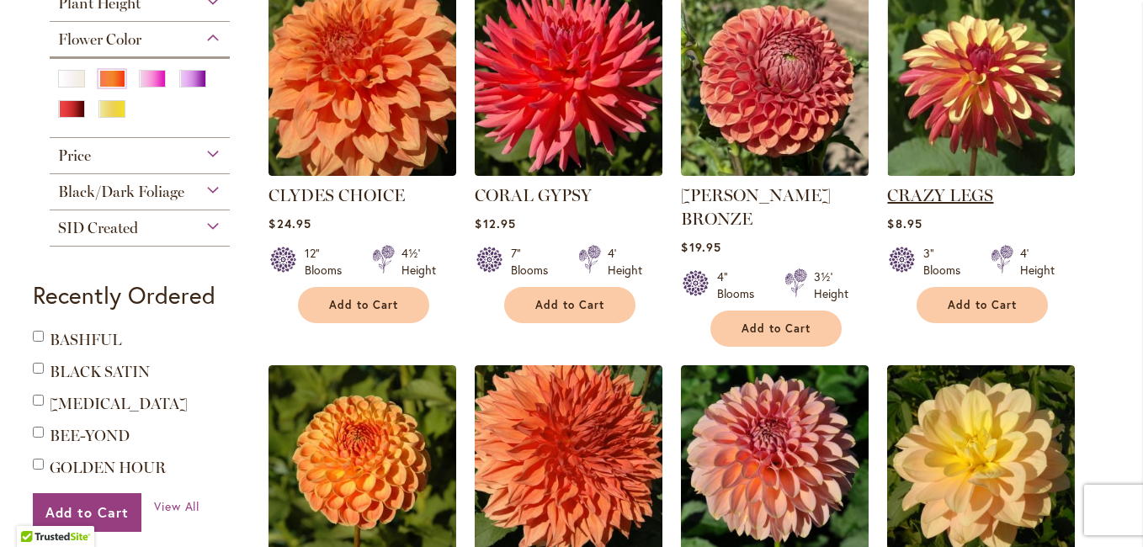
type input "**********"
click at [960, 194] on link "CRAZY LEGS" at bounding box center [940, 195] width 106 height 20
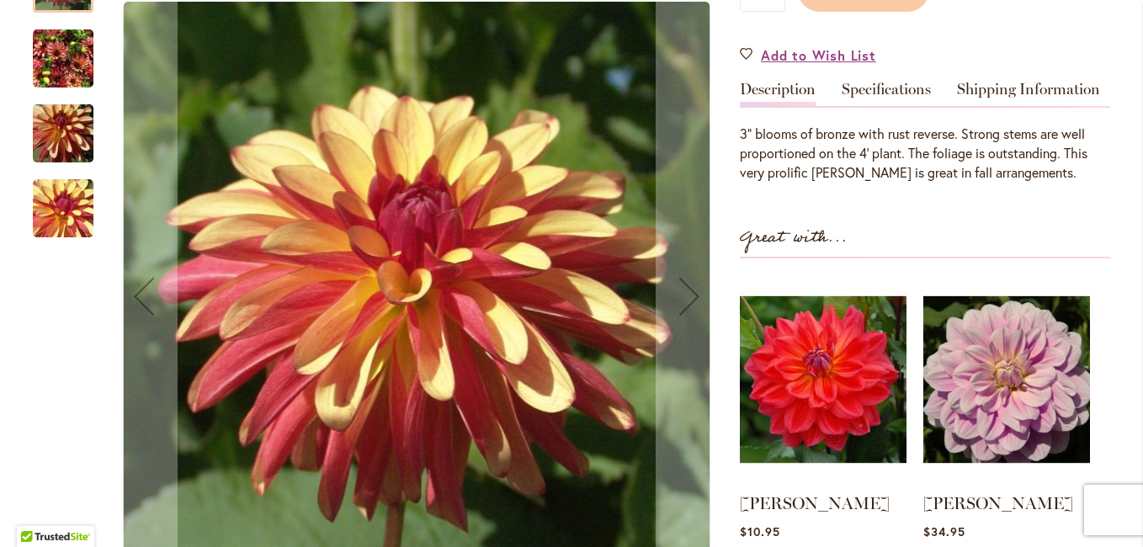
scroll to position [505, 0]
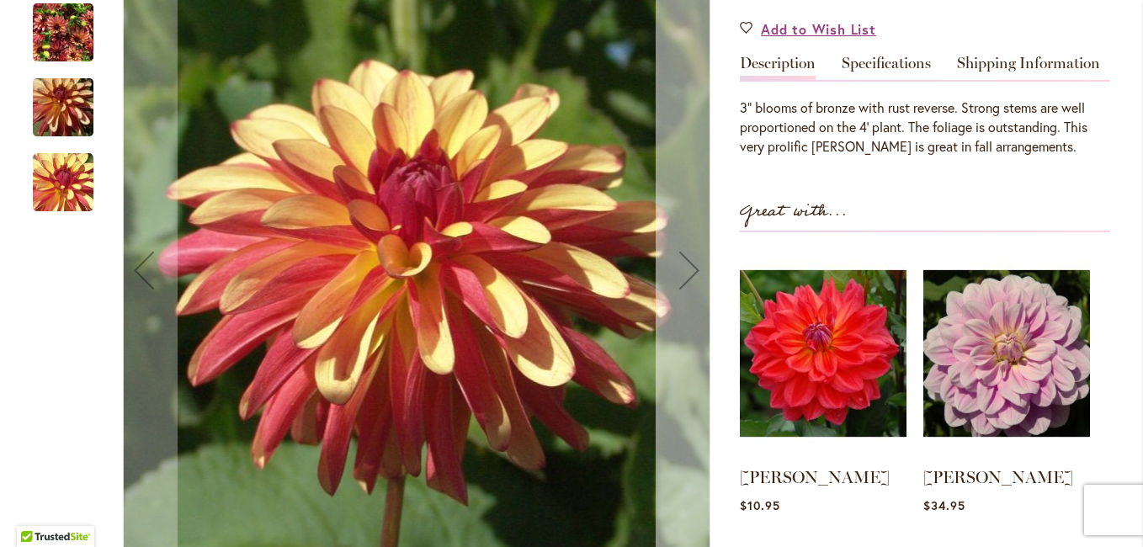
type input "**********"
click at [675, 271] on div "Next" at bounding box center [689, 269] width 67 height 67
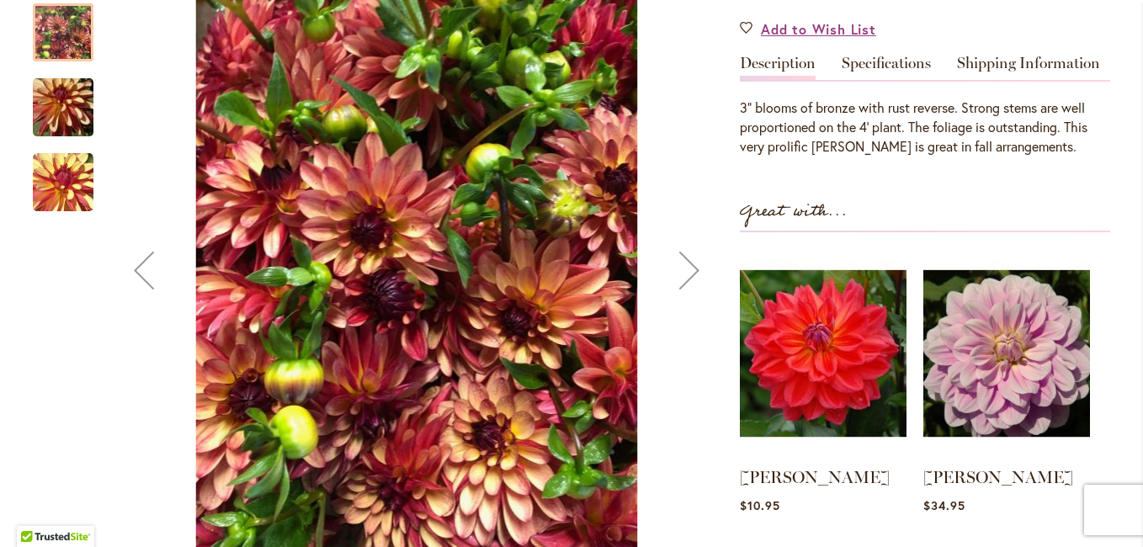
click at [676, 271] on div "Next" at bounding box center [689, 269] width 67 height 67
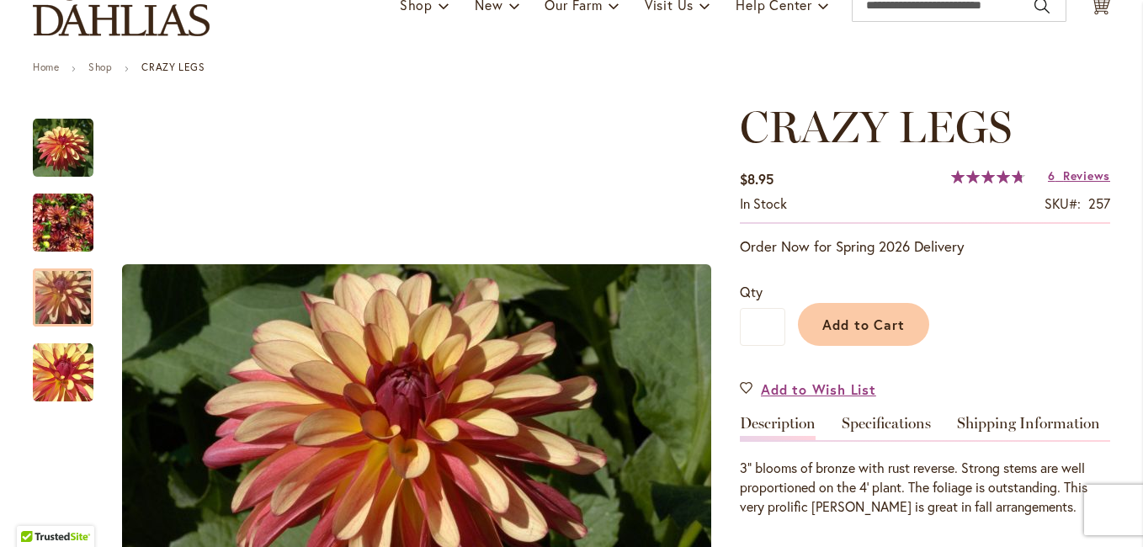
scroll to position [252, 0]
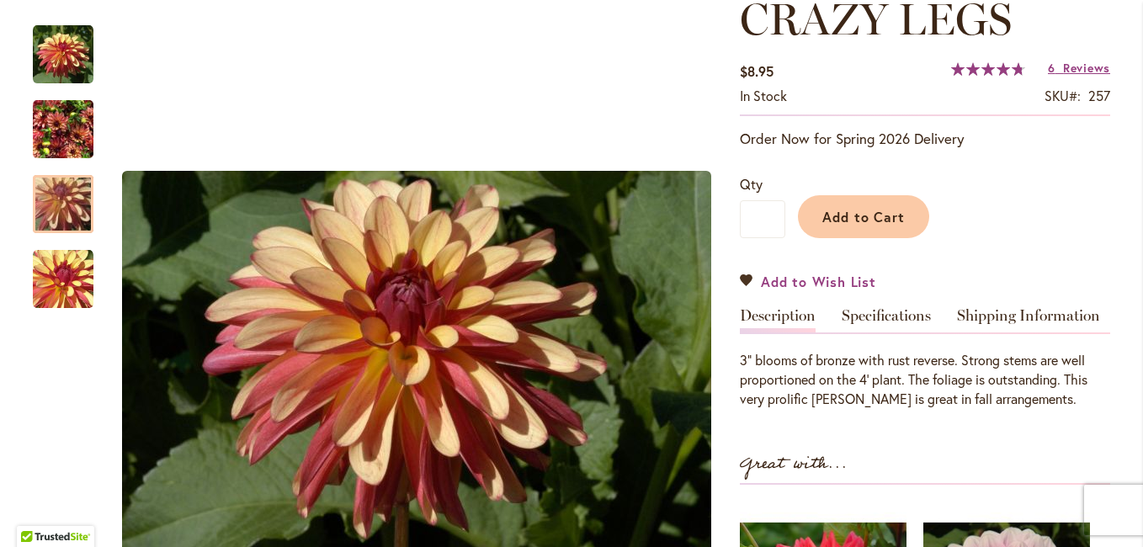
click at [783, 280] on span "Add to Wish List" at bounding box center [818, 281] width 115 height 19
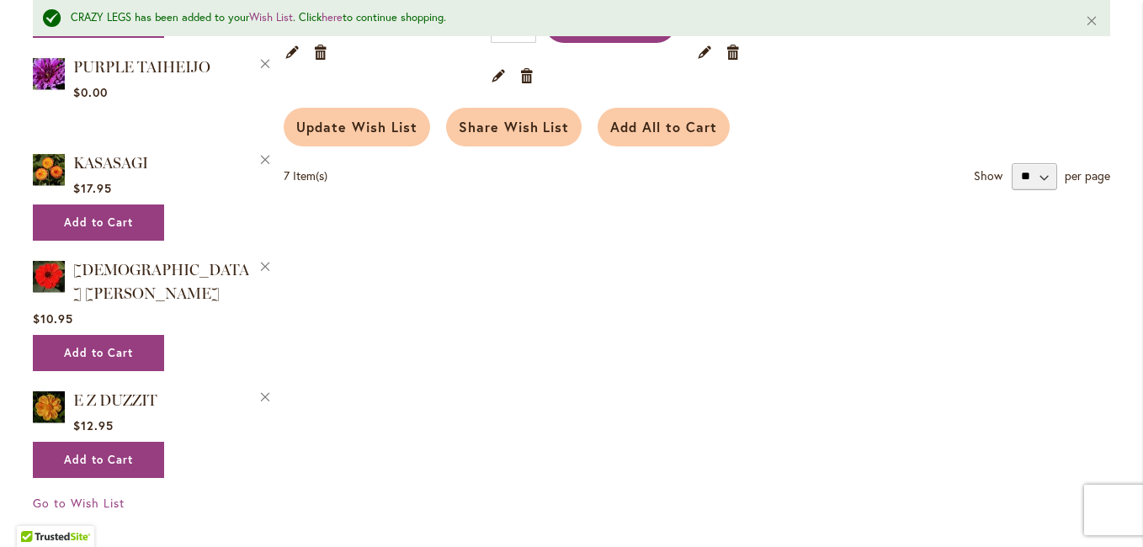
scroll to position [1262, 0]
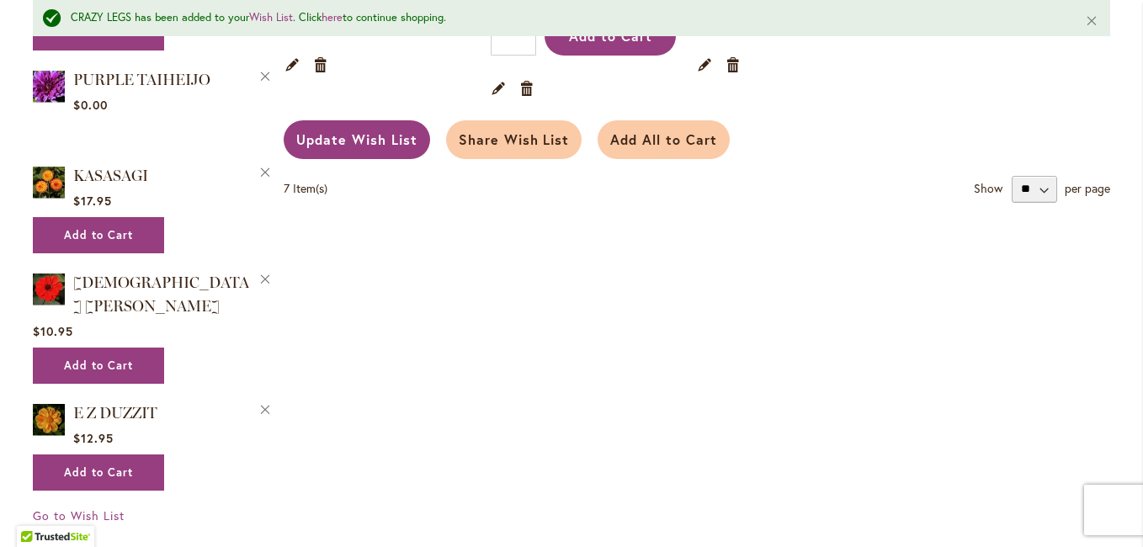
type input "**********"
click at [344, 130] on span "Update Wish List" at bounding box center [356, 139] width 121 height 18
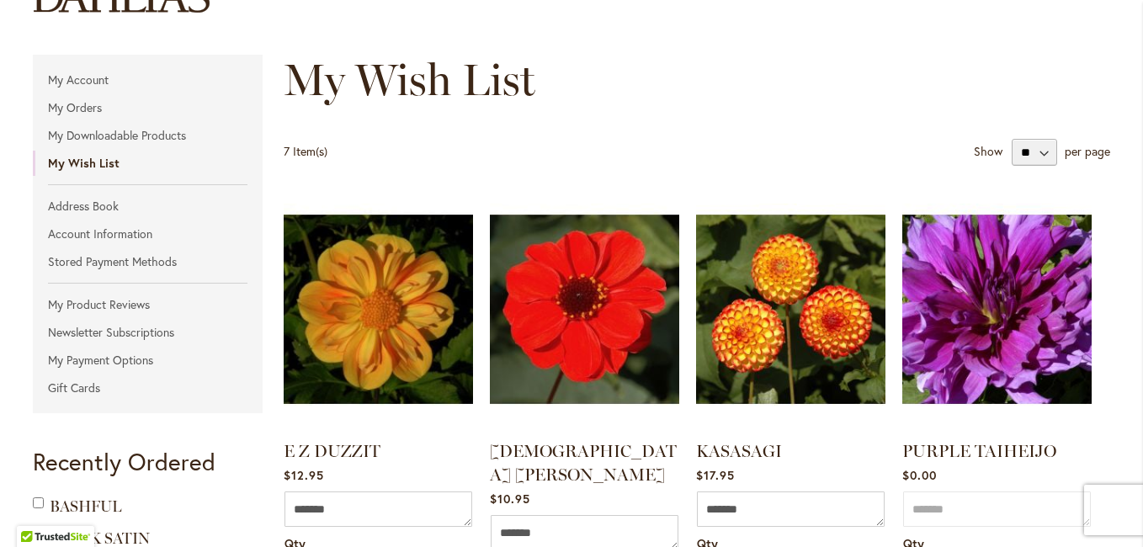
scroll to position [84, 0]
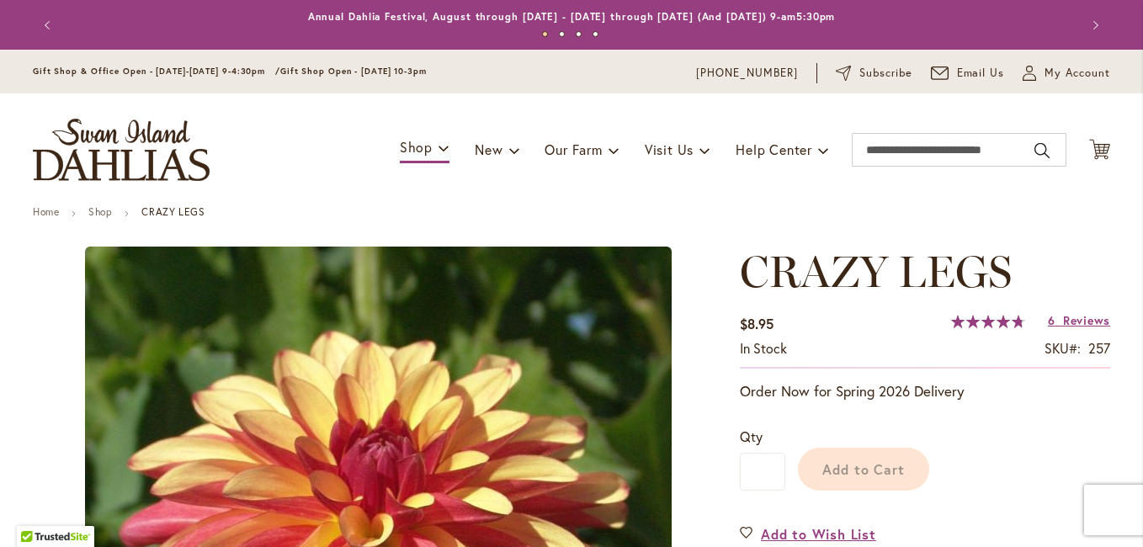
type input "*****"
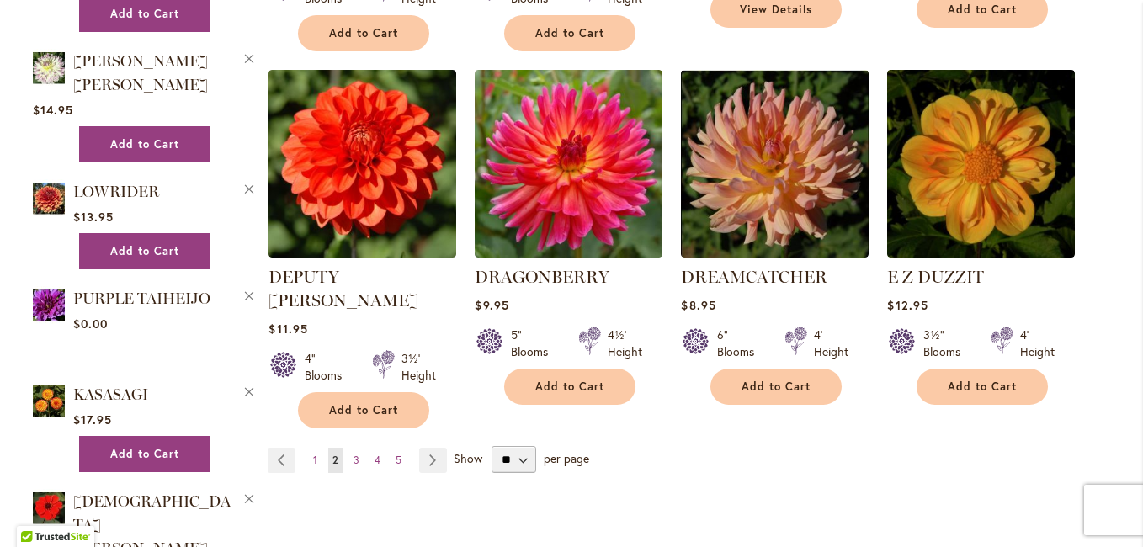
scroll to position [1431, 0]
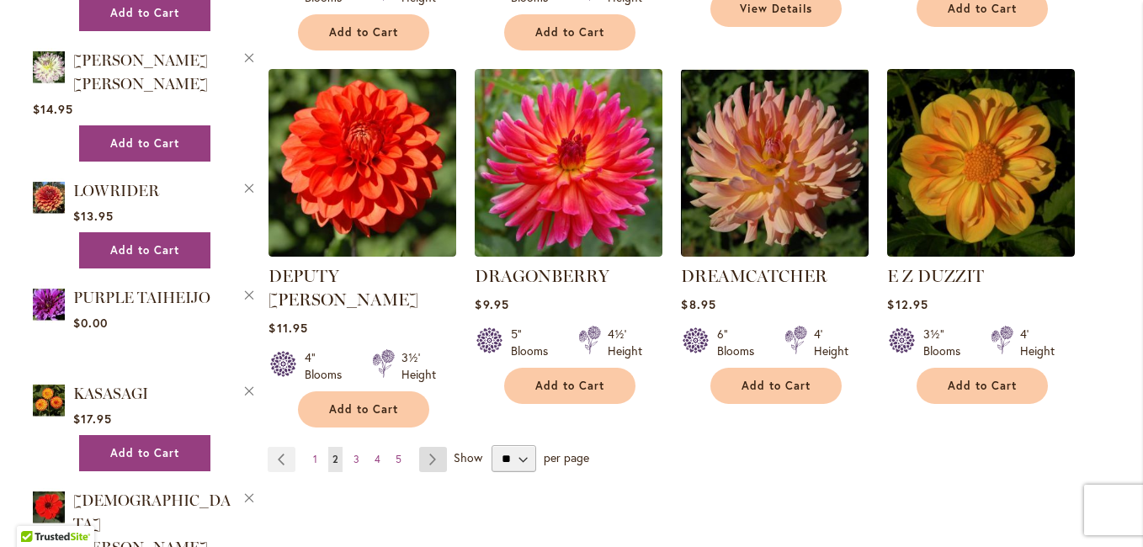
type input "**********"
click at [422, 447] on link "Page Next" at bounding box center [433, 459] width 28 height 25
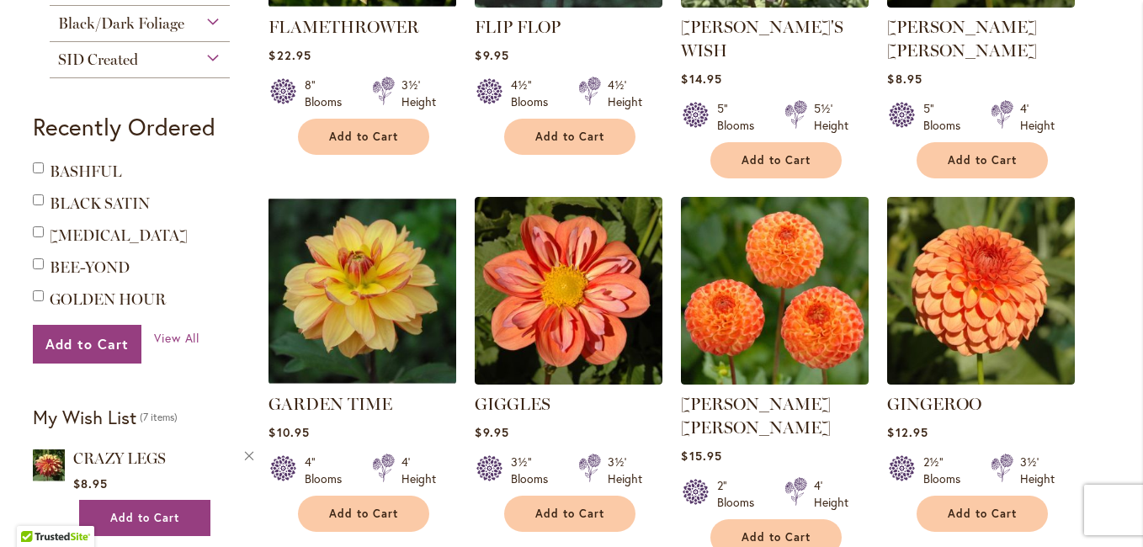
scroll to position [1010, 0]
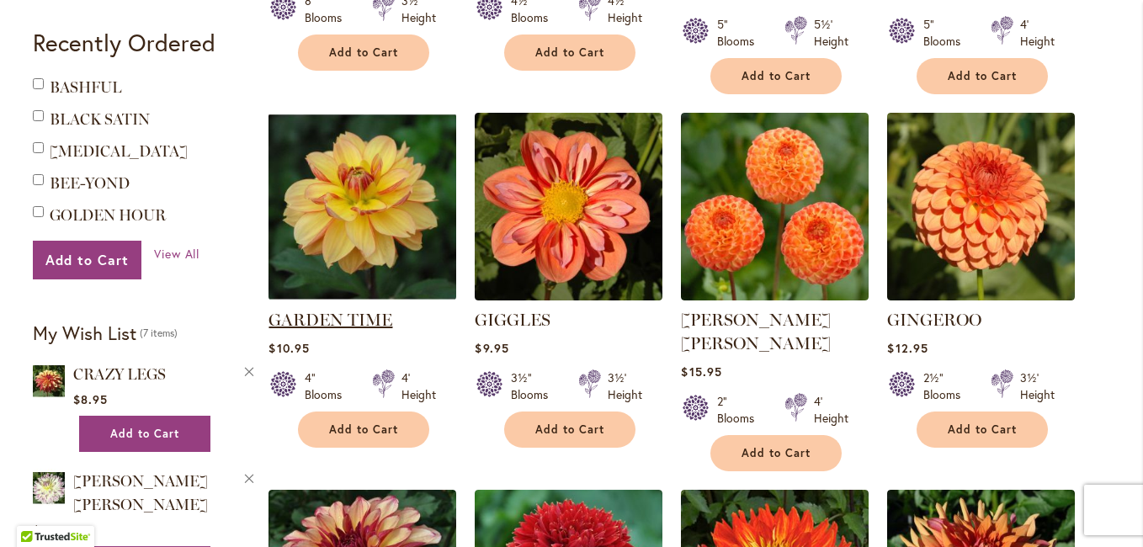
type input "**********"
click at [344, 310] on link "GARDEN TIME" at bounding box center [330, 320] width 124 height 20
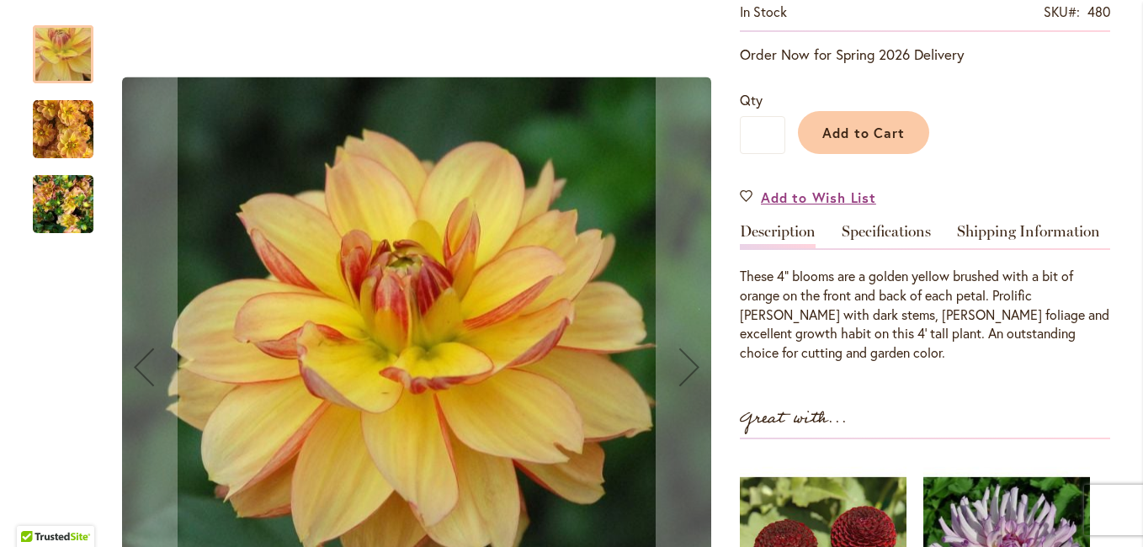
scroll to position [505, 0]
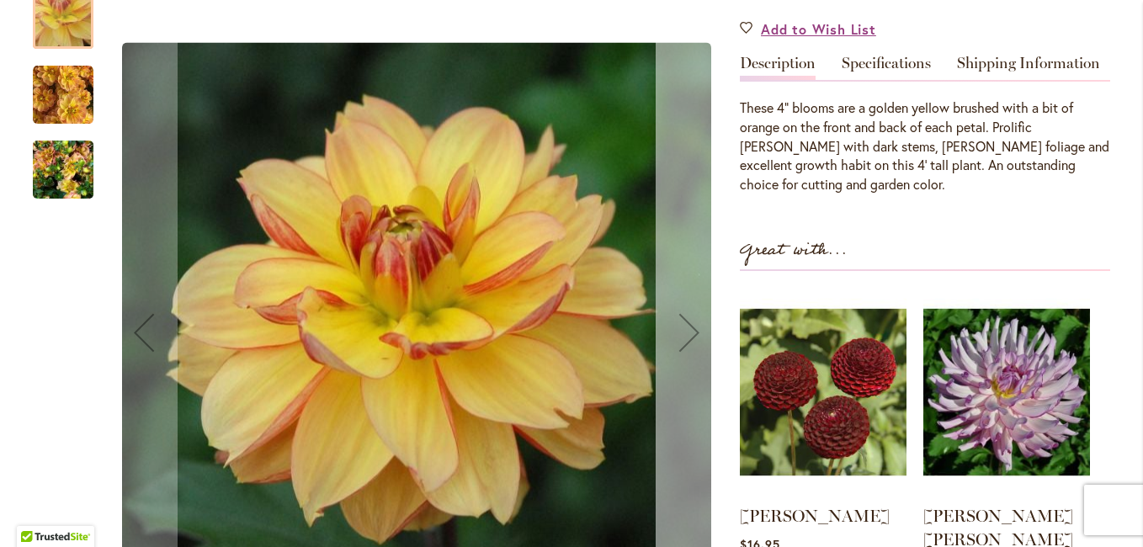
type input "**********"
click at [675, 326] on div "Next" at bounding box center [689, 332] width 67 height 67
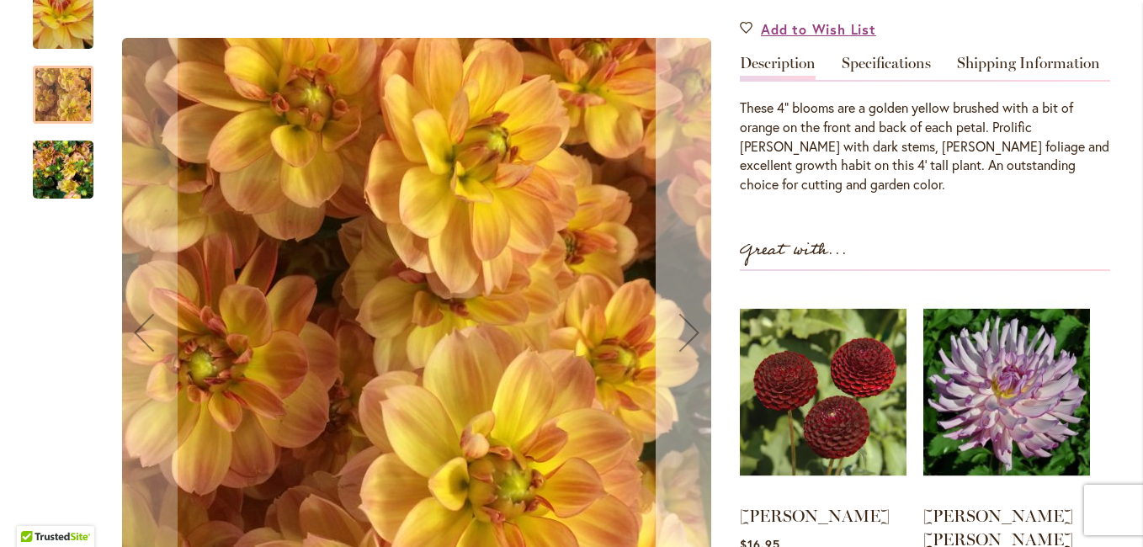
click at [679, 325] on div "Next" at bounding box center [689, 332] width 67 height 67
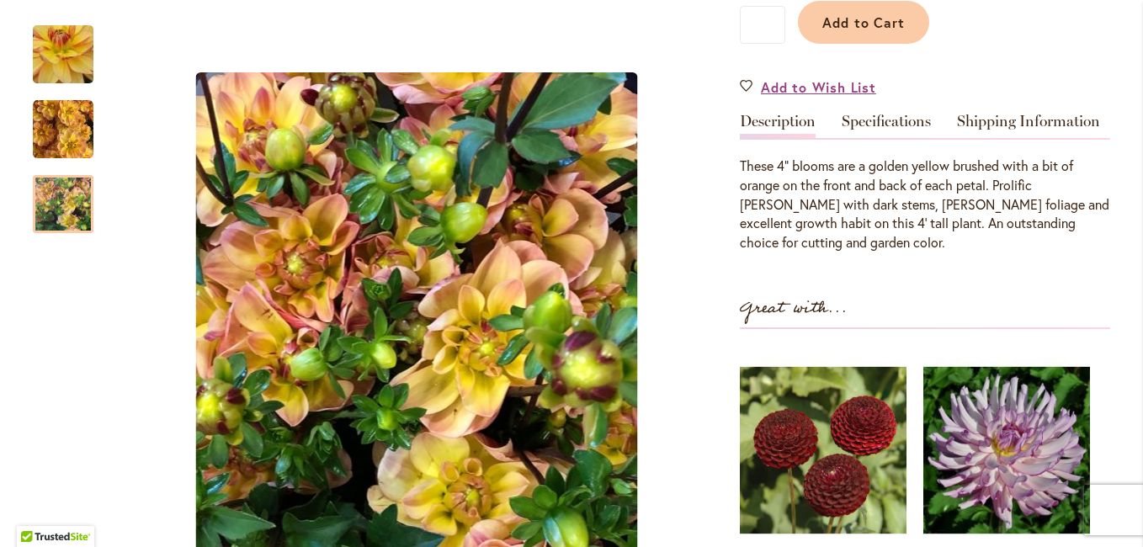
scroll to position [168, 0]
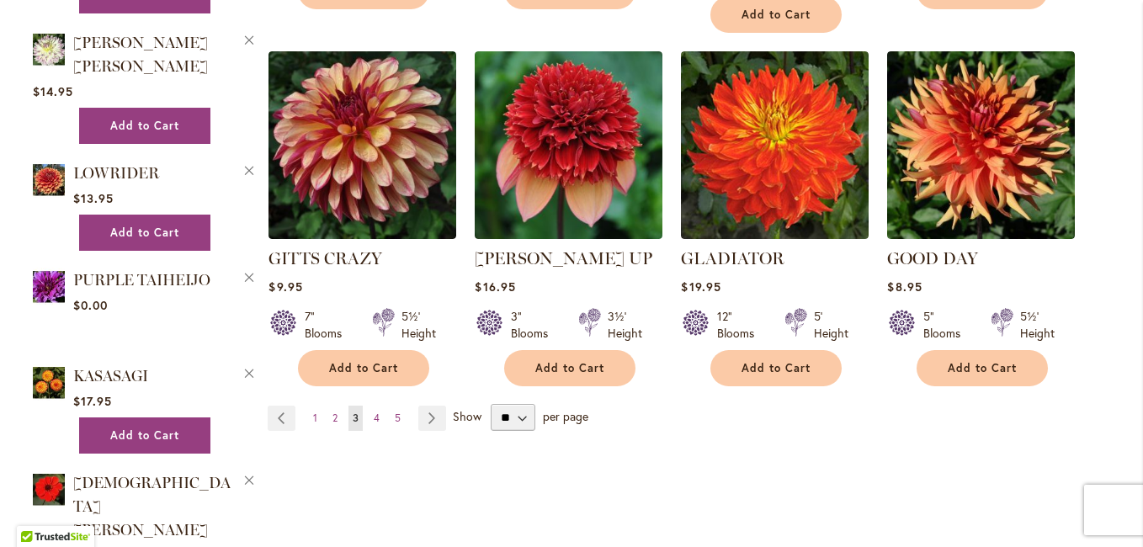
scroll to position [1515, 0]
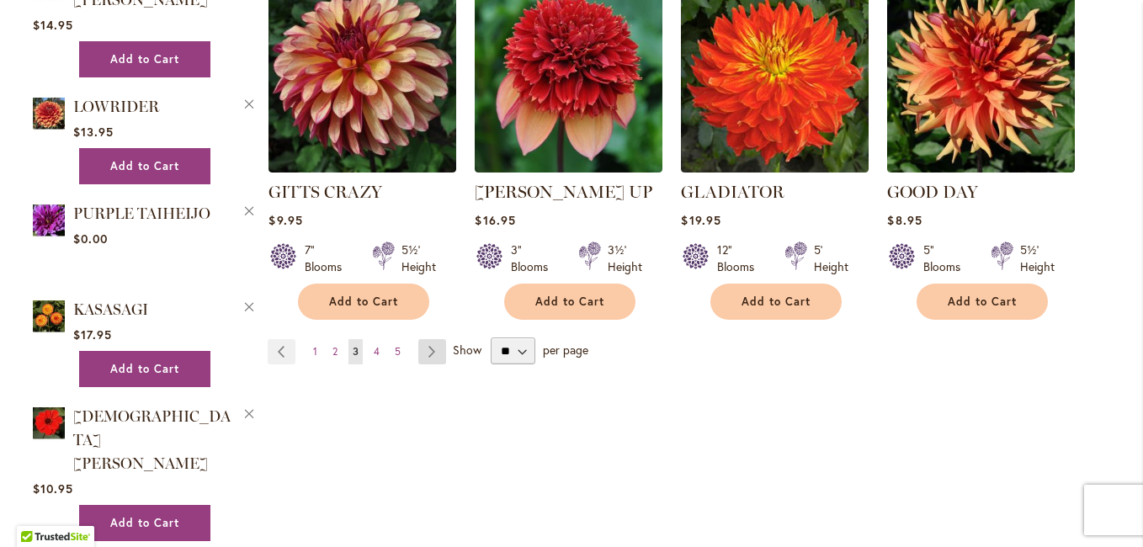
type input "**********"
click at [427, 339] on link "Page Next" at bounding box center [432, 351] width 28 height 25
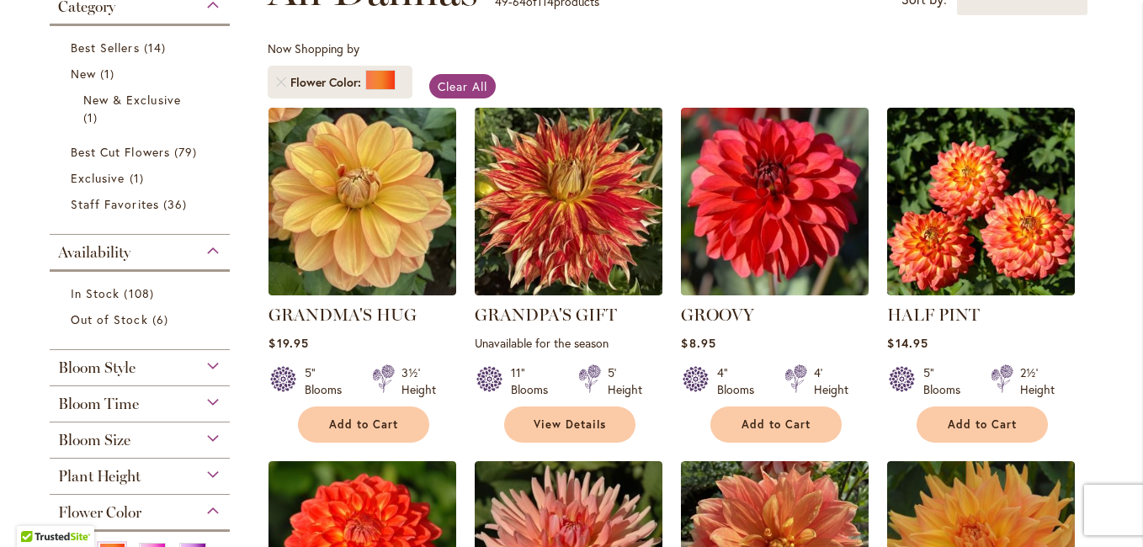
scroll to position [369, 0]
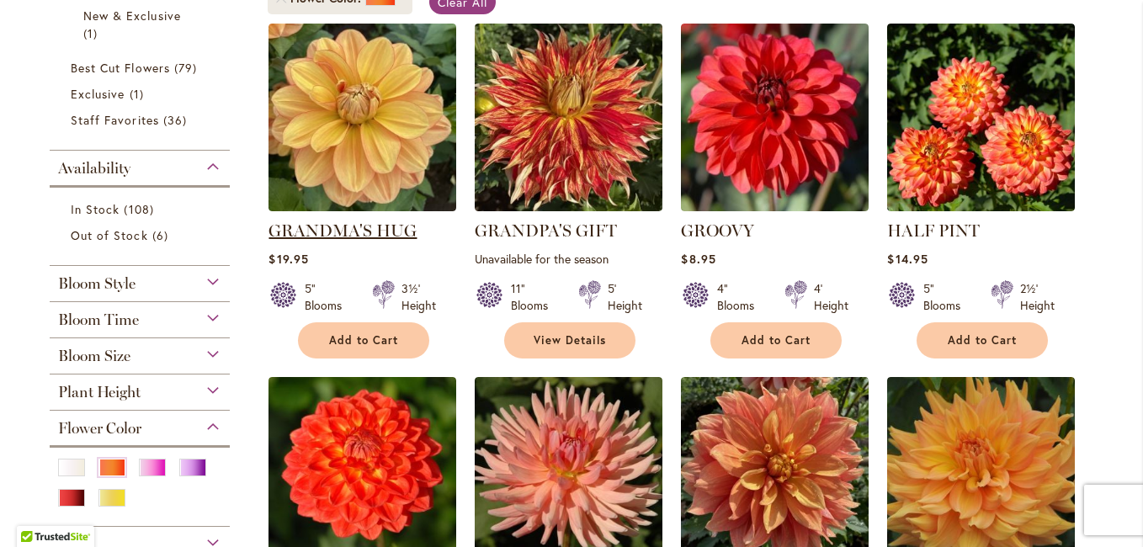
type input "**********"
click at [343, 224] on link "GRANDMA'S HUG" at bounding box center [342, 231] width 148 height 20
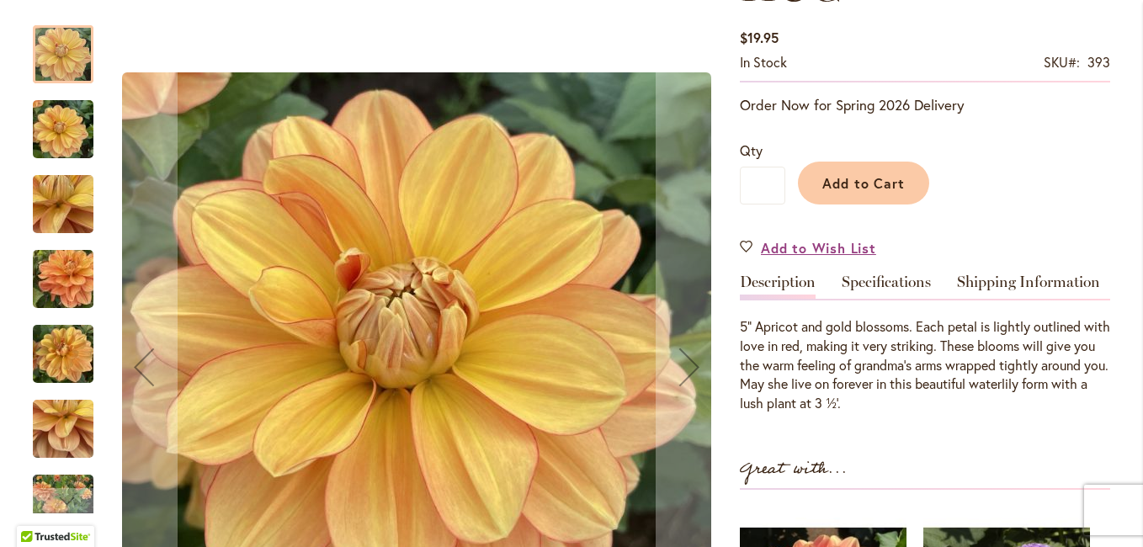
scroll to position [421, 0]
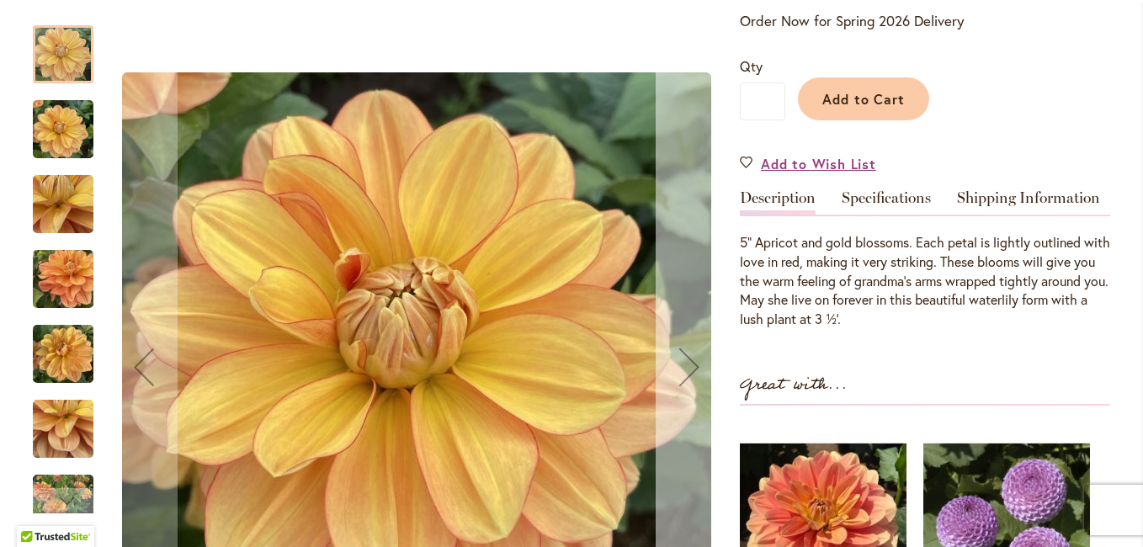
type input "**********"
click at [678, 367] on div "Next" at bounding box center [689, 366] width 67 height 67
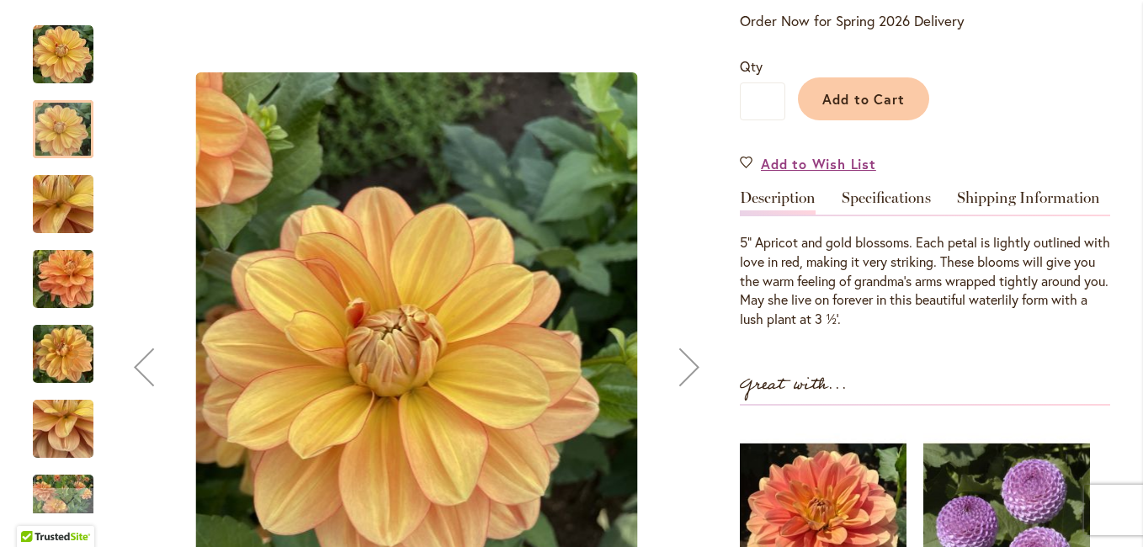
click at [678, 367] on div "Next" at bounding box center [689, 366] width 67 height 67
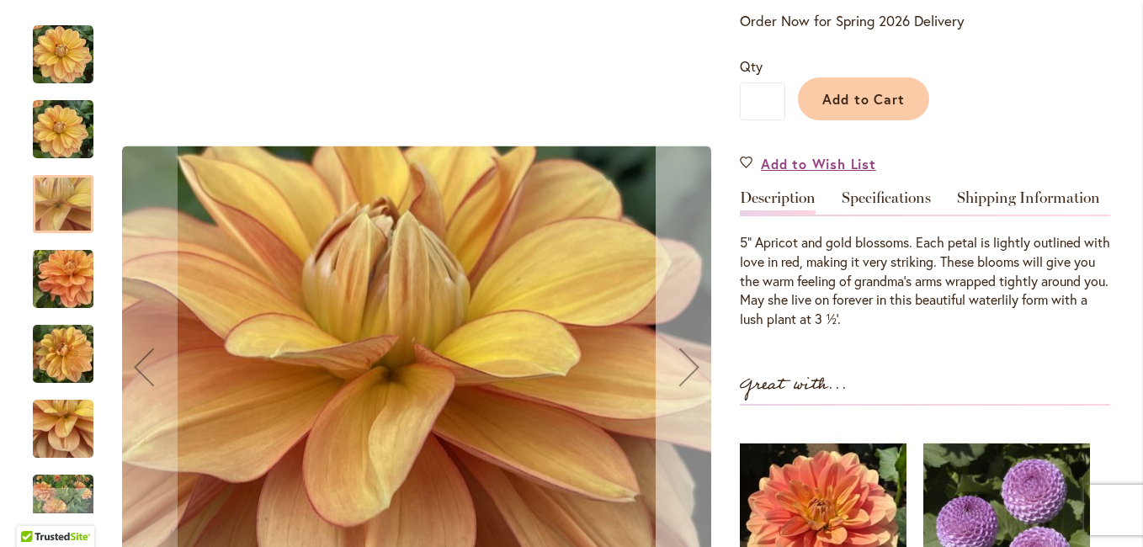
click at [678, 367] on div "Next" at bounding box center [689, 366] width 67 height 67
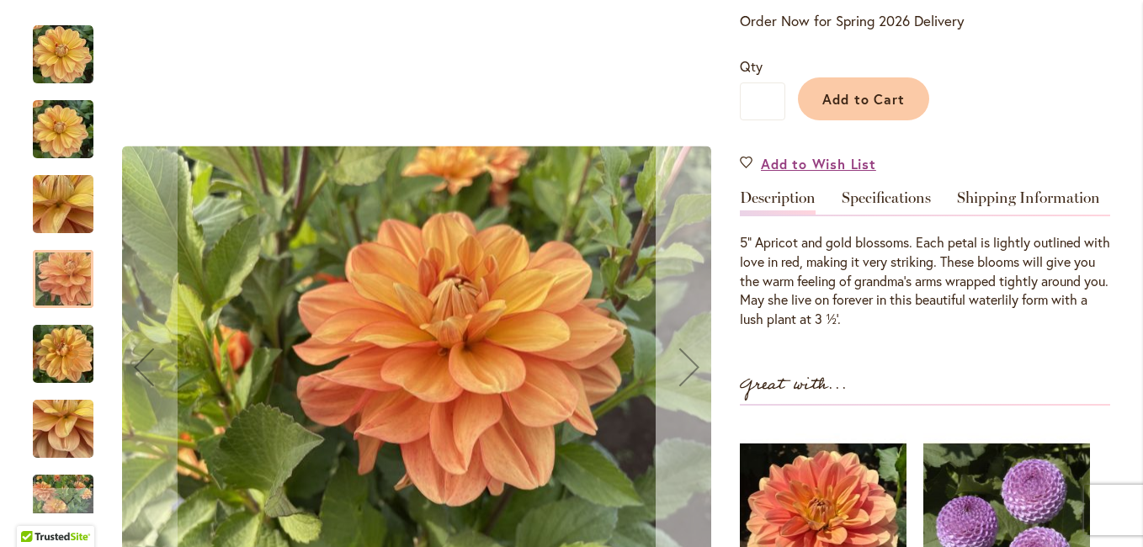
click at [678, 367] on div "Next" at bounding box center [689, 366] width 67 height 67
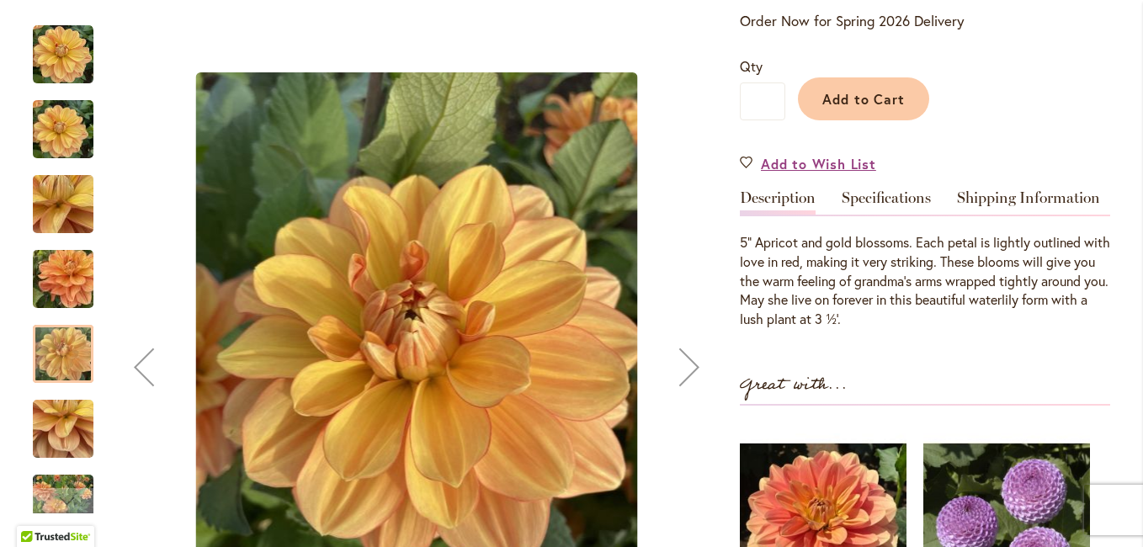
click at [678, 367] on div "Next" at bounding box center [689, 366] width 67 height 67
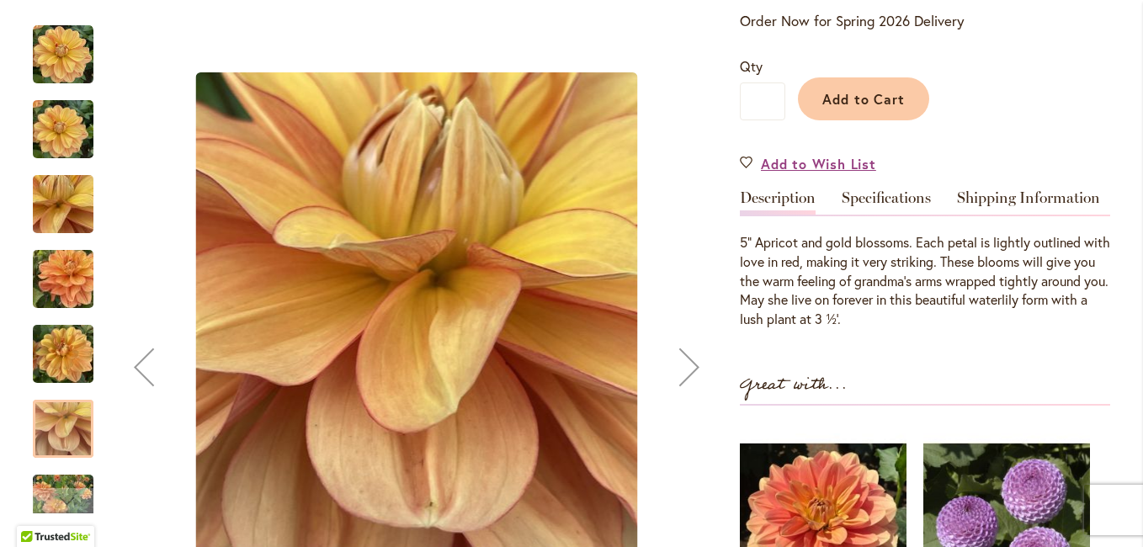
click at [678, 367] on div "Next" at bounding box center [689, 366] width 67 height 67
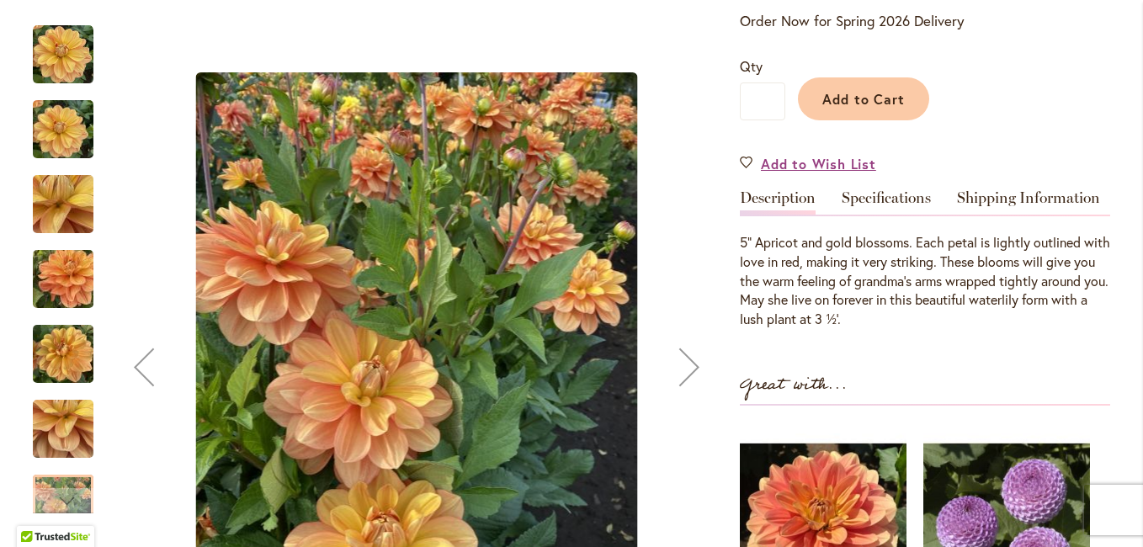
click at [678, 367] on div "Next" at bounding box center [689, 366] width 67 height 67
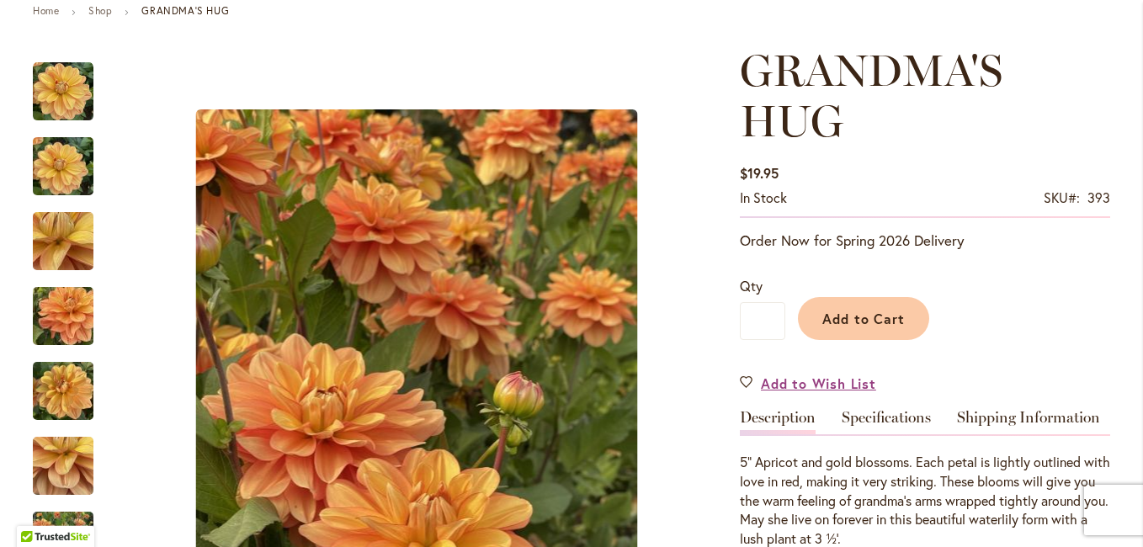
scroll to position [168, 0]
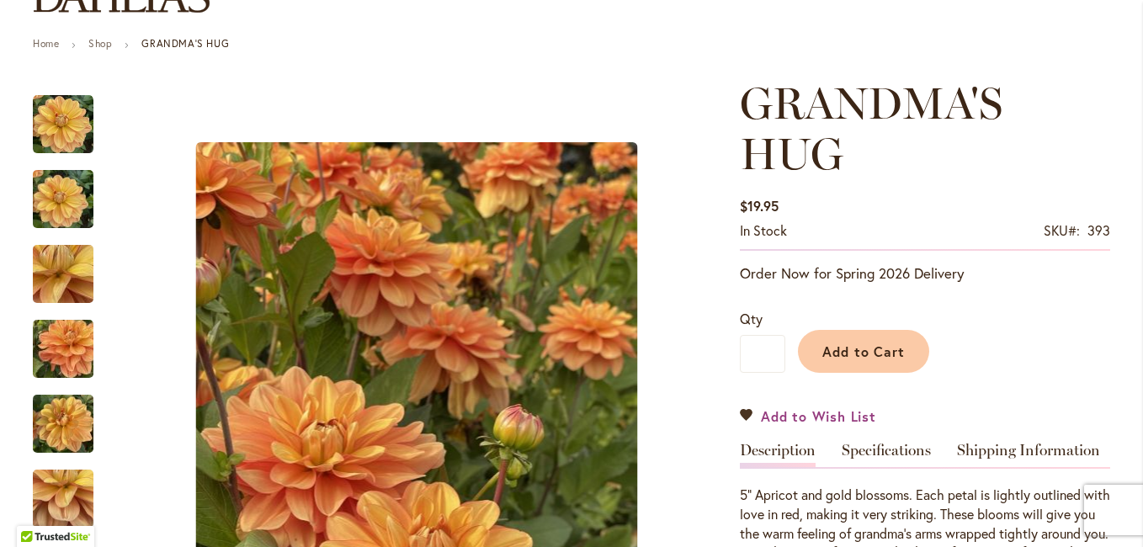
click at [794, 417] on span "Add to Wish List" at bounding box center [818, 415] width 115 height 19
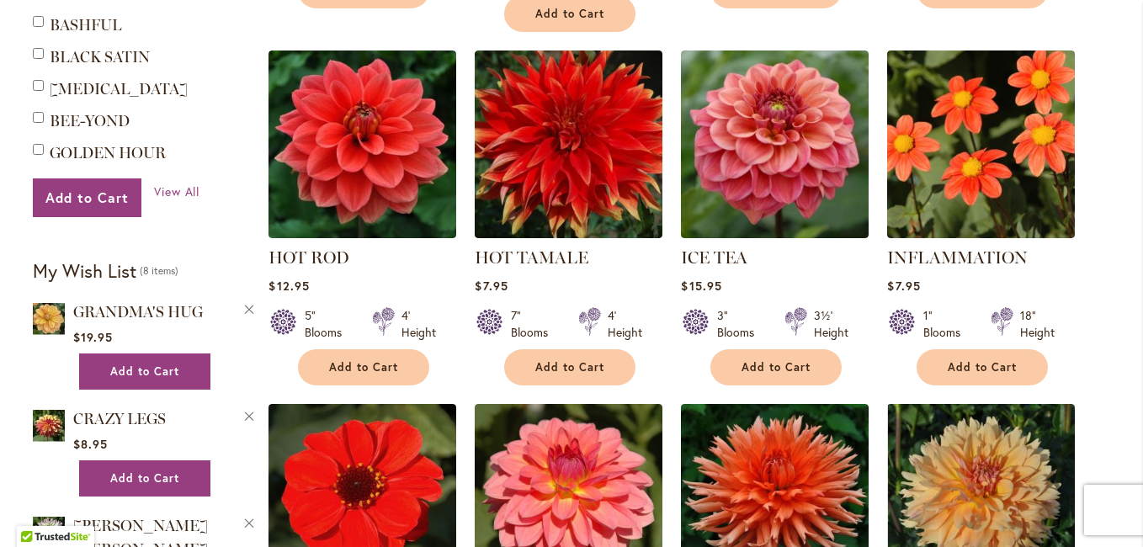
scroll to position [1042, 0]
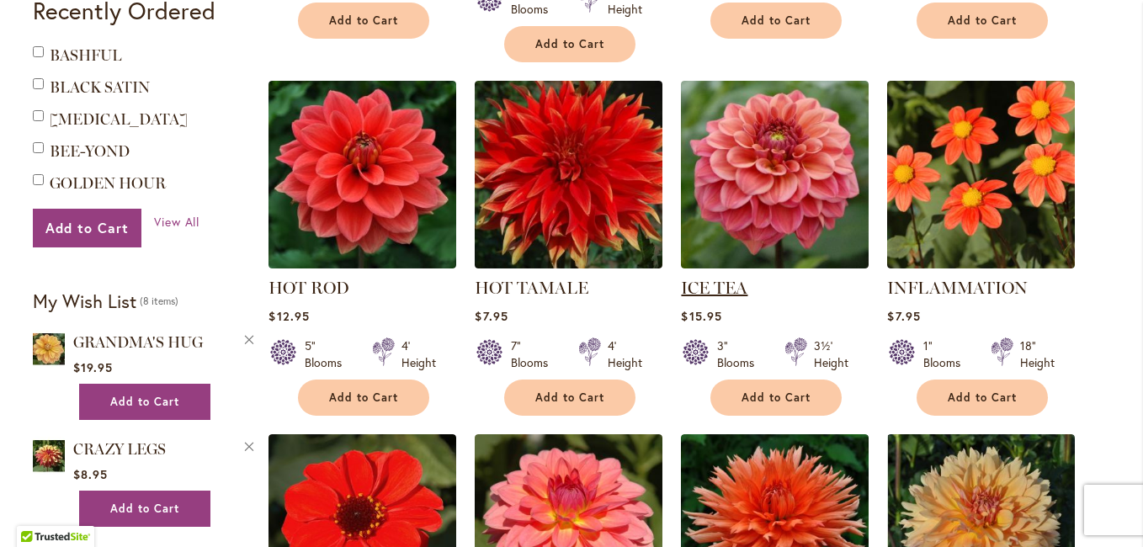
type input "**********"
click at [733, 278] on link "ICE TEA" at bounding box center [714, 288] width 66 height 20
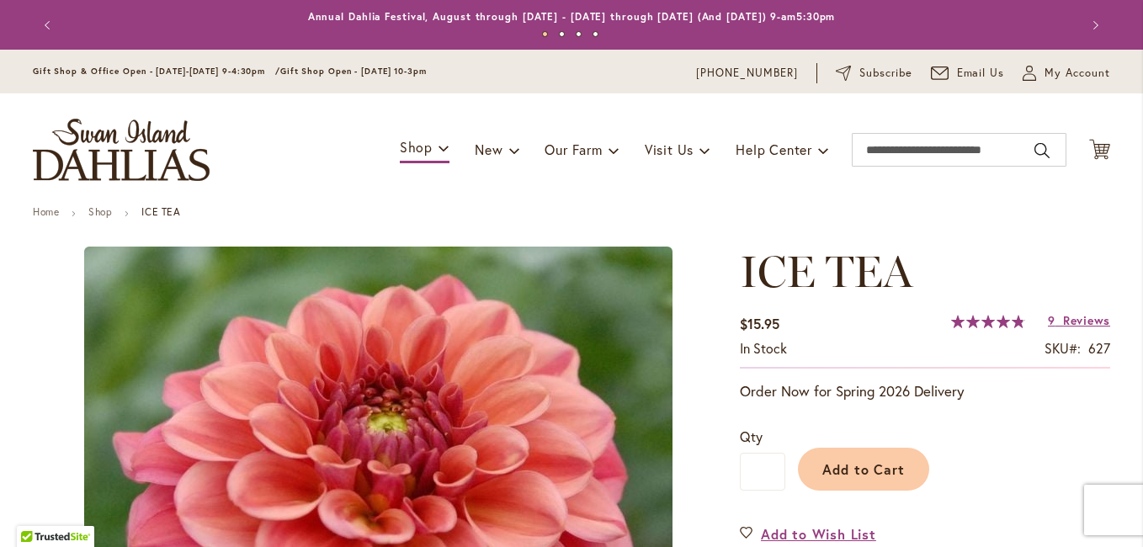
scroll to position [337, 0]
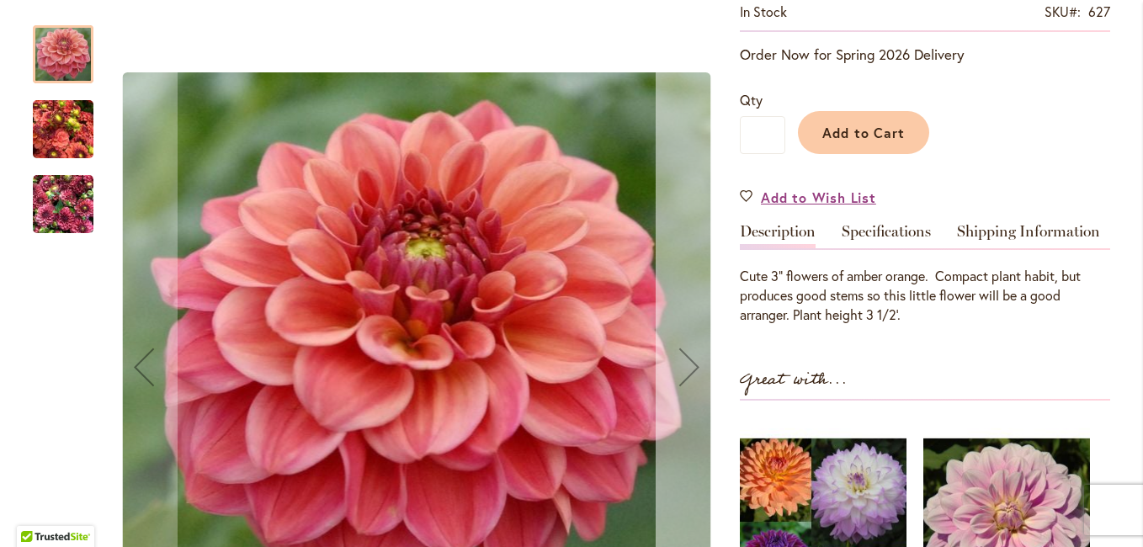
type input "**********"
click at [678, 369] on div "Next" at bounding box center [689, 366] width 67 height 67
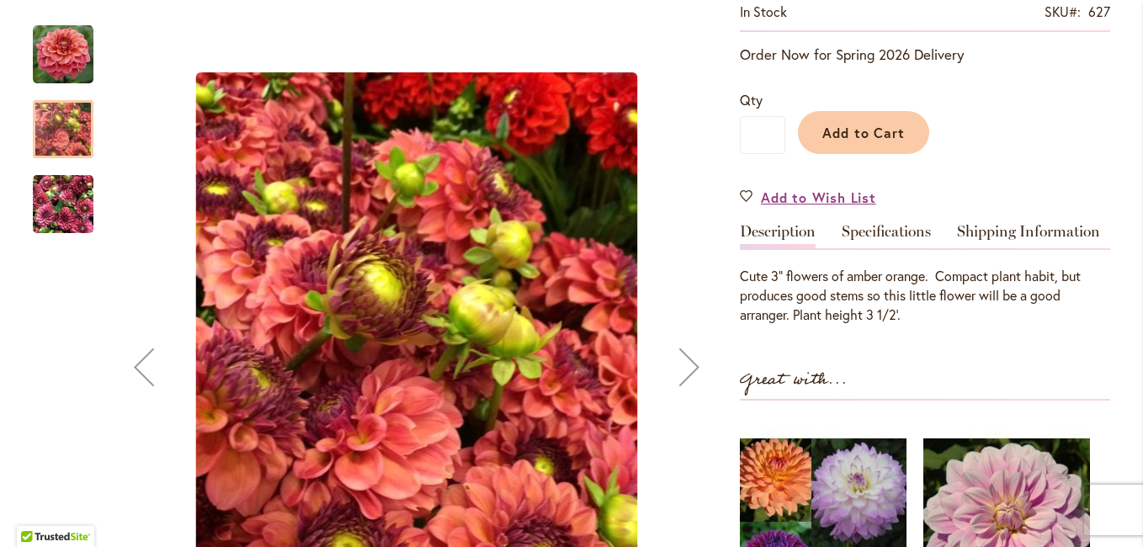
click at [678, 369] on div "Next" at bounding box center [689, 366] width 67 height 67
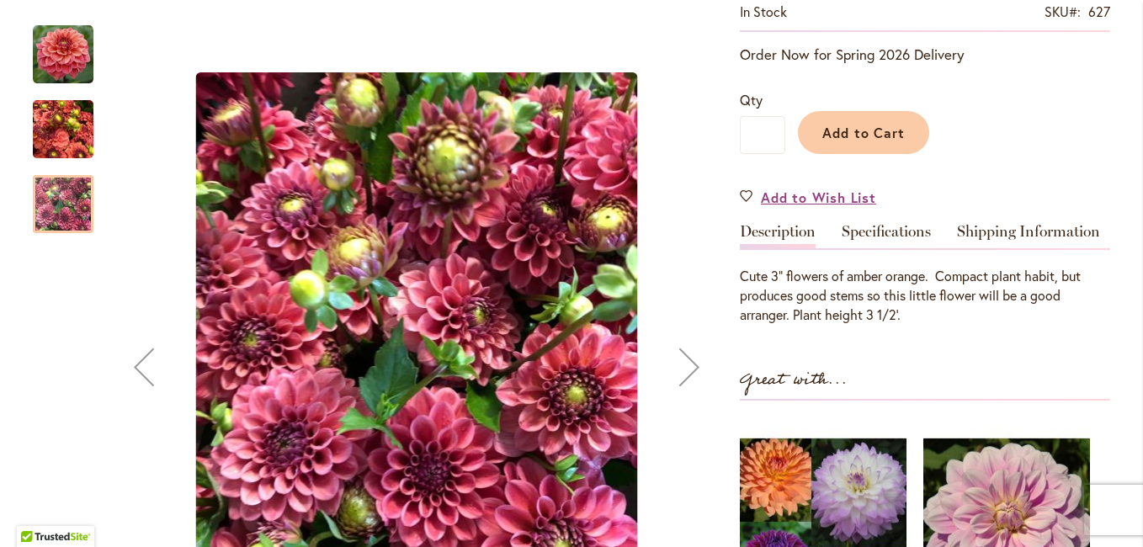
click at [148, 372] on div "Previous" at bounding box center [143, 366] width 67 height 67
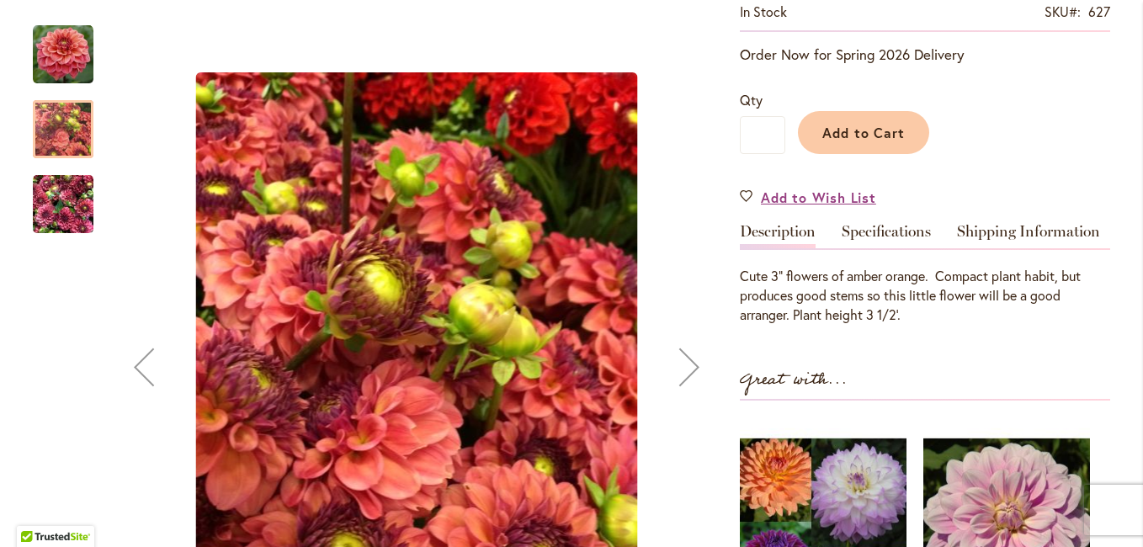
click at [148, 372] on div "Previous" at bounding box center [143, 366] width 67 height 67
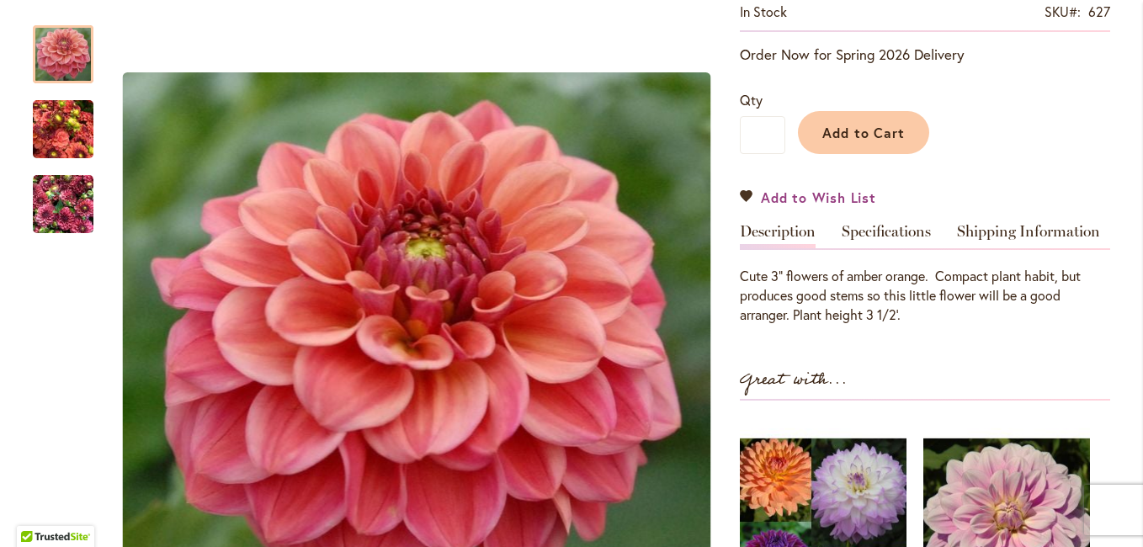
click at [795, 197] on span "Add to Wish List" at bounding box center [818, 197] width 115 height 19
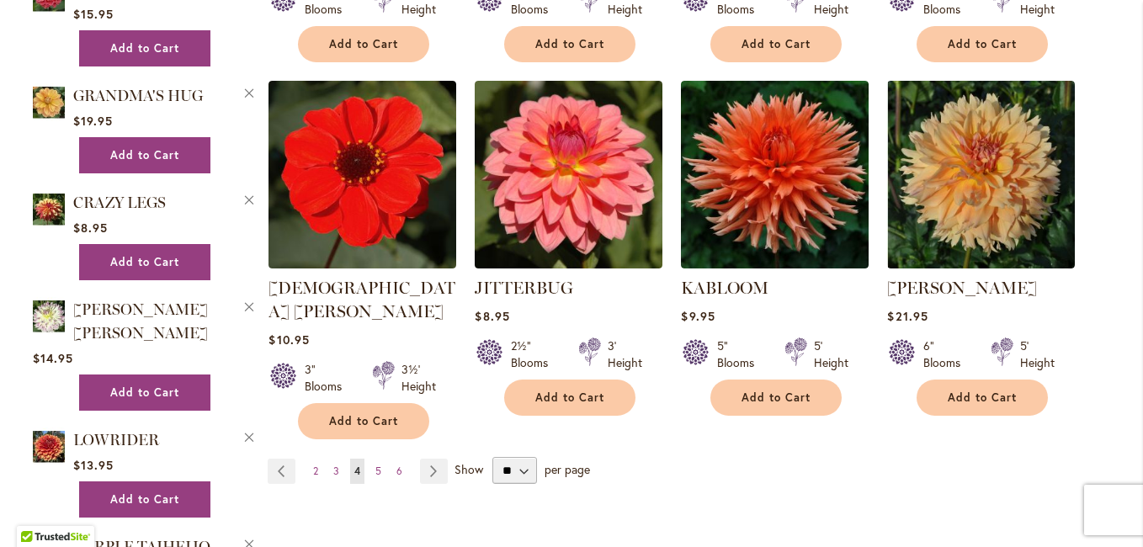
scroll to position [1431, 0]
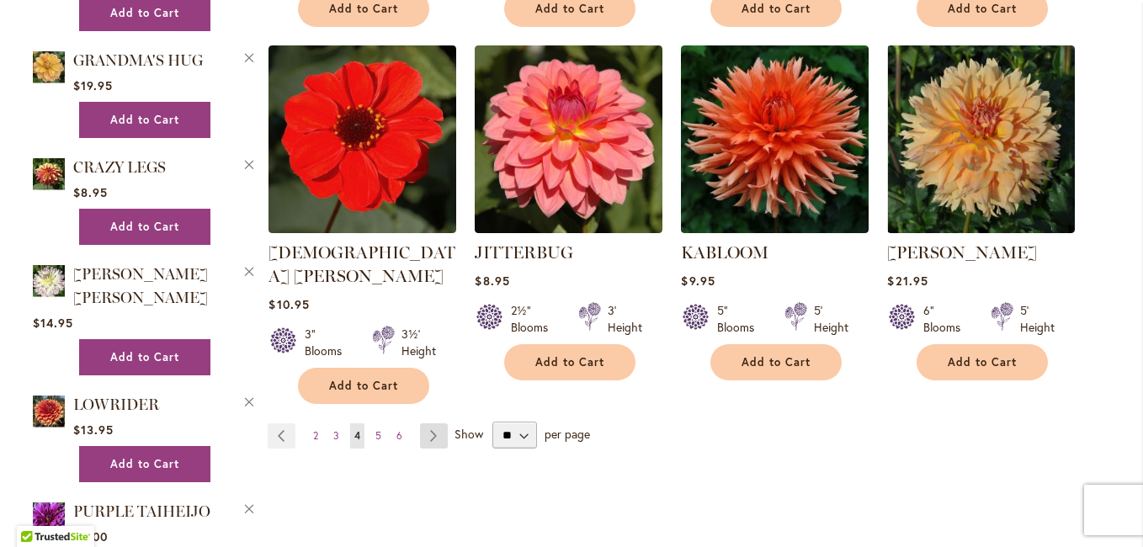
type input "**********"
click at [428, 423] on link "Page Next" at bounding box center [434, 435] width 28 height 25
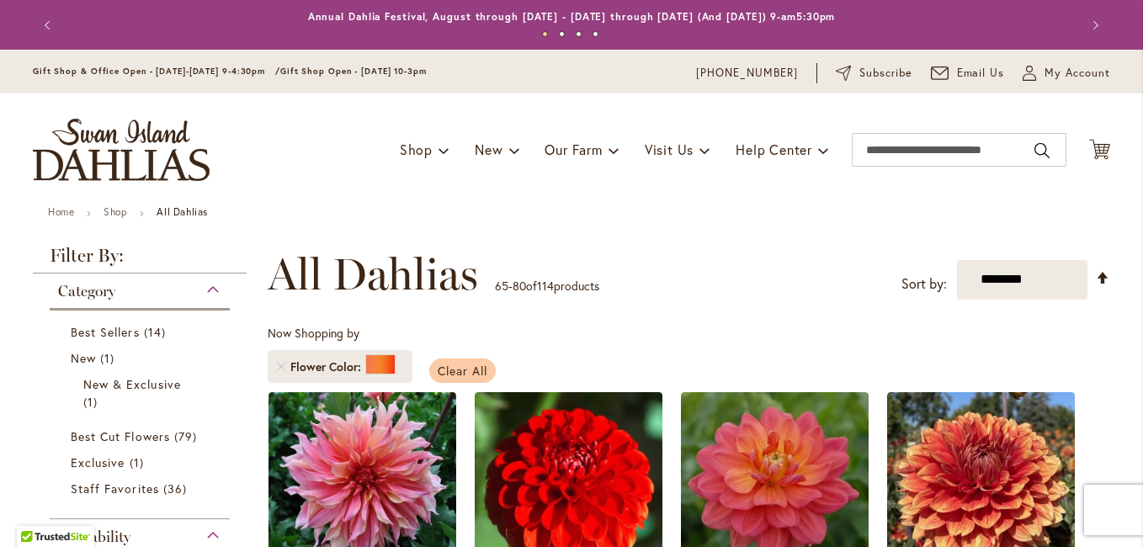
type input "**********"
click at [461, 364] on span "Clear All" at bounding box center [463, 371] width 50 height 16
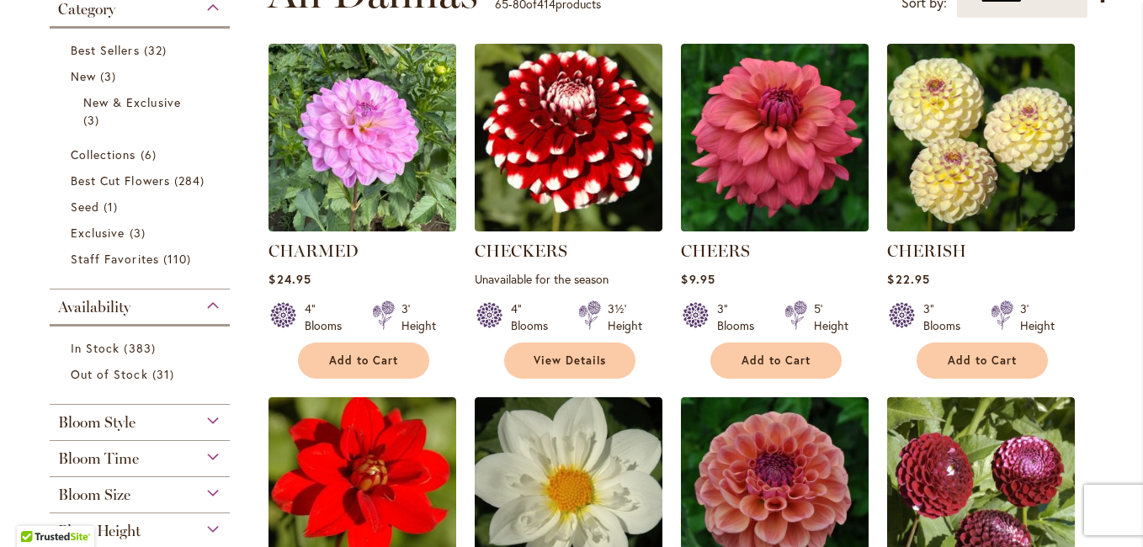
scroll to position [589, 0]
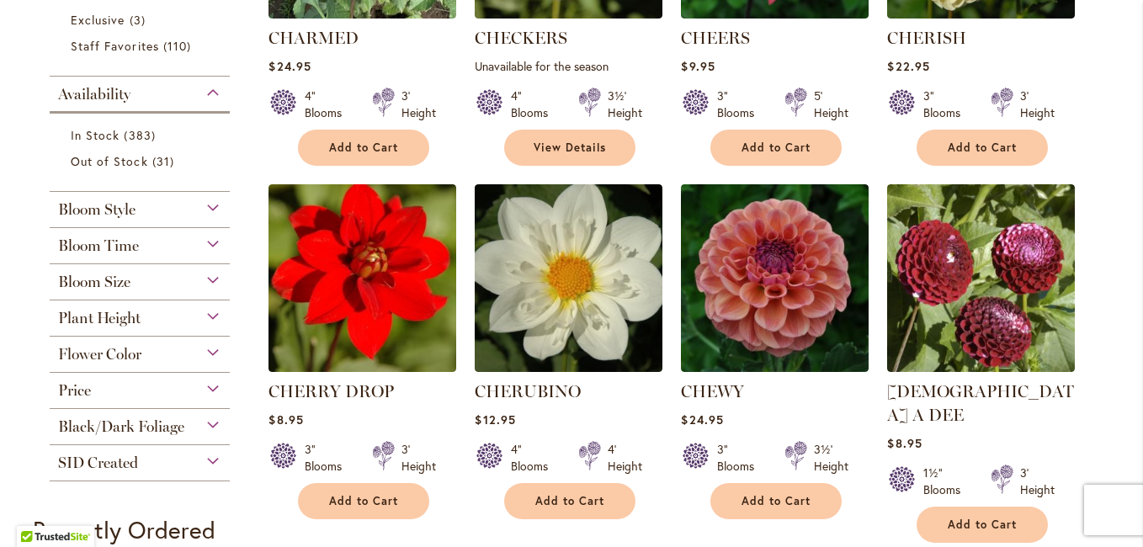
type input "**********"
click at [209, 350] on div "Flower Color" at bounding box center [140, 350] width 180 height 27
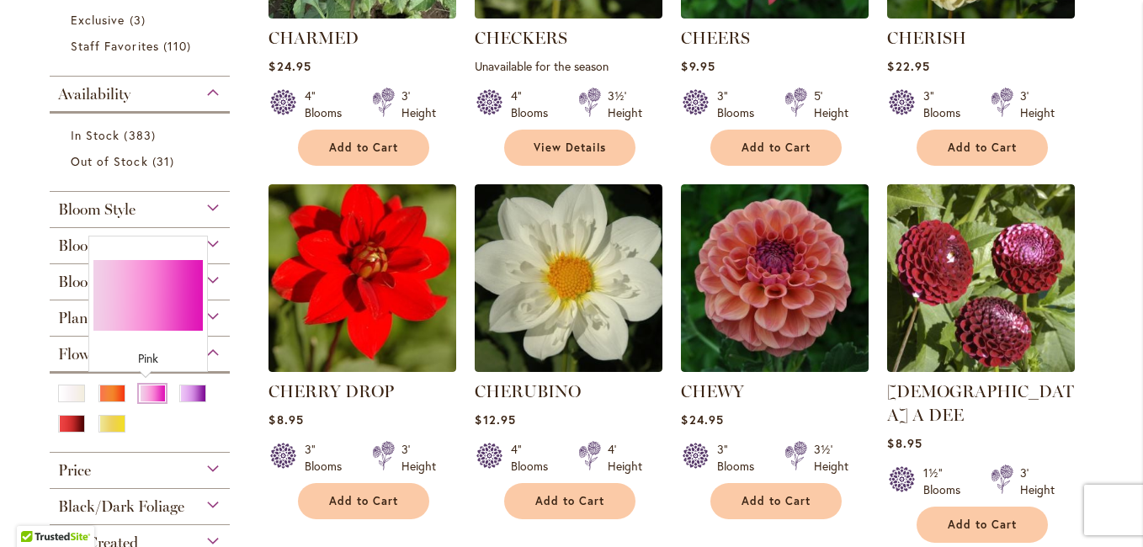
click at [148, 390] on div "Pink" at bounding box center [152, 394] width 27 height 18
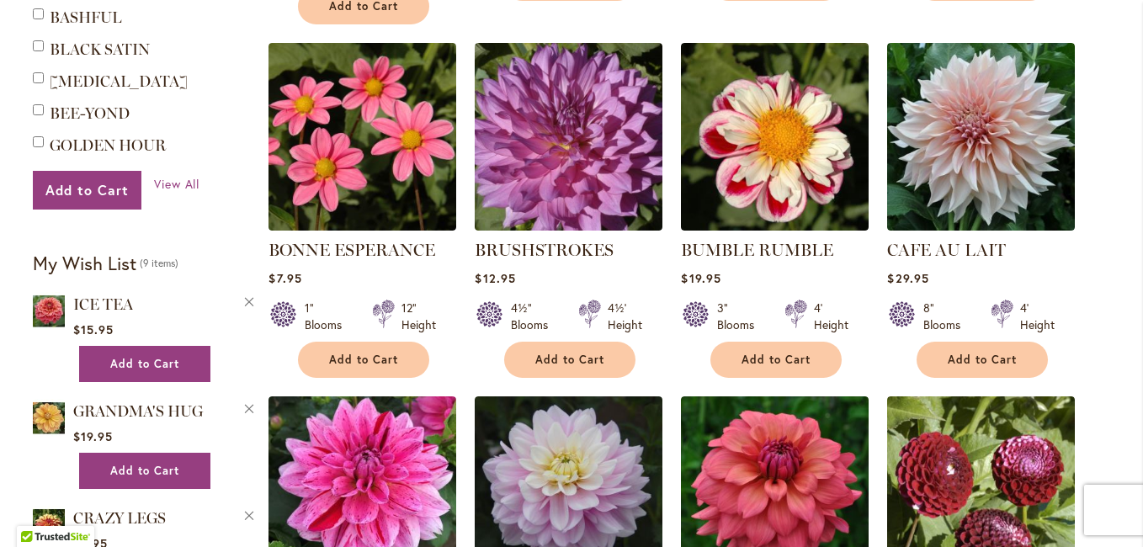
scroll to position [1094, 0]
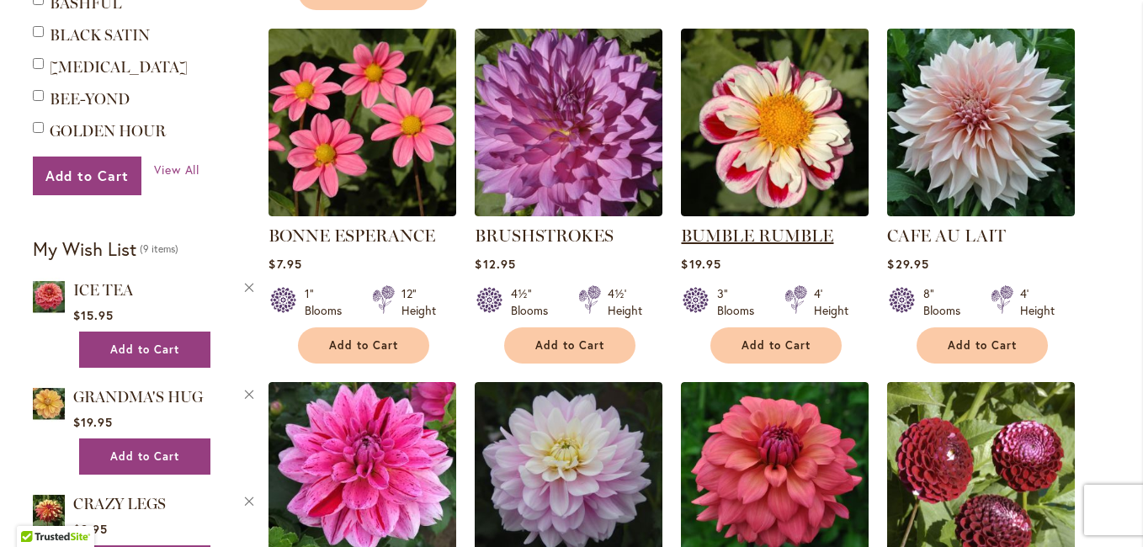
type input "**********"
click at [762, 226] on link "BUMBLE RUMBLE" at bounding box center [757, 236] width 152 height 20
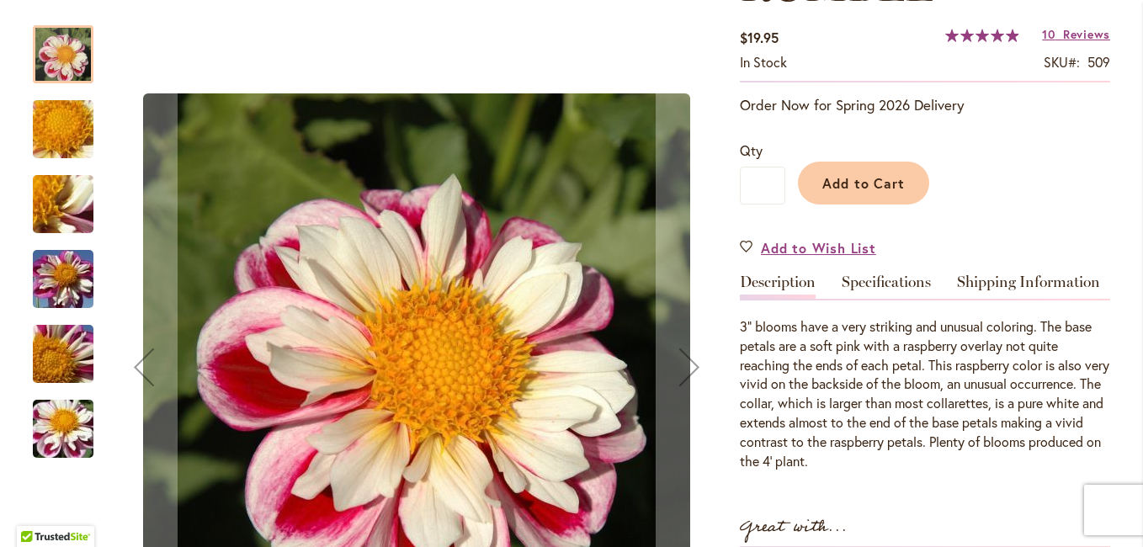
scroll to position [421, 0]
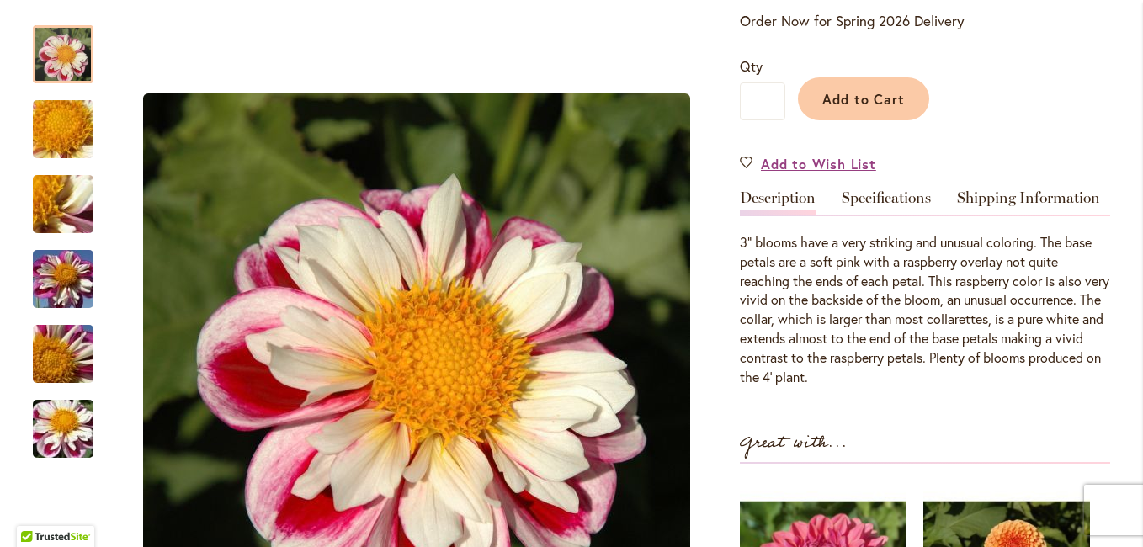
type input "**********"
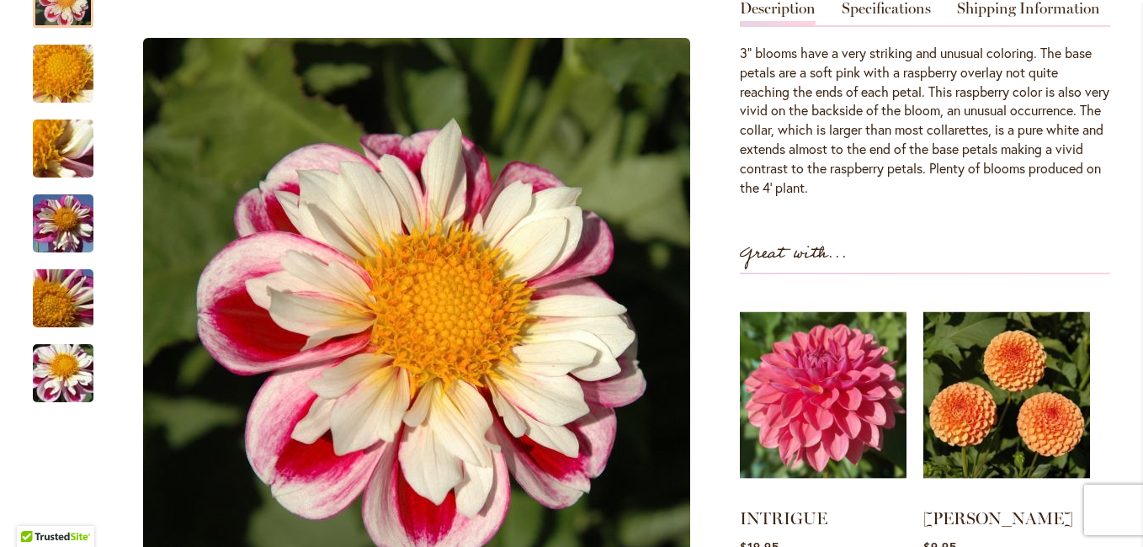
scroll to position [516, 0]
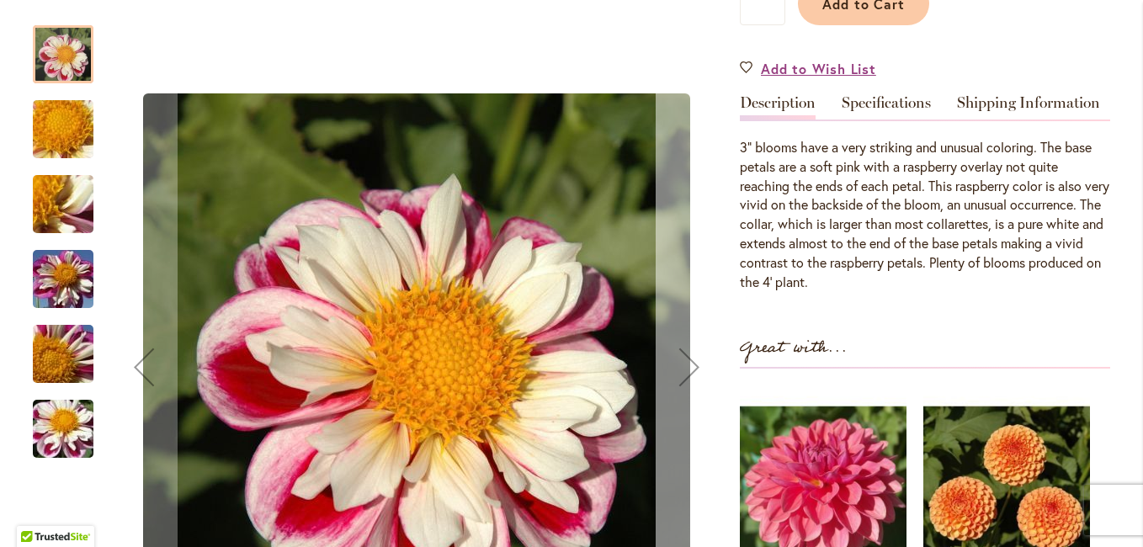
click at [679, 353] on div "Next" at bounding box center [689, 366] width 67 height 67
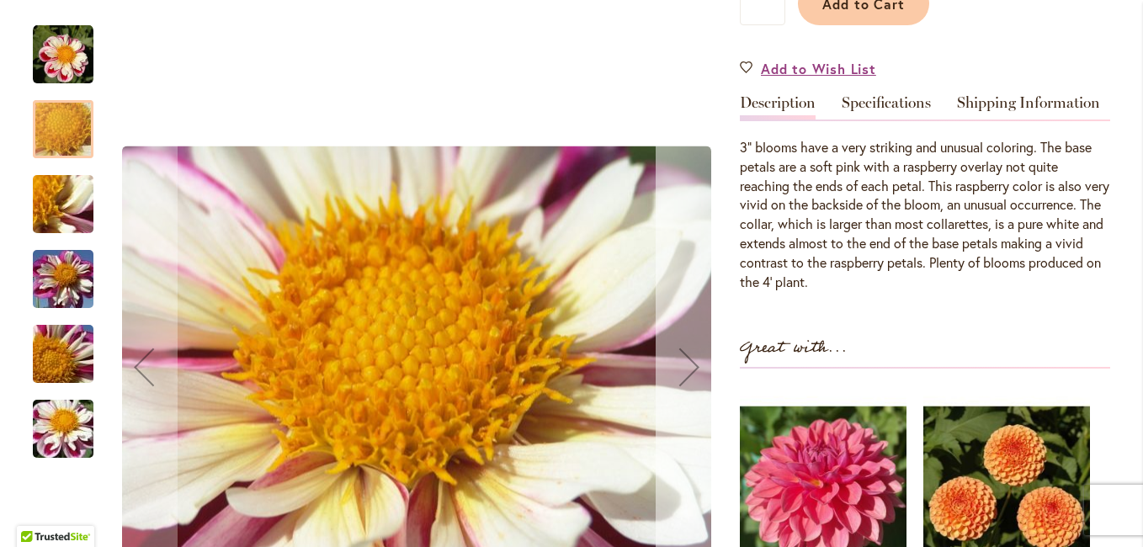
click at [679, 354] on div "Next" at bounding box center [689, 366] width 67 height 67
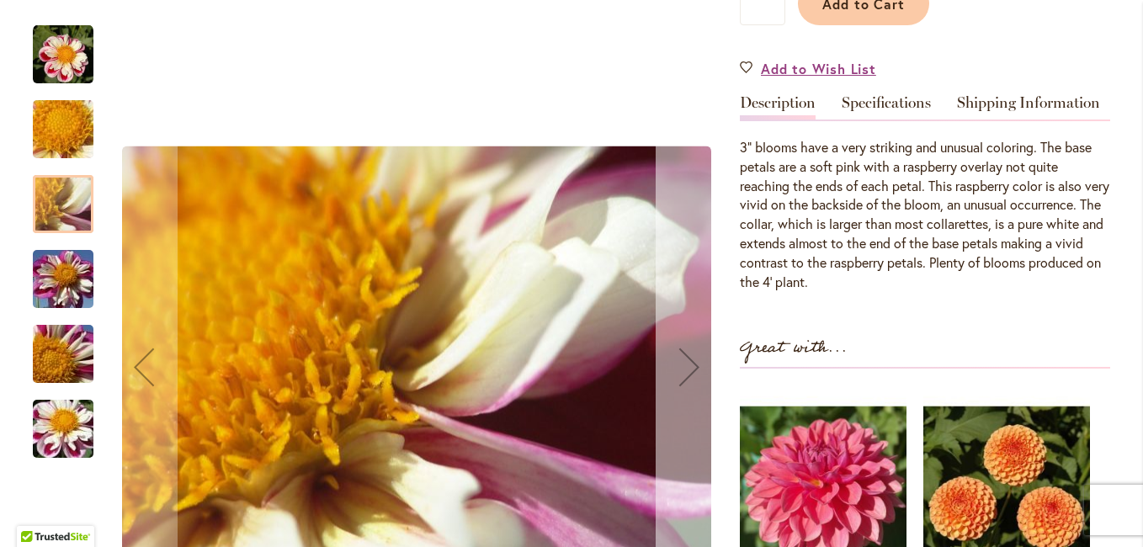
click at [679, 354] on div "Next" at bounding box center [689, 366] width 67 height 67
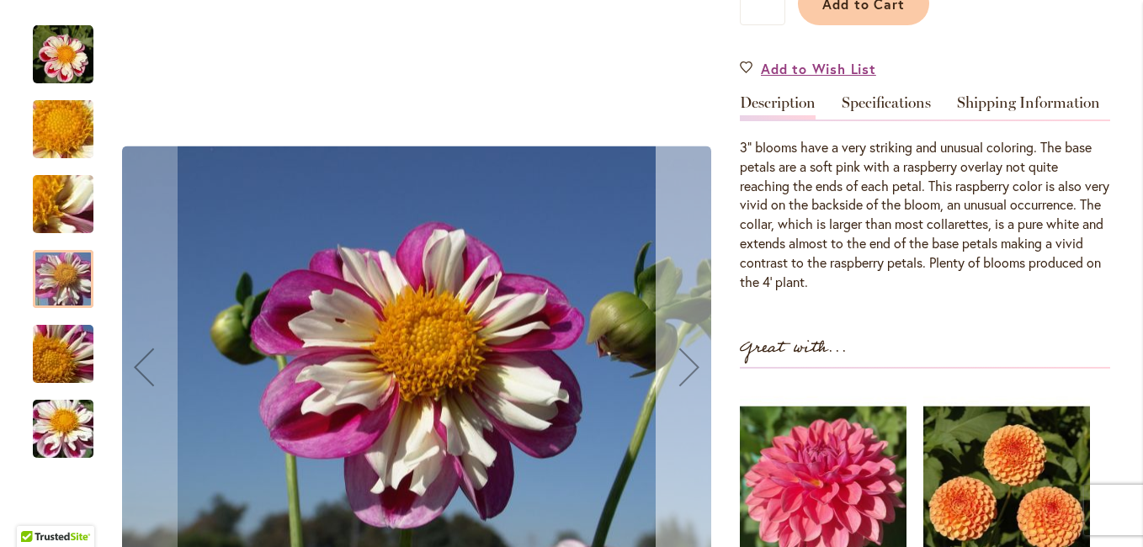
click at [679, 354] on div "Next" at bounding box center [689, 366] width 67 height 67
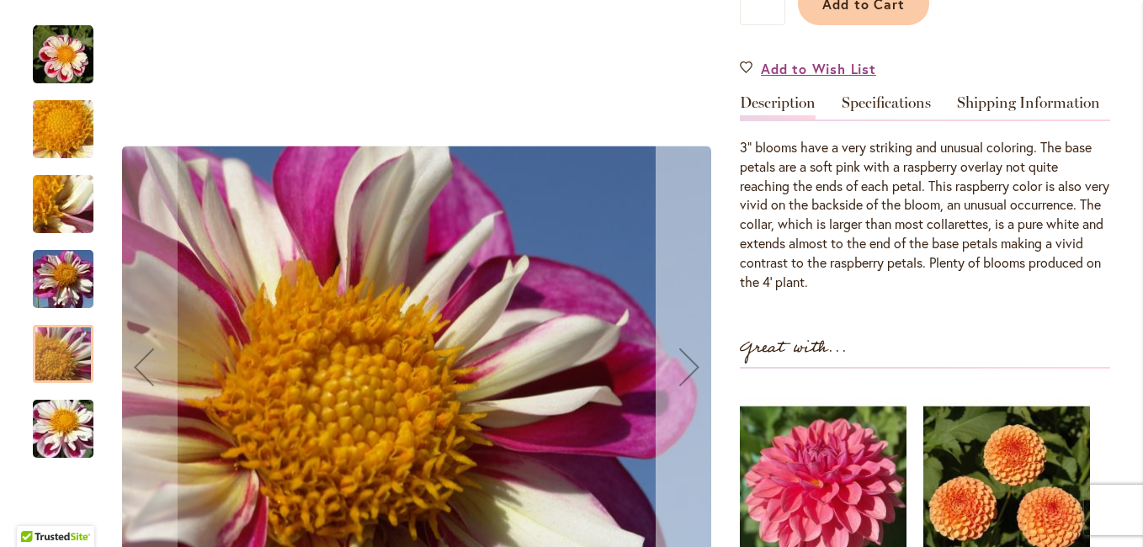
click at [679, 354] on div "Next" at bounding box center [689, 366] width 67 height 67
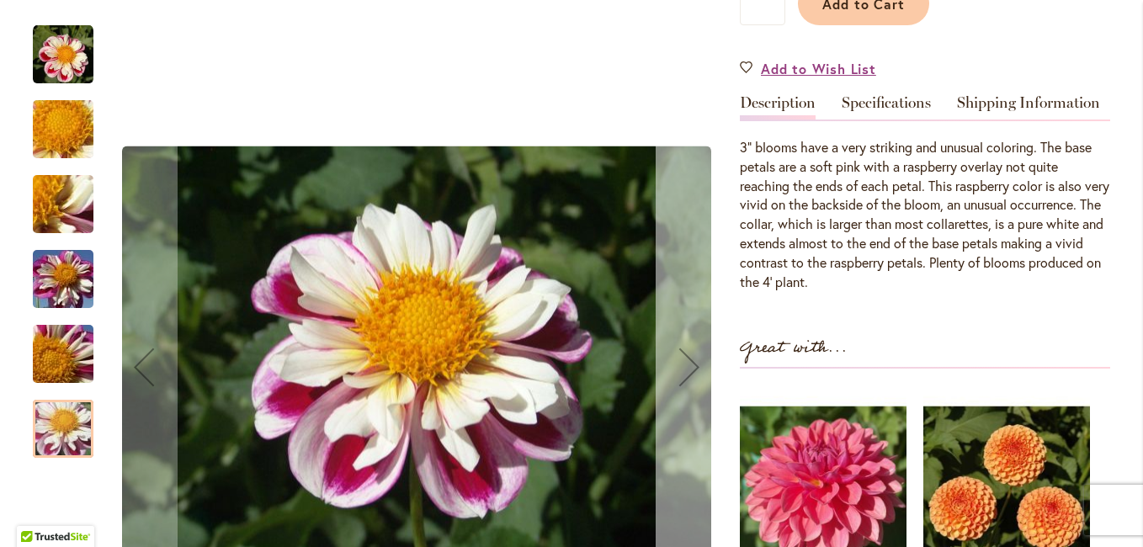
click at [679, 355] on div "Next" at bounding box center [689, 366] width 67 height 67
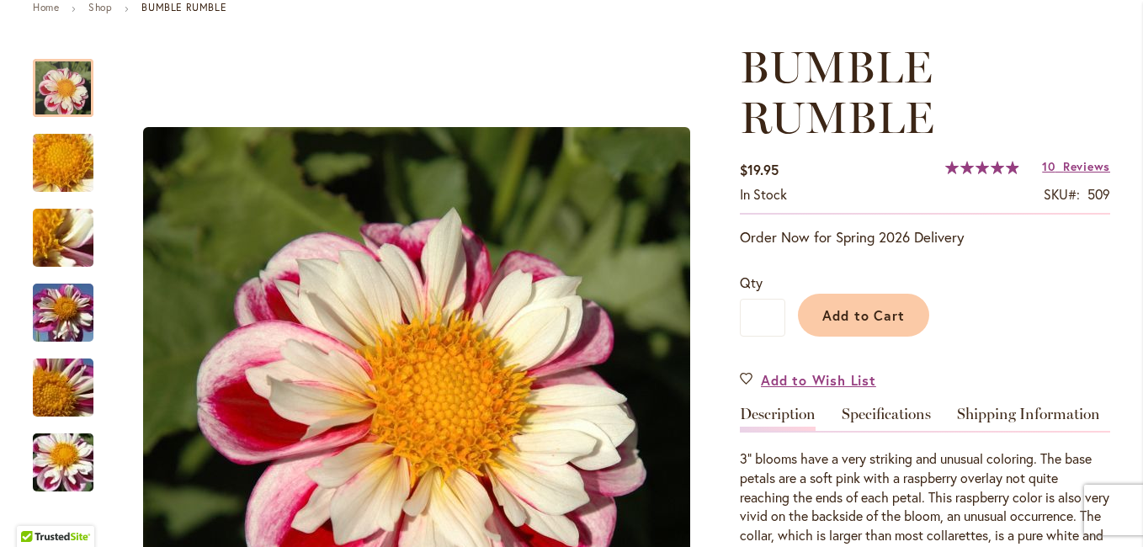
scroll to position [252, 0]
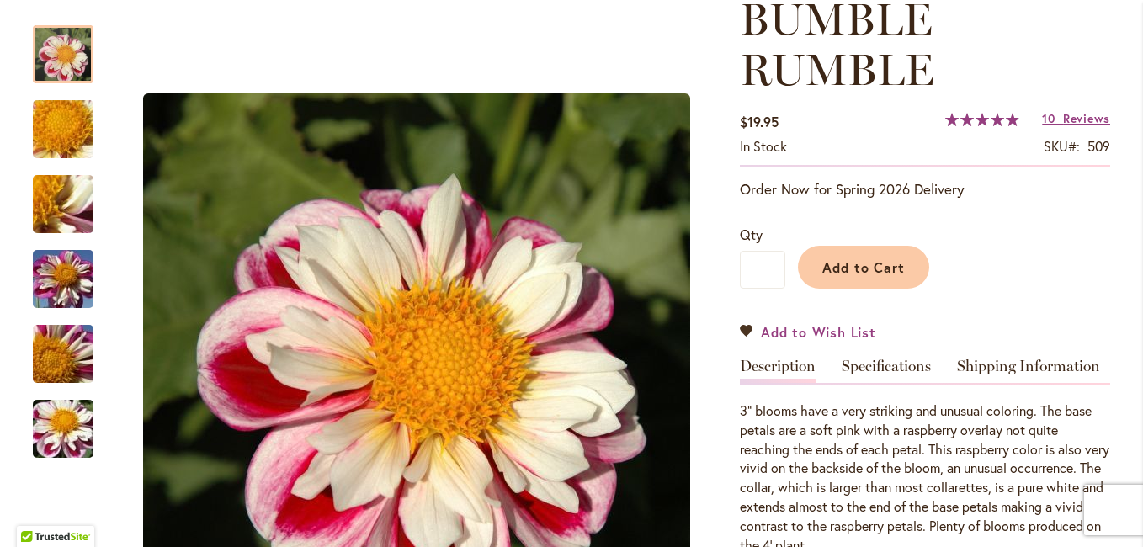
click at [805, 331] on span "Add to Wish List" at bounding box center [818, 331] width 115 height 19
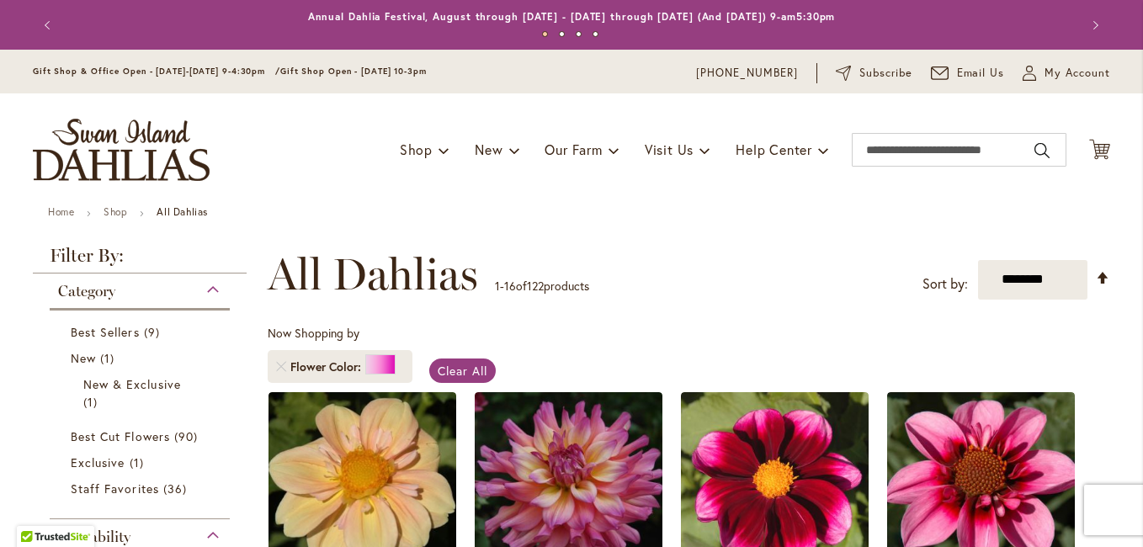
click at [456, 365] on span "Clear All" at bounding box center [463, 371] width 50 height 16
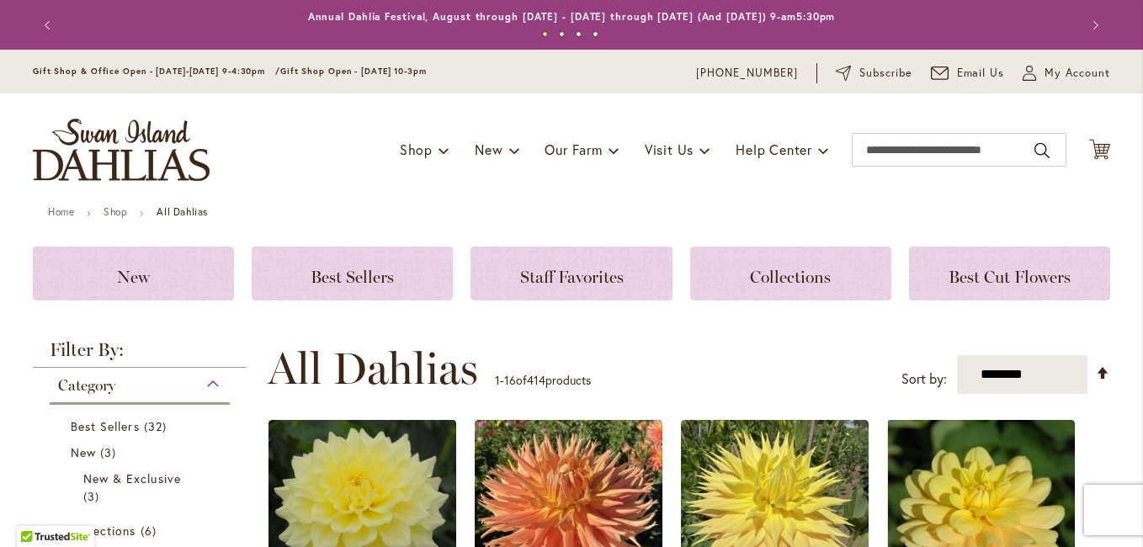
scroll to position [621, 0]
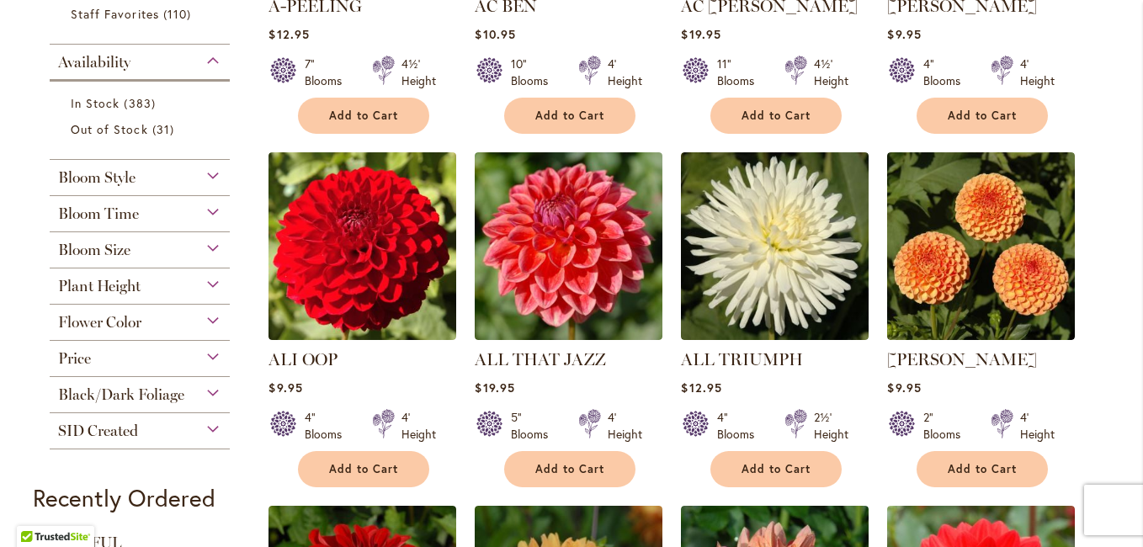
type input "**********"
click at [207, 319] on div "Flower Color" at bounding box center [140, 318] width 180 height 27
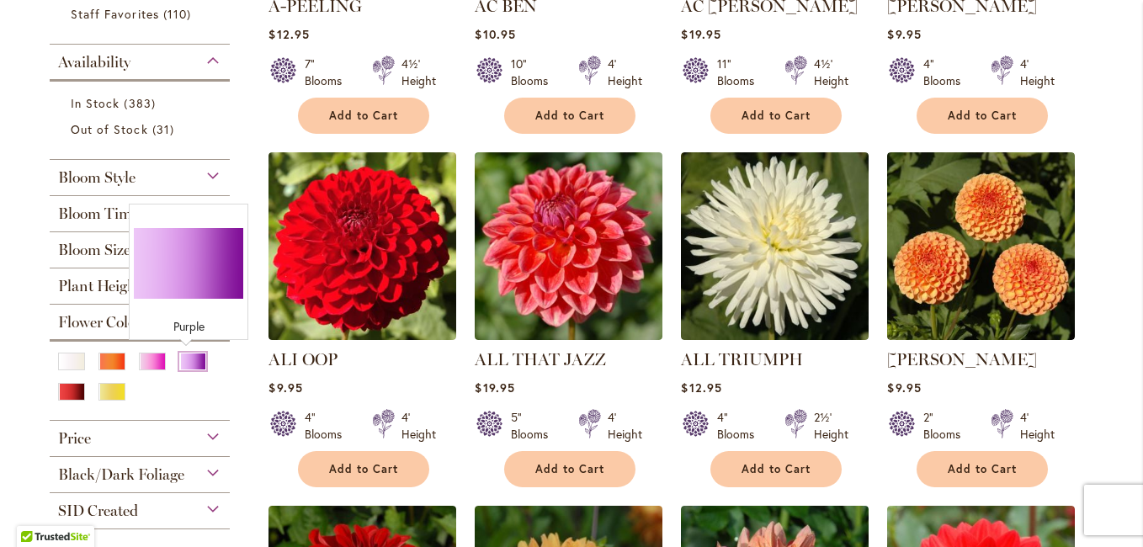
click at [188, 359] on div "Purple" at bounding box center [192, 362] width 27 height 18
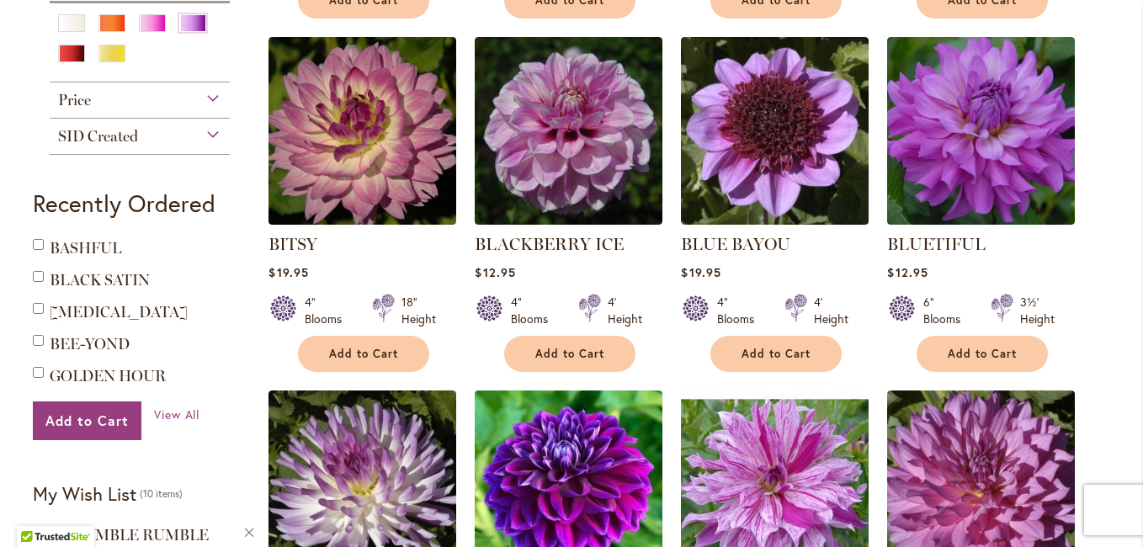
scroll to position [673, 0]
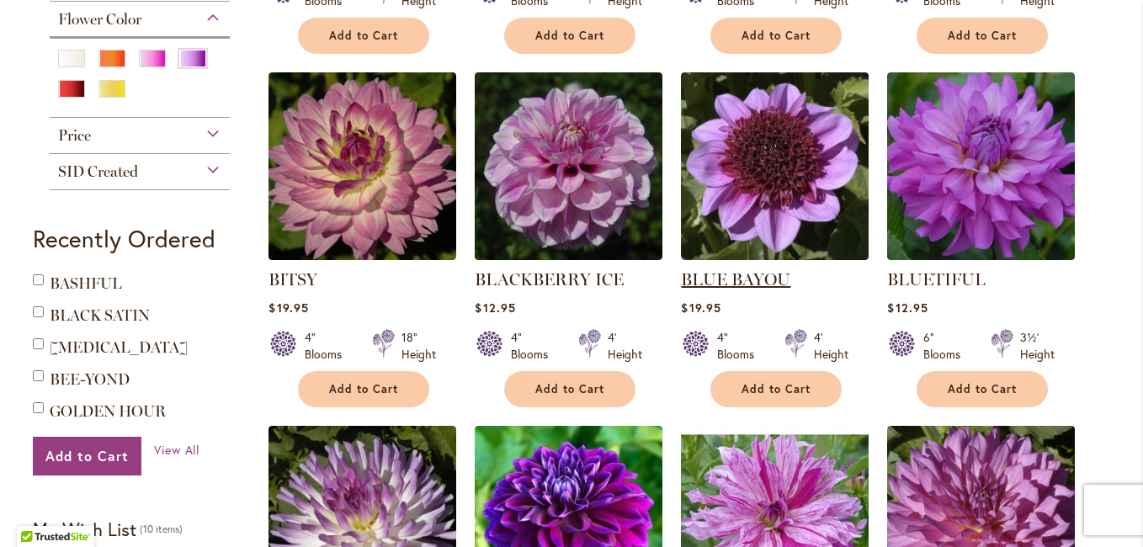
type input "**********"
click at [752, 274] on link "BLUE BAYOU" at bounding box center [735, 279] width 109 height 20
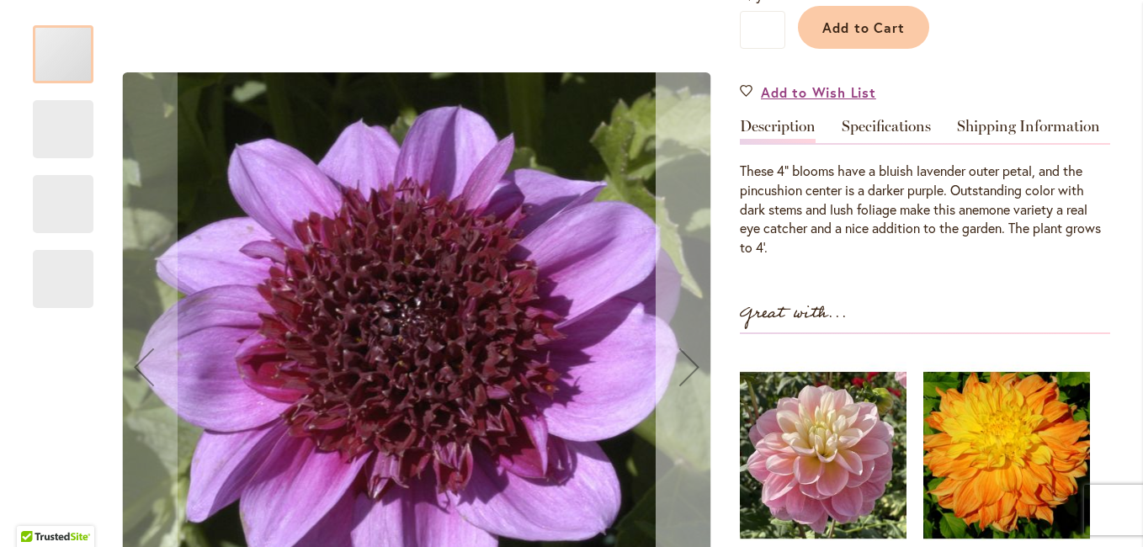
scroll to position [505, 0]
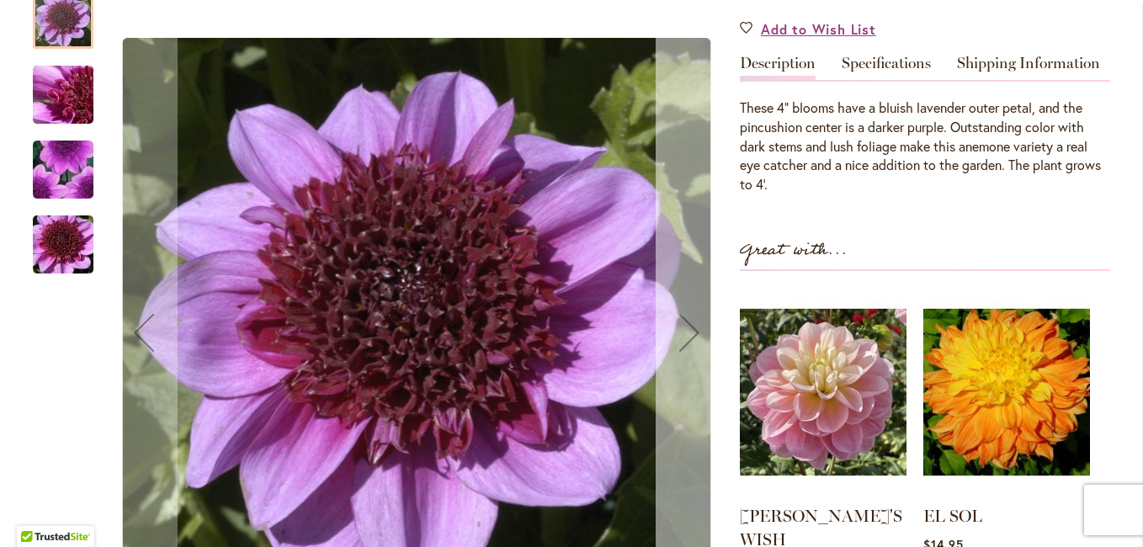
type input "**********"
click at [679, 307] on div "Next" at bounding box center [689, 332] width 67 height 67
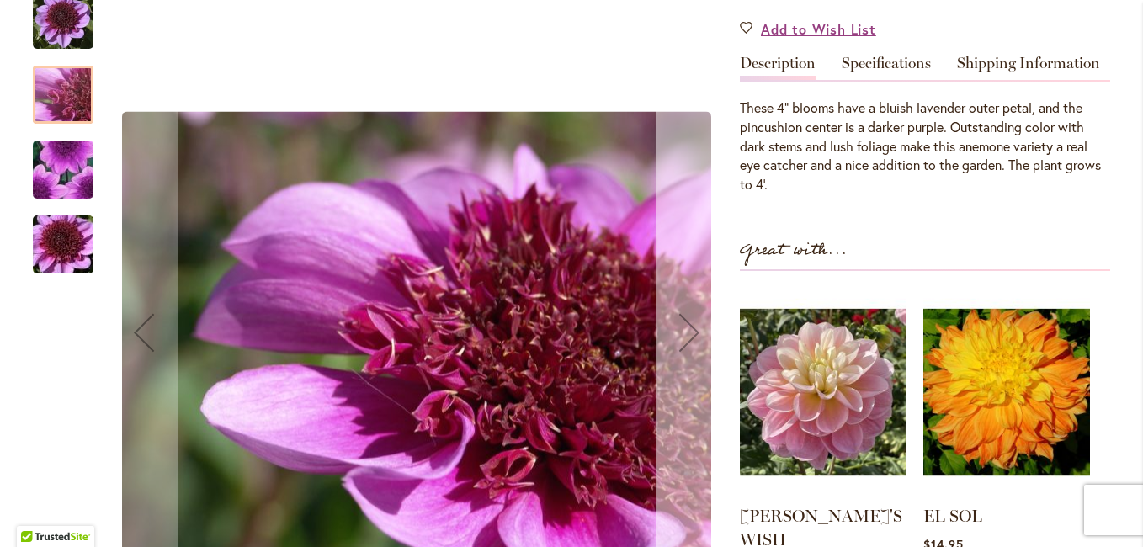
click at [679, 308] on div "Next" at bounding box center [689, 332] width 67 height 67
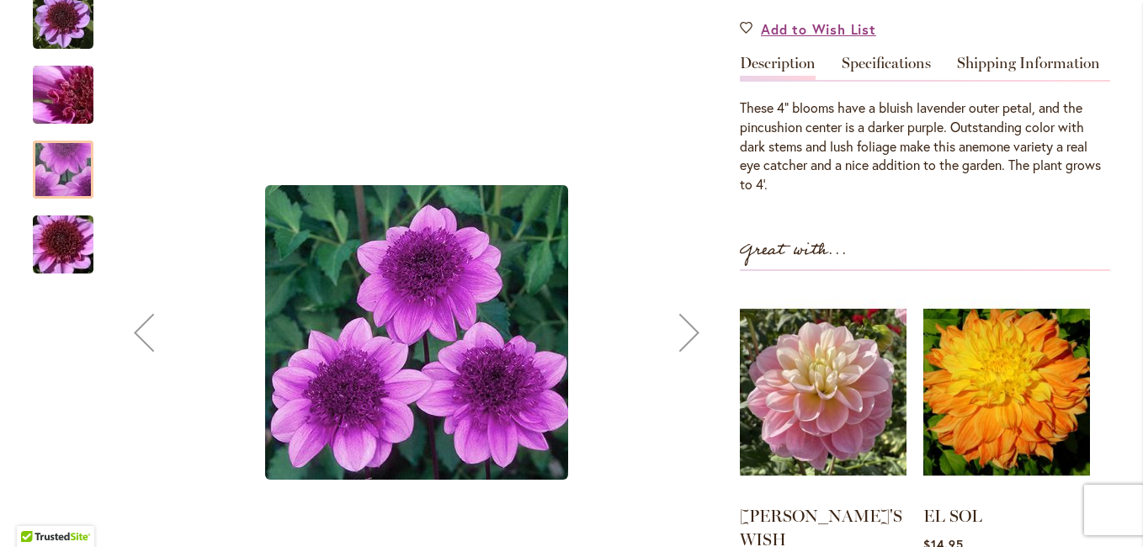
click at [679, 308] on div "Next" at bounding box center [689, 332] width 67 height 67
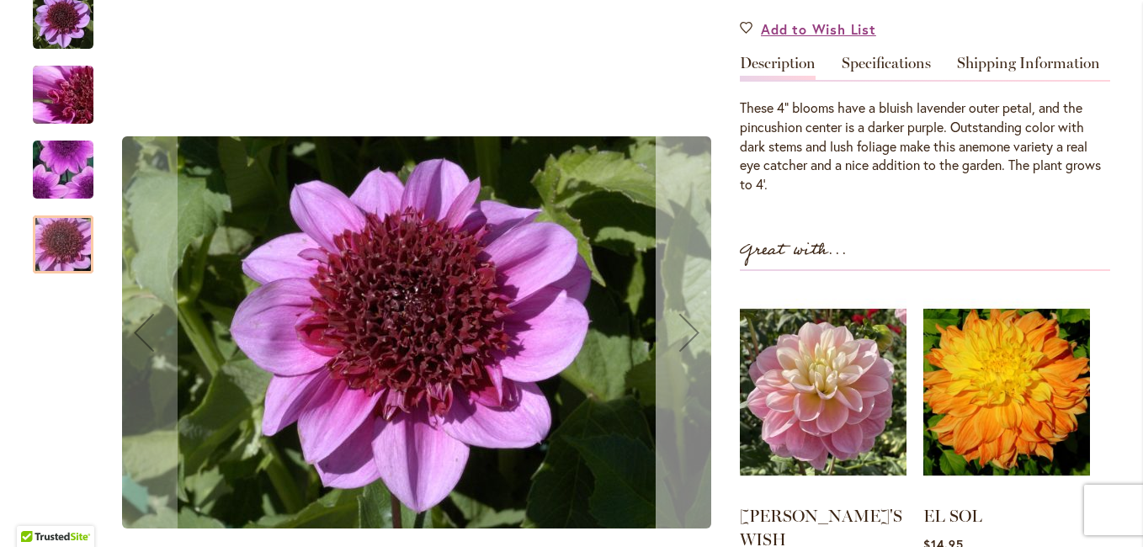
click at [679, 308] on div "Next" at bounding box center [689, 332] width 67 height 67
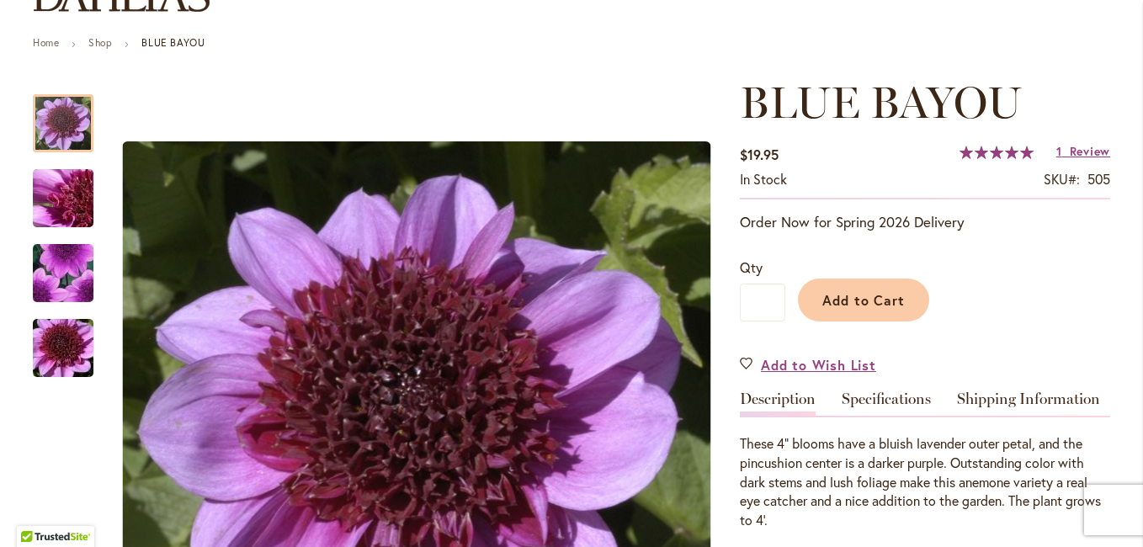
scroll to position [168, 0]
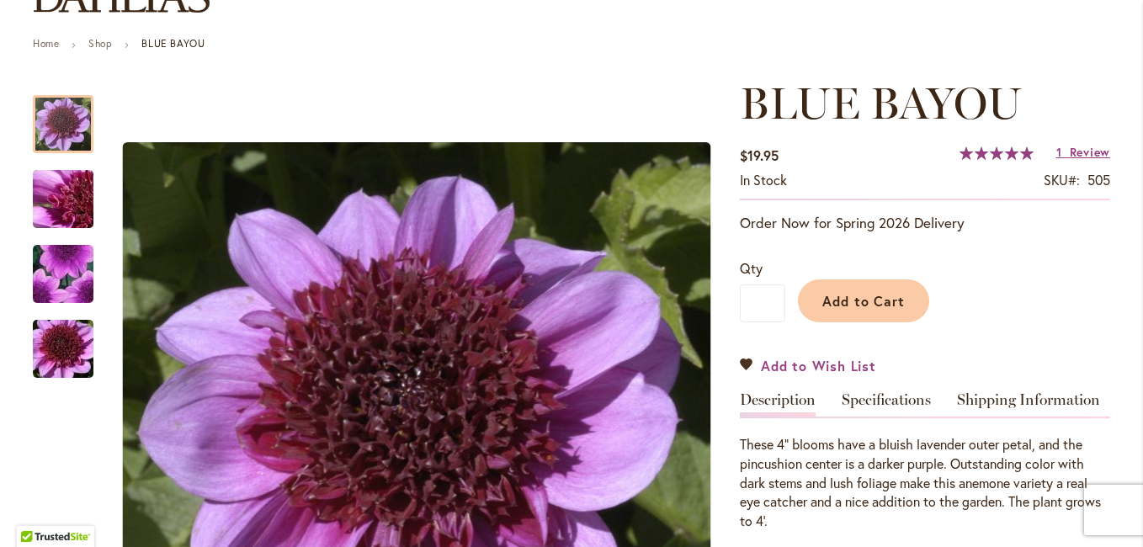
click at [810, 364] on span "Add to Wish List" at bounding box center [818, 365] width 115 height 19
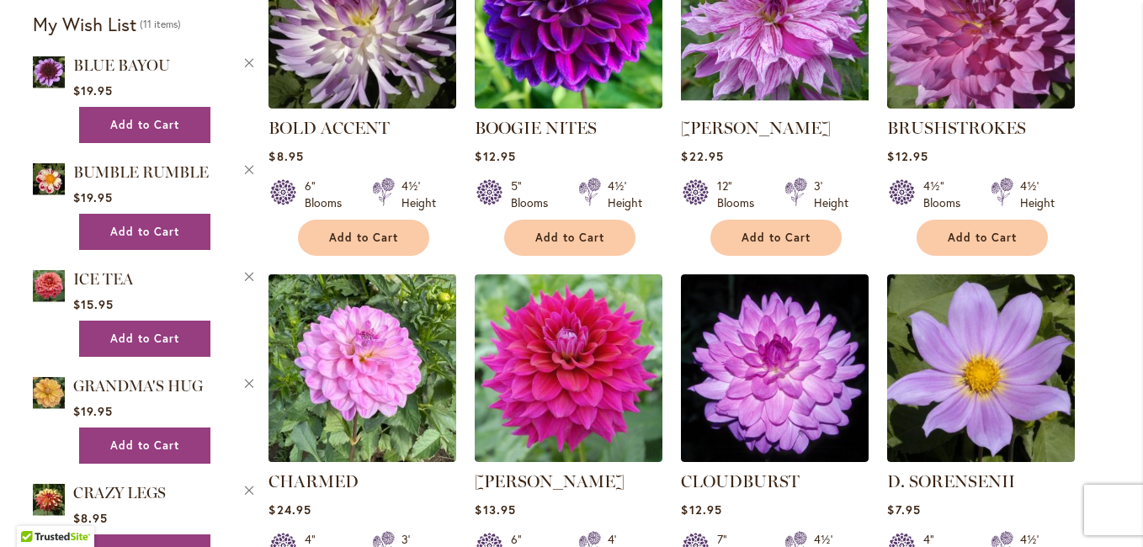
scroll to position [1599, 0]
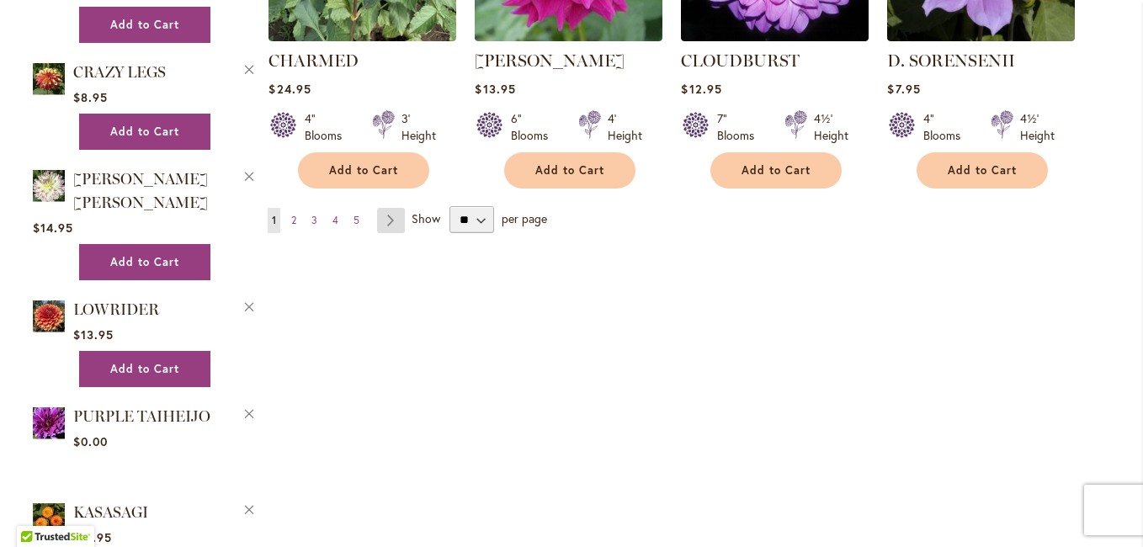
type input "**********"
click at [385, 217] on link "Page Next" at bounding box center [391, 220] width 28 height 25
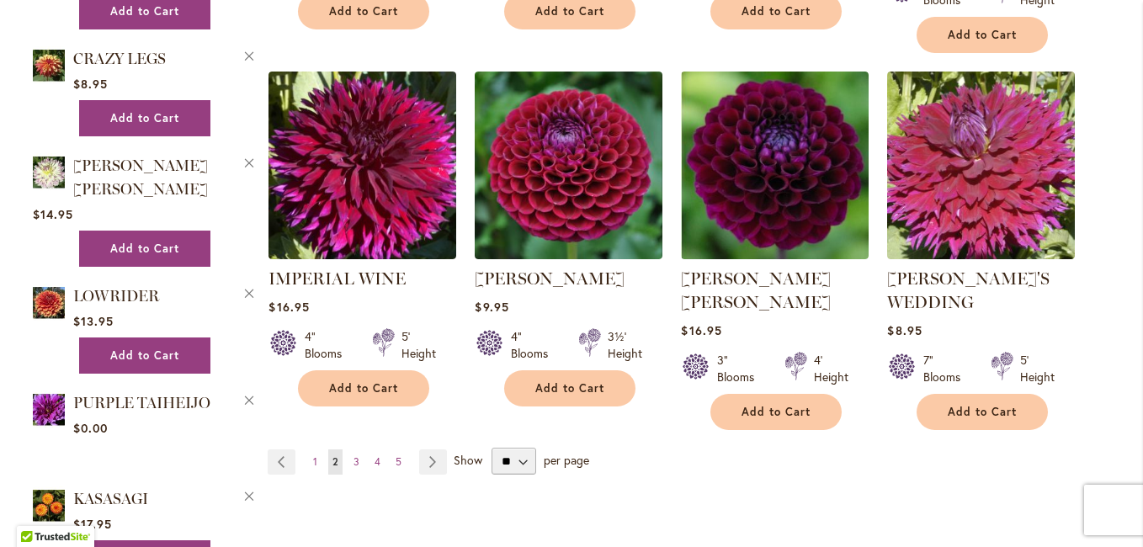
scroll to position [1431, 0]
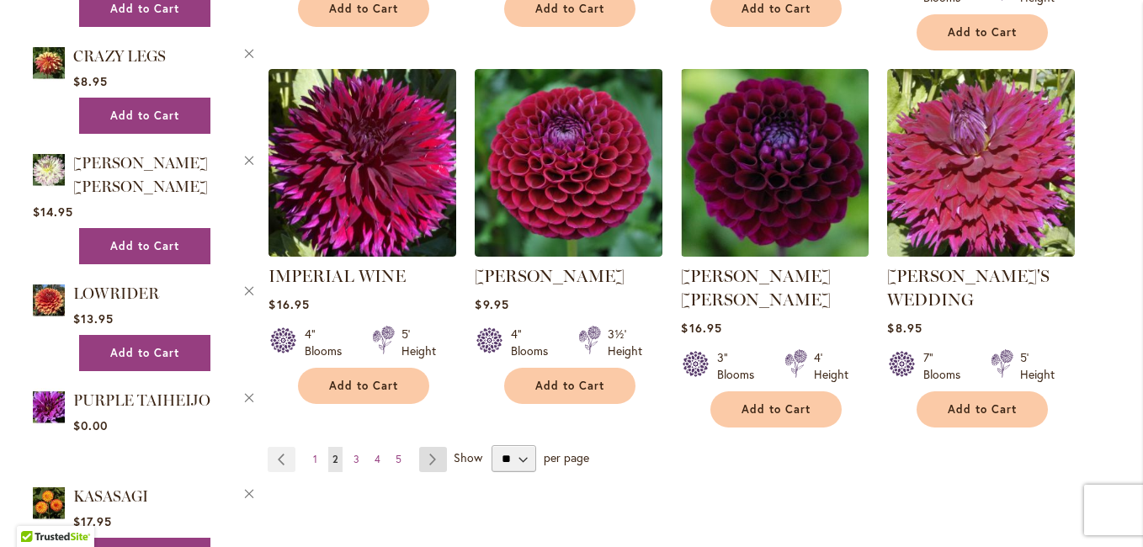
type input "**********"
click at [425, 447] on link "Page Next" at bounding box center [433, 459] width 28 height 25
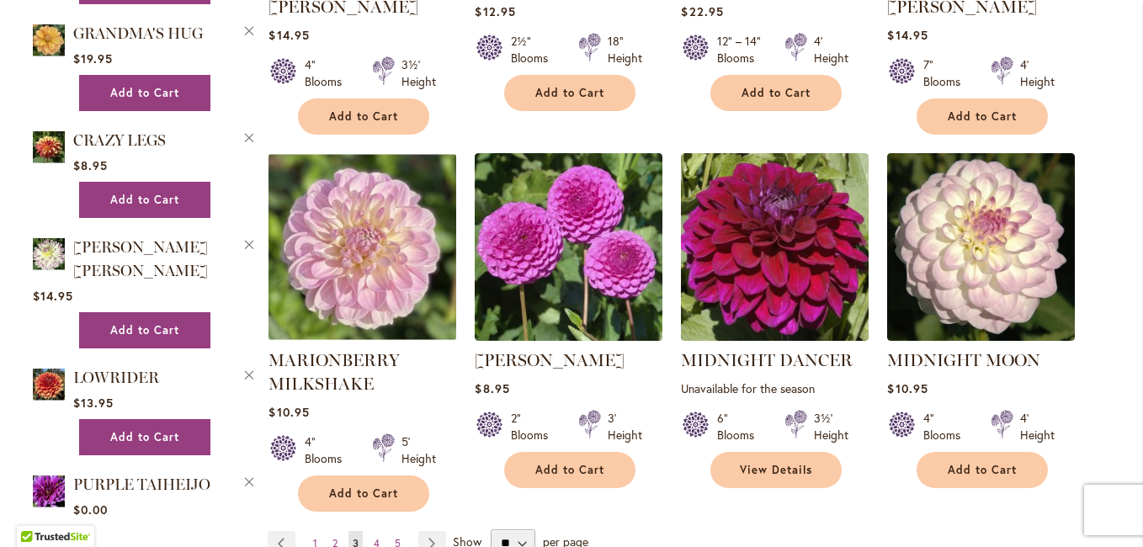
scroll to position [1431, 0]
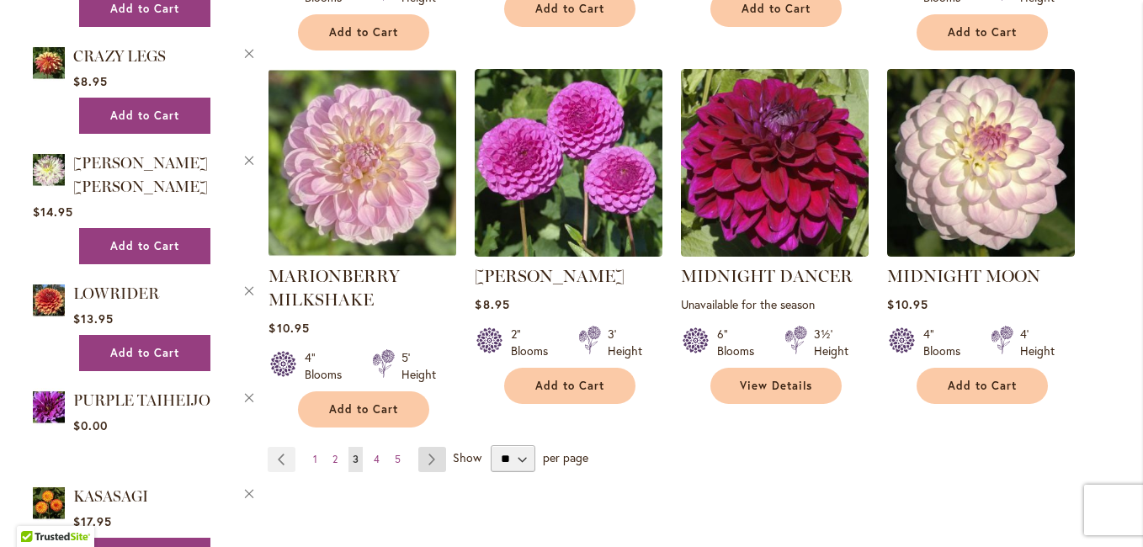
type input "**********"
click at [418, 447] on link "Page Next" at bounding box center [432, 459] width 28 height 25
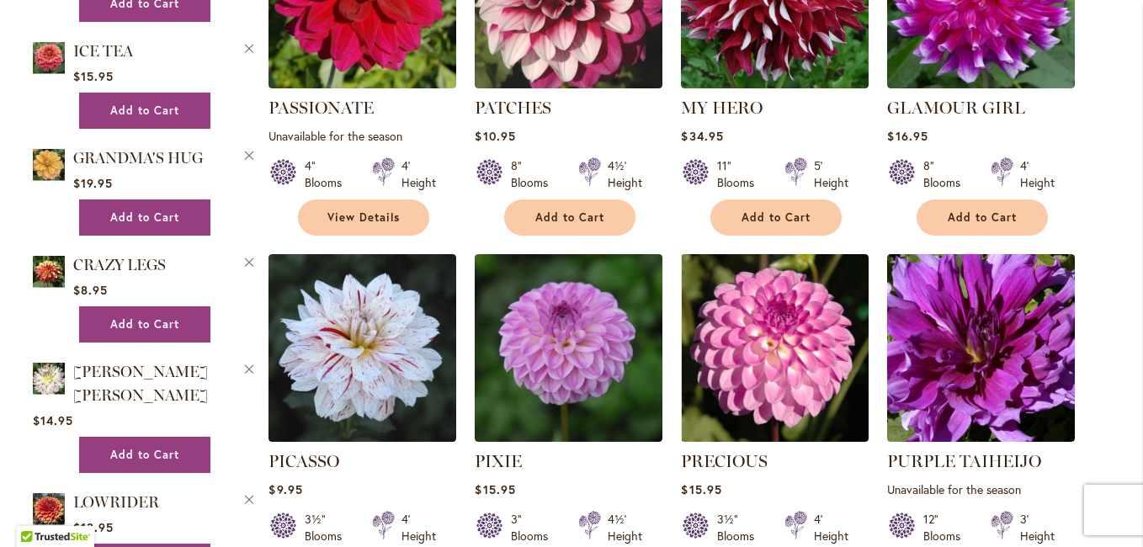
scroll to position [1379, 0]
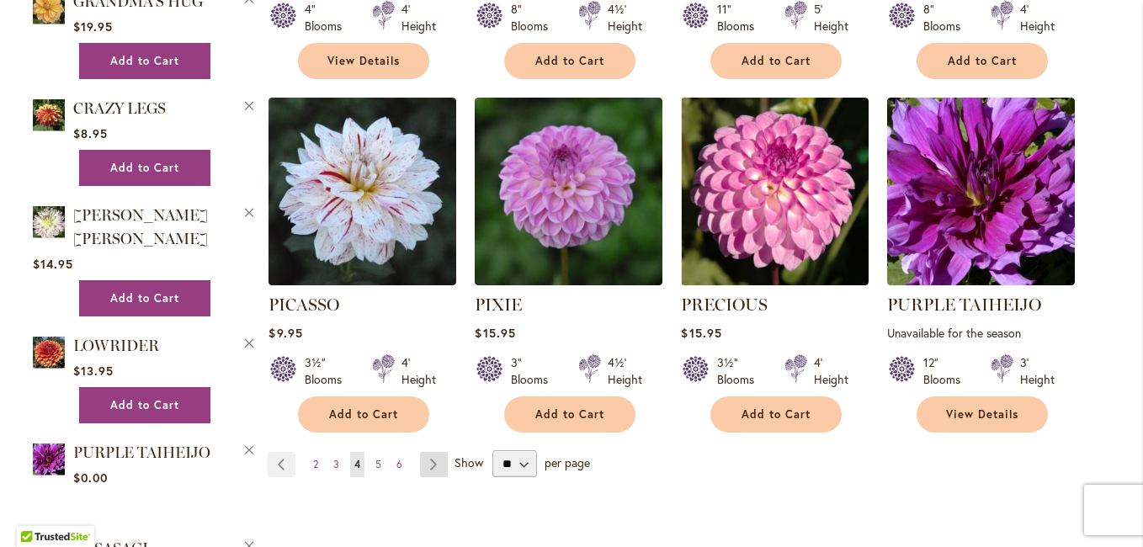
type input "**********"
click at [425, 452] on link "Page Next" at bounding box center [434, 464] width 28 height 25
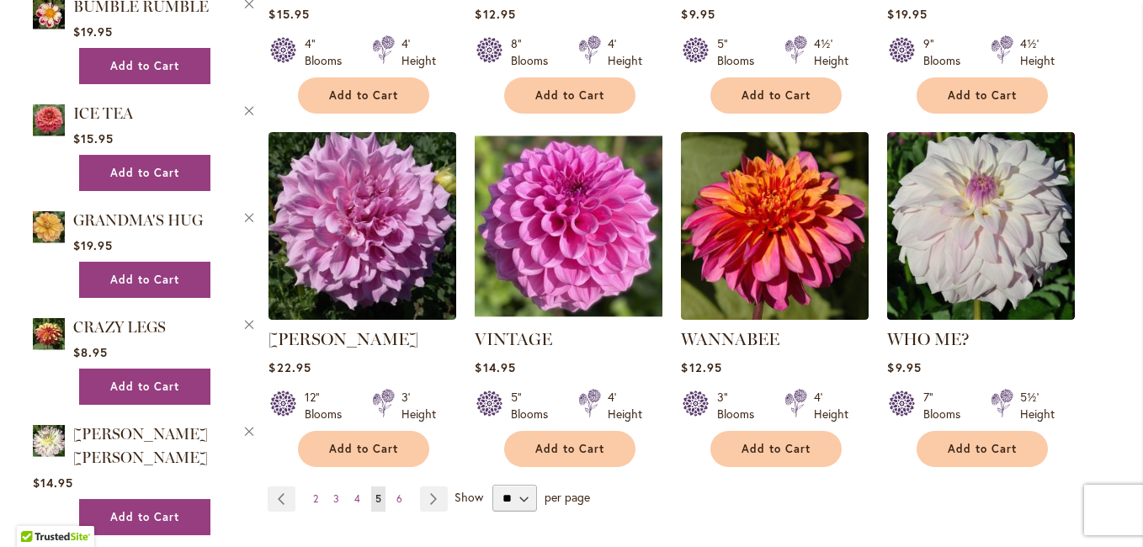
scroll to position [1347, 0]
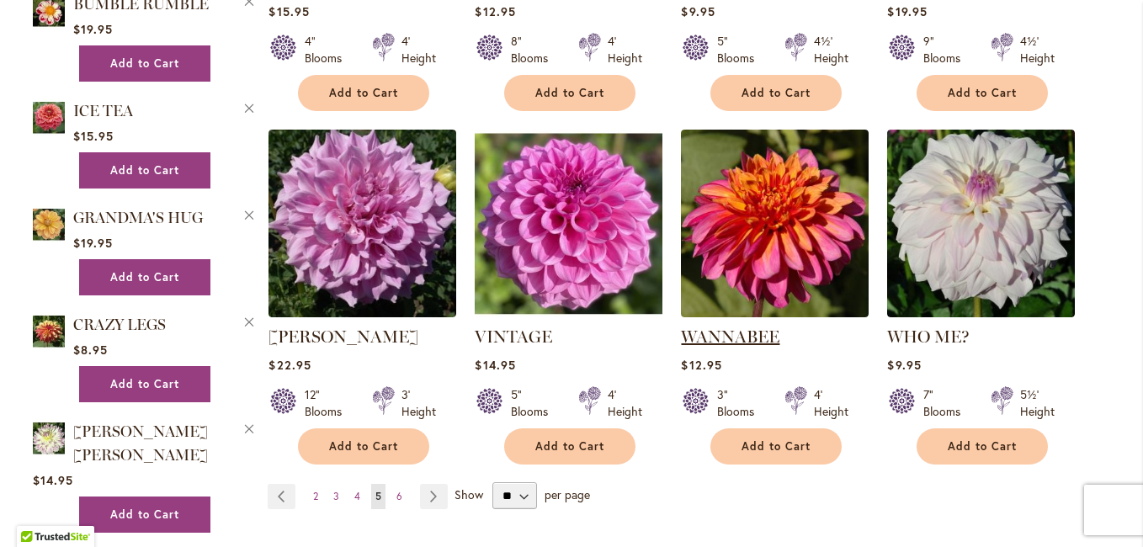
type input "**********"
click at [744, 327] on link "WANNABEE" at bounding box center [730, 337] width 98 height 20
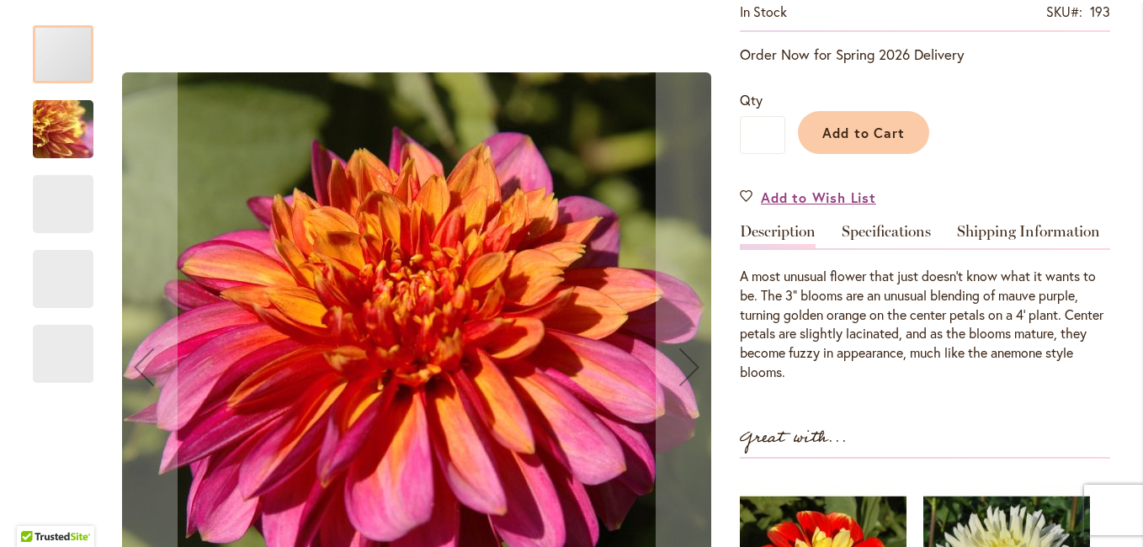
scroll to position [421, 0]
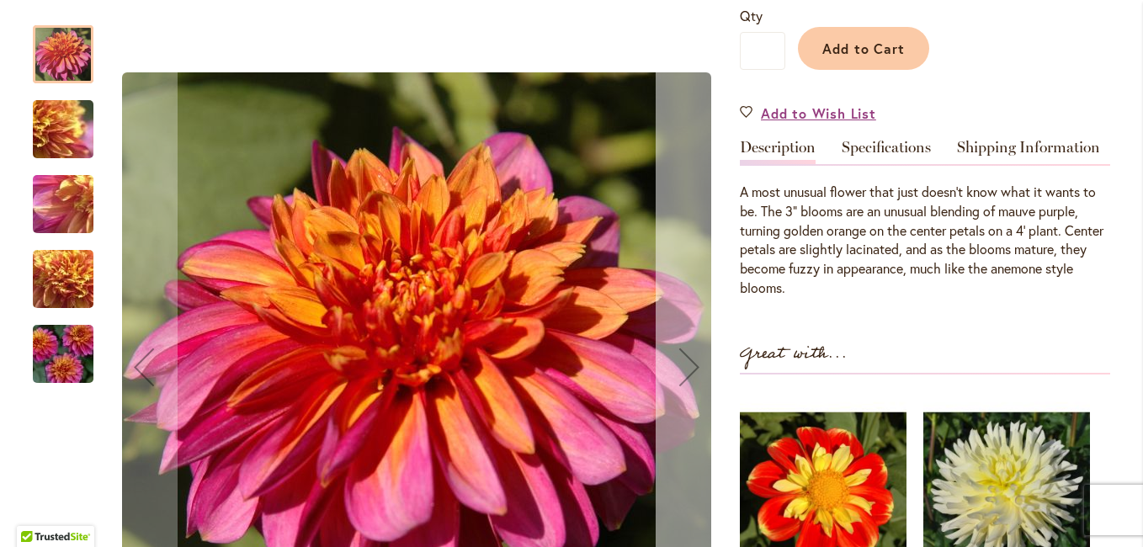
type input "**********"
click at [684, 369] on div "Next" at bounding box center [689, 366] width 67 height 67
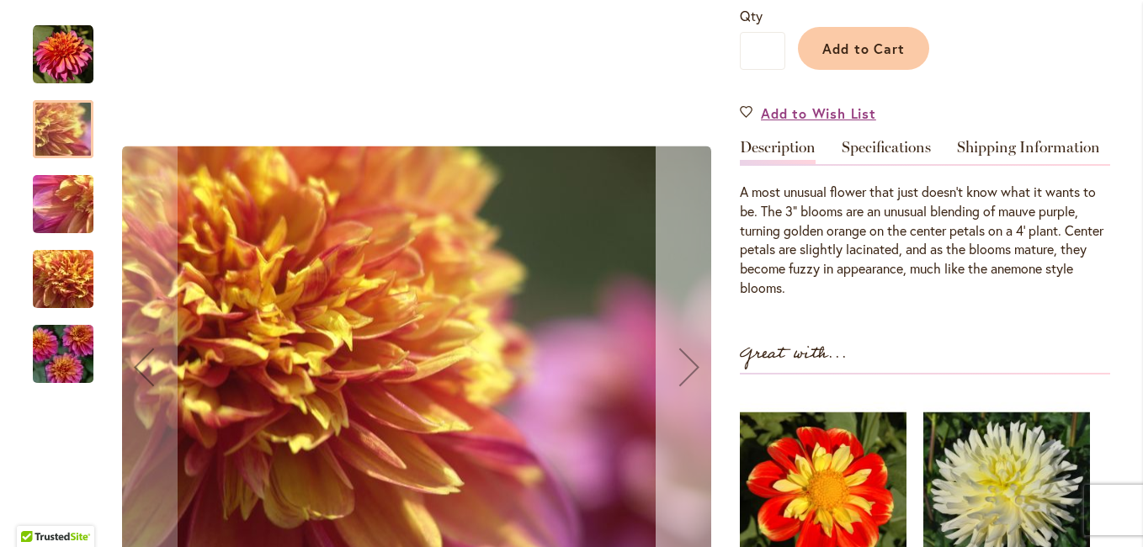
click at [684, 369] on div "Next" at bounding box center [689, 366] width 67 height 67
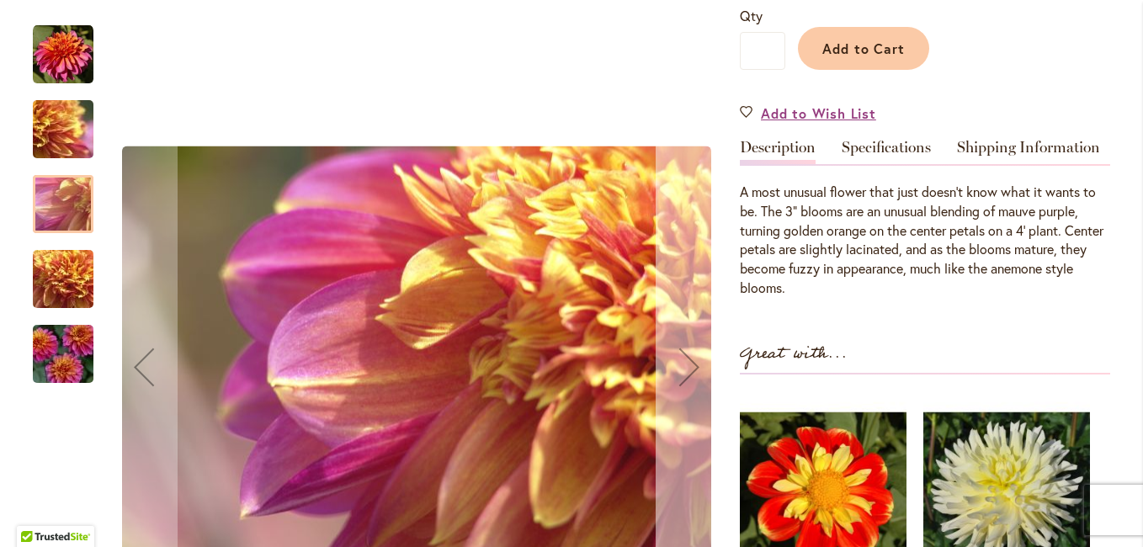
click at [684, 369] on div "Next" at bounding box center [689, 366] width 67 height 67
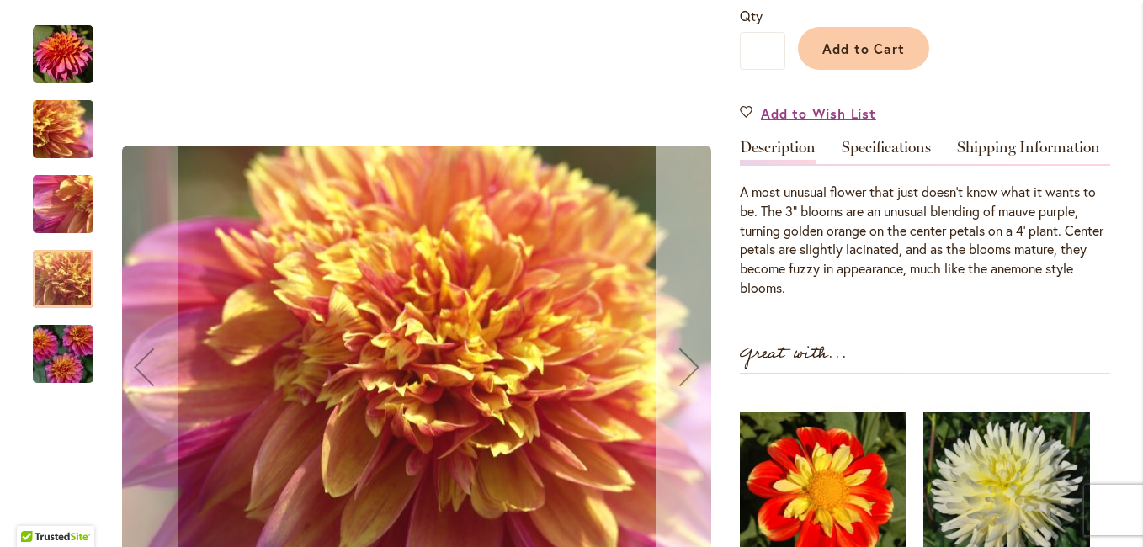
click at [684, 369] on div "Next" at bounding box center [689, 366] width 67 height 67
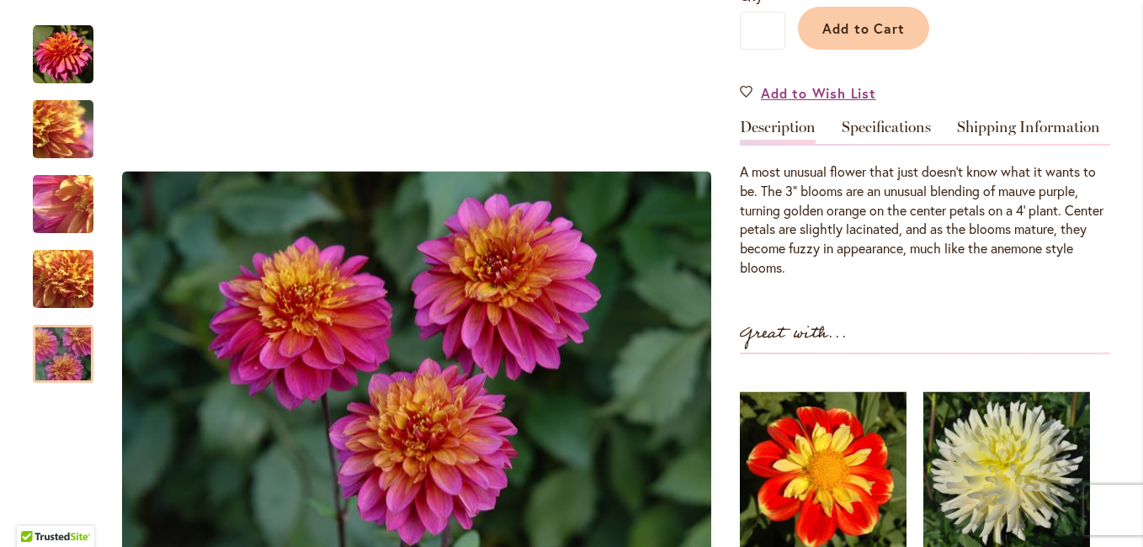
scroll to position [168, 0]
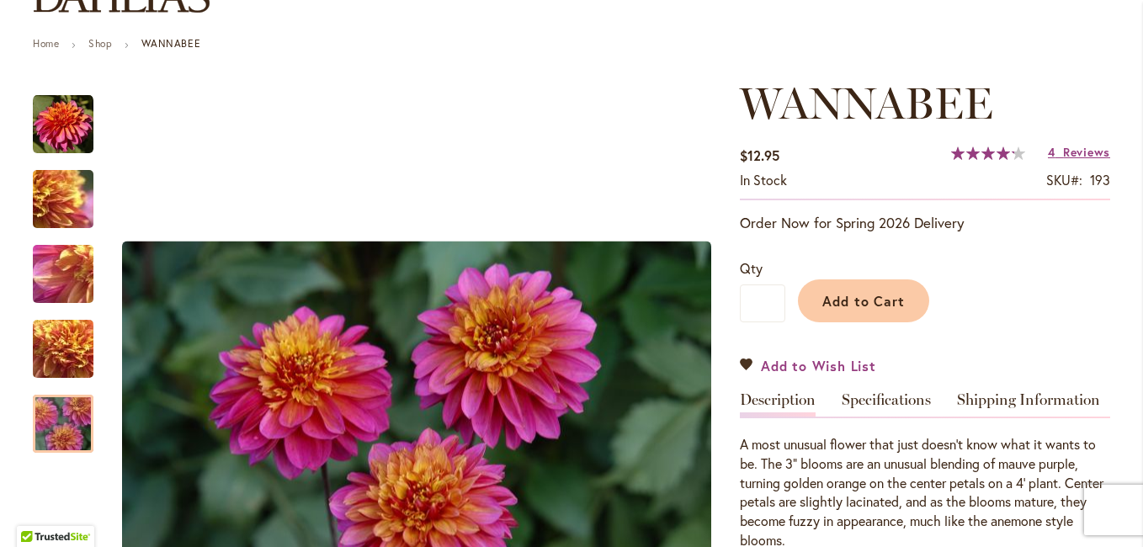
click at [812, 364] on span "Add to Wish List" at bounding box center [818, 365] width 115 height 19
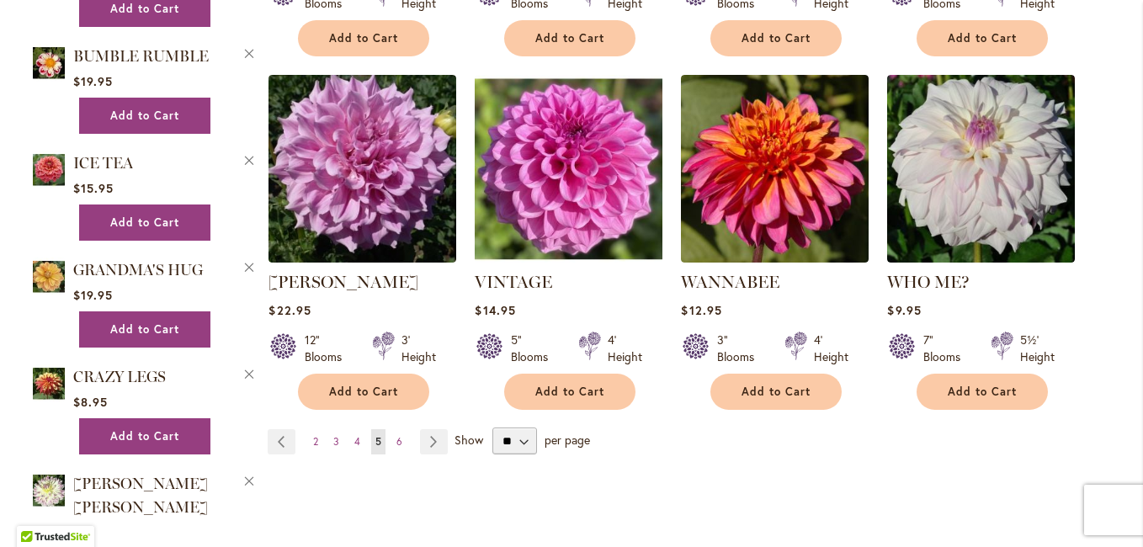
scroll to position [1431, 0]
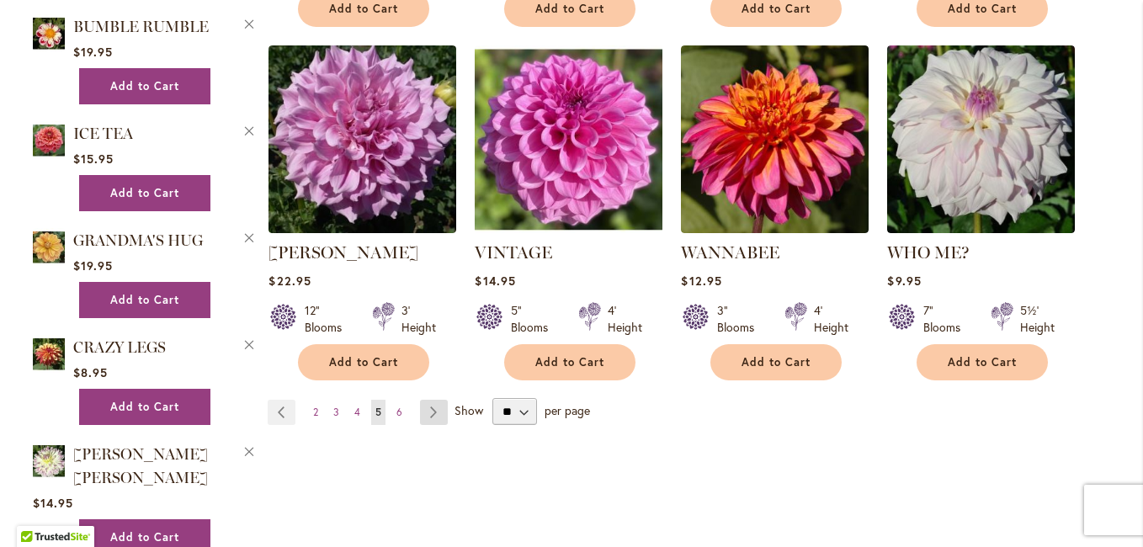
type input "**********"
click at [425, 400] on link "Page Next" at bounding box center [434, 412] width 28 height 25
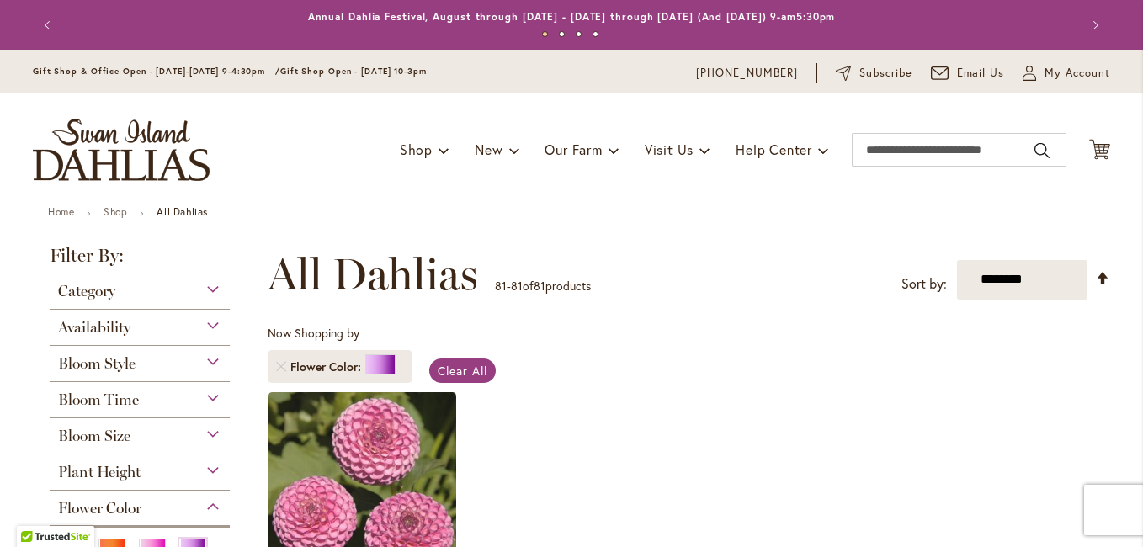
scroll to position [284, 0]
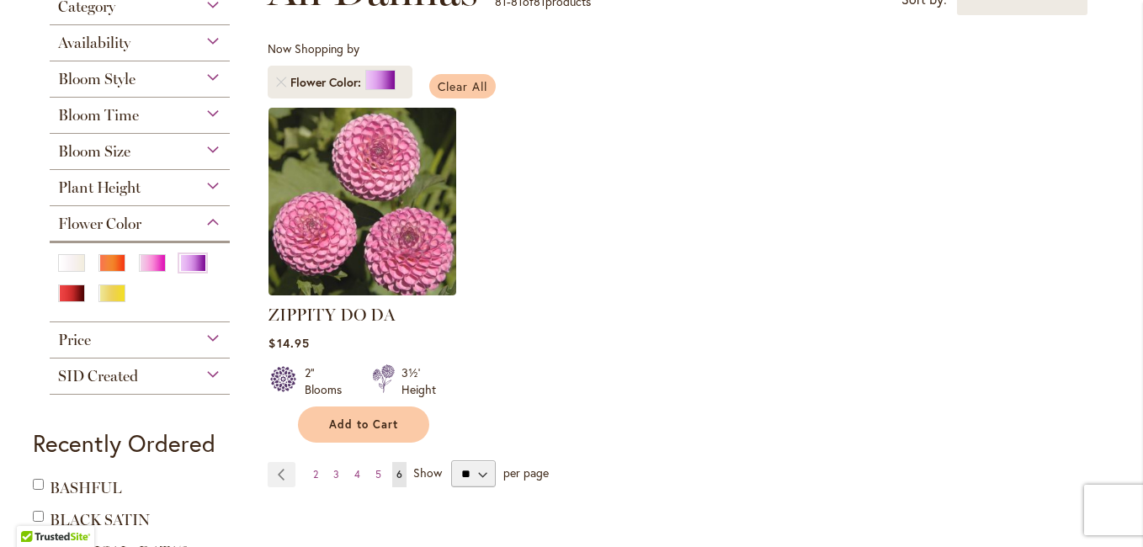
type input "**********"
click at [470, 79] on span "Clear All" at bounding box center [463, 86] width 50 height 16
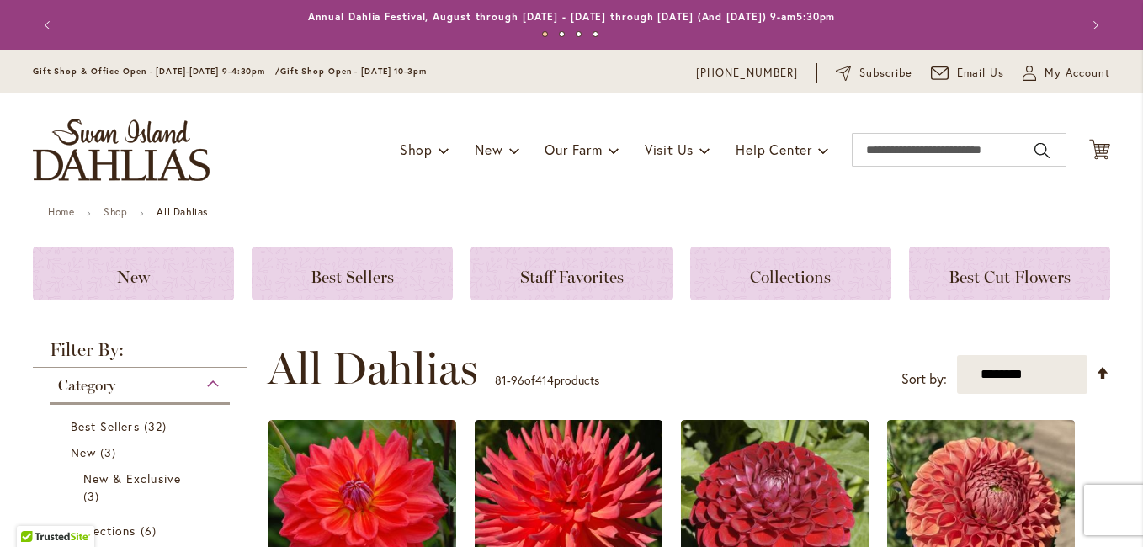
scroll to position [589, 0]
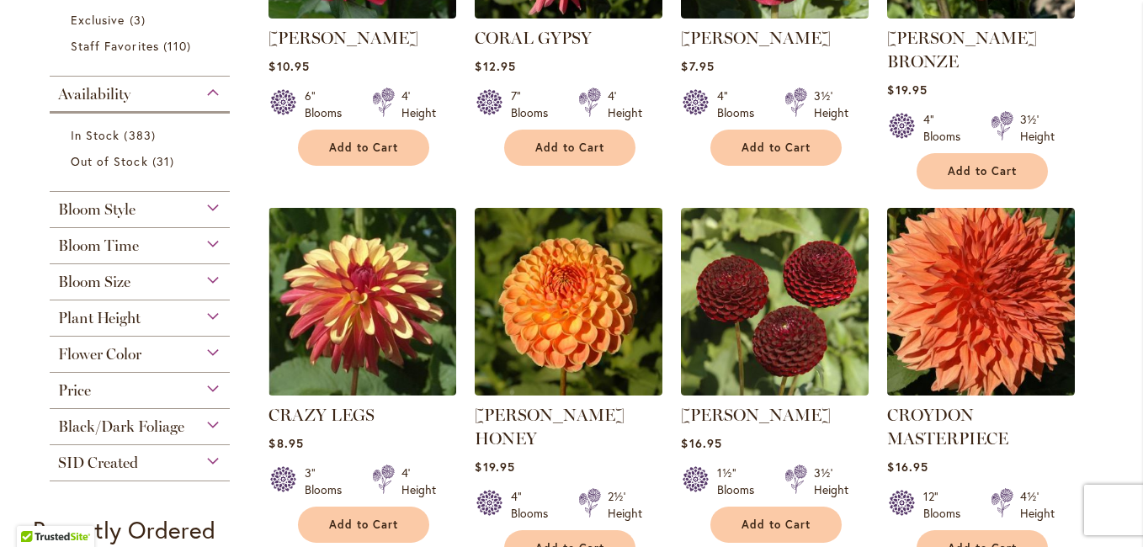
type input "**********"
click at [206, 349] on div "Flower Color" at bounding box center [140, 350] width 180 height 27
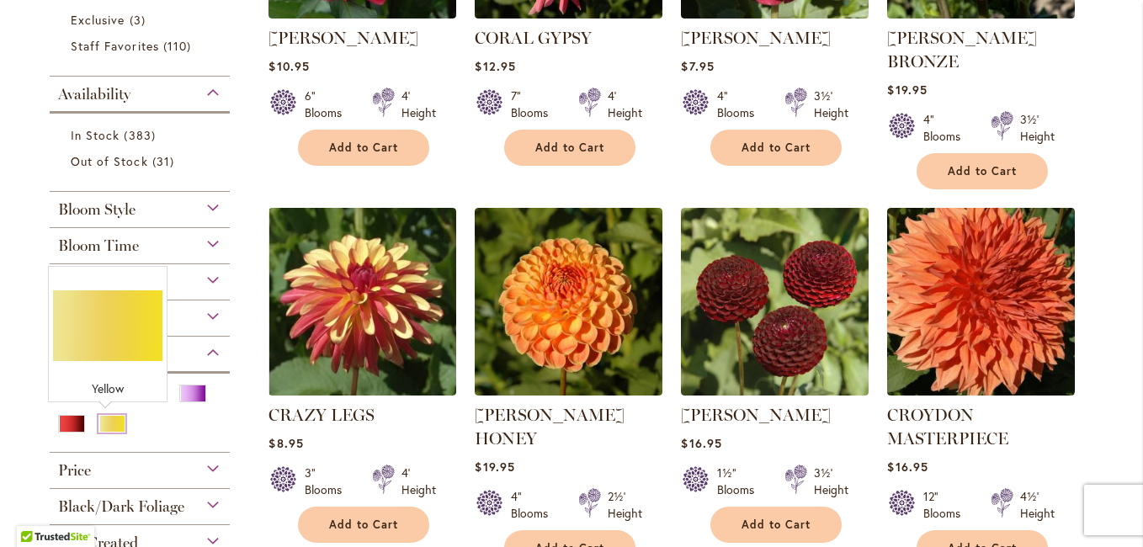
click at [103, 418] on div "Yellow" at bounding box center [111, 424] width 27 height 18
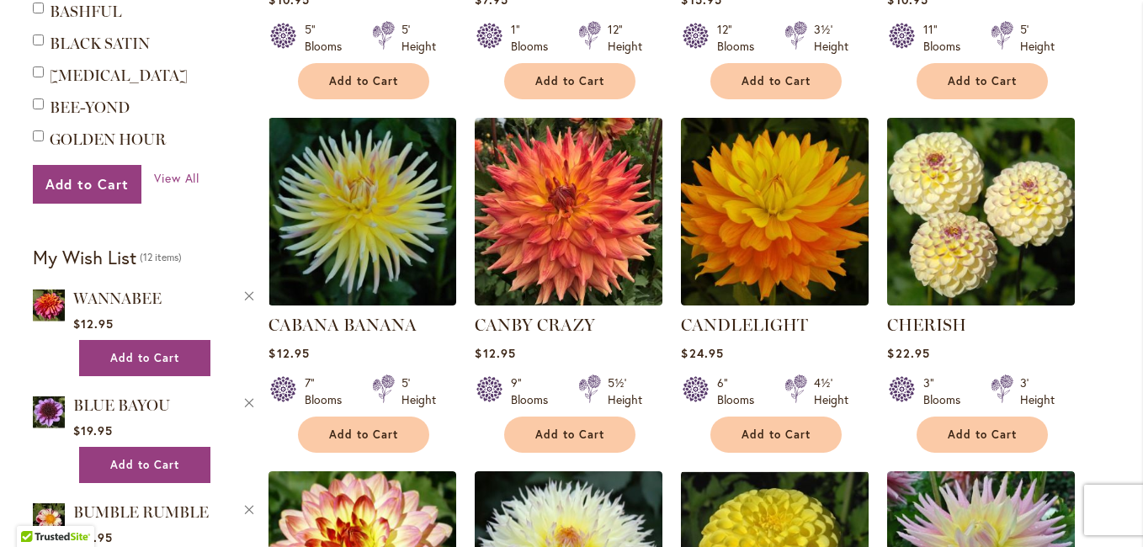
scroll to position [1010, 0]
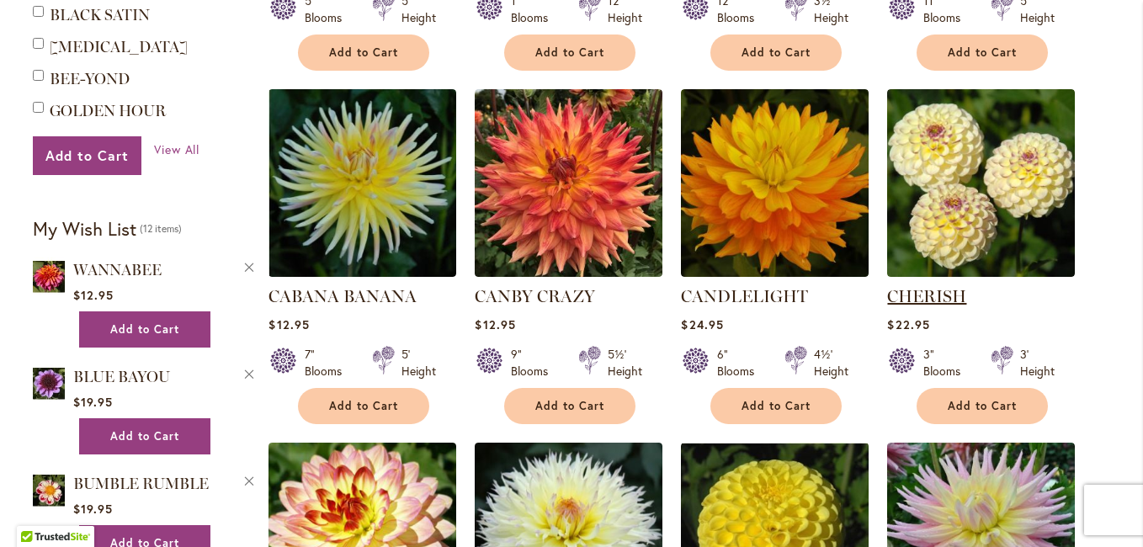
type input "**********"
click at [950, 288] on link "CHERISH" at bounding box center [926, 296] width 79 height 20
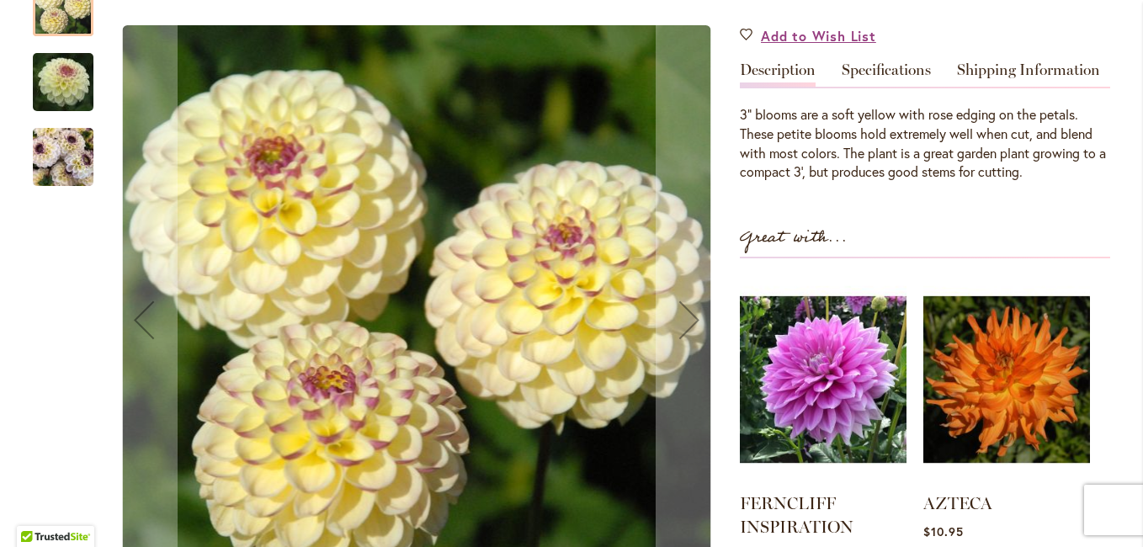
scroll to position [505, 0]
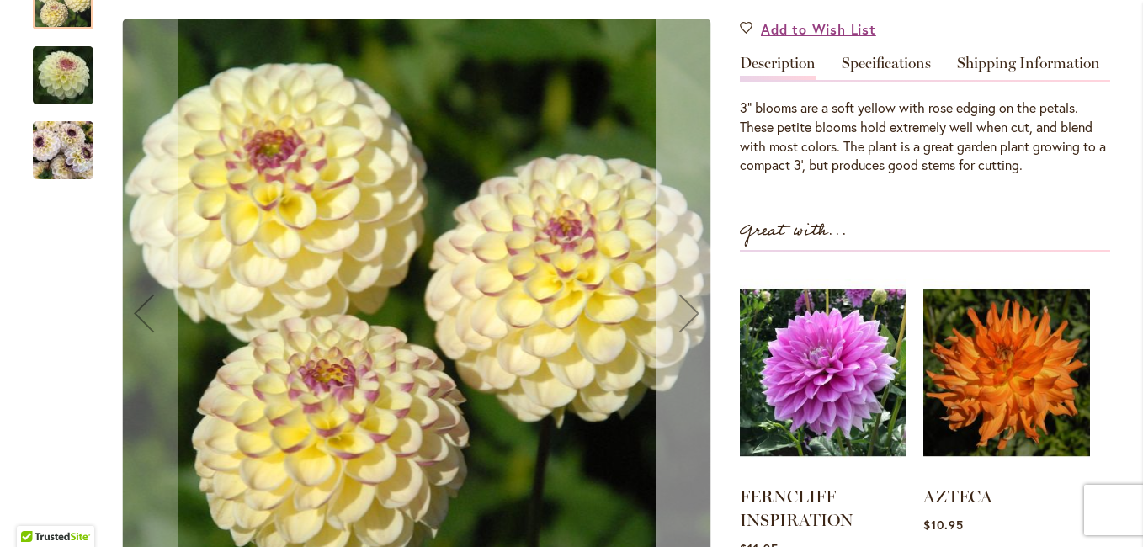
type input "**********"
click at [677, 307] on div "Next" at bounding box center [689, 312] width 67 height 67
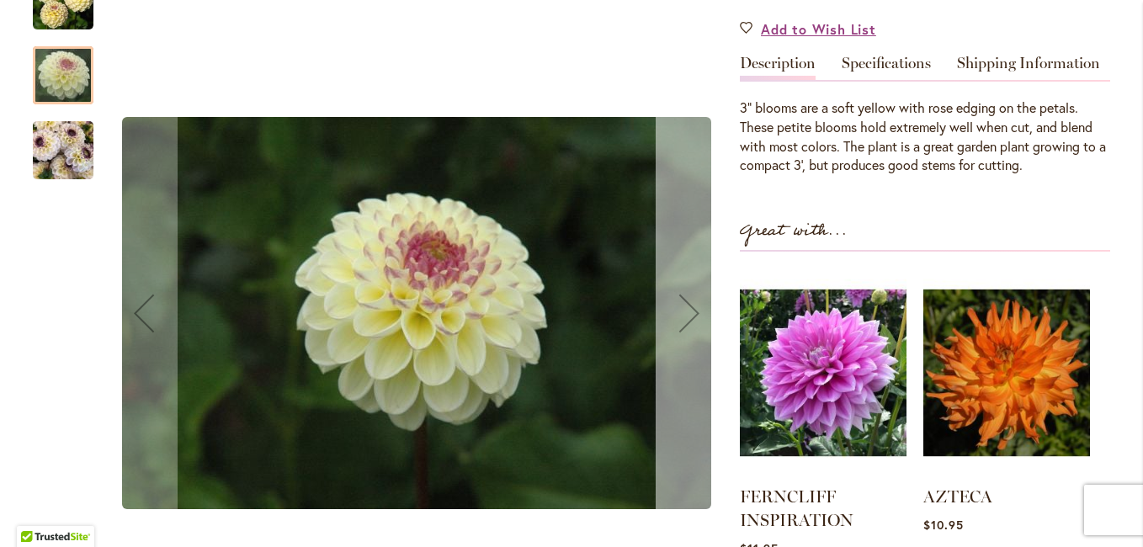
click at [677, 307] on div "Next" at bounding box center [689, 312] width 67 height 67
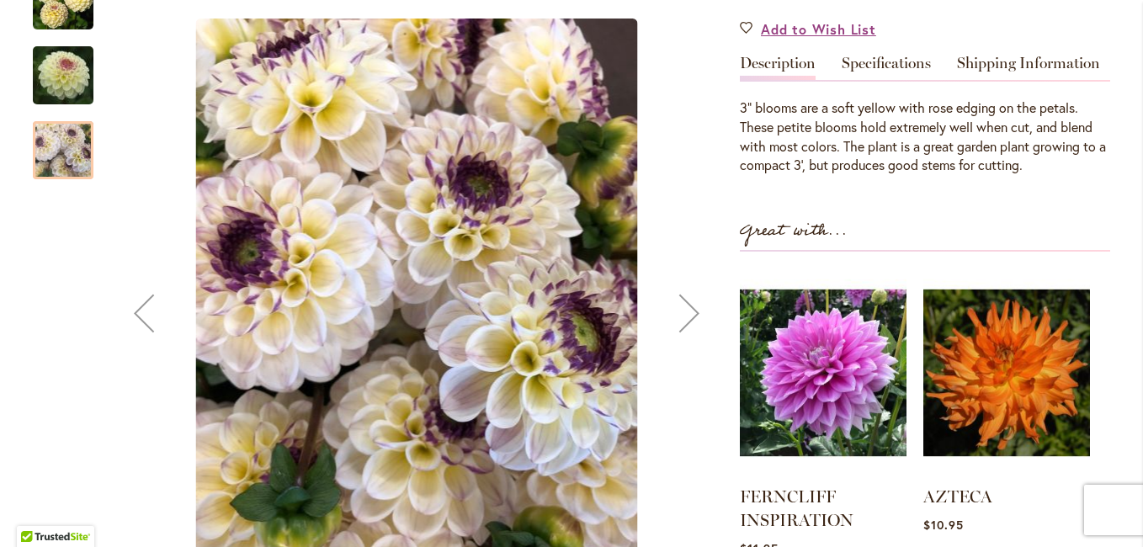
click at [677, 307] on div "Next" at bounding box center [689, 312] width 67 height 67
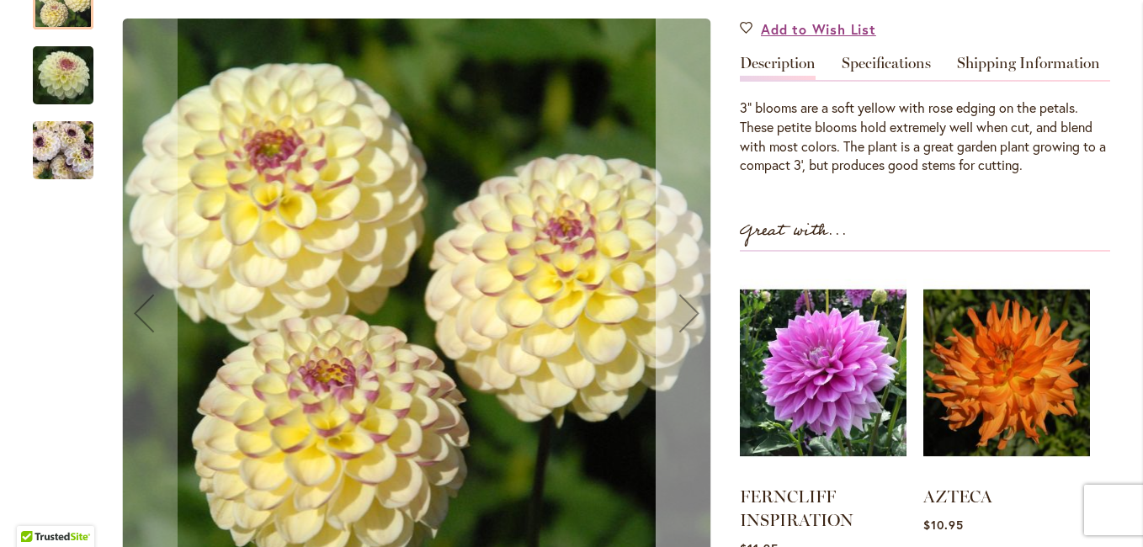
click at [677, 307] on div "Next" at bounding box center [689, 312] width 67 height 67
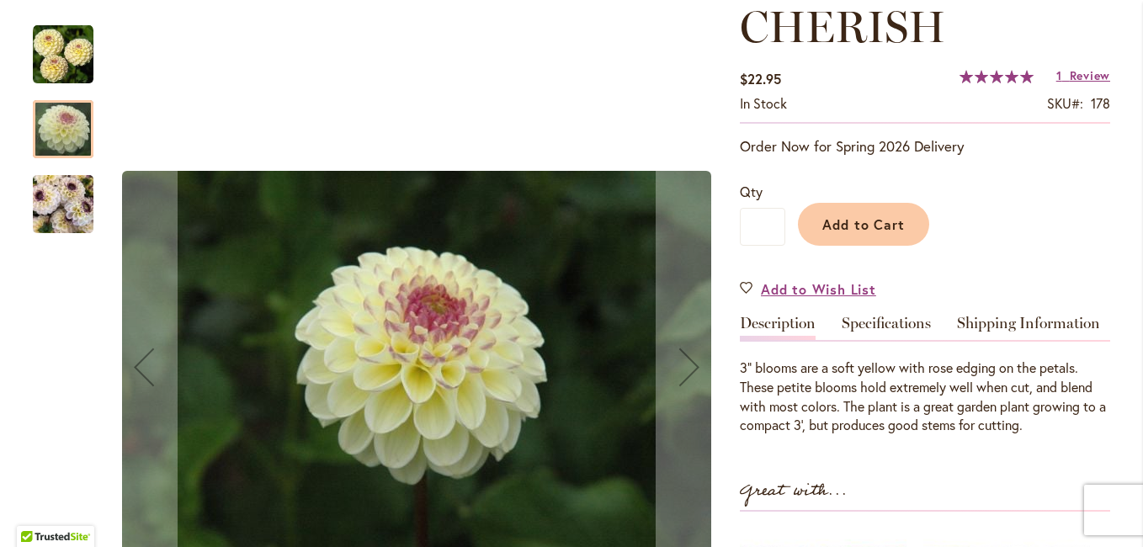
scroll to position [168, 0]
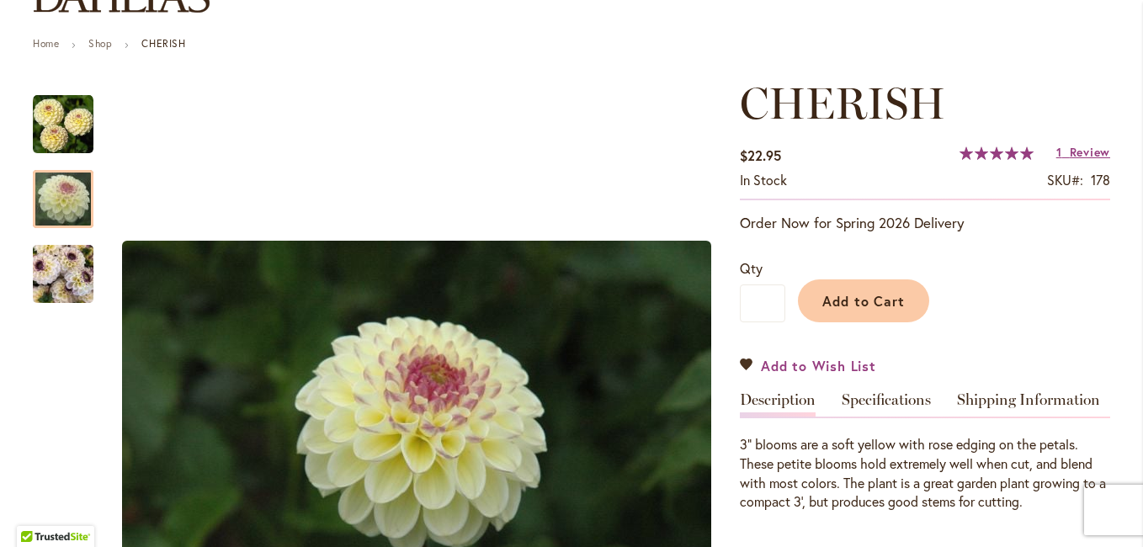
click at [809, 364] on span "Add to Wish List" at bounding box center [818, 365] width 115 height 19
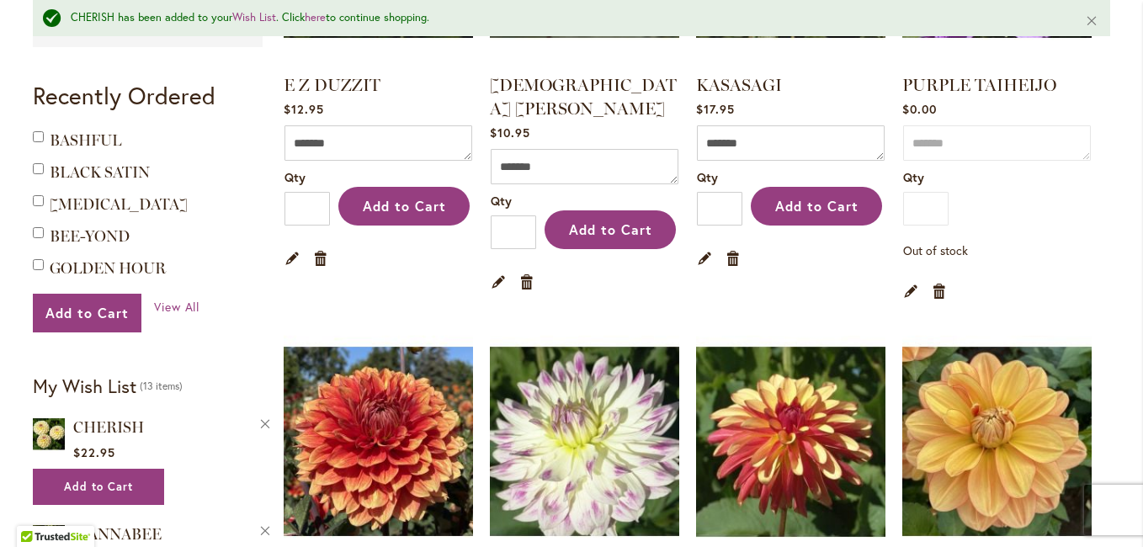
scroll to position [589, 0]
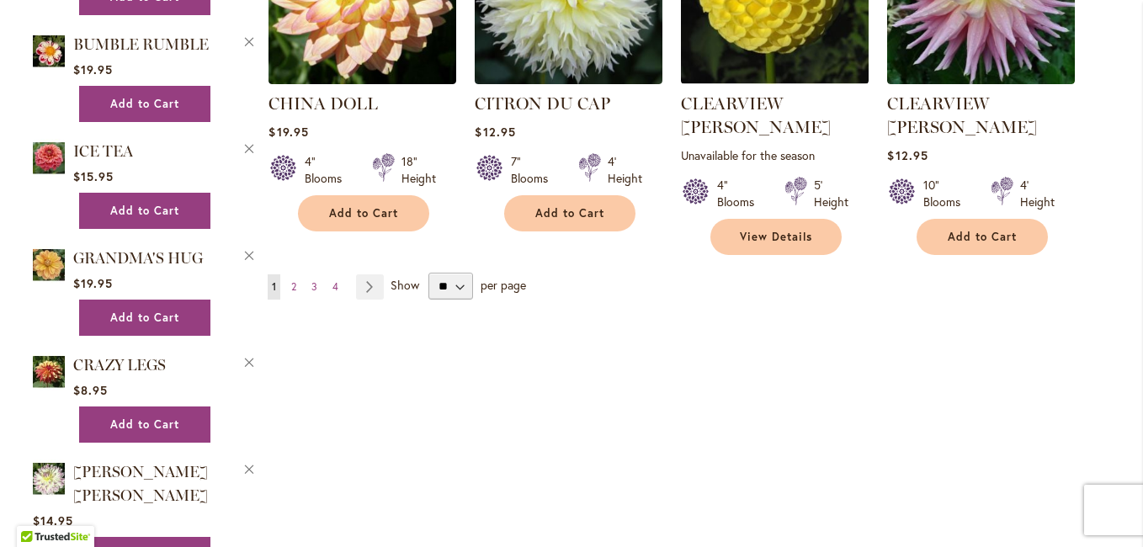
scroll to position [1599, 0]
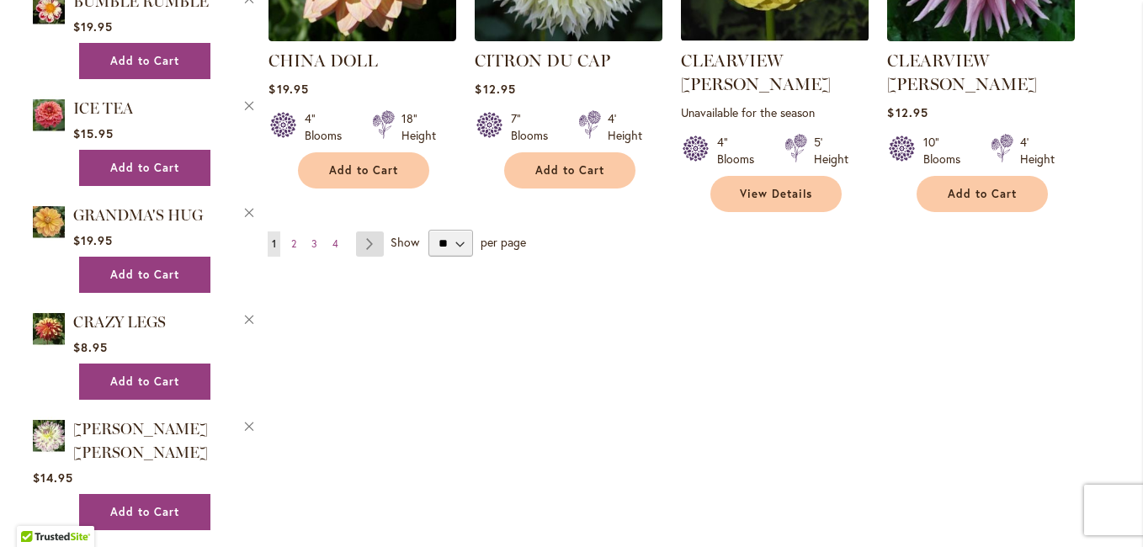
type input "**********"
click at [362, 231] on link "Page Next" at bounding box center [370, 243] width 28 height 25
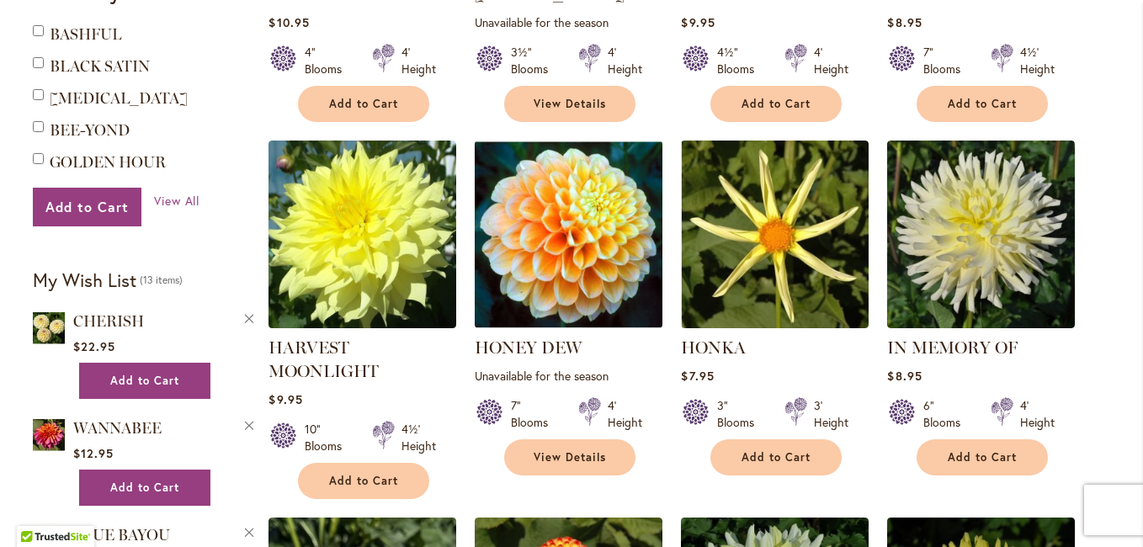
scroll to position [1010, 0]
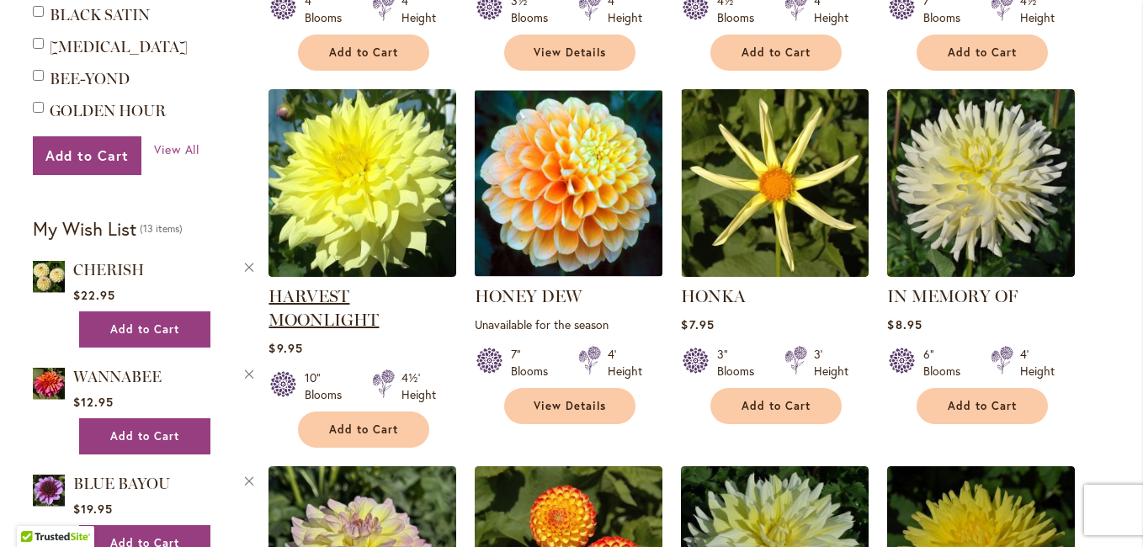
type input "**********"
click at [319, 299] on link "HARVEST MOONLIGHT" at bounding box center [323, 308] width 110 height 44
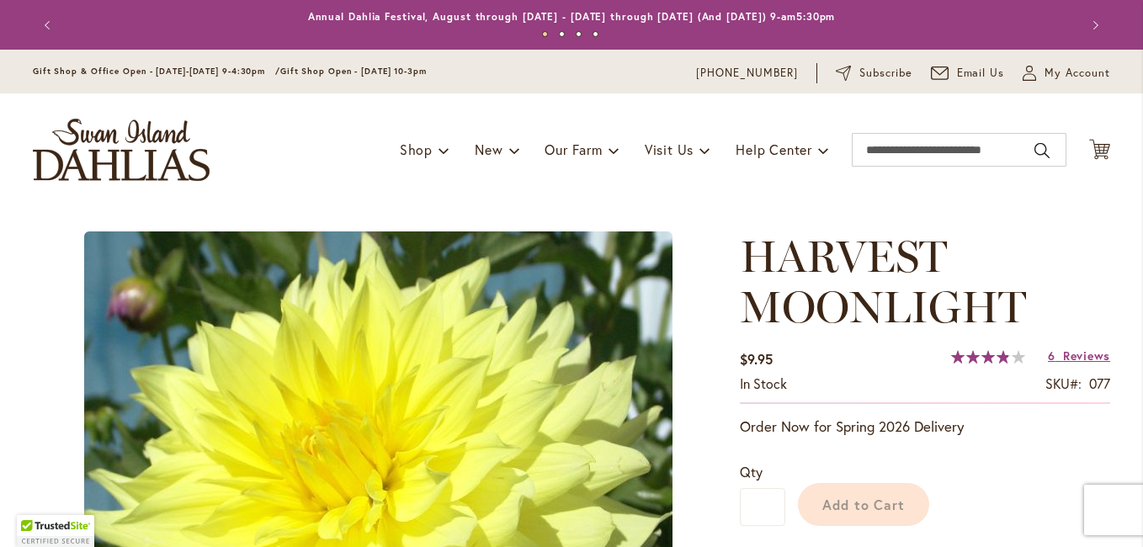
type input "*****"
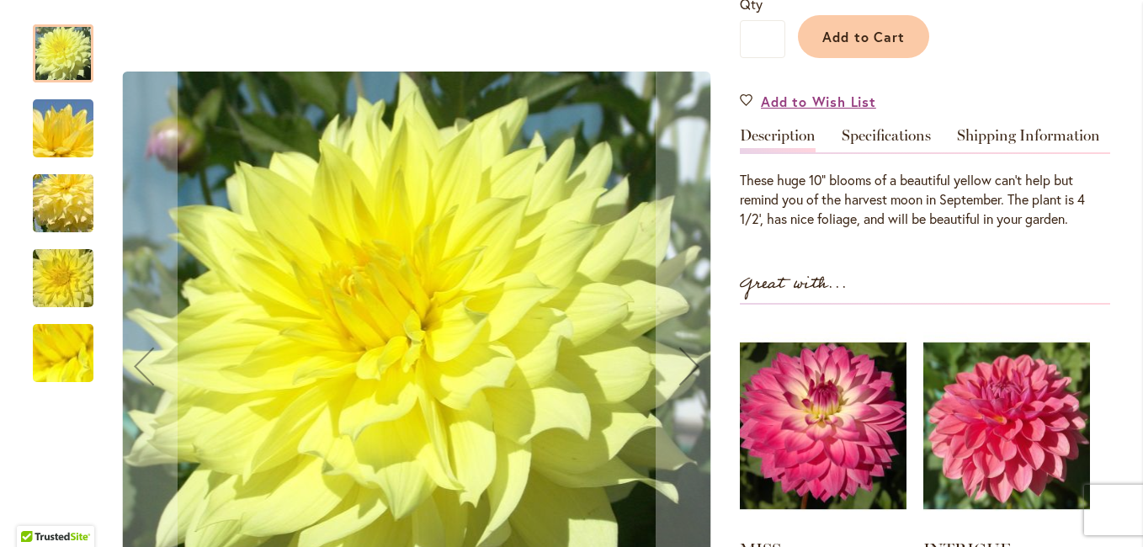
scroll to position [505, 0]
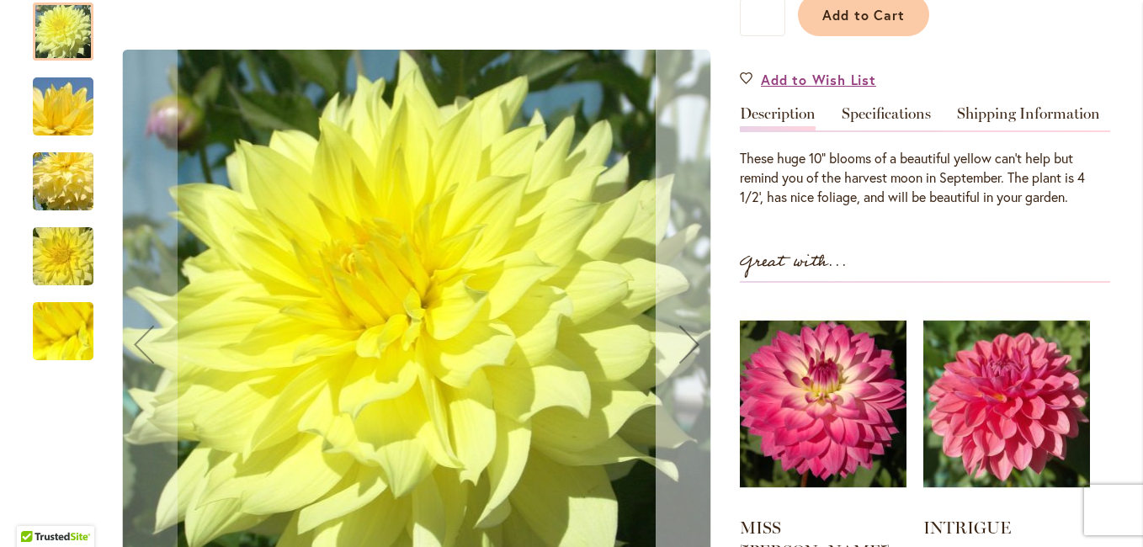
type input "**********"
click at [682, 325] on div "Next" at bounding box center [689, 344] width 67 height 67
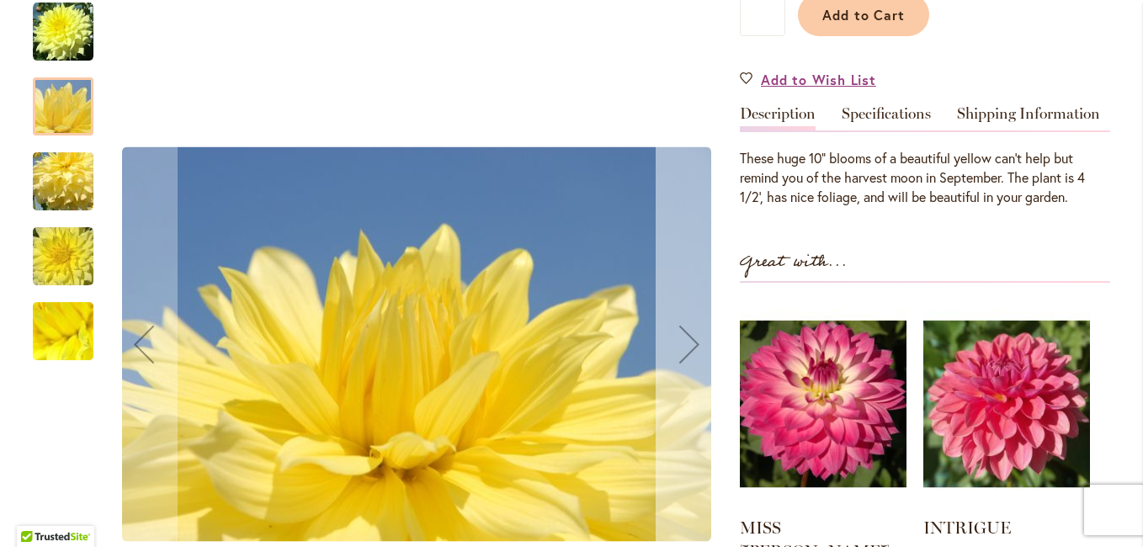
click at [682, 325] on div "Next" at bounding box center [689, 344] width 67 height 67
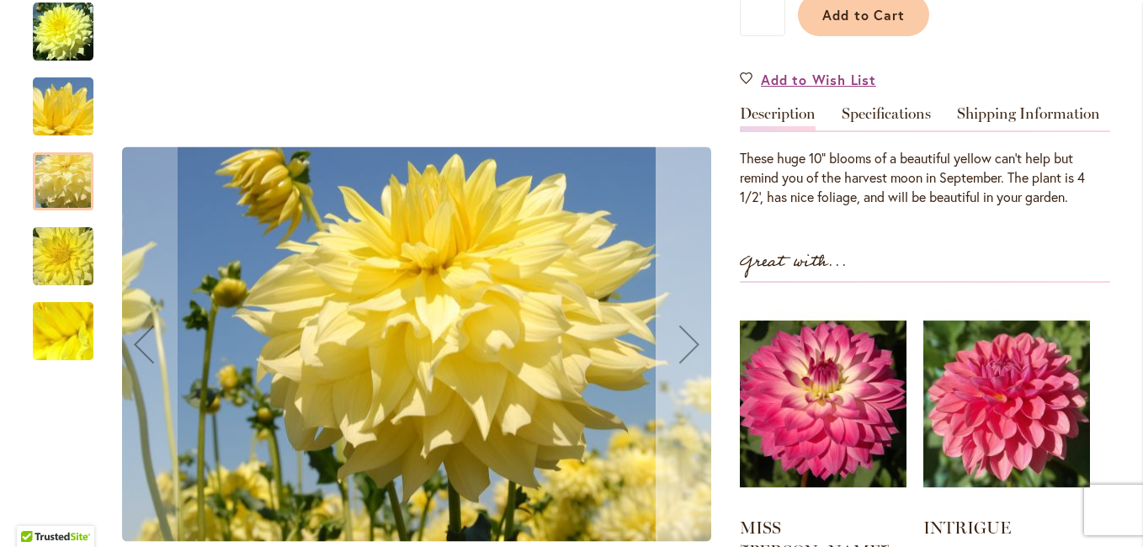
click at [682, 325] on div "Next" at bounding box center [689, 344] width 67 height 67
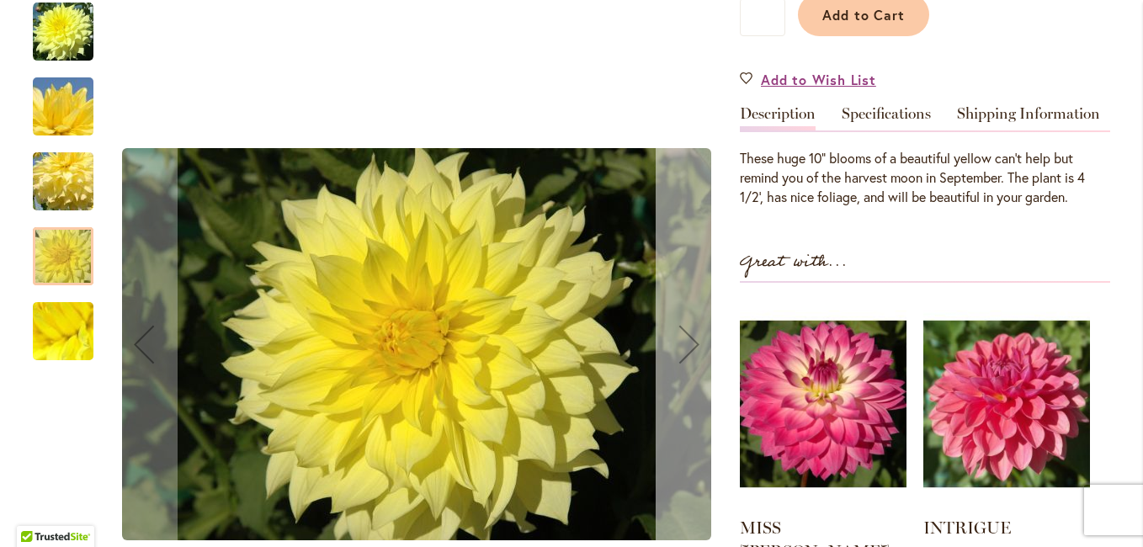
click at [682, 325] on div "Next" at bounding box center [689, 344] width 67 height 67
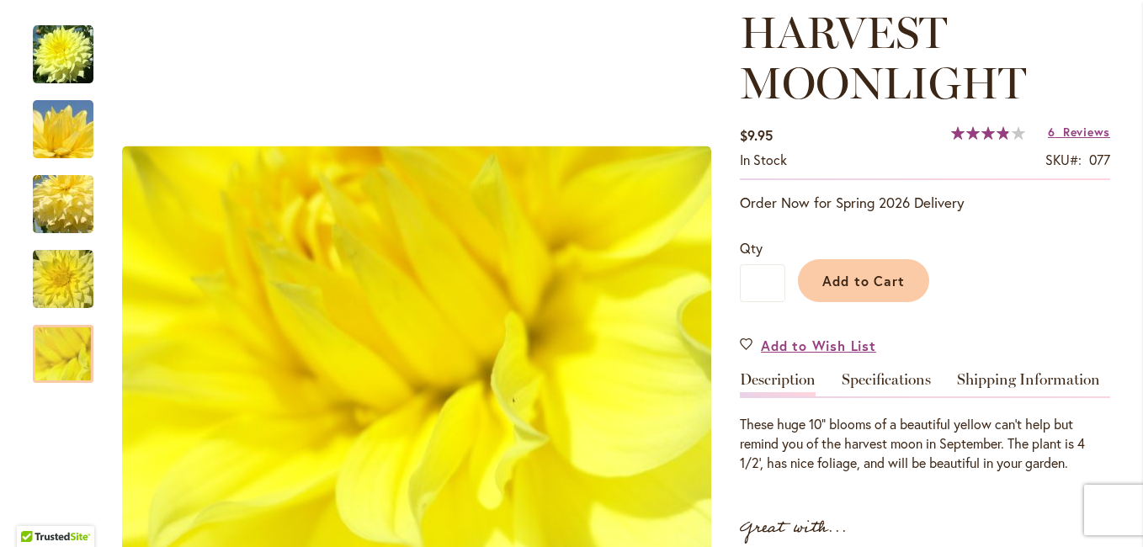
scroll to position [252, 0]
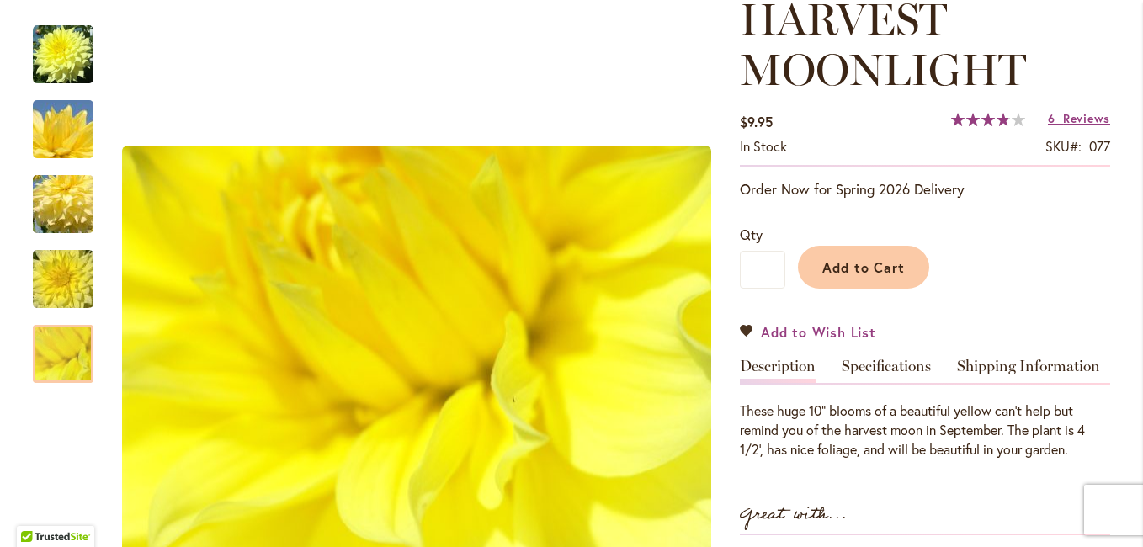
click at [812, 327] on span "Add to Wish List" at bounding box center [818, 331] width 115 height 19
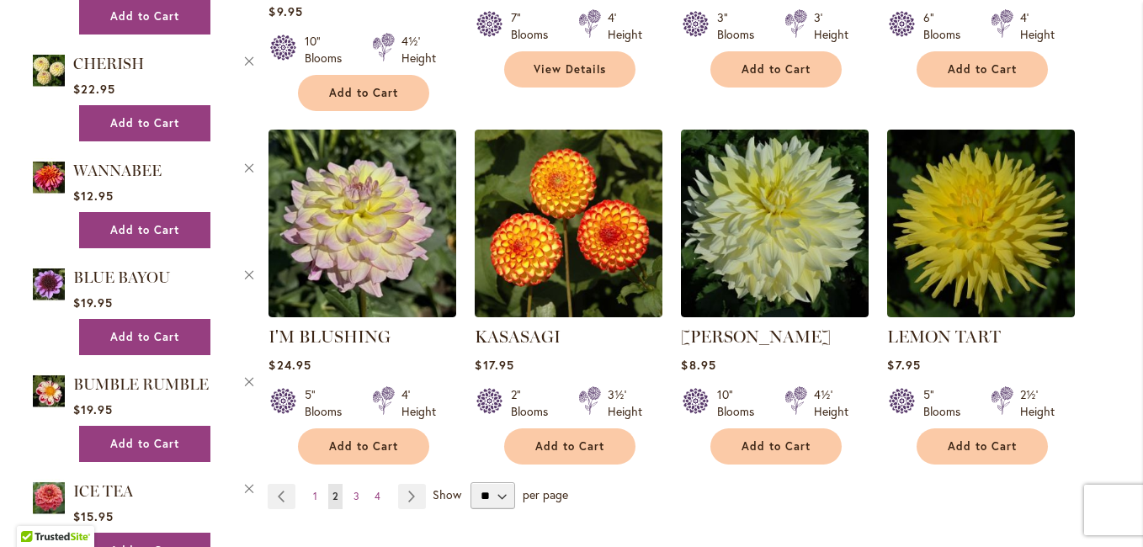
scroll to position [1431, 0]
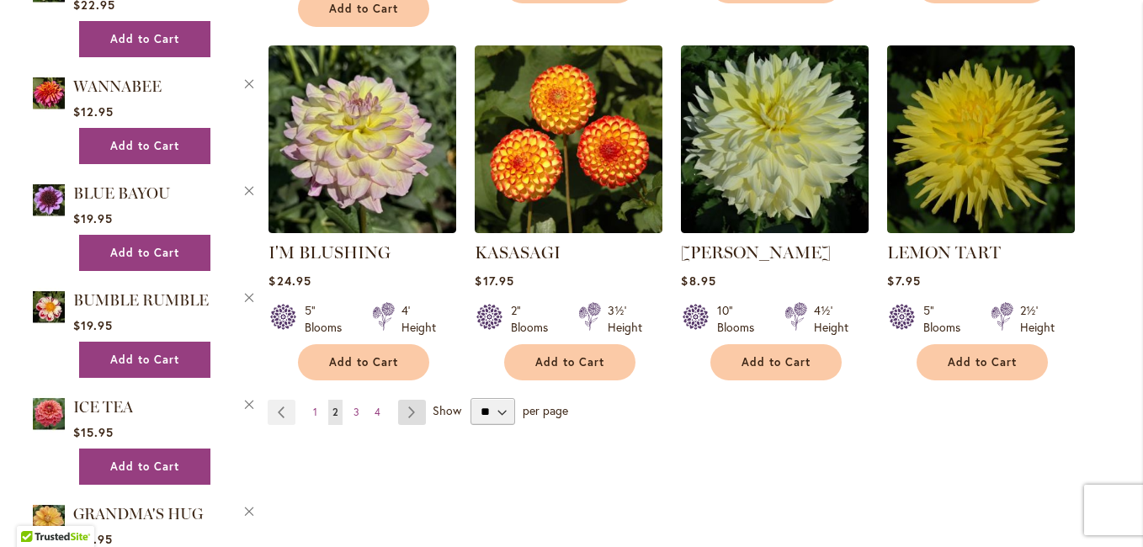
type input "**********"
click at [404, 413] on link "Page Next" at bounding box center [412, 412] width 28 height 25
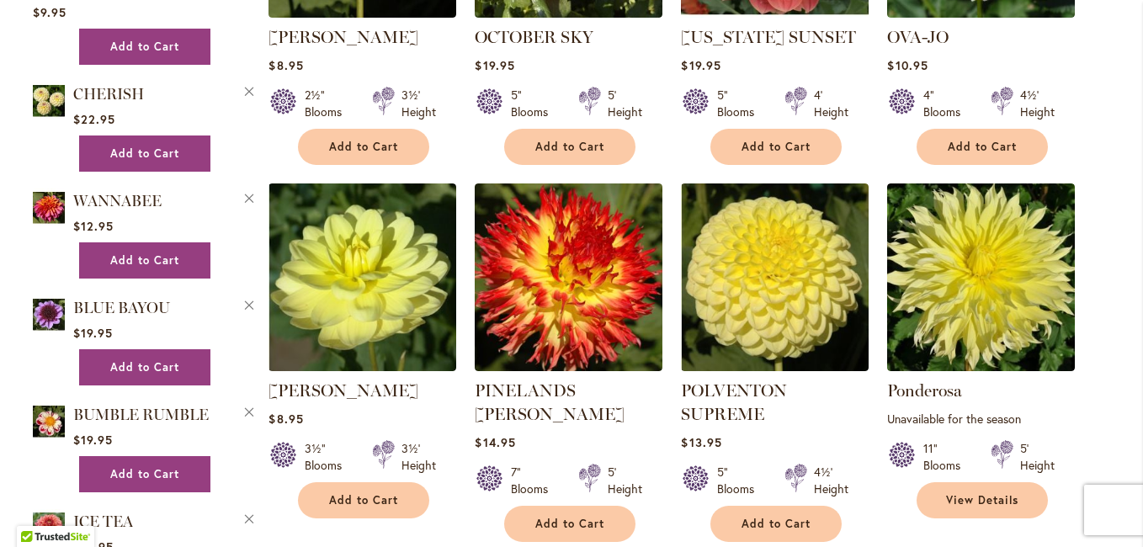
scroll to position [1347, 0]
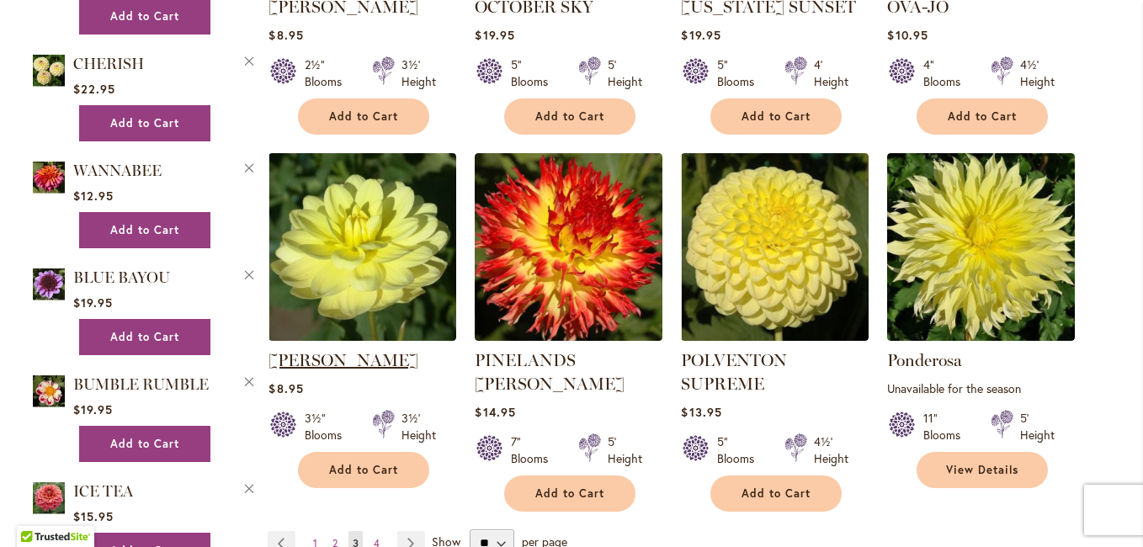
type input "**********"
click at [363, 350] on link "[PERSON_NAME]" at bounding box center [343, 360] width 150 height 20
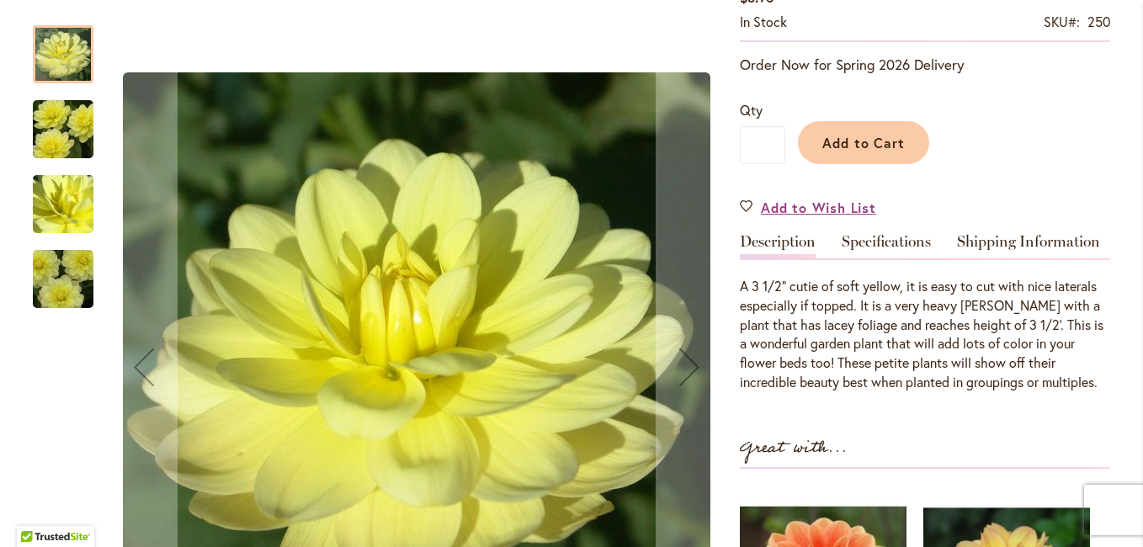
scroll to position [337, 0]
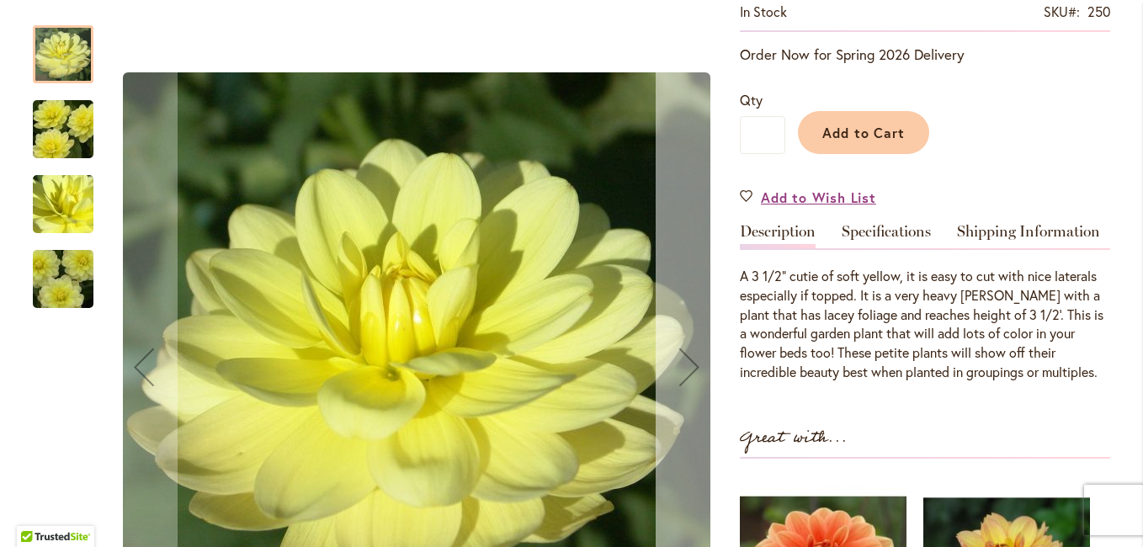
type input "**********"
click at [671, 354] on div "Next" at bounding box center [689, 366] width 67 height 67
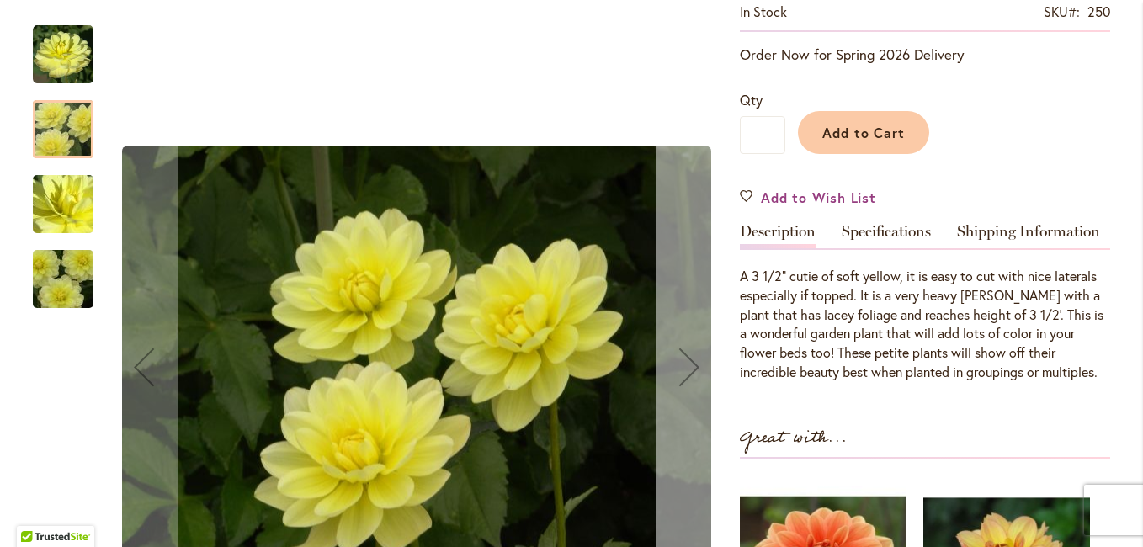
click at [671, 354] on div "Next" at bounding box center [689, 366] width 67 height 67
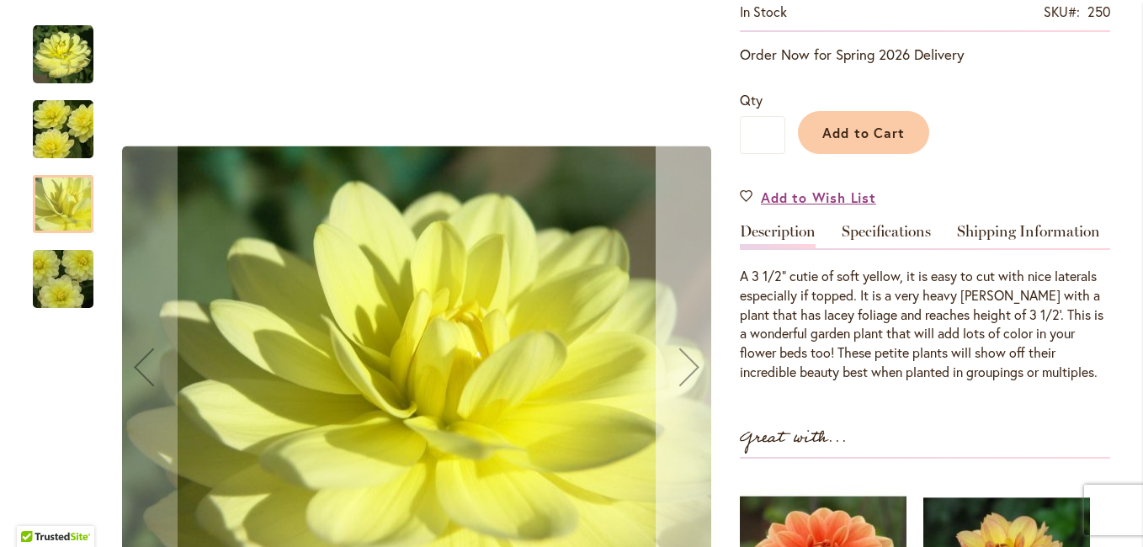
click at [671, 354] on div "Next" at bounding box center [689, 366] width 67 height 67
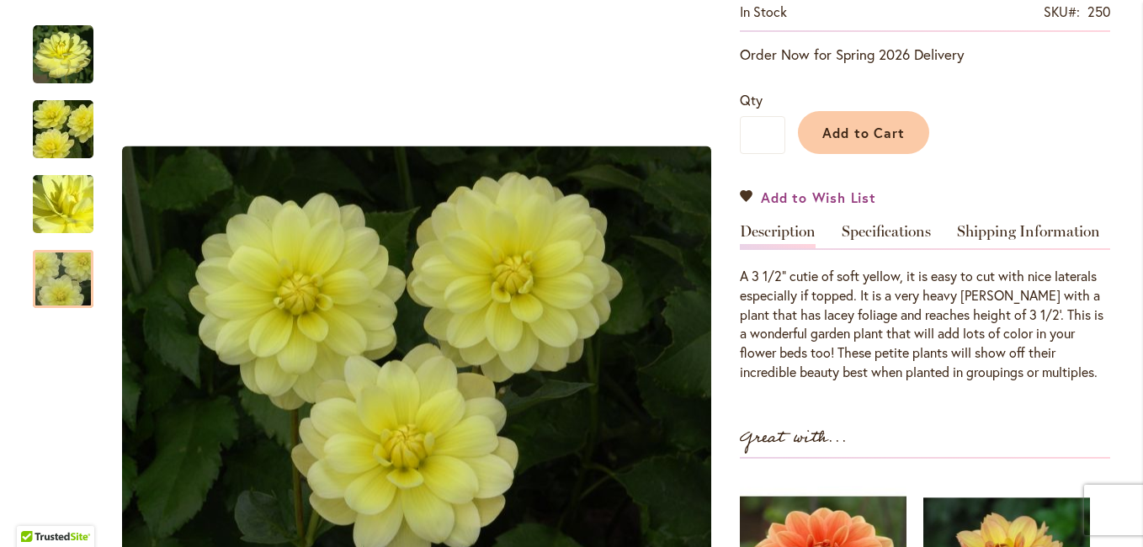
click at [791, 195] on span "Add to Wish List" at bounding box center [818, 197] width 115 height 19
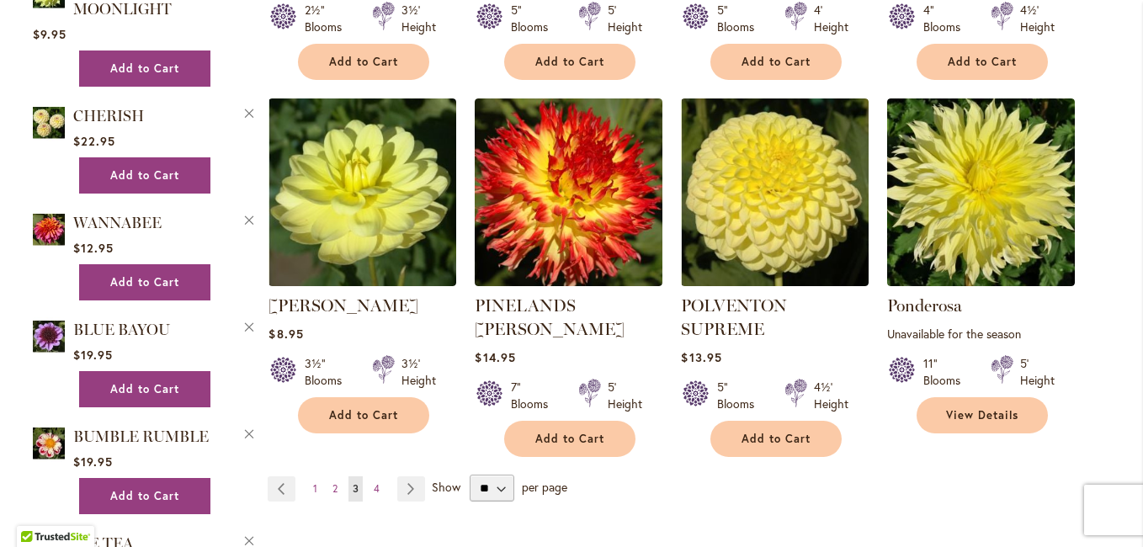
scroll to position [1431, 0]
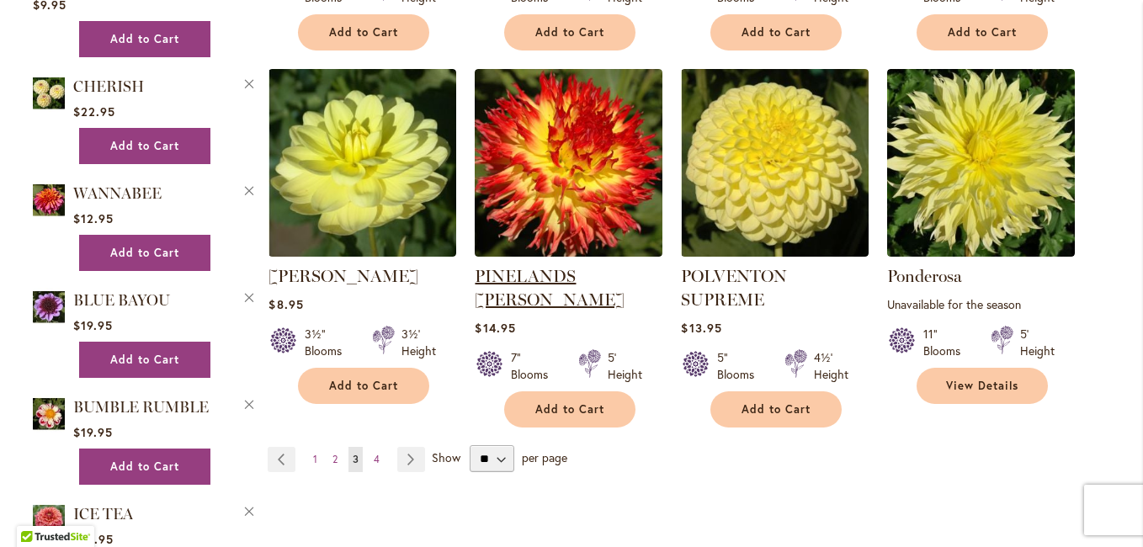
type input "**********"
click at [557, 266] on link "PINELANDS [PERSON_NAME]" at bounding box center [550, 288] width 150 height 44
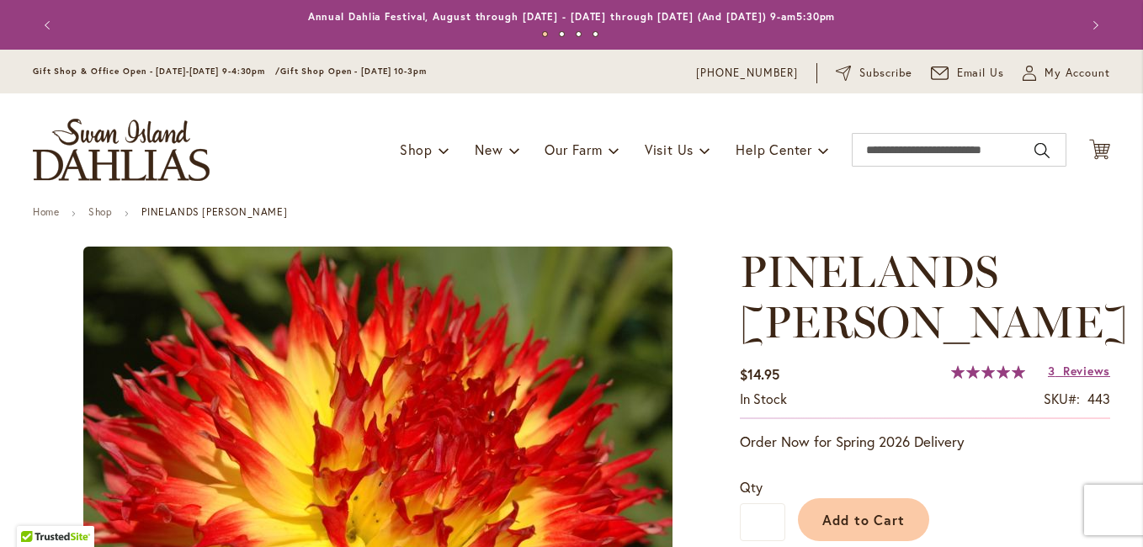
type input "*****"
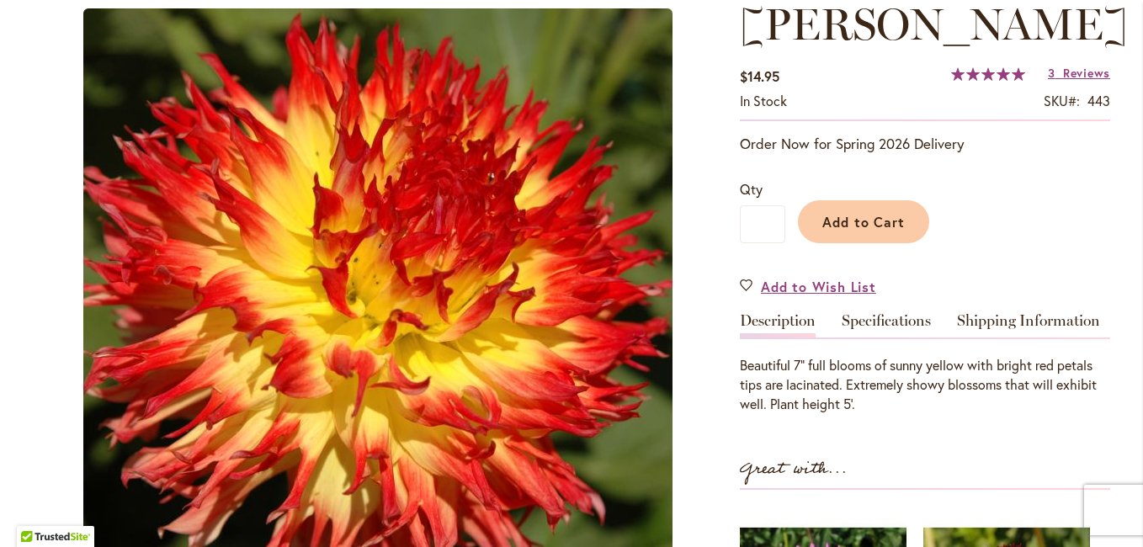
scroll to position [337, 0]
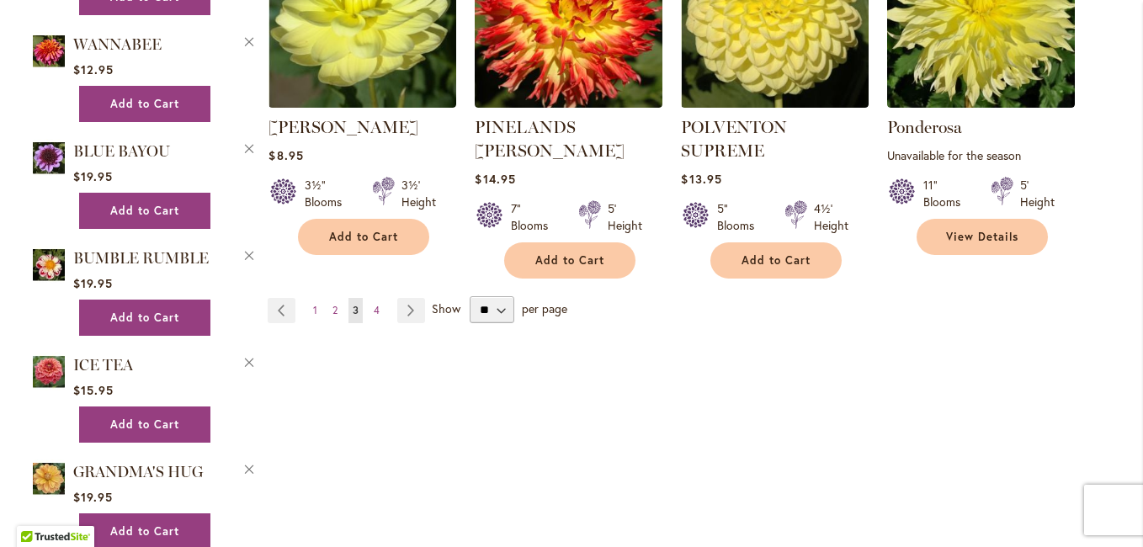
scroll to position [1599, 0]
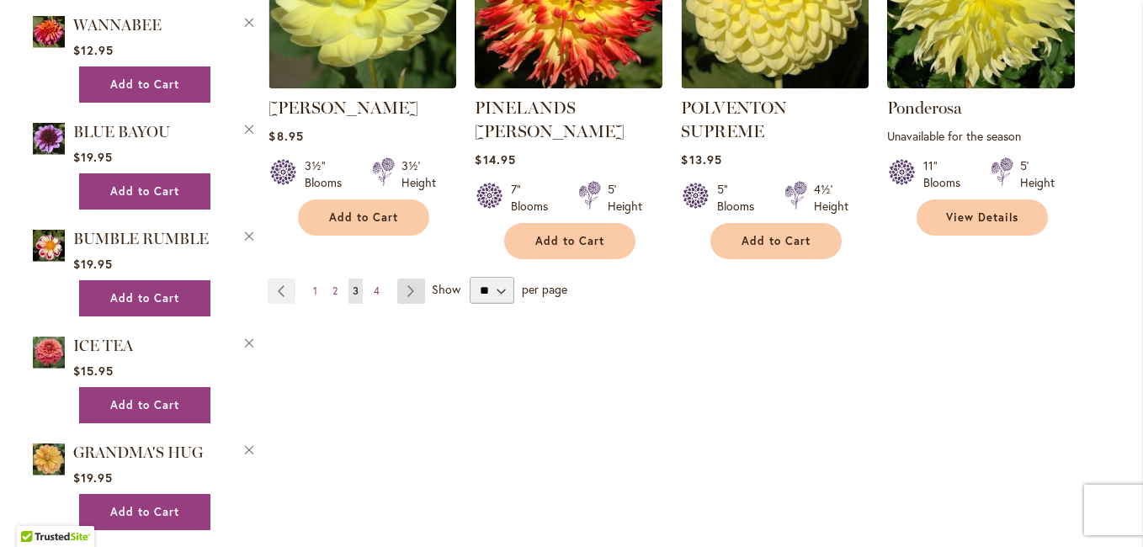
type input "**********"
click at [404, 279] on link "Page Next" at bounding box center [411, 291] width 28 height 25
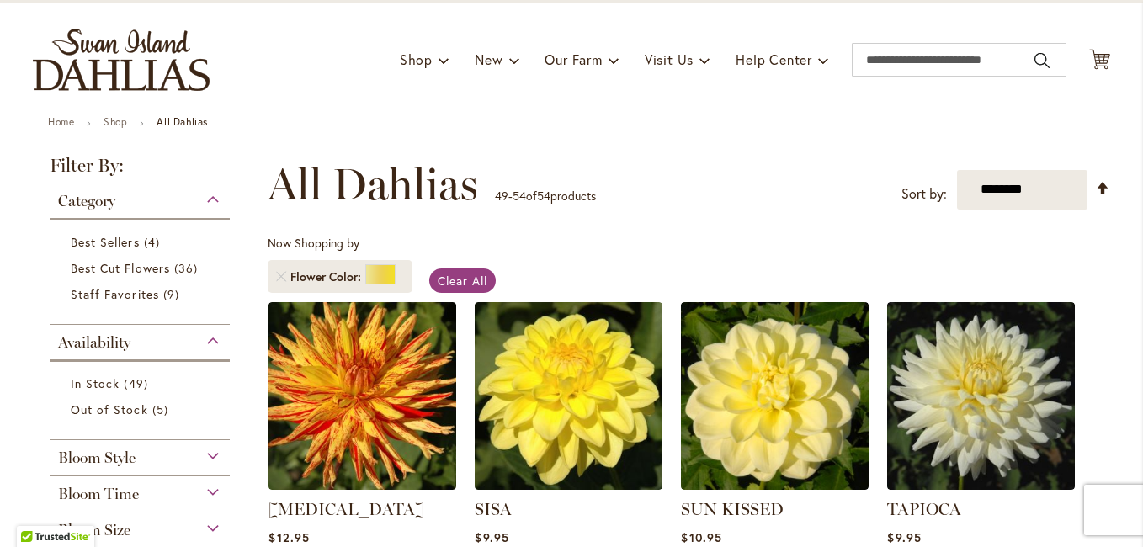
scroll to position [84, 0]
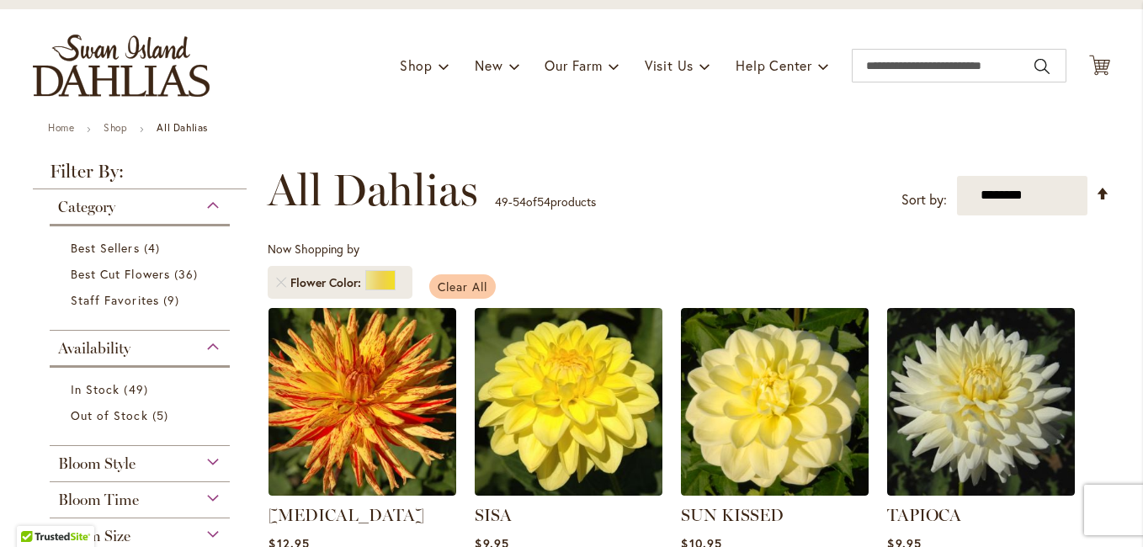
type input "**********"
click at [452, 283] on span "Clear All" at bounding box center [463, 287] width 50 height 16
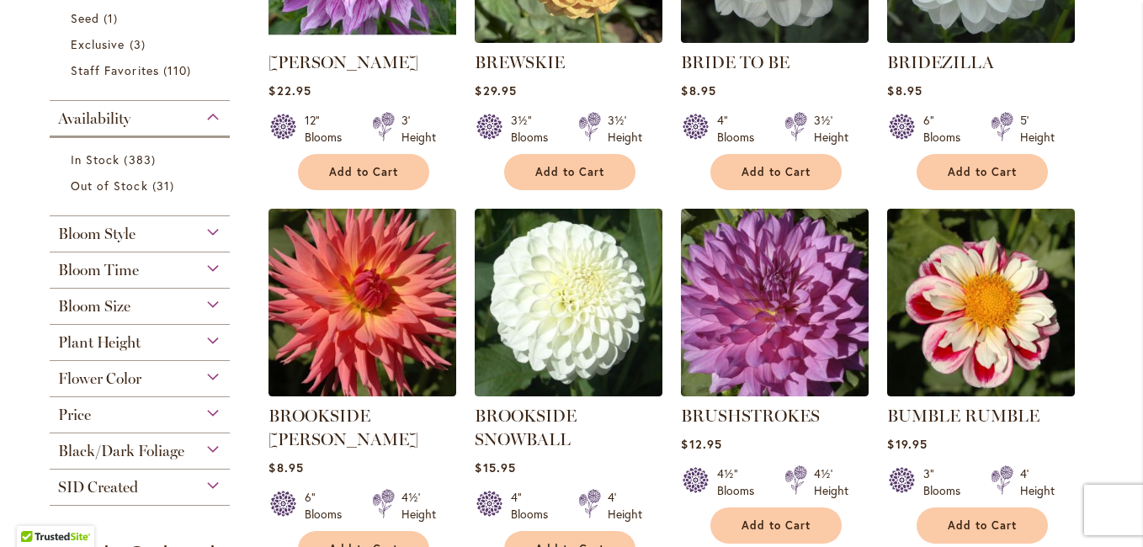
scroll to position [589, 0]
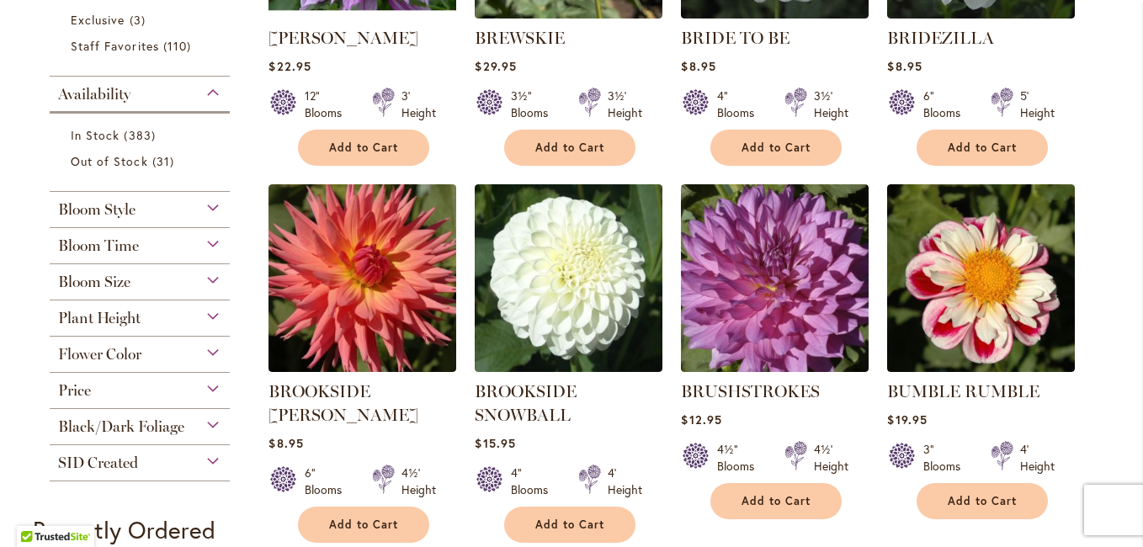
type input "**********"
click at [189, 352] on div "Flower Color" at bounding box center [140, 350] width 180 height 27
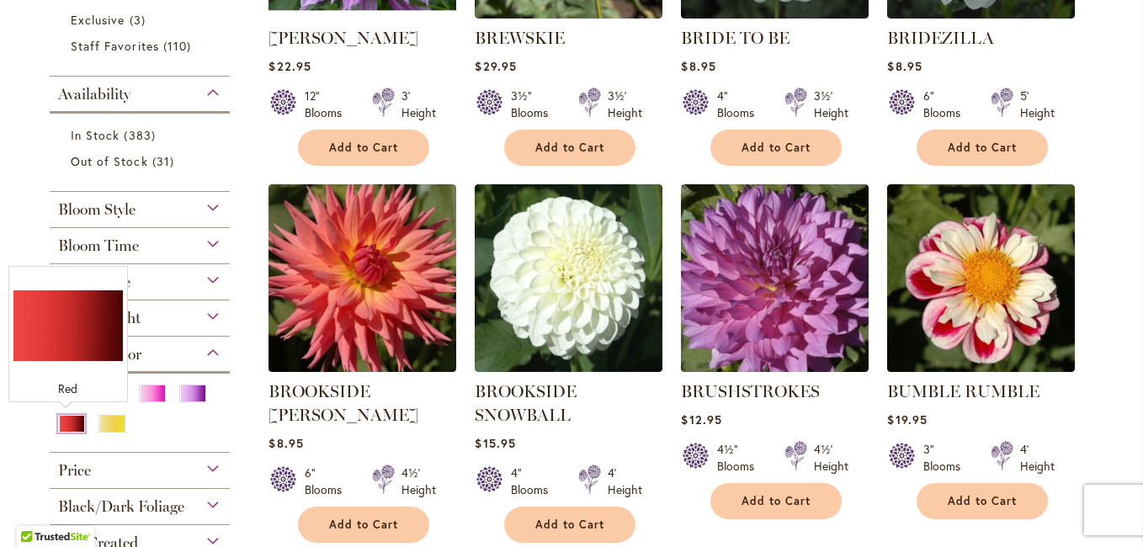
click at [66, 420] on div "Red" at bounding box center [71, 424] width 27 height 18
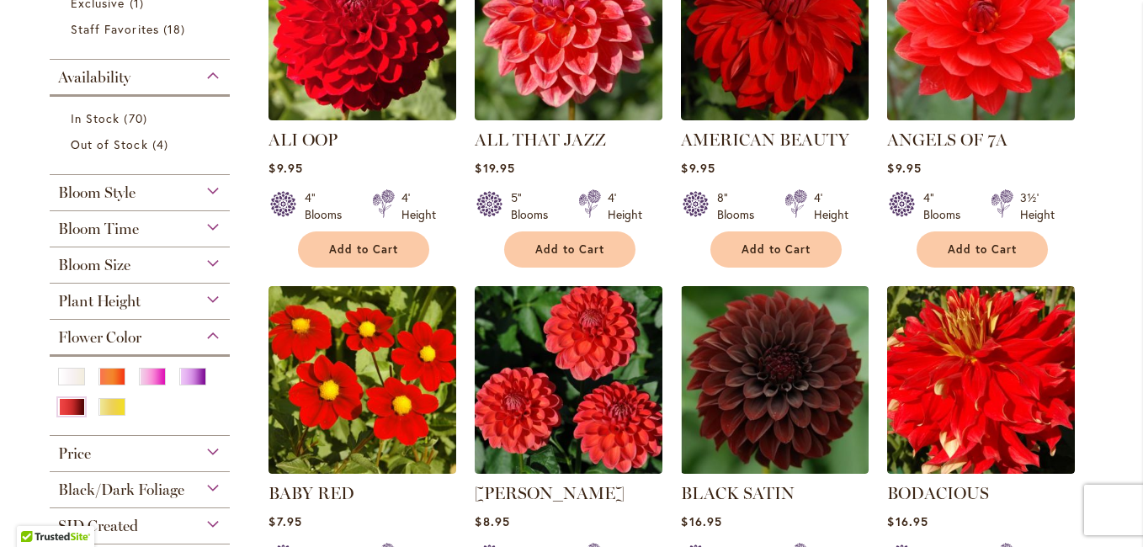
scroll to position [421, 0]
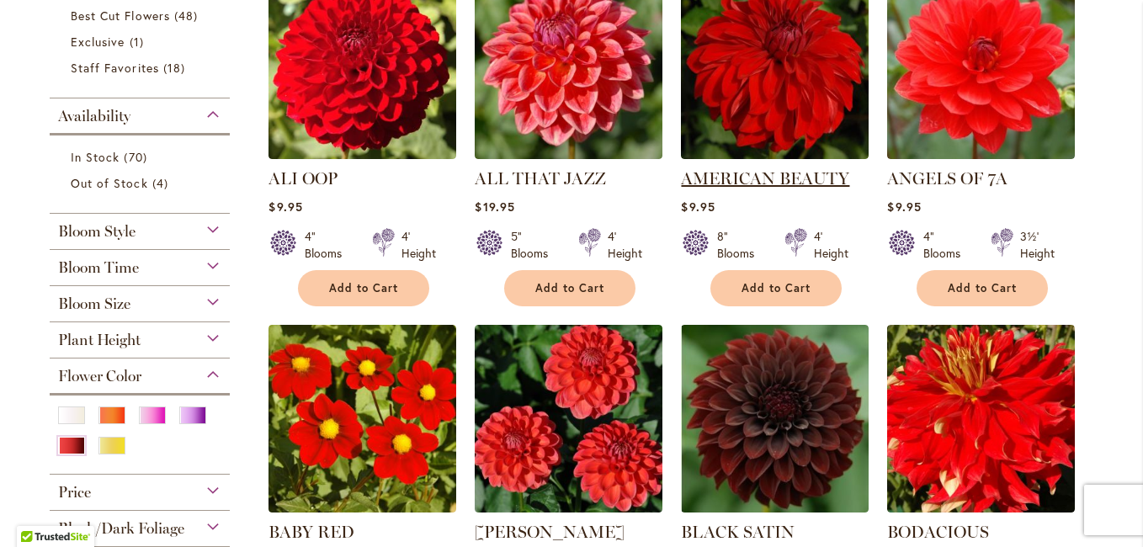
type input "**********"
click at [762, 178] on link "AMERICAN BEAUTY" at bounding box center [765, 178] width 168 height 20
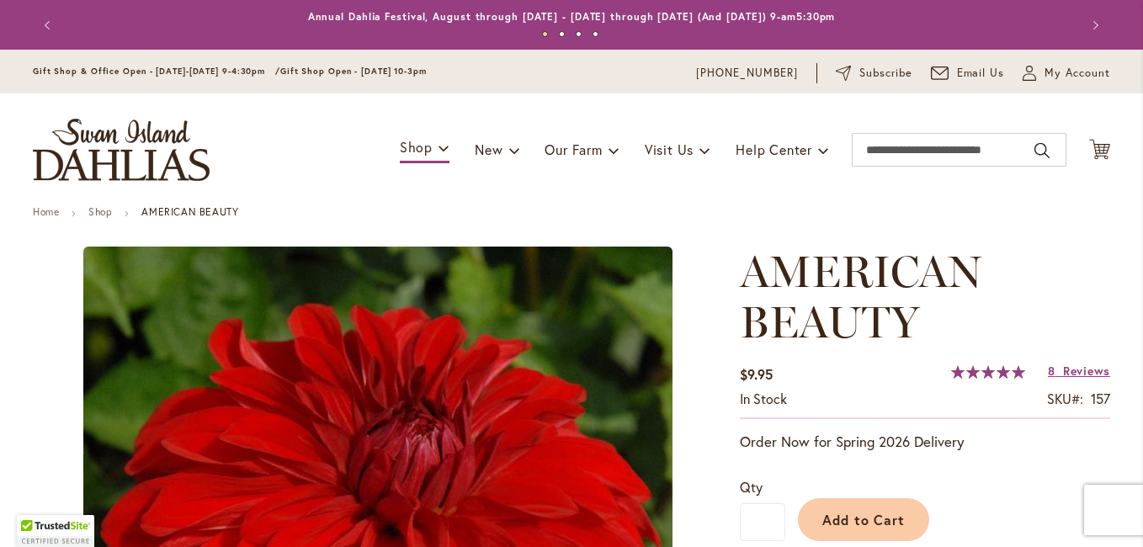
scroll to position [337, 0]
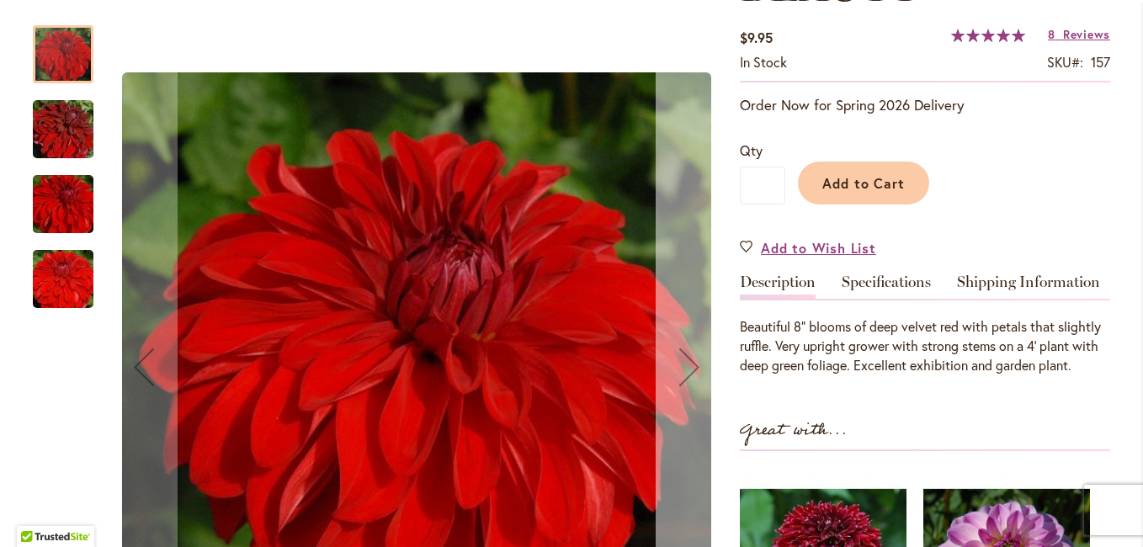
type input "**********"
click at [682, 367] on div "Next" at bounding box center [689, 366] width 67 height 67
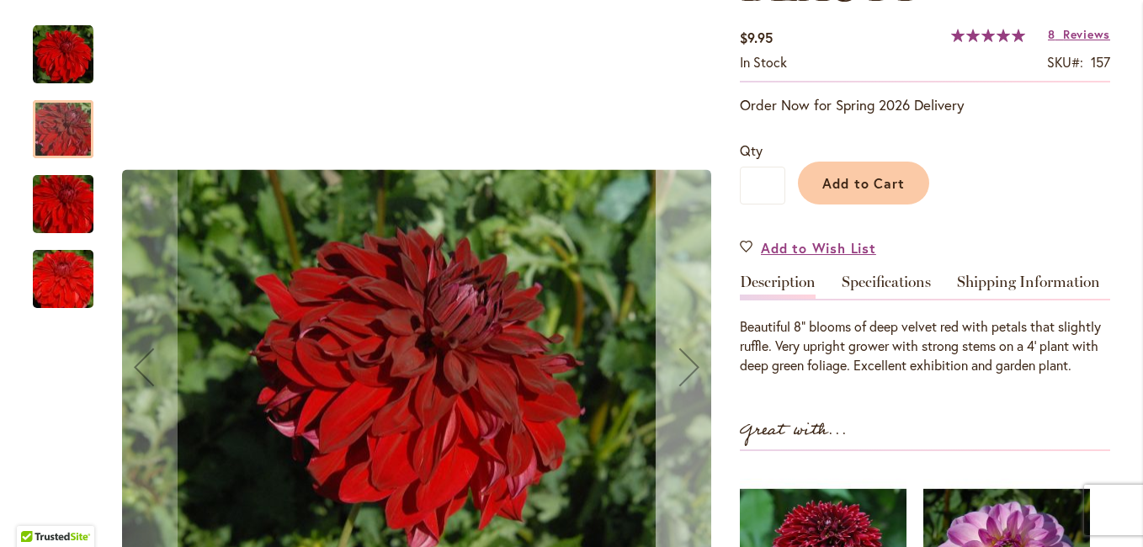
click at [682, 367] on div "Next" at bounding box center [689, 366] width 67 height 67
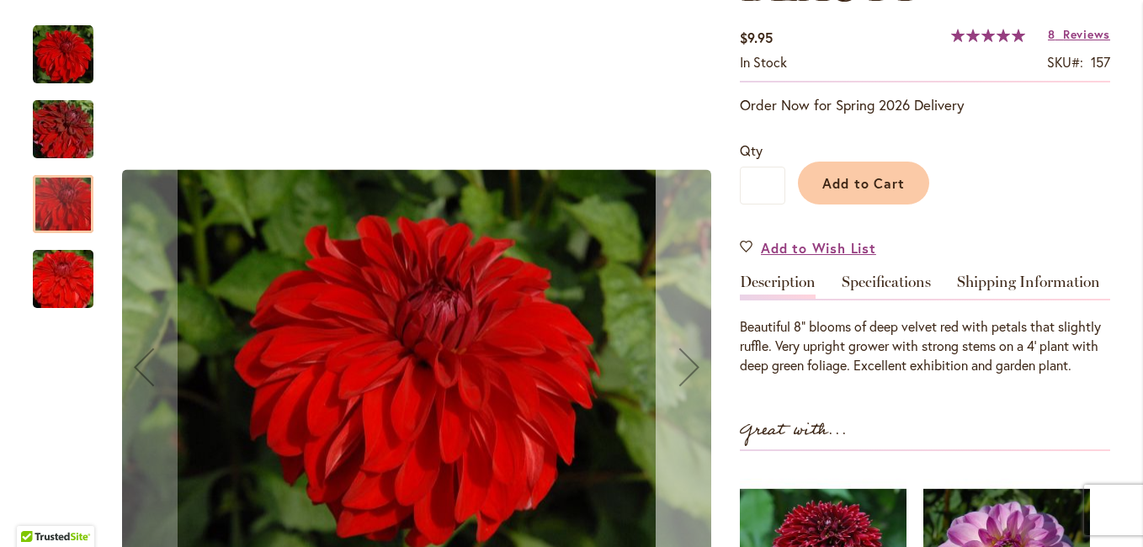
click at [682, 367] on div "Next" at bounding box center [689, 366] width 67 height 67
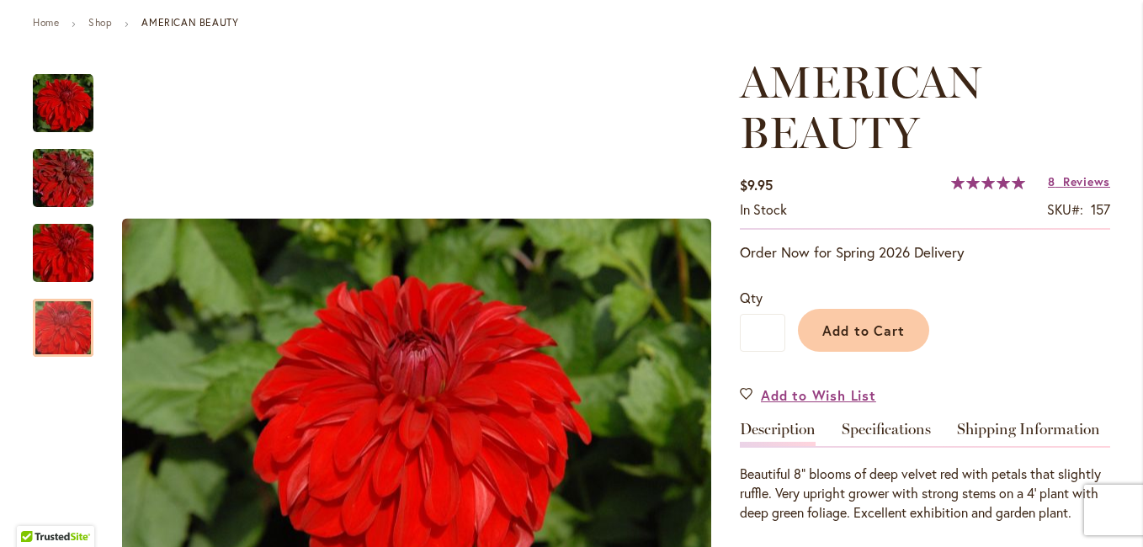
scroll to position [168, 0]
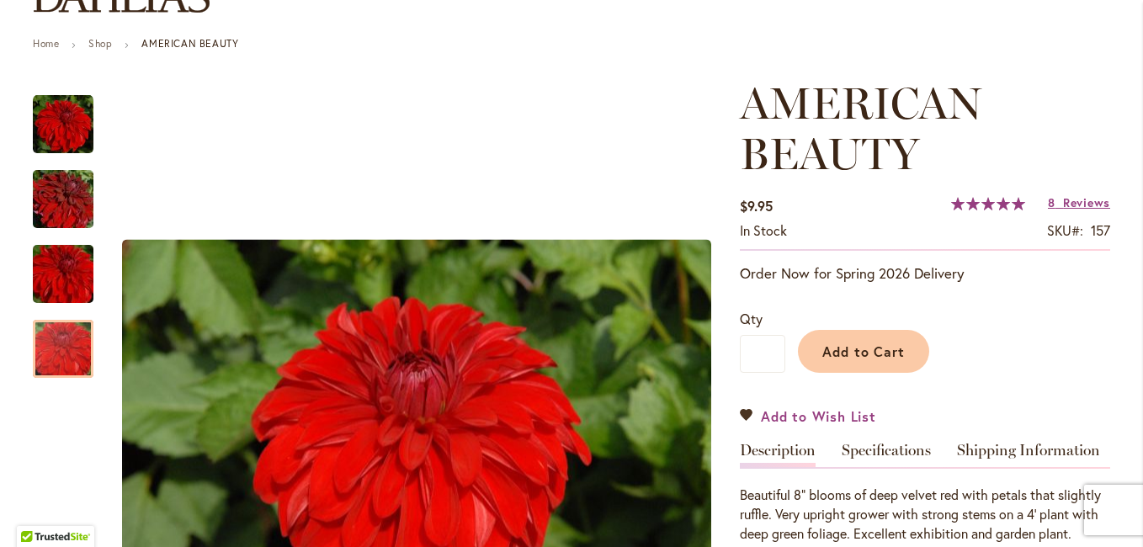
click at [819, 417] on span "Add to Wish List" at bounding box center [818, 415] width 115 height 19
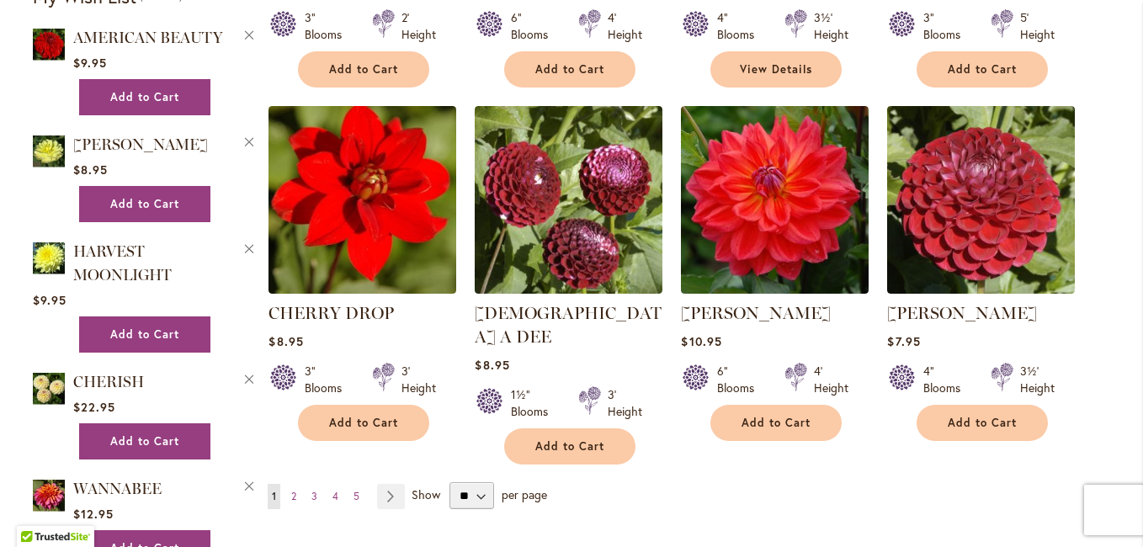
scroll to position [1431, 0]
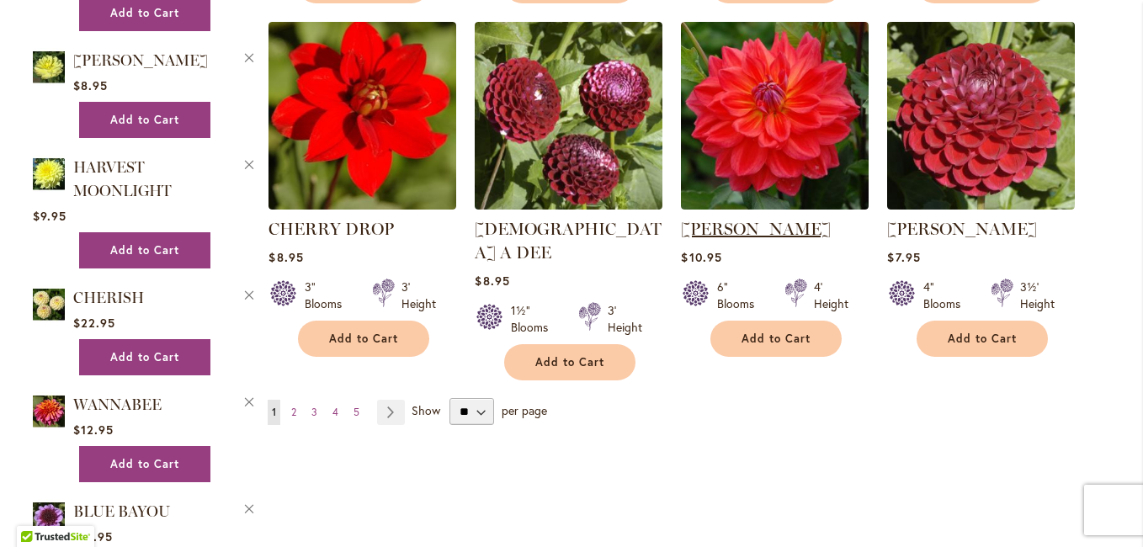
type input "**********"
click at [752, 227] on link "[PERSON_NAME]" at bounding box center [756, 229] width 150 height 20
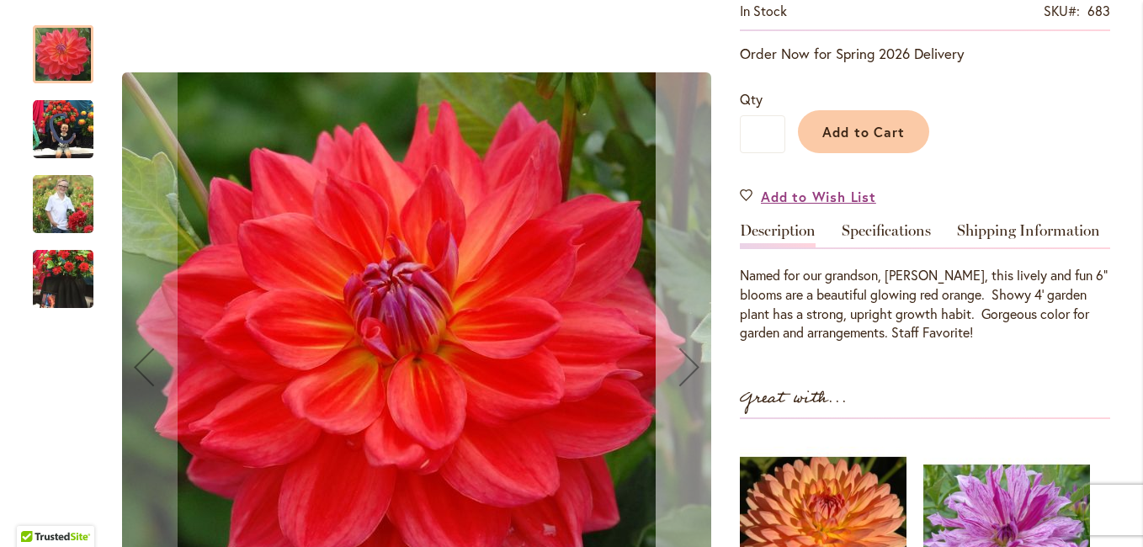
scroll to position [421, 0]
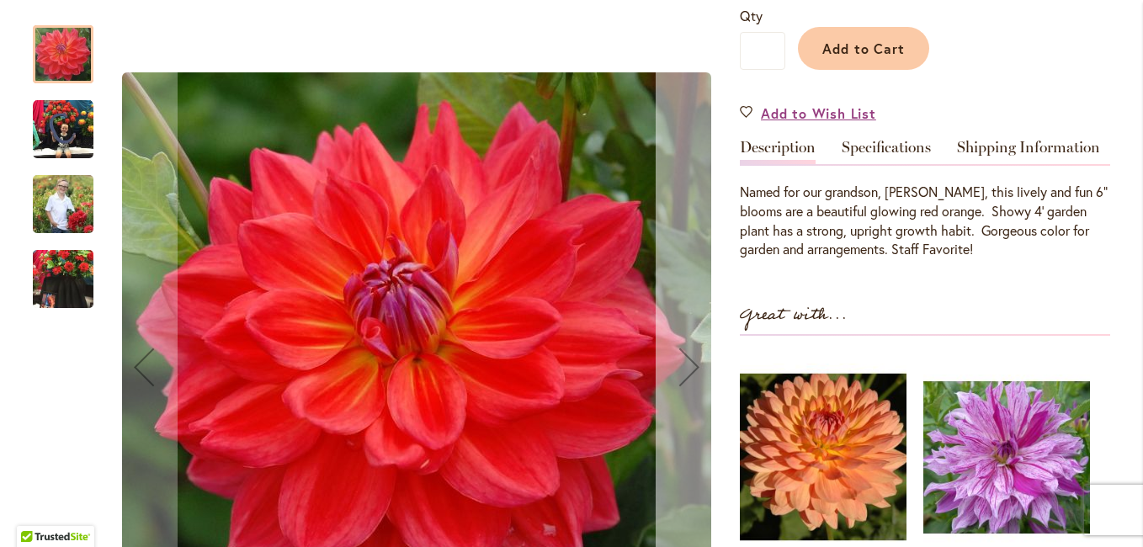
type input "**********"
click at [677, 366] on div "Next" at bounding box center [689, 366] width 67 height 67
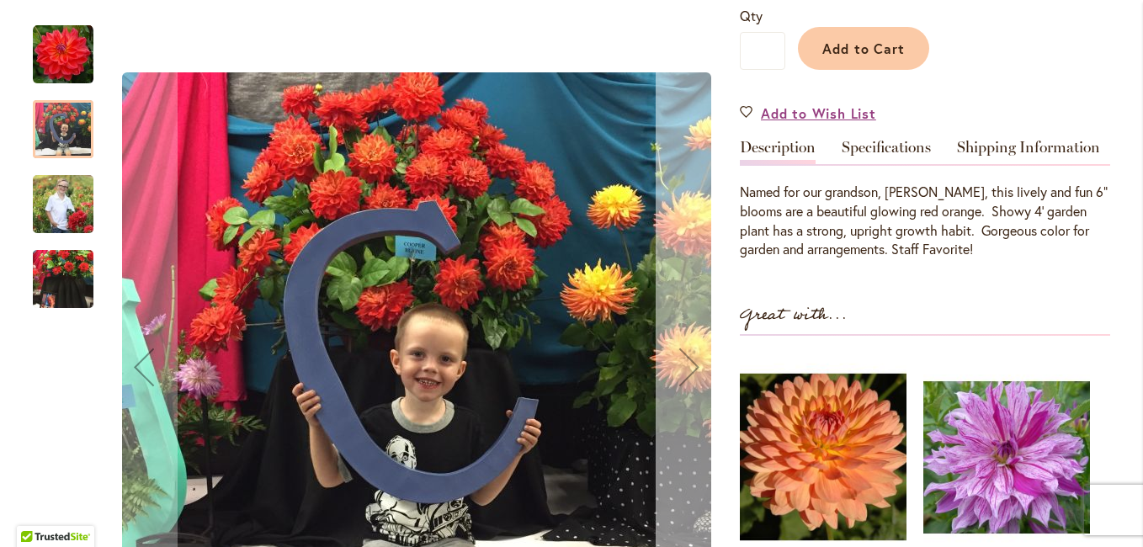
click at [677, 366] on div "Next" at bounding box center [689, 366] width 67 height 67
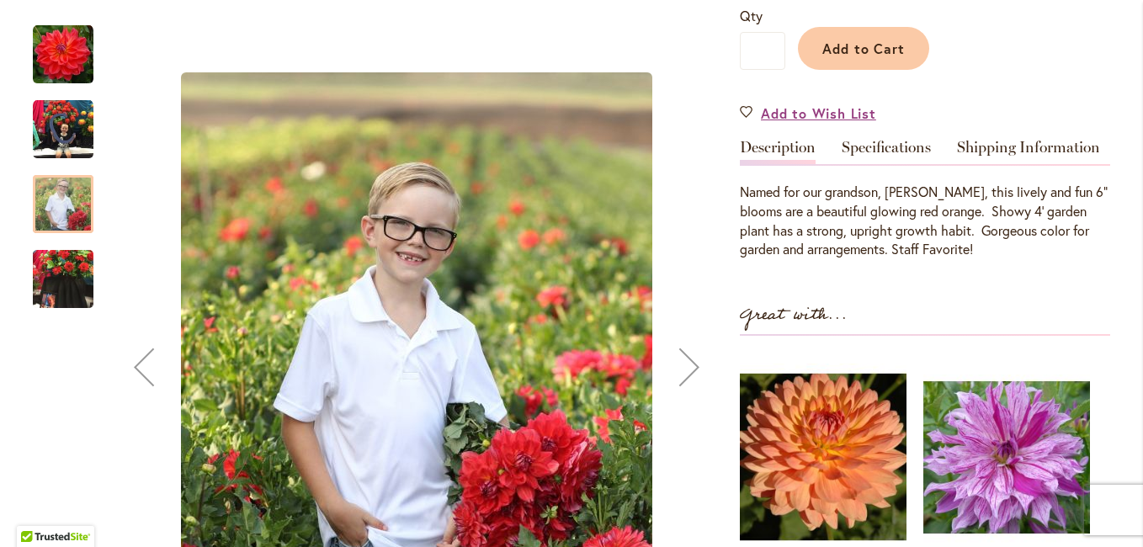
click at [677, 366] on div "Next" at bounding box center [689, 366] width 67 height 67
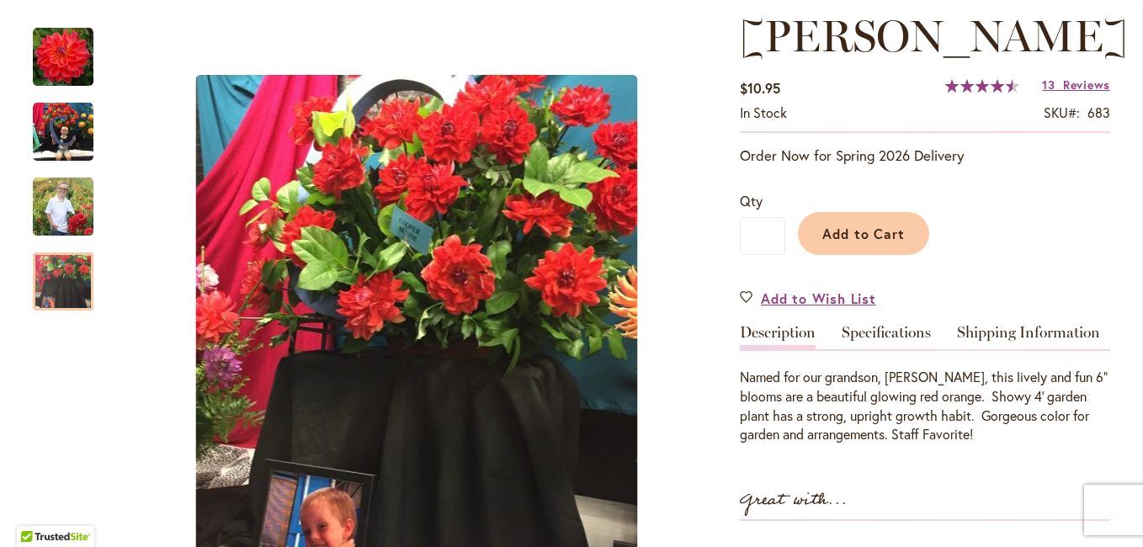
scroll to position [168, 0]
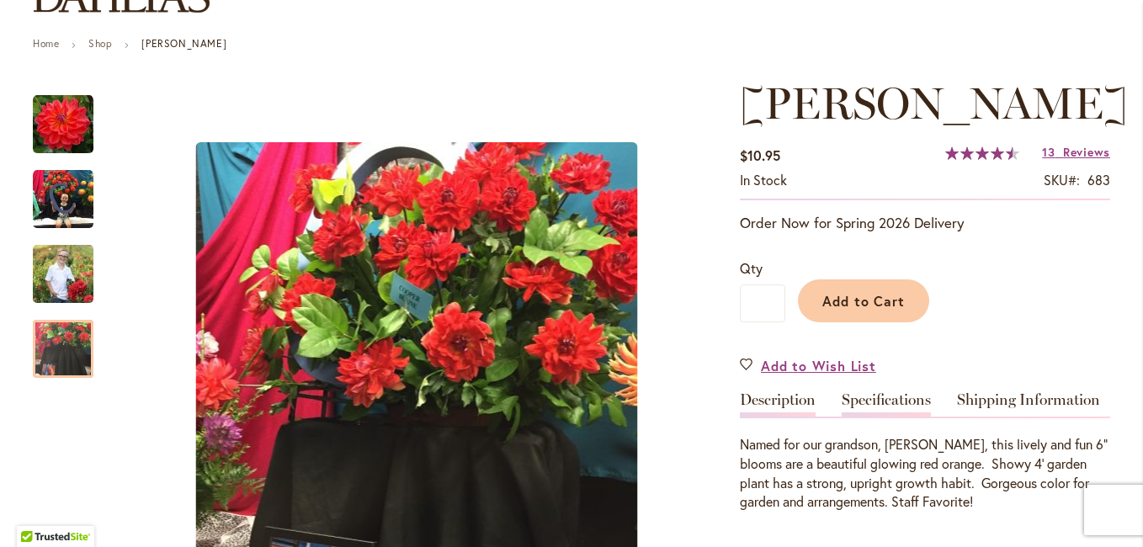
click at [888, 396] on link "Specifications" at bounding box center [886, 404] width 89 height 24
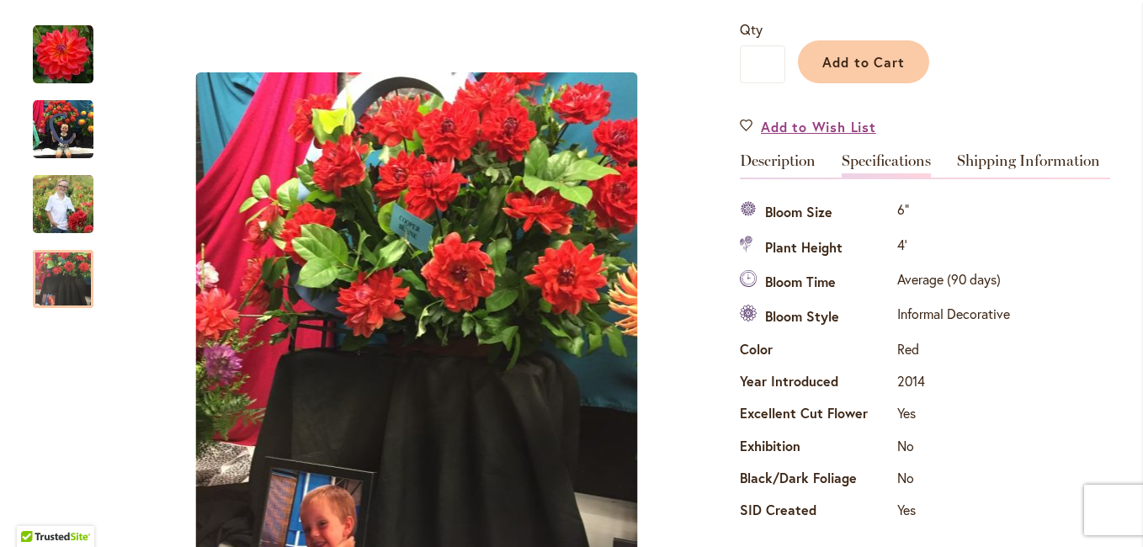
scroll to position [391, 0]
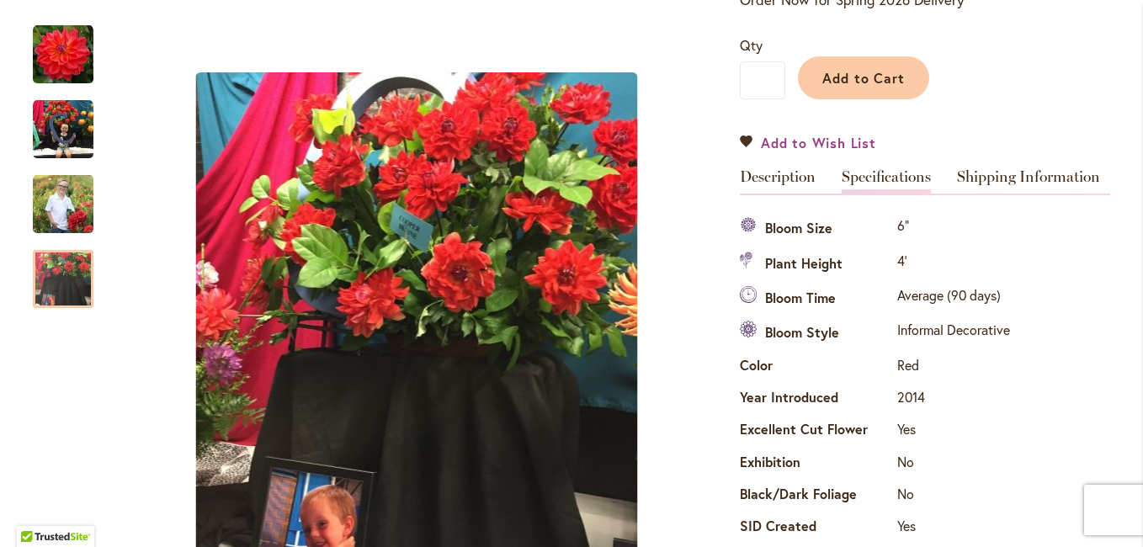
click at [832, 142] on span "Add to Wish List" at bounding box center [818, 142] width 115 height 19
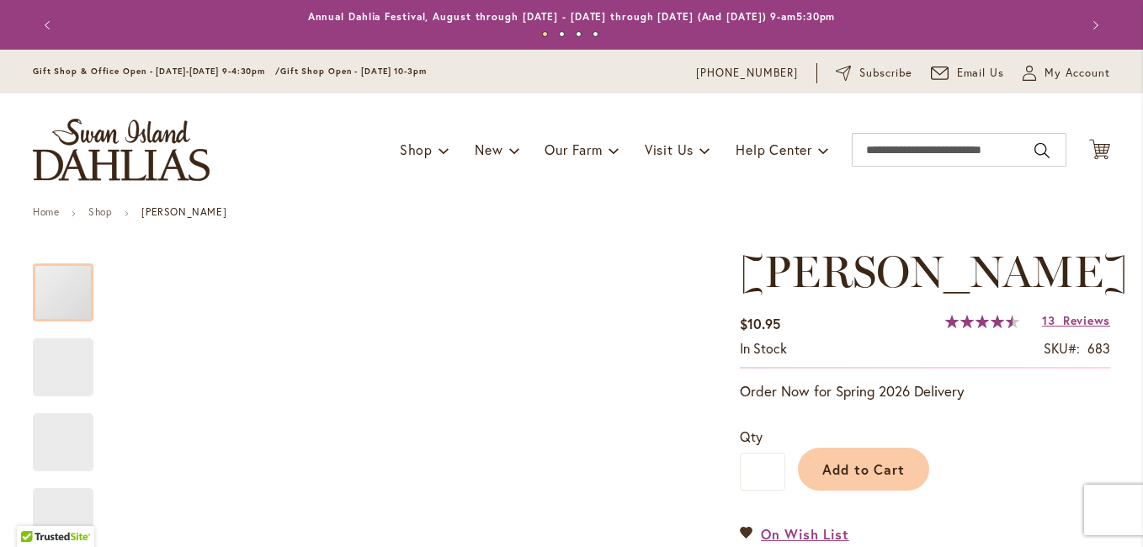
scroll to position [252, 0]
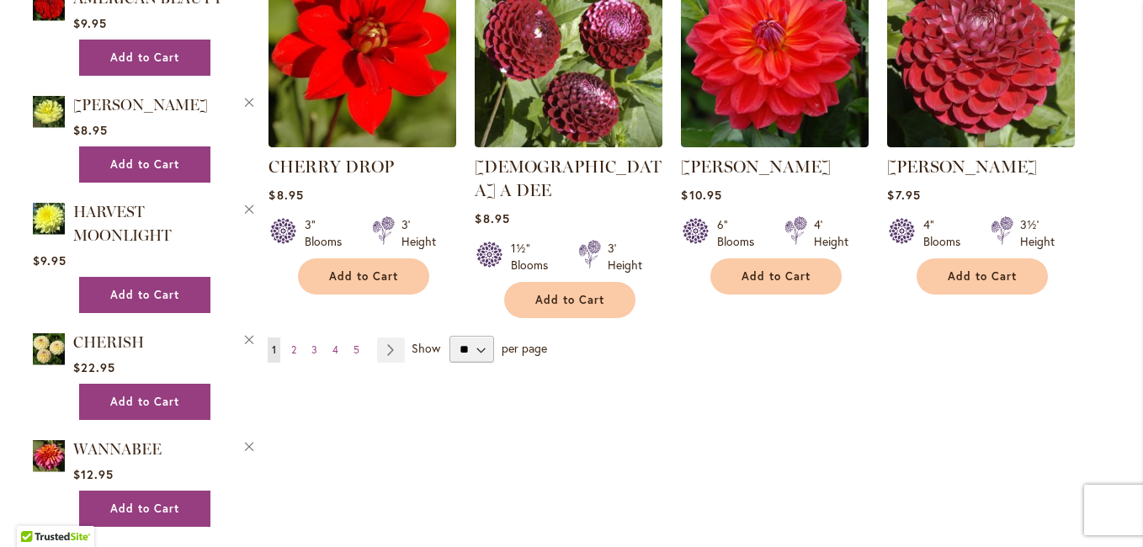
scroll to position [1515, 0]
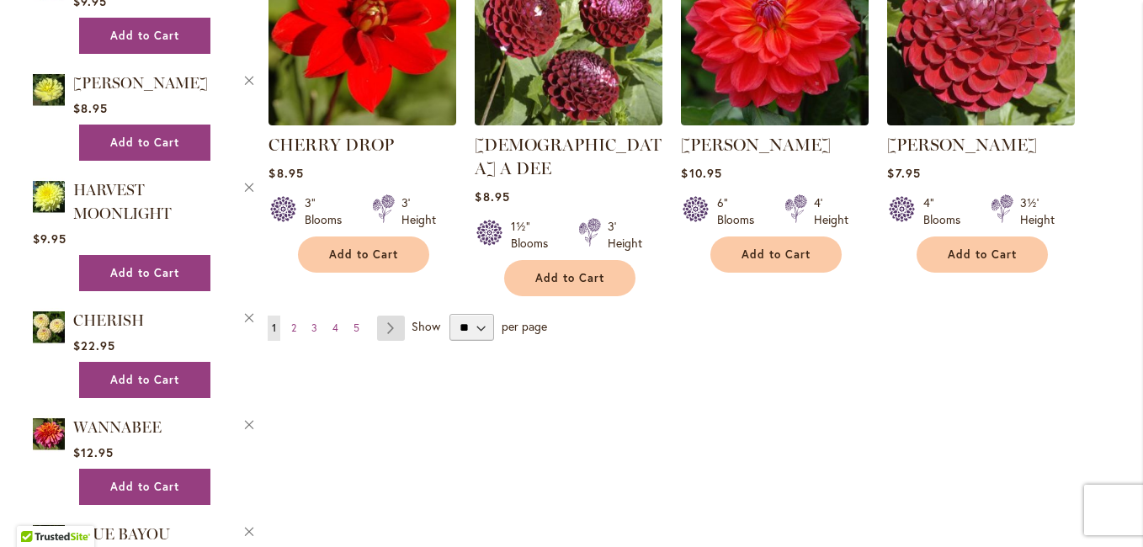
type input "**********"
click at [386, 316] on link "Page Next" at bounding box center [391, 328] width 28 height 25
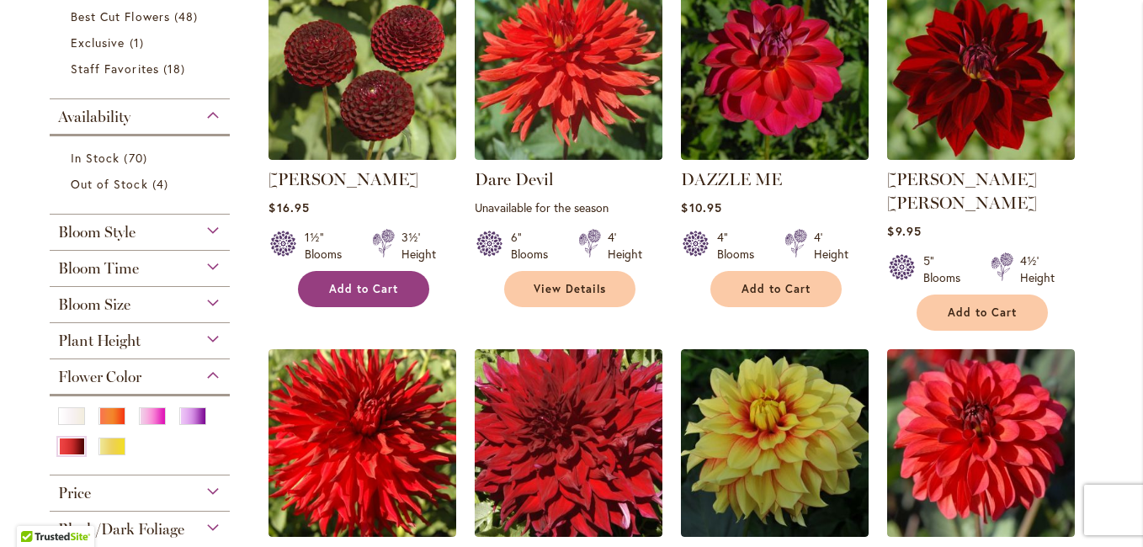
scroll to position [421, 0]
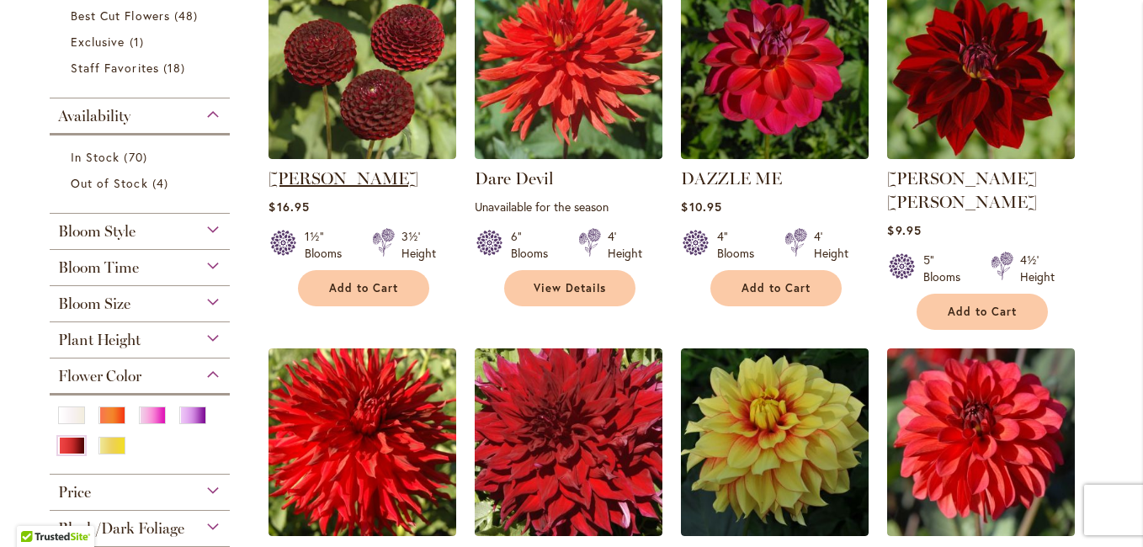
type input "**********"
click at [349, 169] on link "[PERSON_NAME]" at bounding box center [343, 178] width 150 height 20
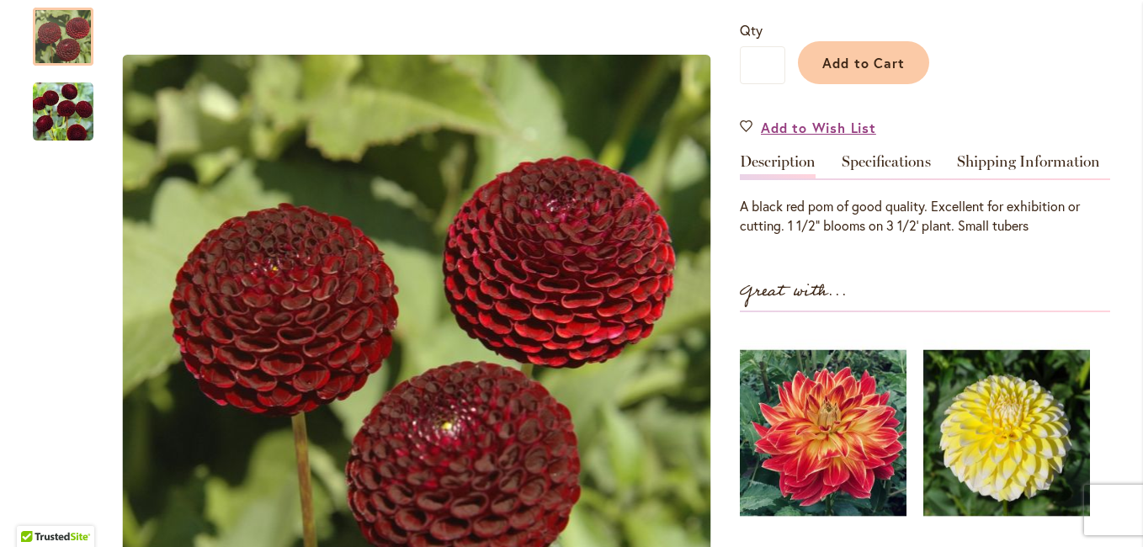
scroll to position [505, 0]
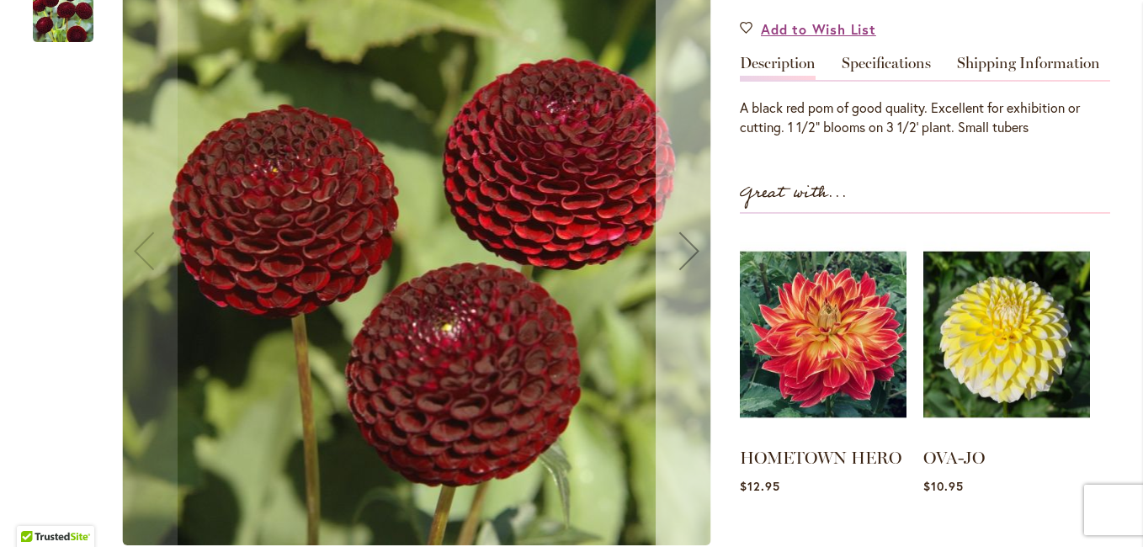
type input "**********"
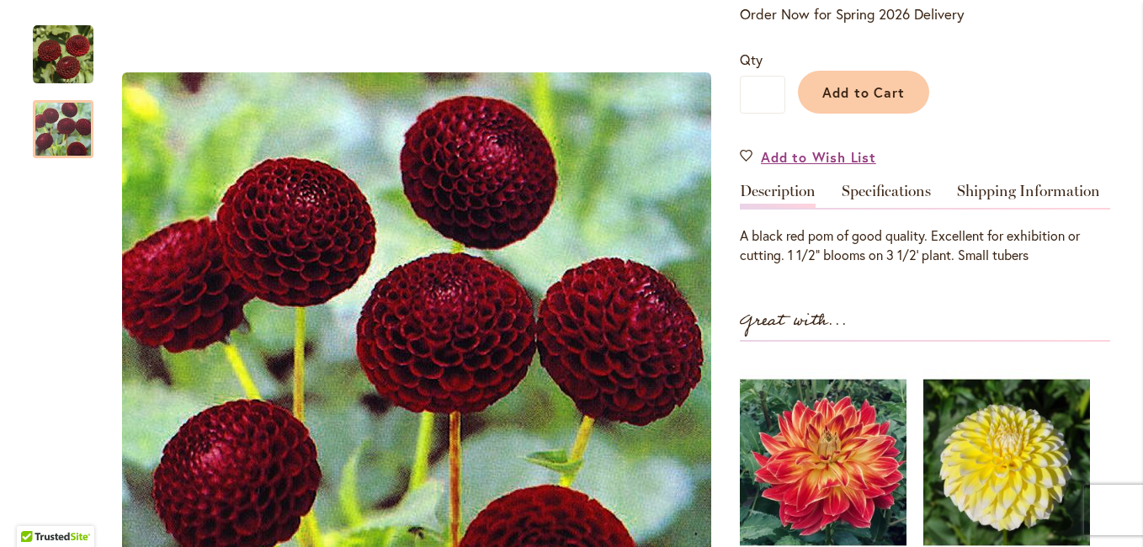
scroll to position [337, 0]
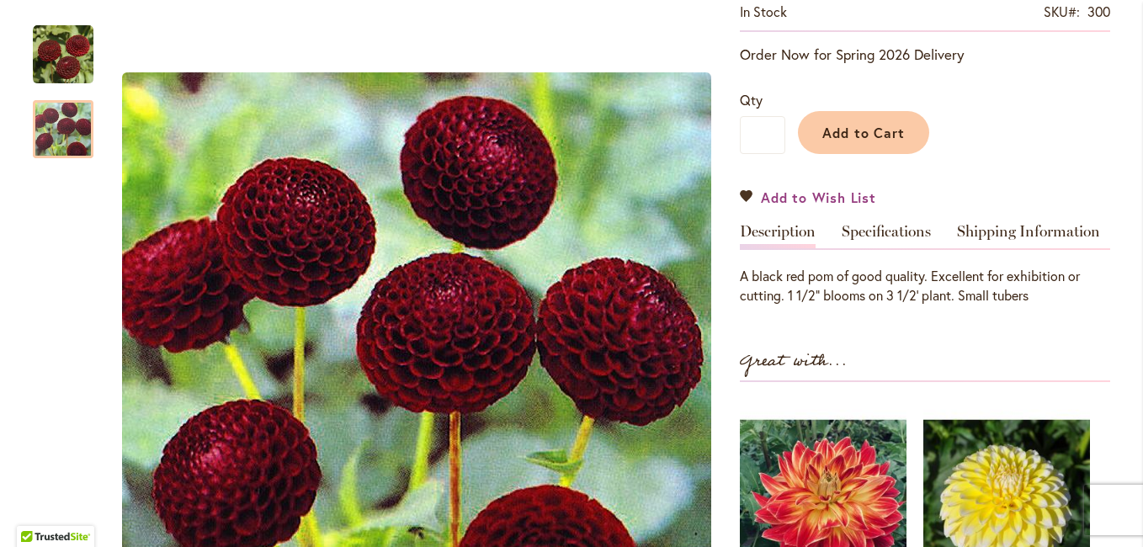
click at [782, 207] on span "Add to Wish List" at bounding box center [818, 197] width 115 height 19
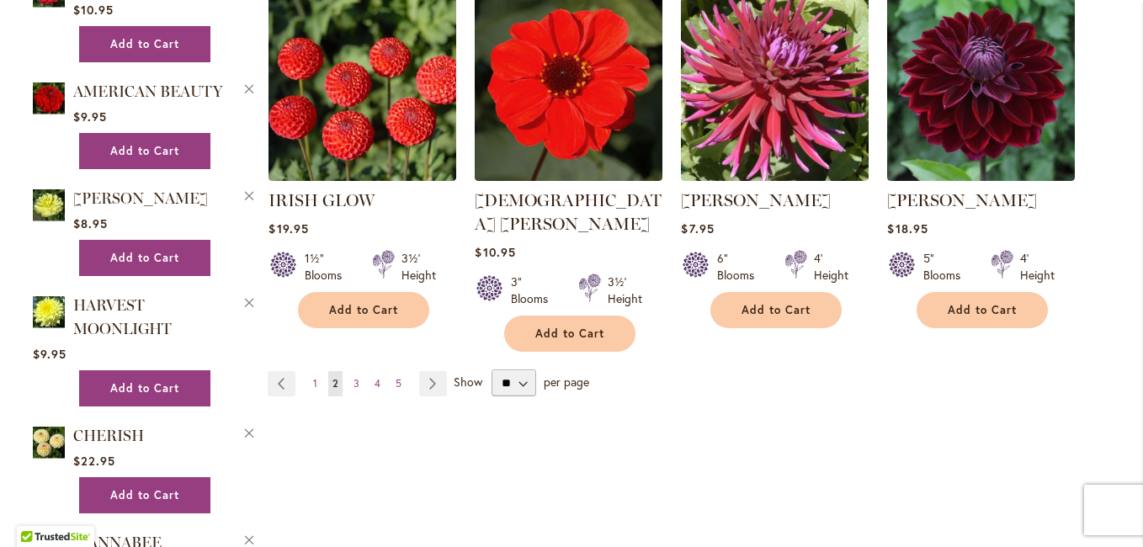
scroll to position [1515, 0]
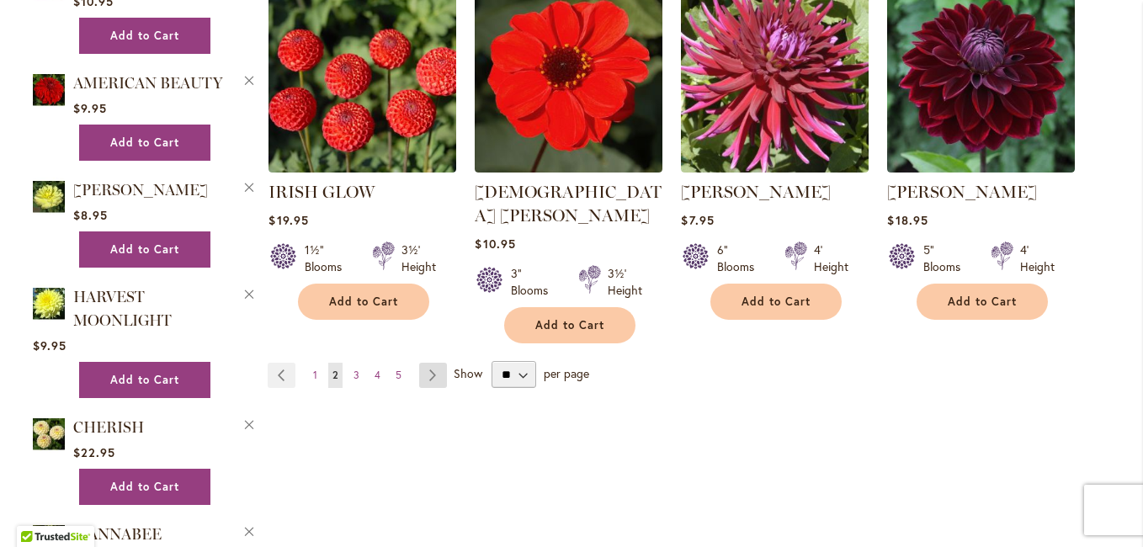
type input "**********"
click at [424, 363] on link "Page Next" at bounding box center [433, 375] width 28 height 25
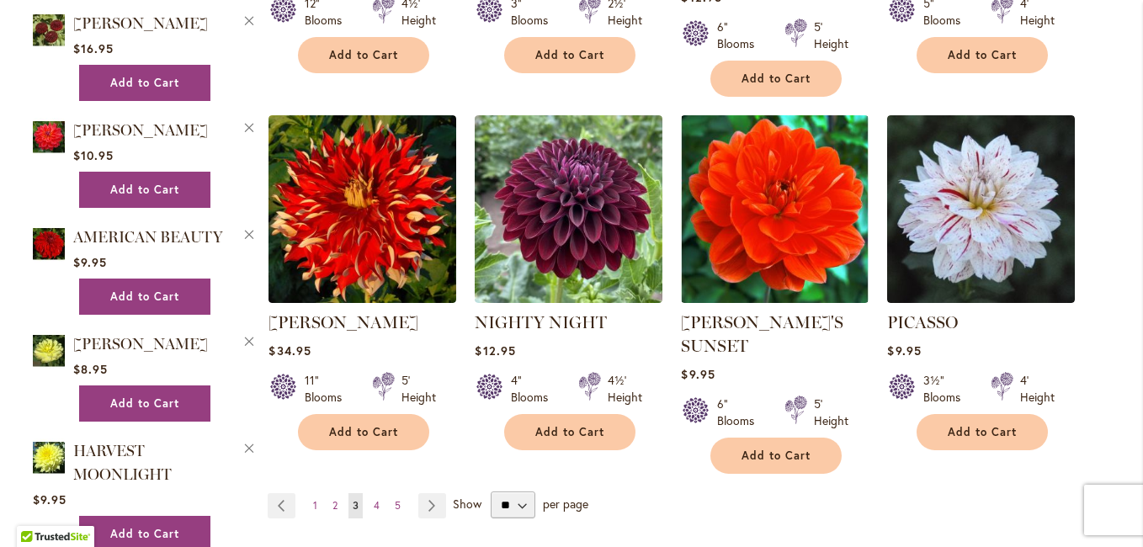
scroll to position [1431, 0]
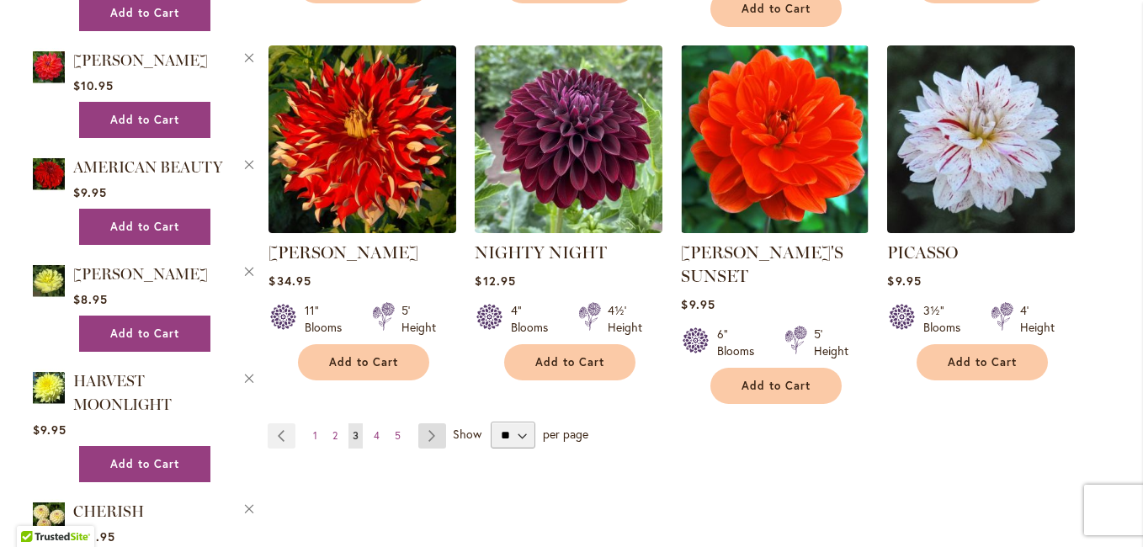
type input "**********"
click at [422, 423] on link "Page Next" at bounding box center [432, 435] width 28 height 25
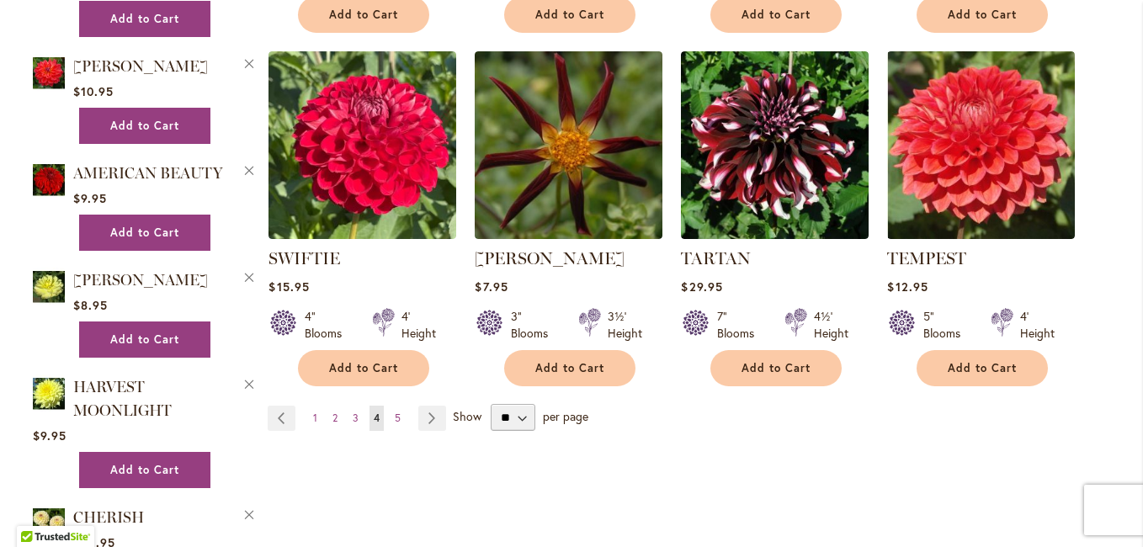
scroll to position [1431, 0]
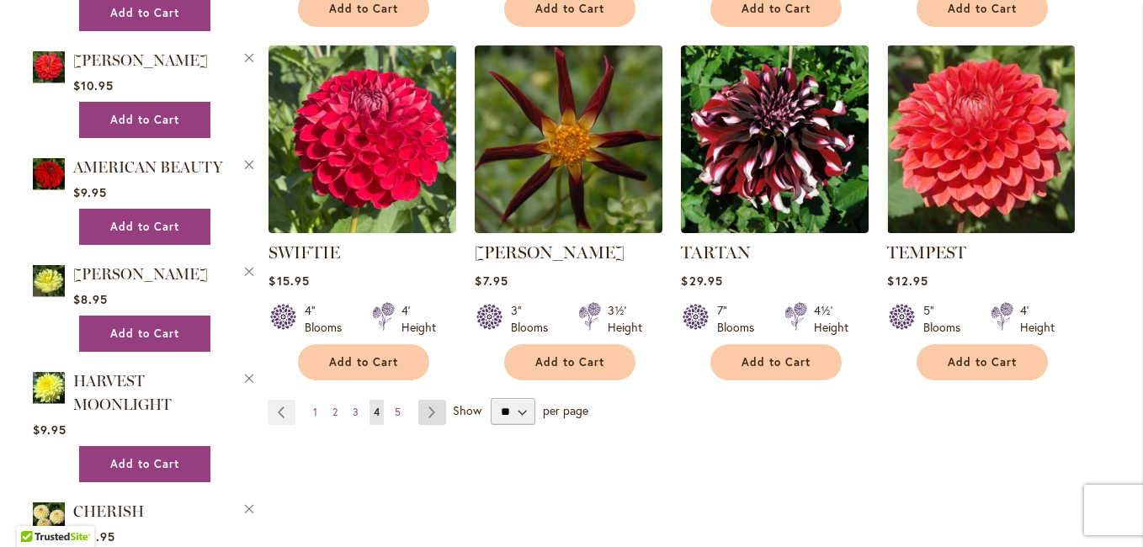
type input "**********"
click at [422, 400] on link "Page Next" at bounding box center [432, 412] width 28 height 25
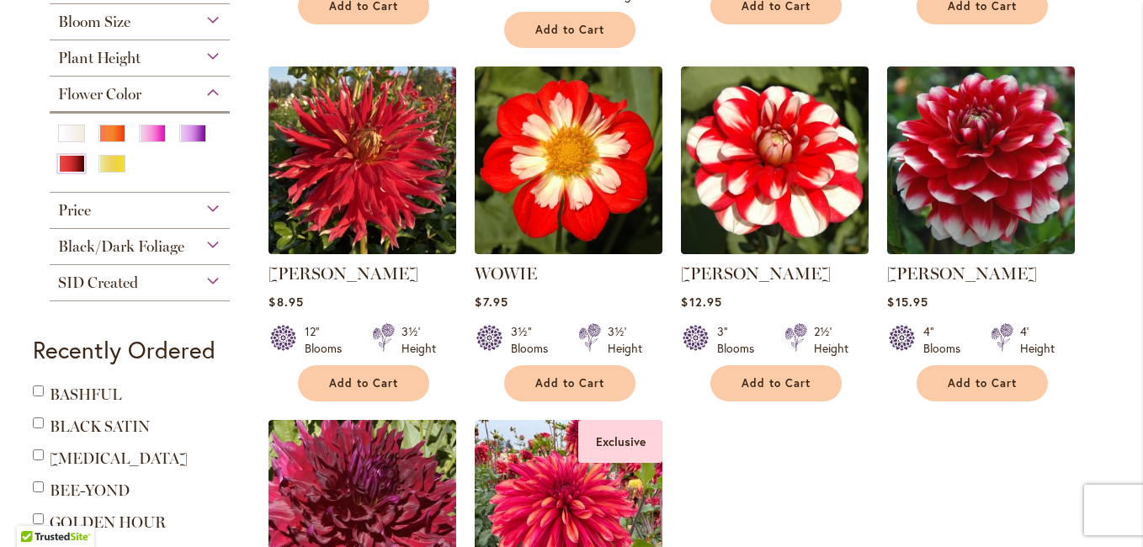
scroll to position [673, 0]
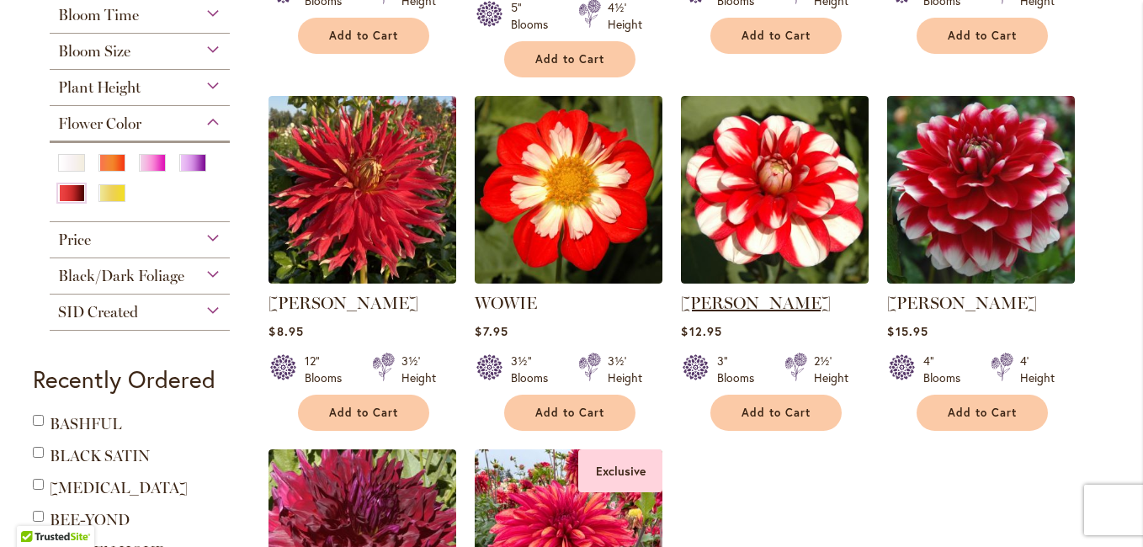
type input "**********"
click at [728, 293] on link "[PERSON_NAME]" at bounding box center [756, 303] width 150 height 20
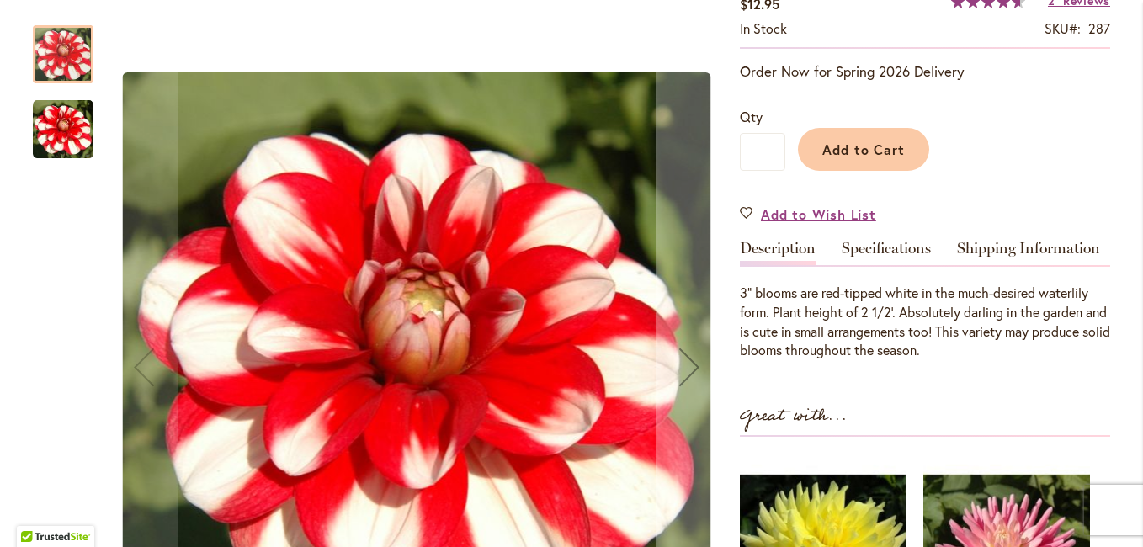
scroll to position [505, 0]
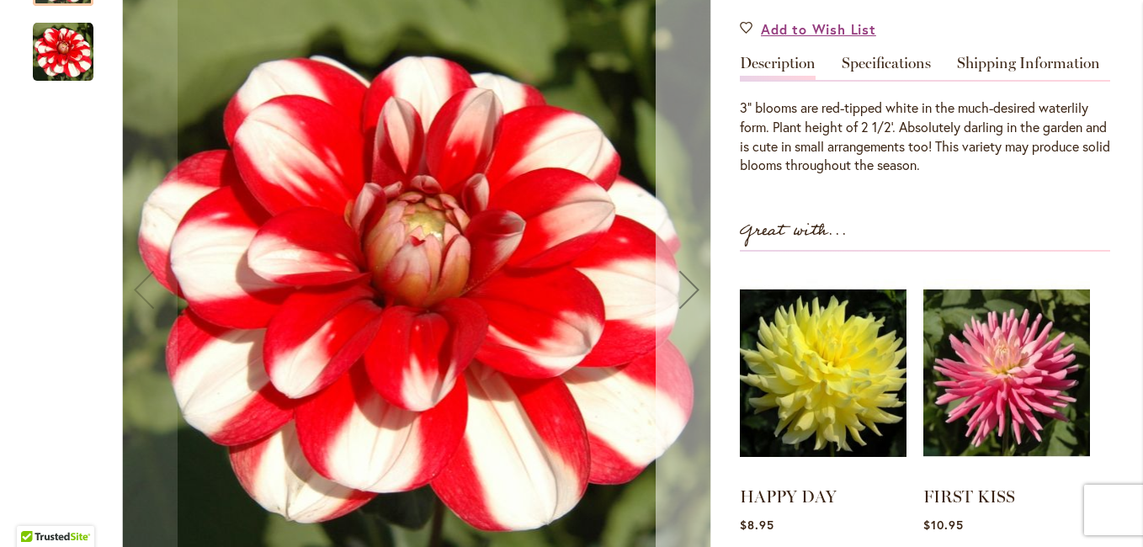
type input "**********"
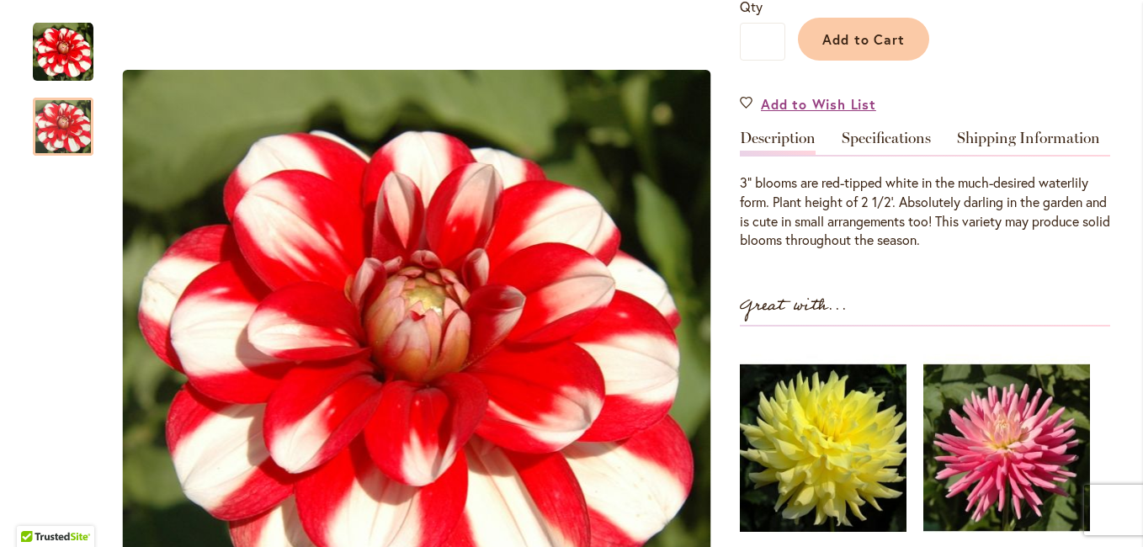
scroll to position [421, 0]
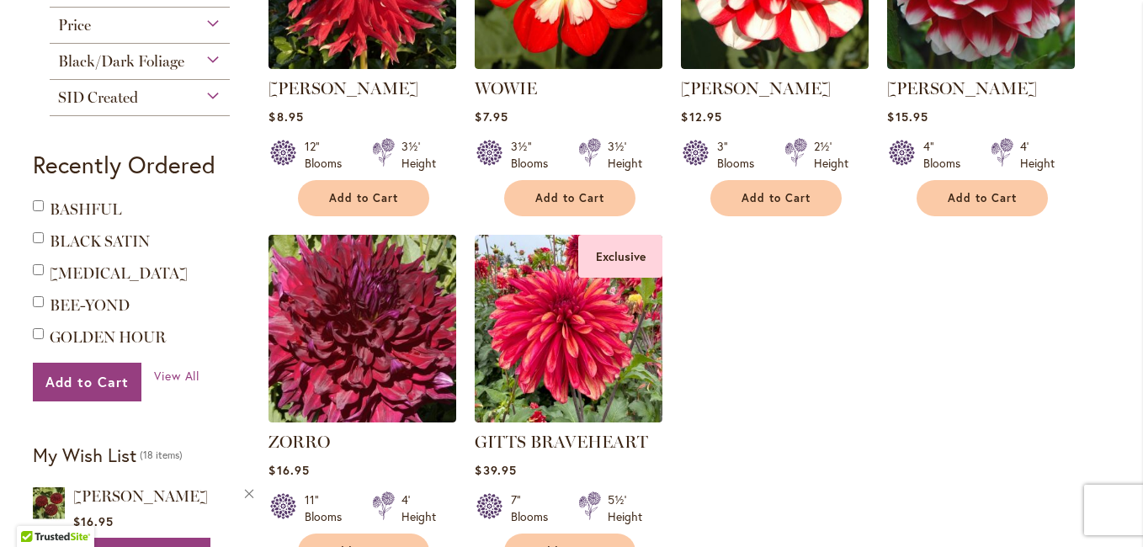
scroll to position [757, 0]
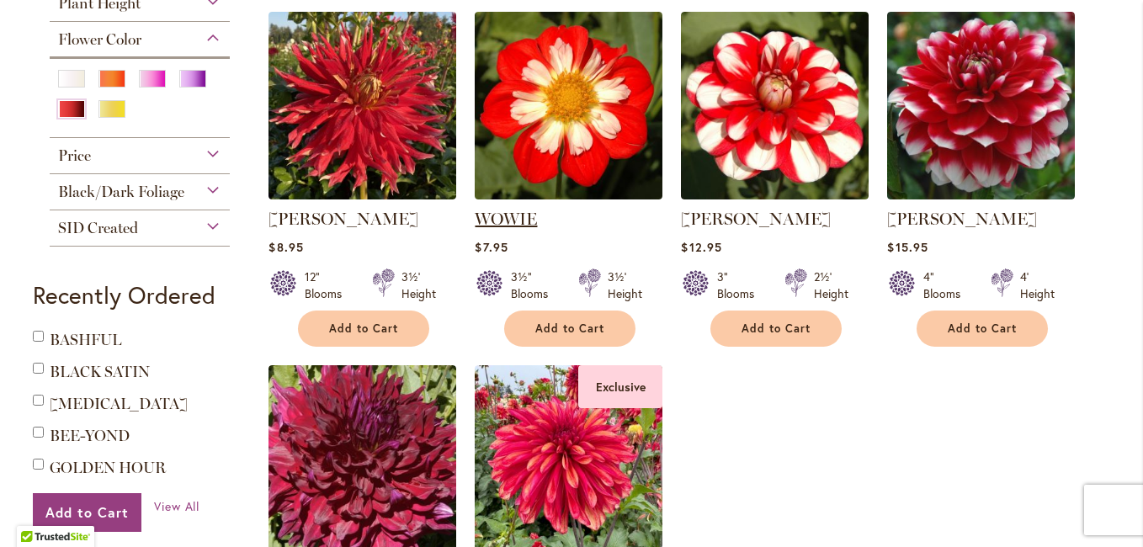
type input "**********"
click at [515, 209] on link "WOWIE" at bounding box center [506, 219] width 62 height 20
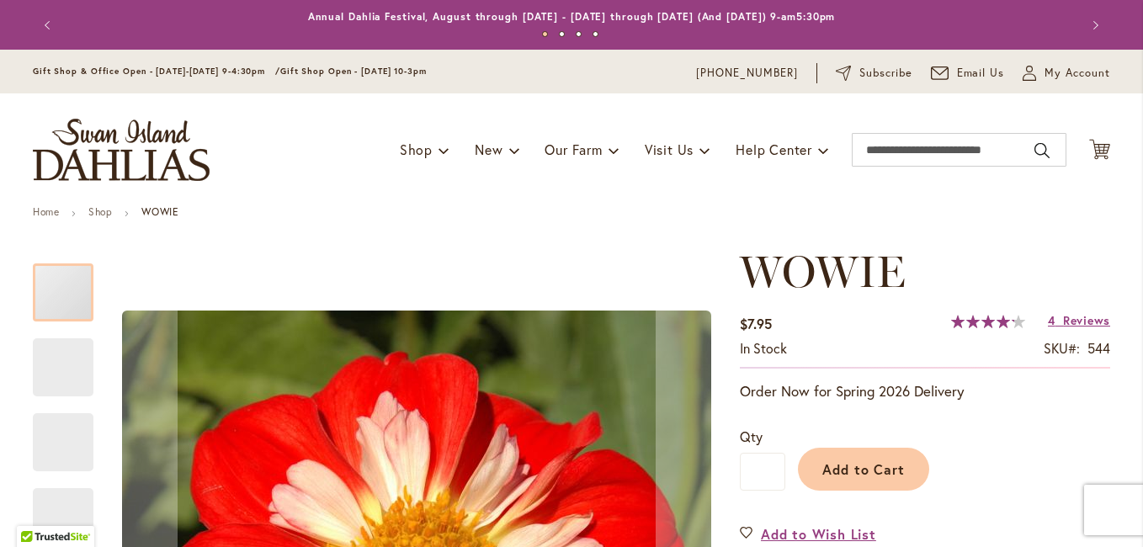
type input "*****"
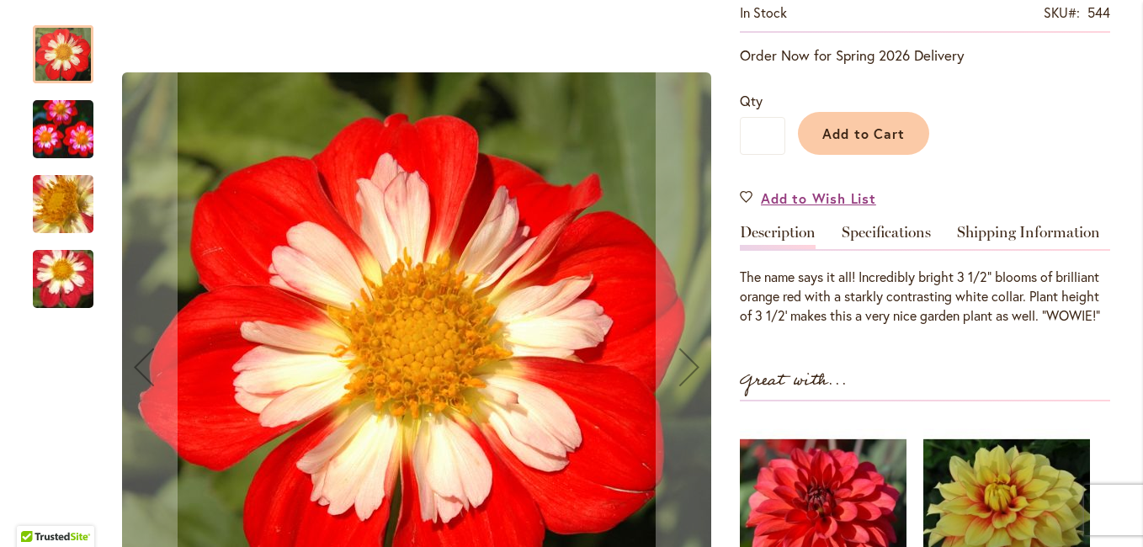
scroll to position [337, 0]
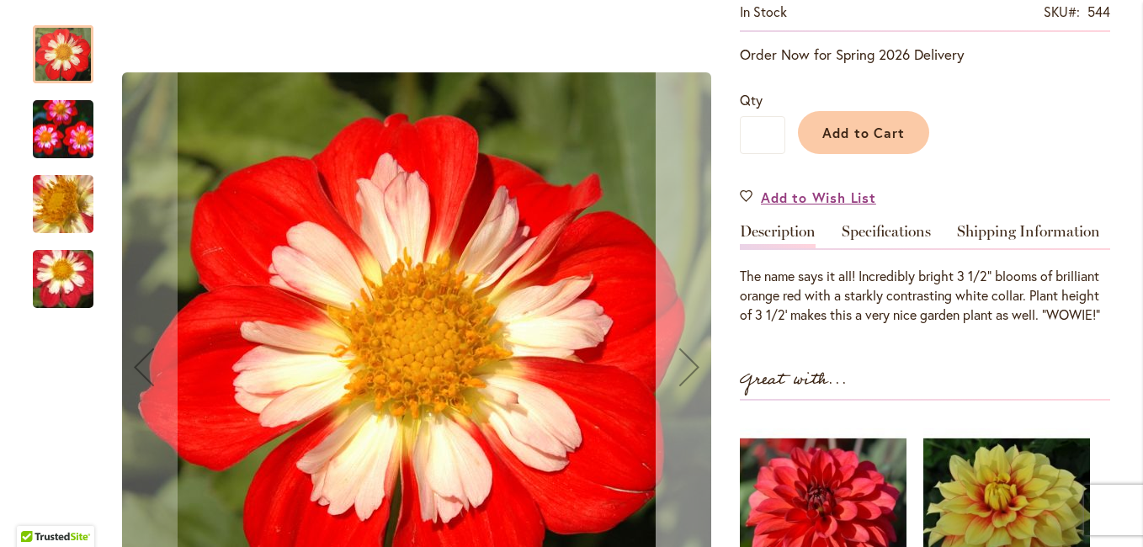
type input "**********"
click at [682, 365] on div "Next" at bounding box center [689, 366] width 67 height 67
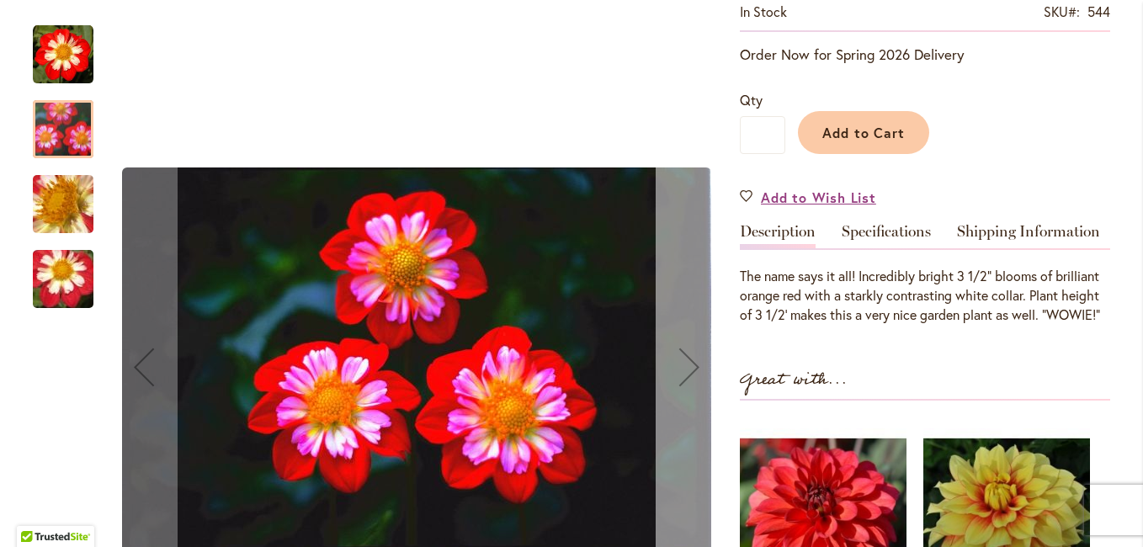
click at [682, 365] on div "Next" at bounding box center [689, 366] width 67 height 67
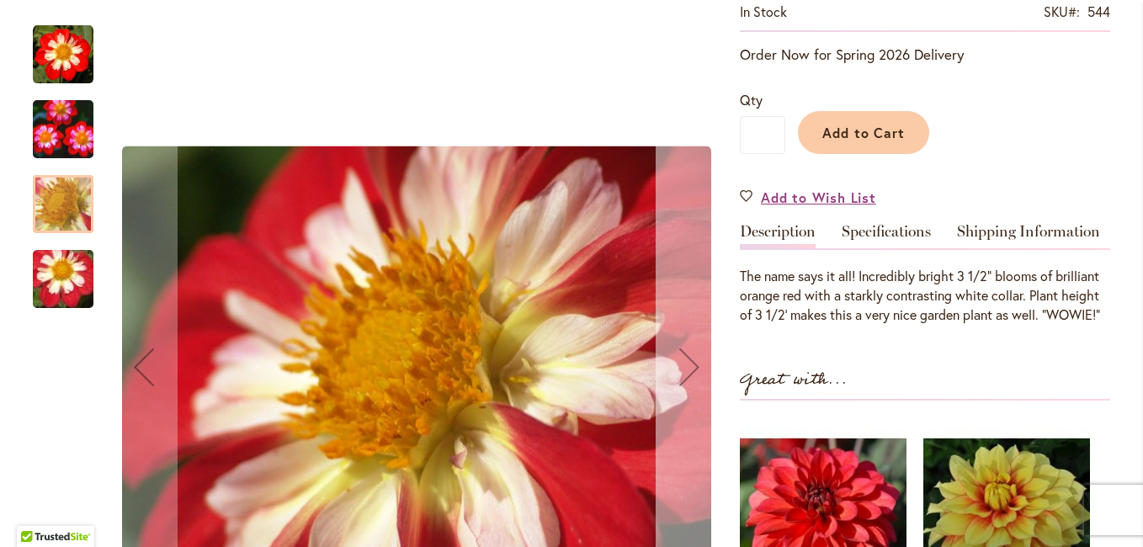
click at [682, 365] on div "Next" at bounding box center [689, 366] width 67 height 67
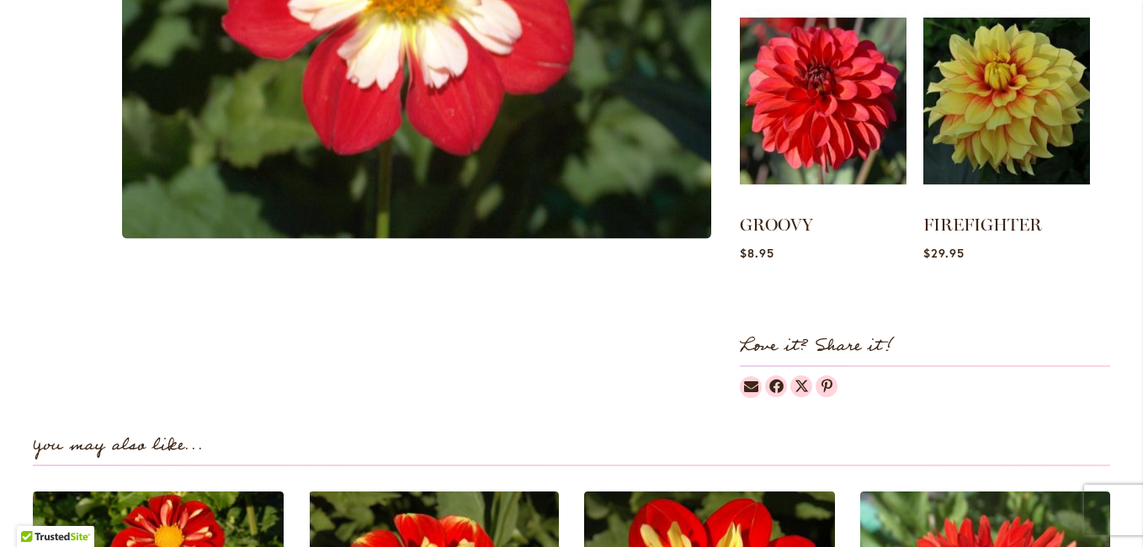
scroll to position [0, 0]
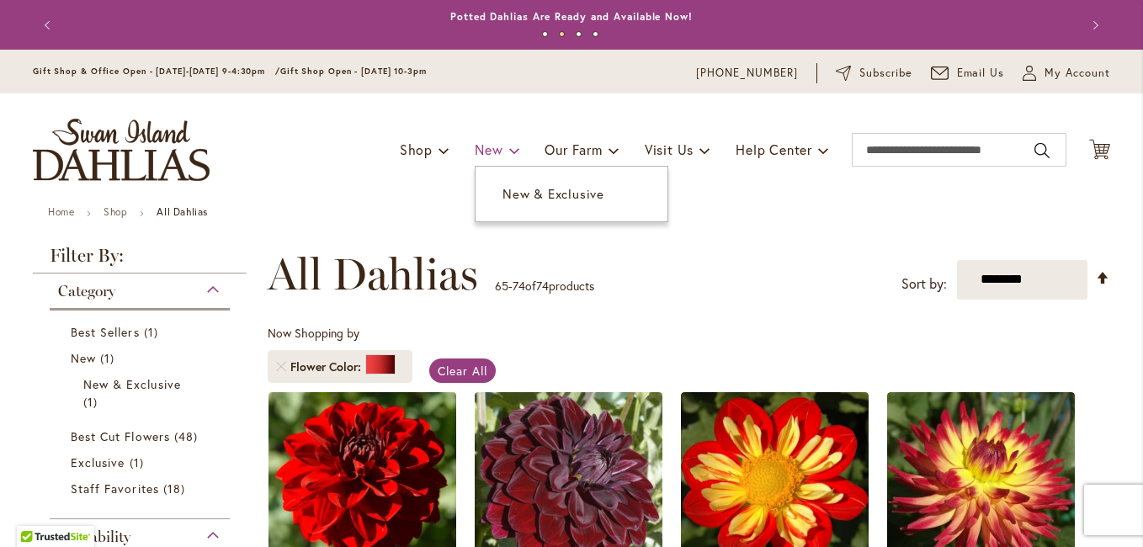
type input "**********"
click at [509, 151] on span at bounding box center [514, 149] width 11 height 27
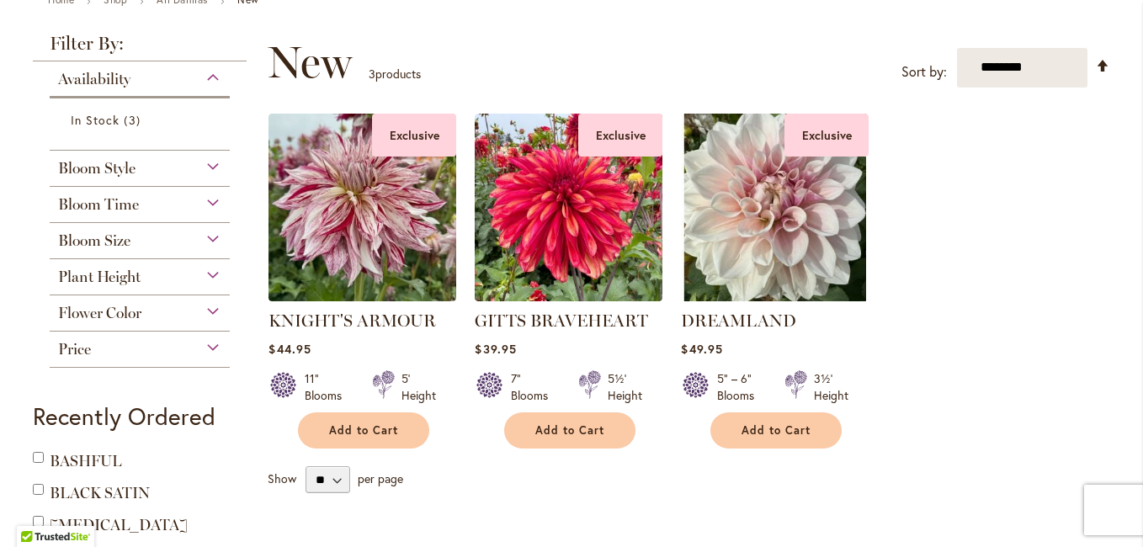
scroll to position [252, 0]
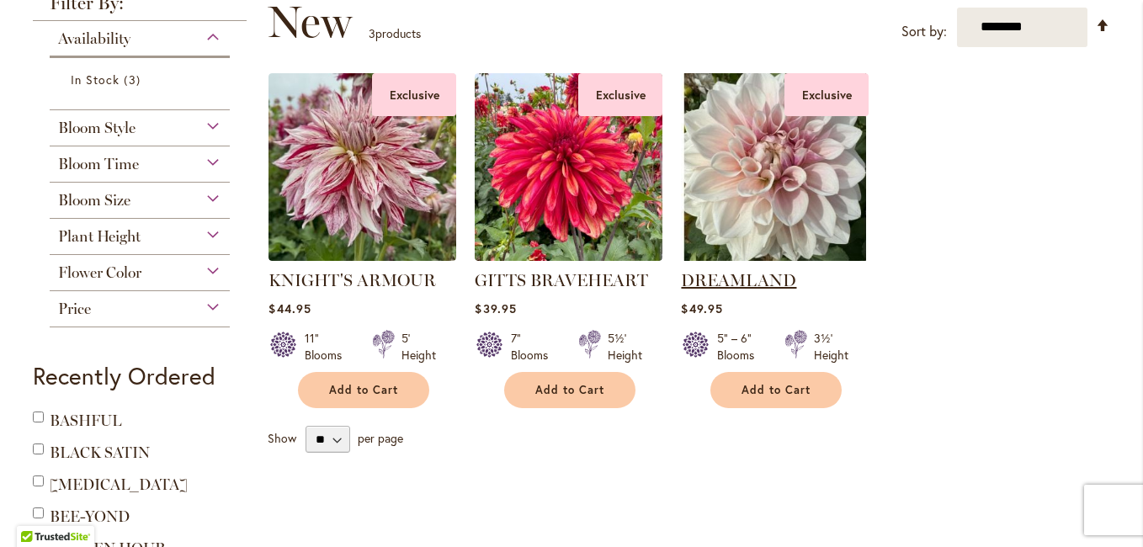
type input "**********"
click at [746, 282] on link "DREAMLAND" at bounding box center [738, 280] width 115 height 20
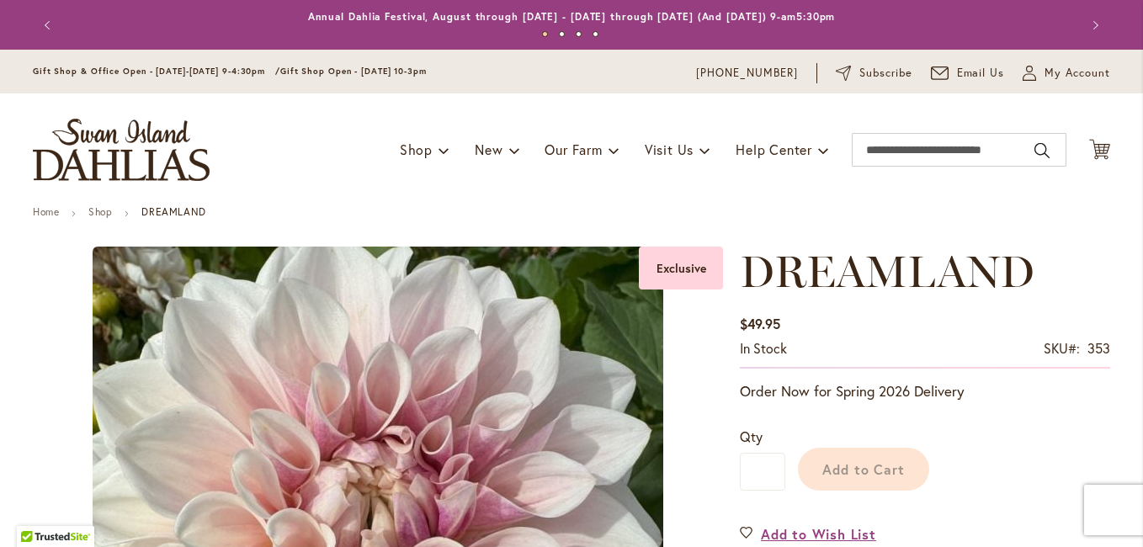
type input "*****"
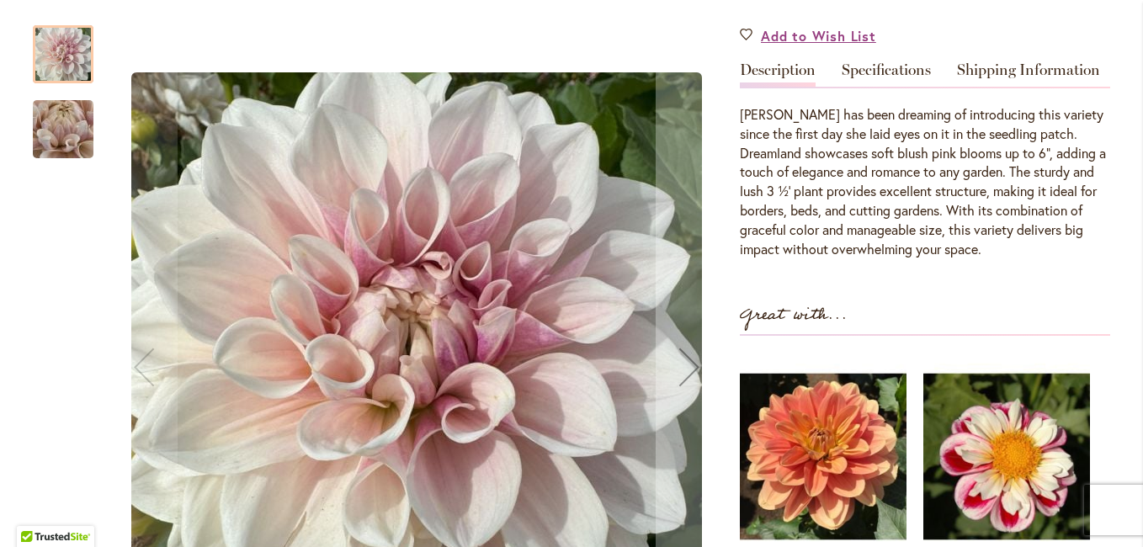
scroll to position [505, 0]
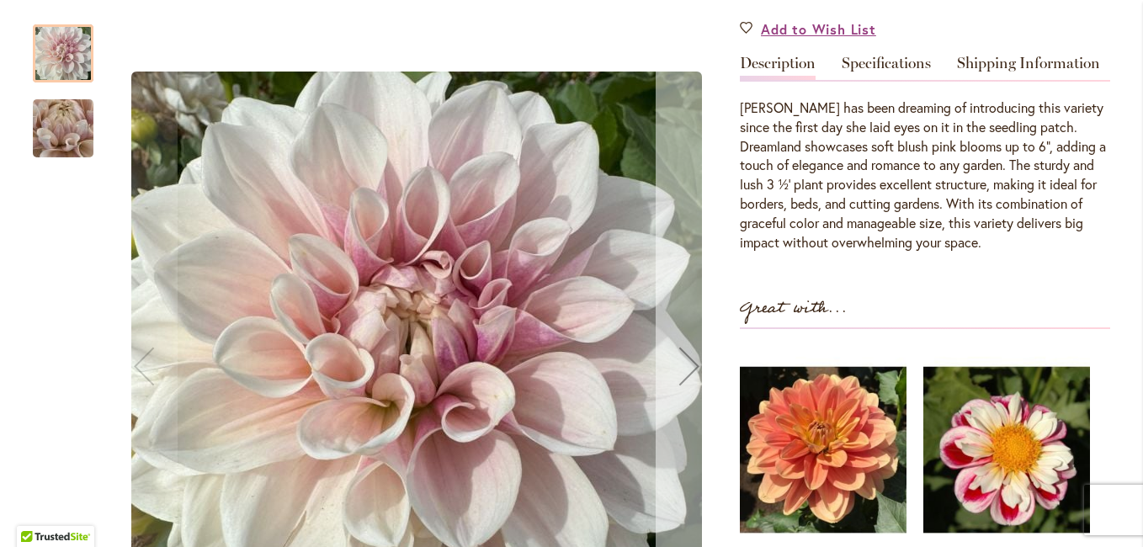
type input "**********"
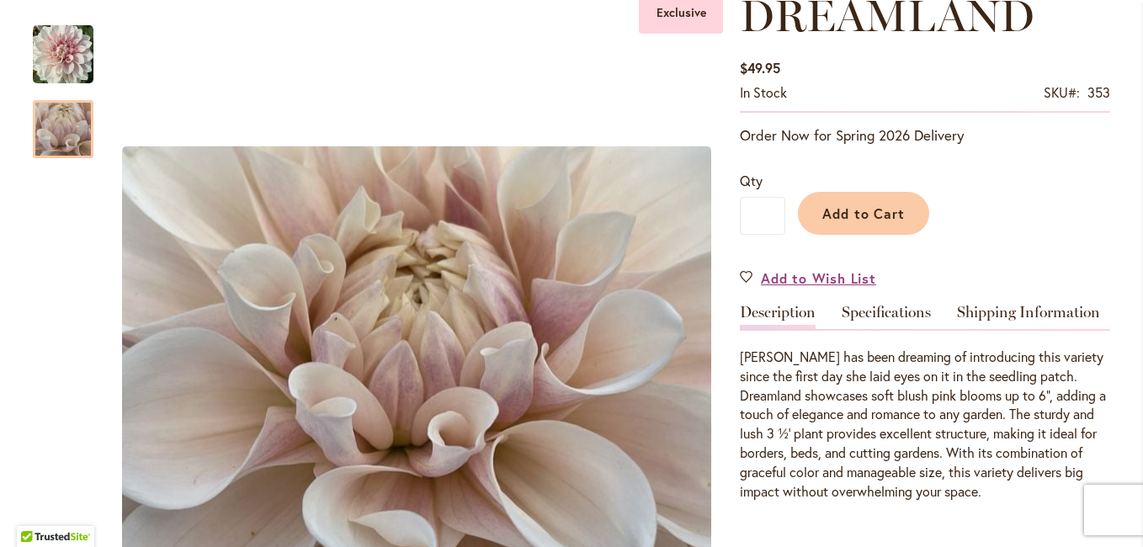
scroll to position [252, 0]
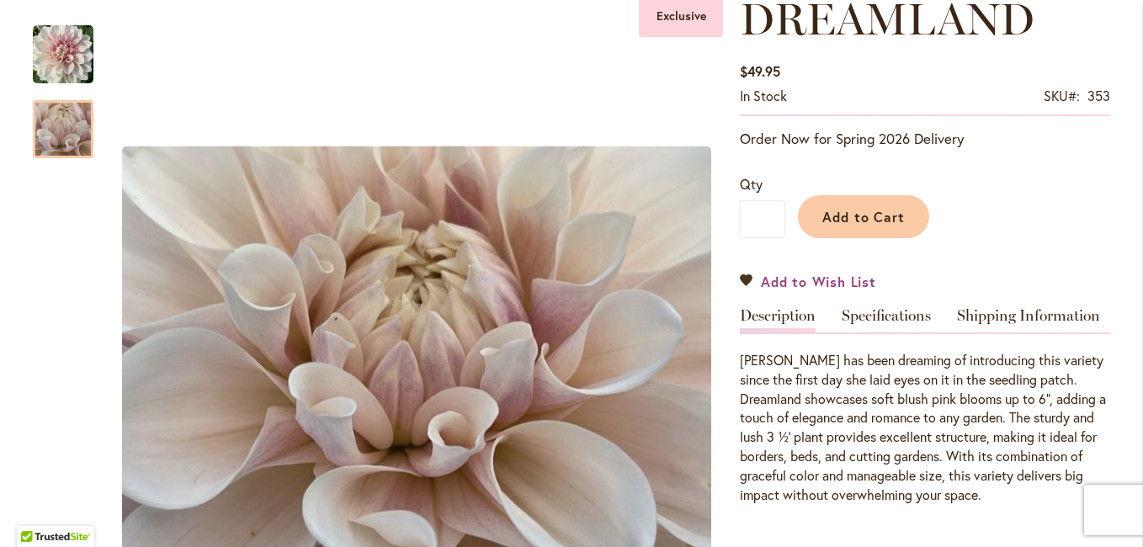
click at [811, 281] on span "Add to Wish List" at bounding box center [818, 281] width 115 height 19
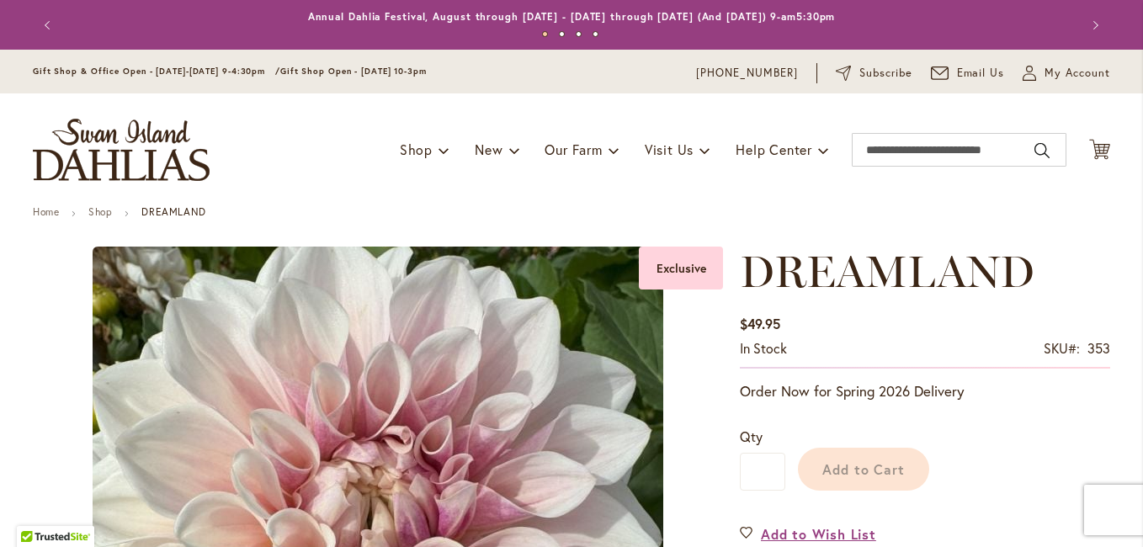
type input "*****"
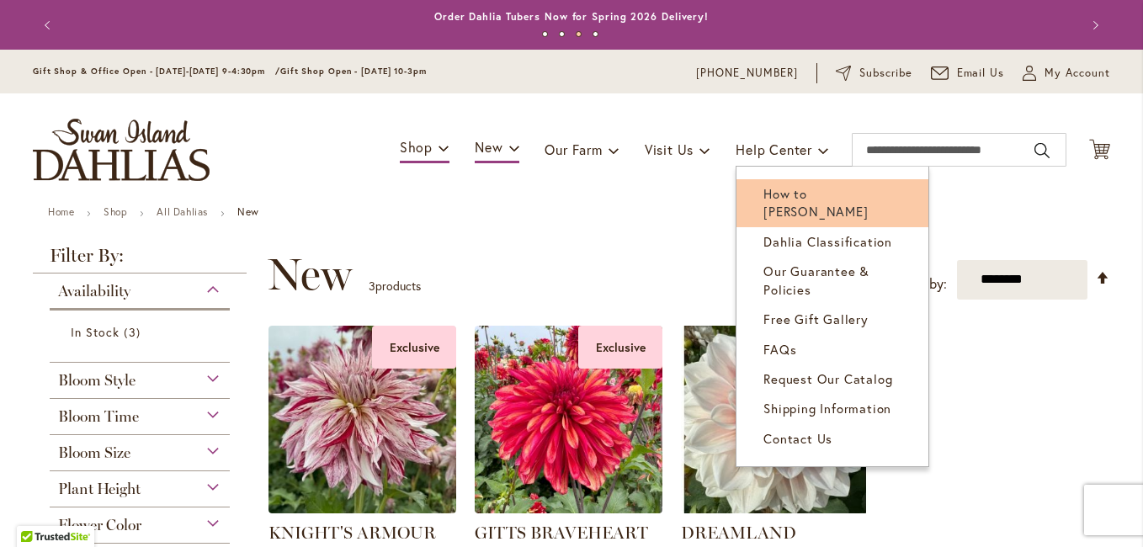
type input "**********"
click at [803, 191] on span "How to [PERSON_NAME]" at bounding box center [815, 202] width 104 height 35
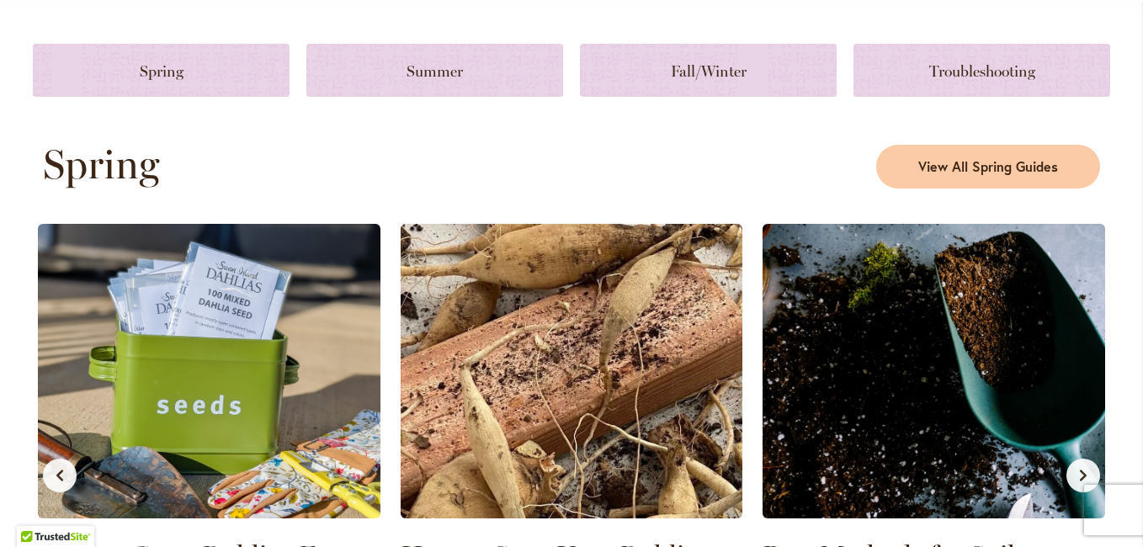
scroll to position [757, 0]
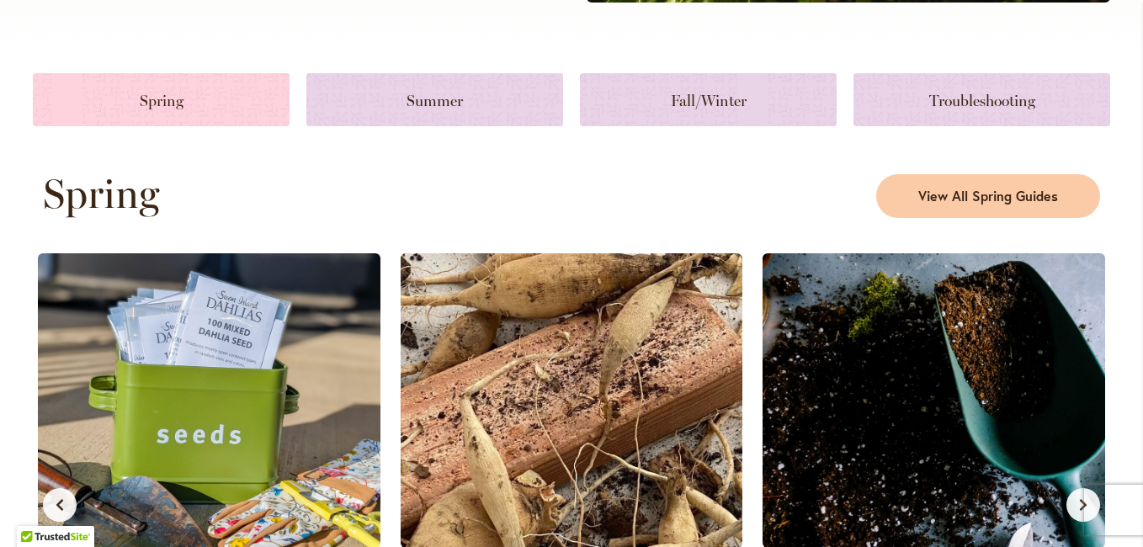
type input "**********"
click at [173, 92] on link at bounding box center [161, 99] width 257 height 53
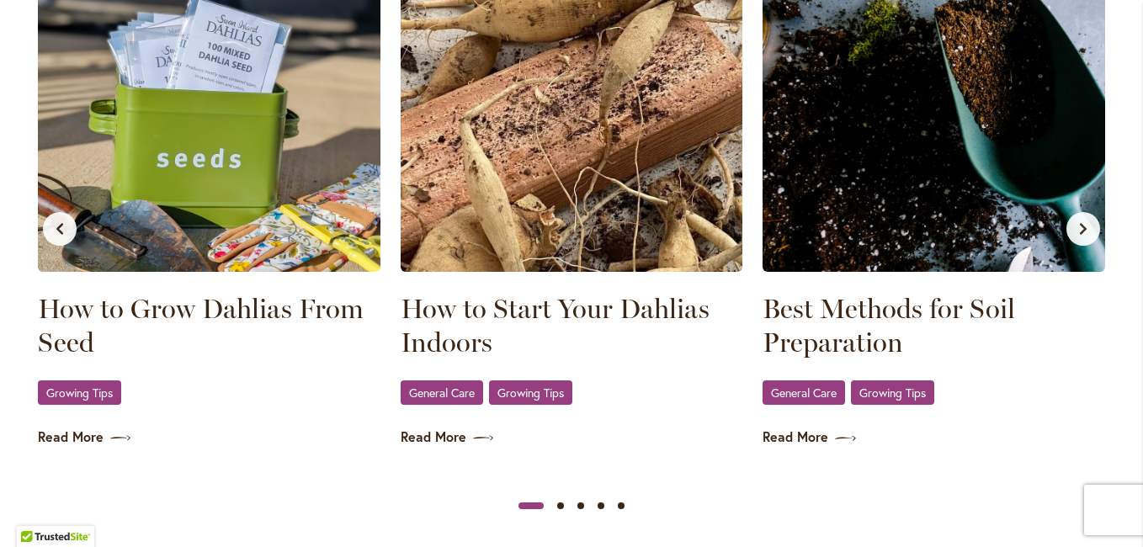
scroll to position [1085, 0]
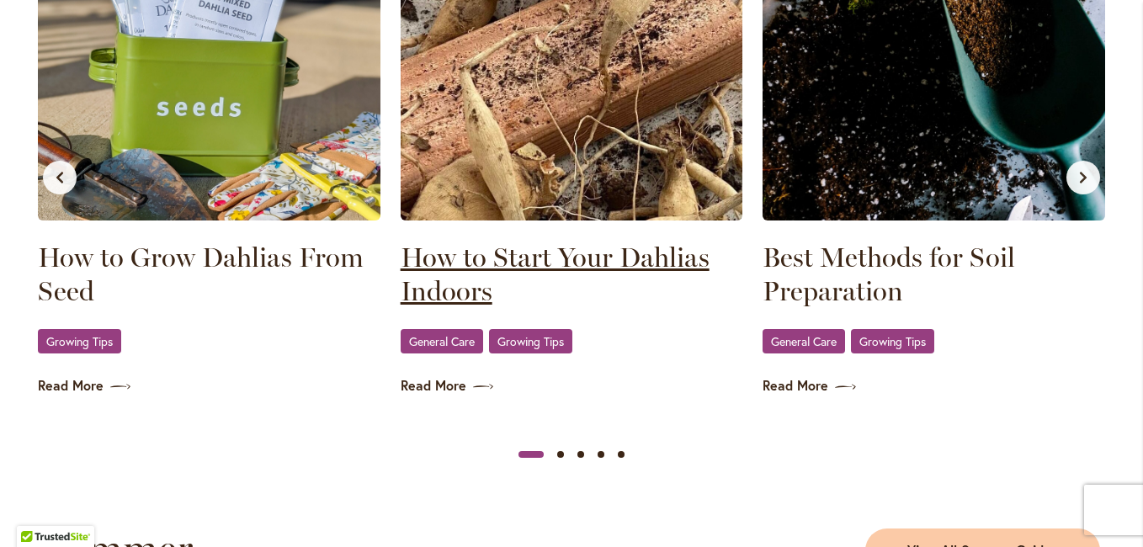
click at [534, 256] on link "How to Start Your Dahlias Indoors" at bounding box center [572, 274] width 343 height 67
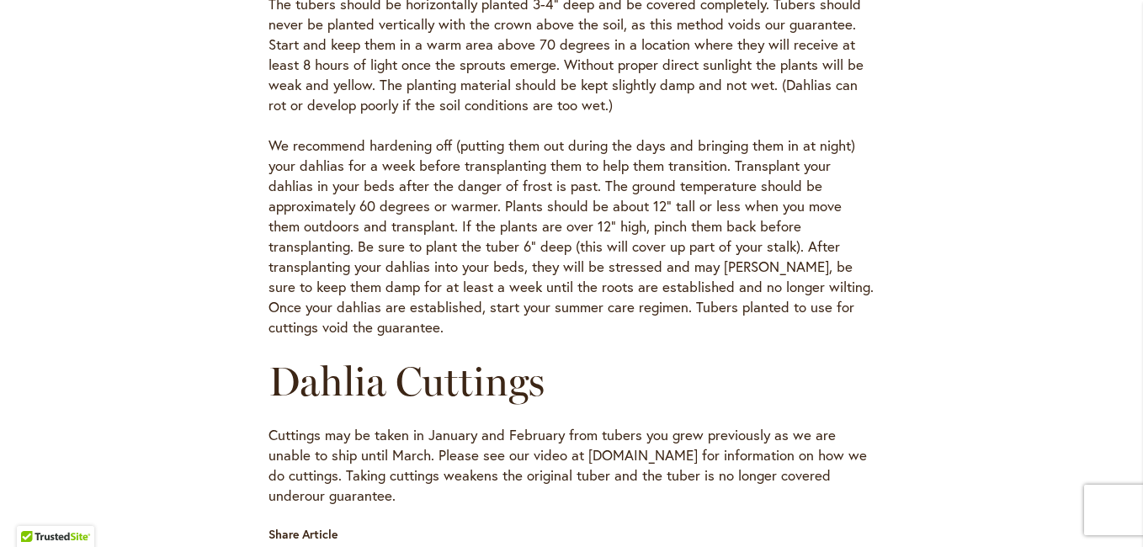
scroll to position [421, 0]
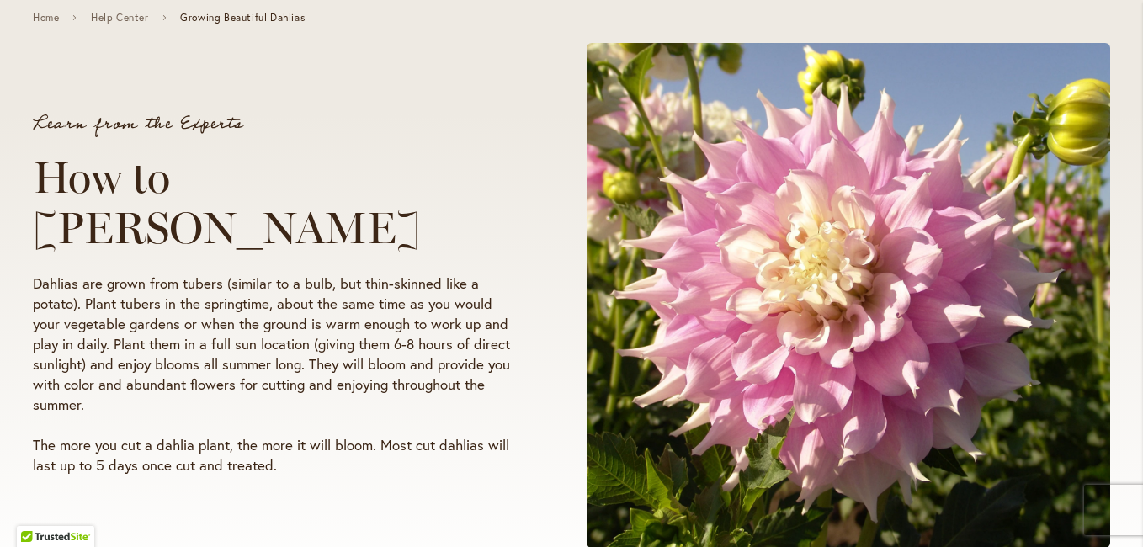
scroll to position [589, 0]
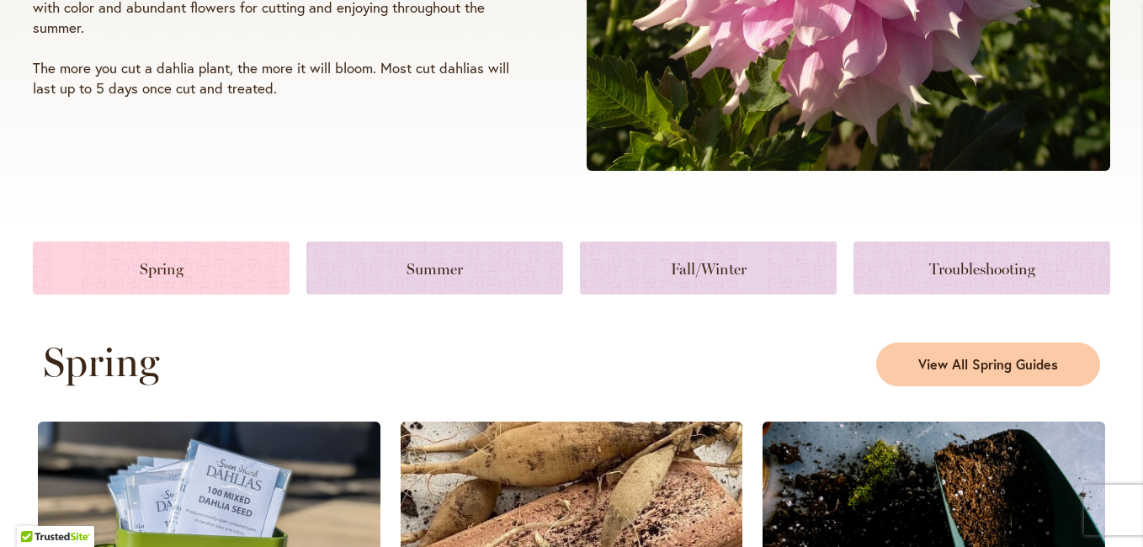
type input "**********"
click at [183, 268] on link at bounding box center [161, 268] width 257 height 53
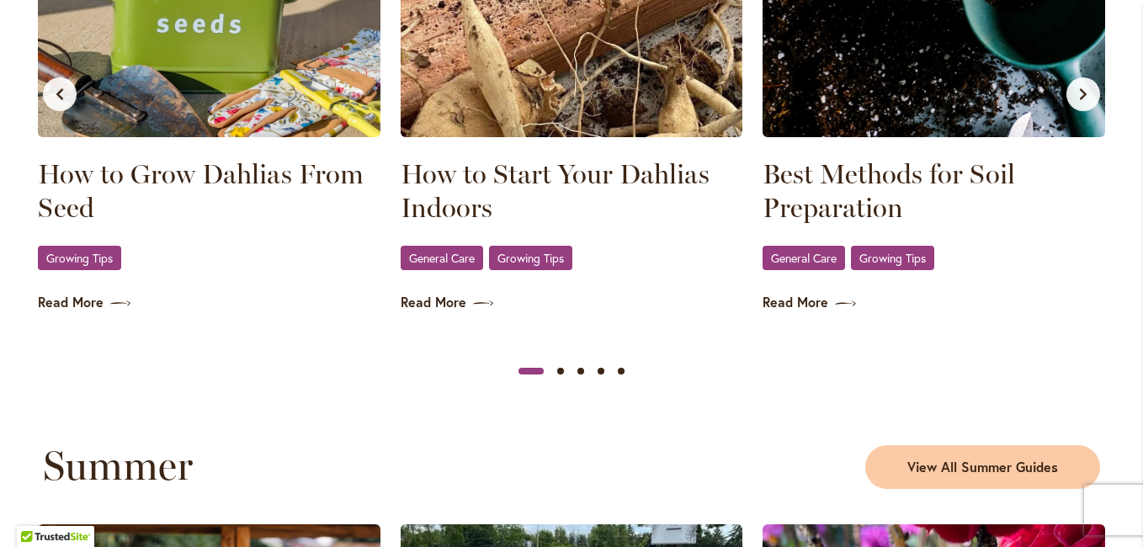
scroll to position [1169, 0]
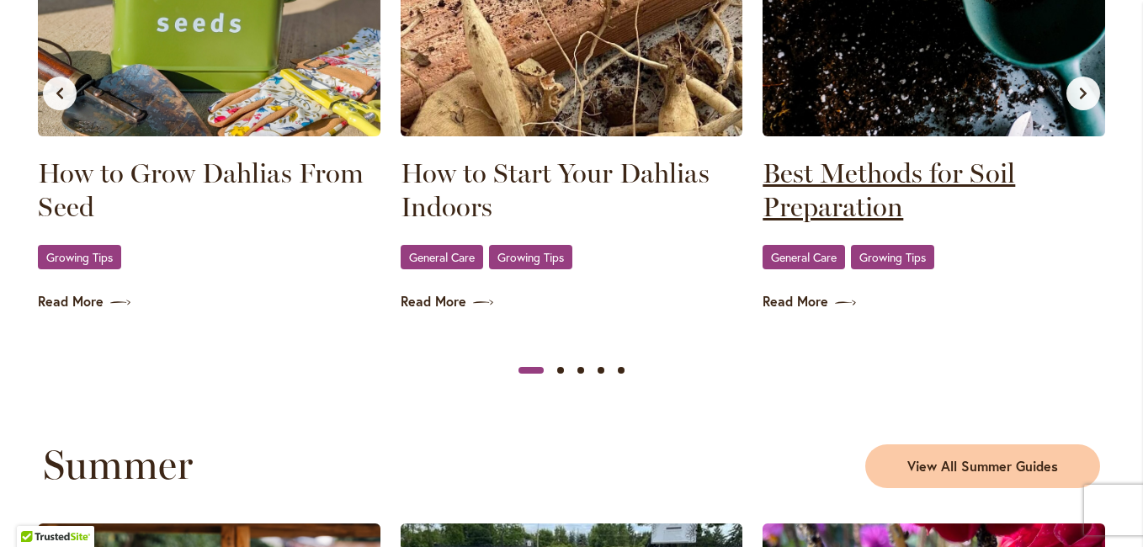
click at [911, 168] on link "Best Methods for Soil Preparation" at bounding box center [933, 190] width 343 height 67
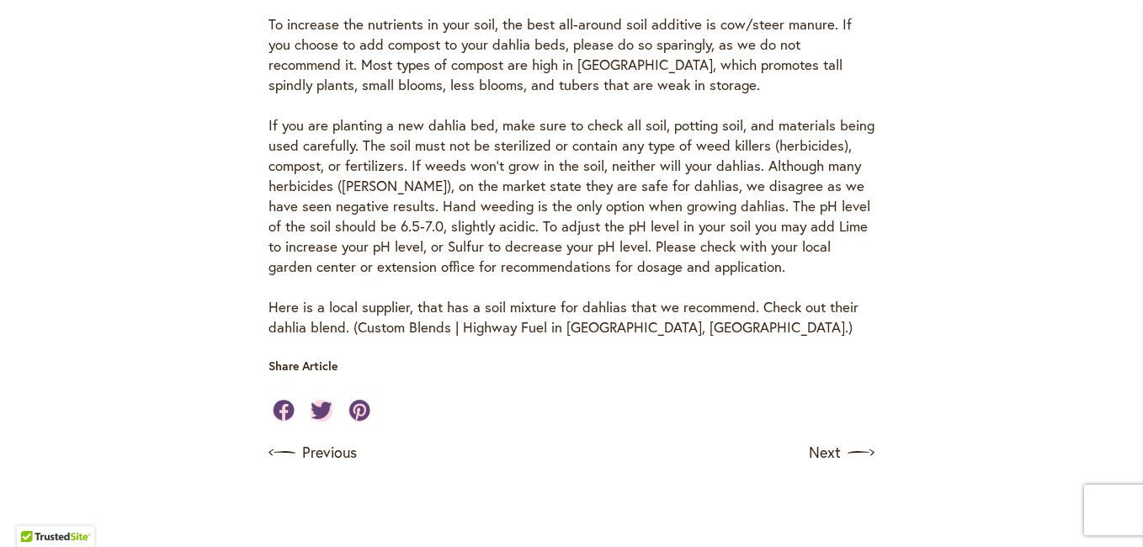
scroll to position [842, 0]
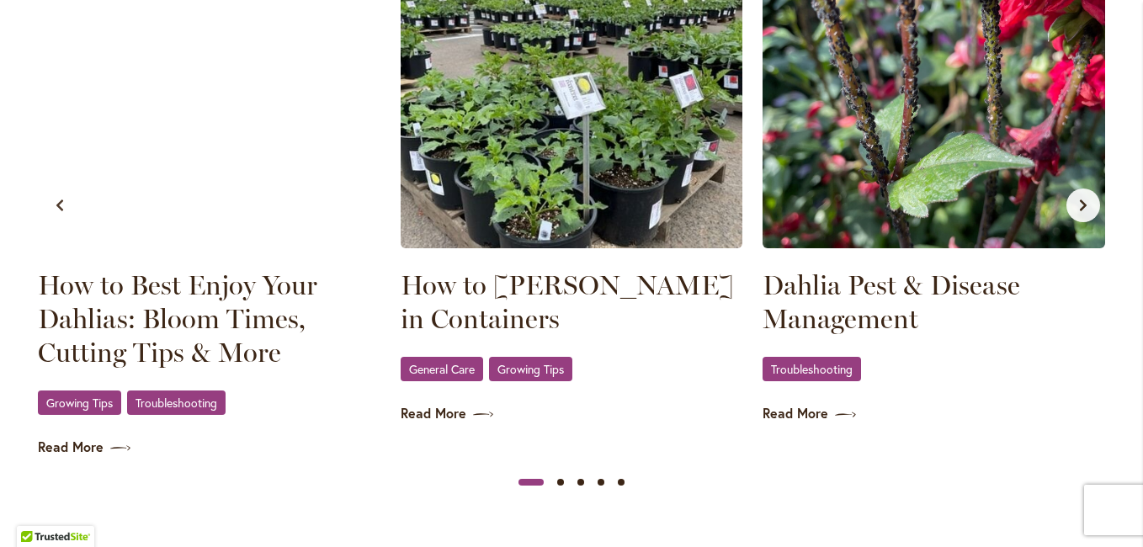
scroll to position [1767, 0]
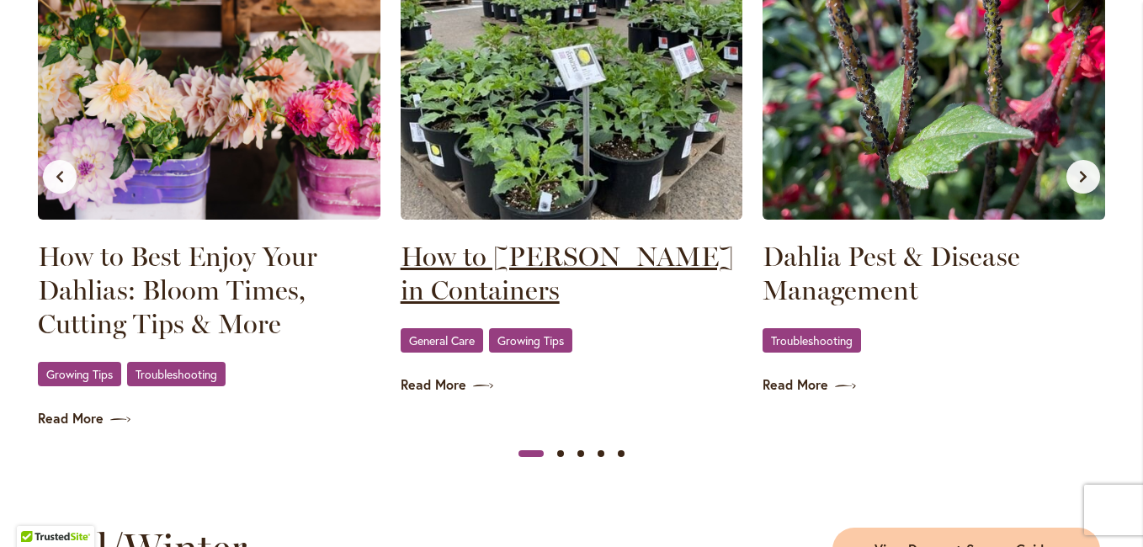
type input "**********"
click at [530, 259] on link "How to [PERSON_NAME] in Containers" at bounding box center [572, 273] width 343 height 67
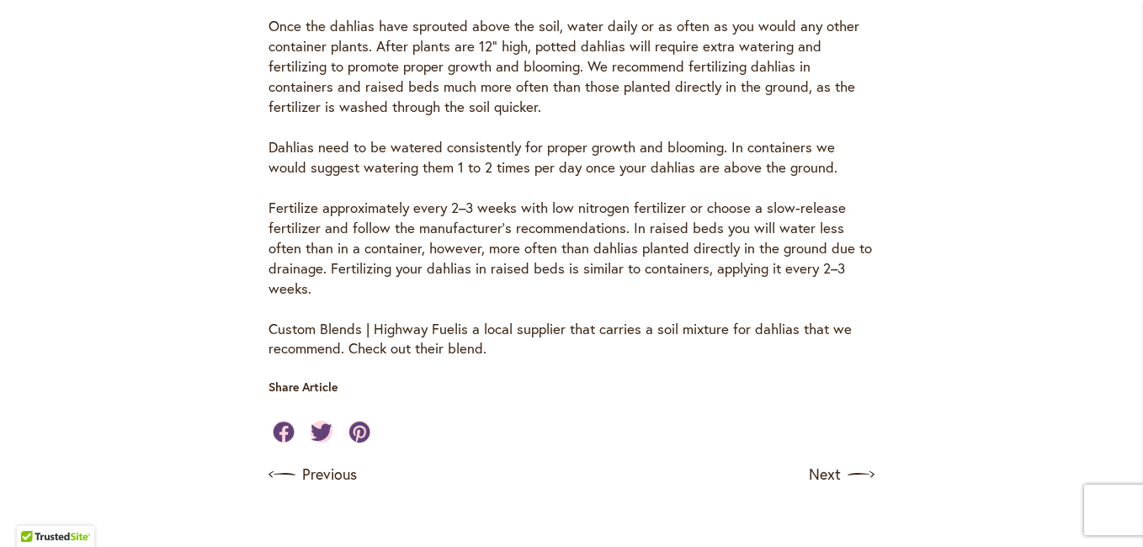
scroll to position [1178, 0]
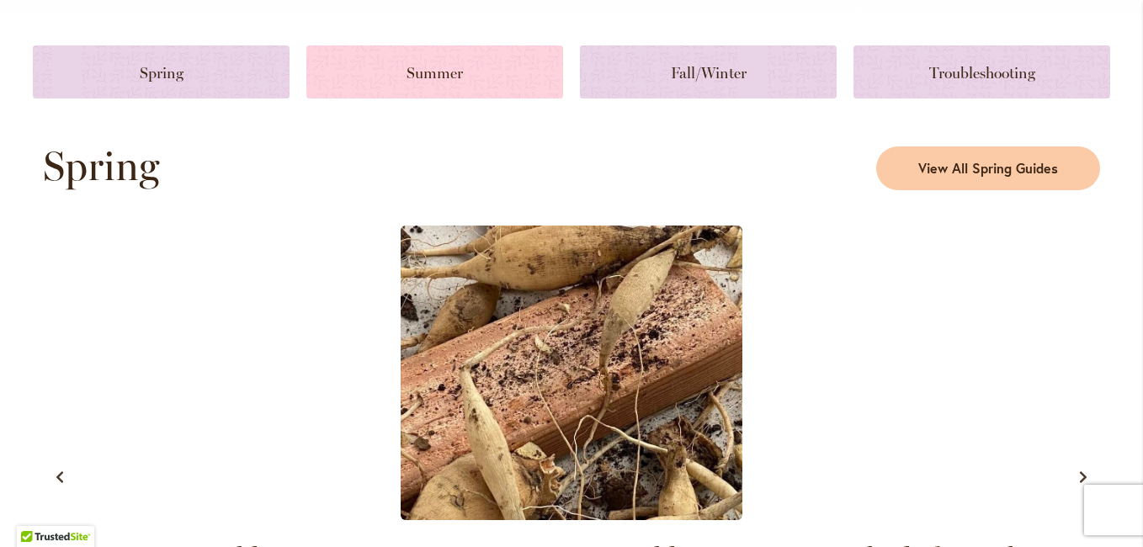
scroll to position [673, 0]
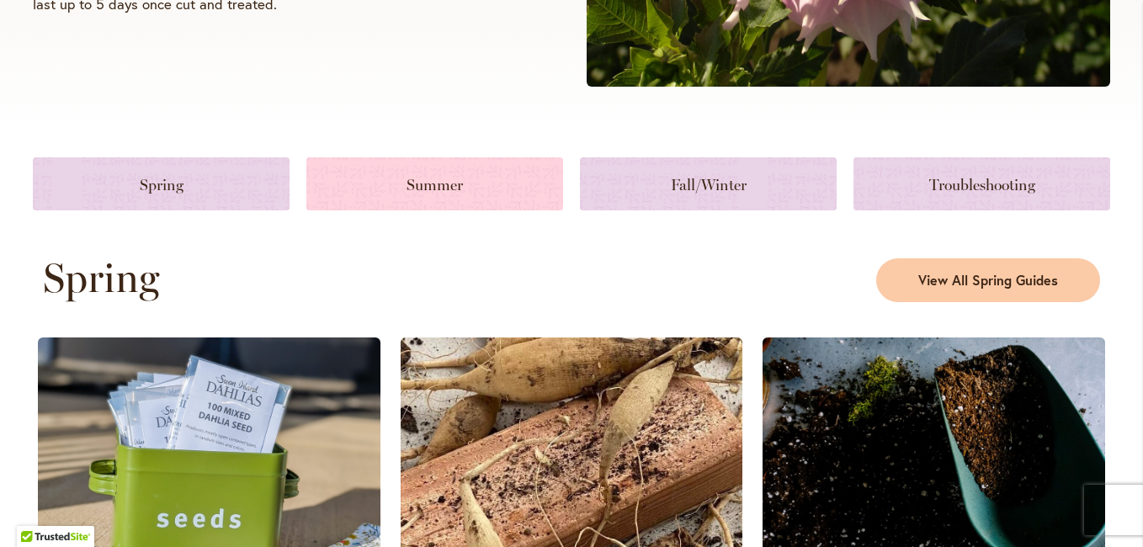
type input "**********"
click at [417, 189] on link at bounding box center [434, 183] width 257 height 53
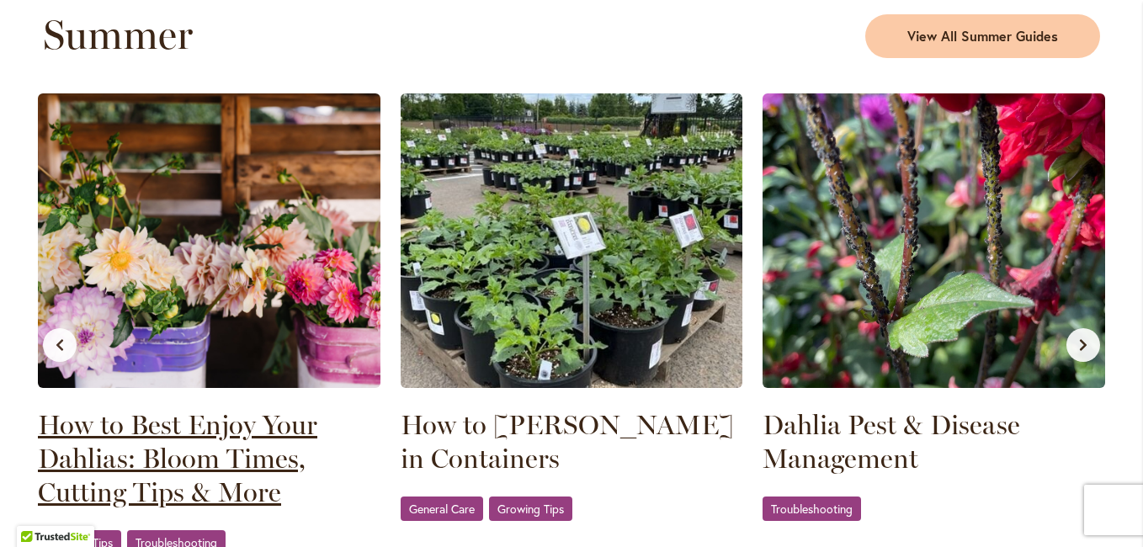
click at [116, 451] on link "How to Best Enjoy Your Dahlias: Bloom Times, Cutting Tips & More" at bounding box center [209, 458] width 343 height 101
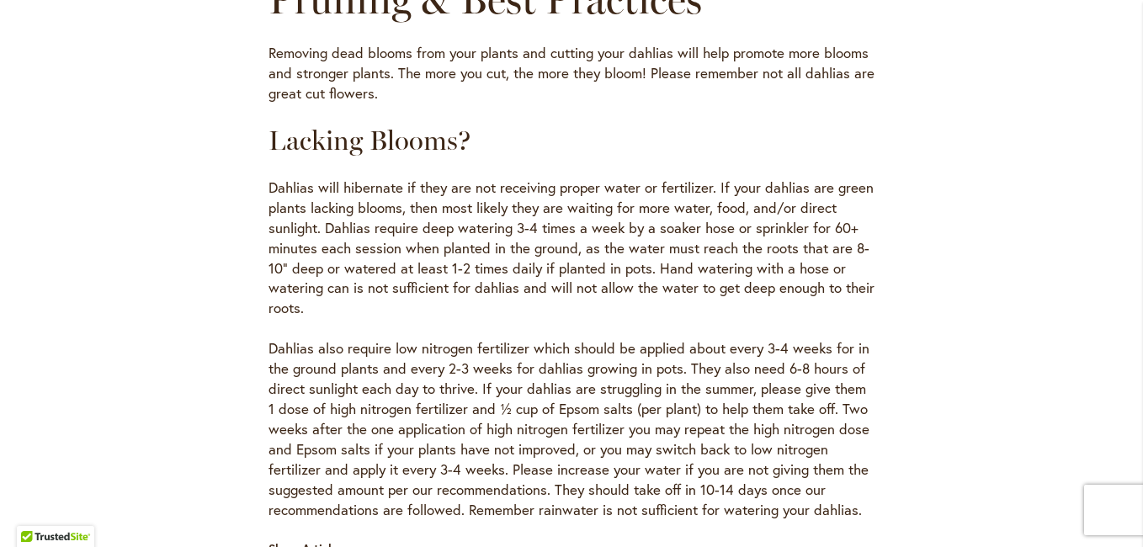
scroll to position [926, 0]
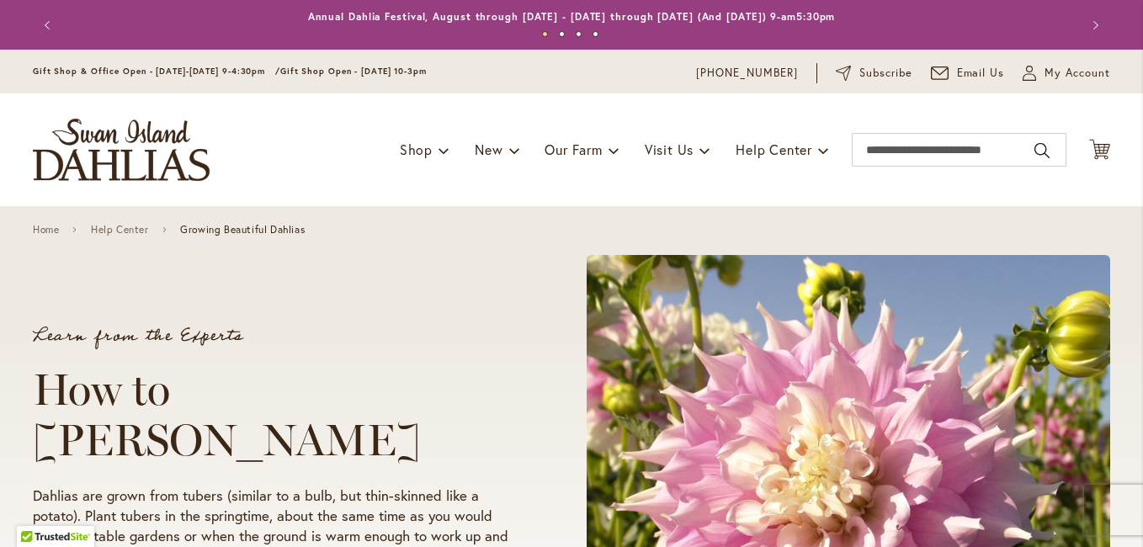
scroll to position [421, 0]
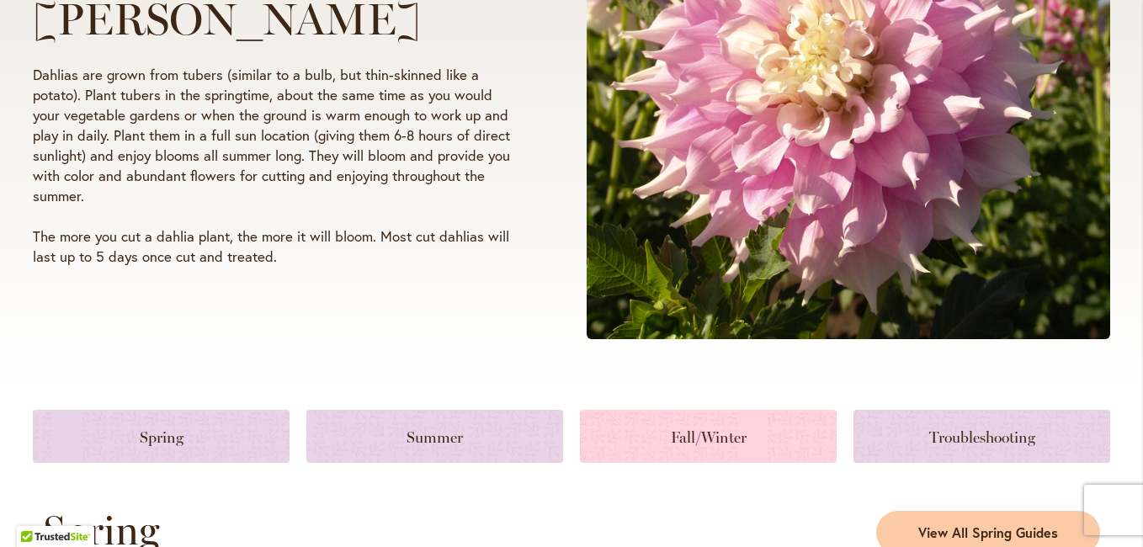
type input "**********"
click at [699, 436] on link at bounding box center [708, 436] width 257 height 53
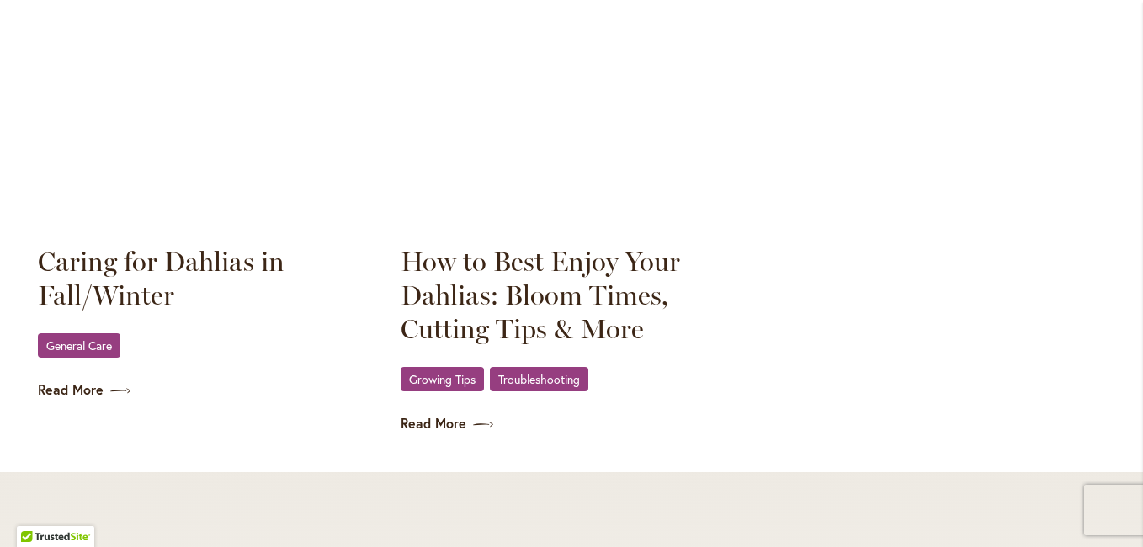
scroll to position [2449, 0]
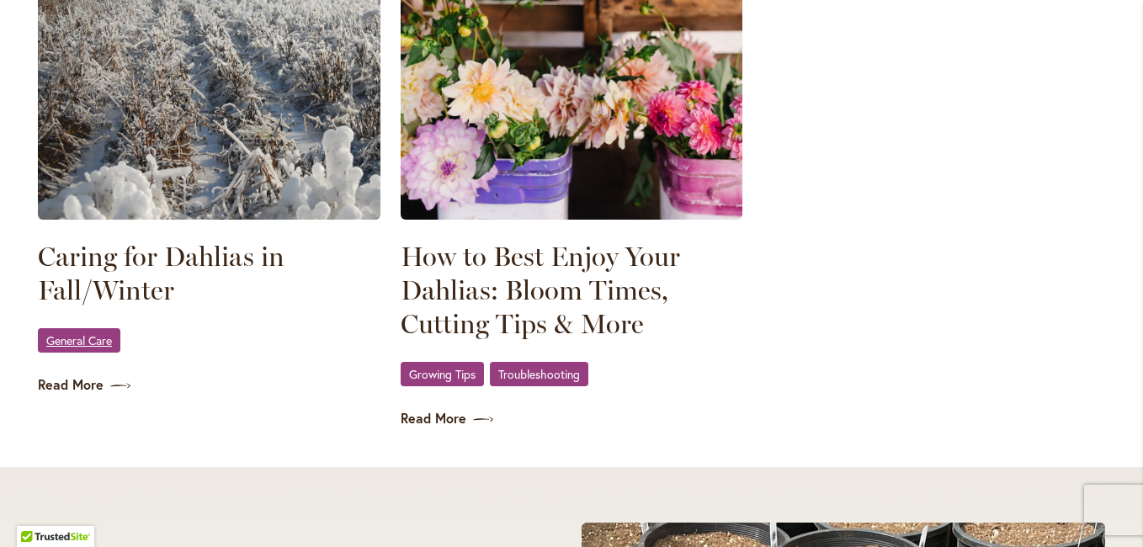
click at [86, 336] on span "General Care" at bounding box center [79, 340] width 66 height 11
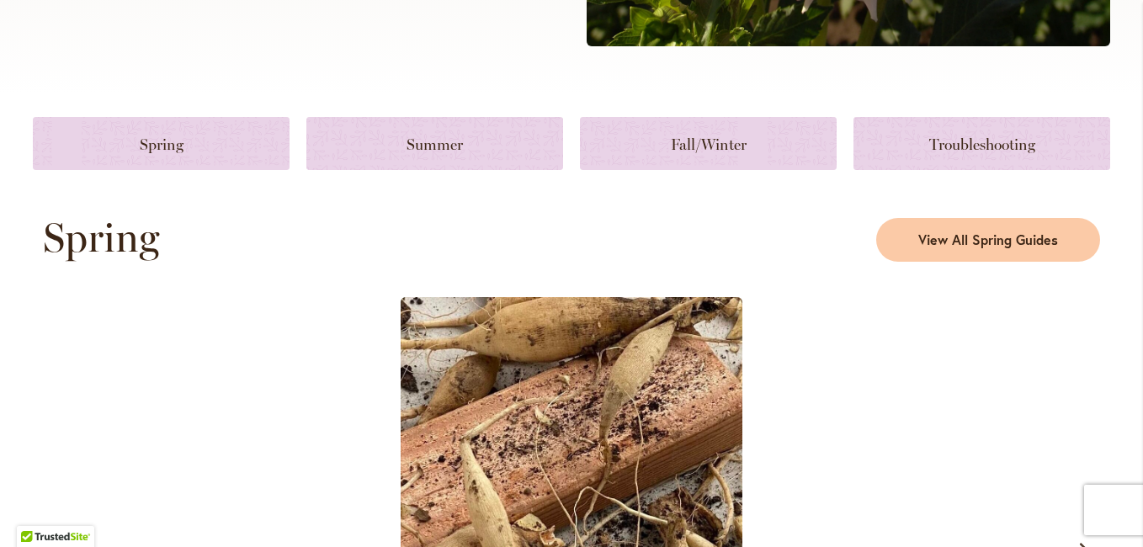
scroll to position [757, 0]
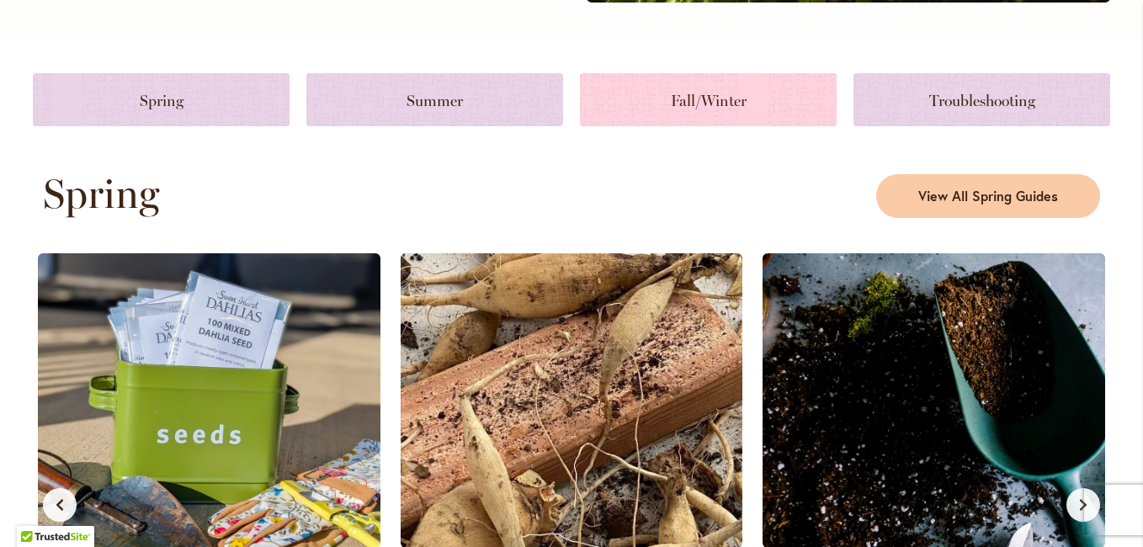
type input "**********"
click at [723, 99] on link at bounding box center [708, 99] width 257 height 53
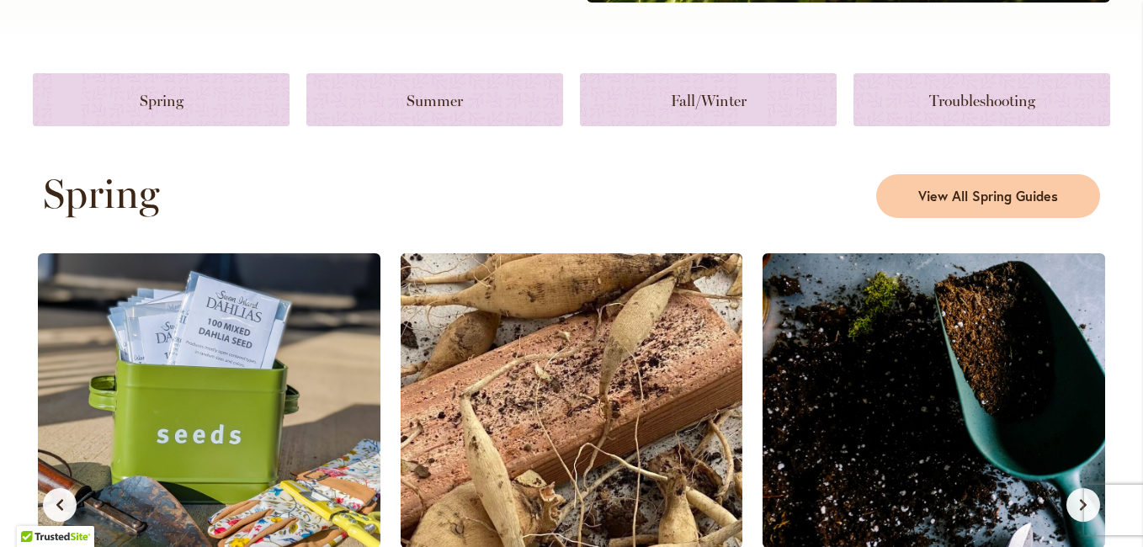
scroll to position [2281, 0]
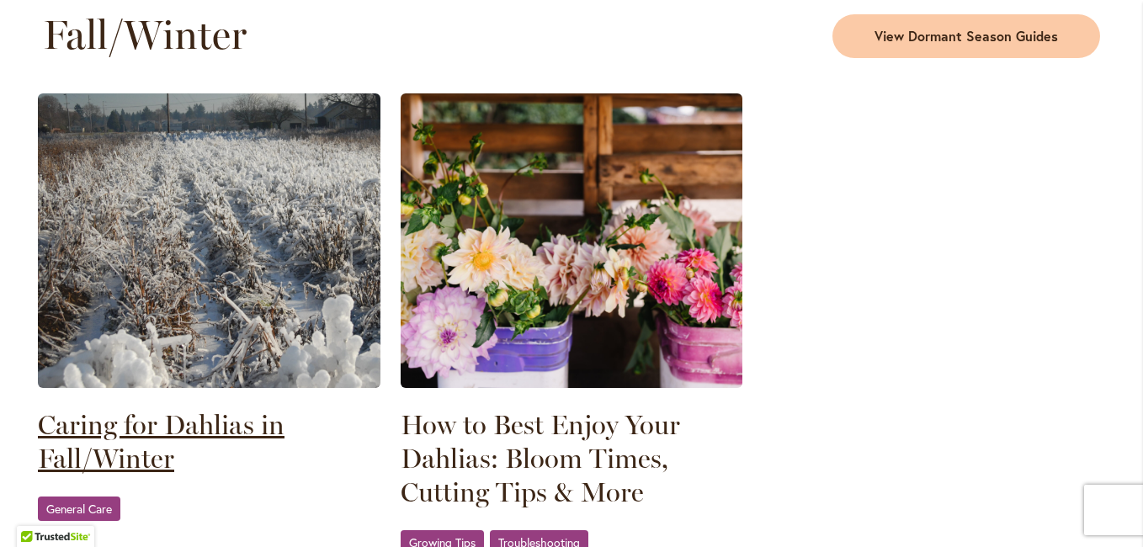
click at [140, 421] on link "Caring for Dahlias in Fall/Winter" at bounding box center [209, 441] width 343 height 67
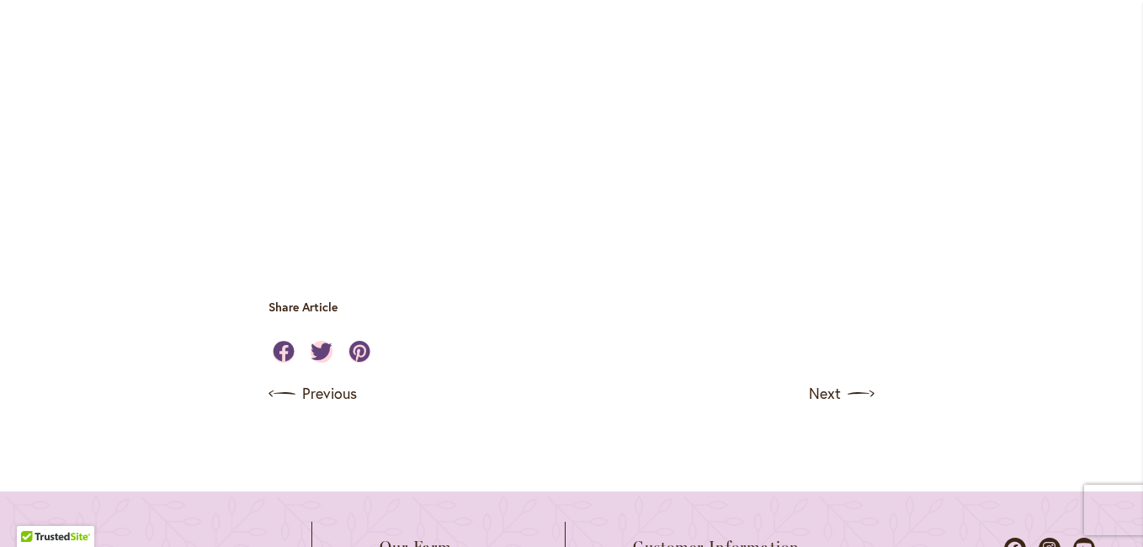
scroll to position [4797, 0]
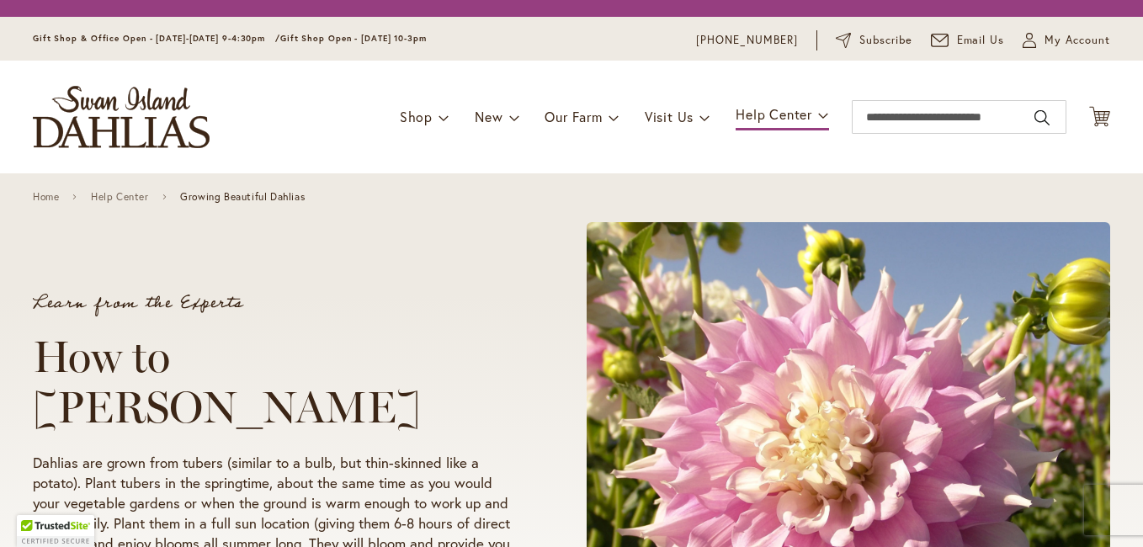
scroll to position [673, 0]
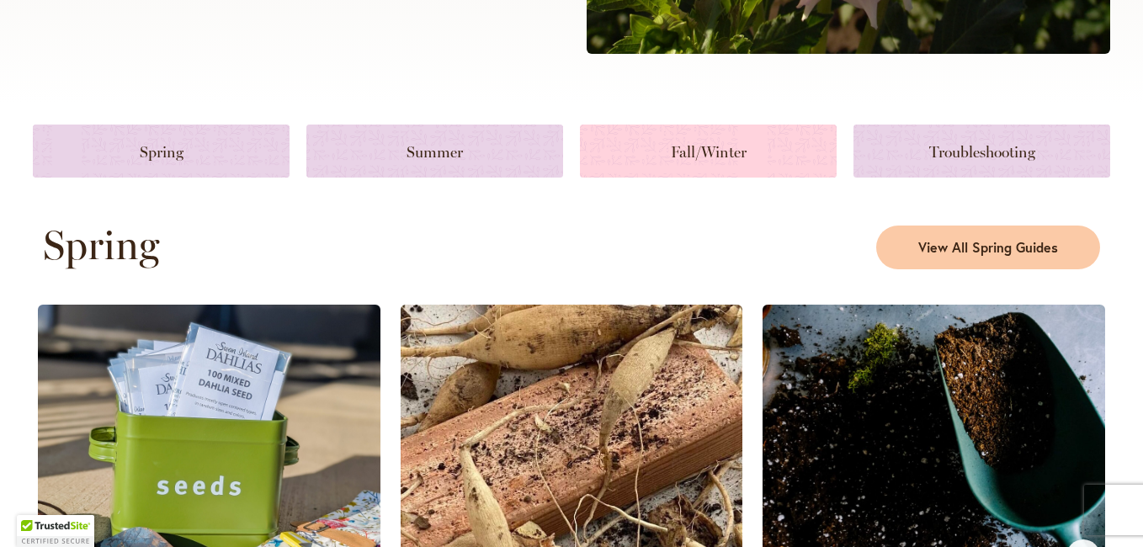
click at [731, 145] on link at bounding box center [708, 151] width 257 height 53
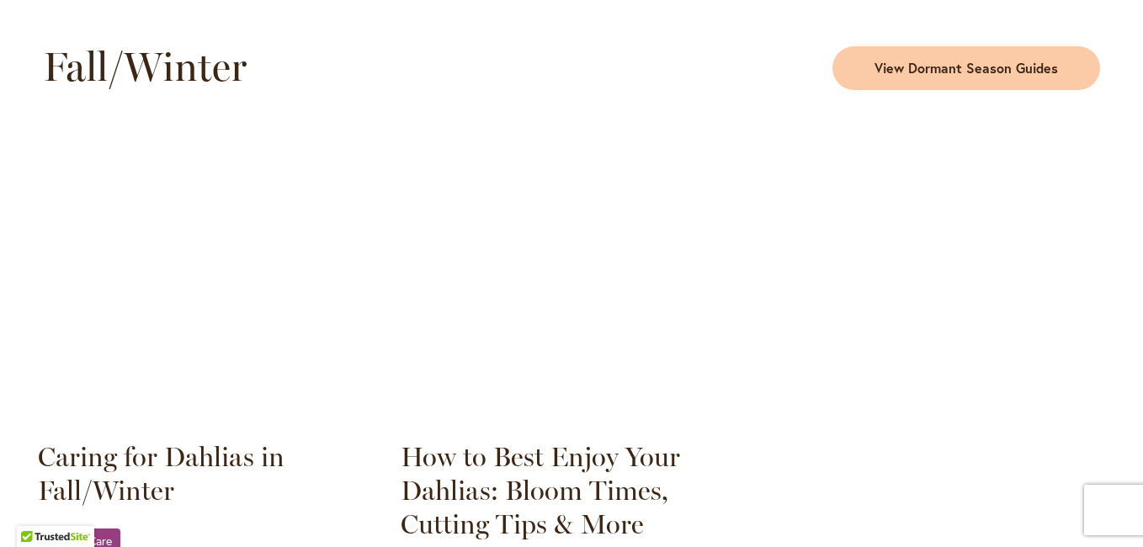
scroll to position [2281, 0]
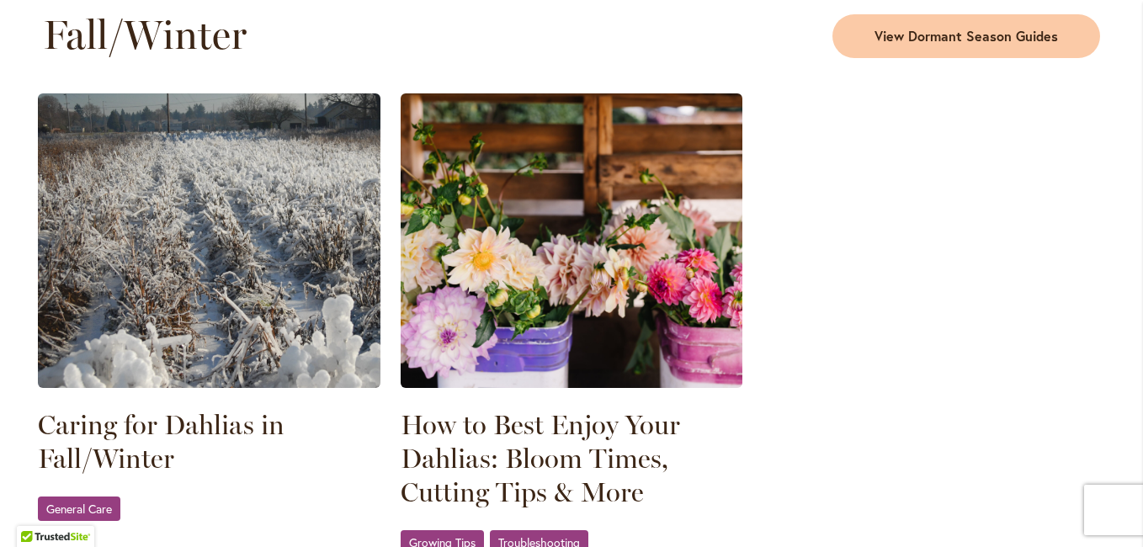
type input "**********"
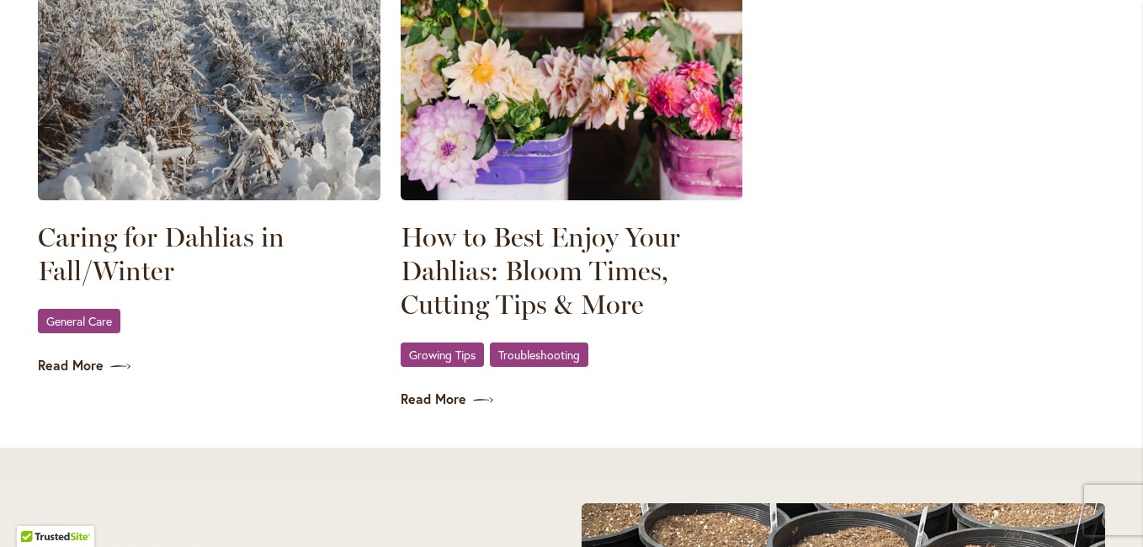
scroll to position [2617, 0]
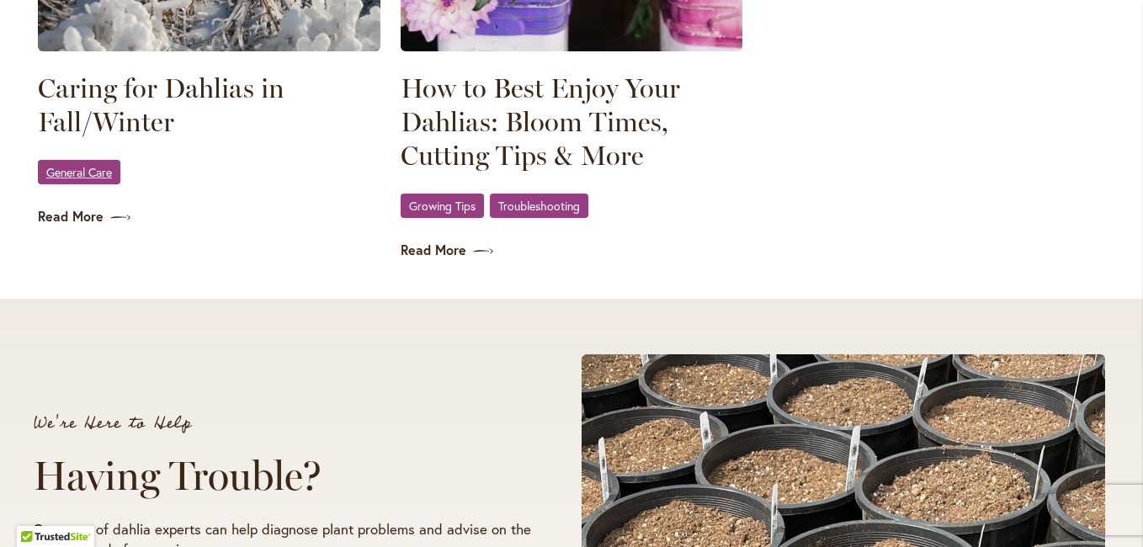
click at [88, 176] on span "General Care" at bounding box center [79, 172] width 66 height 11
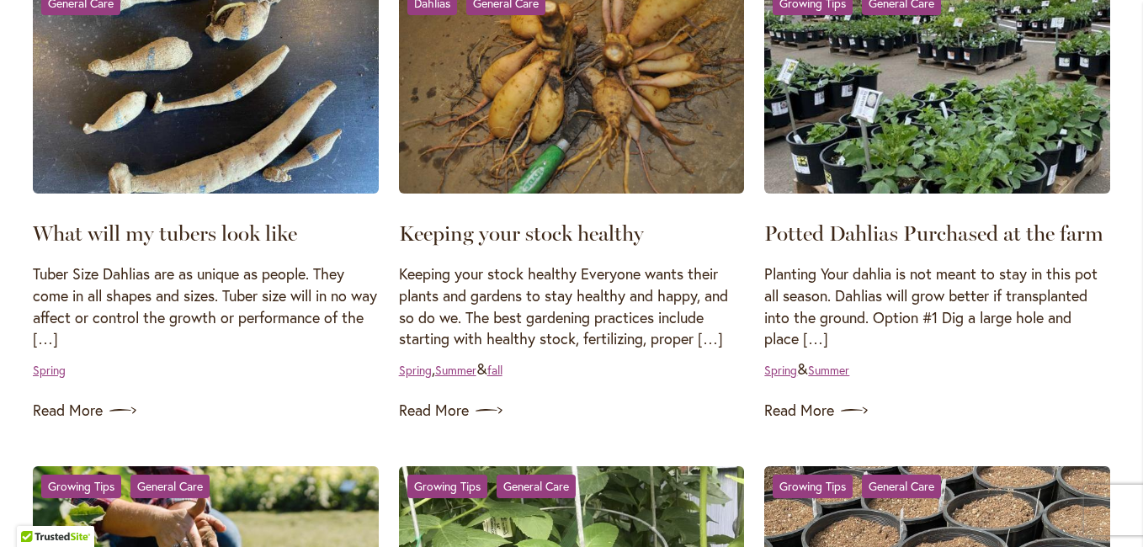
scroll to position [421, 0]
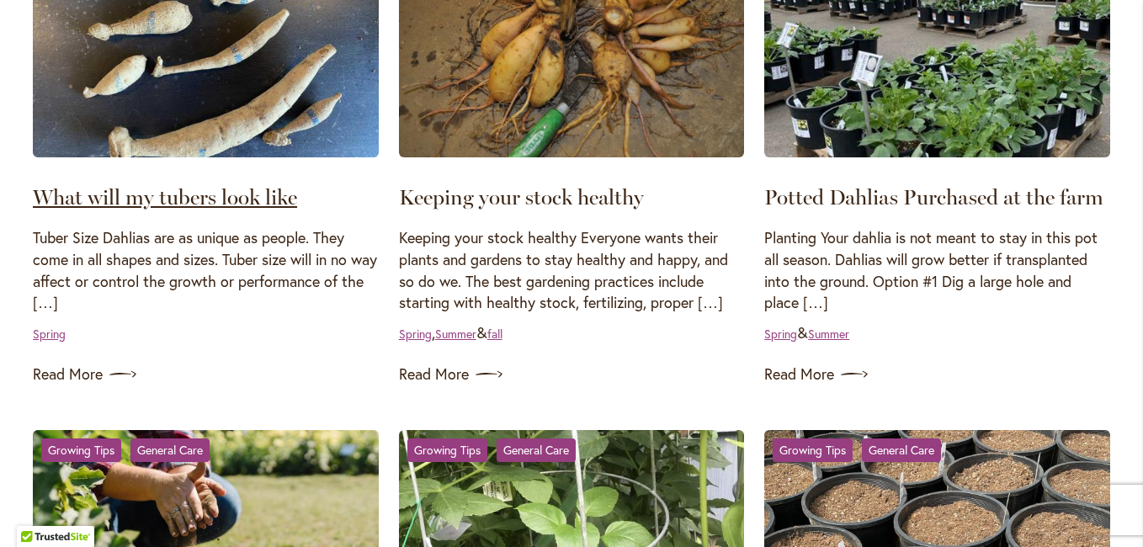
type input "**********"
click at [162, 195] on link "What will my tubers look like" at bounding box center [165, 196] width 264 height 25
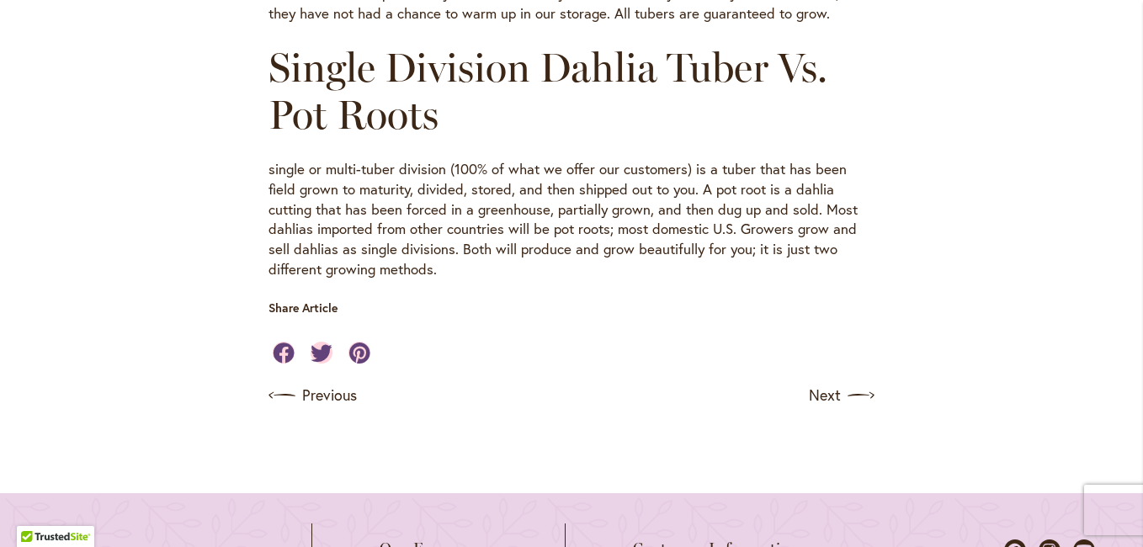
scroll to position [1010, 0]
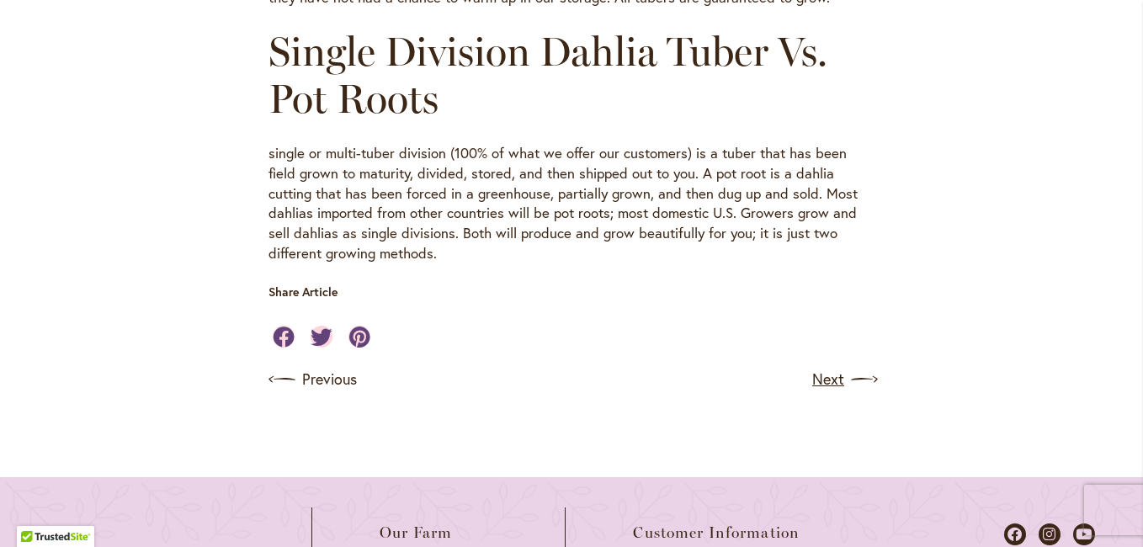
type input "**********"
click at [821, 380] on link "Next" at bounding box center [843, 379] width 62 height 27
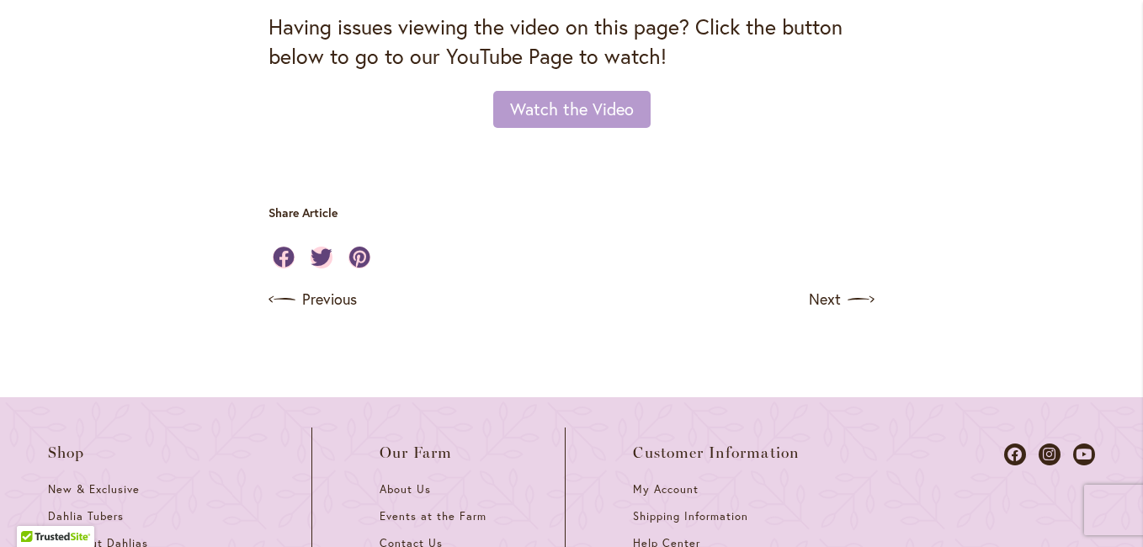
scroll to position [1262, 0]
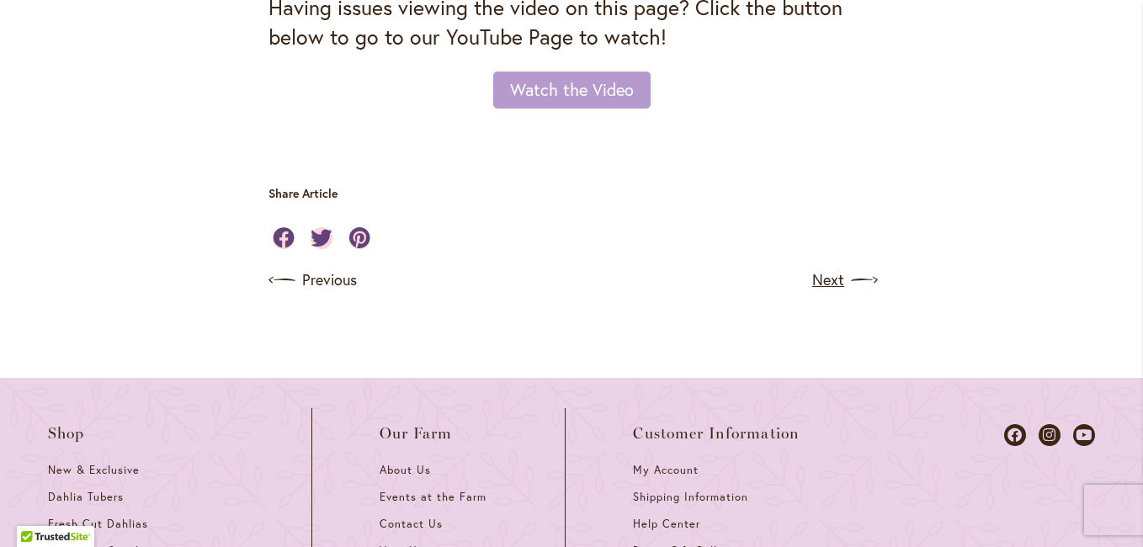
type input "**********"
click at [822, 294] on link "Next" at bounding box center [843, 280] width 62 height 27
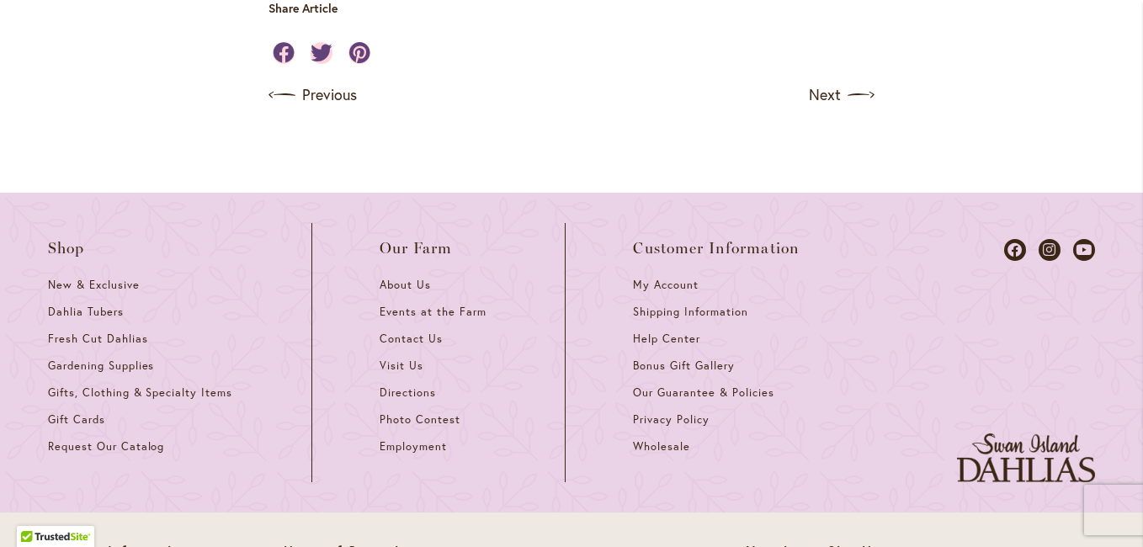
scroll to position [1599, 0]
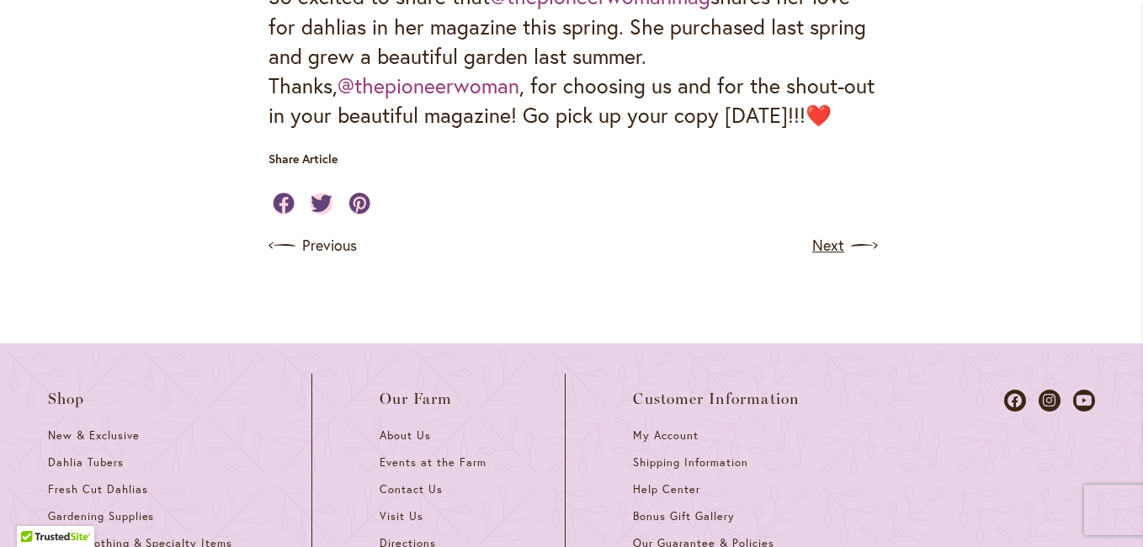
type input "**********"
click at [825, 242] on link "Next" at bounding box center [843, 245] width 62 height 27
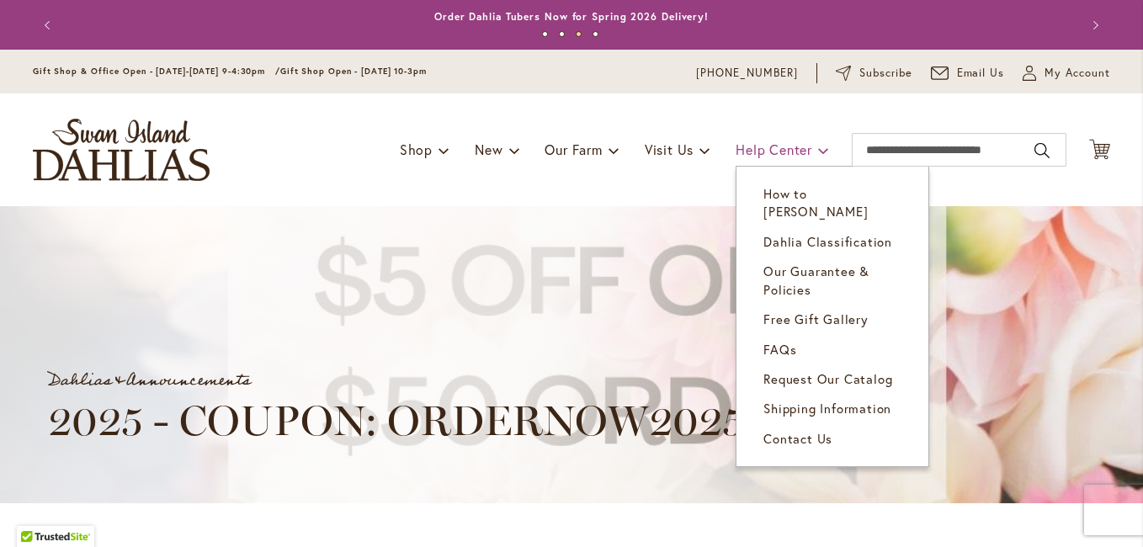
type input "**********"
click at [818, 148] on span at bounding box center [823, 149] width 11 height 27
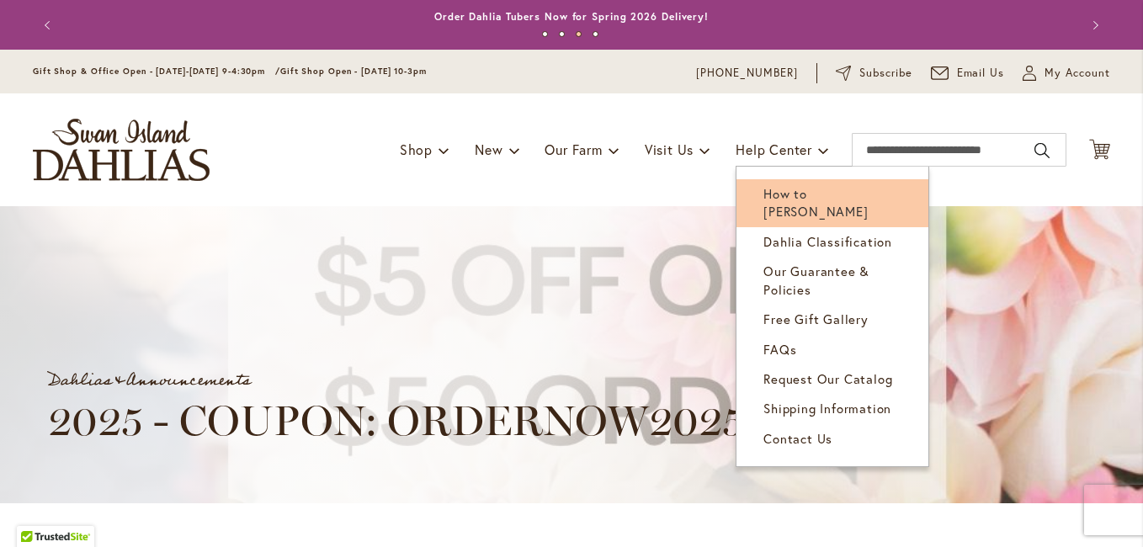
click at [800, 196] on span "How to [PERSON_NAME]" at bounding box center [815, 202] width 104 height 35
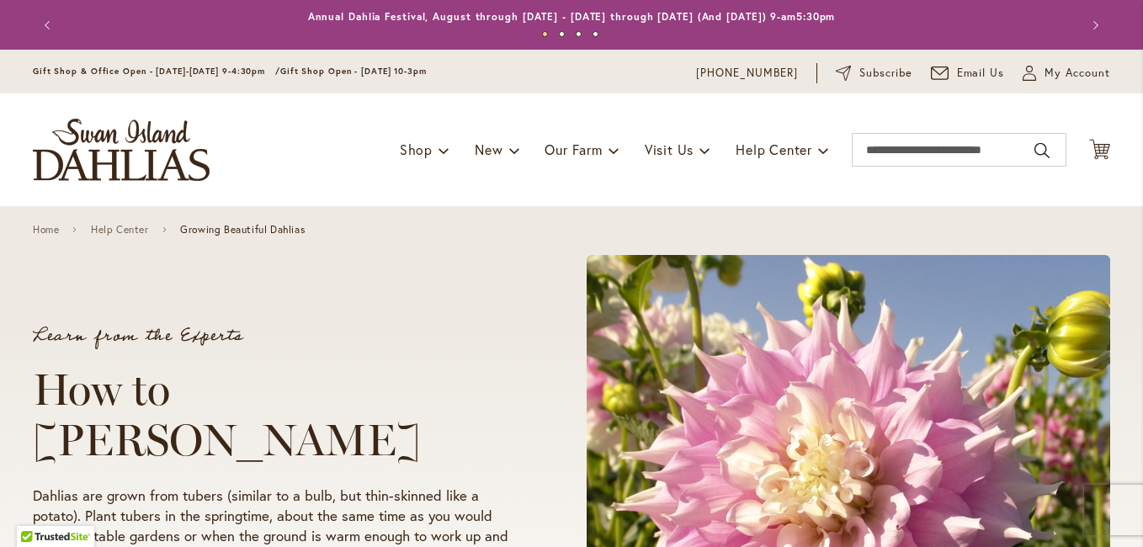
scroll to position [673, 0]
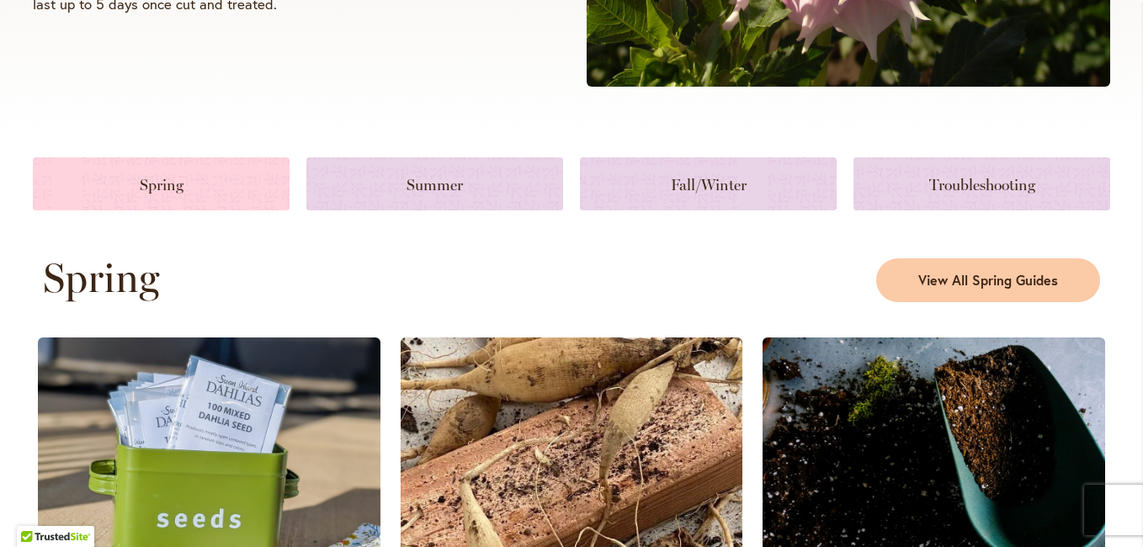
type input "**********"
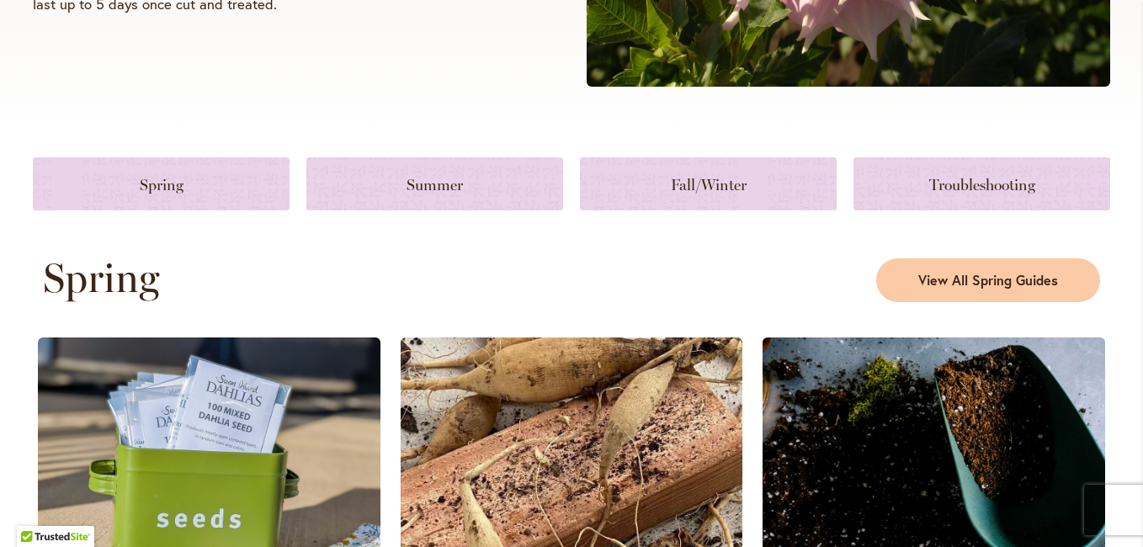
click at [160, 185] on link at bounding box center [161, 183] width 257 height 53
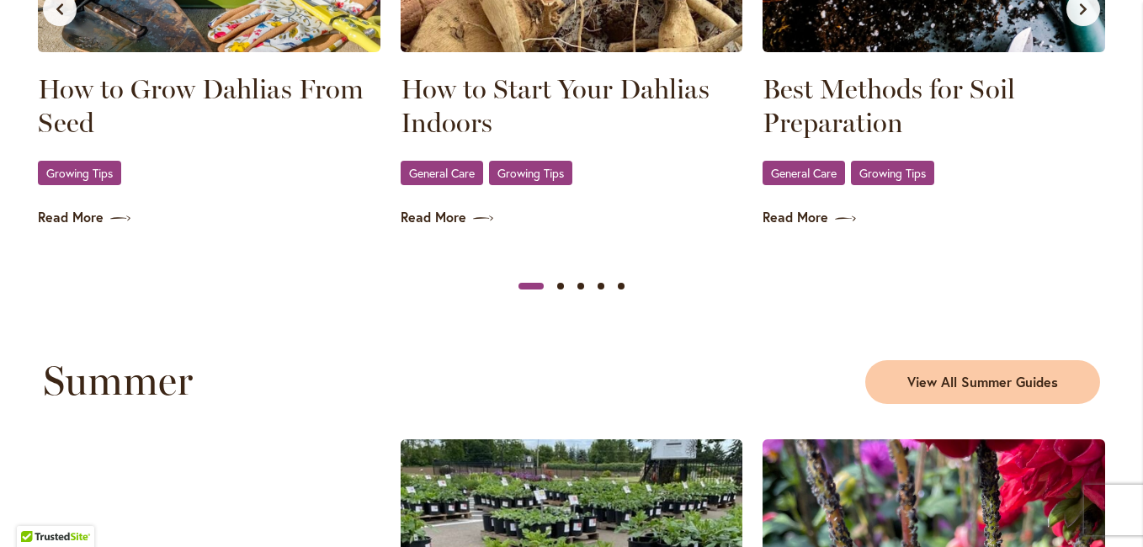
scroll to position [1169, 0]
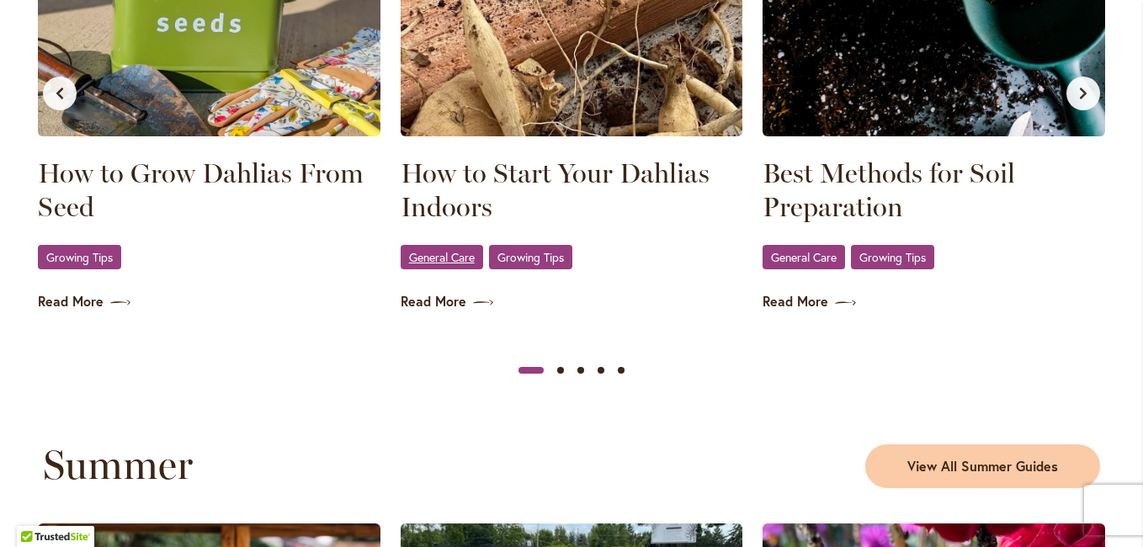
click at [429, 268] on link "General Care" at bounding box center [442, 257] width 82 height 24
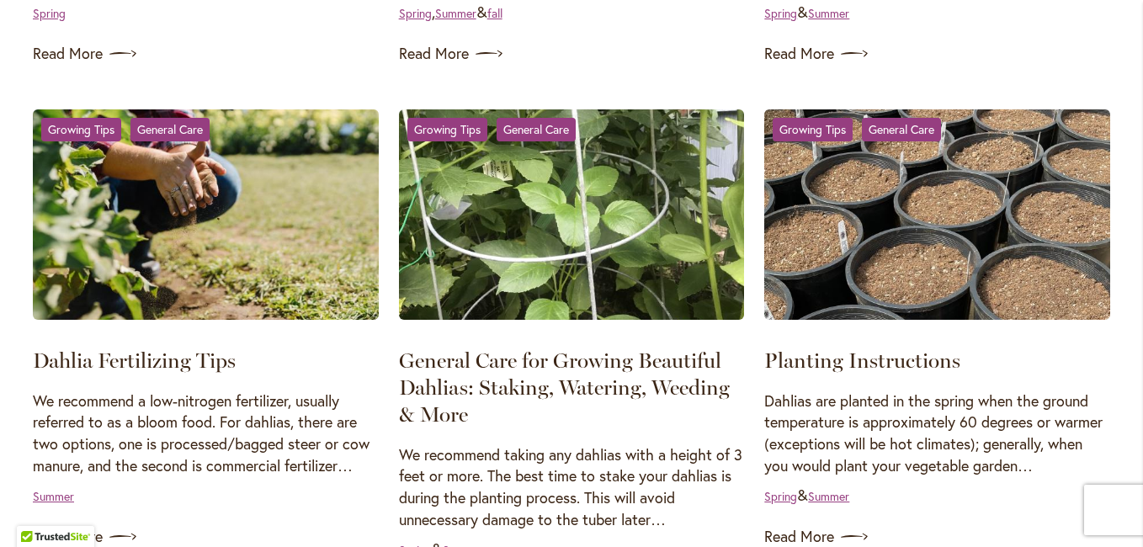
scroll to position [842, 0]
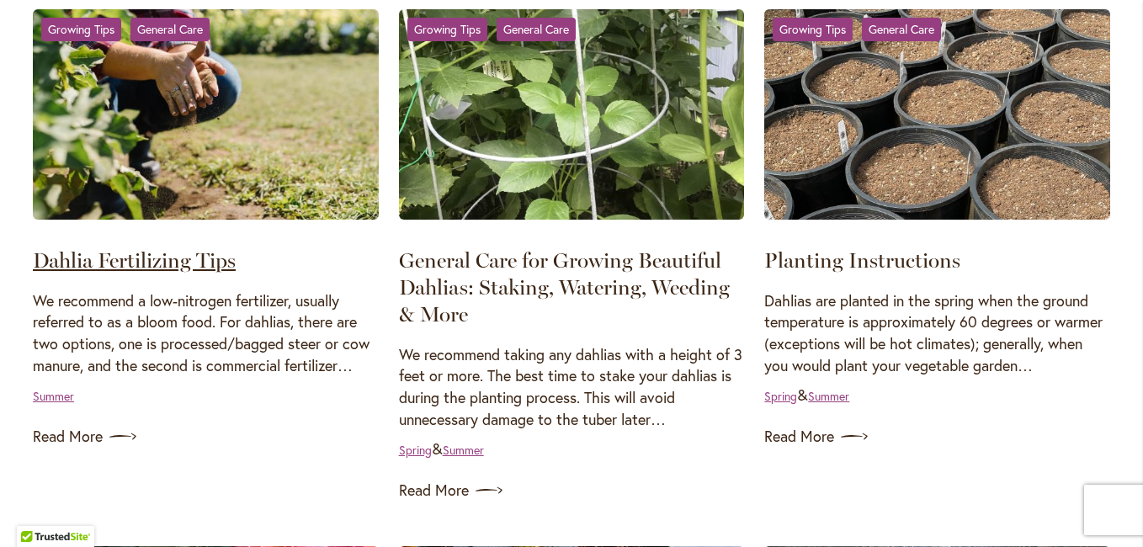
type input "**********"
click at [146, 257] on link "Dahlia Fertilizing Tips" at bounding box center [134, 259] width 203 height 25
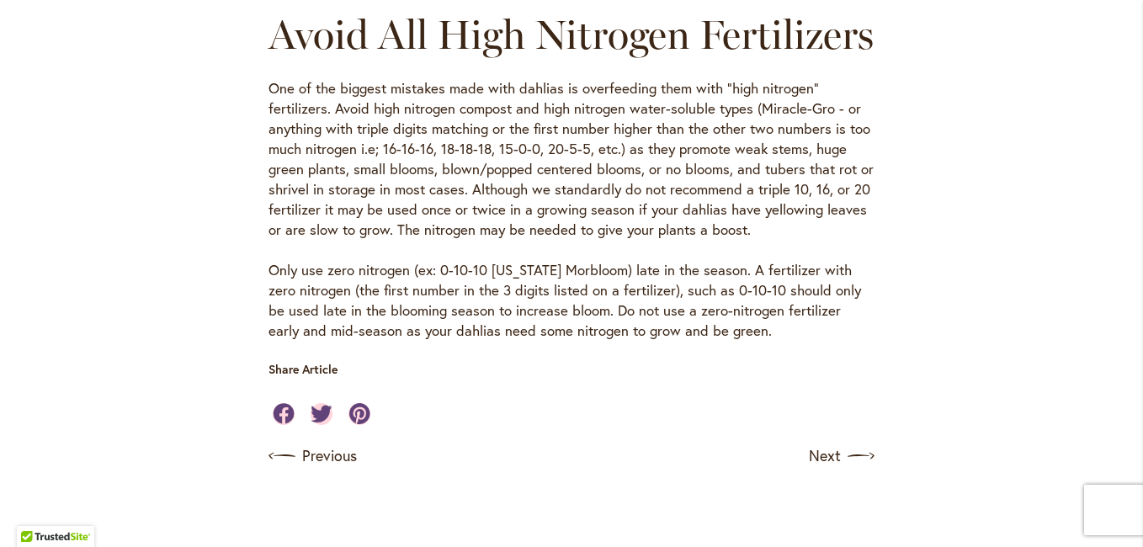
scroll to position [1515, 0]
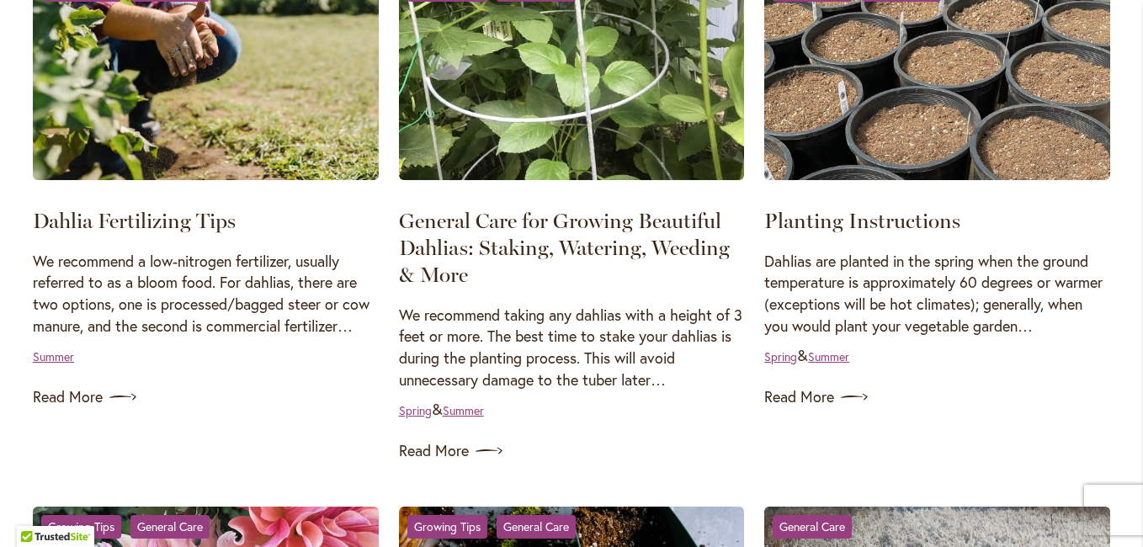
scroll to position [926, 0]
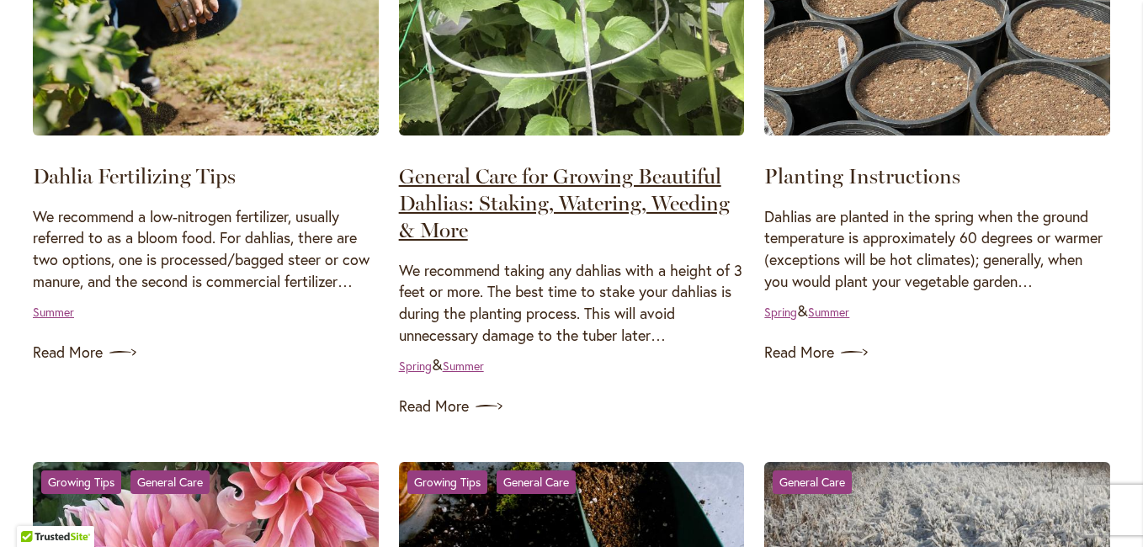
type input "**********"
click at [545, 178] on link "General Care for Growing Beautiful Dahlias: Staking, Watering, Weeding & More" at bounding box center [564, 202] width 331 height 79
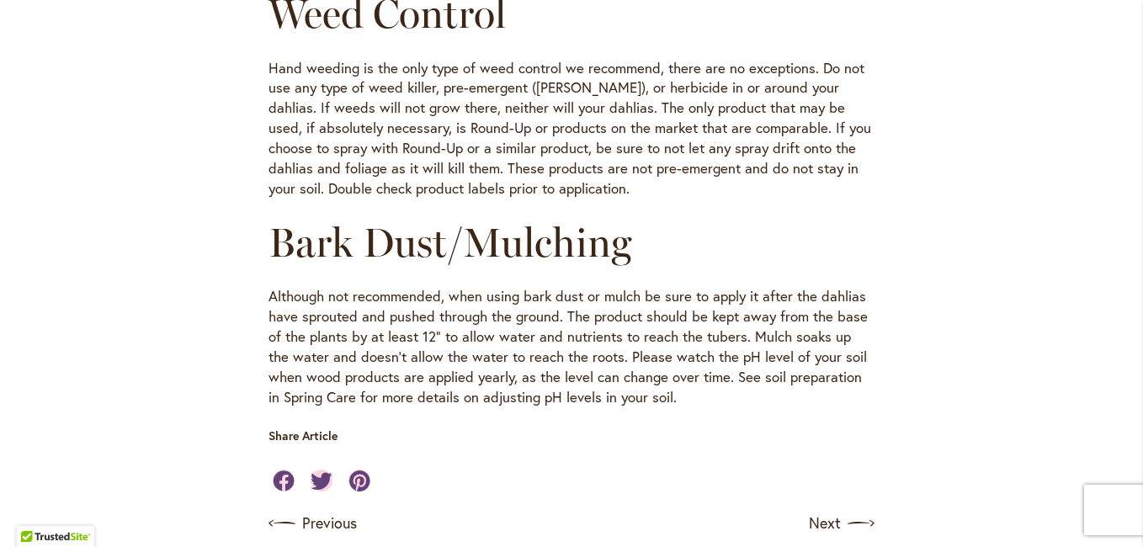
scroll to position [1683, 0]
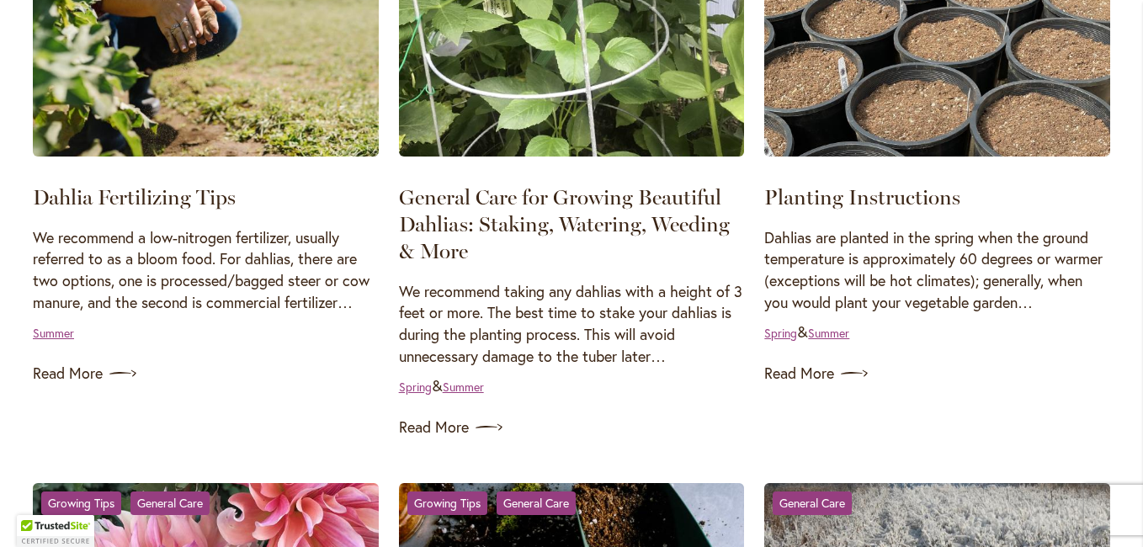
scroll to position [926, 0]
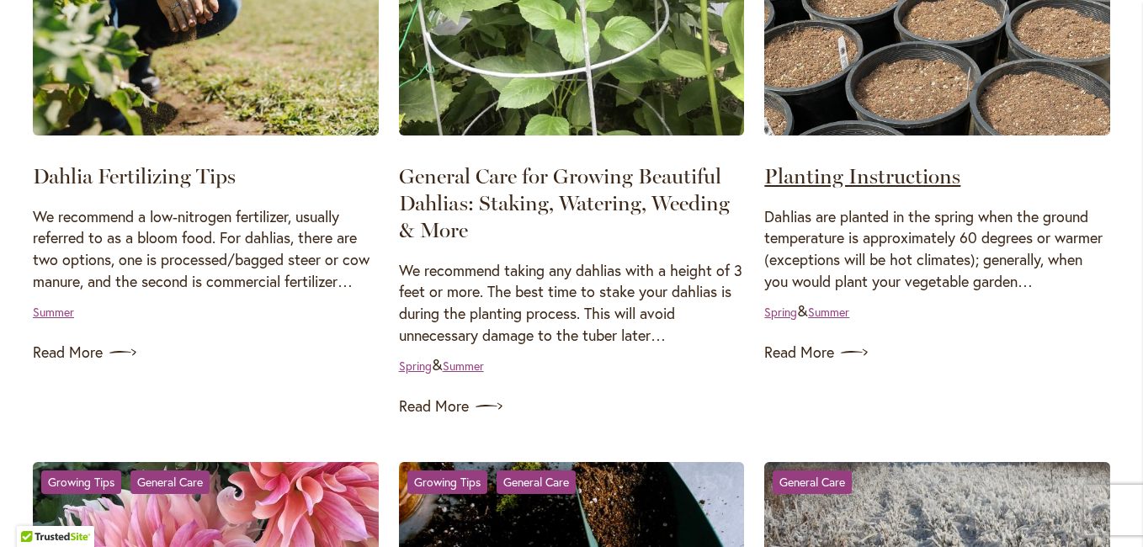
type input "**********"
click at [856, 173] on link "Planting Instructions" at bounding box center [862, 175] width 196 height 25
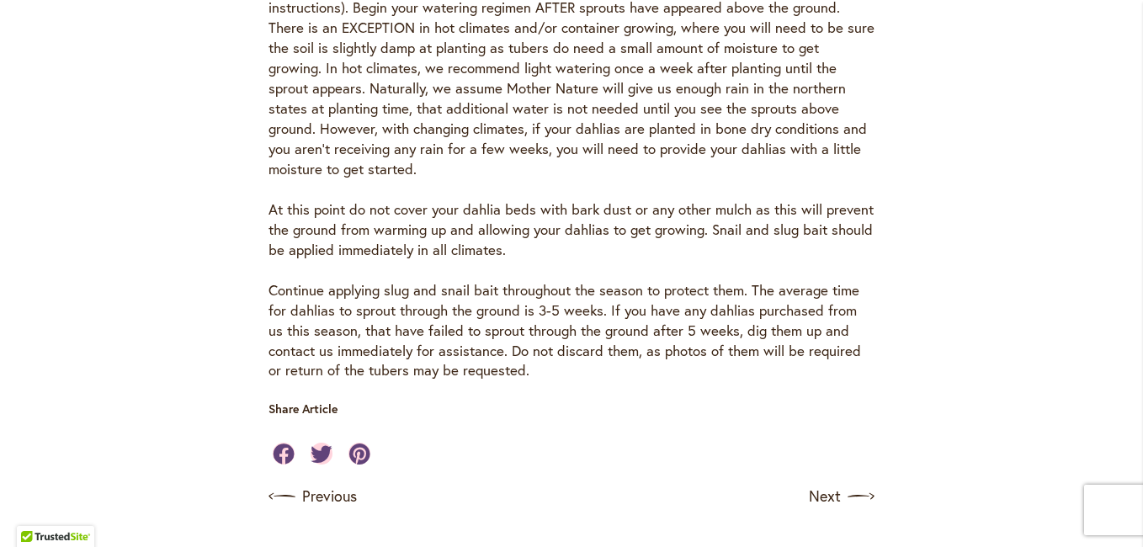
scroll to position [1347, 0]
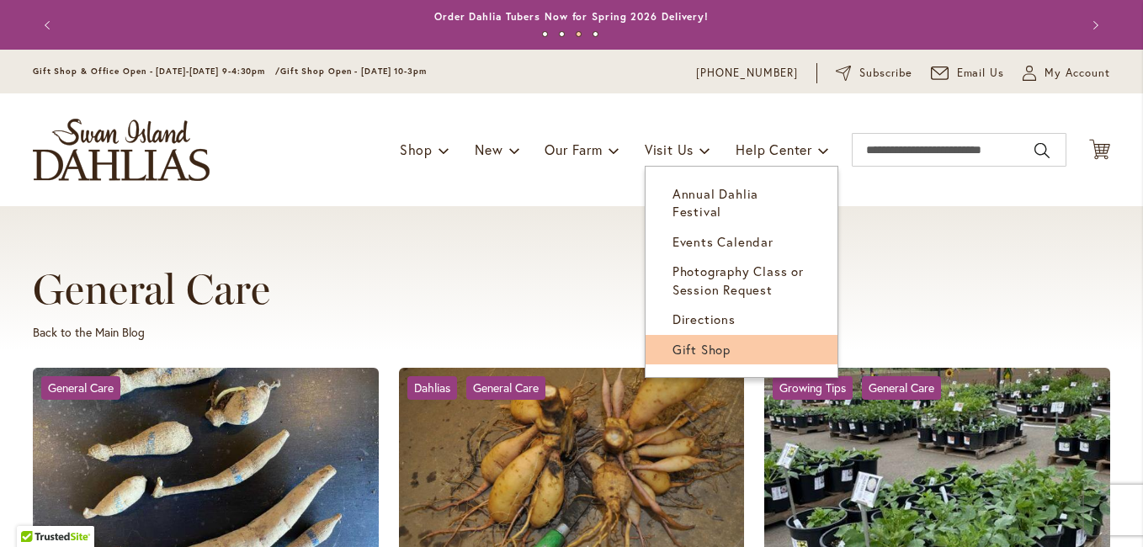
type input "**********"
click at [688, 341] on span "Gift Shop" at bounding box center [701, 349] width 58 height 17
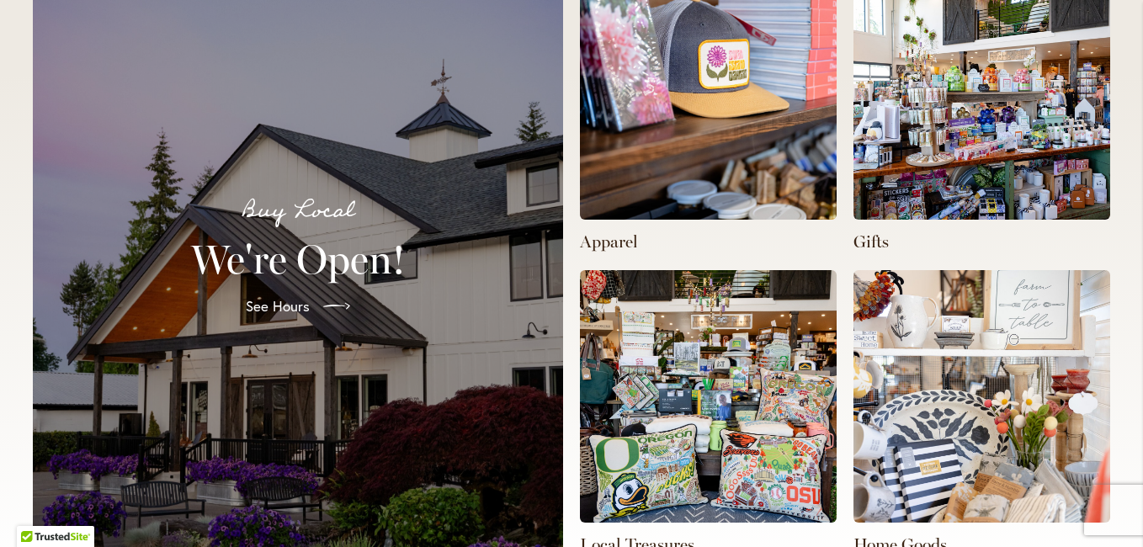
scroll to position [0, 378]
type input "**********"
click at [948, 85] on img at bounding box center [981, 93] width 257 height 252
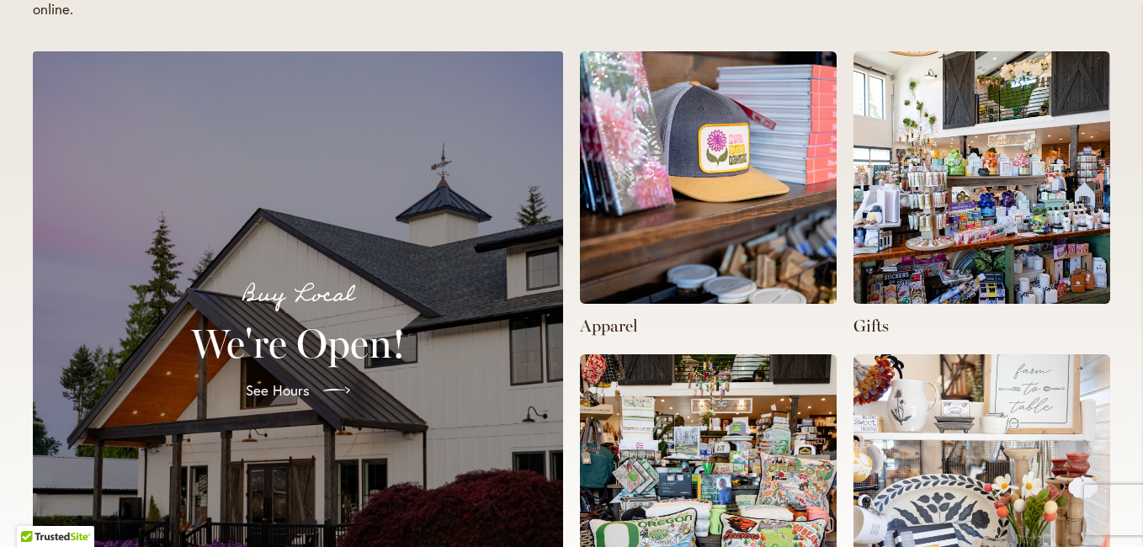
scroll to position [0, 1132]
click at [953, 183] on img at bounding box center [981, 177] width 257 height 252
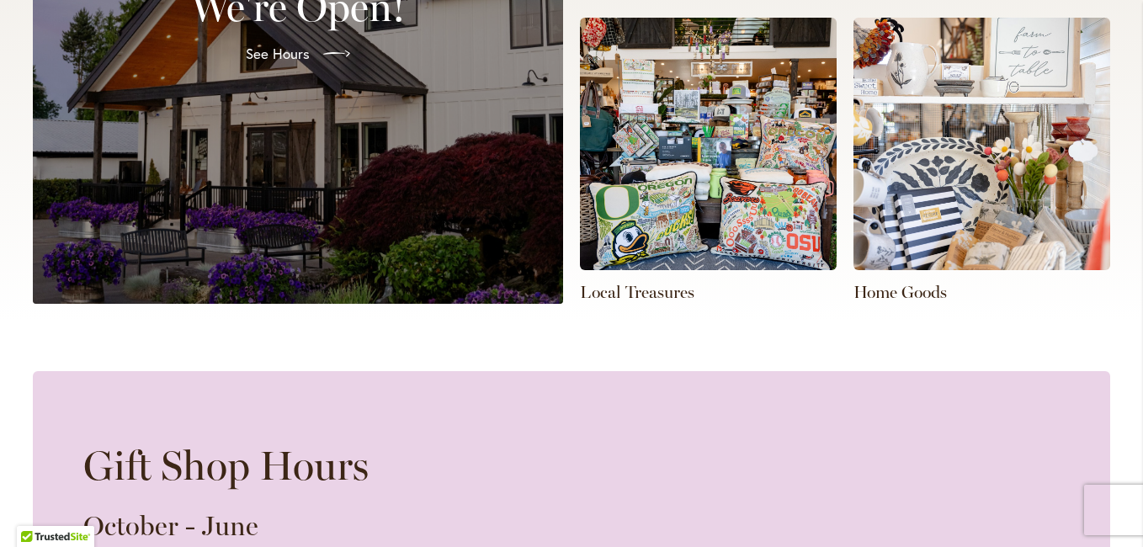
scroll to position [0, 0]
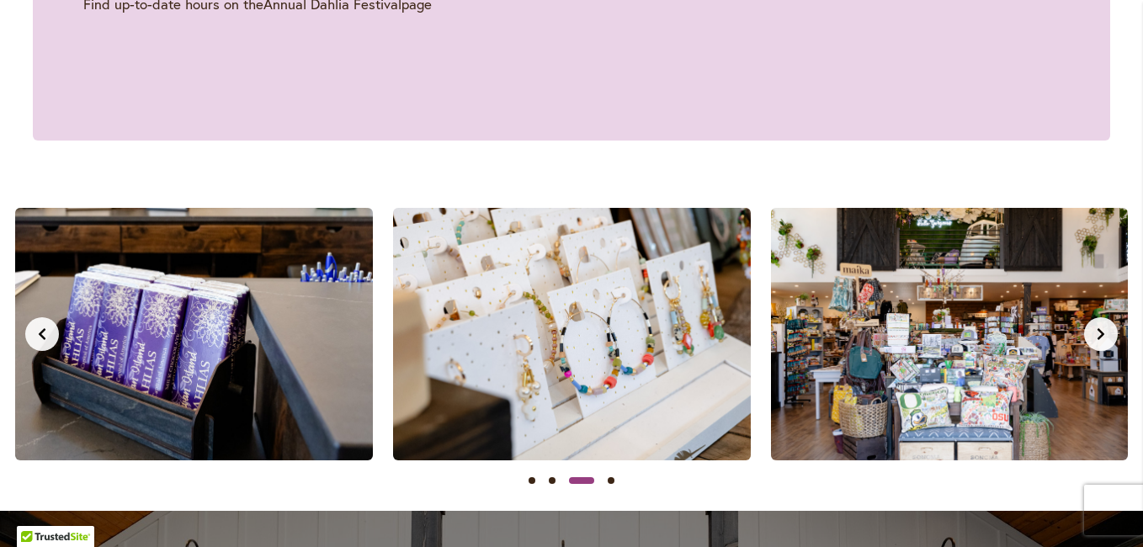
click at [37, 324] on button "Previous slide" at bounding box center [42, 334] width 34 height 34
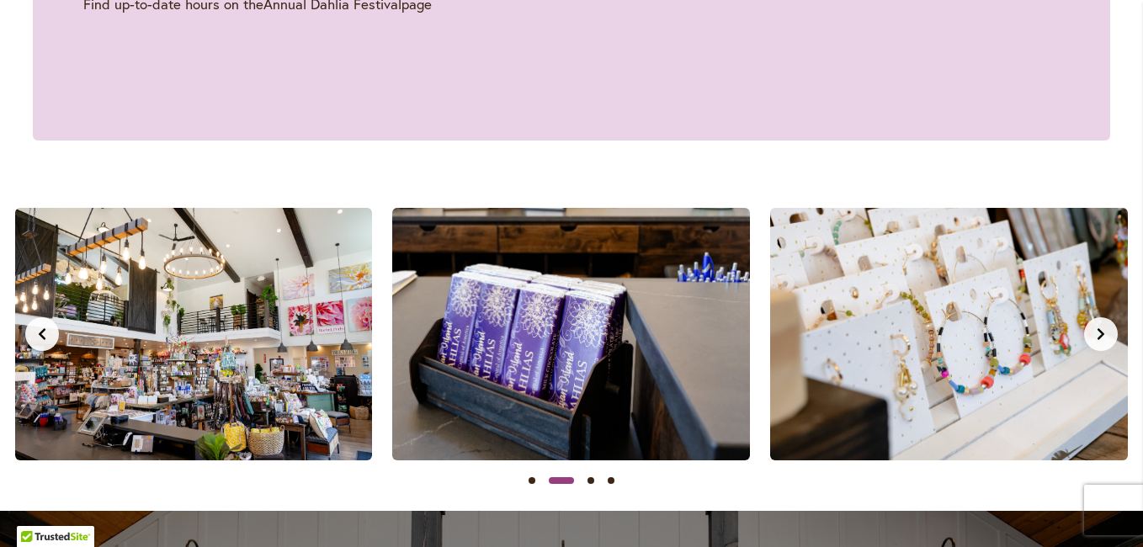
click at [237, 361] on img at bounding box center [194, 334] width 358 height 252
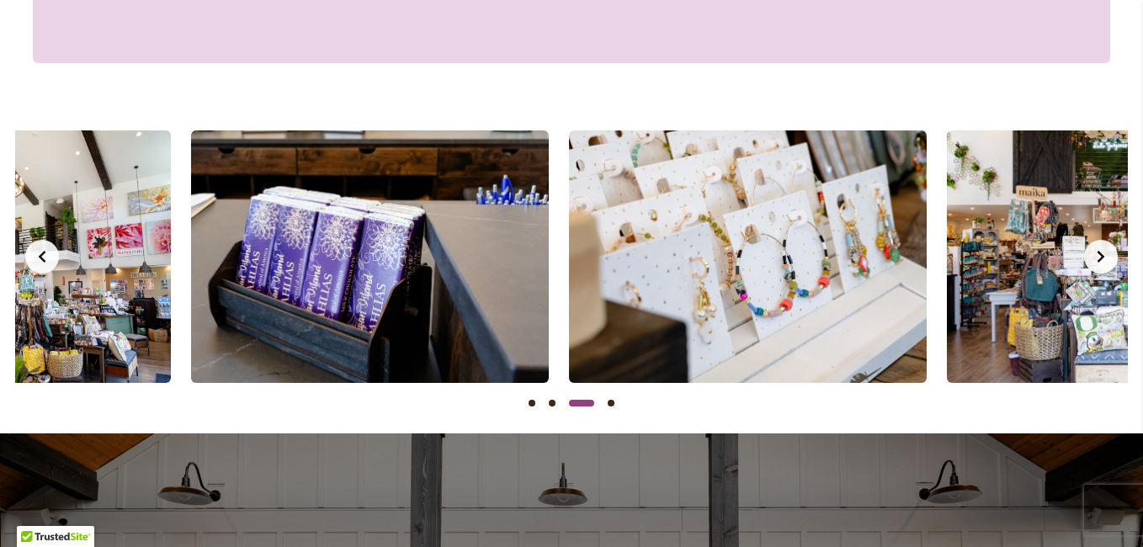
scroll to position [0, 755]
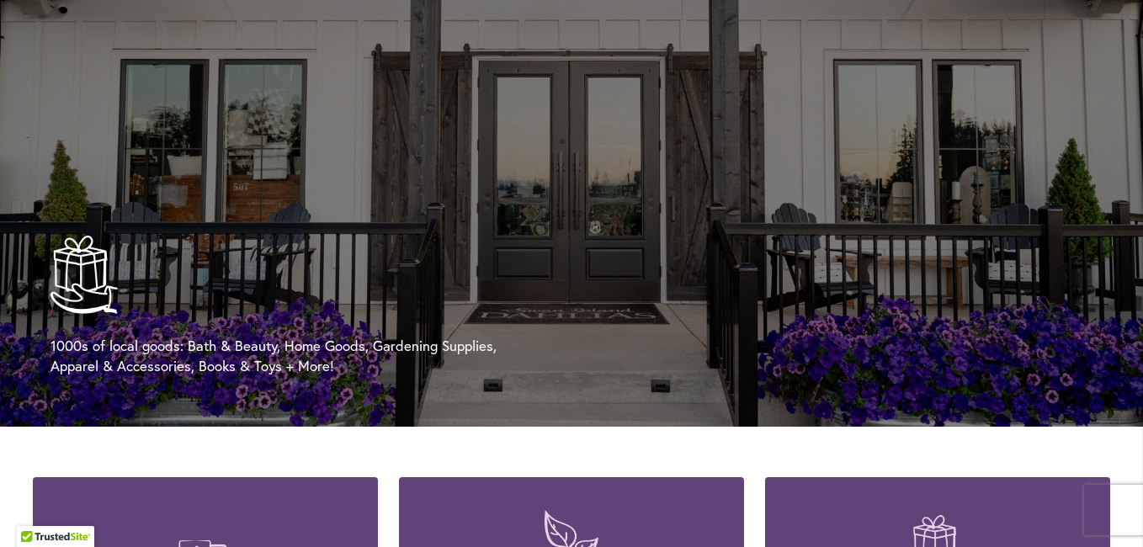
click at [74, 286] on img at bounding box center [83, 275] width 67 height 78
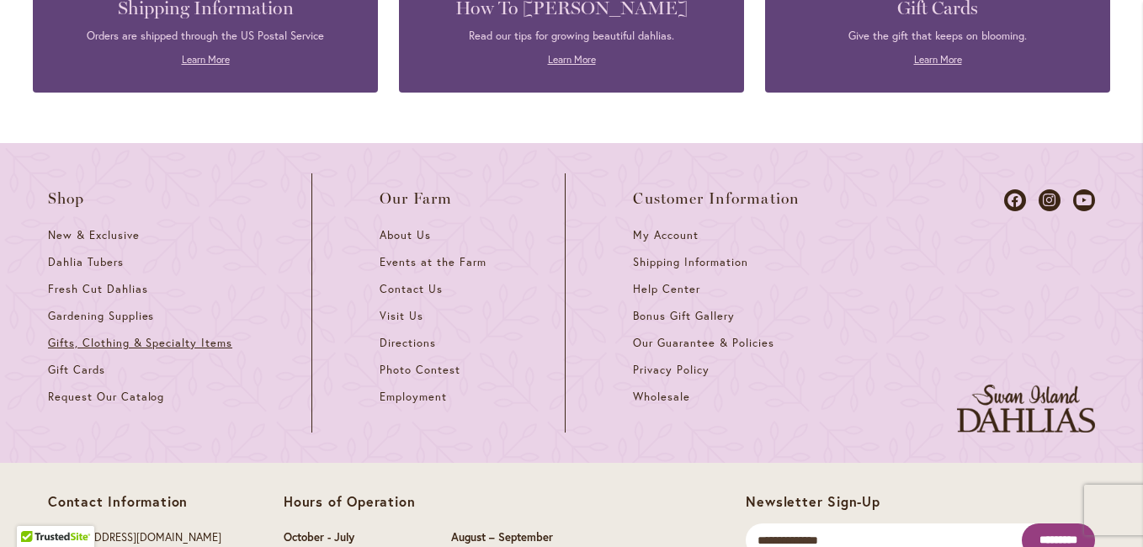
click at [141, 343] on span "Gifts, Clothing & Specialty Items" at bounding box center [140, 343] width 184 height 14
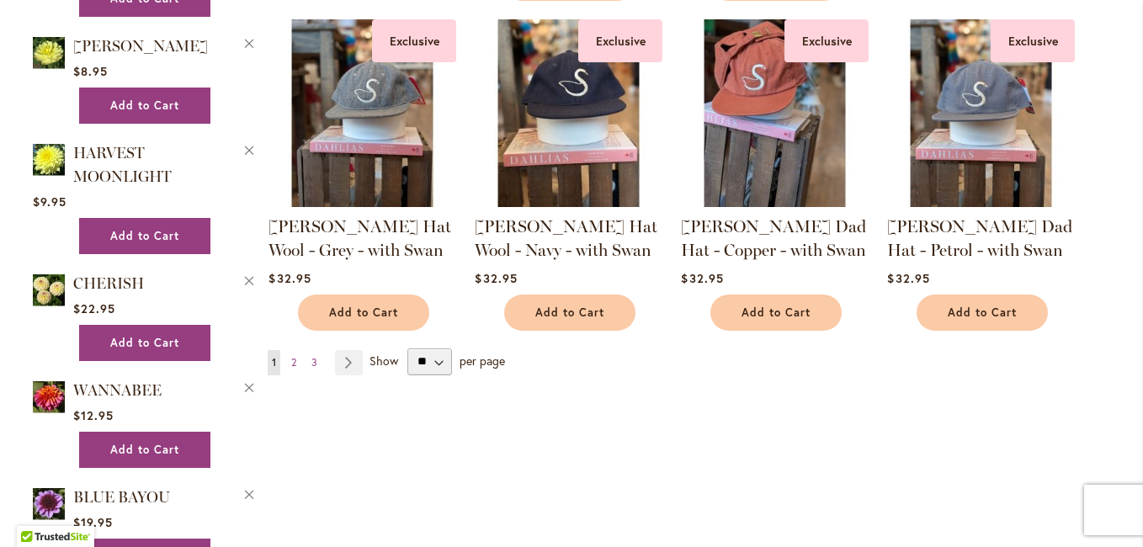
scroll to position [1431, 0]
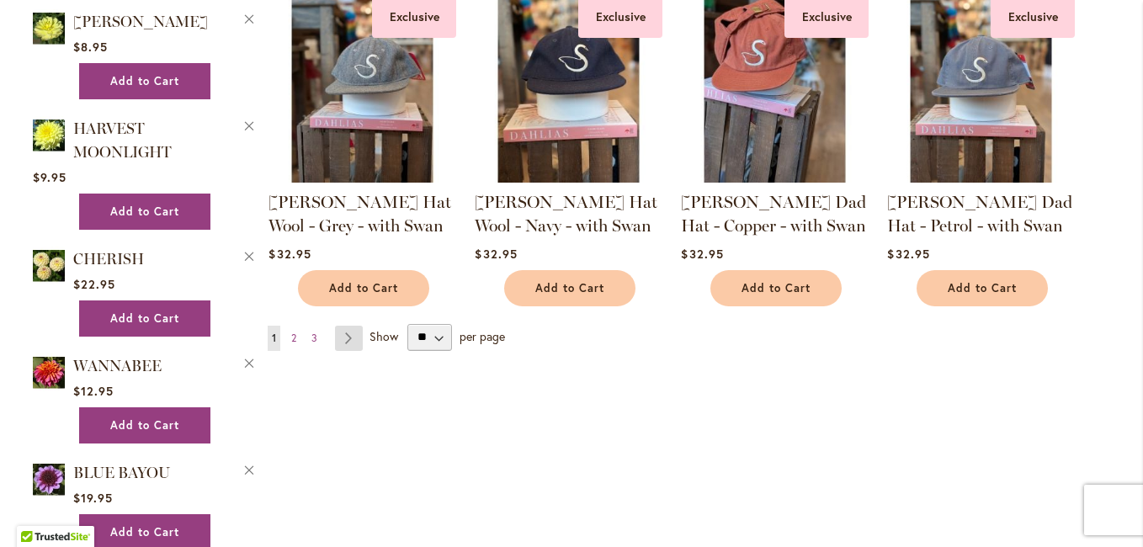
type input "**********"
click at [342, 334] on link "Page Next" at bounding box center [349, 338] width 28 height 25
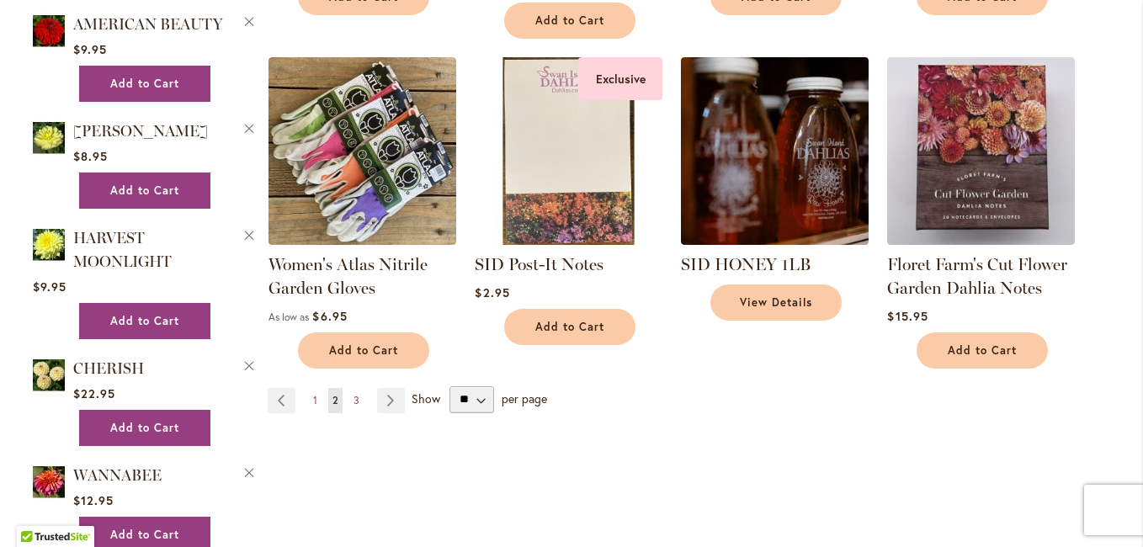
scroll to position [1347, 0]
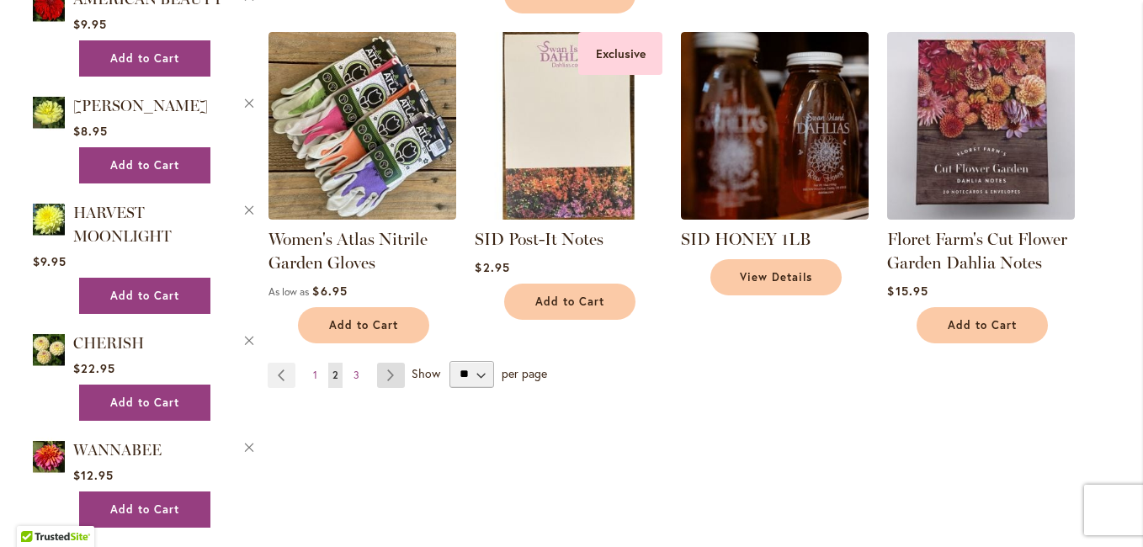
type input "**********"
click at [383, 374] on link "Page Next" at bounding box center [391, 375] width 28 height 25
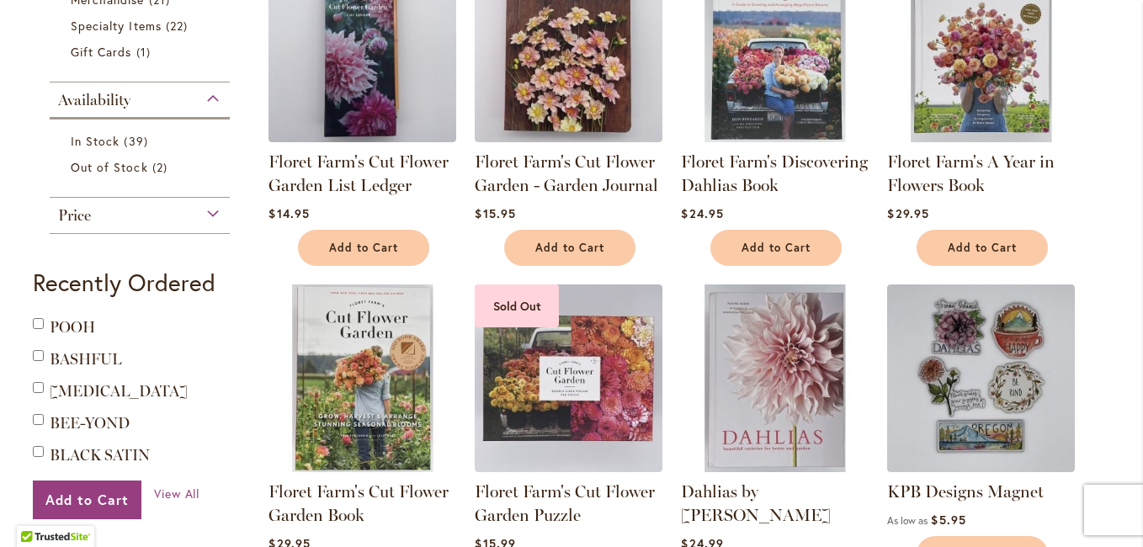
scroll to position [421, 0]
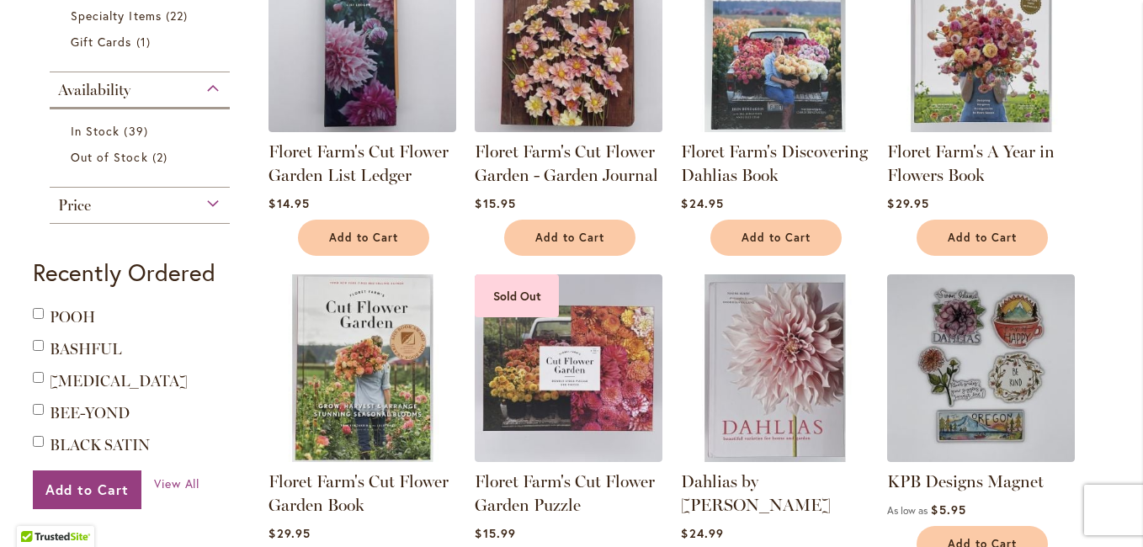
type input "**********"
click at [566, 63] on img at bounding box center [568, 37] width 197 height 197
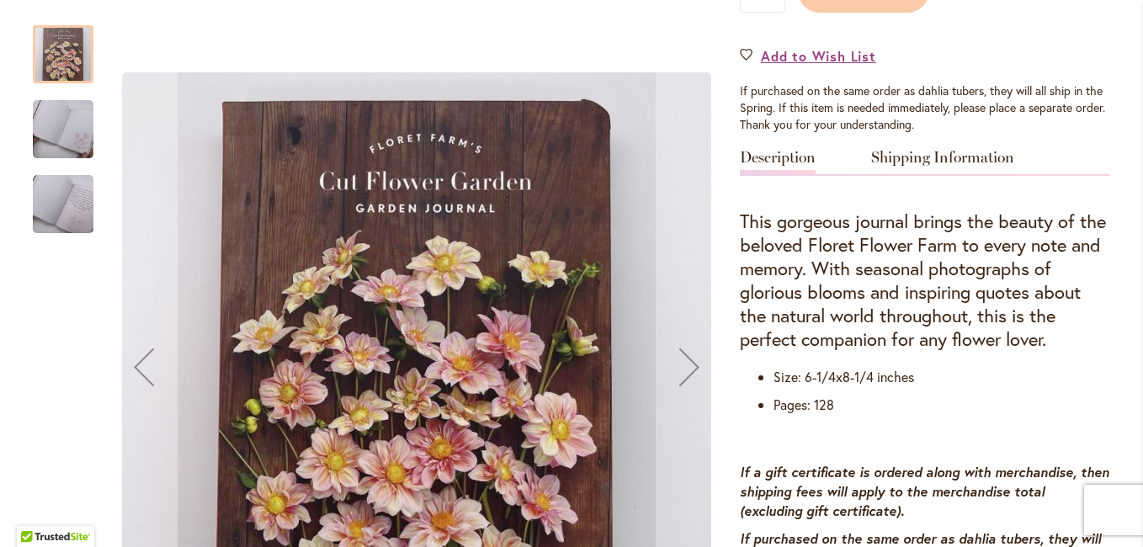
scroll to position [673, 0]
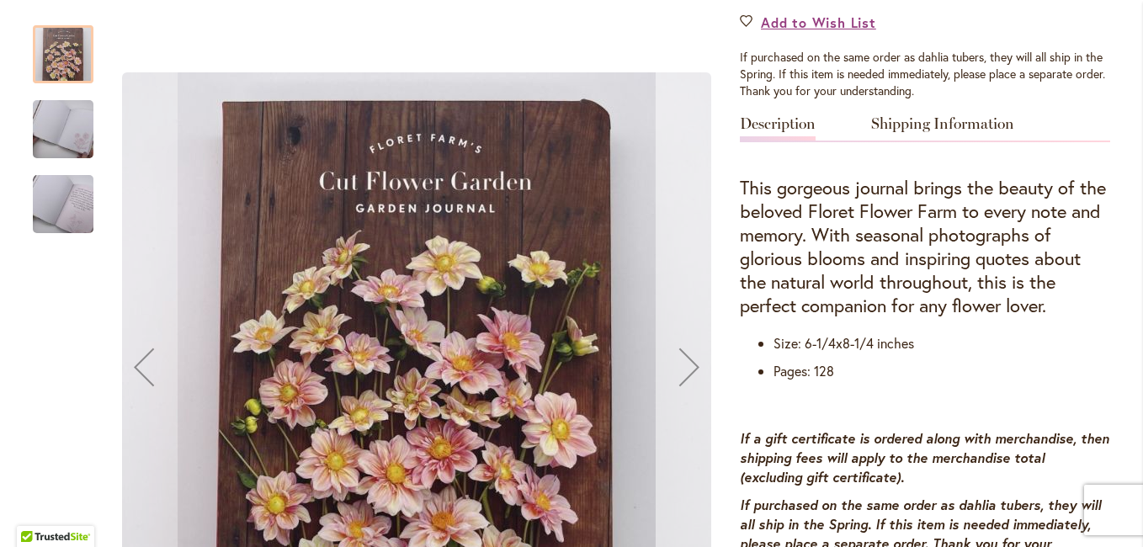
type input "**********"
click at [681, 369] on div "Next" at bounding box center [689, 366] width 67 height 67
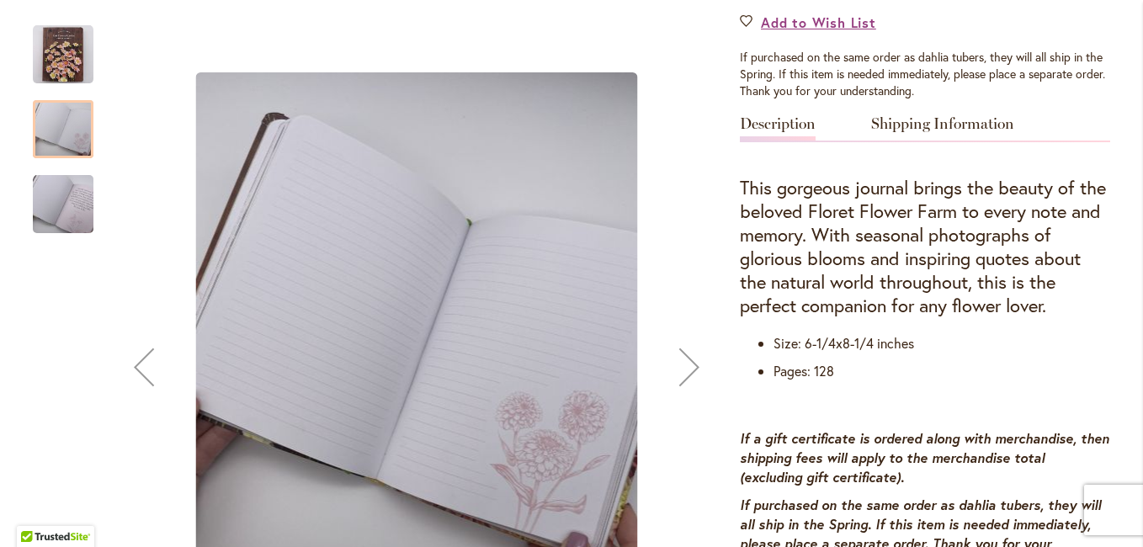
click at [681, 367] on div "Next" at bounding box center [689, 366] width 67 height 67
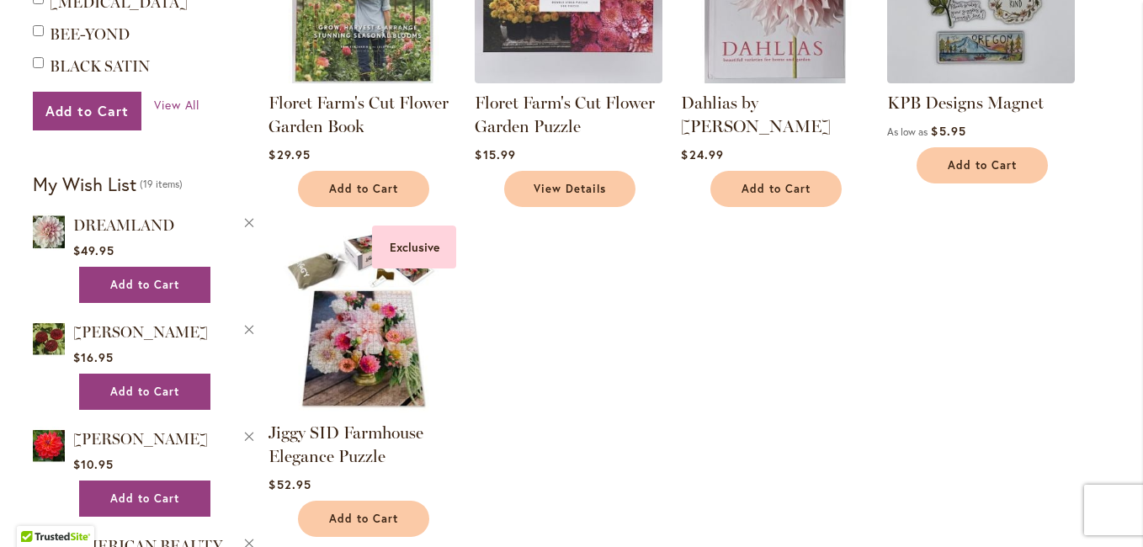
scroll to position [842, 0]
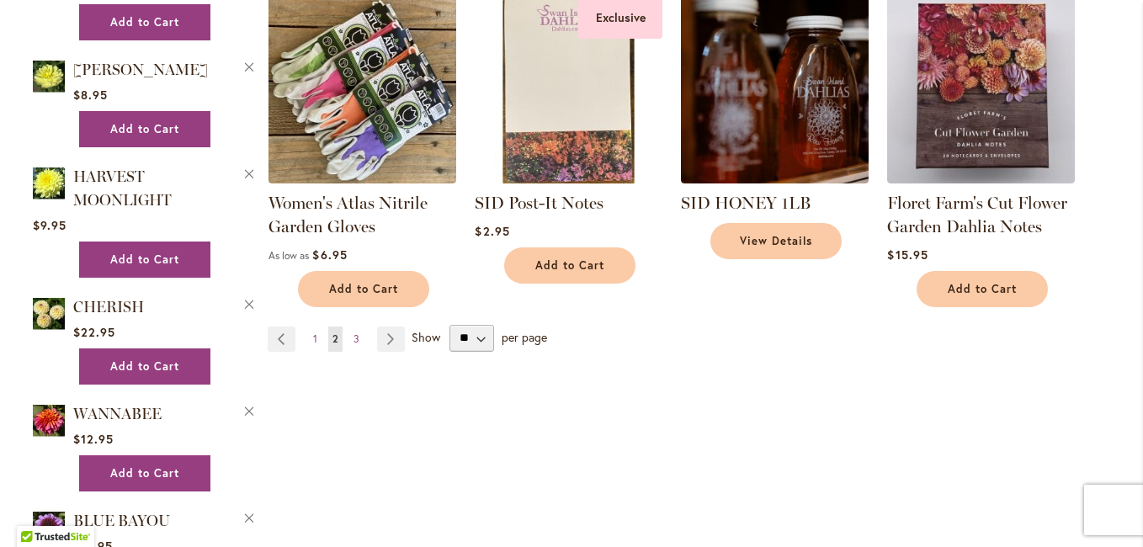
scroll to position [1431, 0]
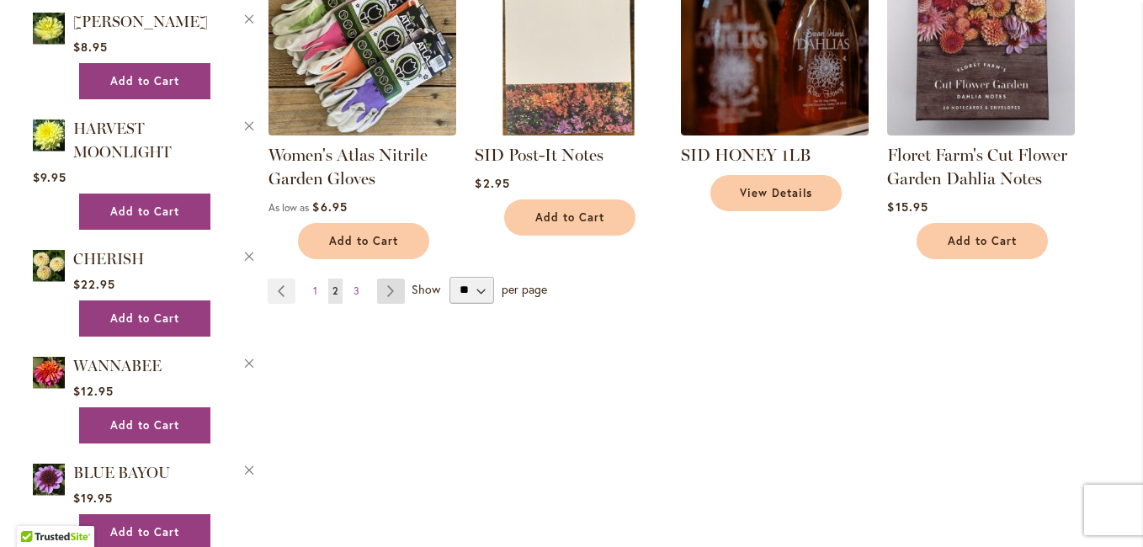
type input "**********"
click at [381, 290] on link "Page Next" at bounding box center [391, 291] width 28 height 25
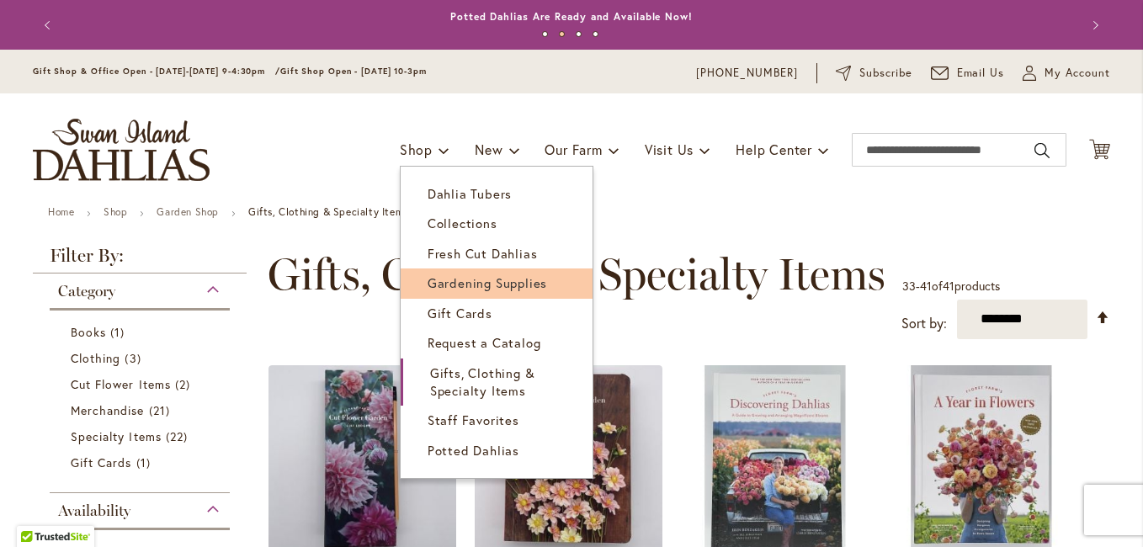
type input "**********"
click at [441, 279] on span "Gardening Supplies" at bounding box center [488, 282] width 120 height 17
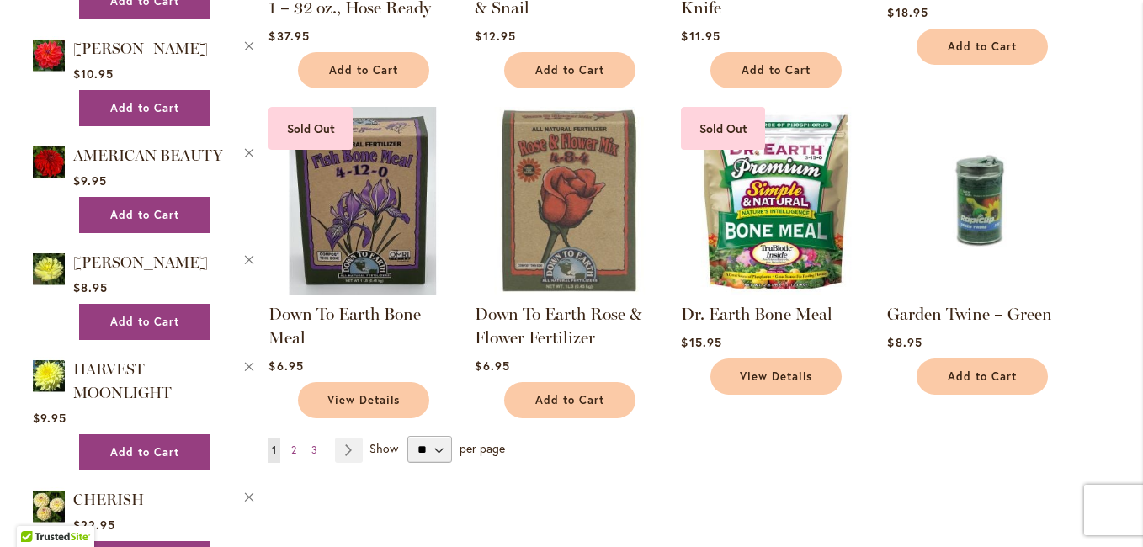
scroll to position [1262, 0]
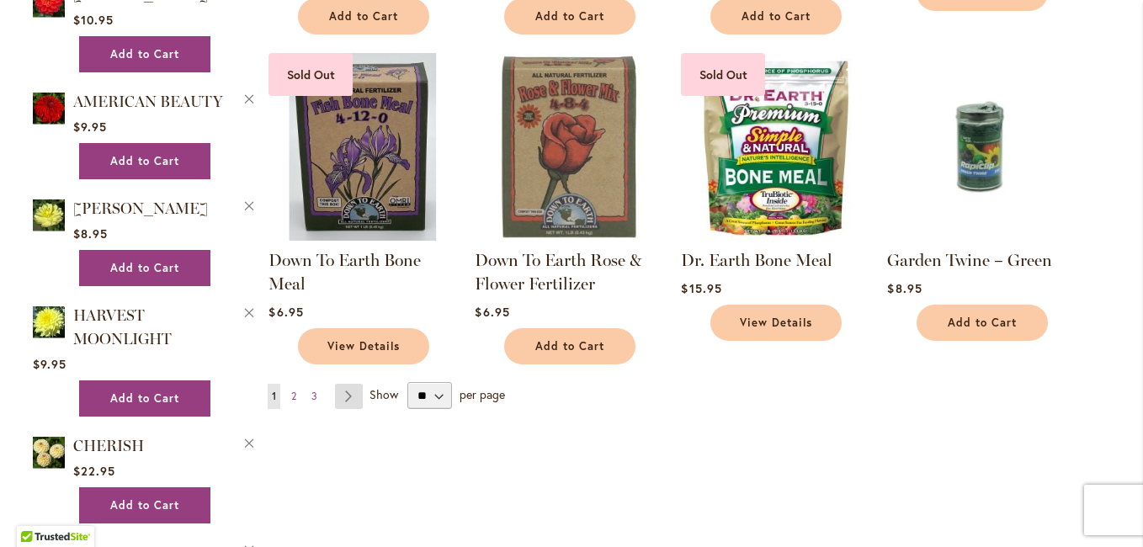
type input "**********"
click at [339, 391] on link "Page Next" at bounding box center [349, 396] width 28 height 25
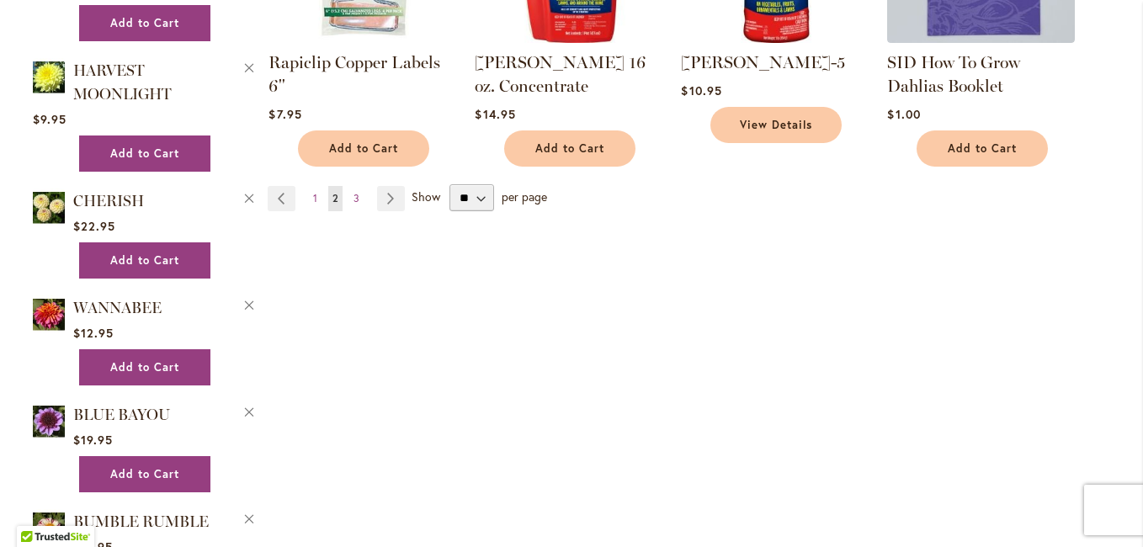
scroll to position [1515, 0]
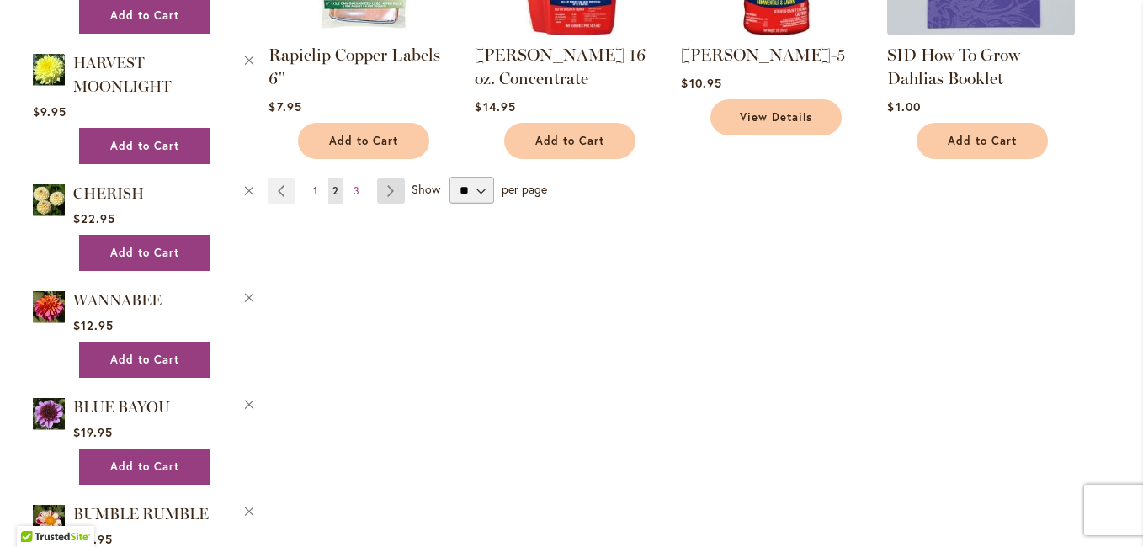
type input "**********"
click at [385, 178] on link "Page Next" at bounding box center [391, 190] width 28 height 25
